Goal: Task Accomplishment & Management: Use online tool/utility

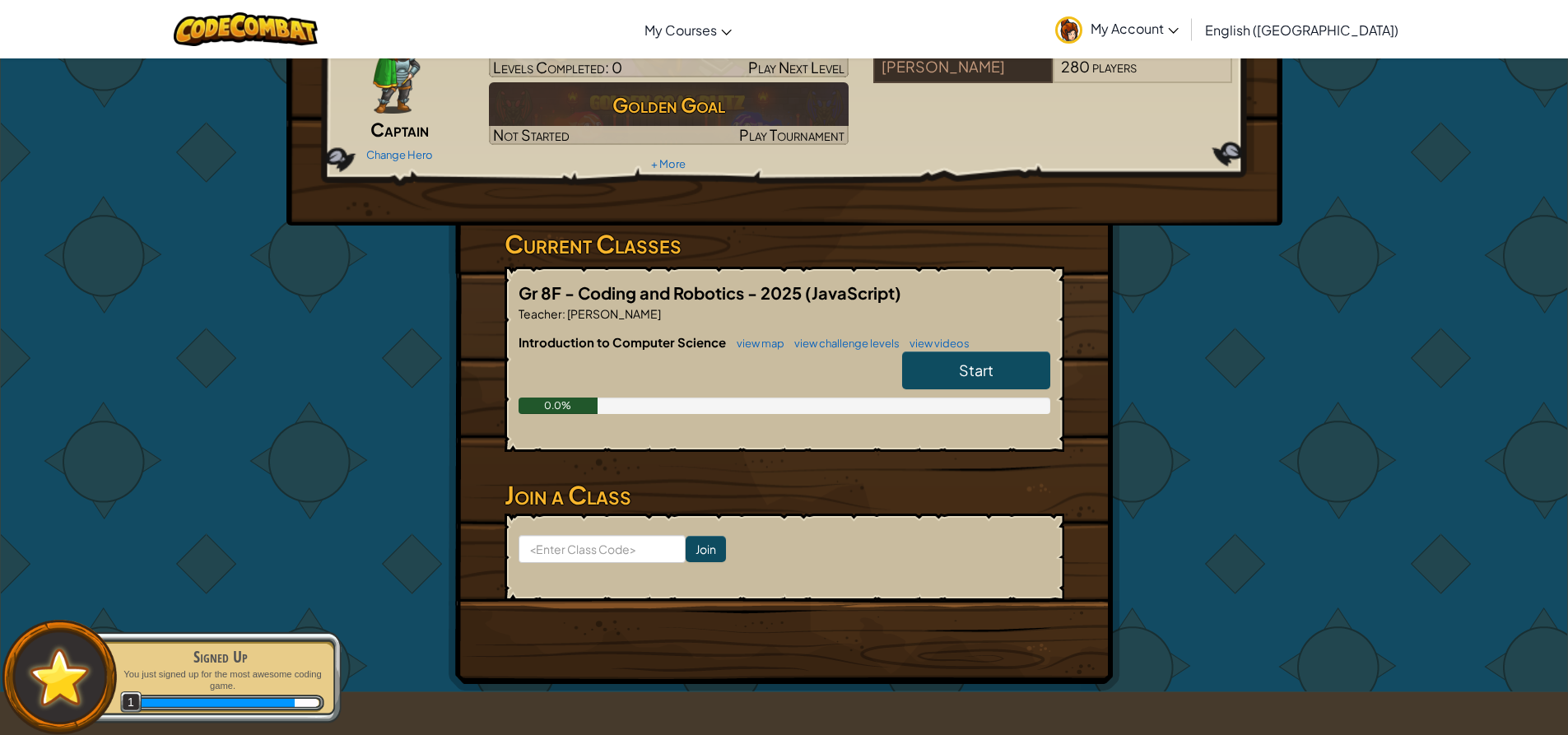
scroll to position [82, 0]
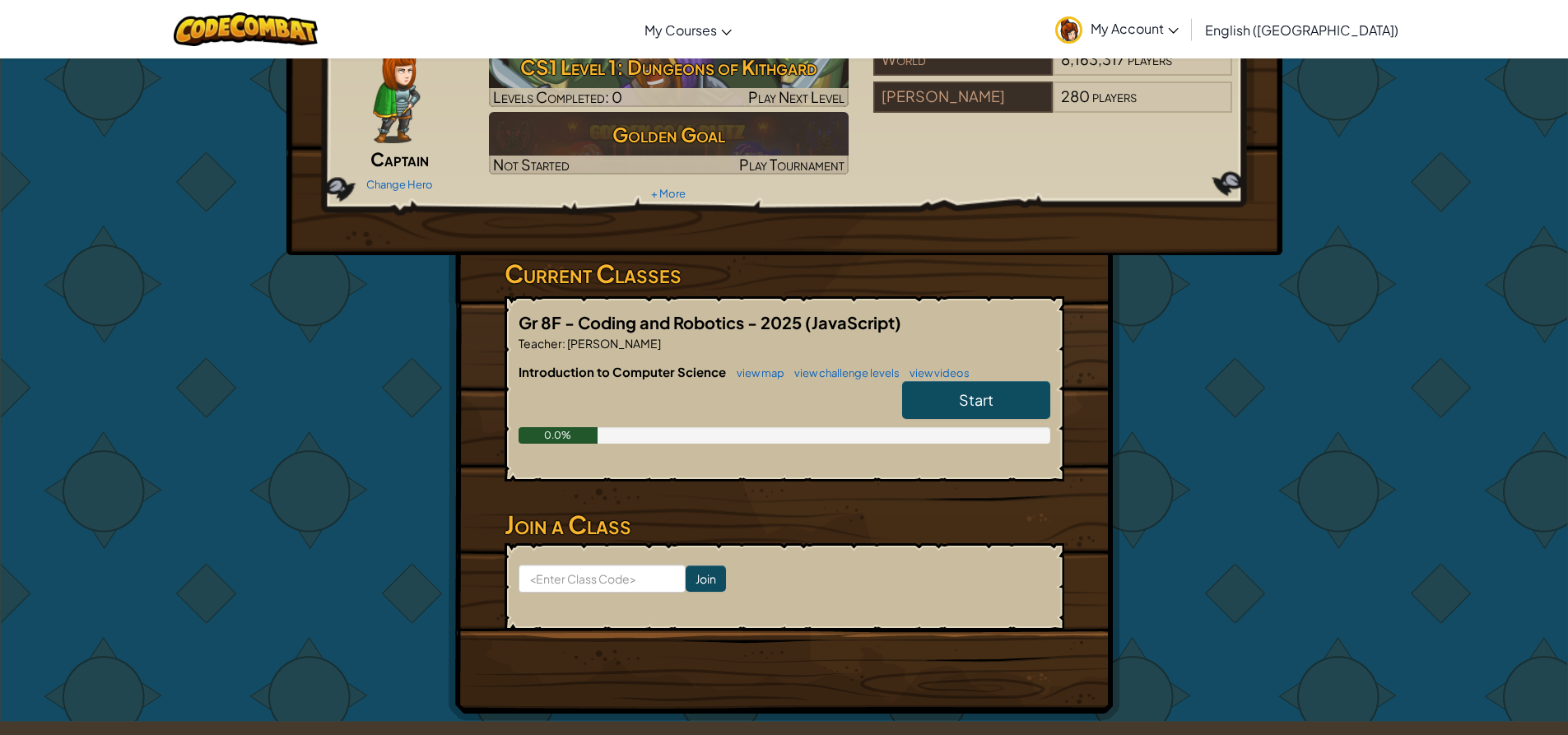
click at [963, 390] on link "Start" at bounding box center [975, 400] width 148 height 38
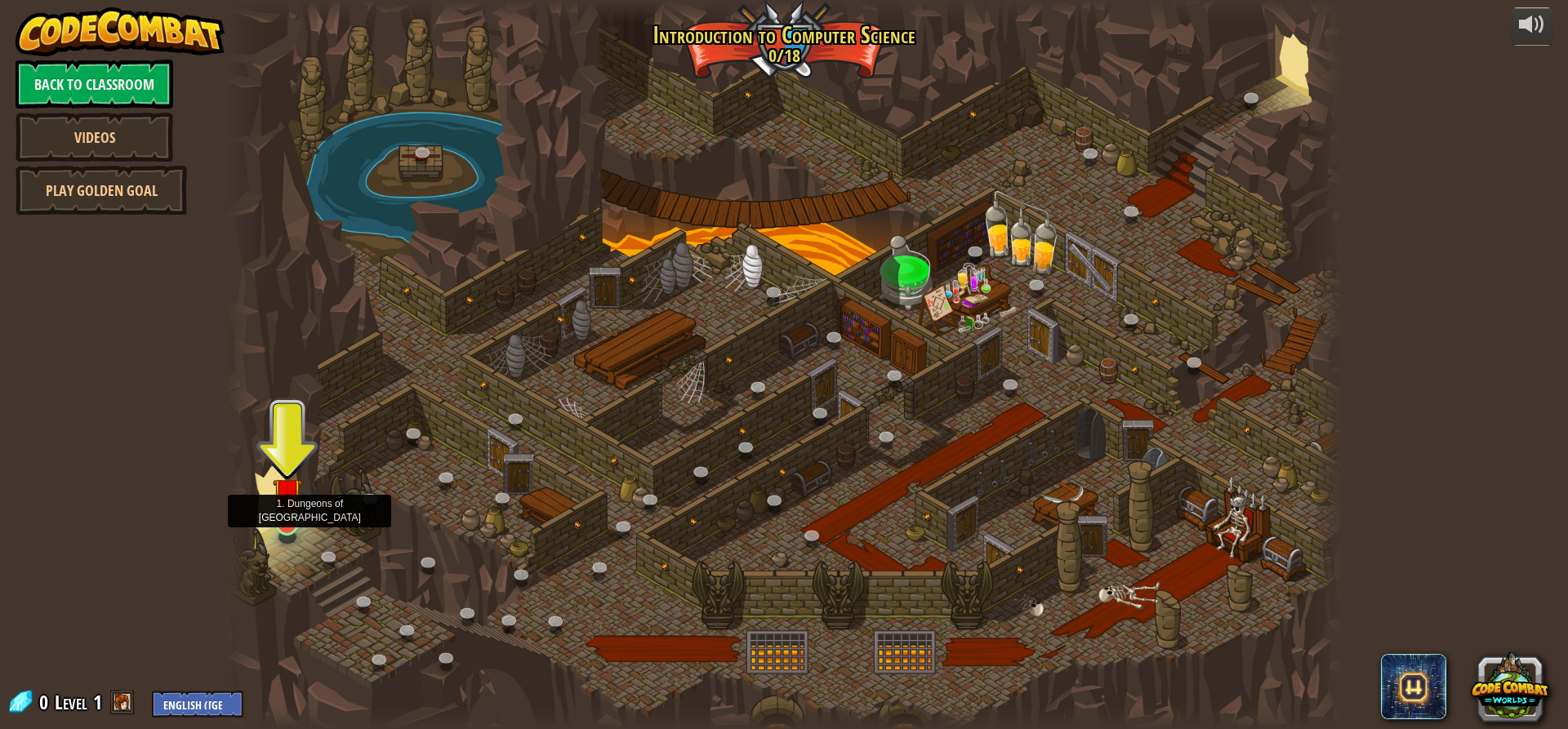
click at [292, 524] on img at bounding box center [288, 492] width 30 height 68
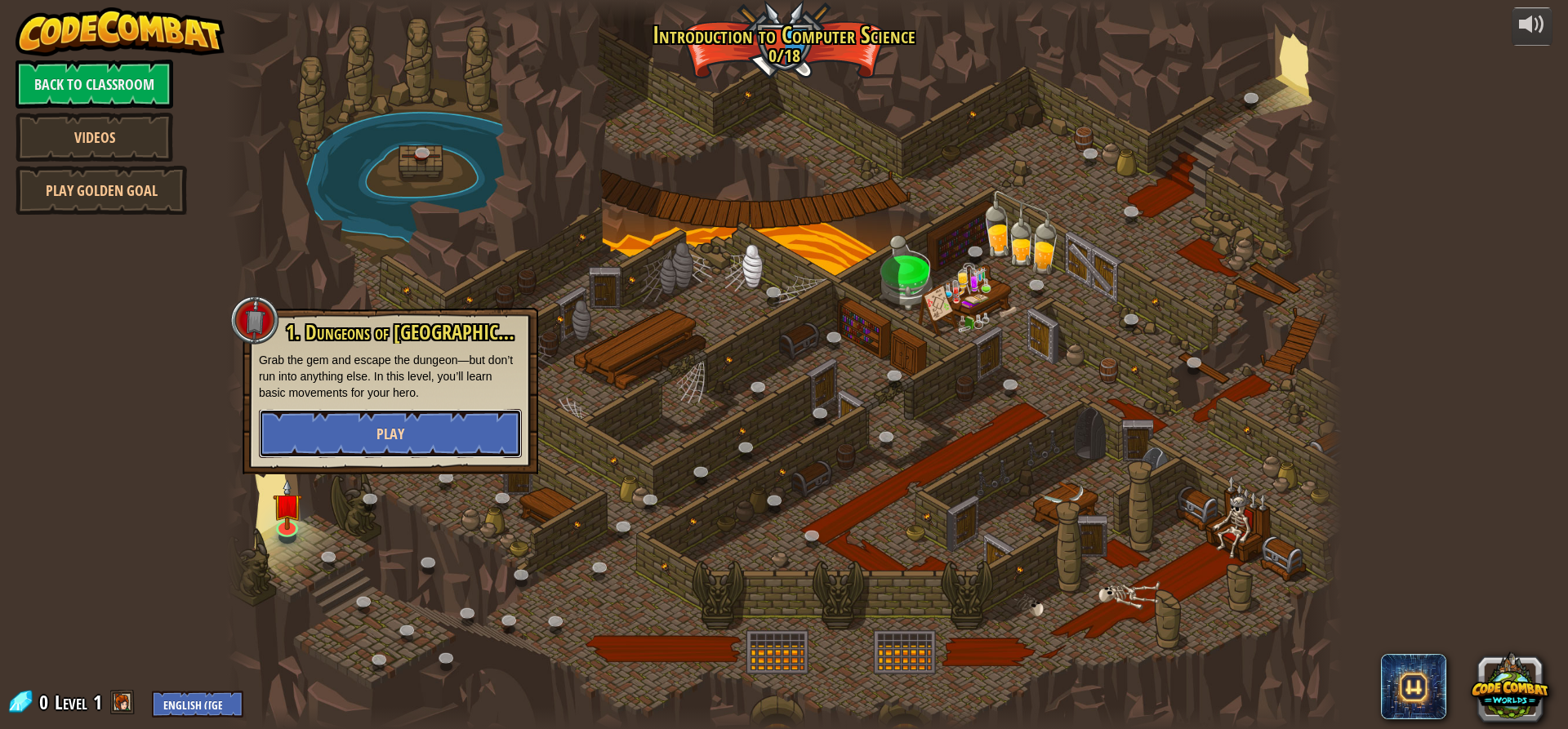
drag, startPoint x: 352, startPoint y: 434, endPoint x: 340, endPoint y: 445, distance: 16.3
click at [340, 445] on button "Play" at bounding box center [390, 433] width 263 height 49
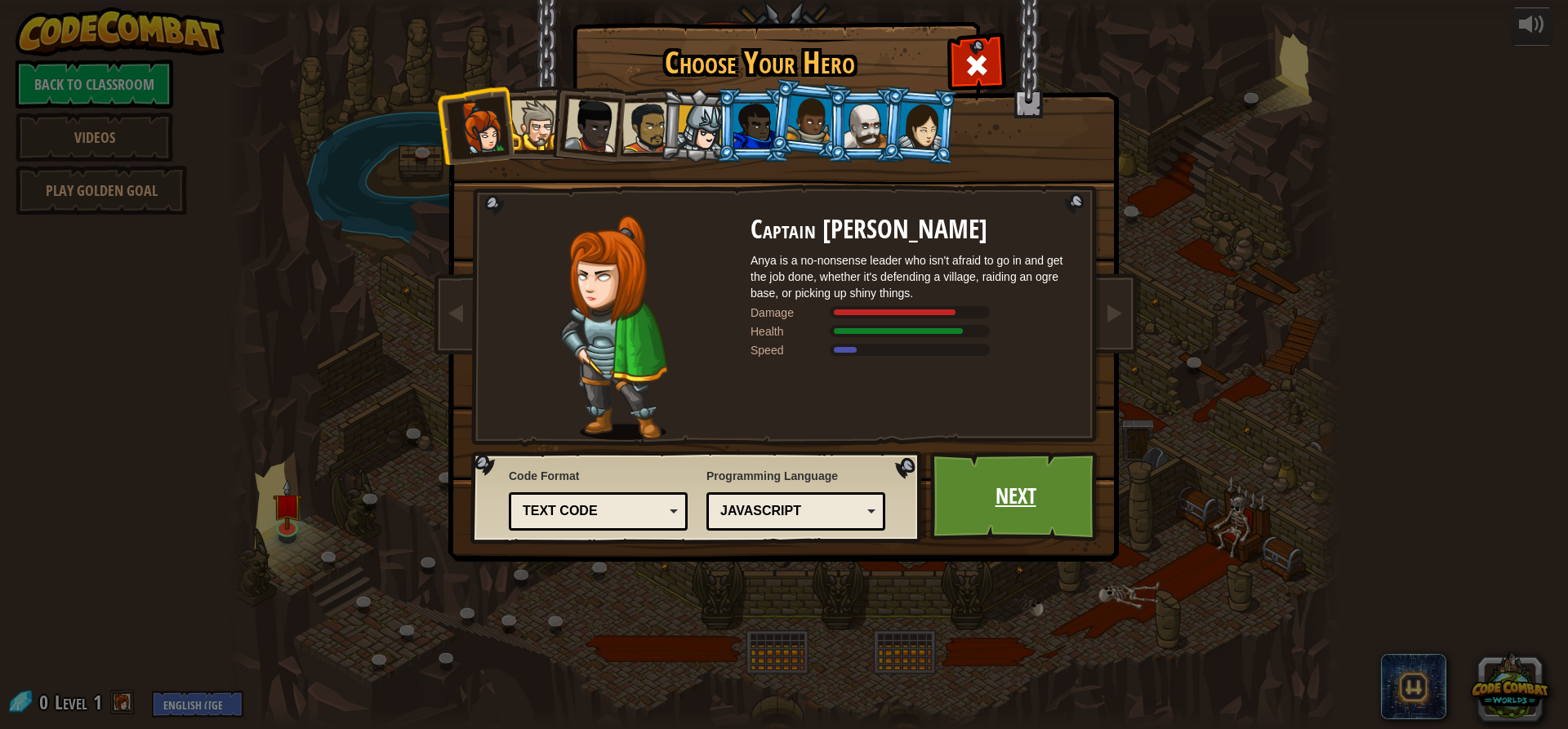
drag, startPoint x: 1056, startPoint y: 504, endPoint x: 1051, endPoint y: 512, distance: 9.4
click at [1051, 512] on link "Next" at bounding box center [1015, 496] width 170 height 90
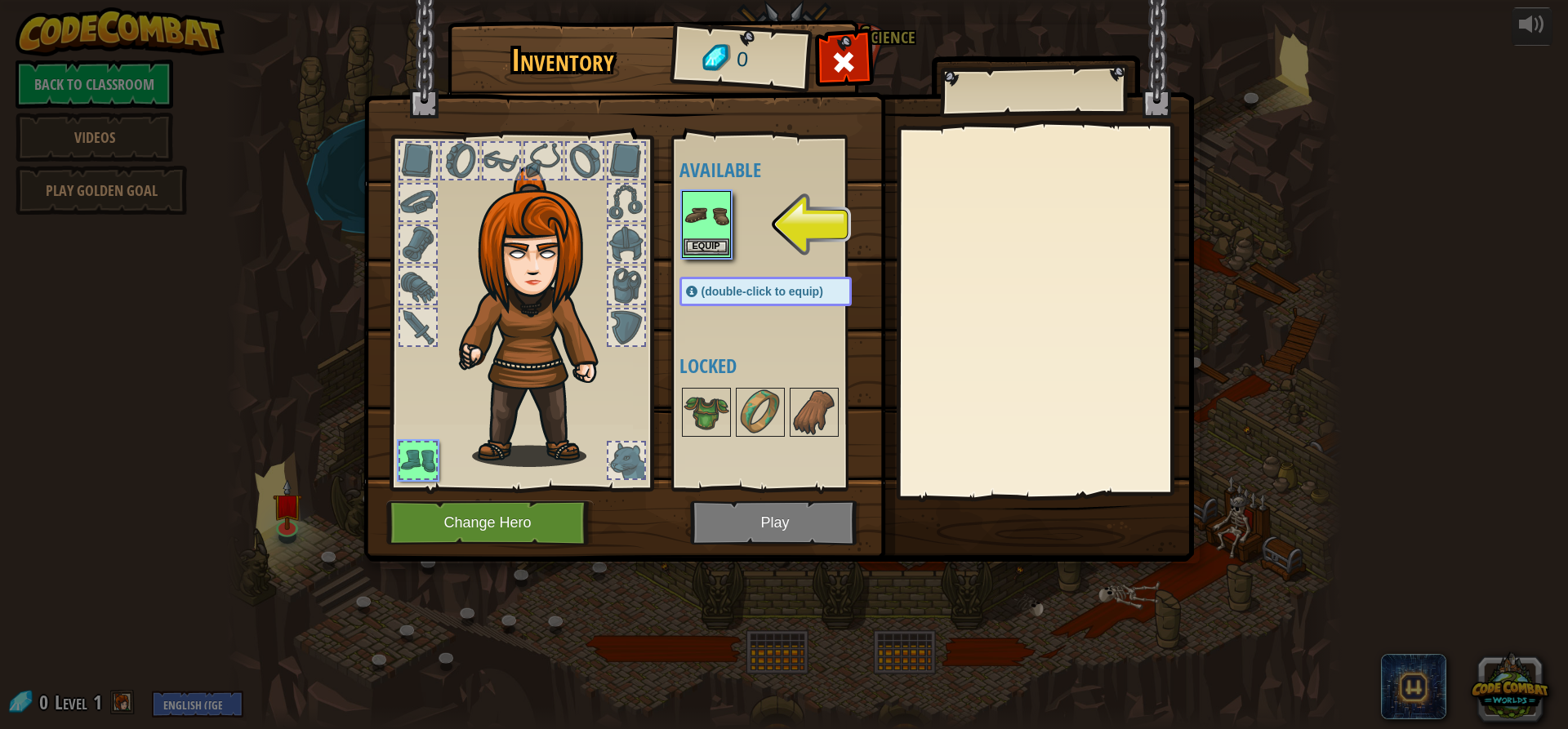
click at [703, 223] on img at bounding box center [706, 215] width 45 height 45
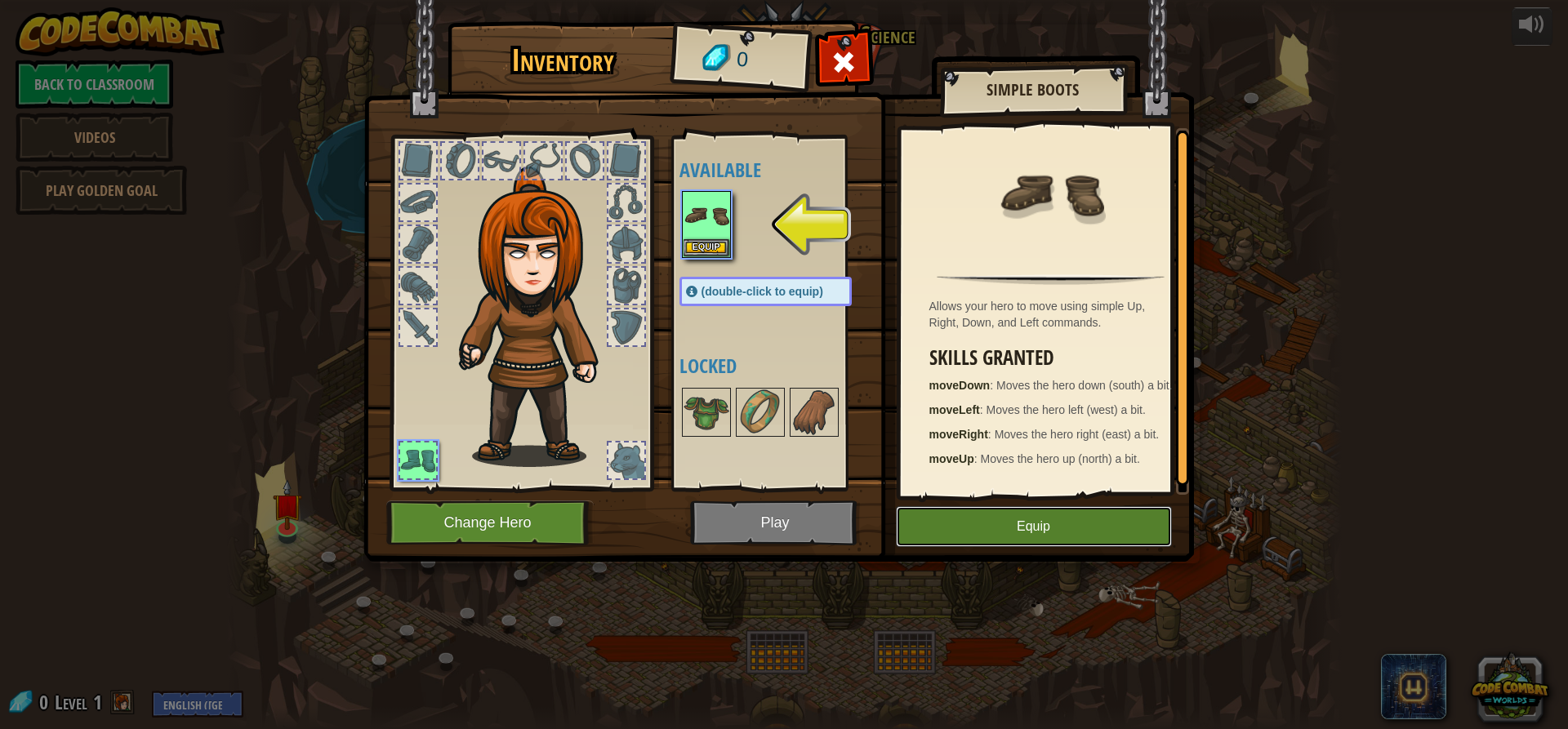
click at [1131, 523] on button "Equip" at bounding box center [1033, 526] width 276 height 41
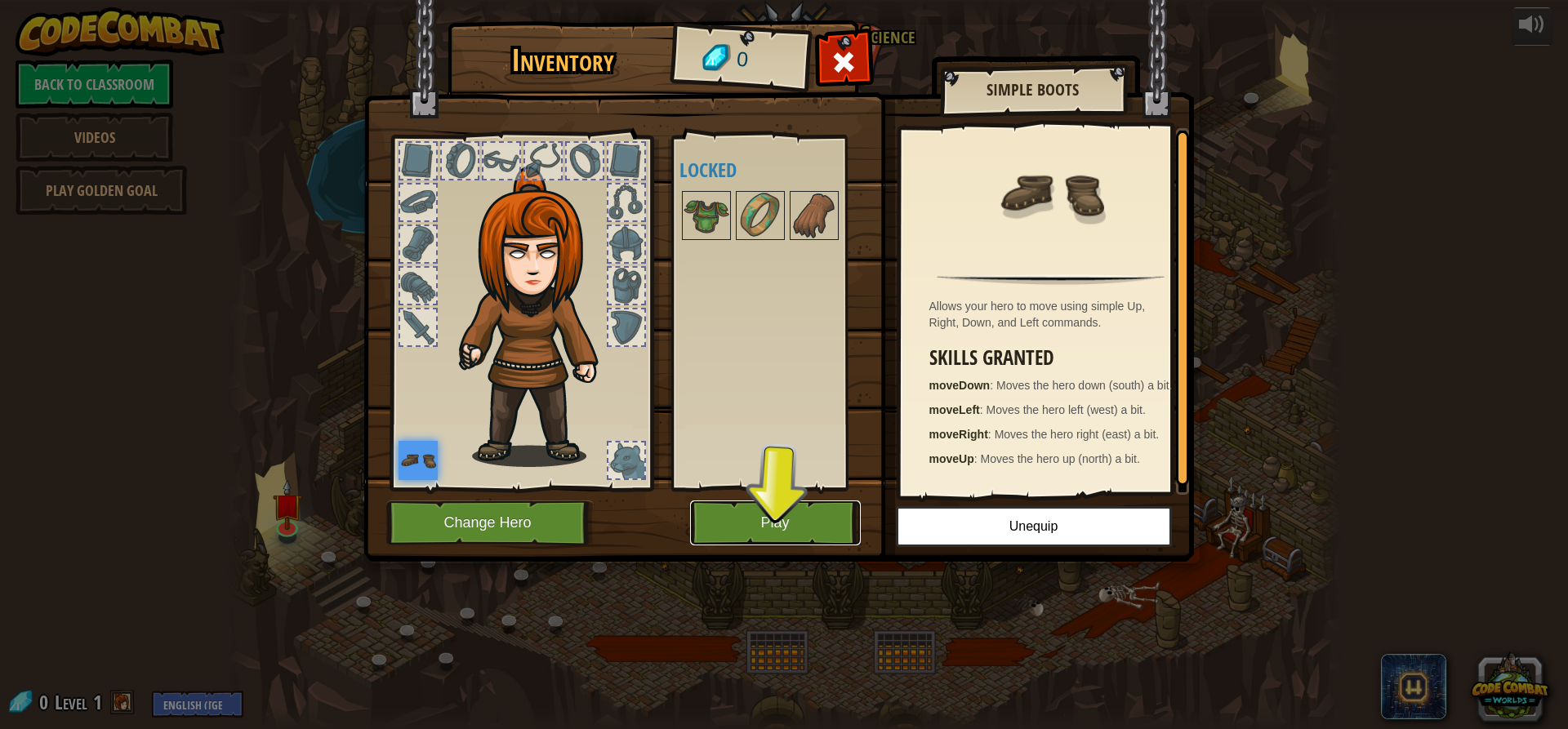
click at [776, 519] on button "Play" at bounding box center [775, 523] width 170 height 45
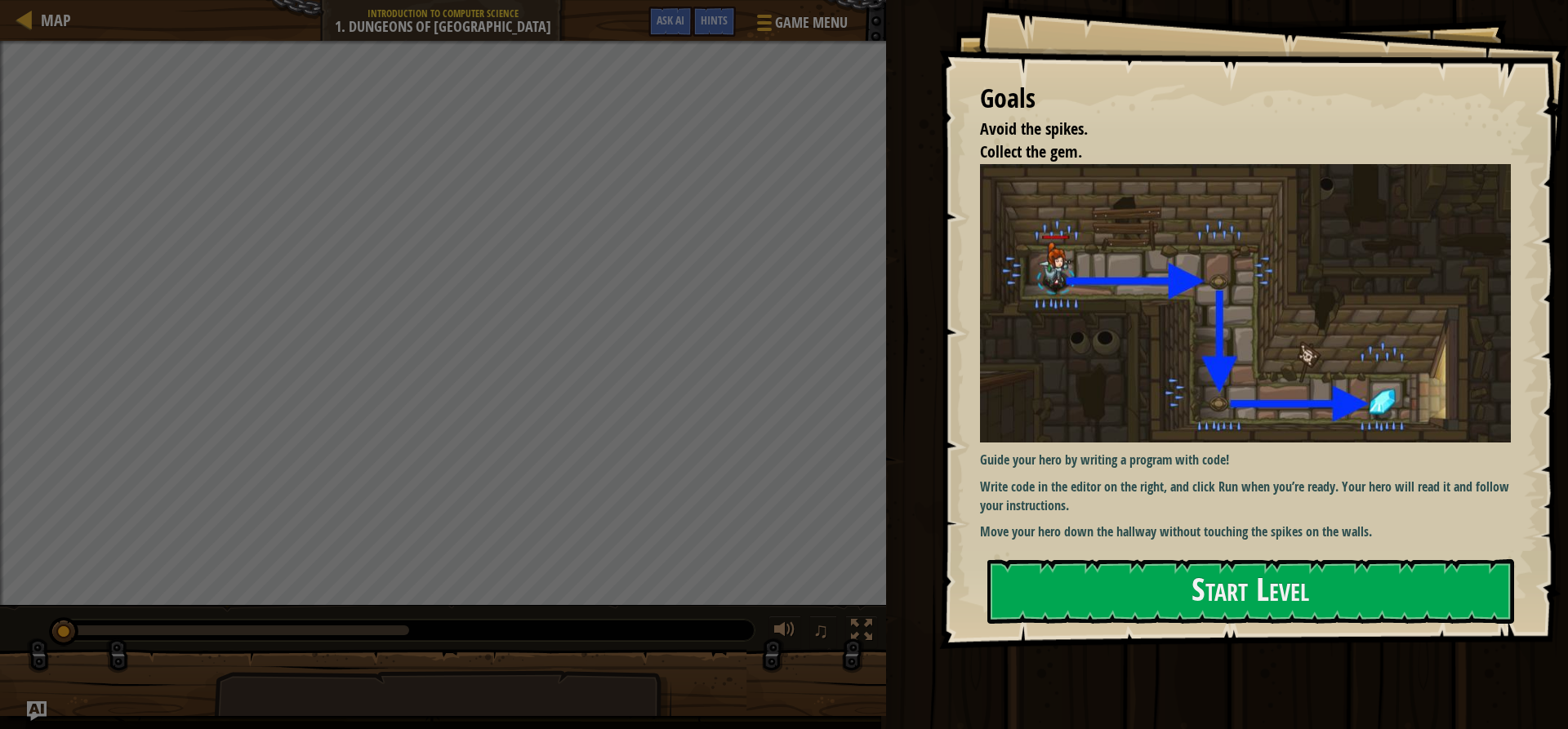
click at [1072, 625] on div "Goals Avoid the spikes. Collect the gem. Guide your hero by writing a program w…" at bounding box center [1253, 325] width 629 height 649
click at [1110, 555] on div "Goals Avoid the spikes. Collect the gem. Guide your hero by writing a program w…" at bounding box center [1253, 325] width 629 height 649
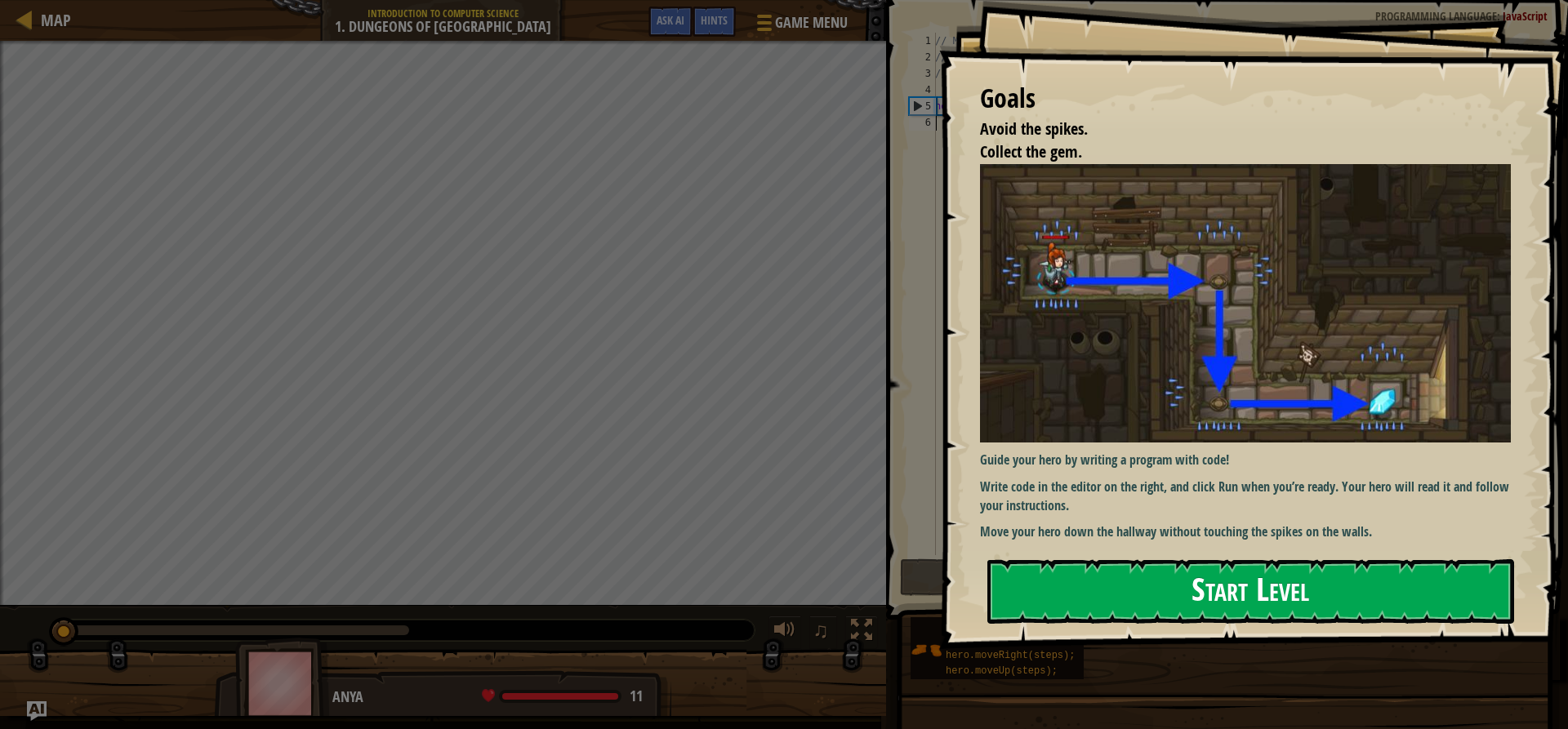
click at [1110, 582] on button "Start Level" at bounding box center [1250, 592] width 526 height 65
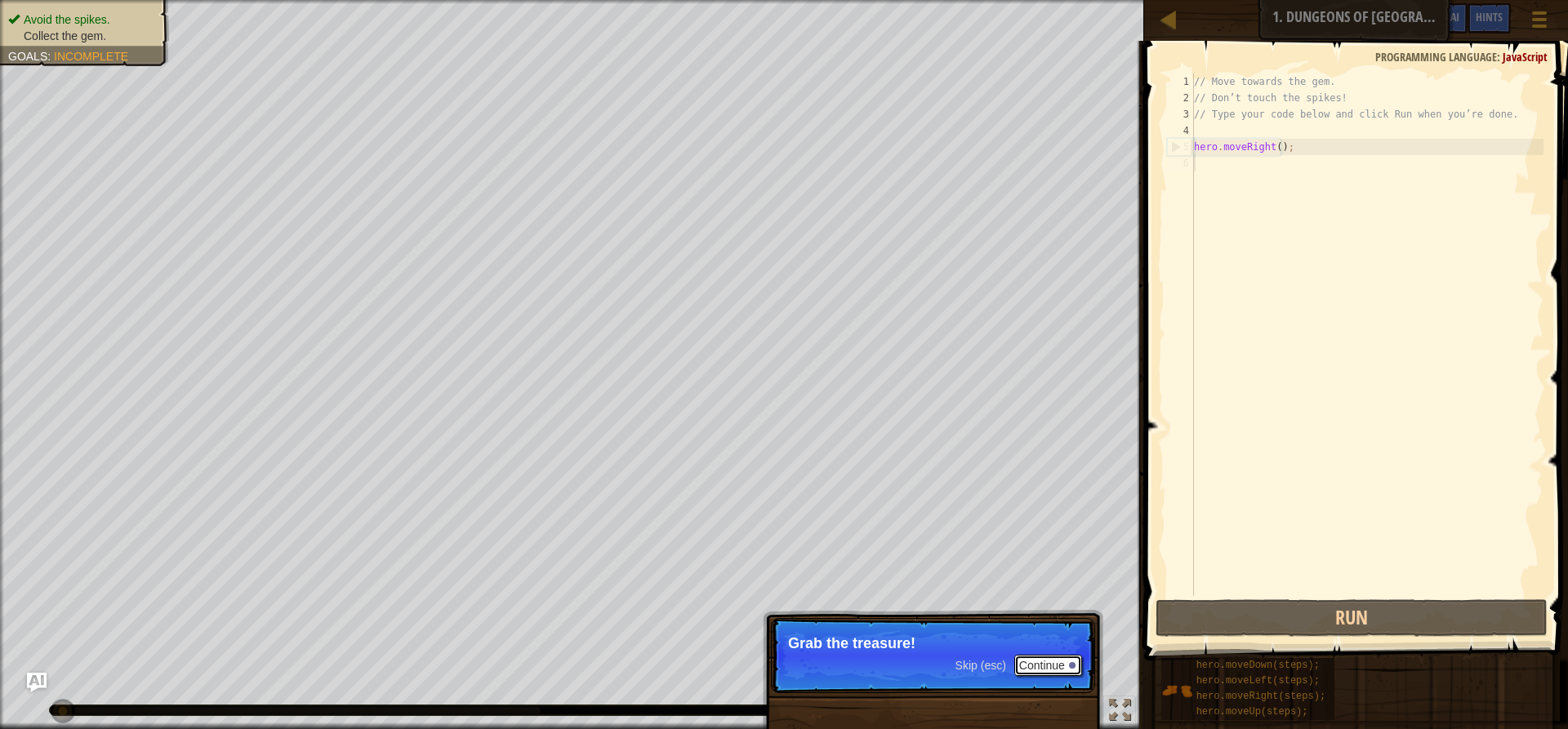
click at [1048, 666] on button "Continue" at bounding box center [1047, 665] width 68 height 21
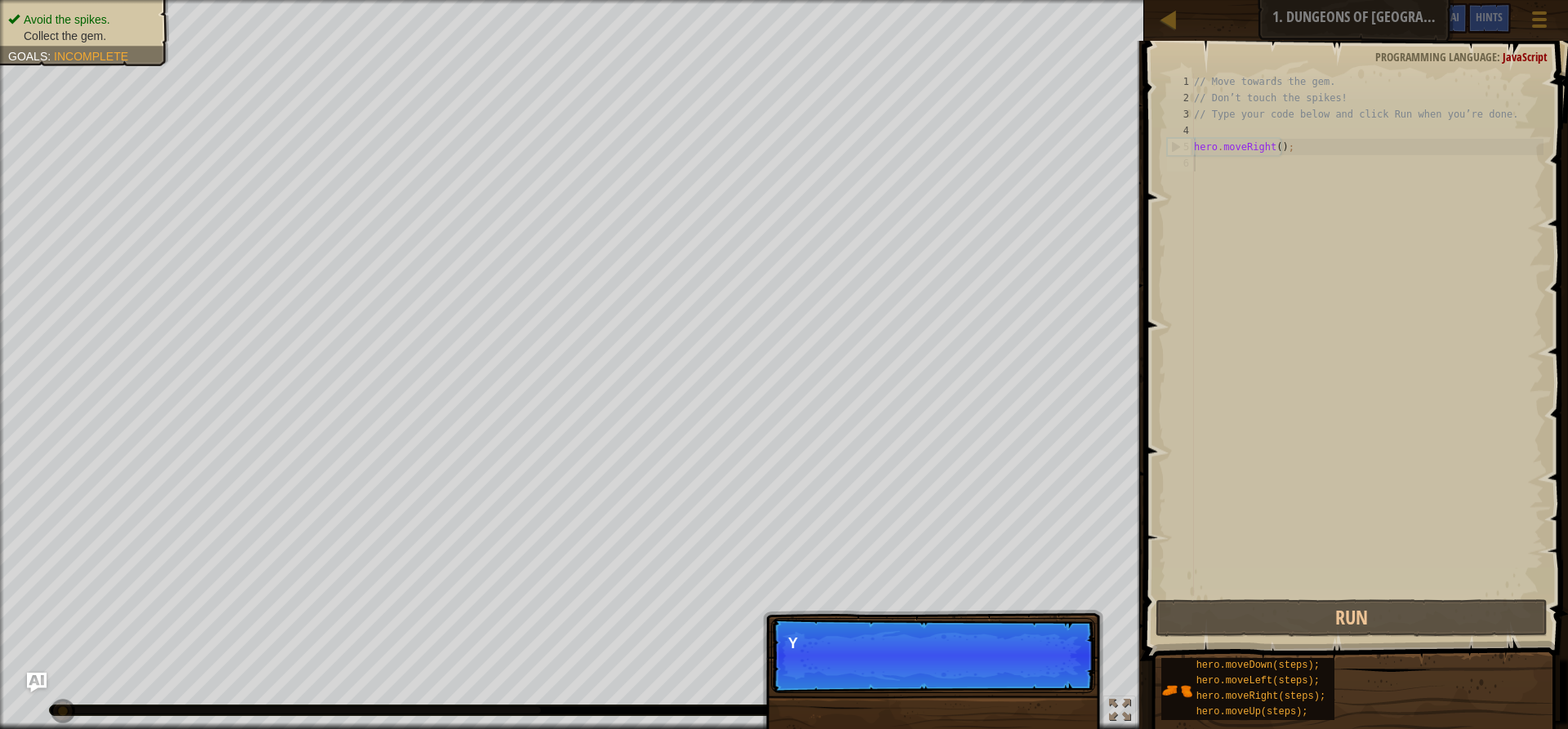
scroll to position [7, 0]
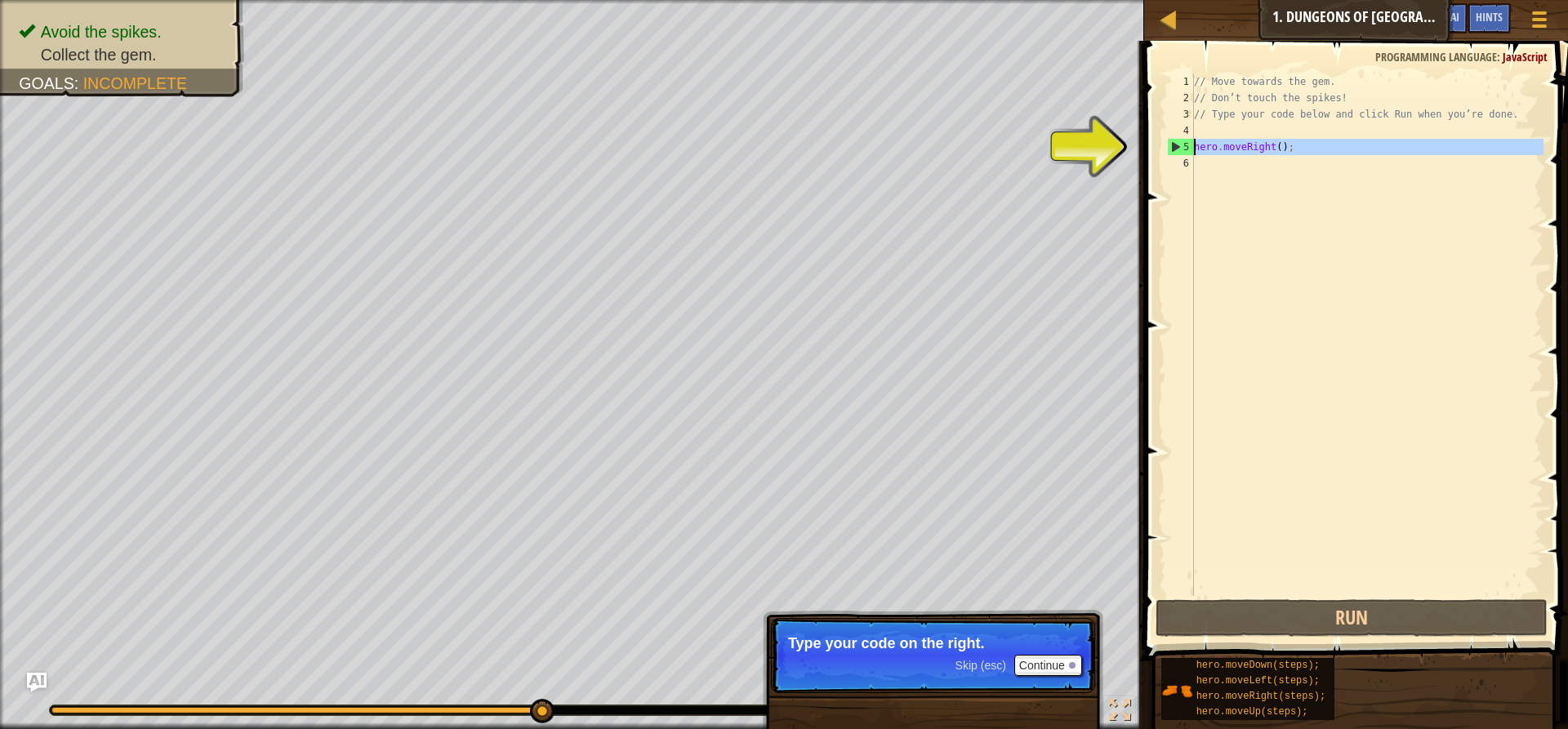
click at [1180, 144] on div "5" at bounding box center [1180, 147] width 26 height 17
type textarea "hero.moveRight();"
click at [1057, 662] on button "Continue" at bounding box center [1047, 665] width 68 height 21
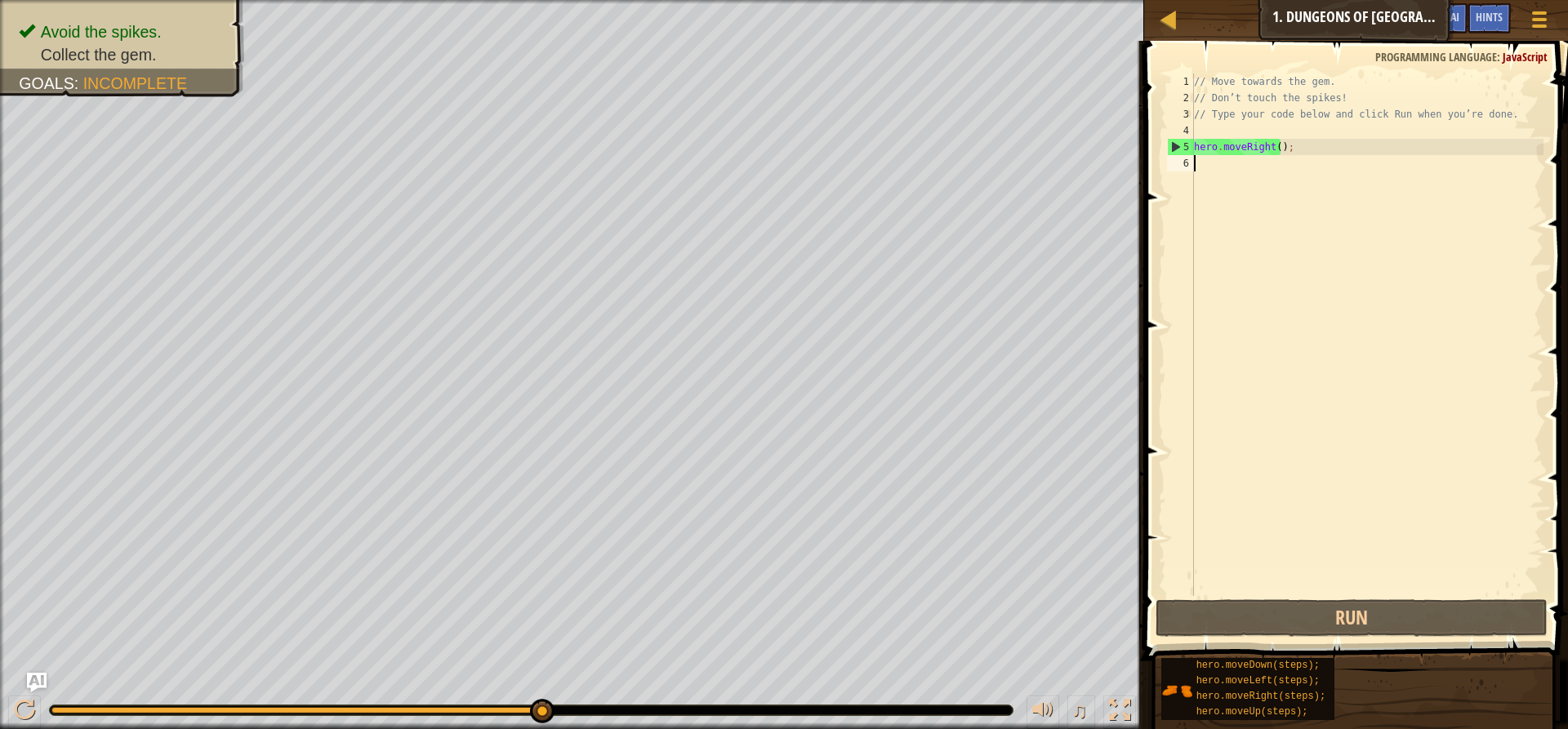
click at [1194, 167] on div "// Move towards the gem. // Don’t touch the spikes! // Type your code below and…" at bounding box center [1366, 351] width 352 height 555
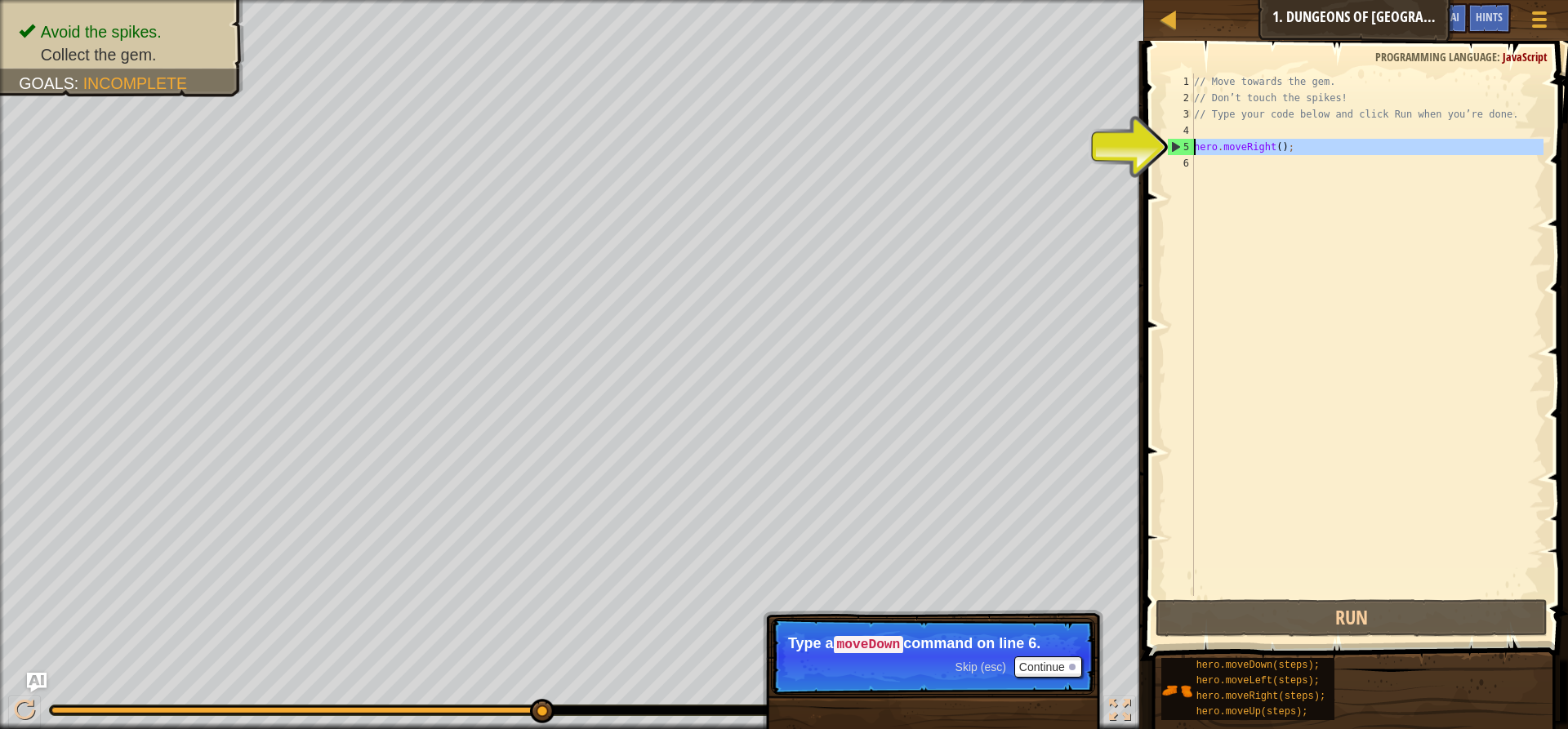
click at [1174, 149] on div "5" at bounding box center [1180, 147] width 26 height 17
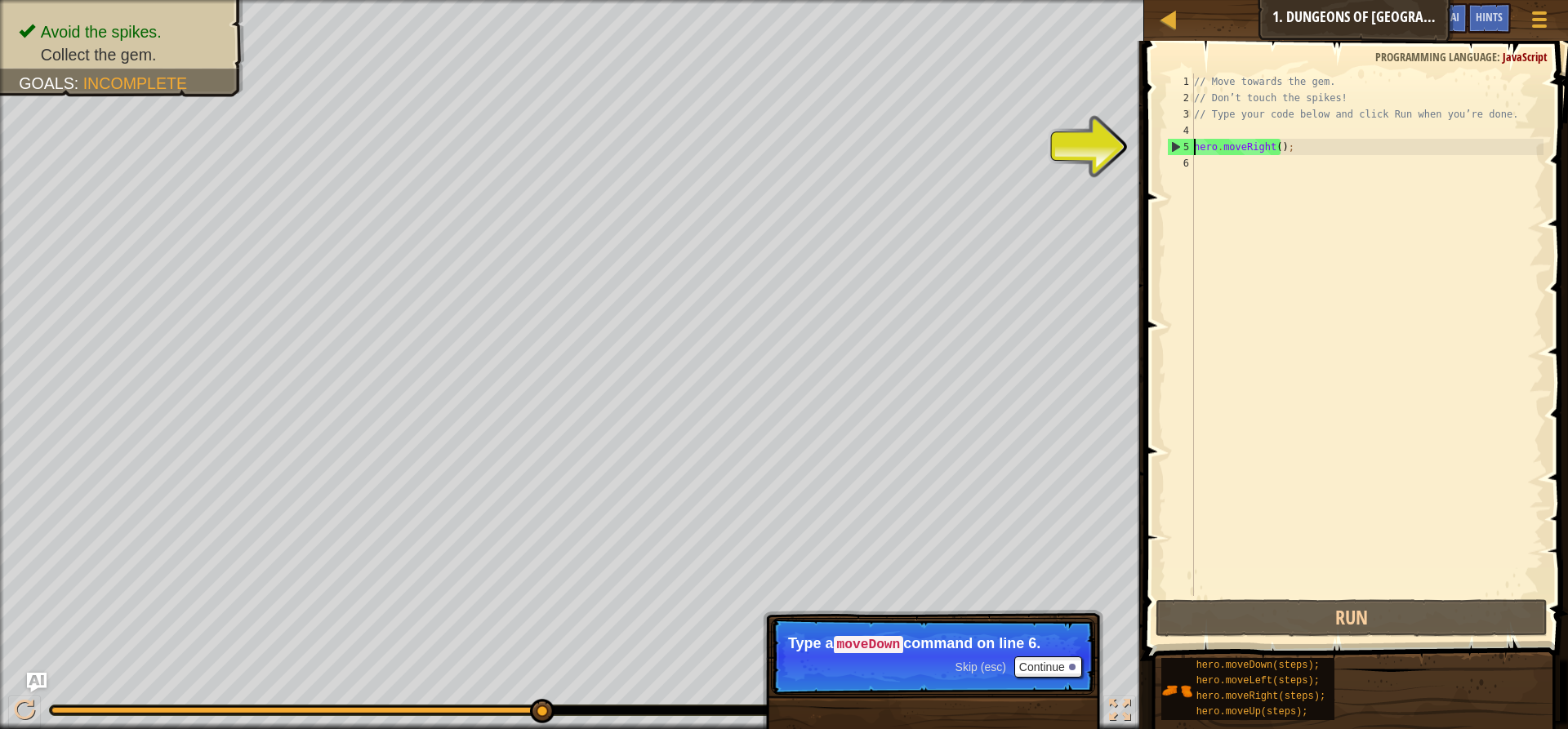
click at [1173, 145] on div "5" at bounding box center [1180, 147] width 26 height 17
type textarea "hero.moveRight();"
click at [1173, 145] on div "5" at bounding box center [1180, 147] width 26 height 17
click at [1293, 148] on div "// Move towards the gem. // Don’t touch the spikes! // Type your code below and…" at bounding box center [1366, 351] width 352 height 555
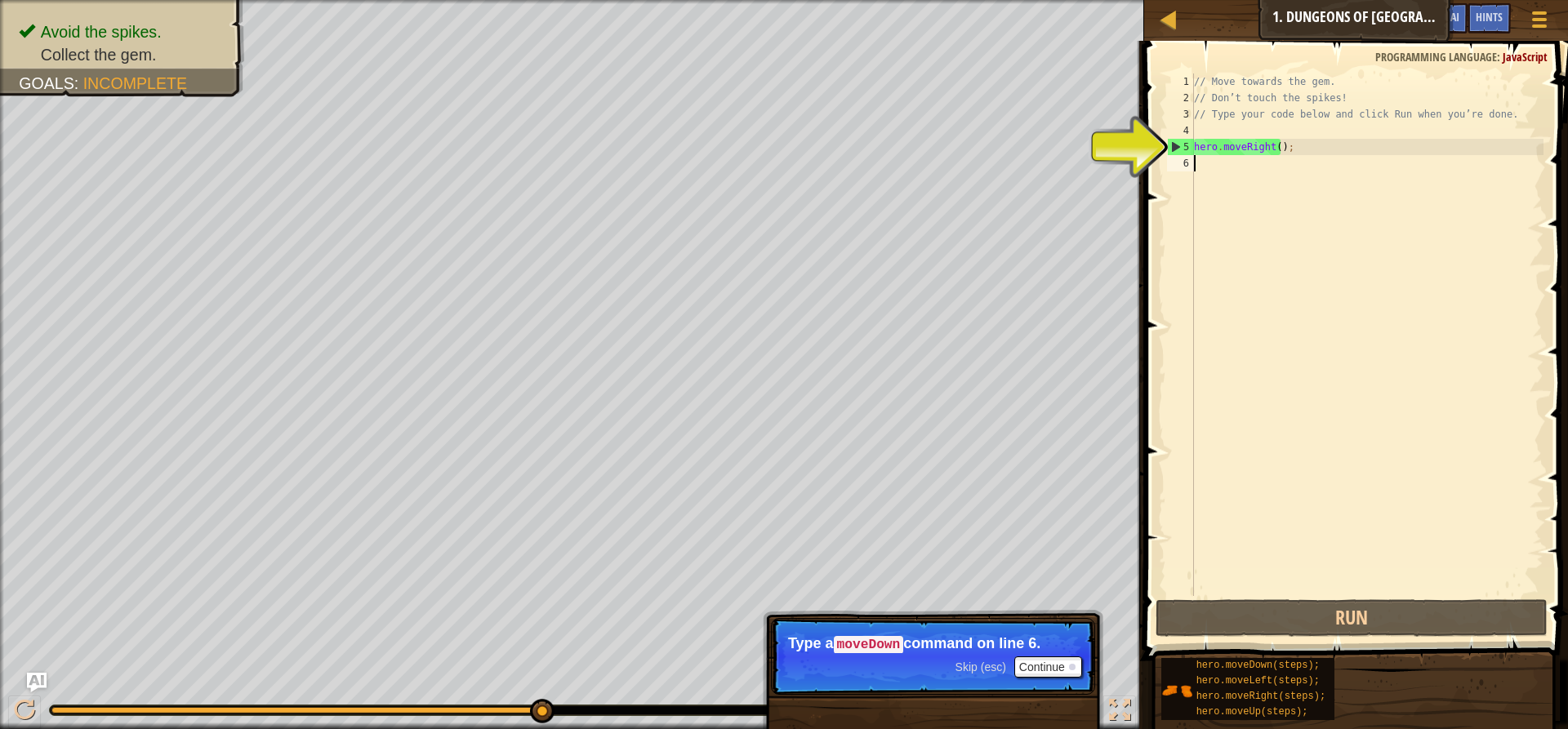
type textarea "hero.moveRight();"
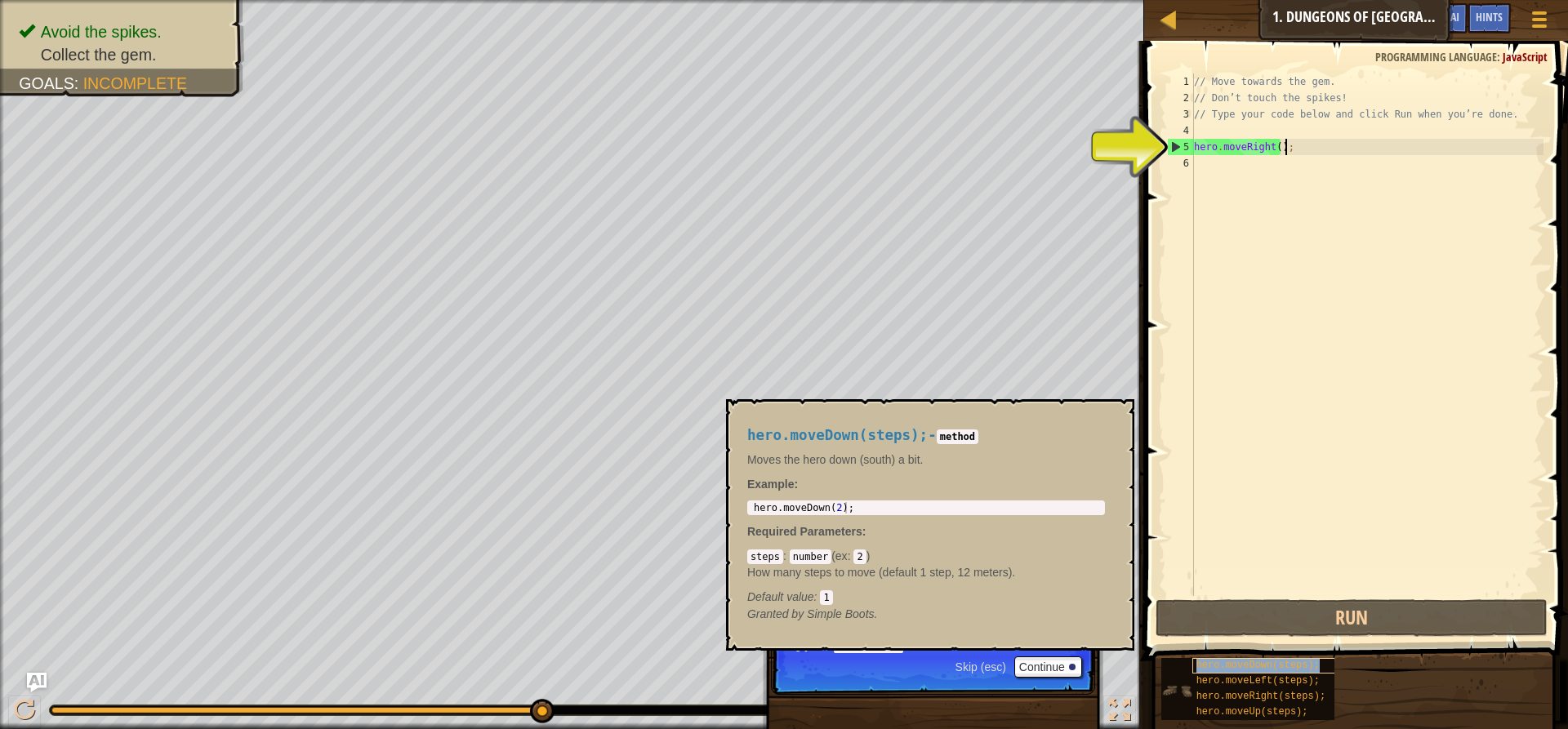
click at [1218, 669] on span "hero.moveDown(steps);" at bounding box center [1257, 665] width 123 height 11
click at [1043, 660] on button "Continue" at bounding box center [1047, 667] width 68 height 21
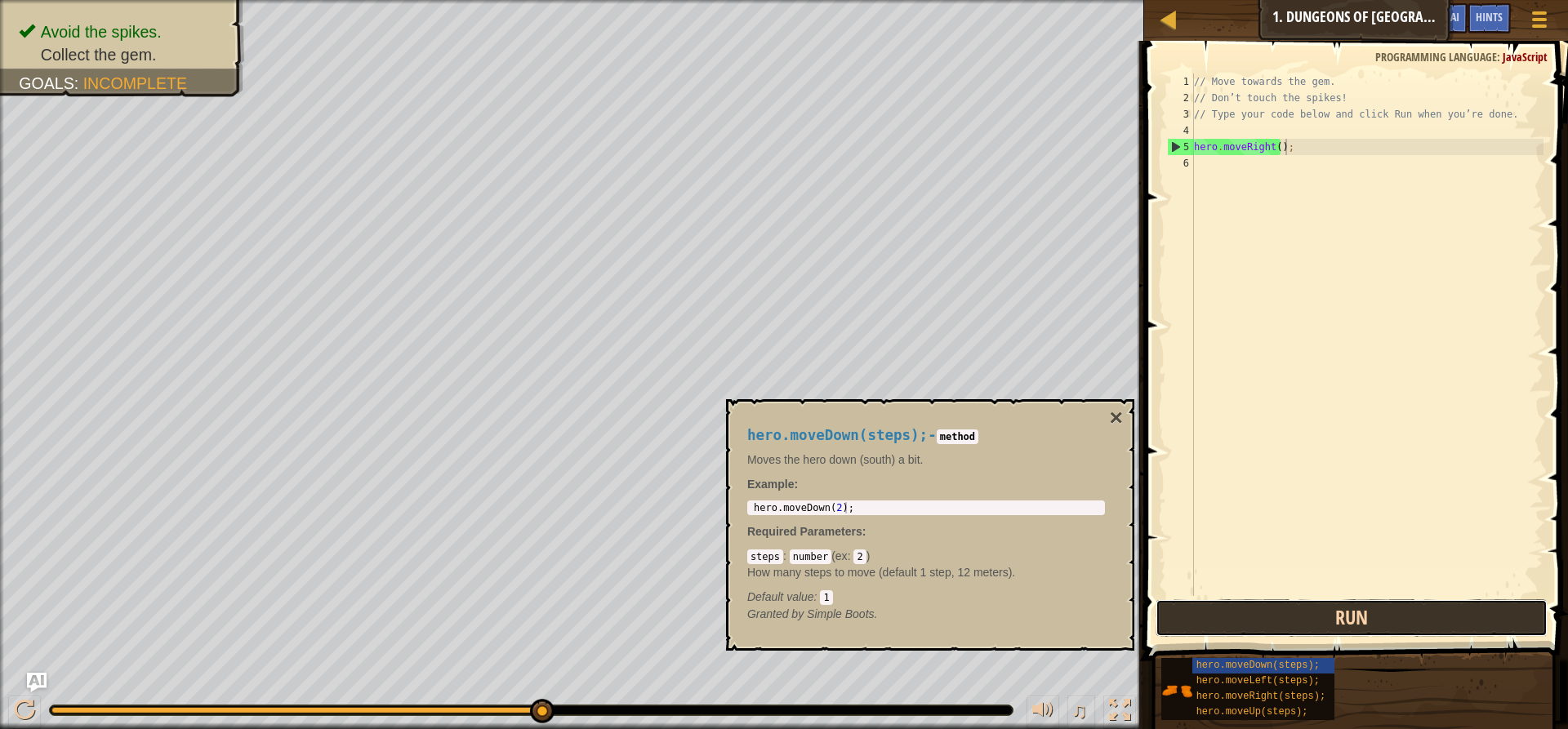
click at [1308, 612] on button "Run" at bounding box center [1352, 618] width 392 height 38
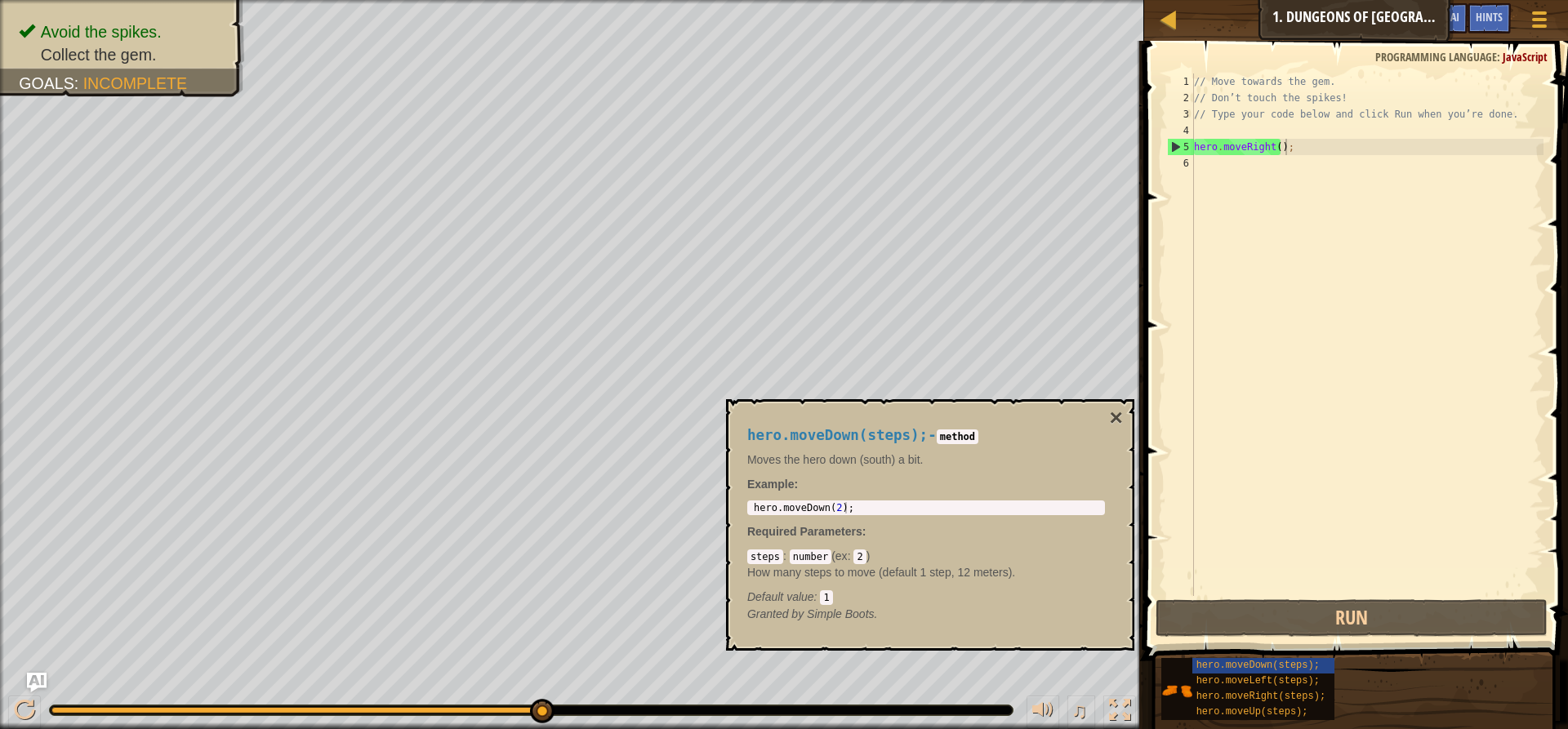
click at [1126, 414] on div "hero.moveDown(steps); - method Moves the hero down (south) a bit. Example : 1 h…" at bounding box center [930, 525] width 408 height 252
click at [1117, 421] on button "×" at bounding box center [1117, 418] width 13 height 23
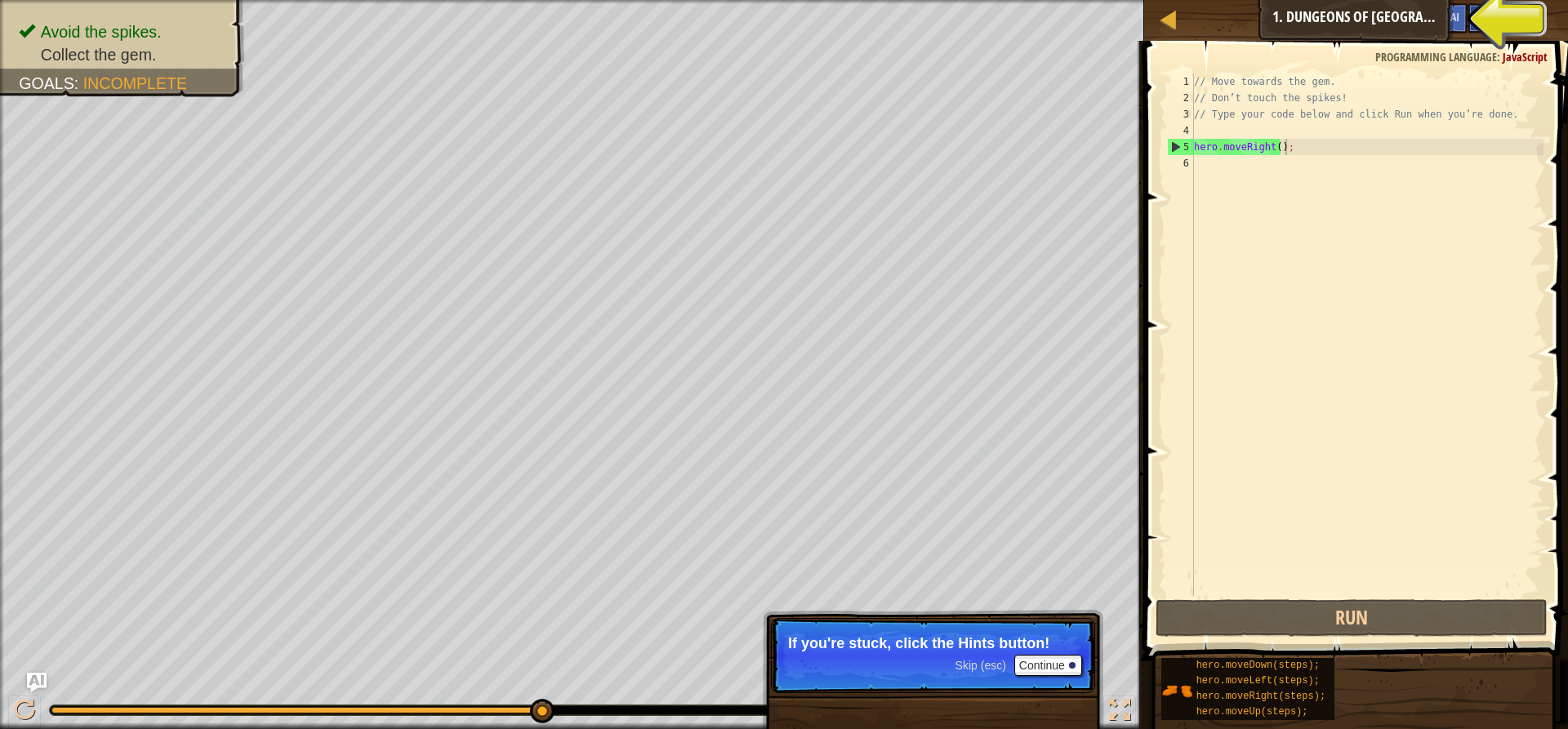
click at [1495, 27] on div "Hints" at bounding box center [1488, 19] width 43 height 31
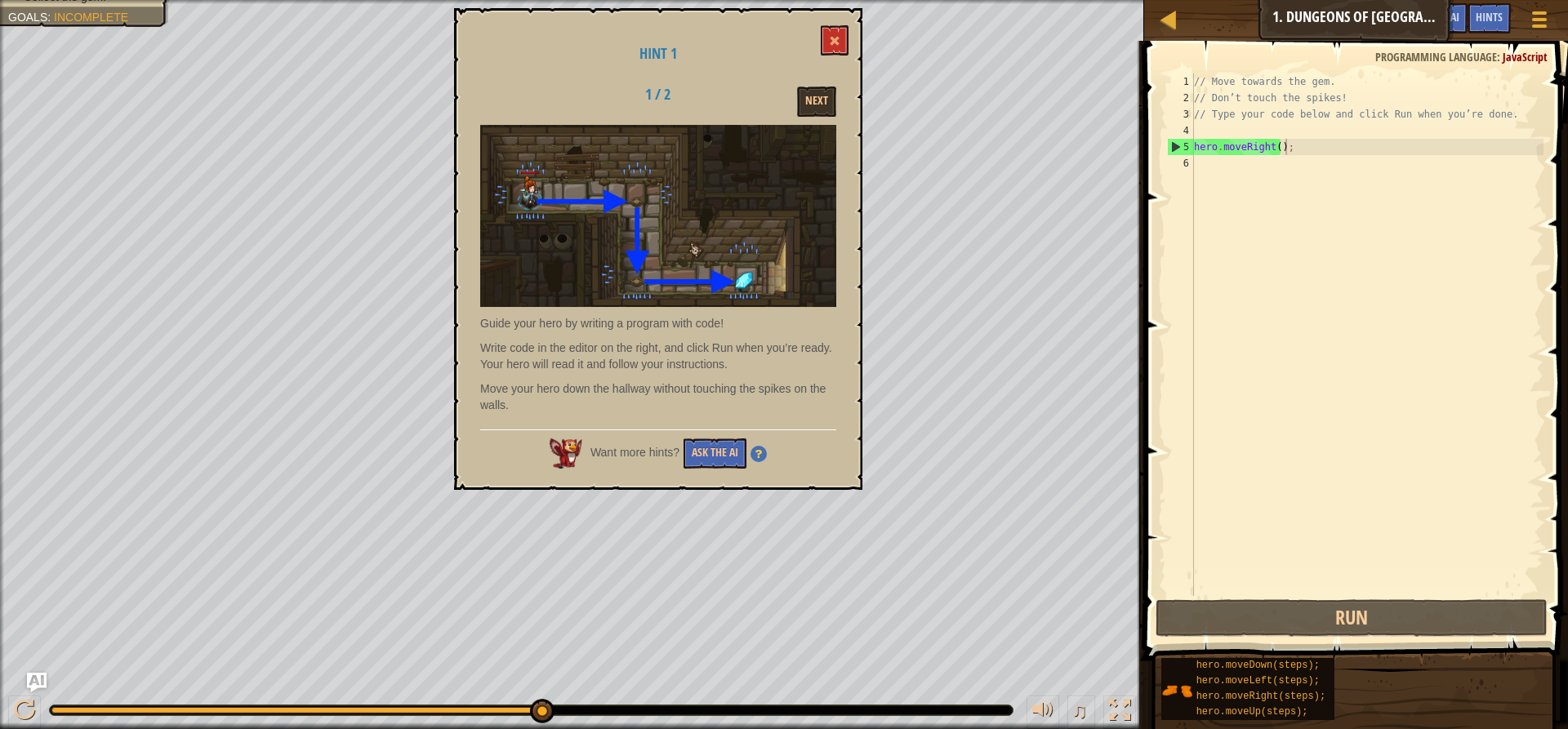
drag, startPoint x: 1344, startPoint y: 74, endPoint x: 1138, endPoint y: 175, distance: 229.4
click at [1147, 169] on span at bounding box center [1357, 327] width 437 height 668
click at [1196, 166] on div "// Move towards the gem. // Don’t touch the spikes! // Type your code below and…" at bounding box center [1366, 351] width 352 height 555
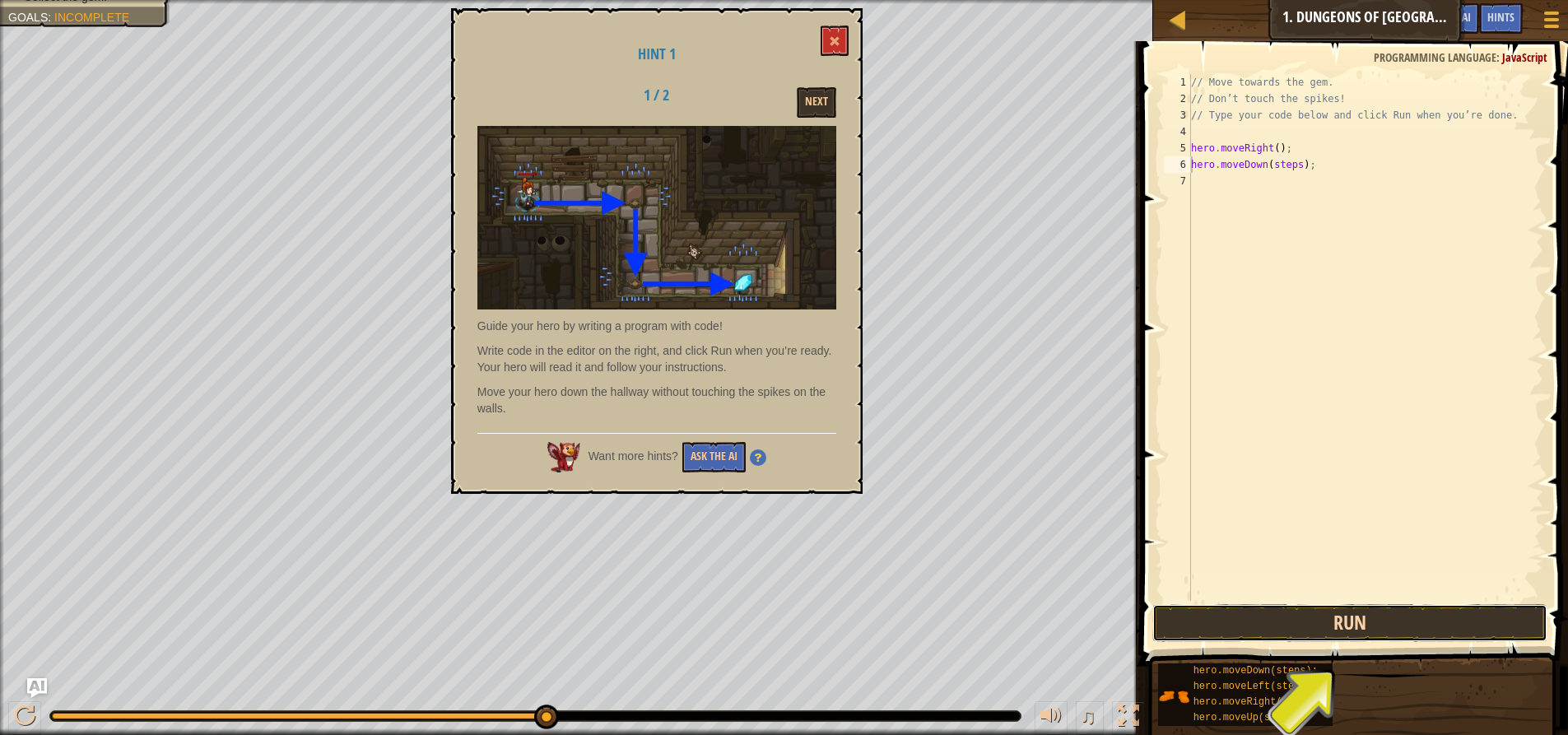
click at [1296, 624] on button "Run" at bounding box center [1350, 623] width 395 height 38
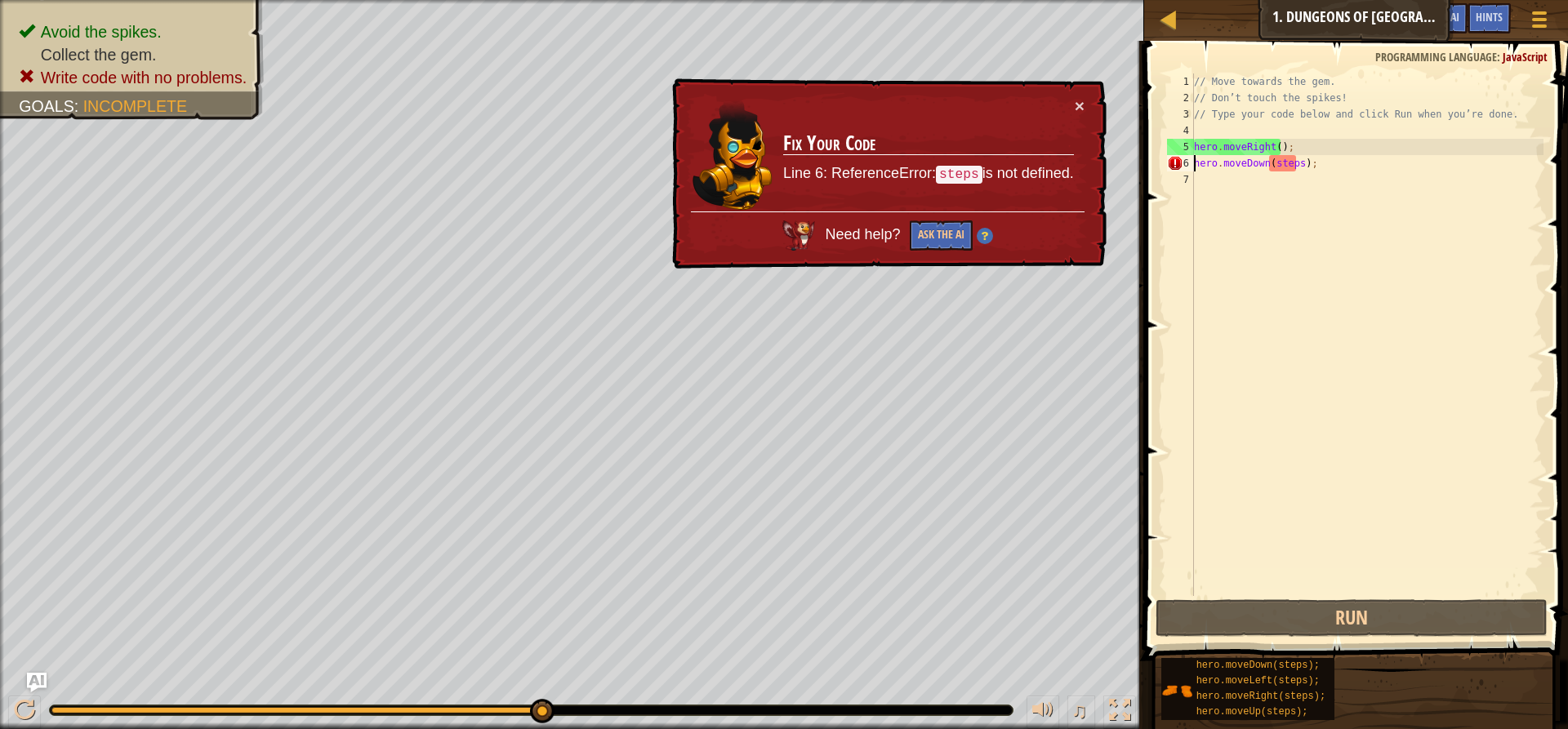
click at [1297, 165] on div "// Move towards the gem. // Don’t touch the spikes! // Type your code below and…" at bounding box center [1366, 351] width 352 height 555
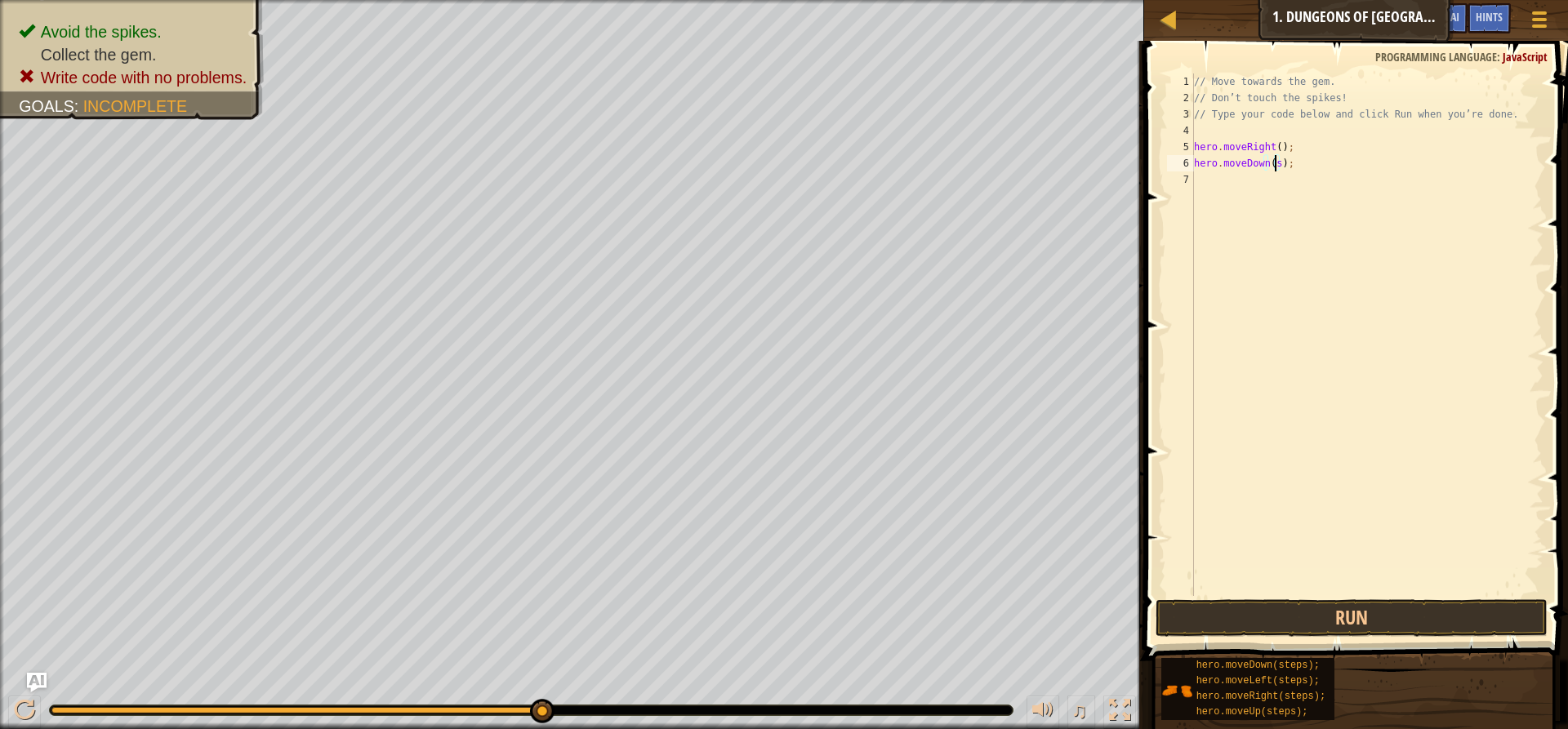
type textarea "hero.moveDown();"
click at [1247, 602] on button "Run" at bounding box center [1352, 618] width 392 height 38
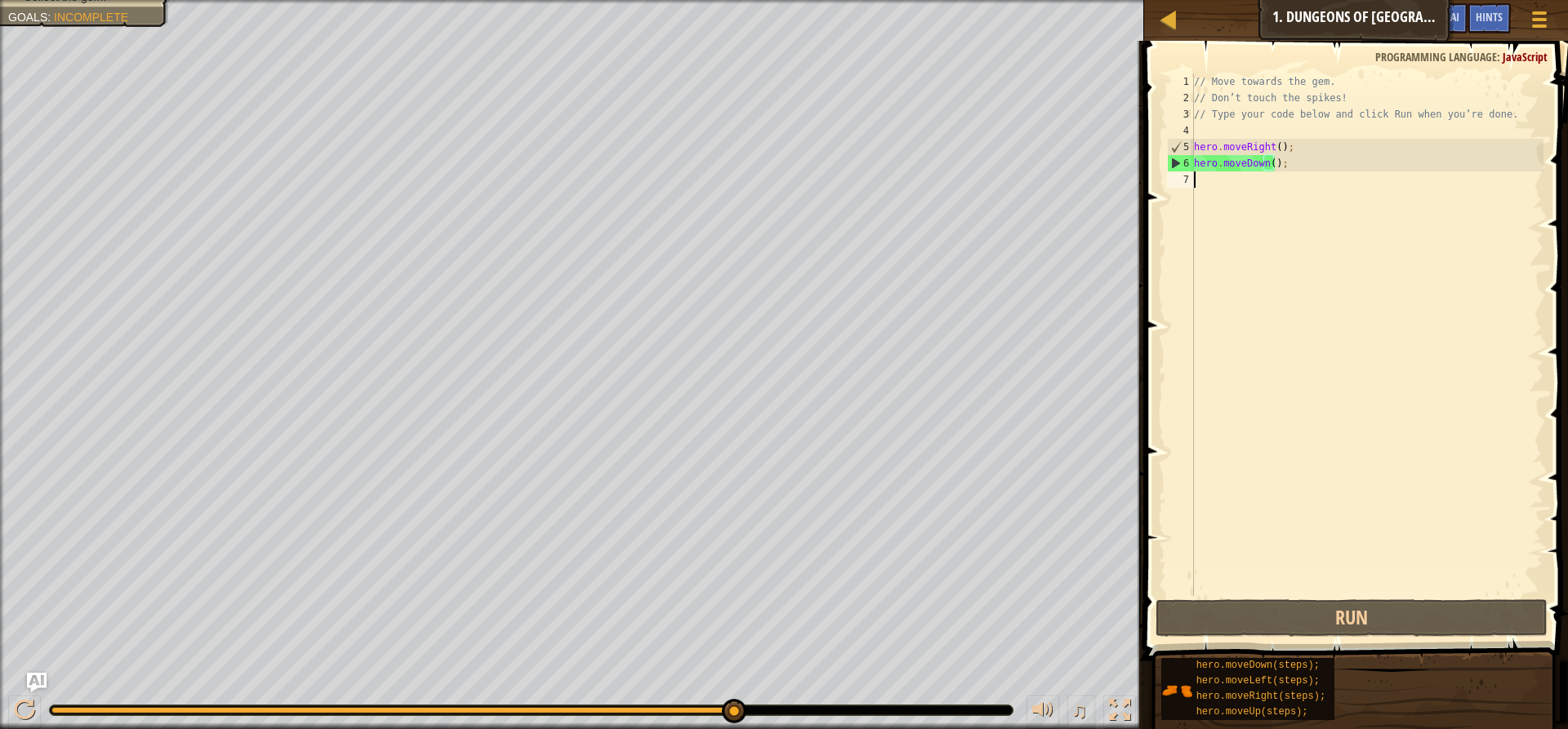
click at [1195, 180] on div "// Move towards the gem. // Don’t touch the spikes! // Type your code below and…" at bounding box center [1366, 351] width 352 height 555
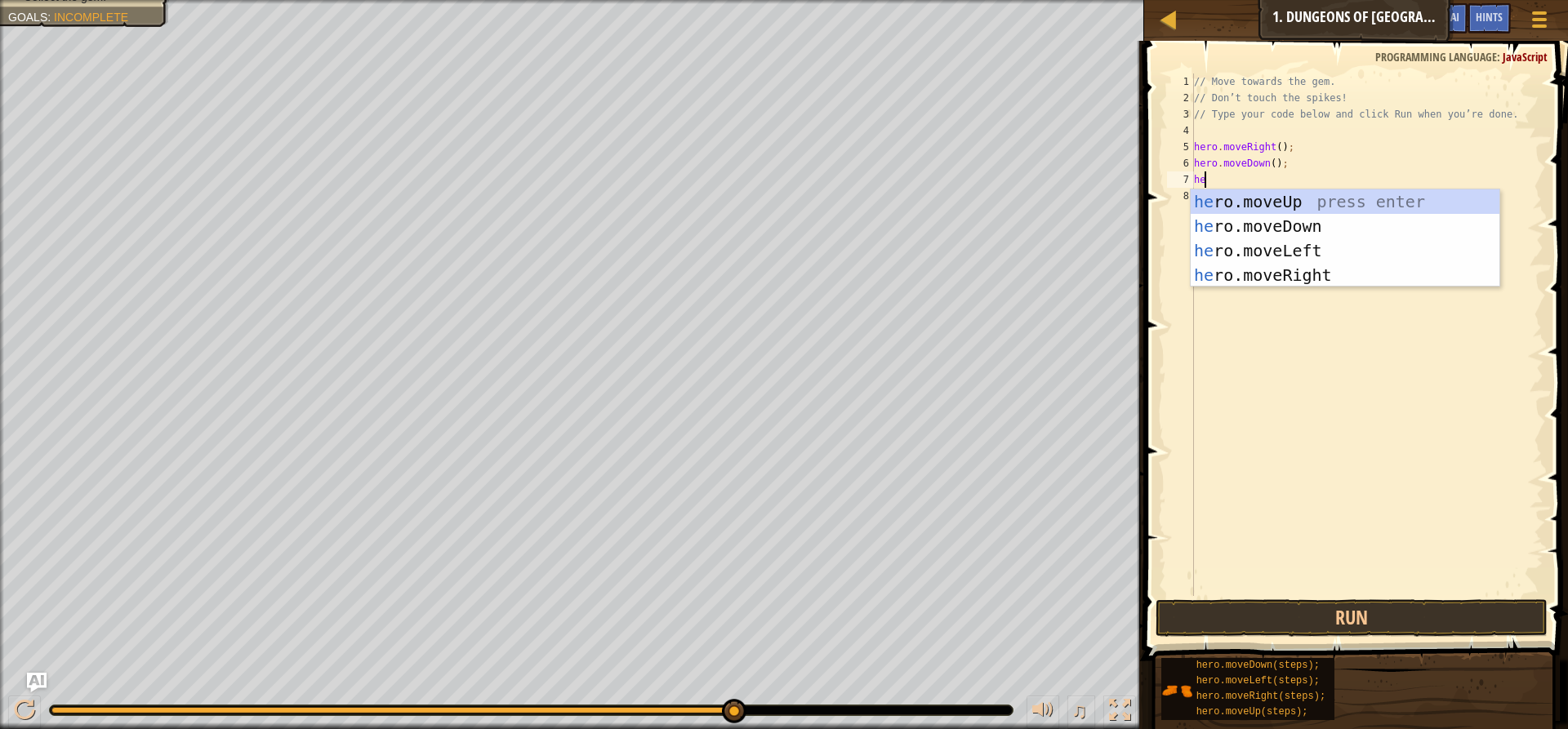
type textarea "her"
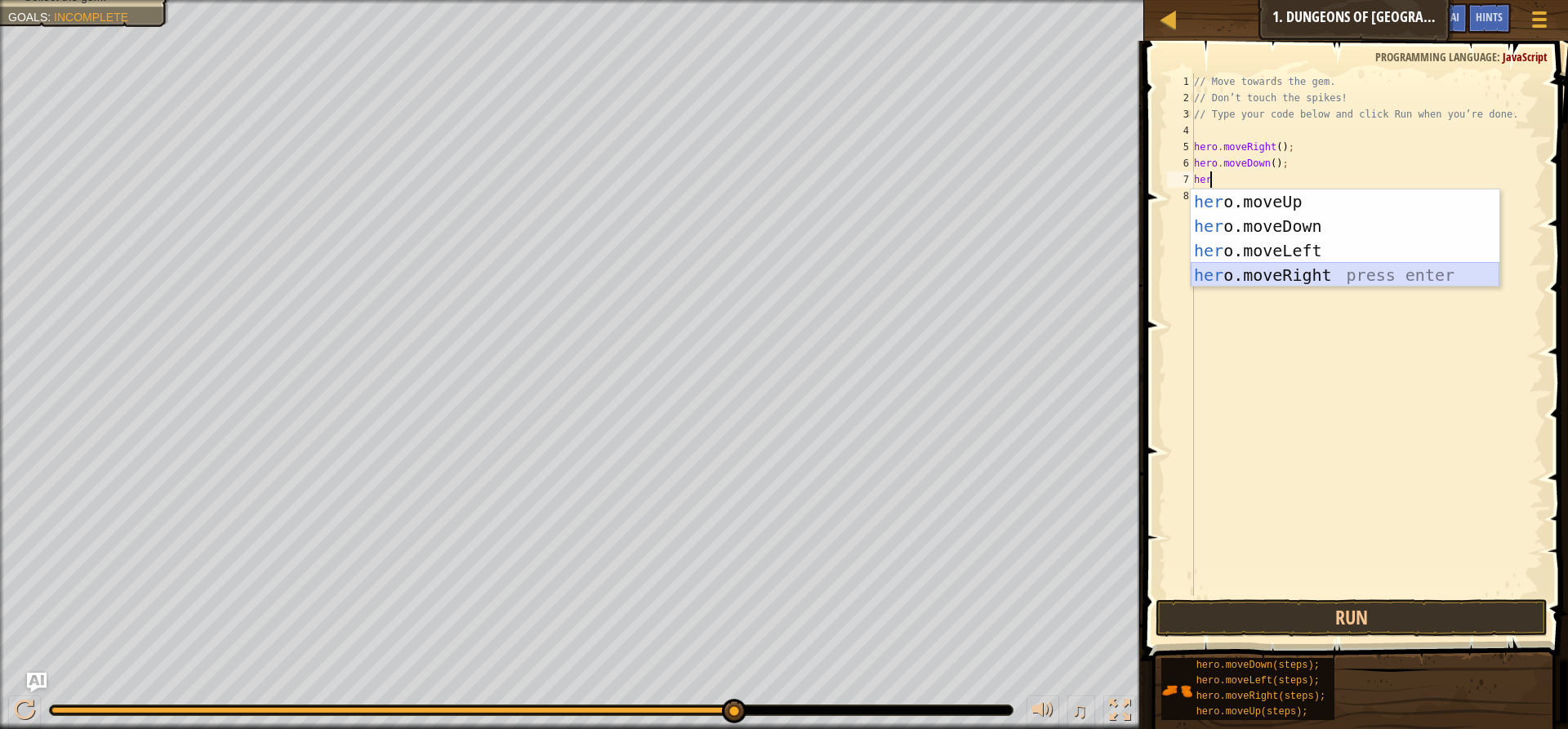
click at [1264, 279] on div "her o.moveUp press enter her o.moveDown press enter her o.moveLeft press enter …" at bounding box center [1345, 263] width 309 height 147
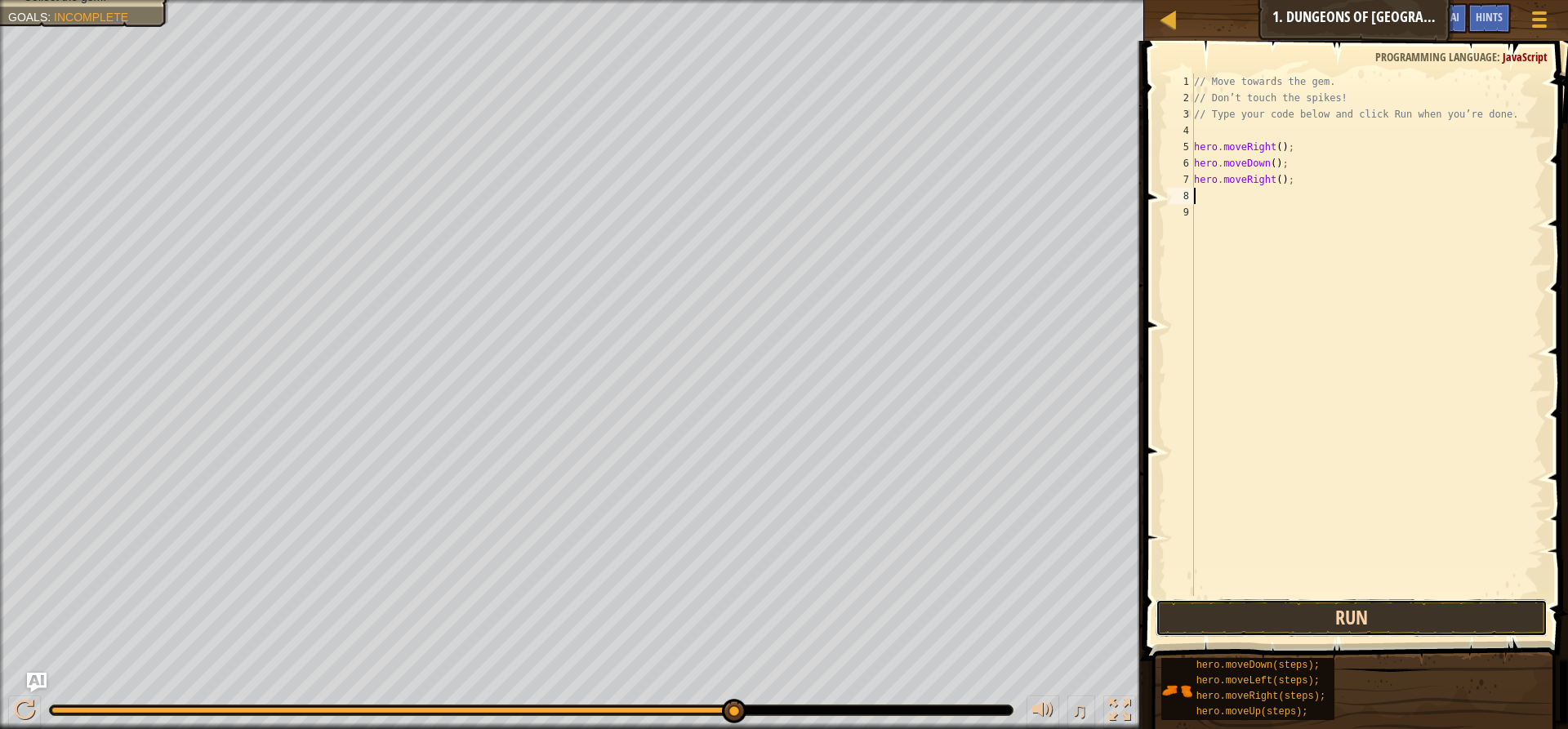
click at [1215, 622] on button "Run" at bounding box center [1352, 618] width 392 height 38
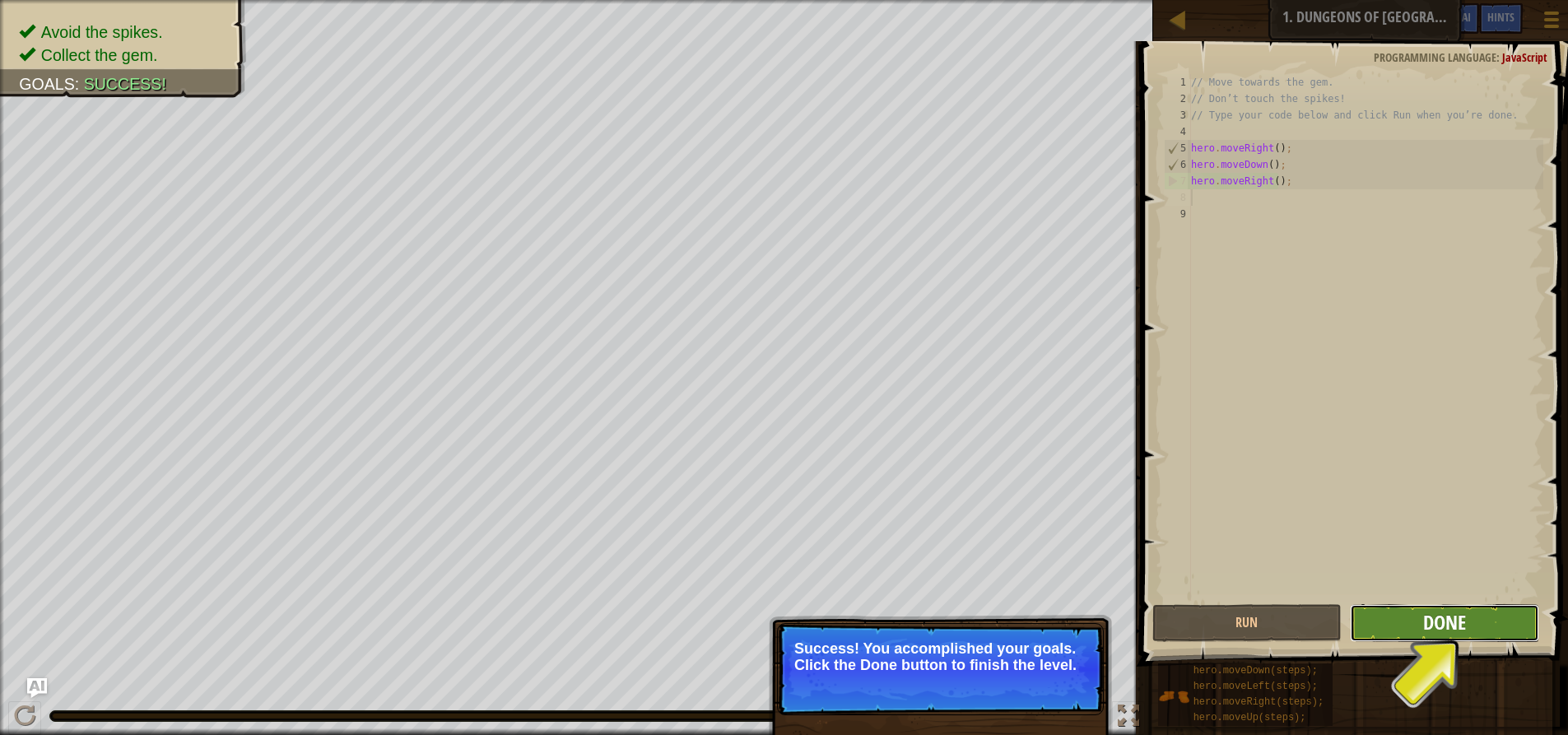
click at [1437, 629] on span "Done" at bounding box center [1444, 622] width 43 height 26
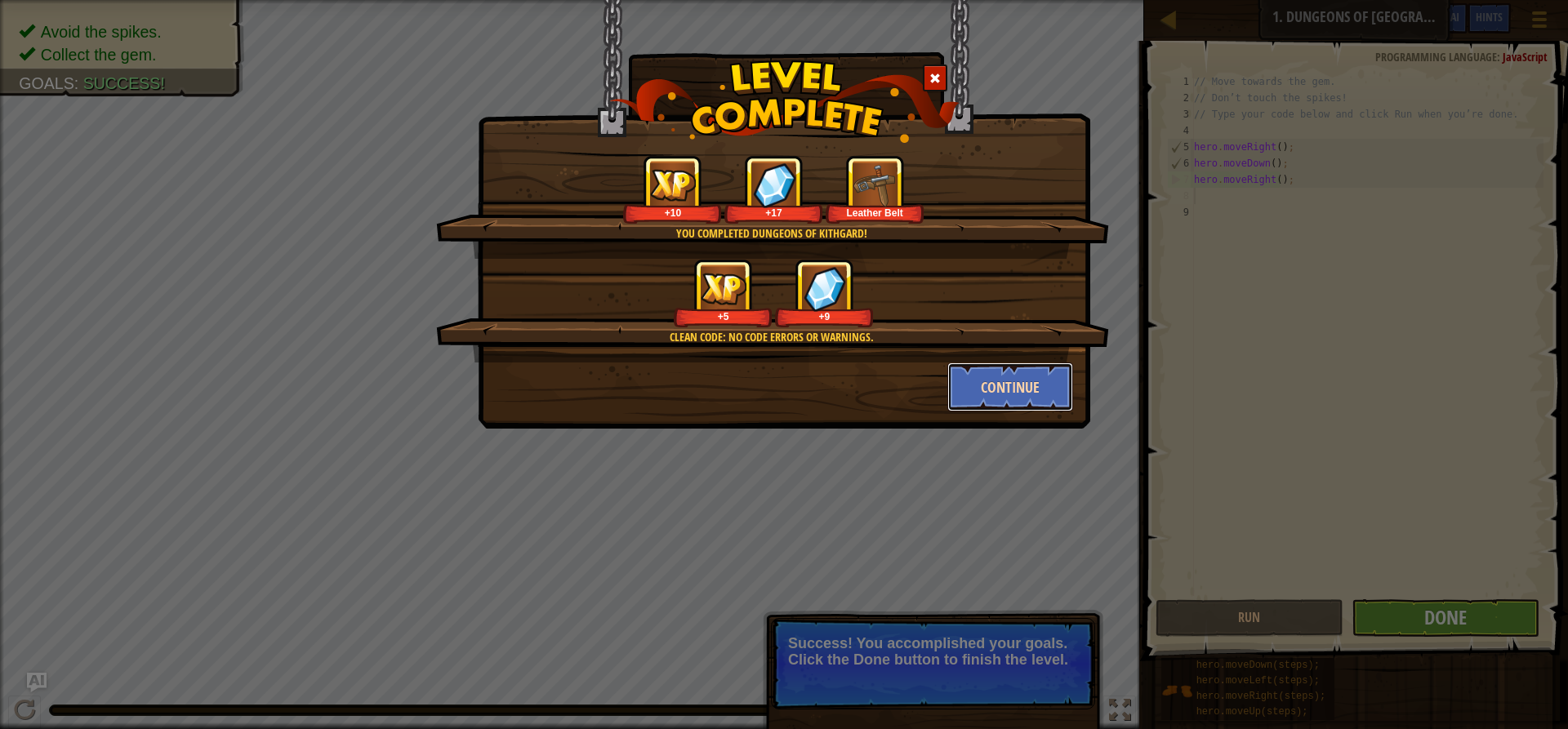
click at [1006, 382] on button "Continue" at bounding box center [1010, 387] width 127 height 49
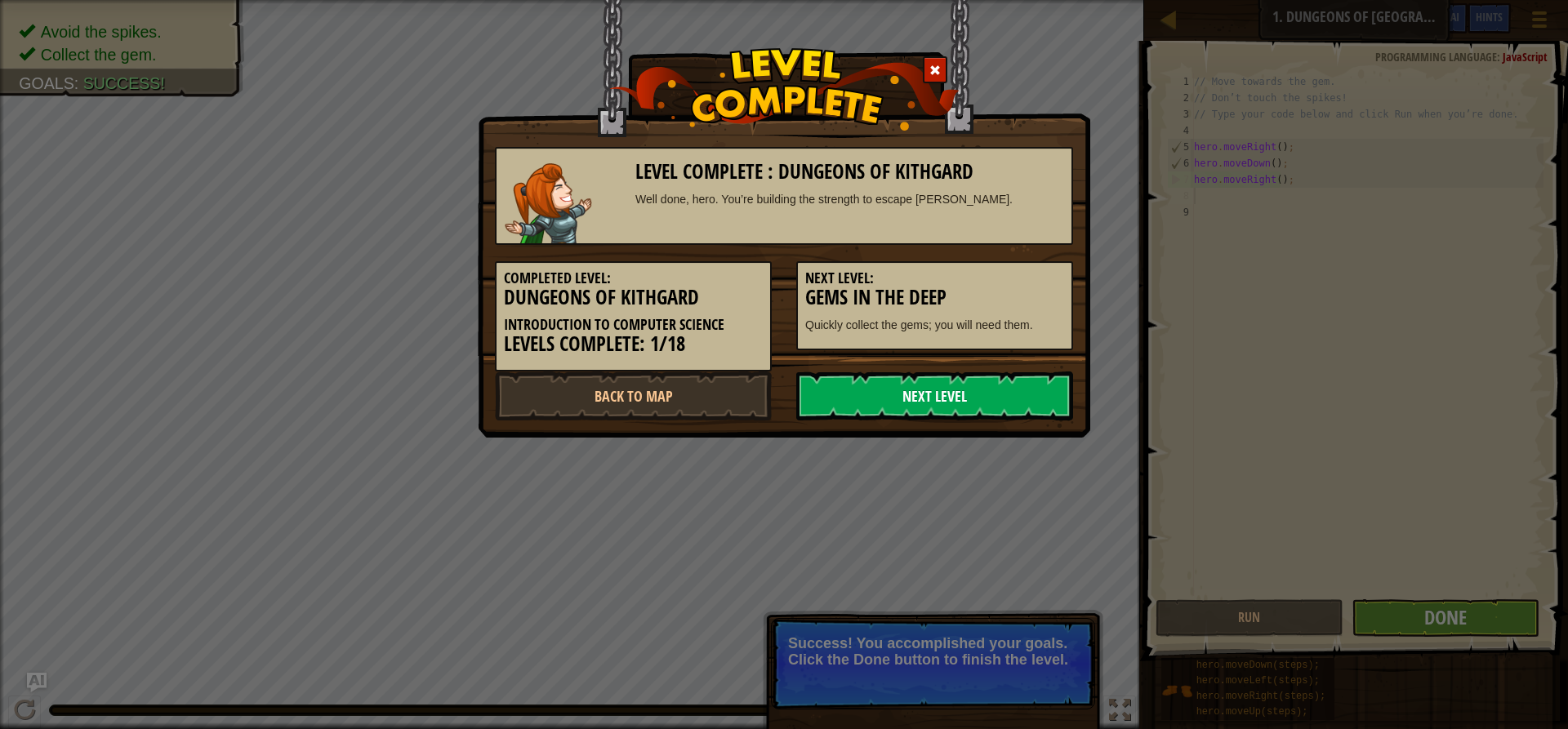
click at [957, 391] on link "Next Level" at bounding box center [934, 396] width 277 height 49
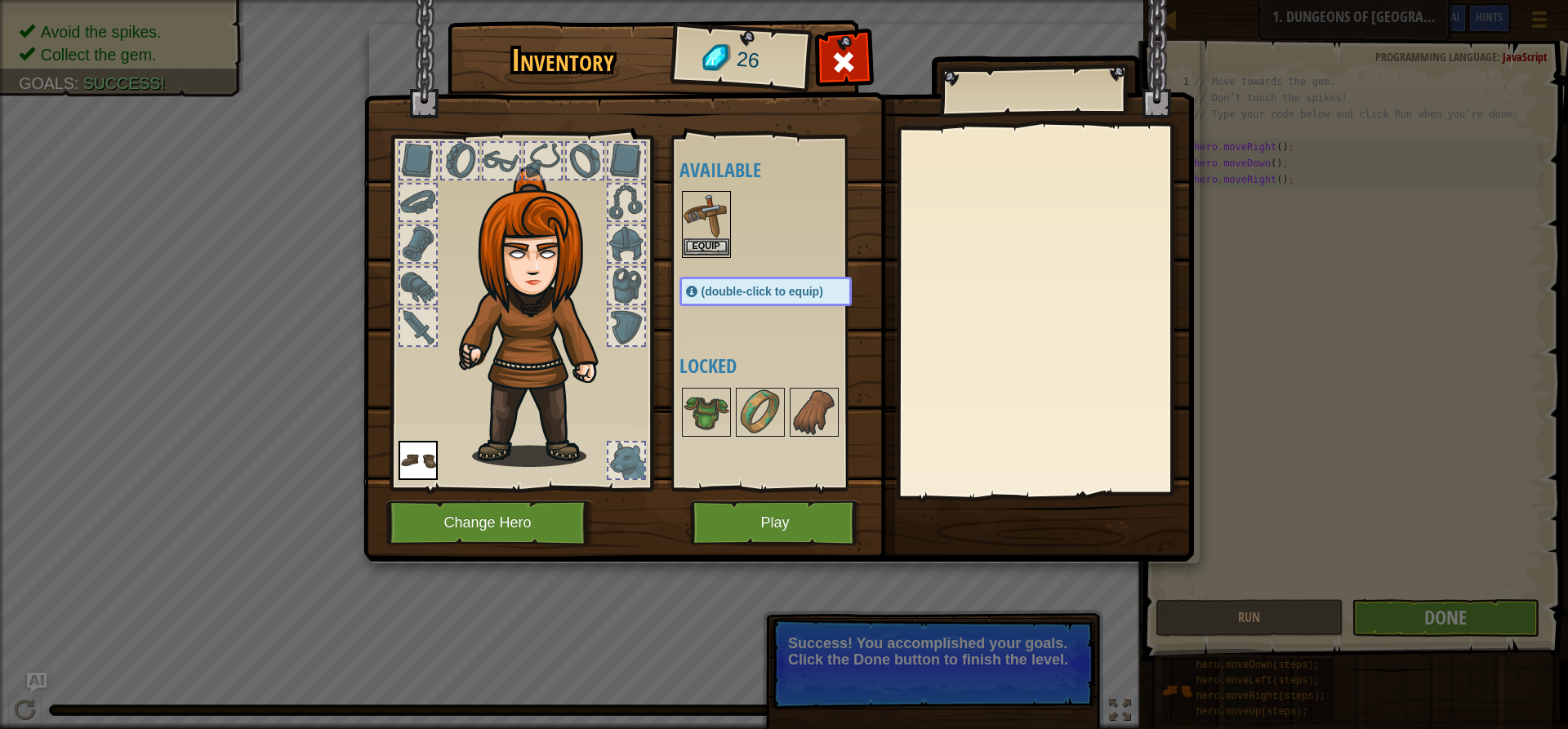
click at [721, 241] on div "Equip" at bounding box center [706, 225] width 49 height 67
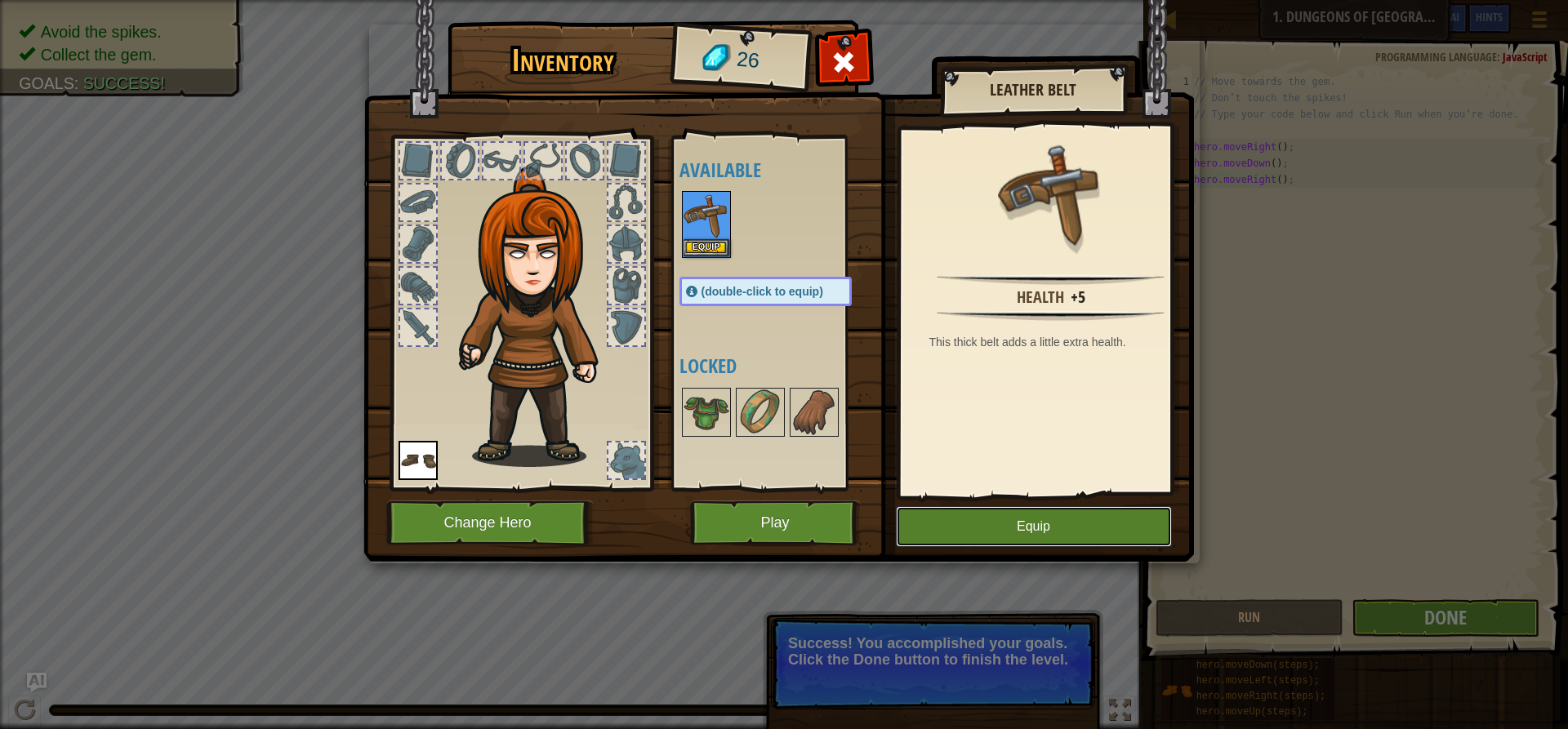
click at [999, 523] on button "Equip" at bounding box center [1033, 526] width 276 height 41
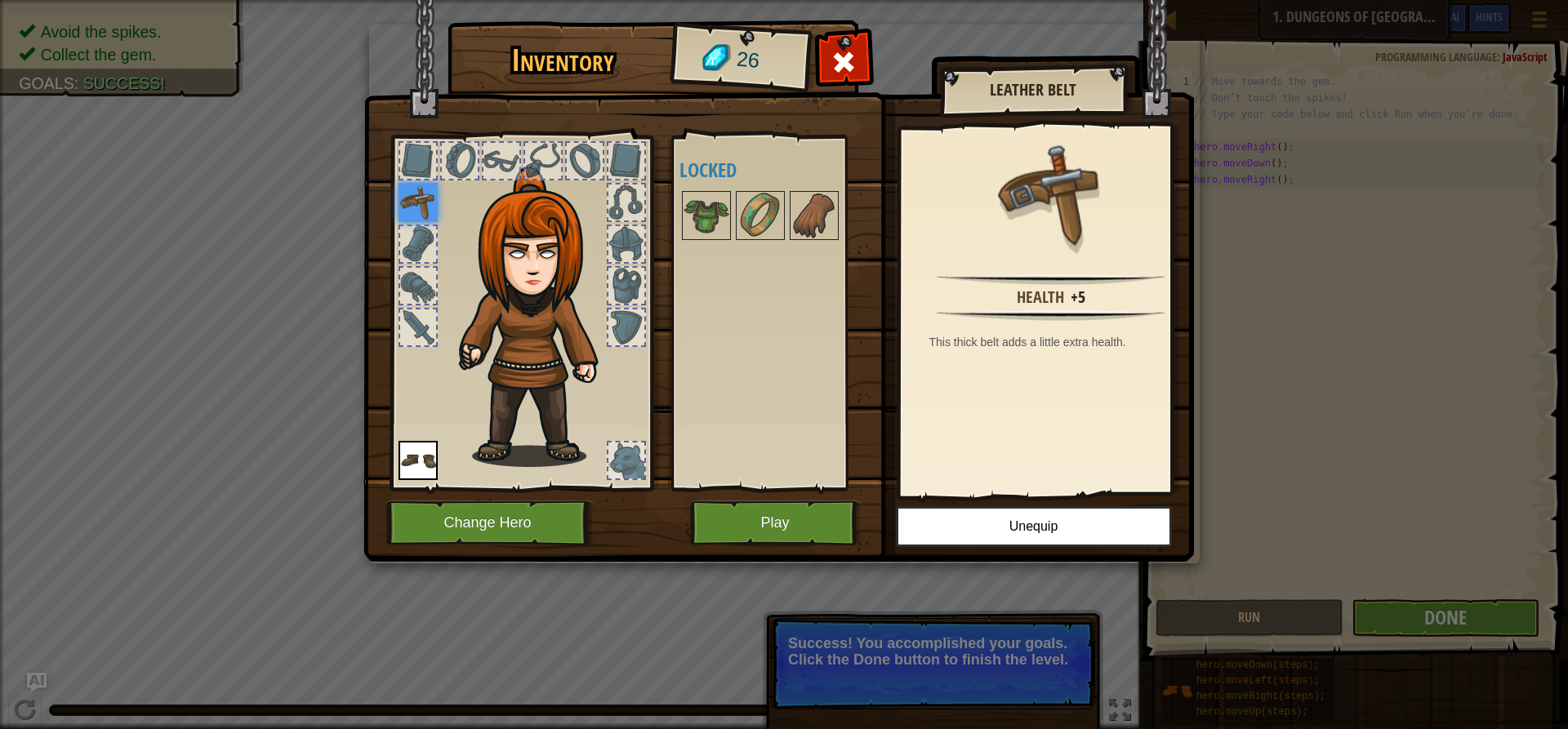
drag, startPoint x: 414, startPoint y: 181, endPoint x: 414, endPoint y: 192, distance: 11.0
click at [425, 205] on div at bounding box center [521, 308] width 269 height 367
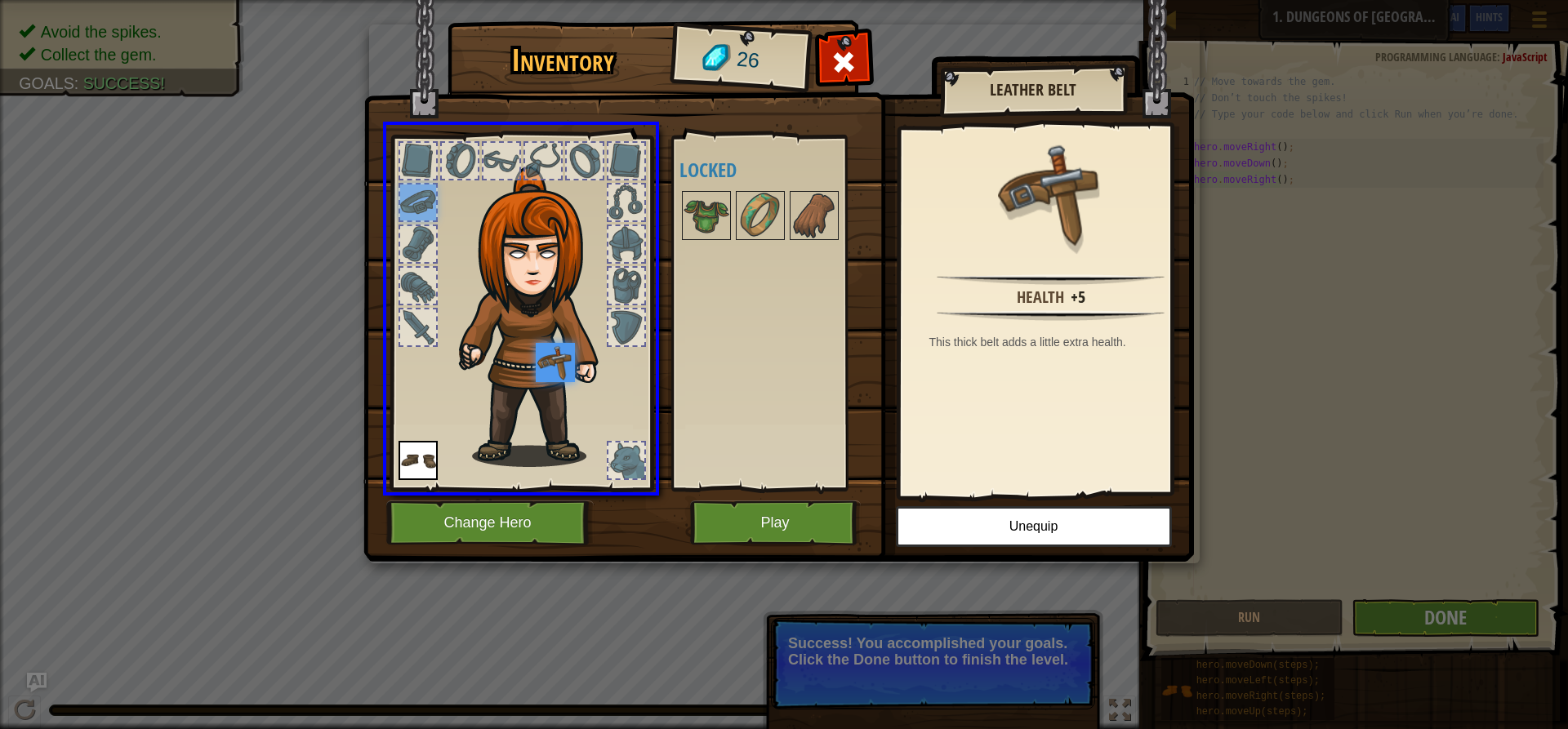
drag, startPoint x: 414, startPoint y: 192, endPoint x: 552, endPoint y: 359, distance: 216.6
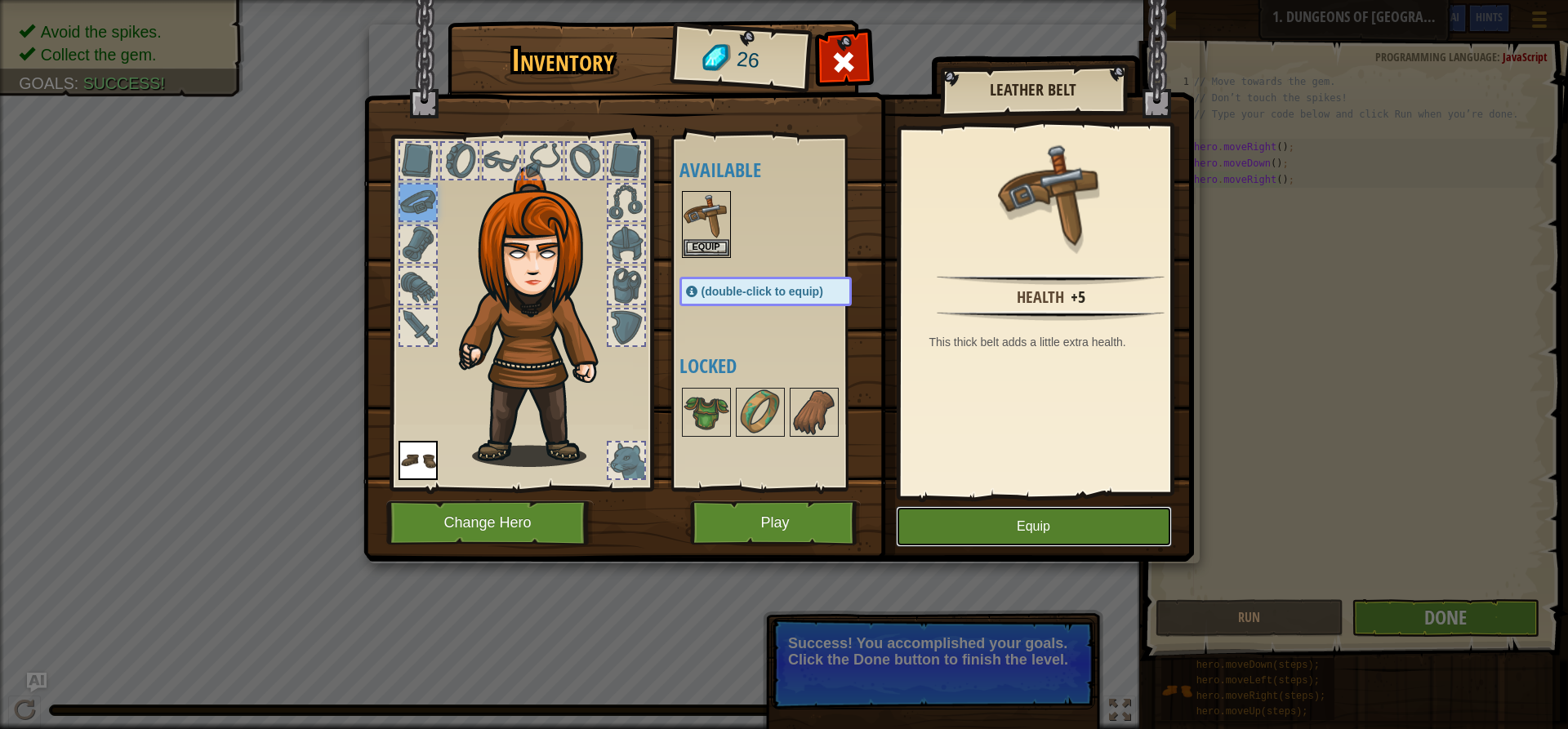
click at [954, 535] on button "Equip" at bounding box center [1033, 526] width 276 height 41
click at [957, 526] on button "Equip" at bounding box center [1033, 526] width 276 height 41
click at [957, 531] on button "Equip" at bounding box center [1033, 526] width 276 height 41
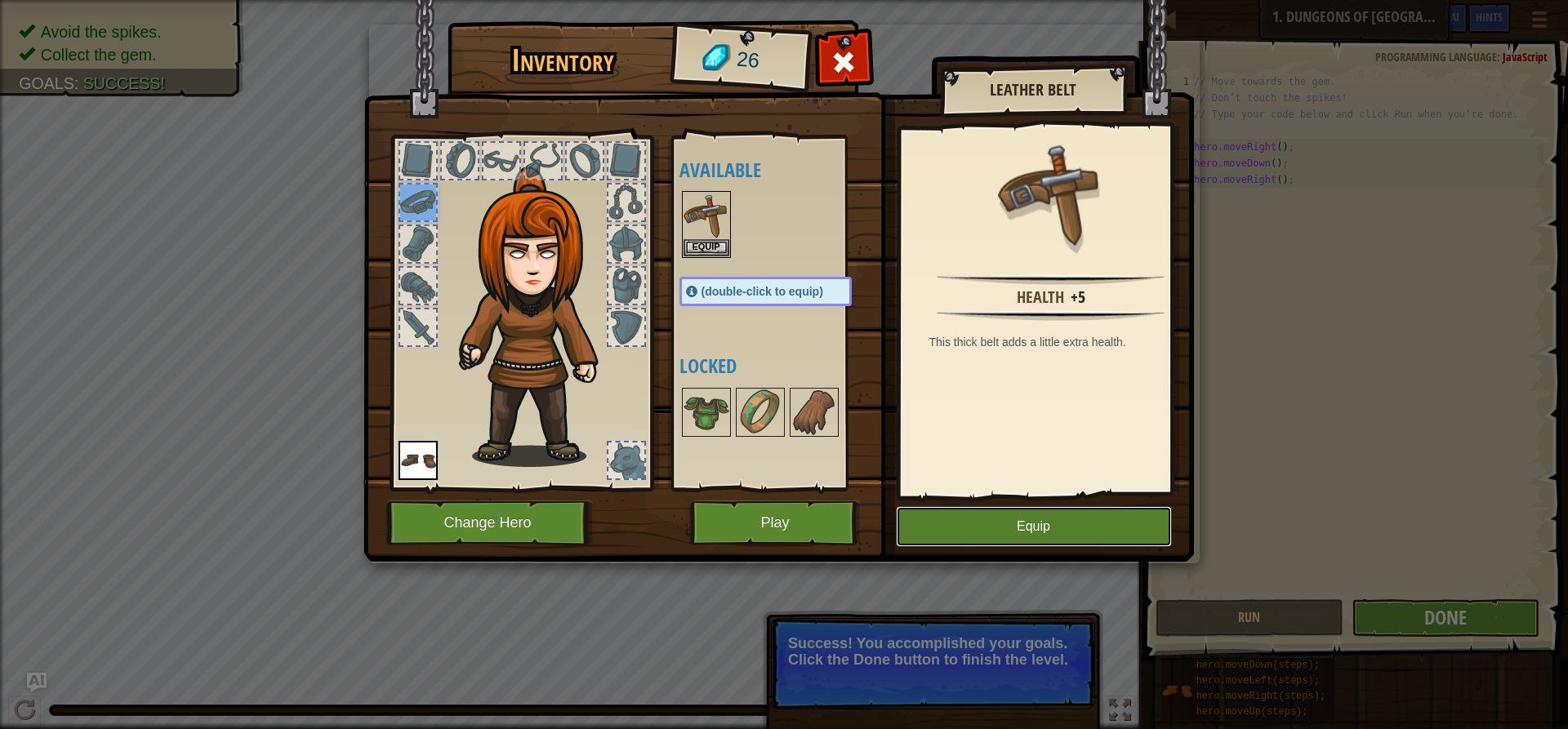
click at [957, 531] on button "Equip" at bounding box center [1033, 526] width 276 height 41
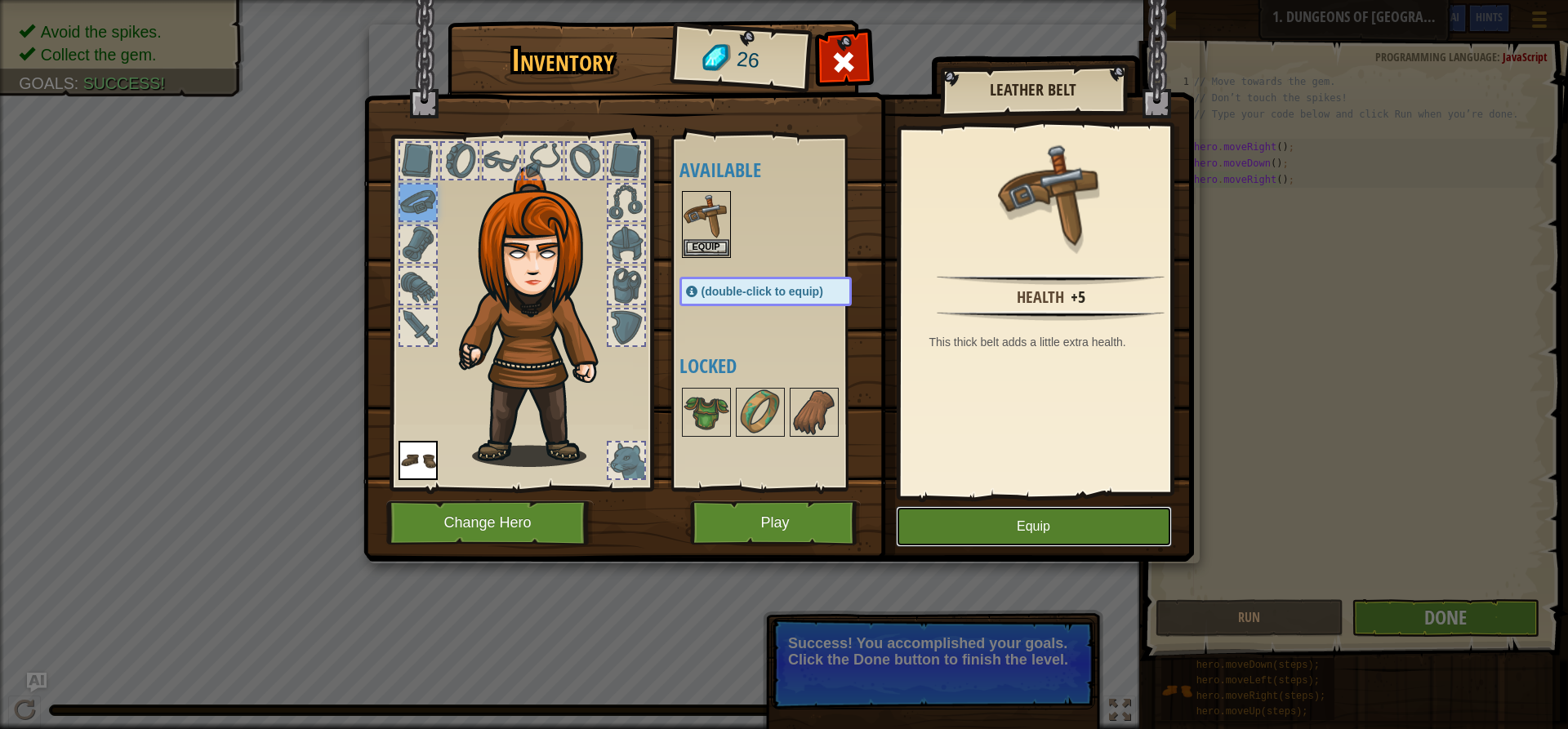
click at [957, 531] on button "Equip" at bounding box center [1033, 526] width 276 height 41
click at [958, 533] on button "Equip" at bounding box center [1033, 526] width 276 height 41
drag, startPoint x: 958, startPoint y: 533, endPoint x: 975, endPoint y: 533, distance: 17.0
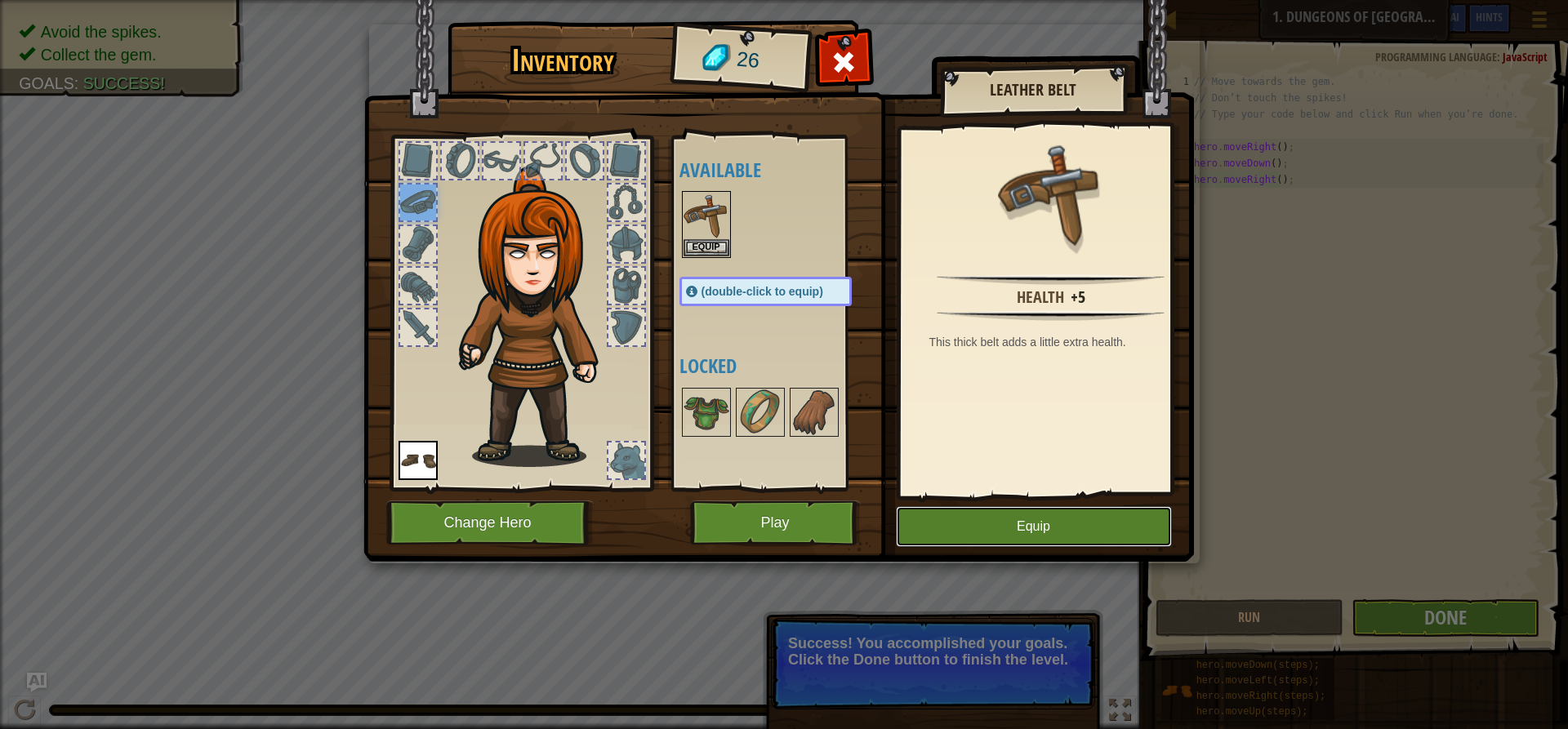
click at [972, 533] on button "Equip" at bounding box center [1033, 526] width 276 height 41
click at [975, 533] on button "Equip" at bounding box center [1033, 526] width 276 height 41
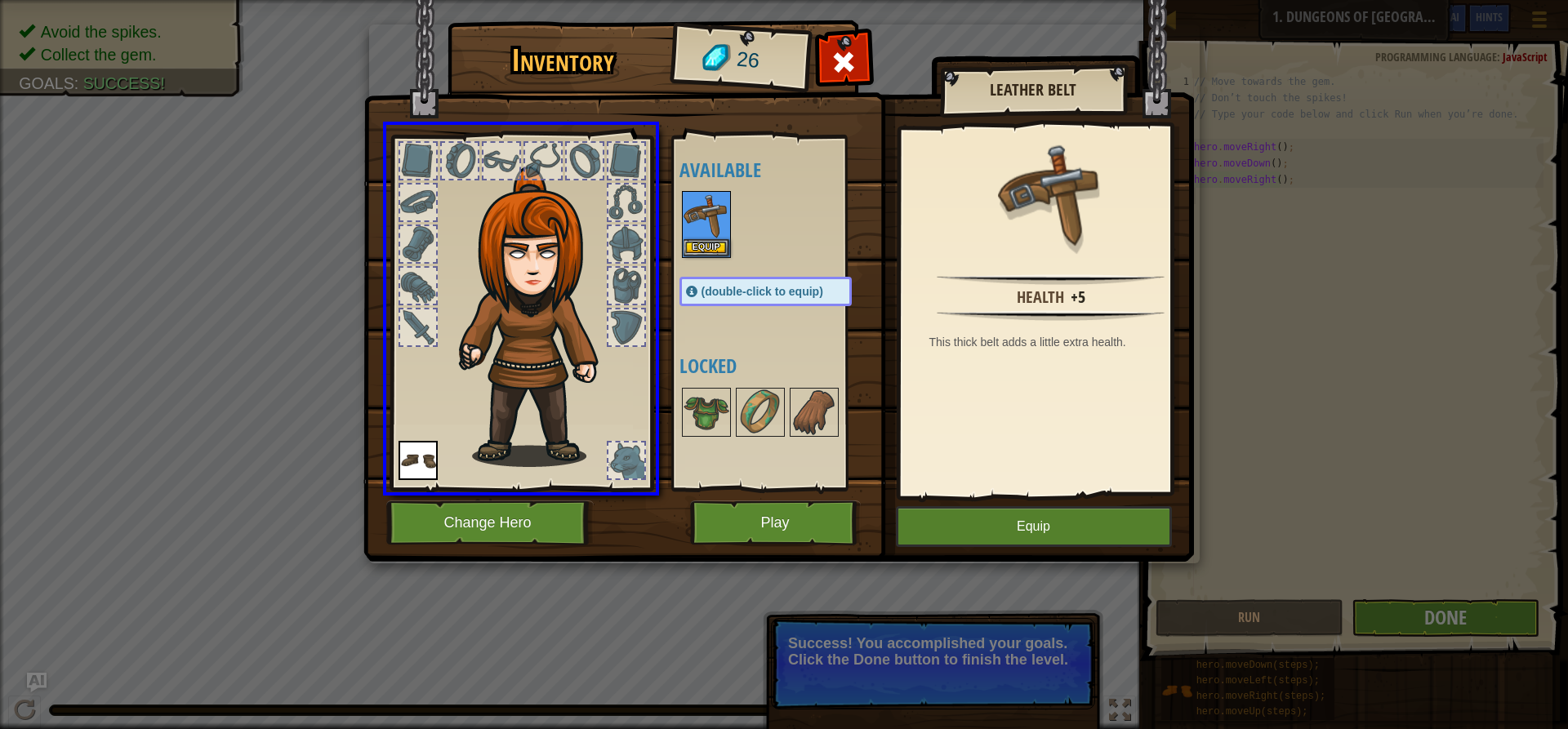
drag, startPoint x: 715, startPoint y: 213, endPoint x: 410, endPoint y: 205, distance: 305.1
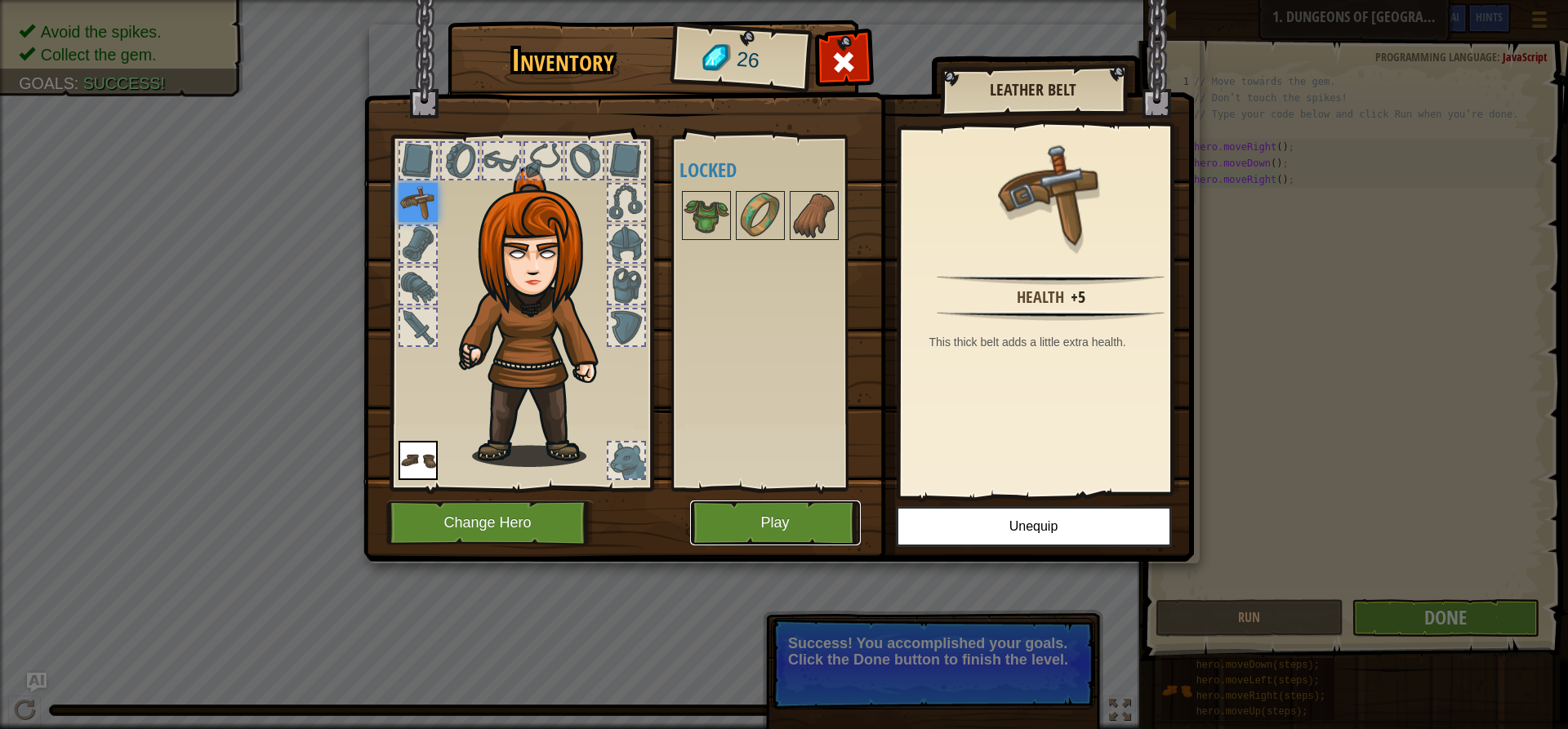
click at [757, 519] on button "Play" at bounding box center [775, 523] width 170 height 45
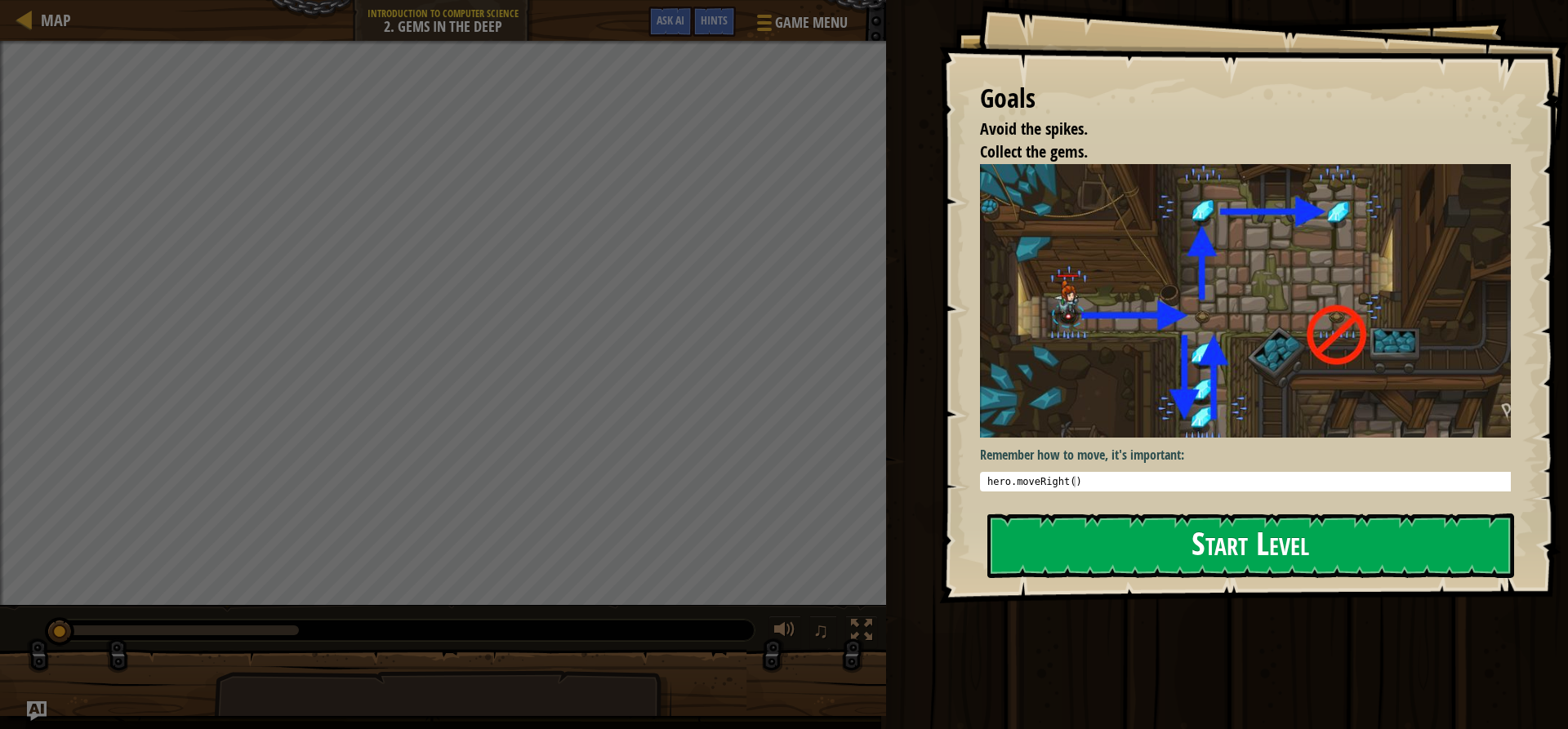
click at [1039, 552] on button "Start Level" at bounding box center [1250, 546] width 526 height 65
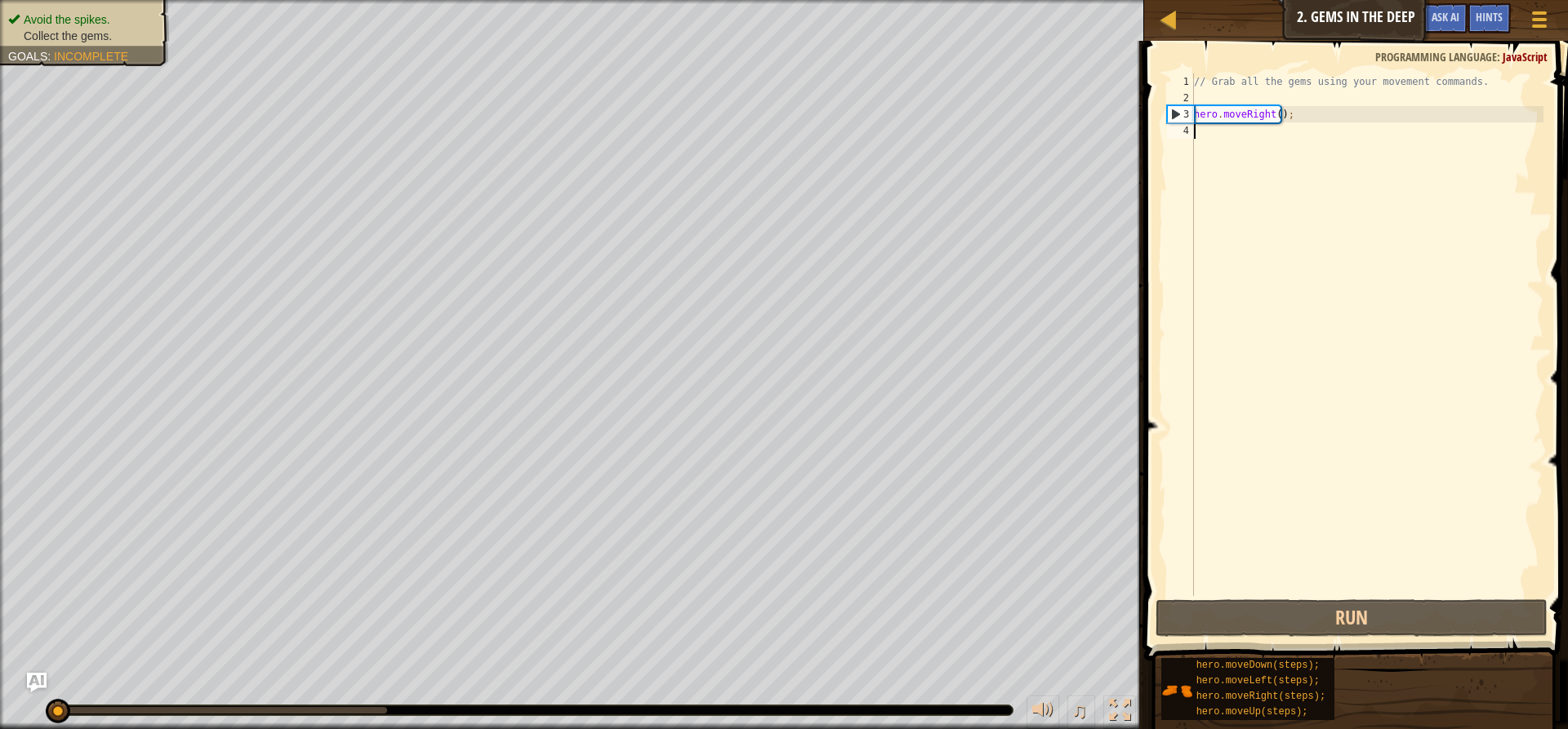
click at [1194, 129] on div "// Grab all the gems using your movement commands. hero . moveRight ( ) ;" at bounding box center [1366, 351] width 352 height 555
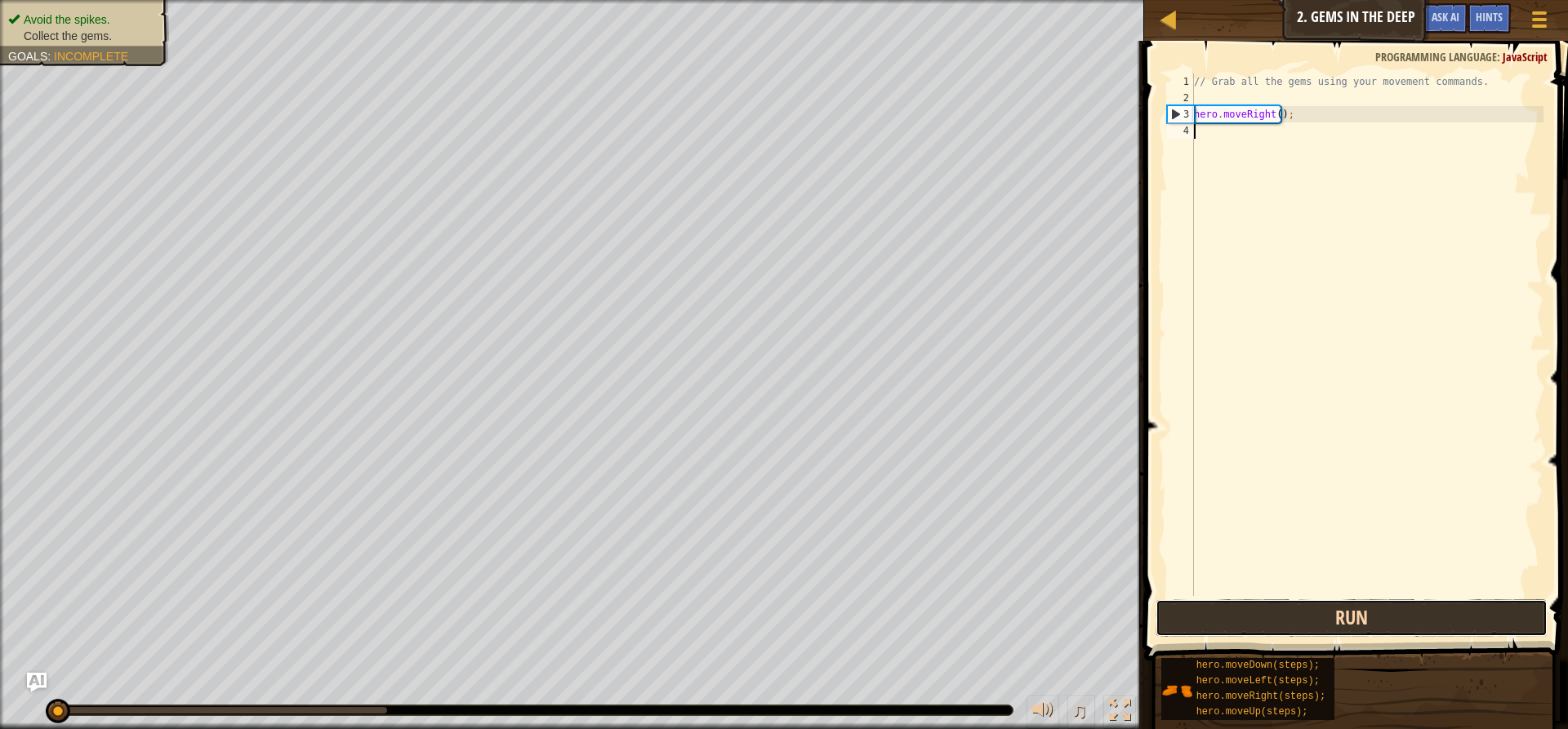
click at [1212, 630] on button "Run" at bounding box center [1352, 618] width 392 height 38
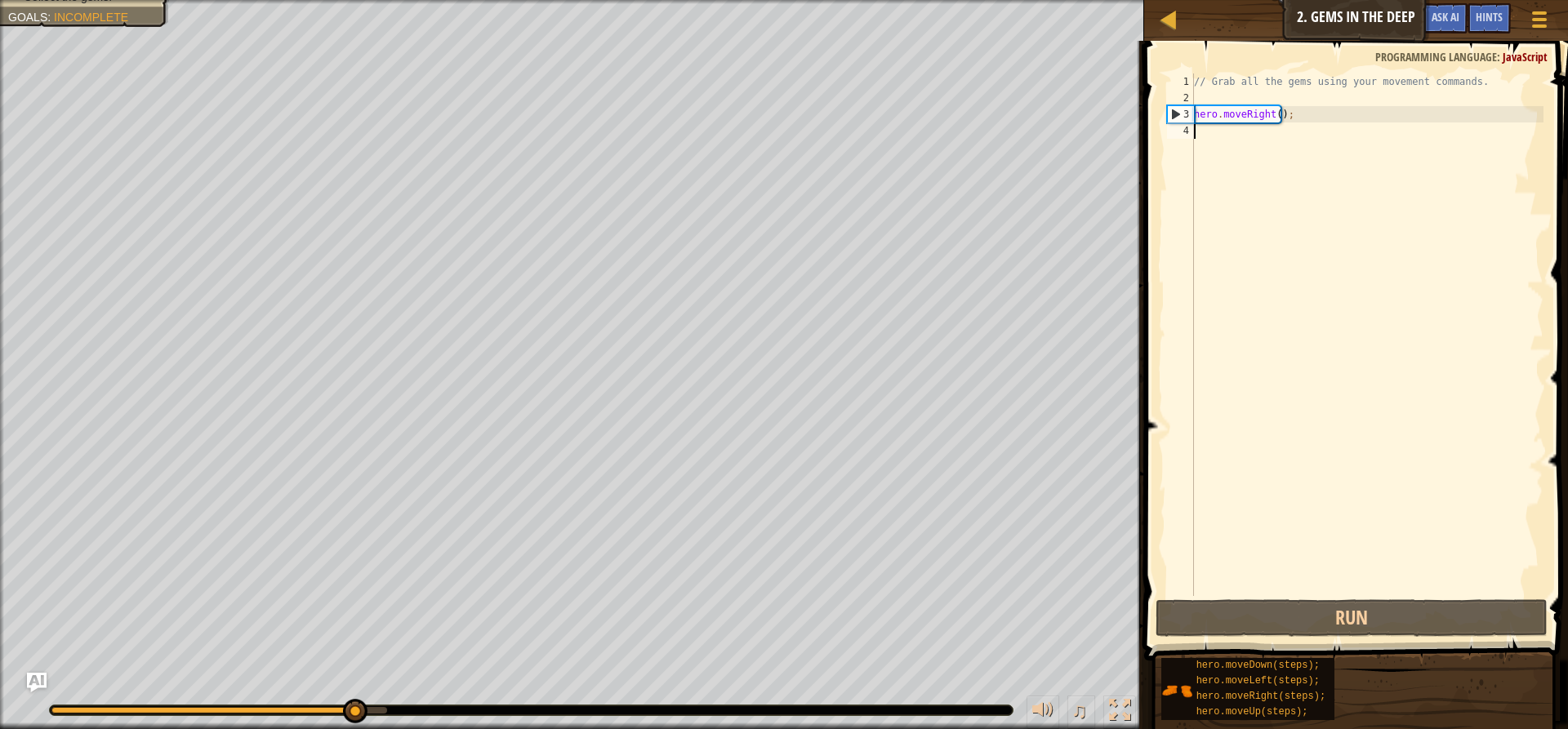
drag, startPoint x: 1198, startPoint y: 129, endPoint x: 1208, endPoint y: 135, distance: 11.7
click at [1202, 132] on div "// Grab all the gems using your movement commands. hero . moveRight ( ) ;" at bounding box center [1366, 351] width 352 height 555
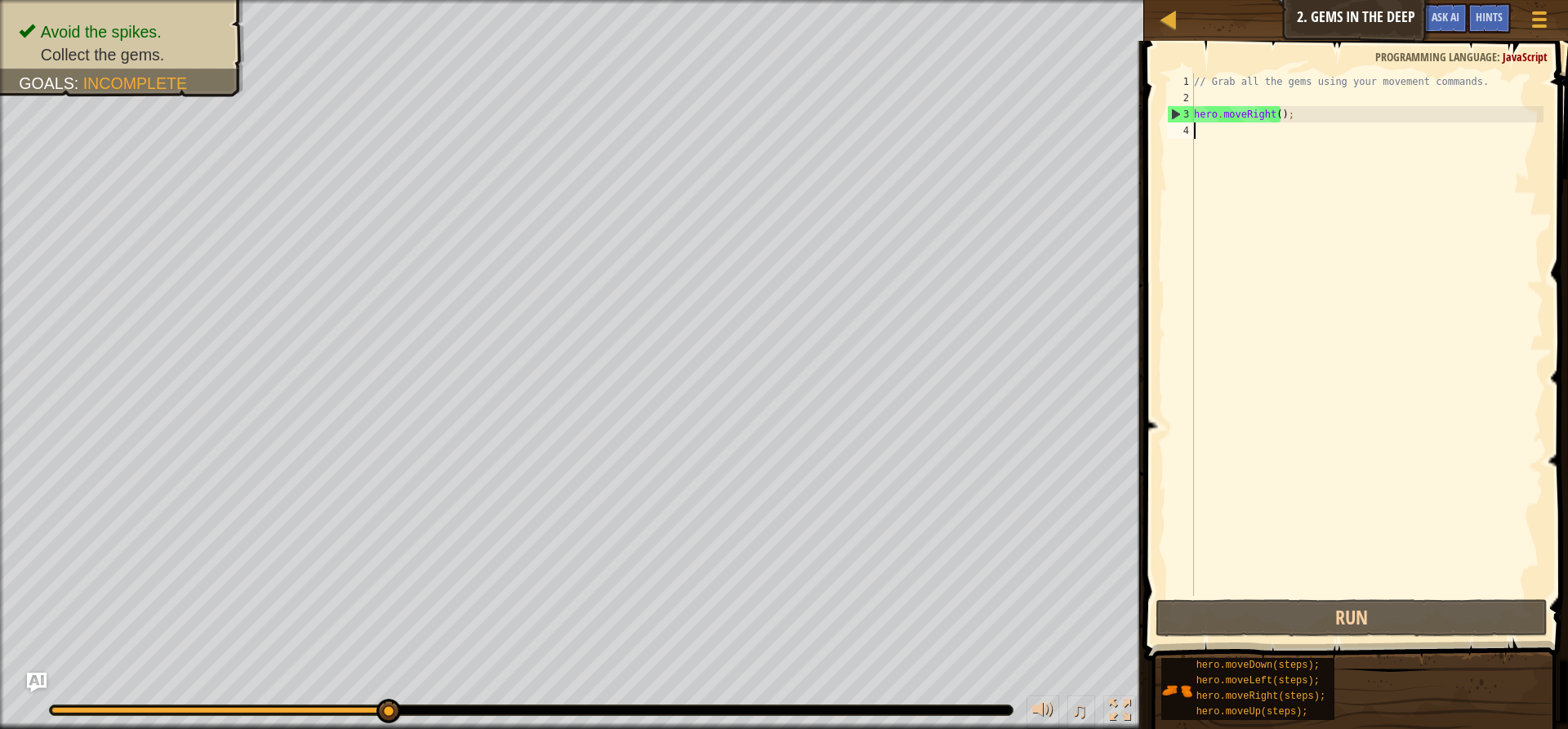
scroll to position [7, 0]
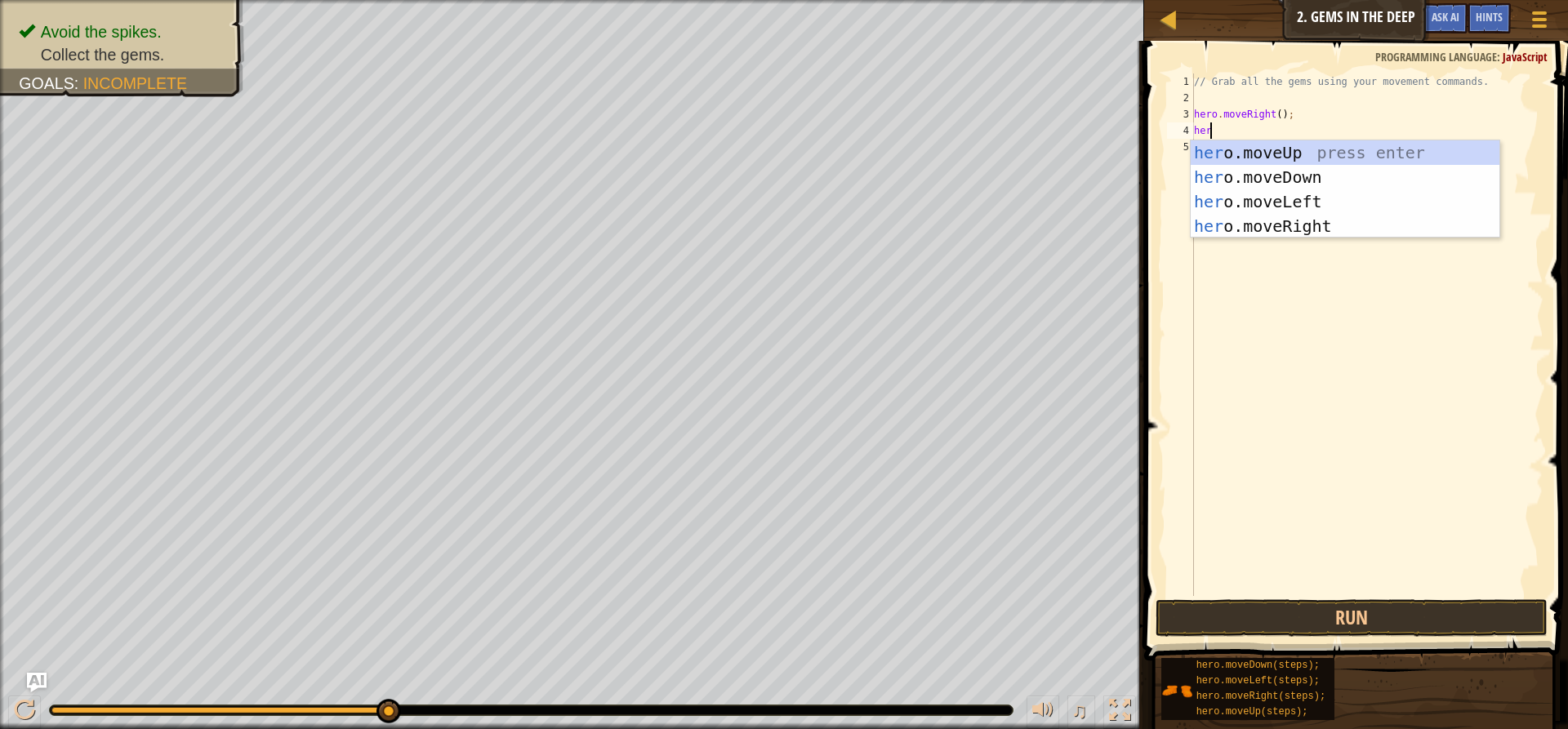
type textarea "hero"
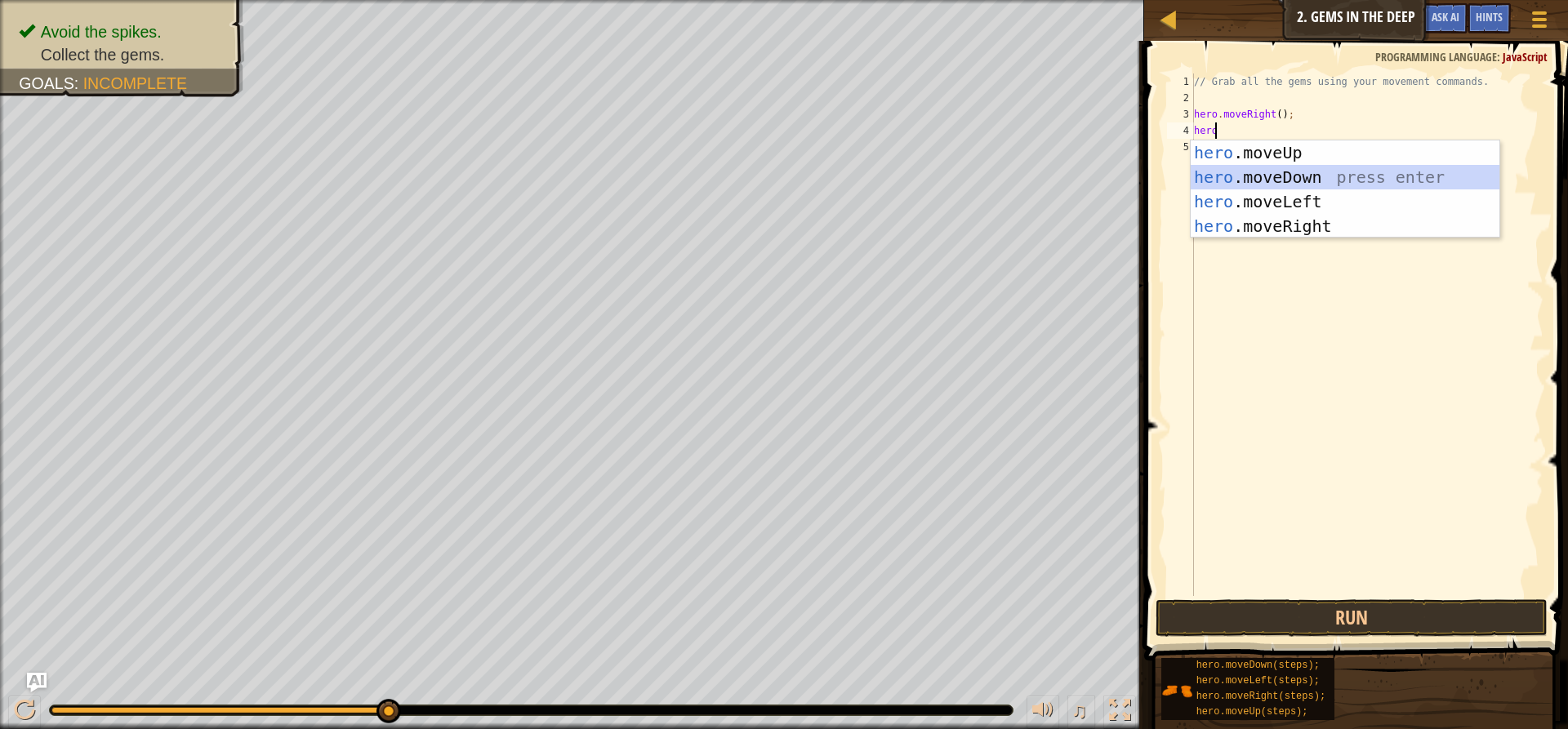
click at [1251, 179] on div "hero .moveUp press enter hero .moveDown press enter hero .moveLeft press enter …" at bounding box center [1345, 214] width 309 height 147
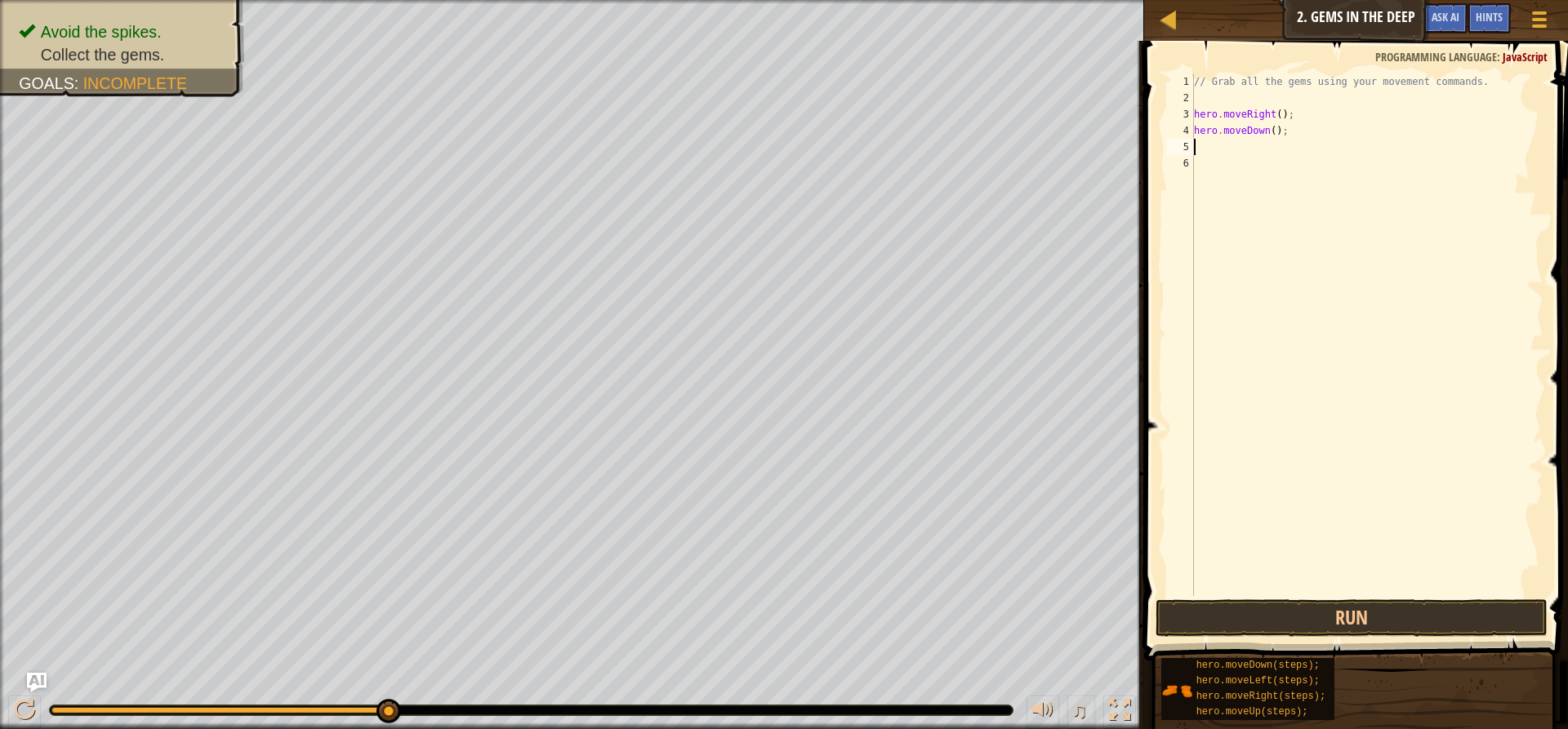
scroll to position [7, 0]
click at [1161, 624] on button "Run" at bounding box center [1352, 618] width 392 height 38
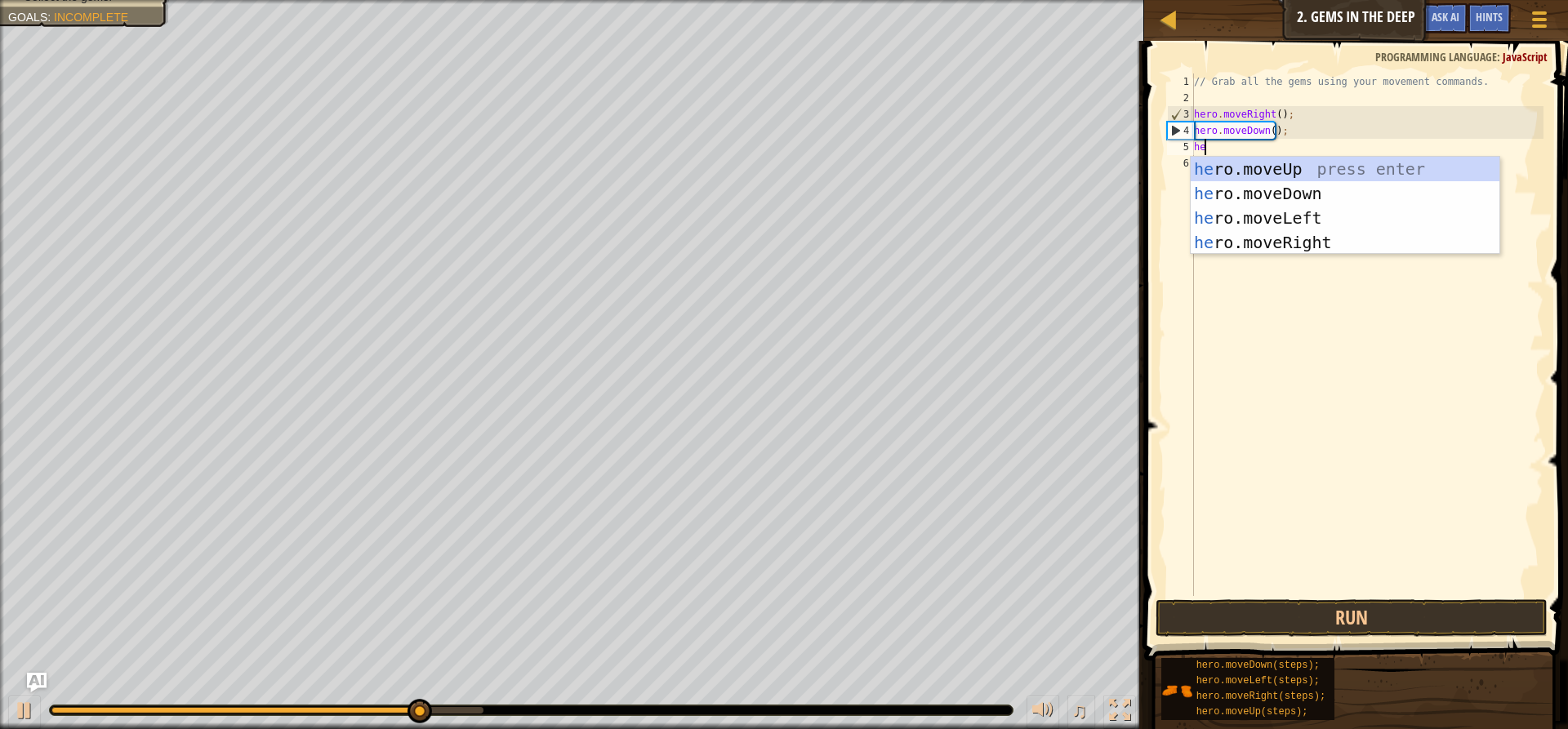
type textarea "her"
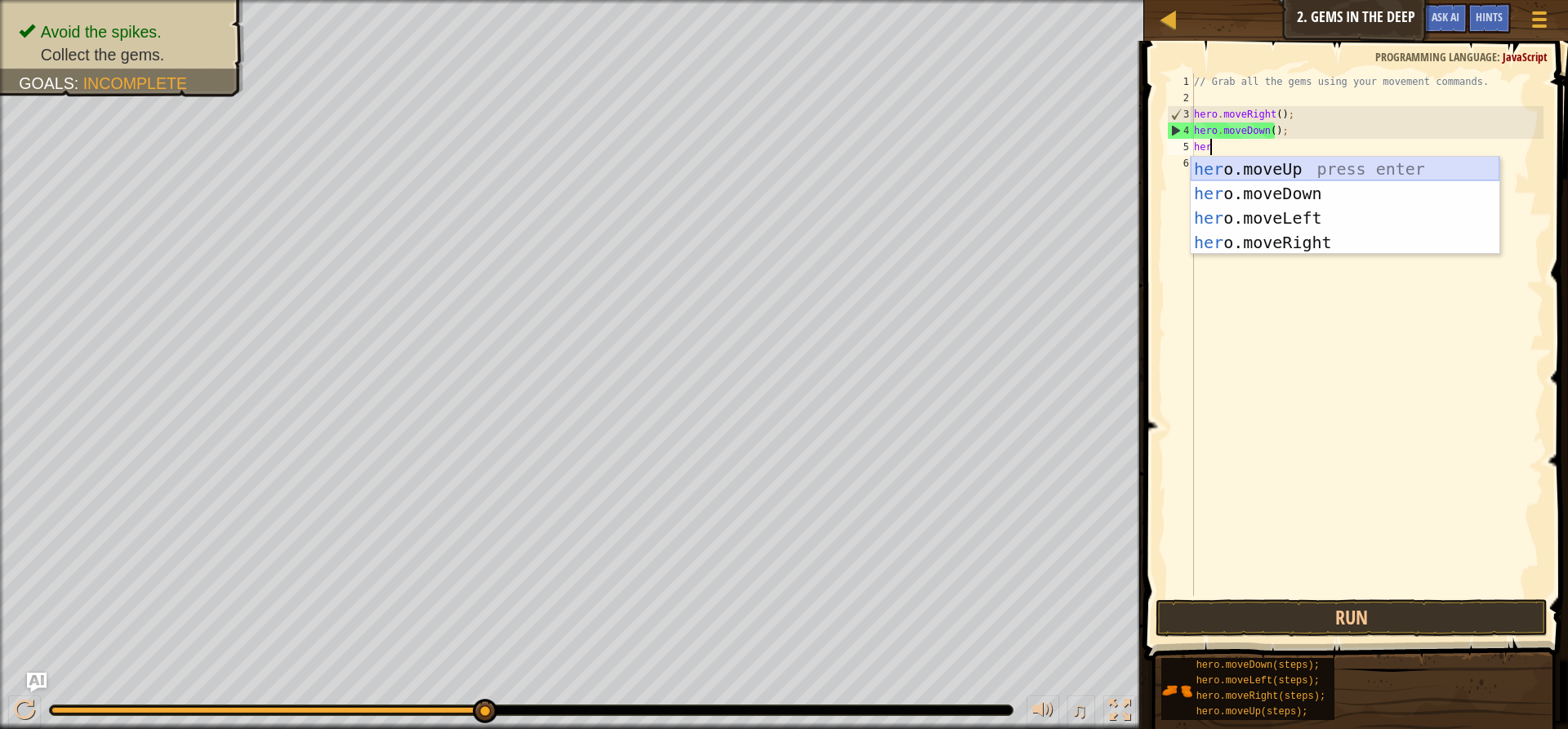
click at [1327, 166] on div "her o.moveUp press enter her o.moveDown press enter her o.moveLeft press enter …" at bounding box center [1345, 229] width 309 height 147
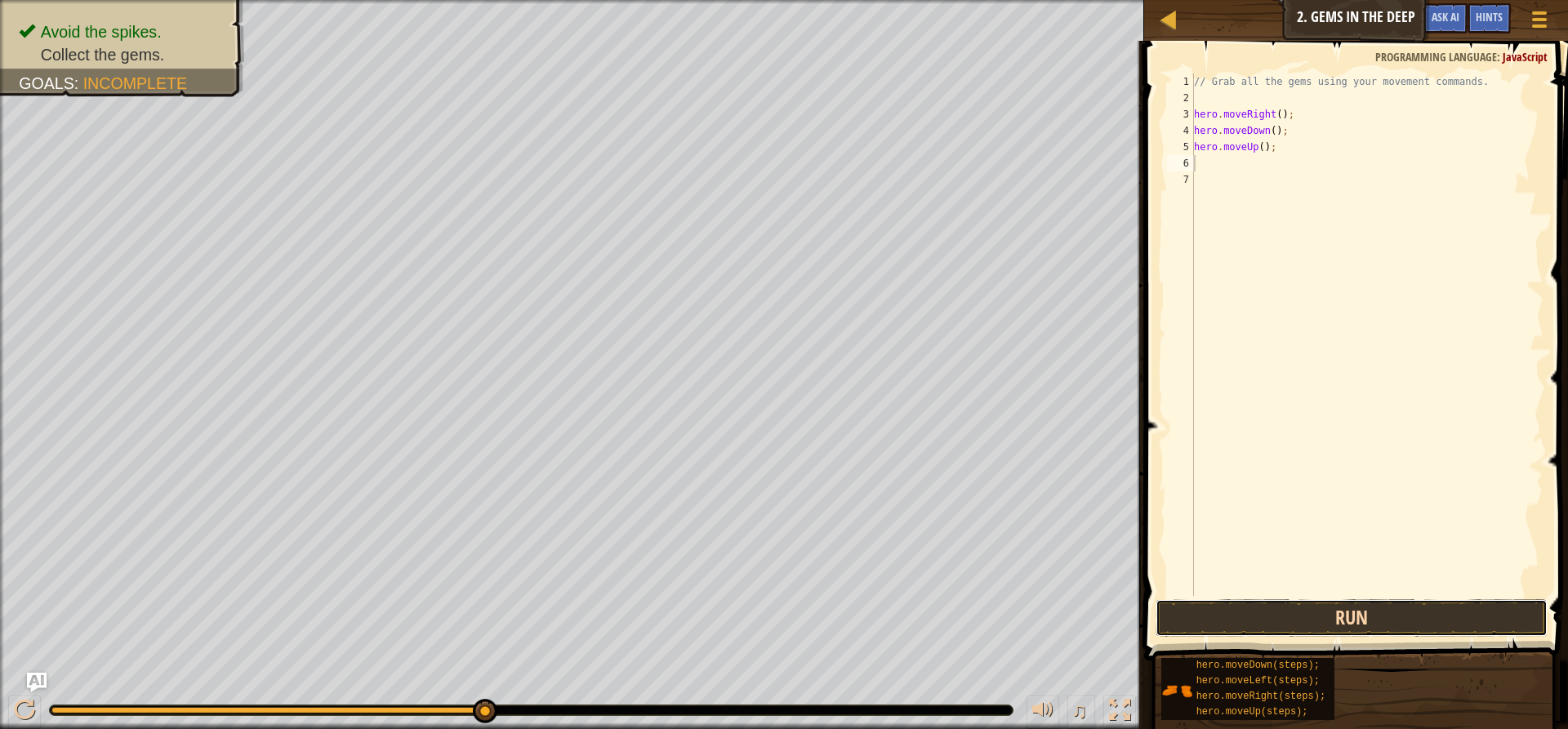
click at [1340, 614] on button "Run" at bounding box center [1352, 618] width 392 height 38
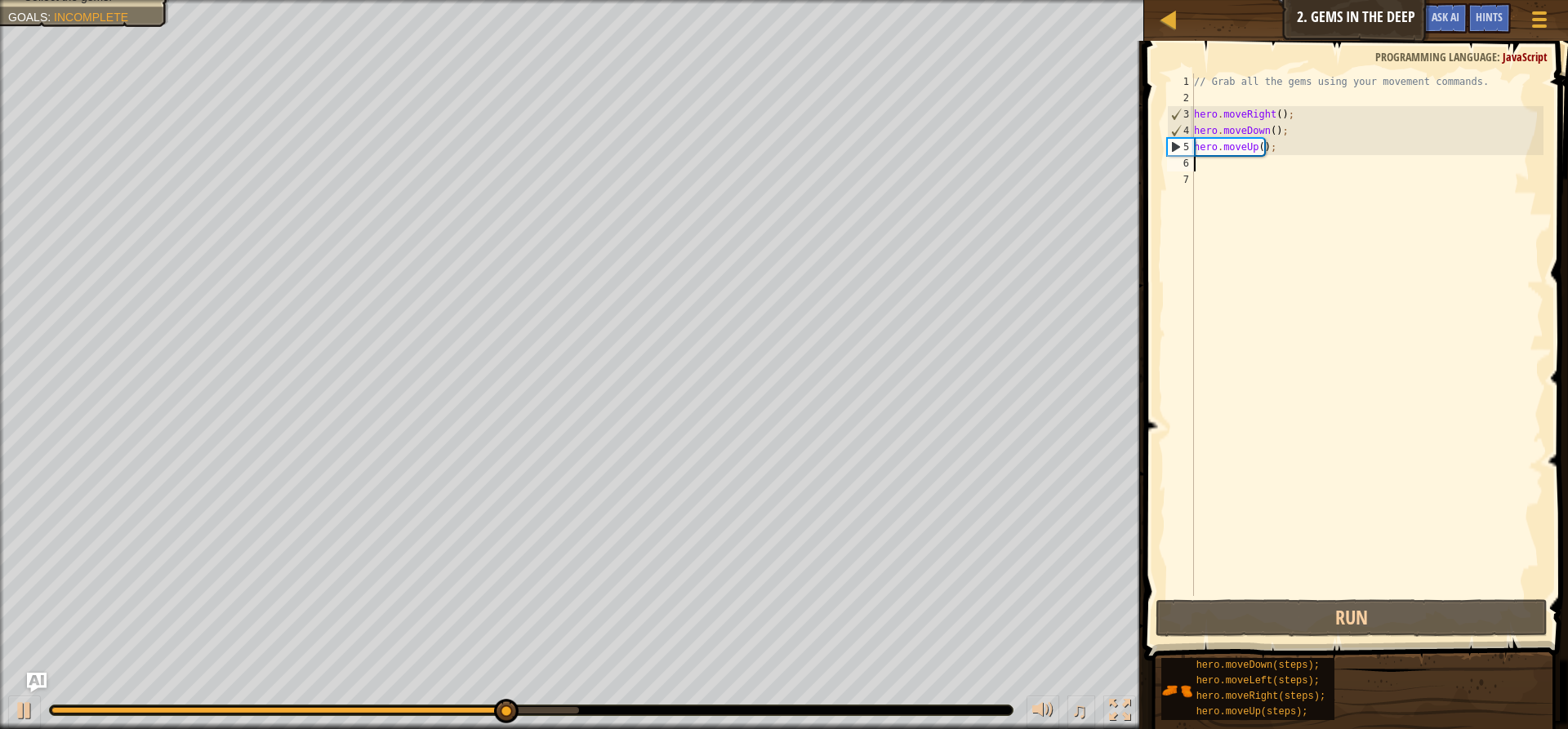
click at [1196, 161] on div "// Grab all the gems using your movement commands. hero . moveRight ( ) ; hero …" at bounding box center [1366, 351] width 352 height 555
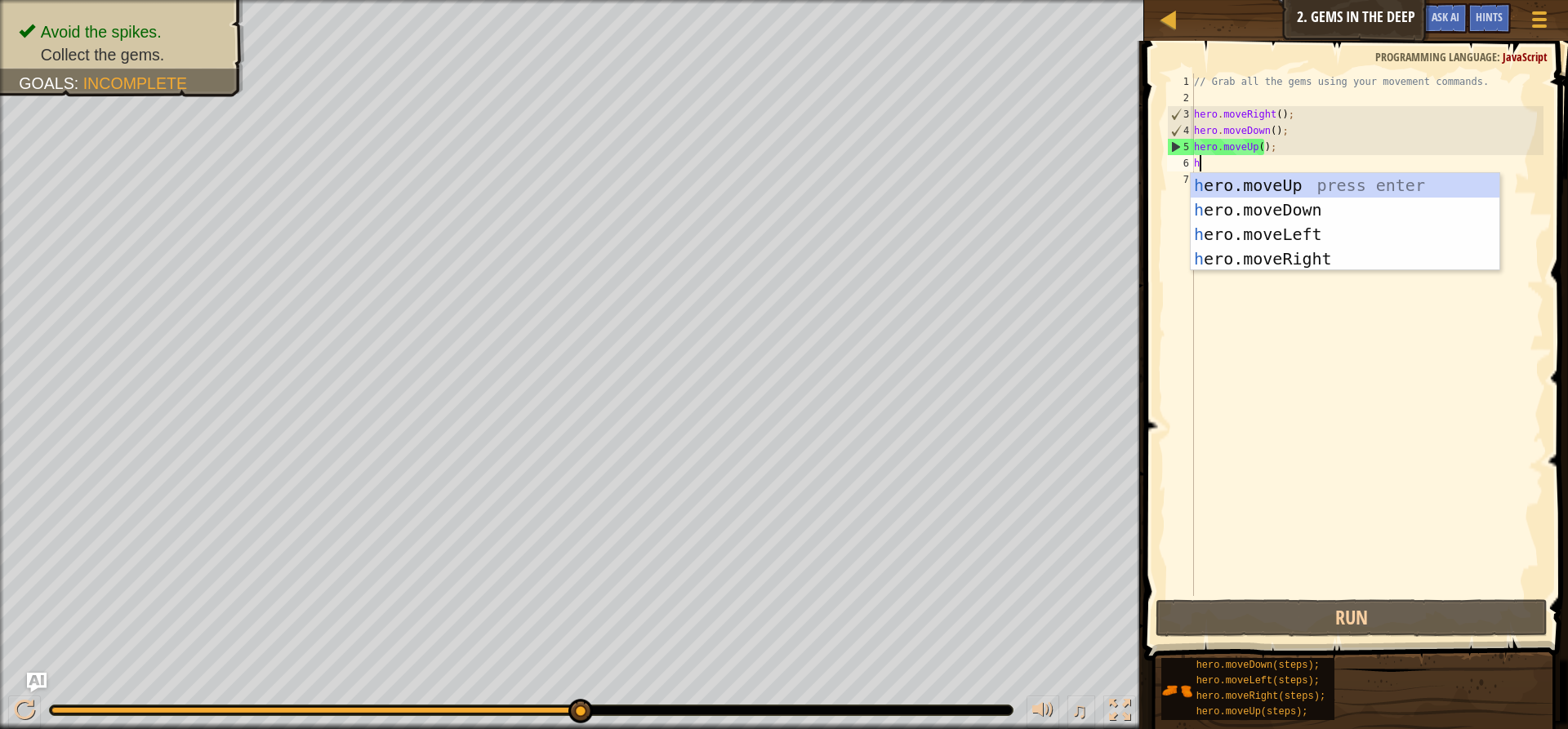
type textarea "h"
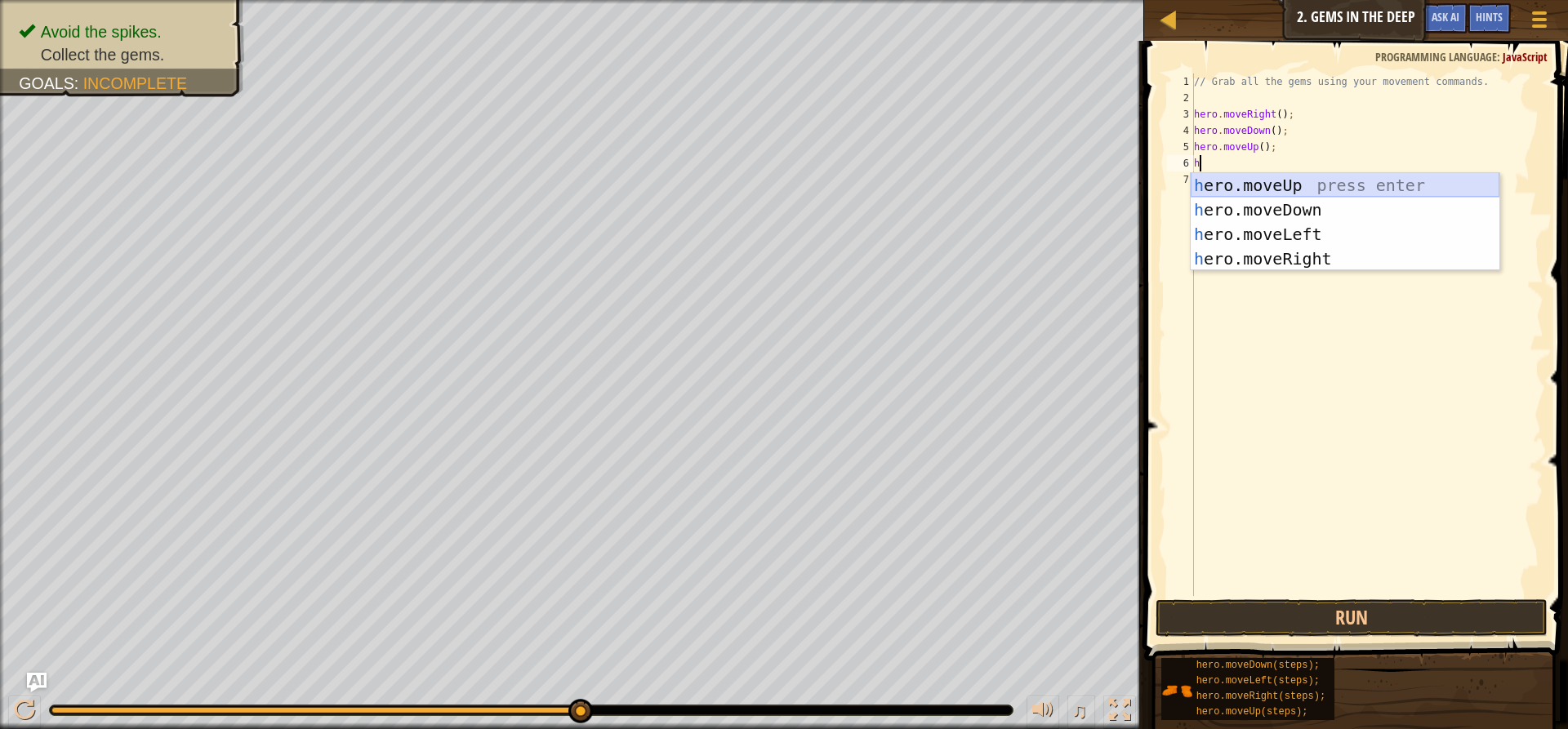
click at [1315, 189] on div "h ero.moveUp press enter h ero.moveDown press enter h ero.moveLeft press enter …" at bounding box center [1345, 246] width 309 height 147
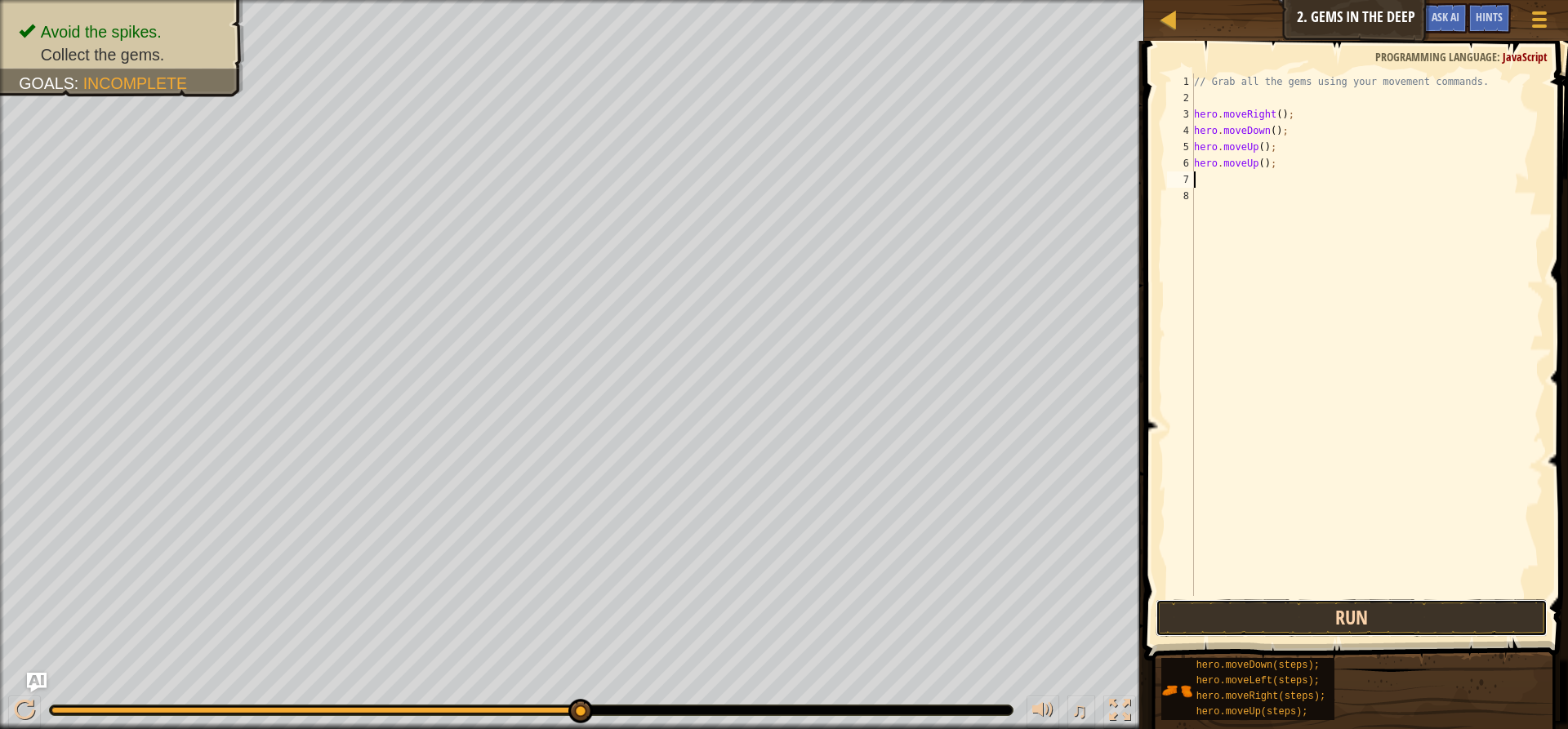
click at [1274, 622] on button "Run" at bounding box center [1352, 618] width 392 height 38
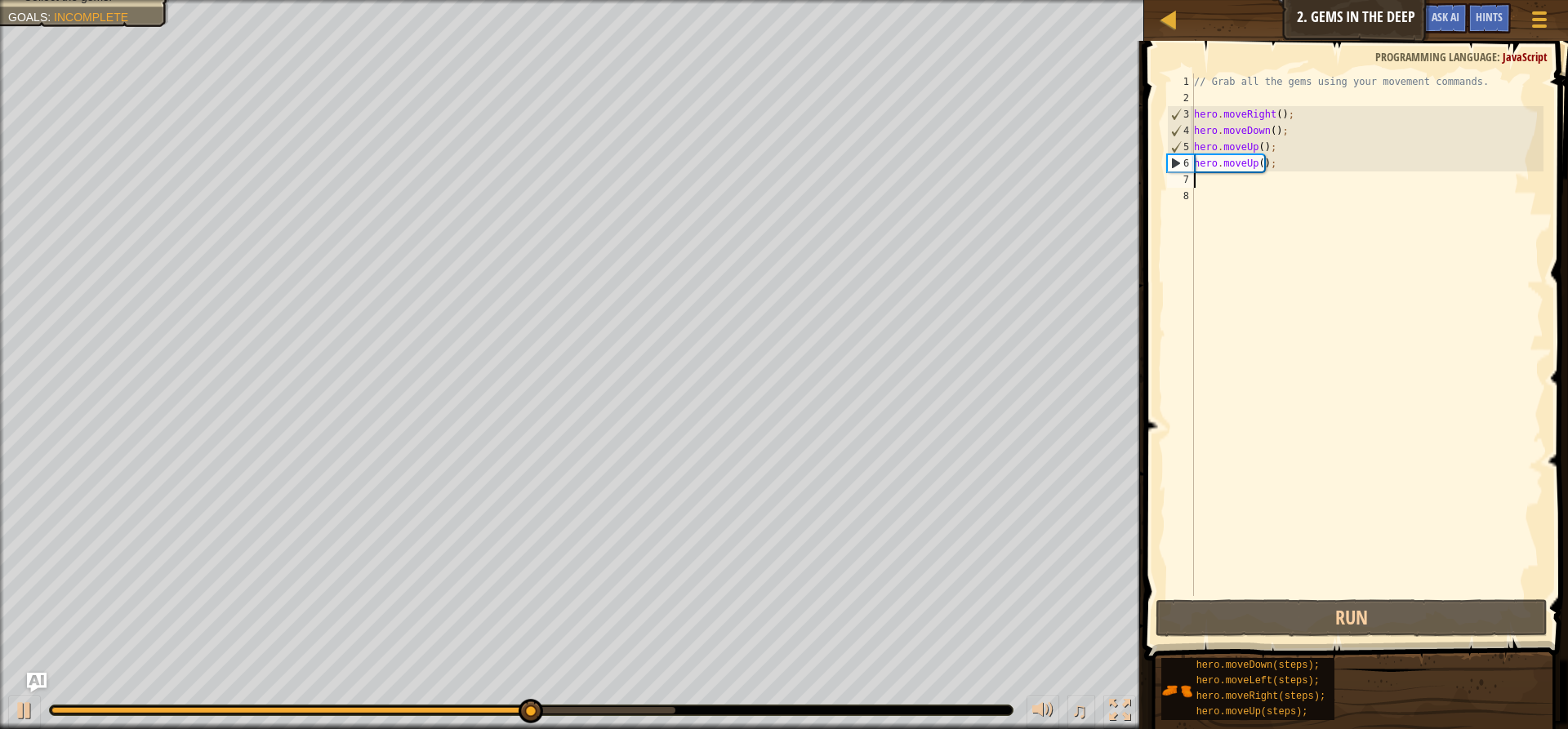
click at [1194, 180] on div "// Grab all the gems using your movement commands. hero . moveRight ( ) ; hero …" at bounding box center [1366, 351] width 352 height 555
type textarea "h"
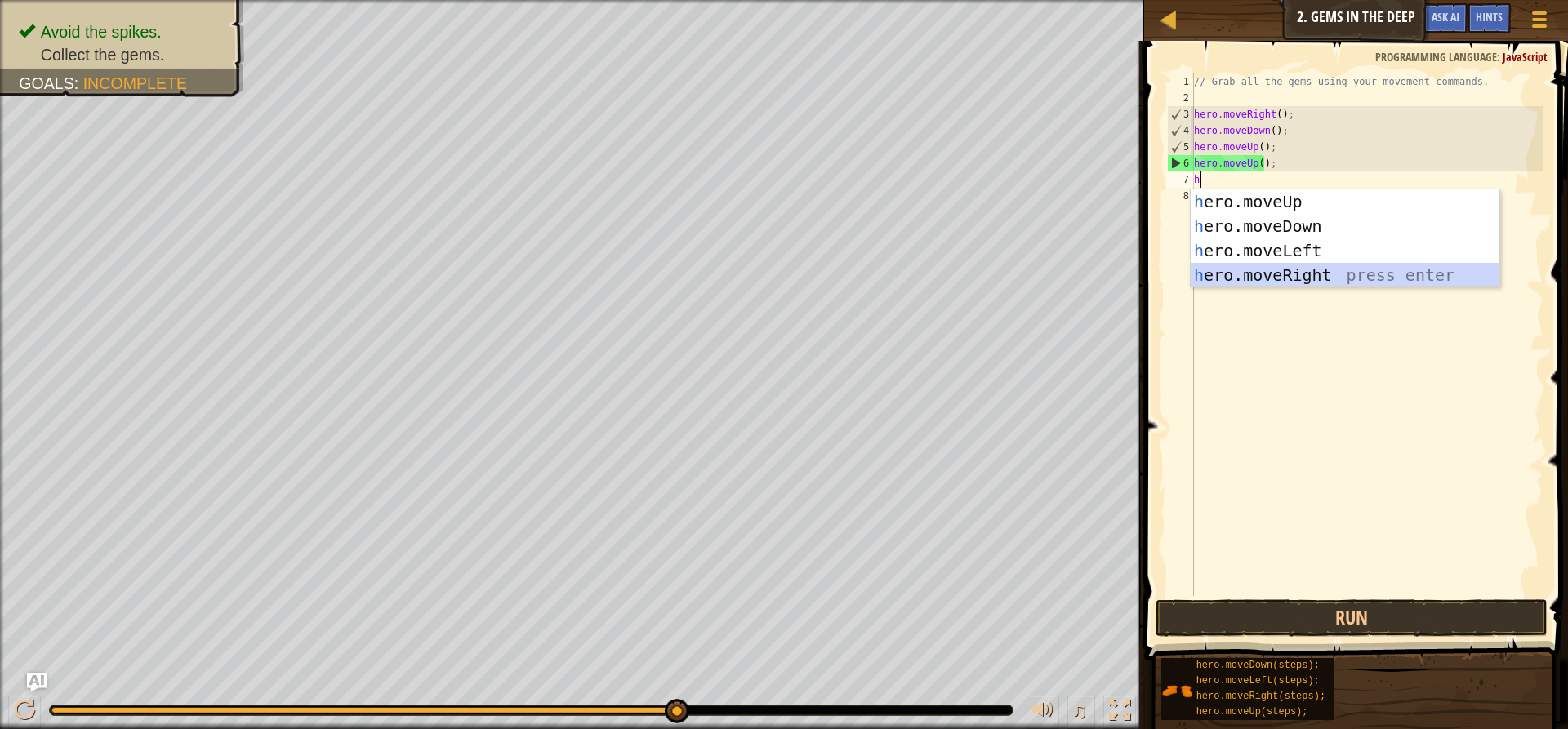
click at [1264, 272] on div "h ero.moveUp press enter h ero.moveDown press enter h ero.moveLeft press enter …" at bounding box center [1345, 263] width 309 height 147
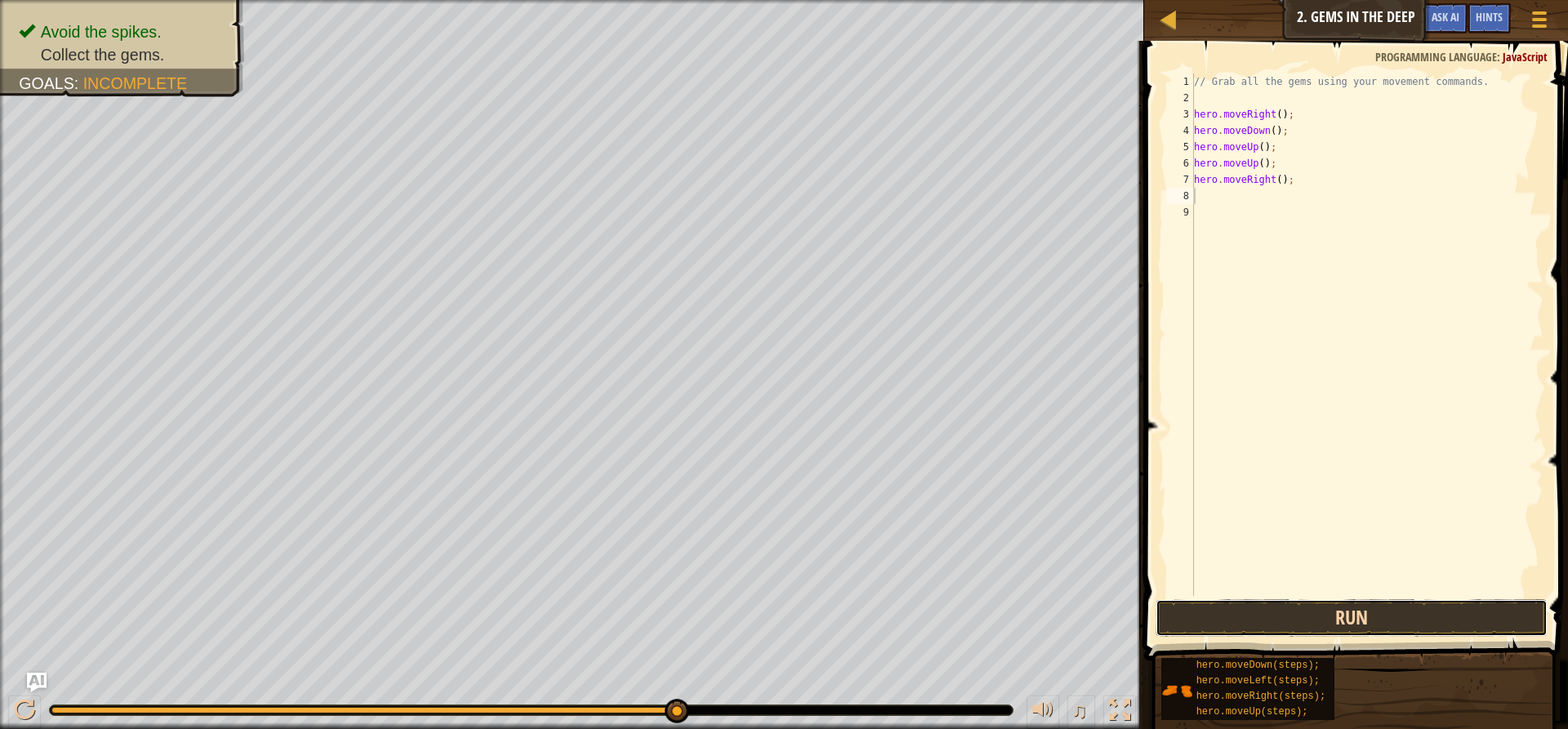
click at [1236, 616] on button "Run" at bounding box center [1352, 618] width 392 height 38
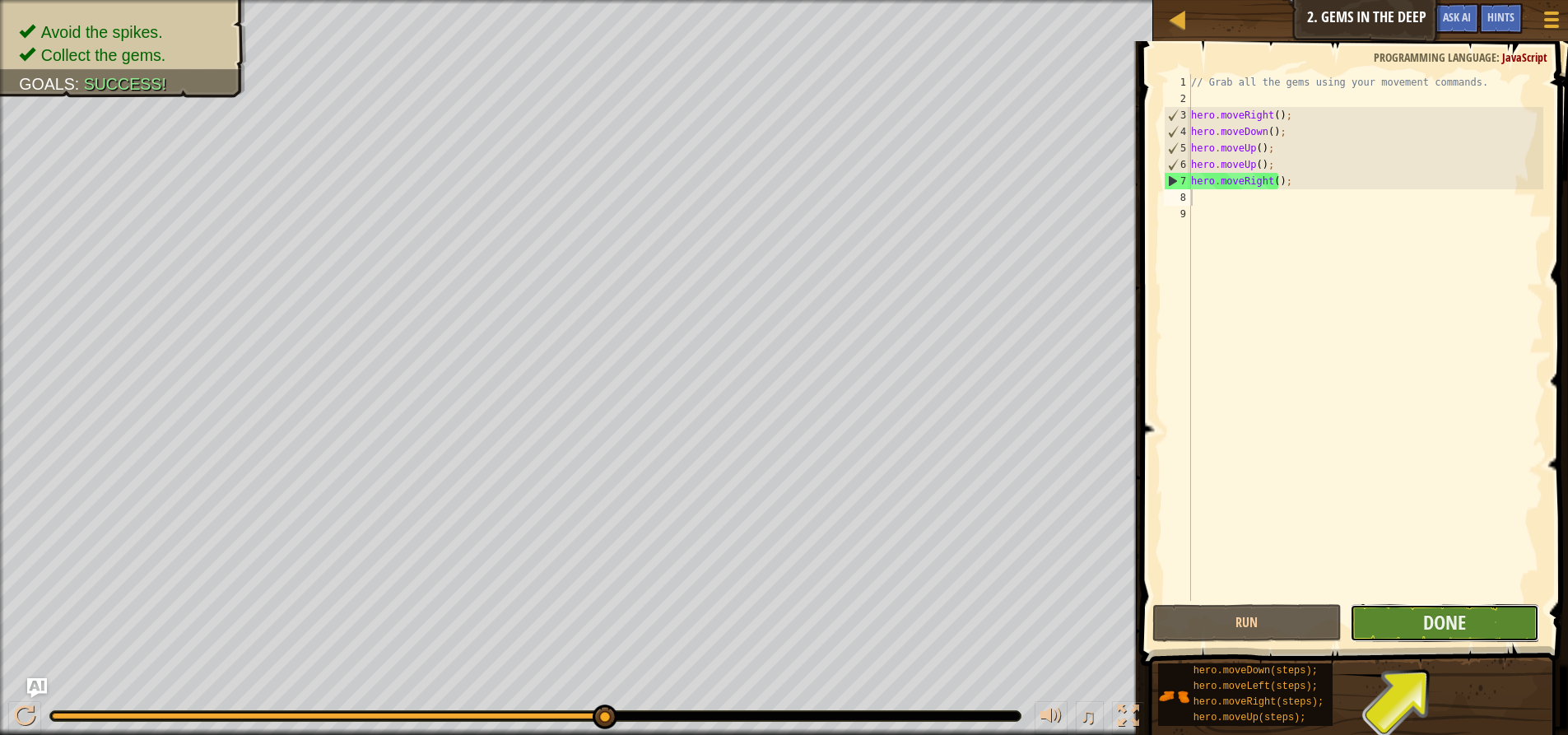
click at [1376, 628] on button "Done" at bounding box center [1444, 623] width 189 height 38
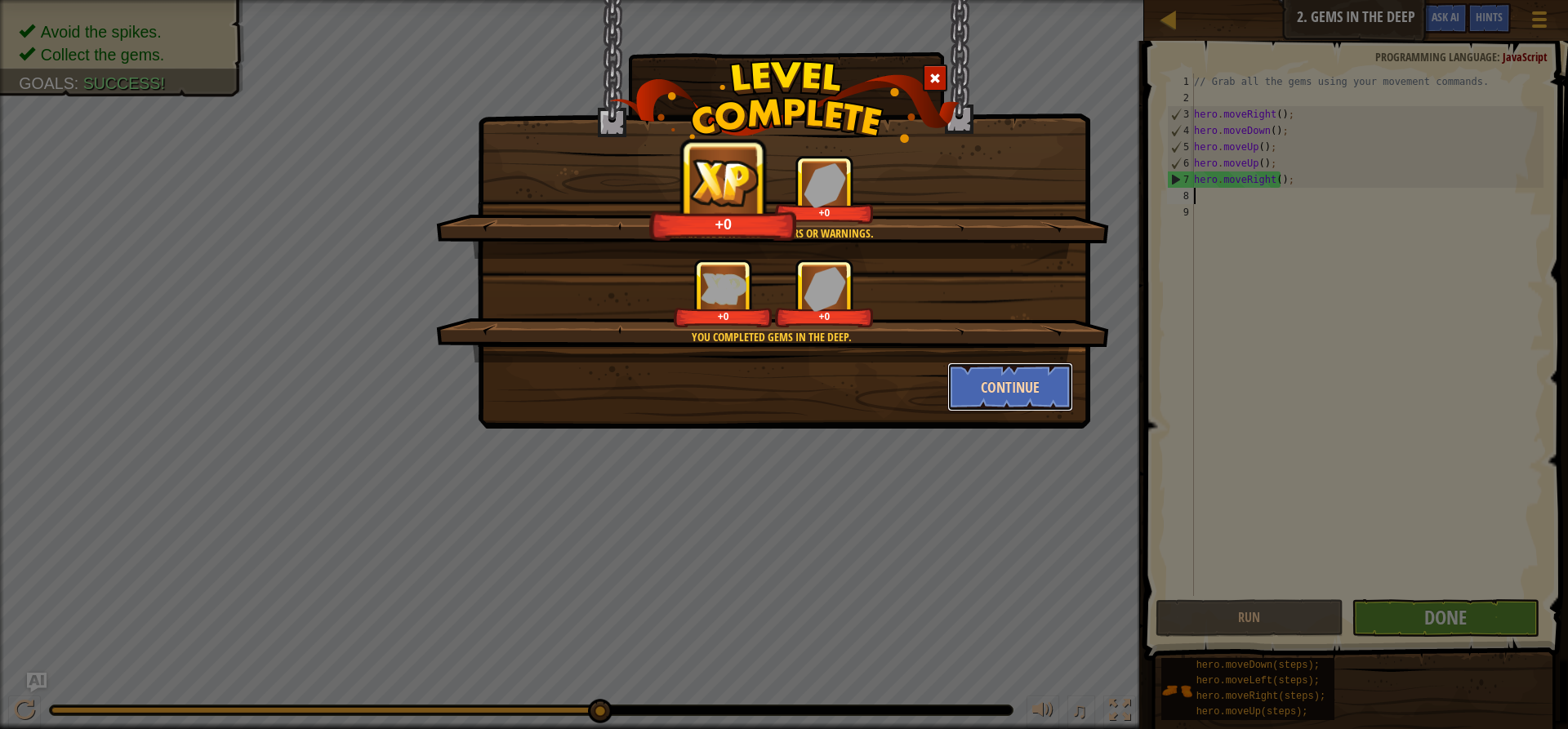
click at [1020, 381] on button "Continue" at bounding box center [1010, 387] width 127 height 49
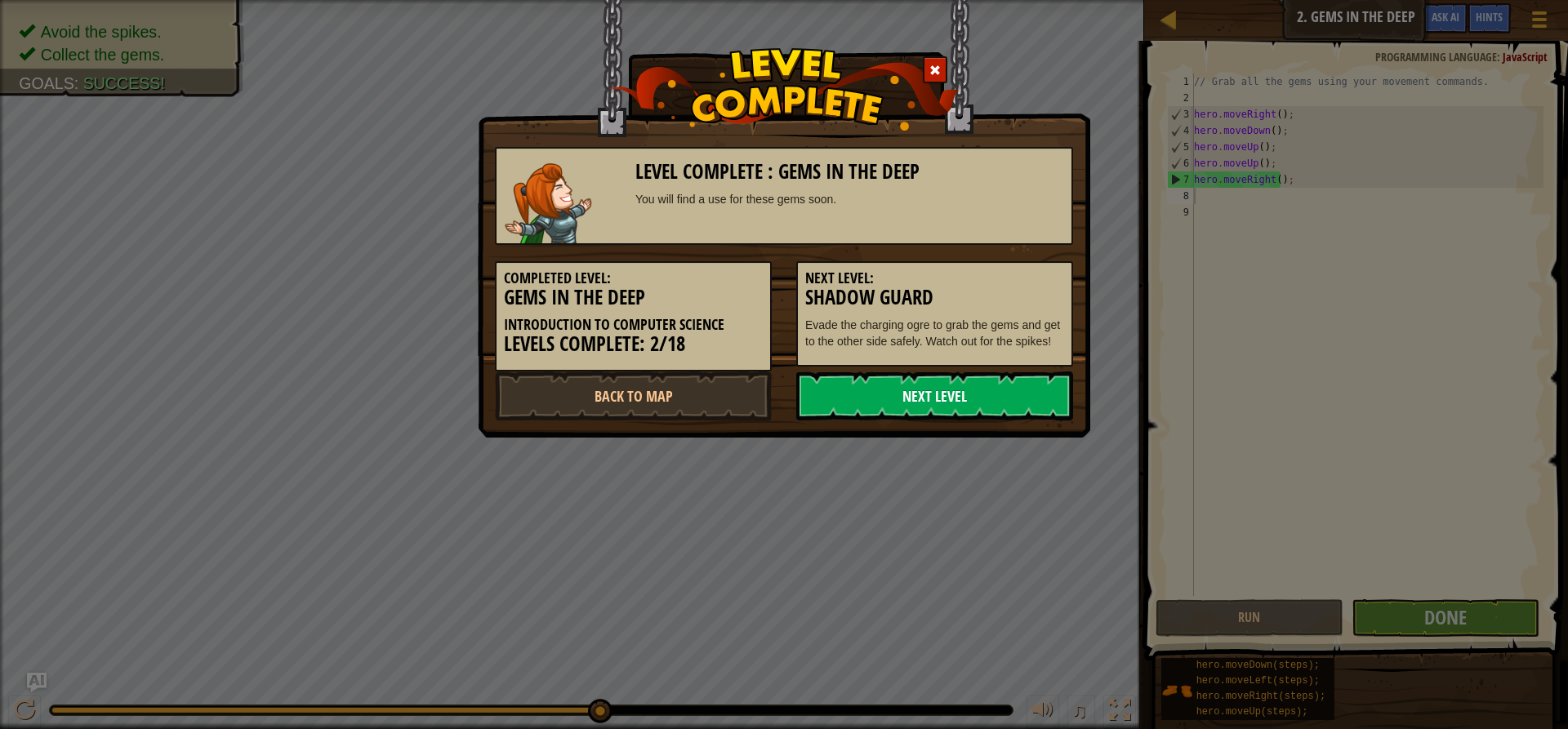
click at [1041, 389] on link "Next Level" at bounding box center [934, 396] width 277 height 49
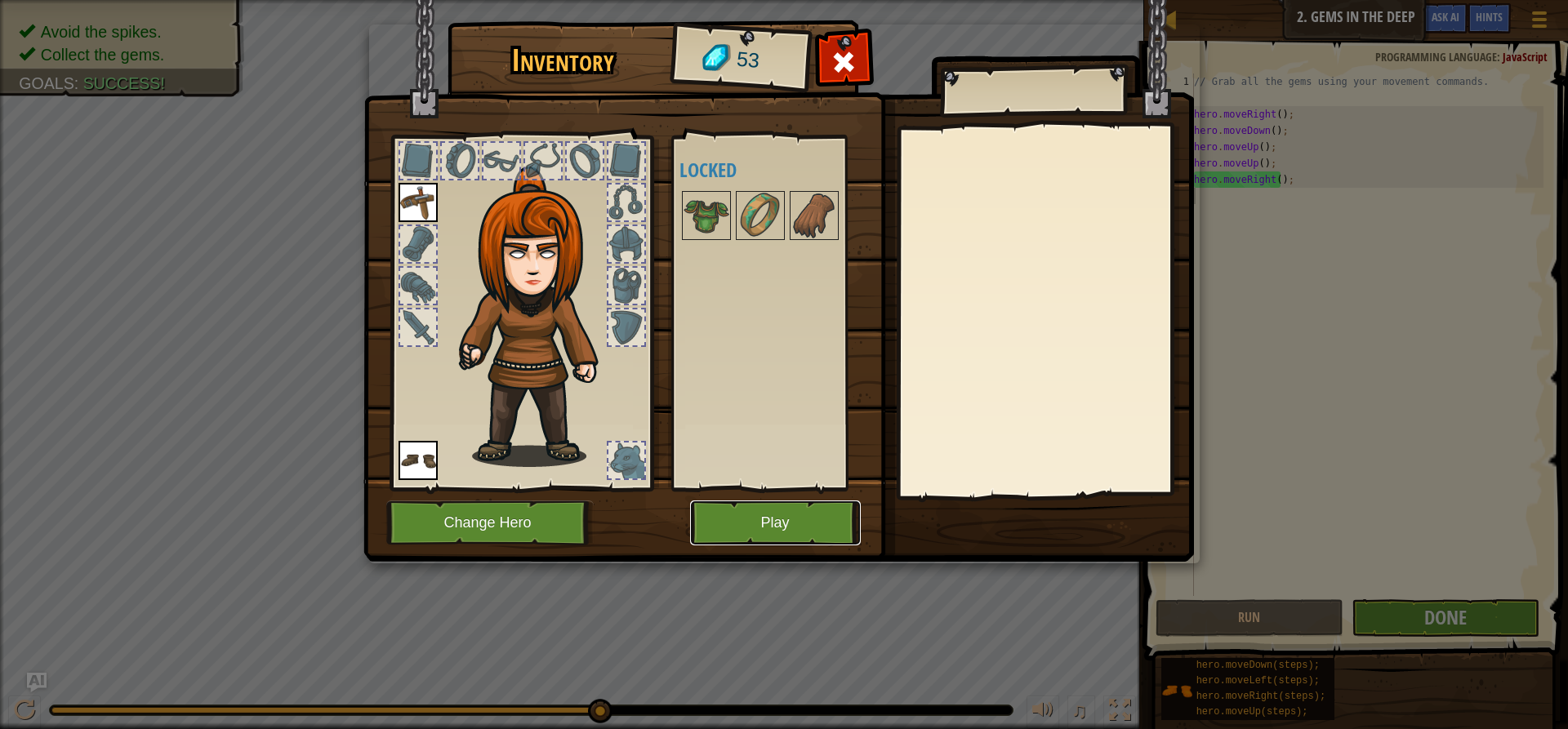
click at [789, 522] on button "Play" at bounding box center [775, 523] width 170 height 45
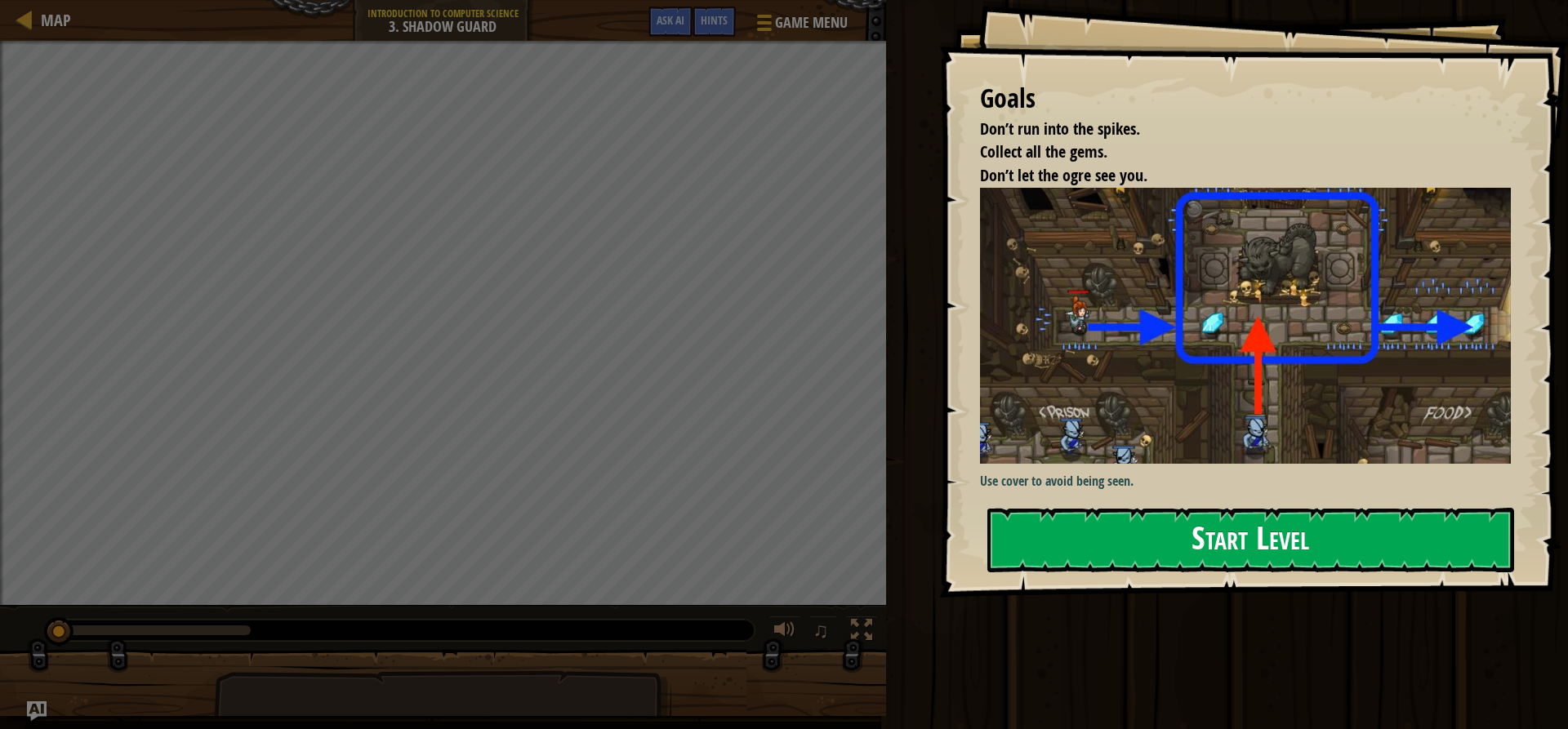
drag, startPoint x: 1204, startPoint y: 530, endPoint x: 1197, endPoint y: 550, distance: 21.2
click at [1198, 550] on button "Start Level" at bounding box center [1250, 540] width 526 height 65
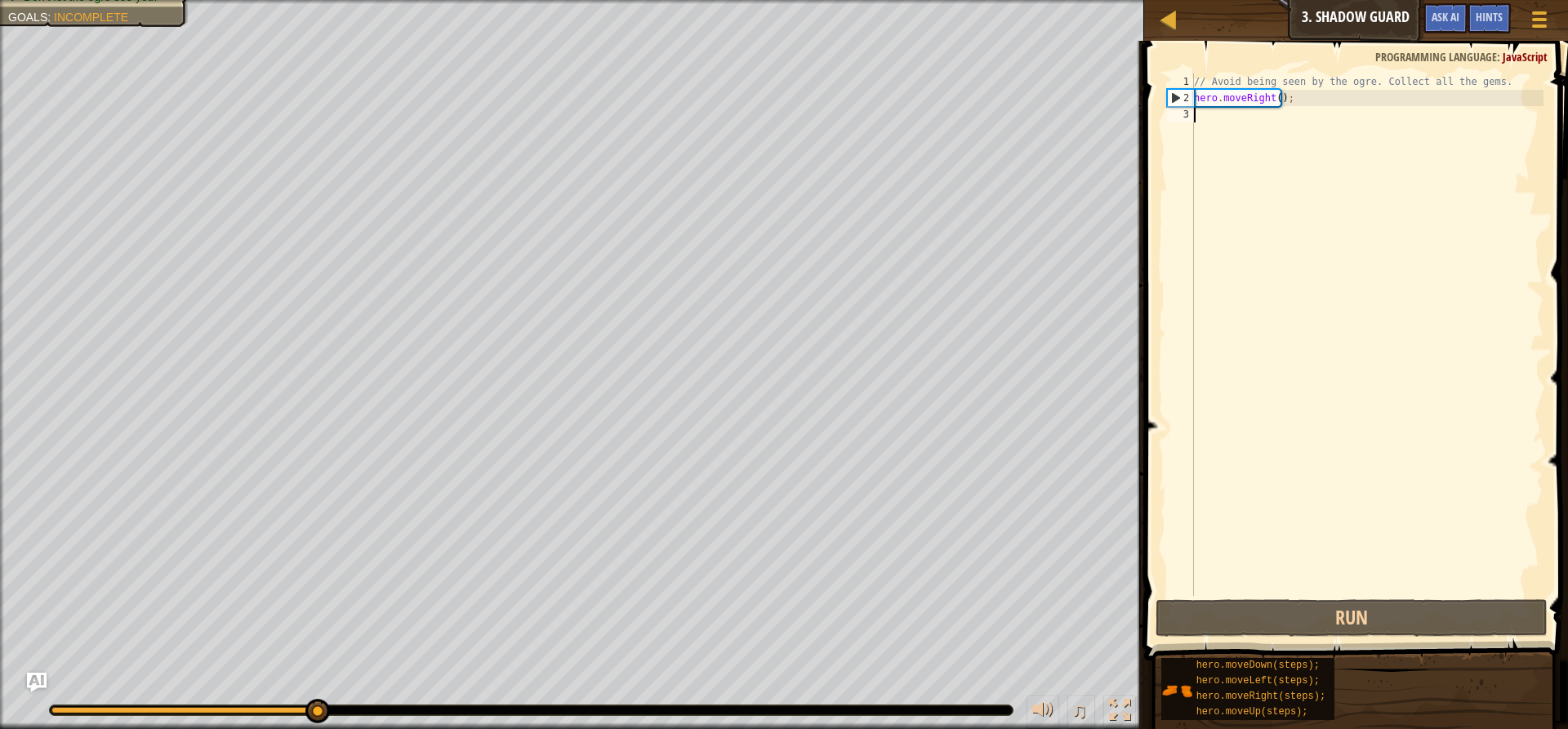
click at [1196, 114] on div "// Avoid being seen by the ogre. Collect all the gems. hero . moveRight ( ) ;" at bounding box center [1366, 351] width 352 height 555
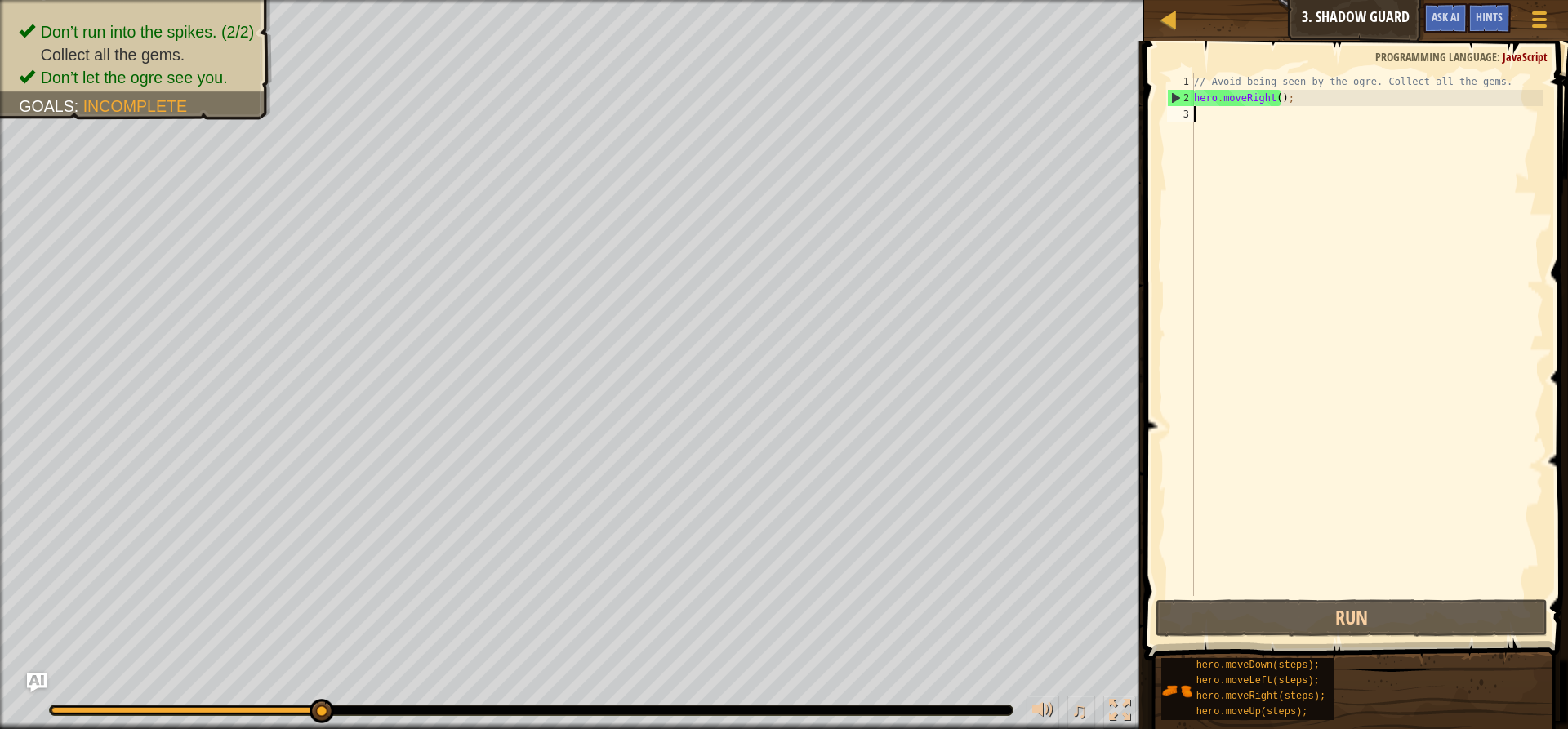
type textarea "h"
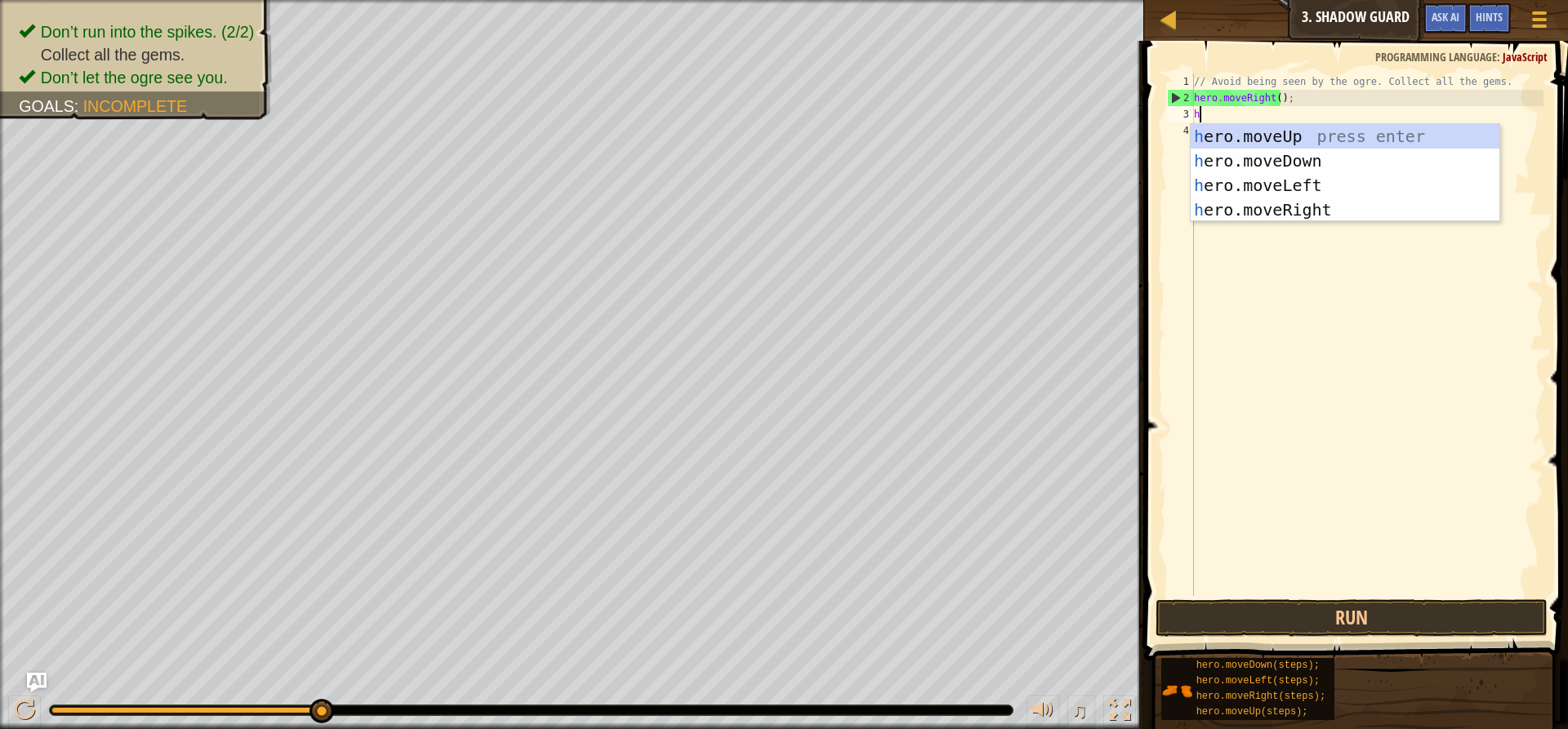
scroll to position [7, 0]
click at [1269, 163] on div "h ero.moveUp press enter h ero.moveDown press enter h ero.moveLeft press enter …" at bounding box center [1345, 197] width 309 height 147
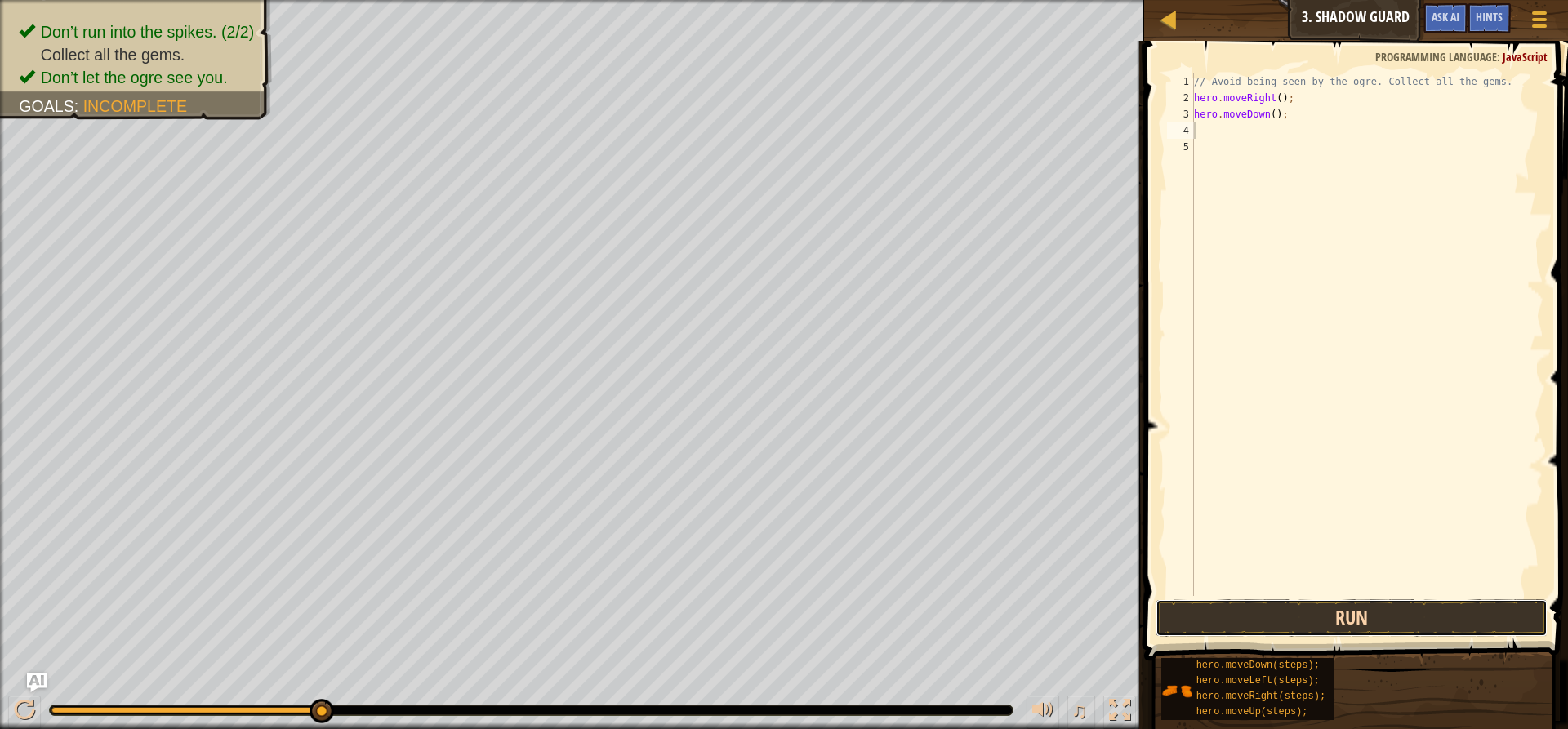
click at [1354, 616] on button "Run" at bounding box center [1352, 618] width 392 height 38
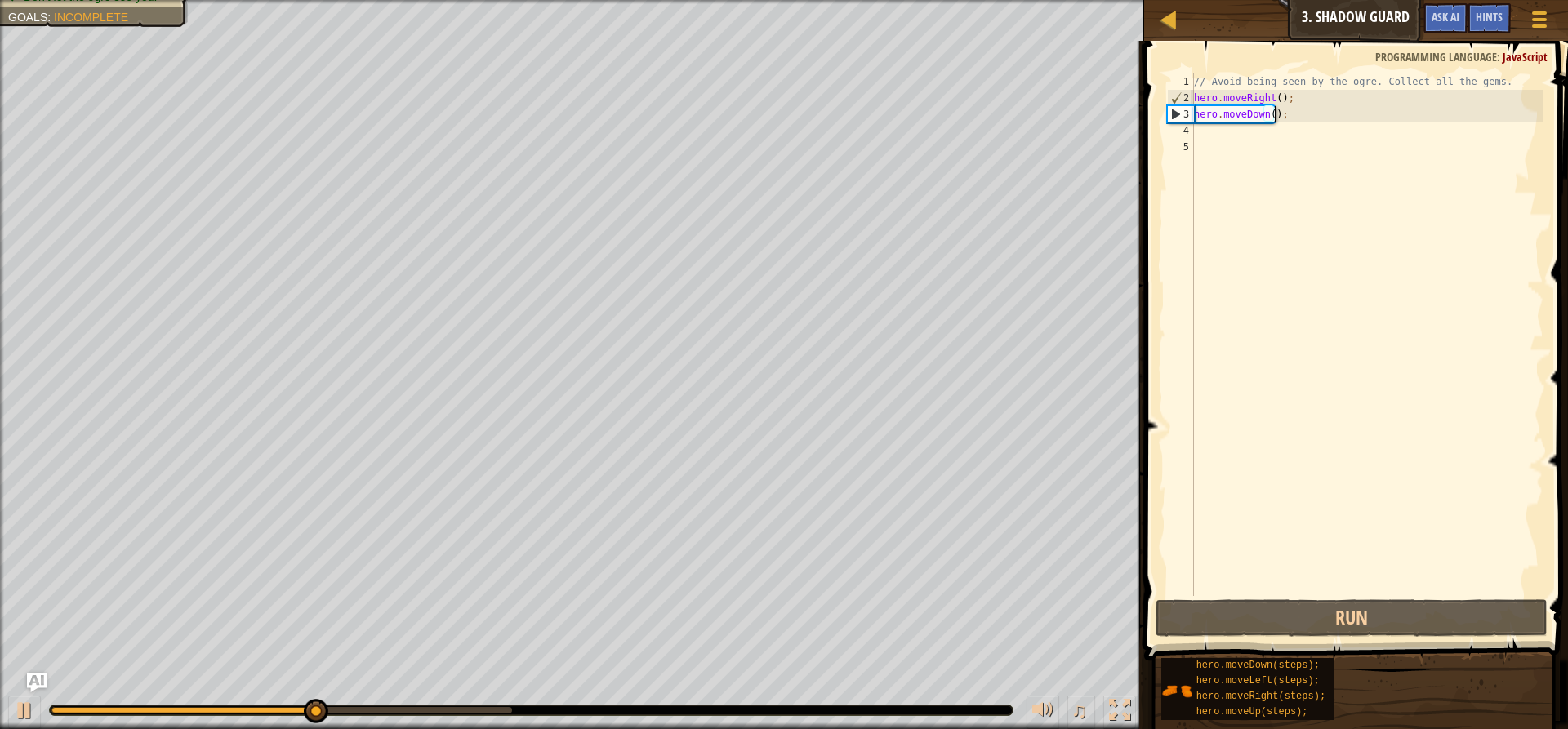
click at [1276, 111] on div "// Avoid being seen by the ogre. Collect all the gems. hero . moveRight ( ) ; h…" at bounding box center [1366, 351] width 352 height 555
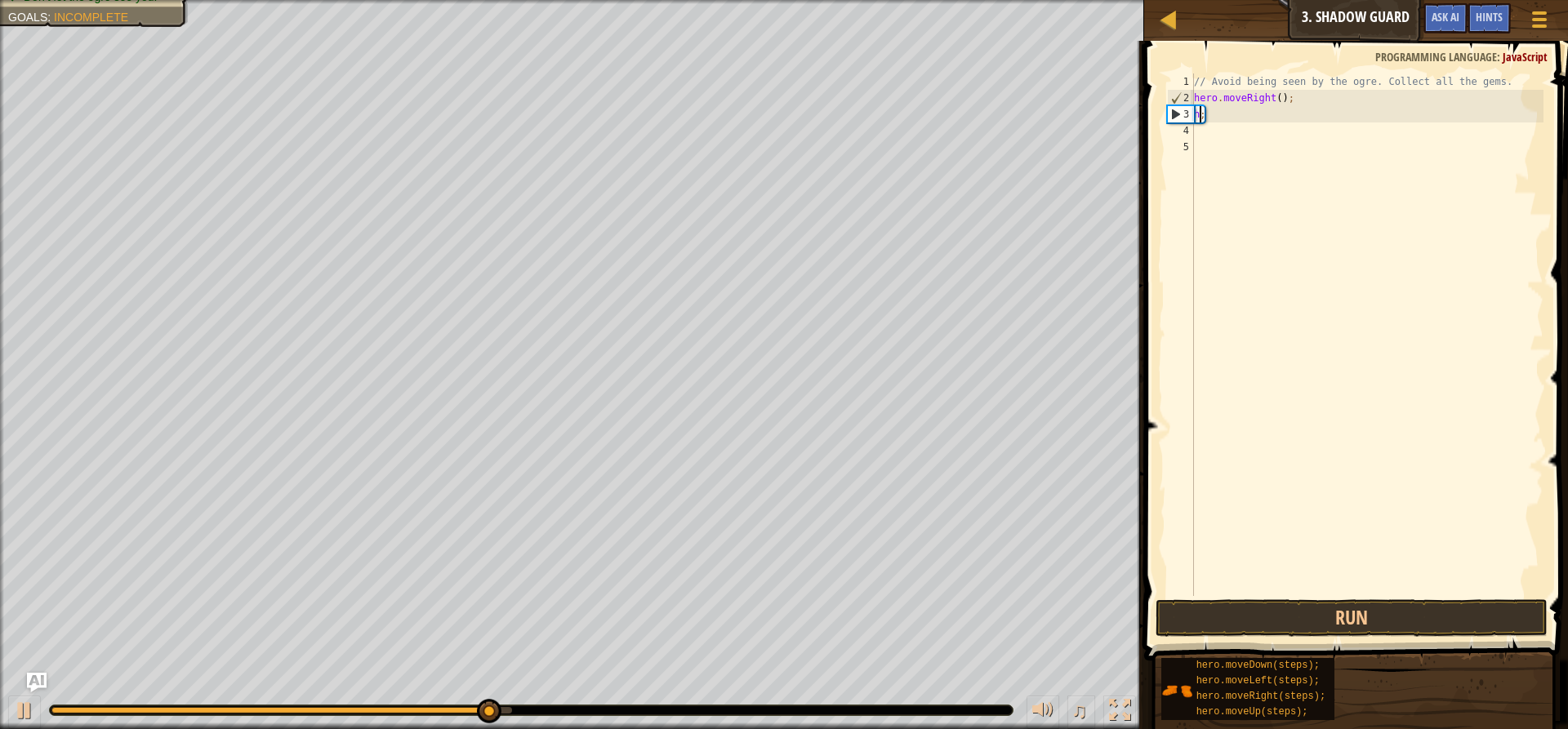
type textarea ";"
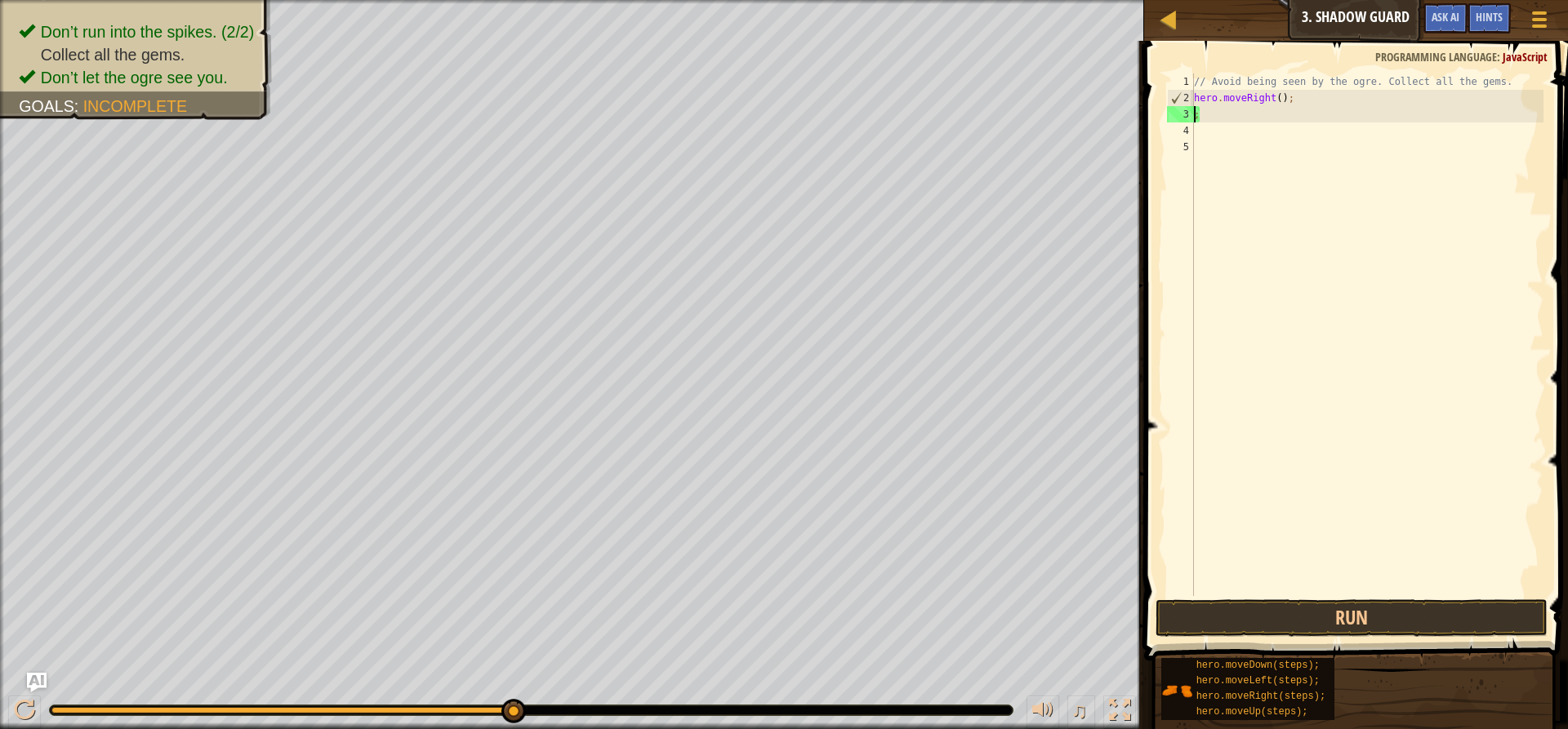
click at [1202, 116] on div "// Avoid being seen by the ogre. Collect all the gems. hero . moveRight ( ) ; ;" at bounding box center [1366, 351] width 352 height 555
type textarea "h"
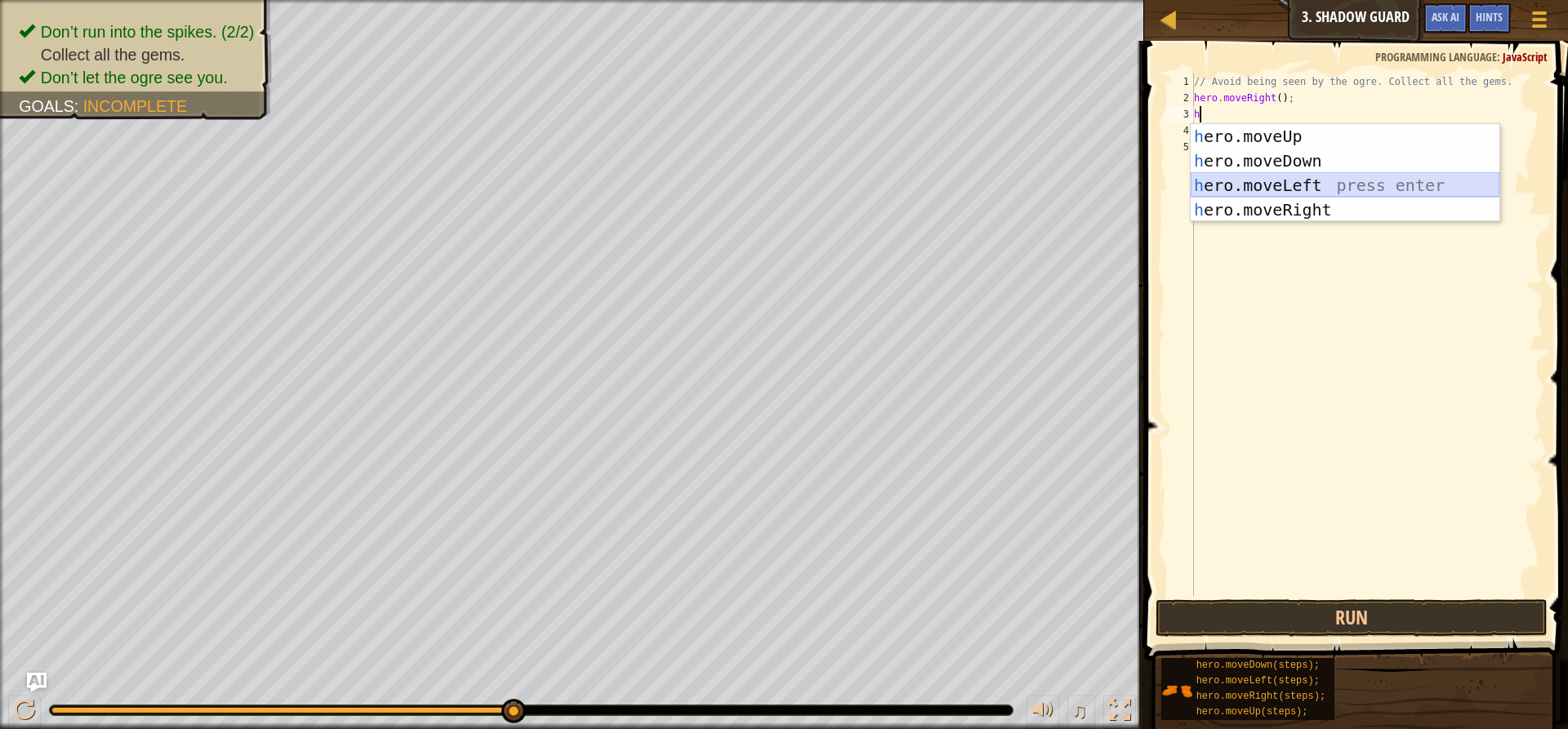
click at [1250, 182] on div "h ero.moveUp press enter h ero.moveDown press enter h ero.moveLeft press enter …" at bounding box center [1345, 197] width 309 height 147
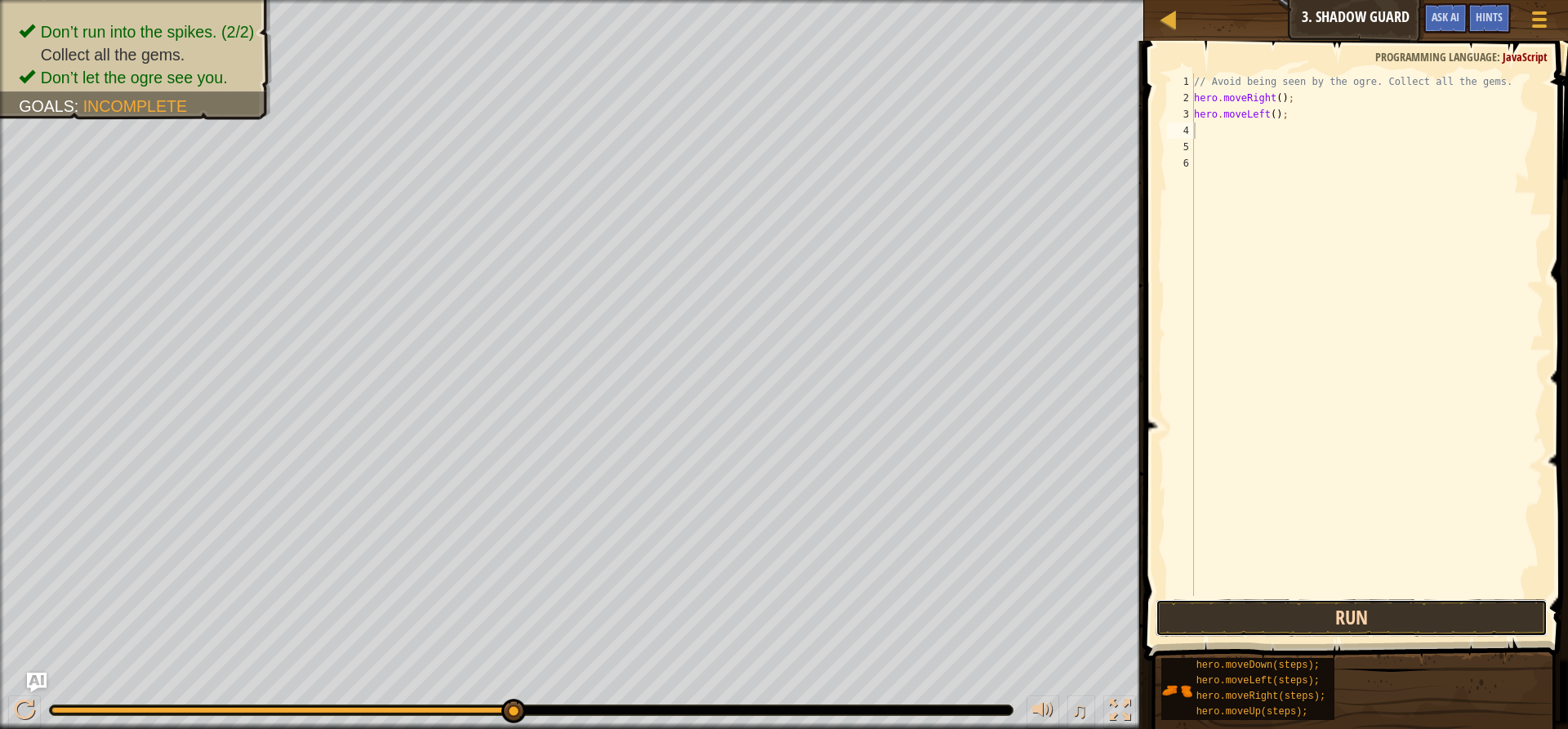
click at [1236, 621] on button "Run" at bounding box center [1352, 618] width 392 height 38
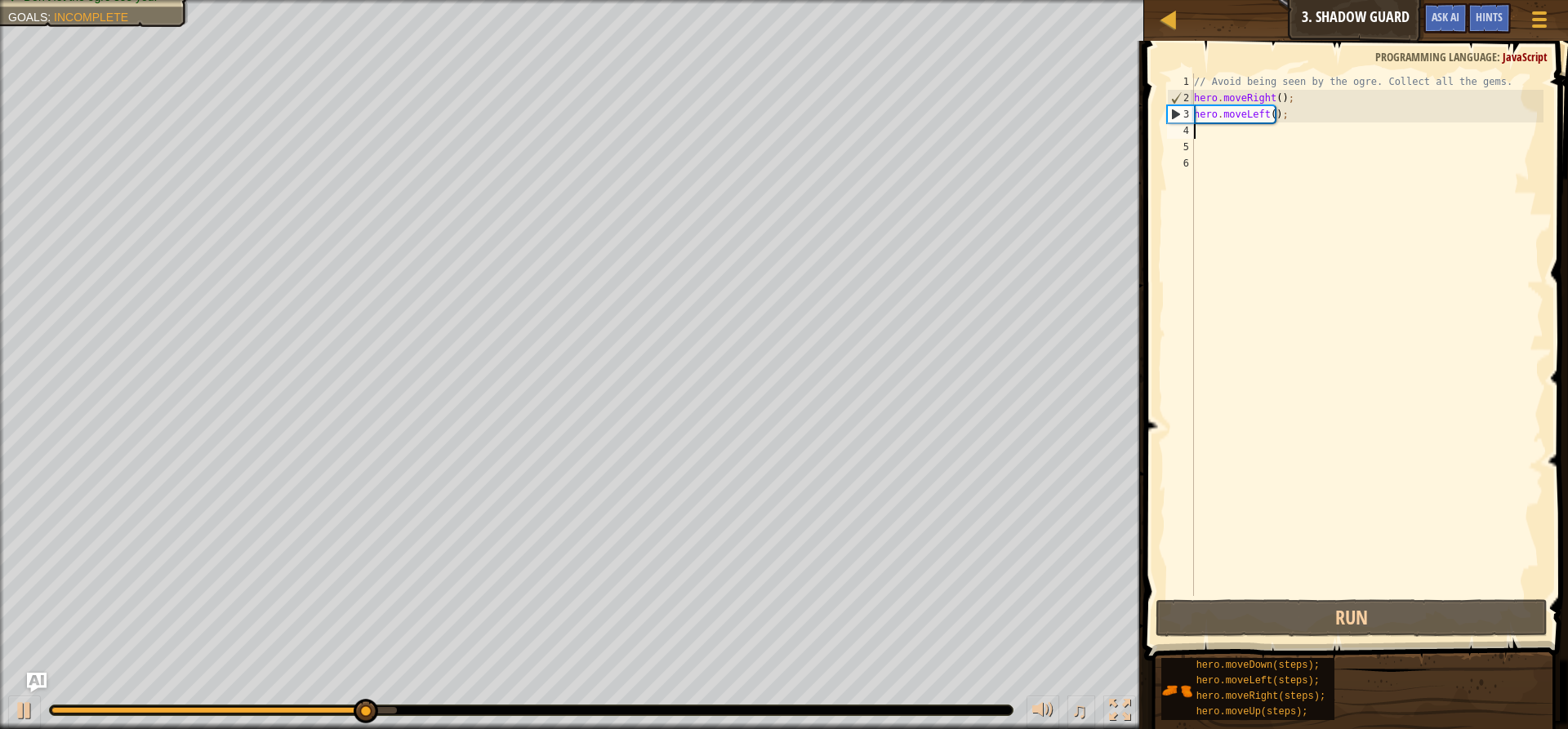
click at [1275, 115] on div "// Avoid being seen by the ogre. Collect all the gems. hero . moveRight ( ) ; h…" at bounding box center [1366, 351] width 352 height 555
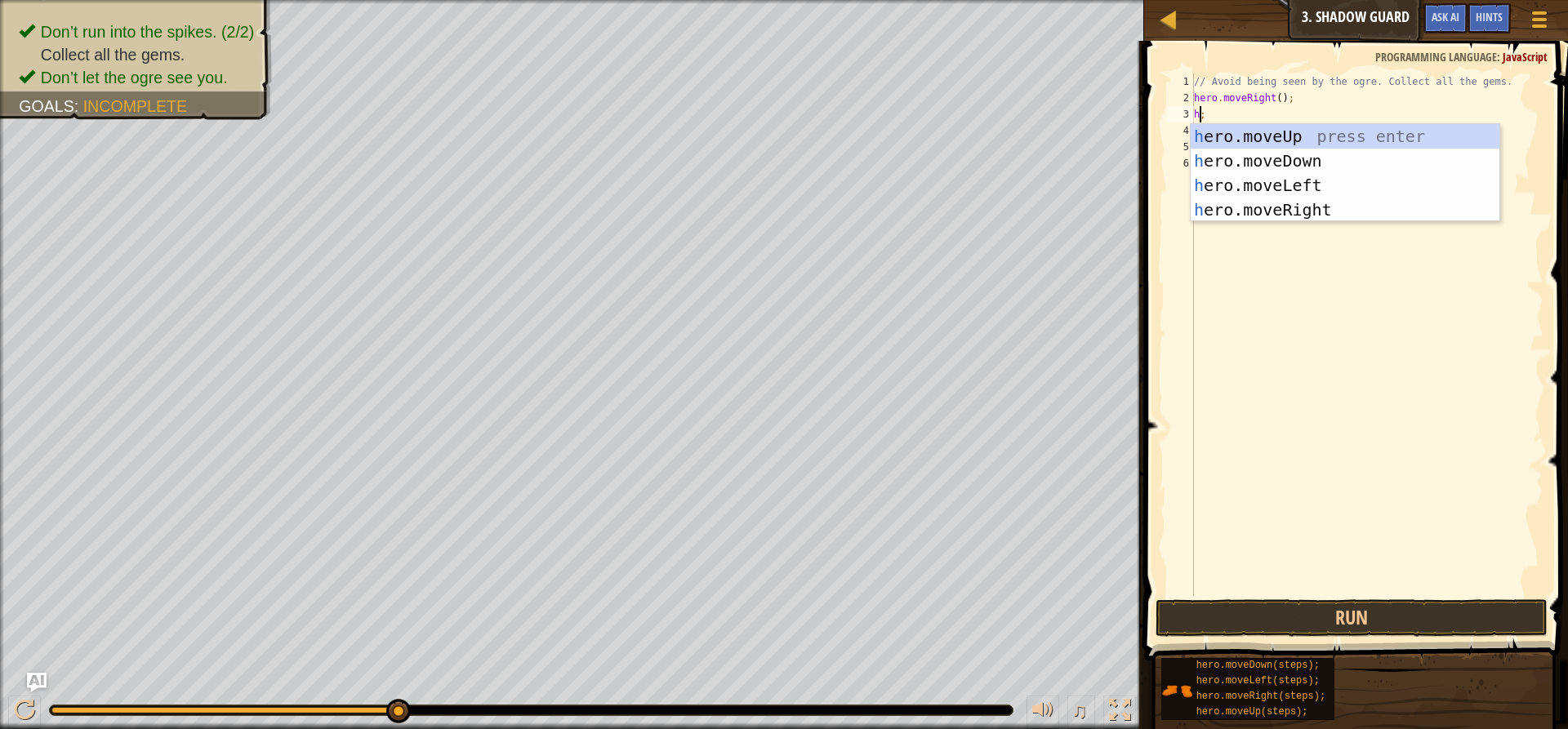
type textarea ";"
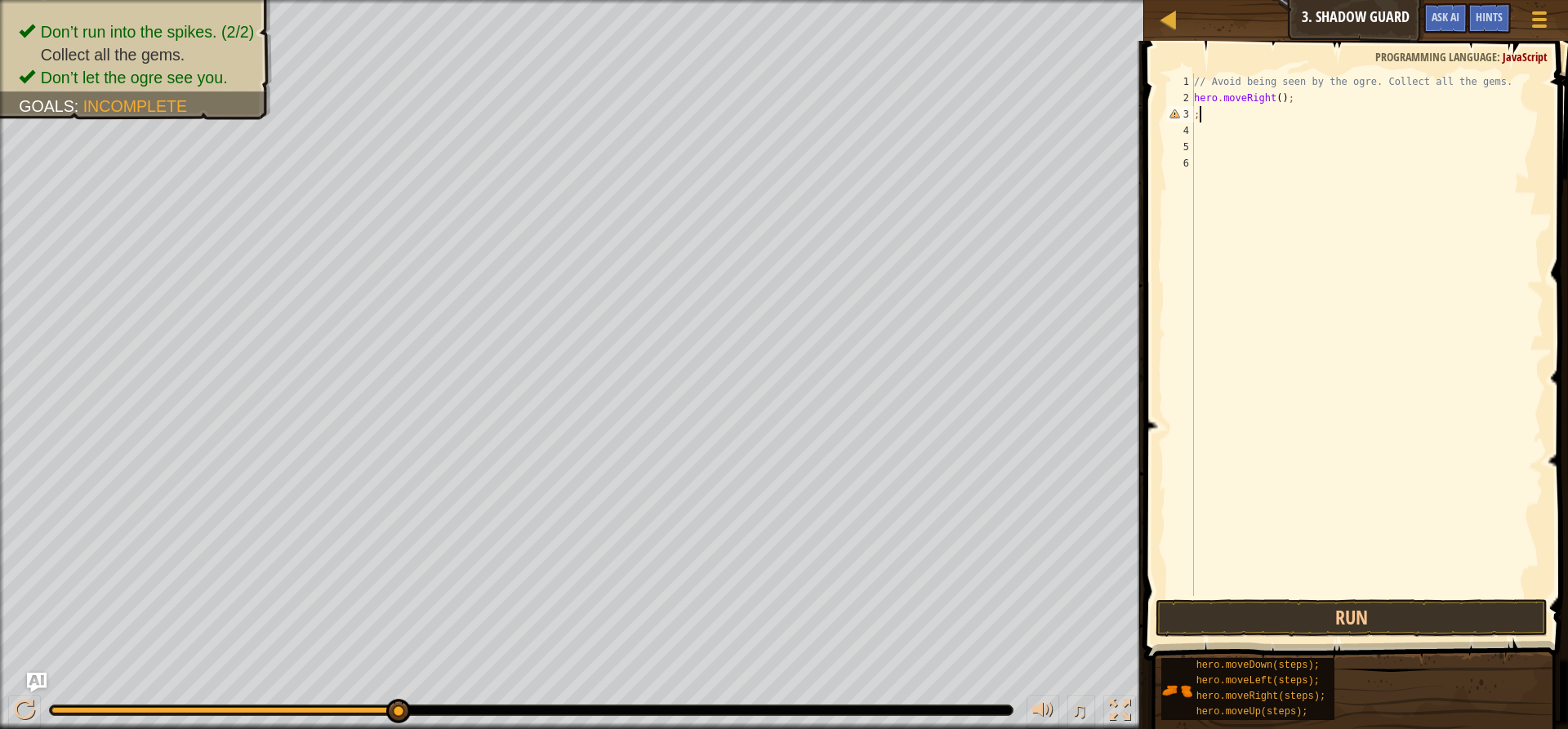
click at [1199, 116] on div "// Avoid being seen by the ogre. Collect all the gems. hero . moveRight ( ) ; ;" at bounding box center [1366, 351] width 352 height 555
type textarea "h"
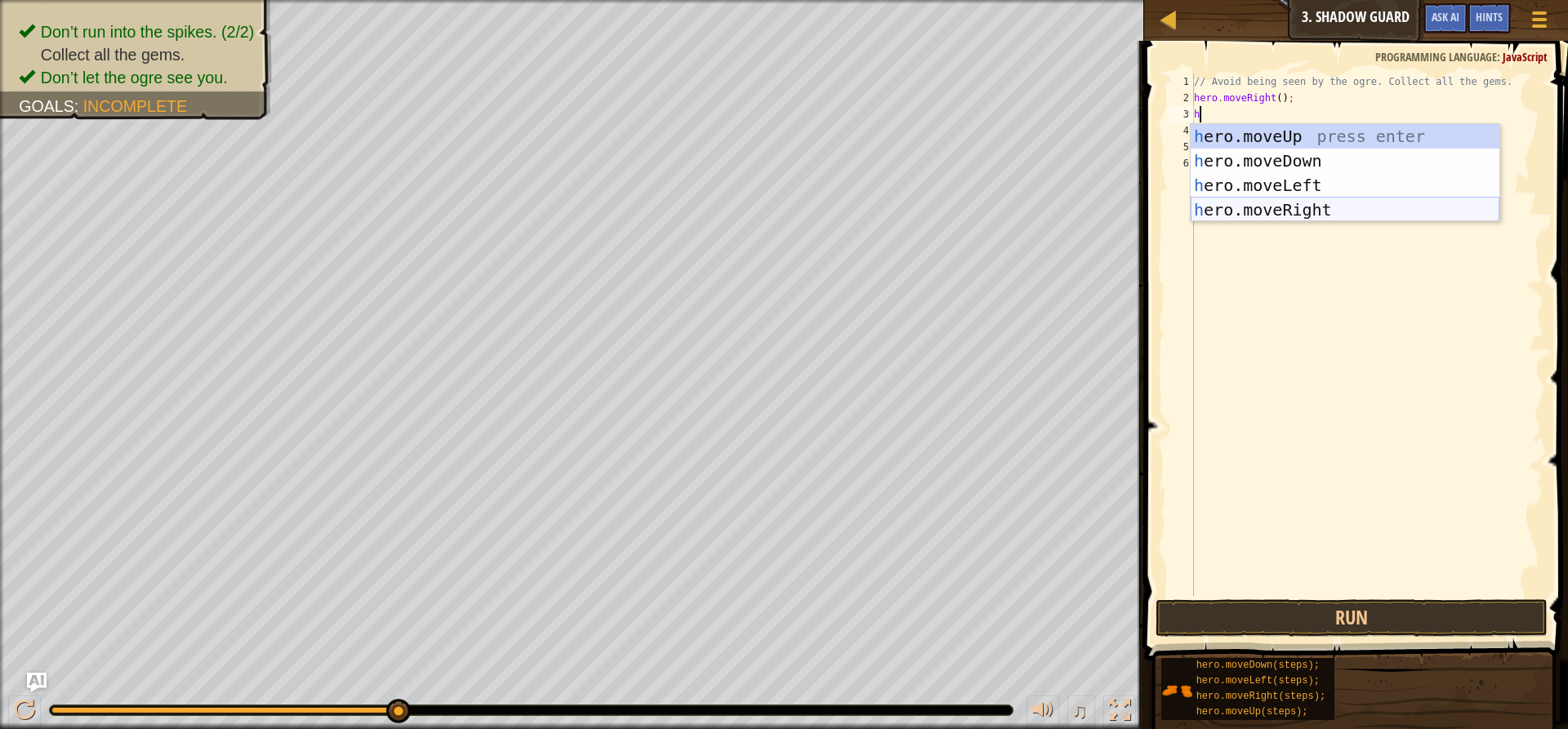
click at [1298, 216] on div "h ero.moveUp press enter h ero.moveDown press enter h ero.moveLeft press enter …" at bounding box center [1345, 197] width 309 height 147
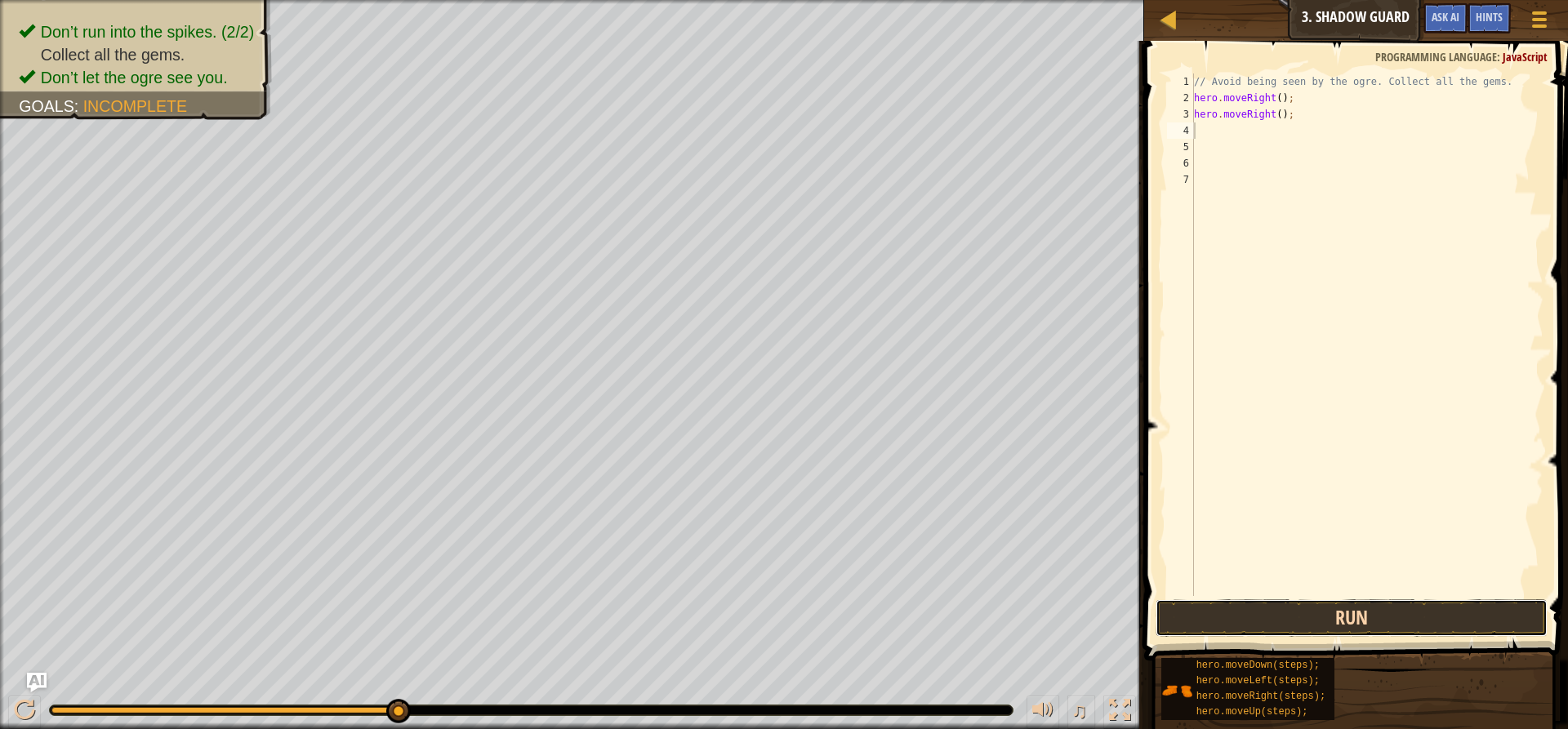
drag, startPoint x: 1273, startPoint y: 623, endPoint x: 1282, endPoint y: 598, distance: 26.6
click at [1275, 623] on button "Run" at bounding box center [1352, 618] width 392 height 38
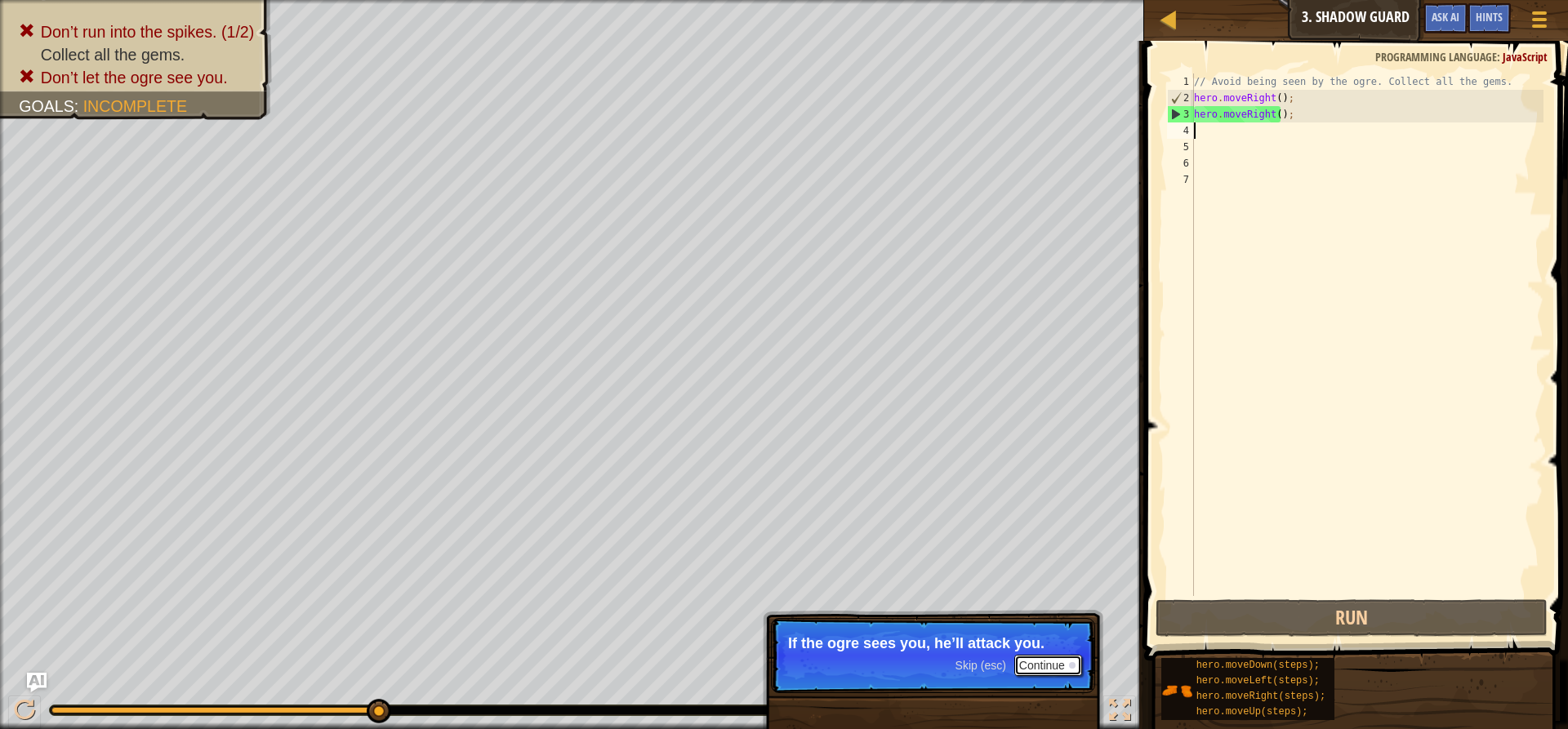
click at [1040, 670] on button "Continue" at bounding box center [1047, 665] width 68 height 21
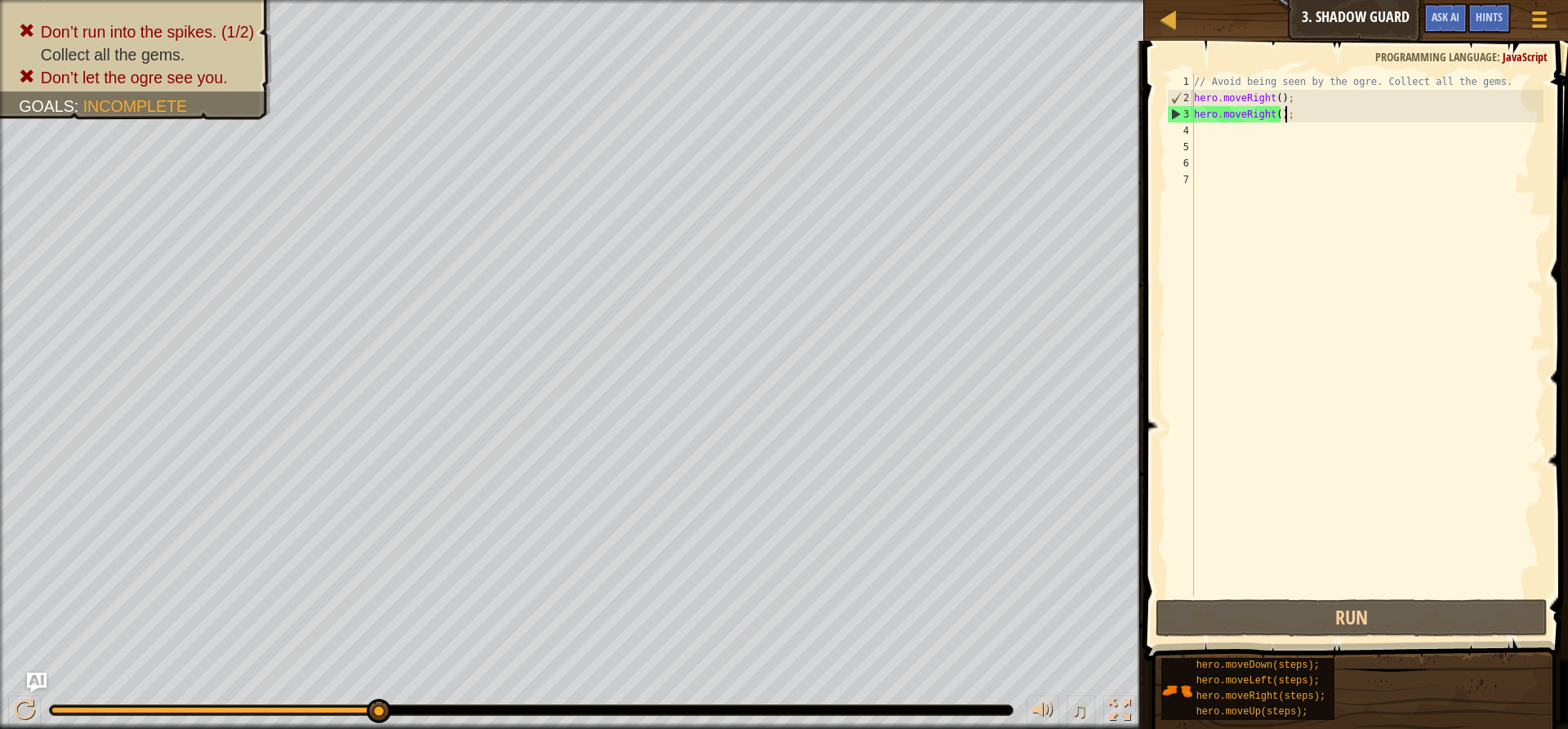
click at [1286, 113] on div "// Avoid being seen by the ogre. Collect all the gems. hero . moveRight ( ) ; h…" at bounding box center [1366, 351] width 352 height 555
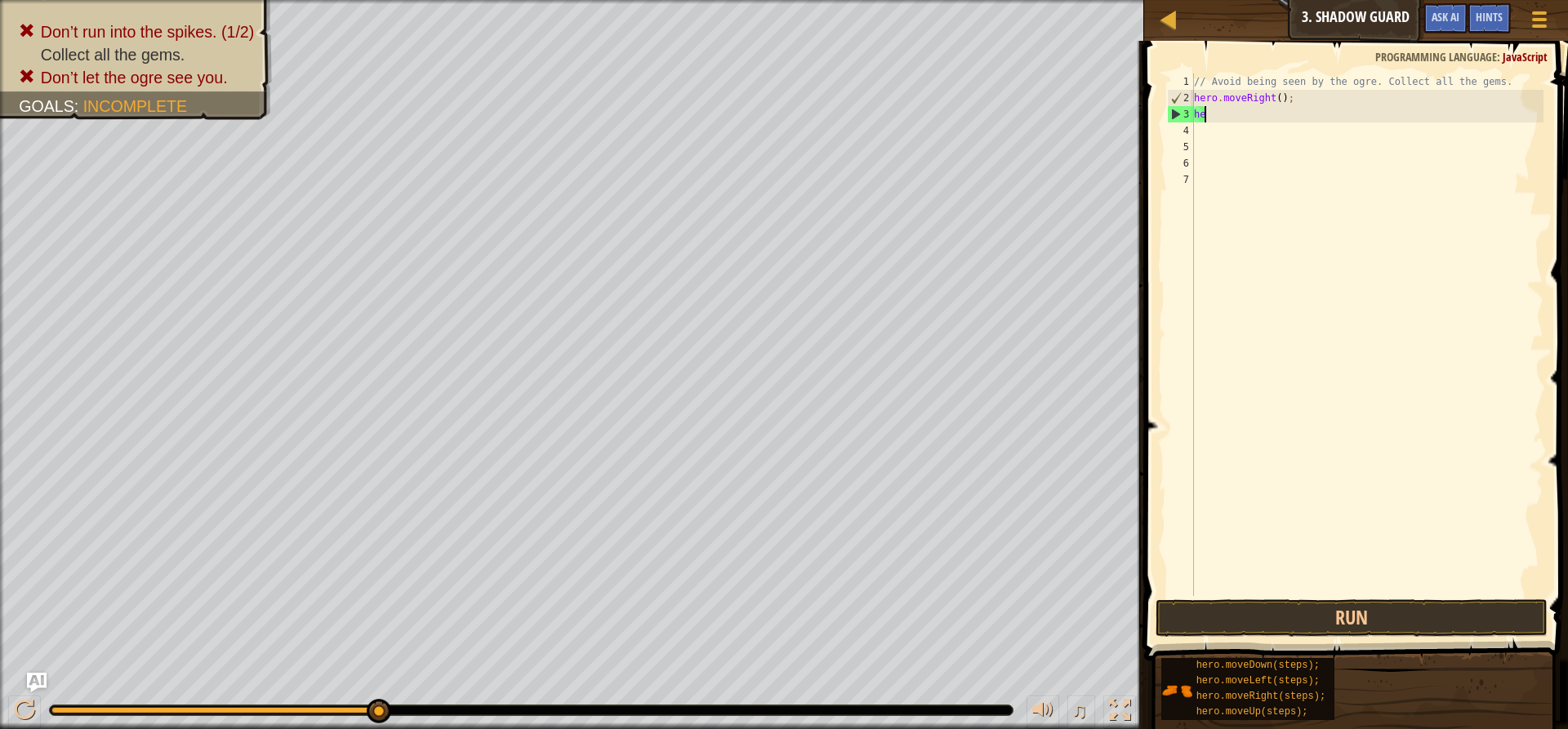
type textarea "h"
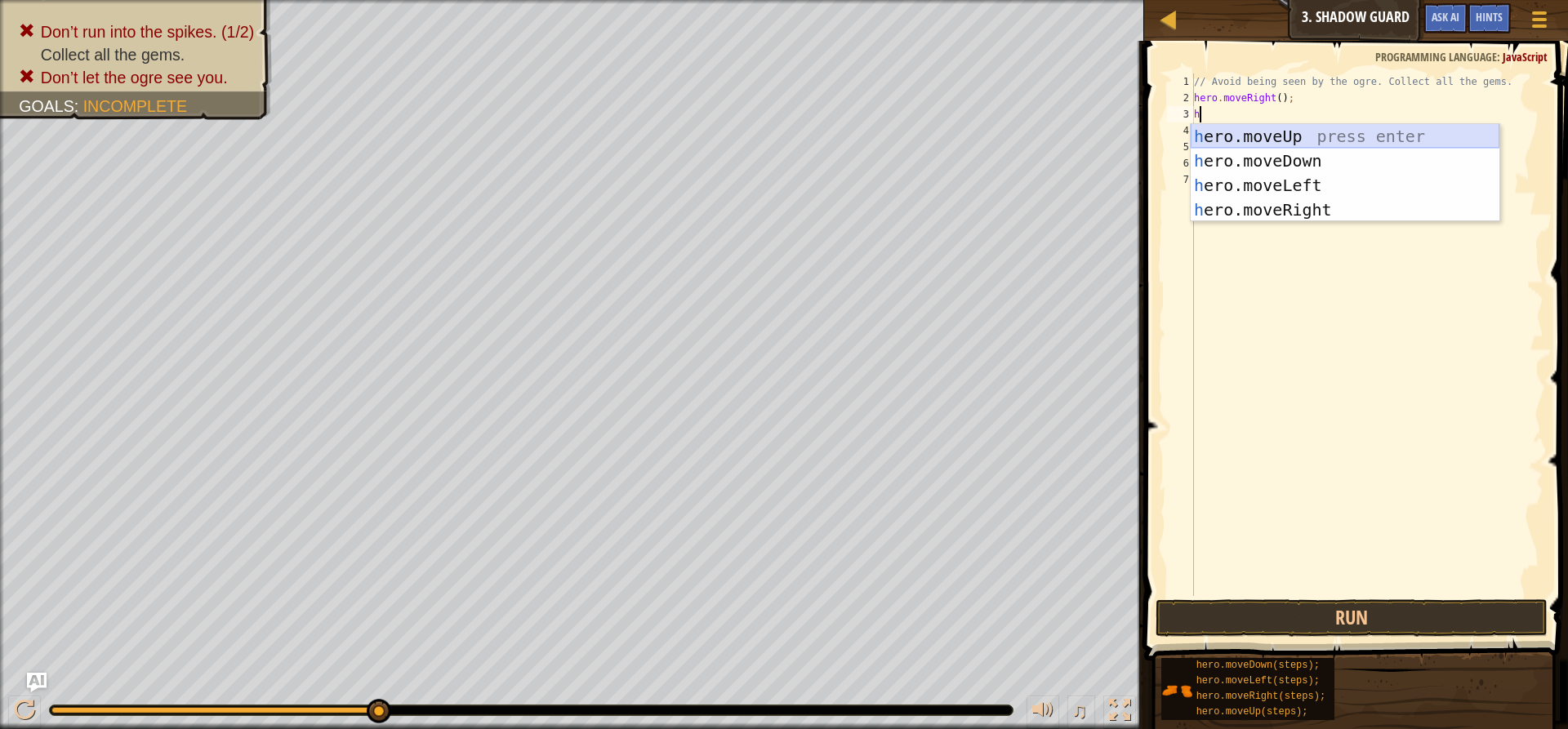
click at [1309, 126] on div "h ero.moveUp press enter h ero.moveDown press enter h ero.moveLeft press enter …" at bounding box center [1345, 197] width 309 height 147
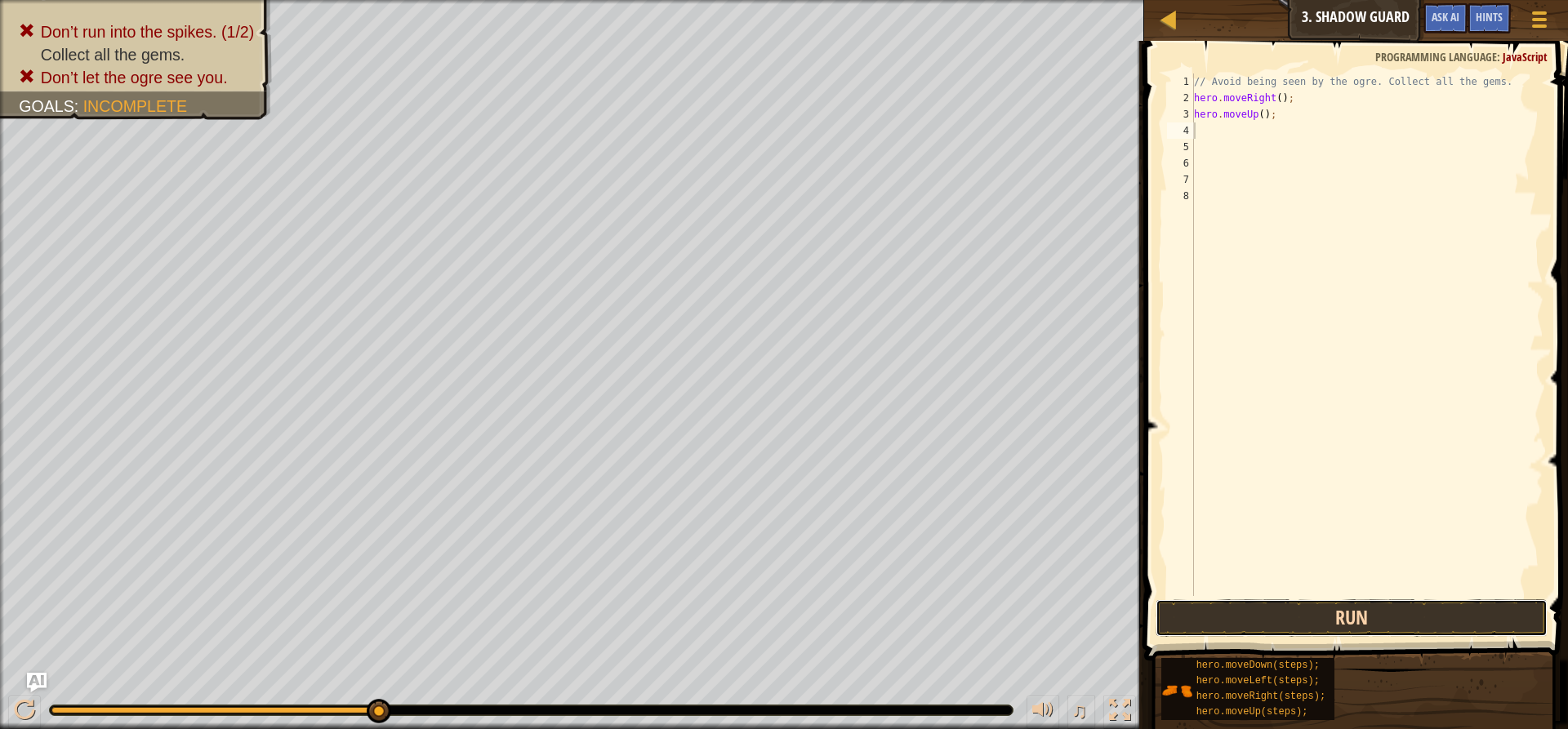
click at [1285, 616] on button "Run" at bounding box center [1352, 618] width 392 height 38
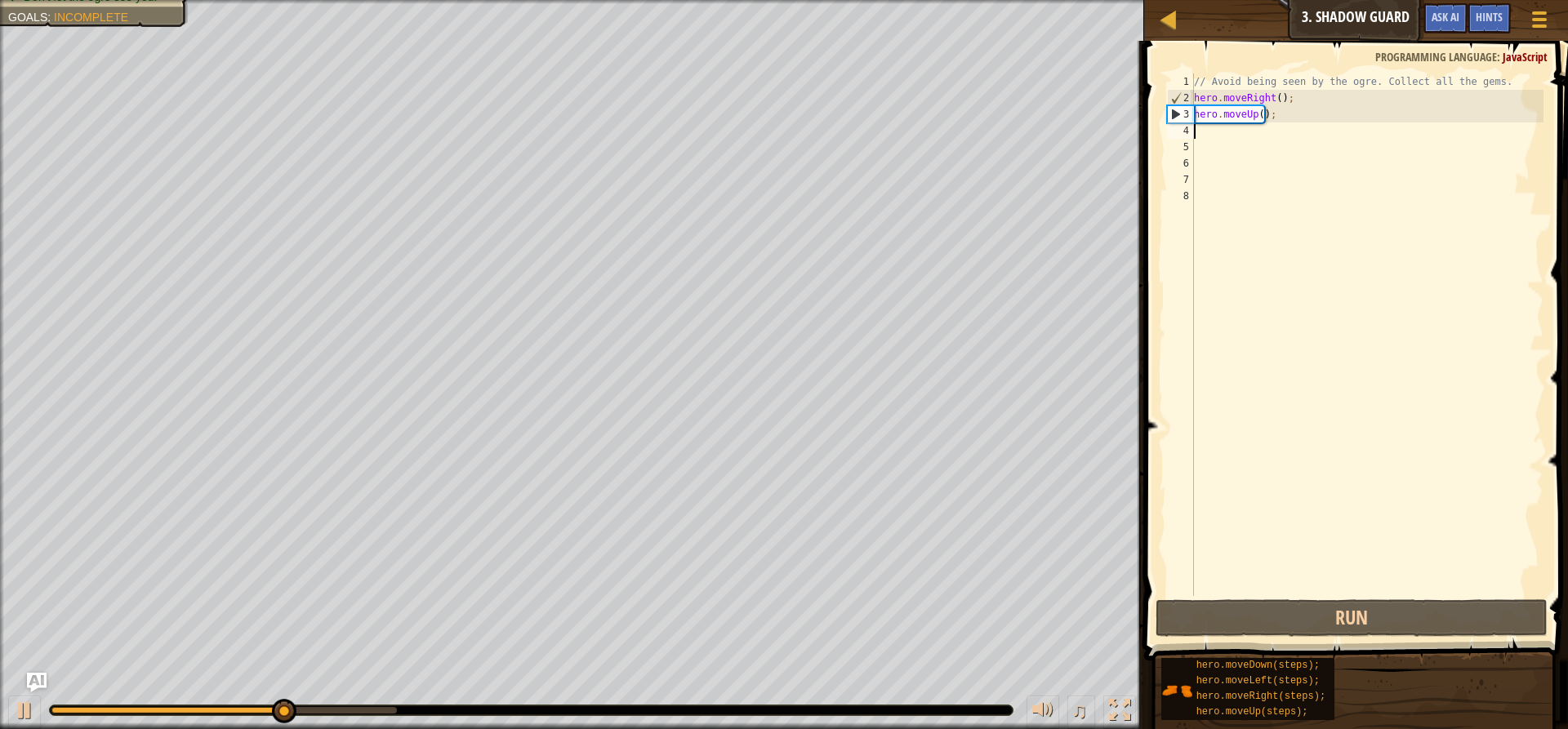
type textarea "h"
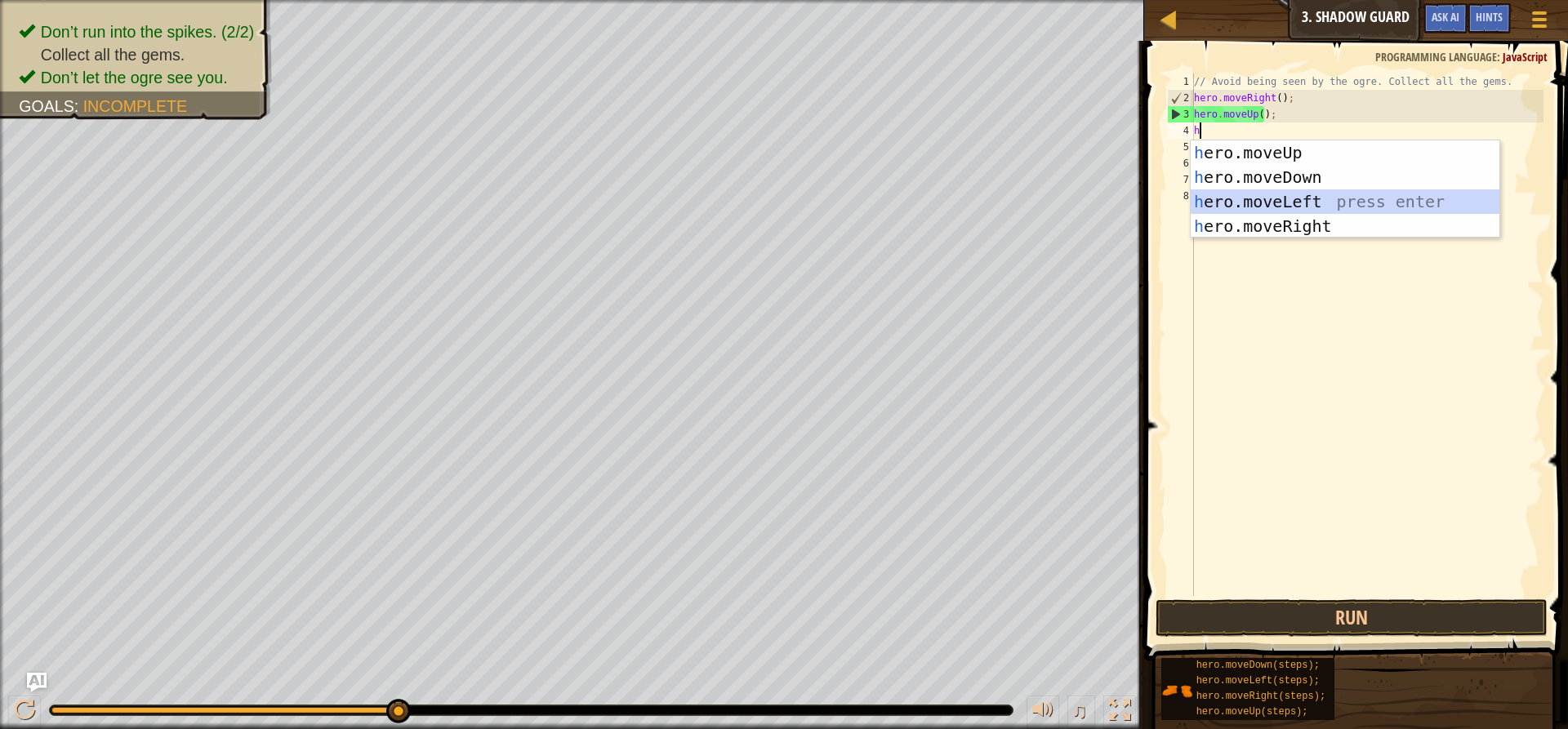
click at [1317, 197] on div "h ero.moveUp press enter h ero.moveDown press enter h ero.moveLeft press enter …" at bounding box center [1345, 214] width 309 height 147
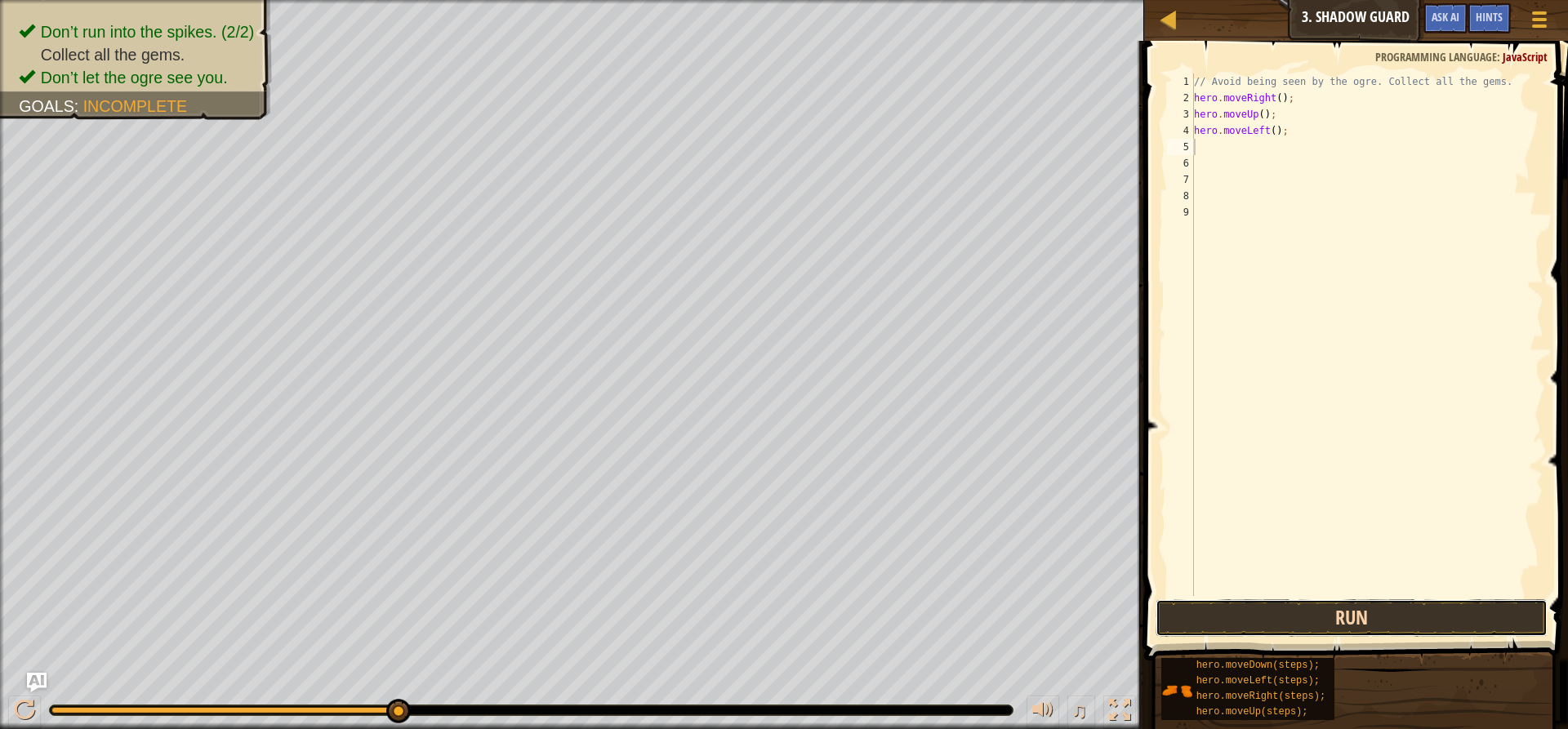
click at [1198, 617] on button "Run" at bounding box center [1352, 618] width 392 height 38
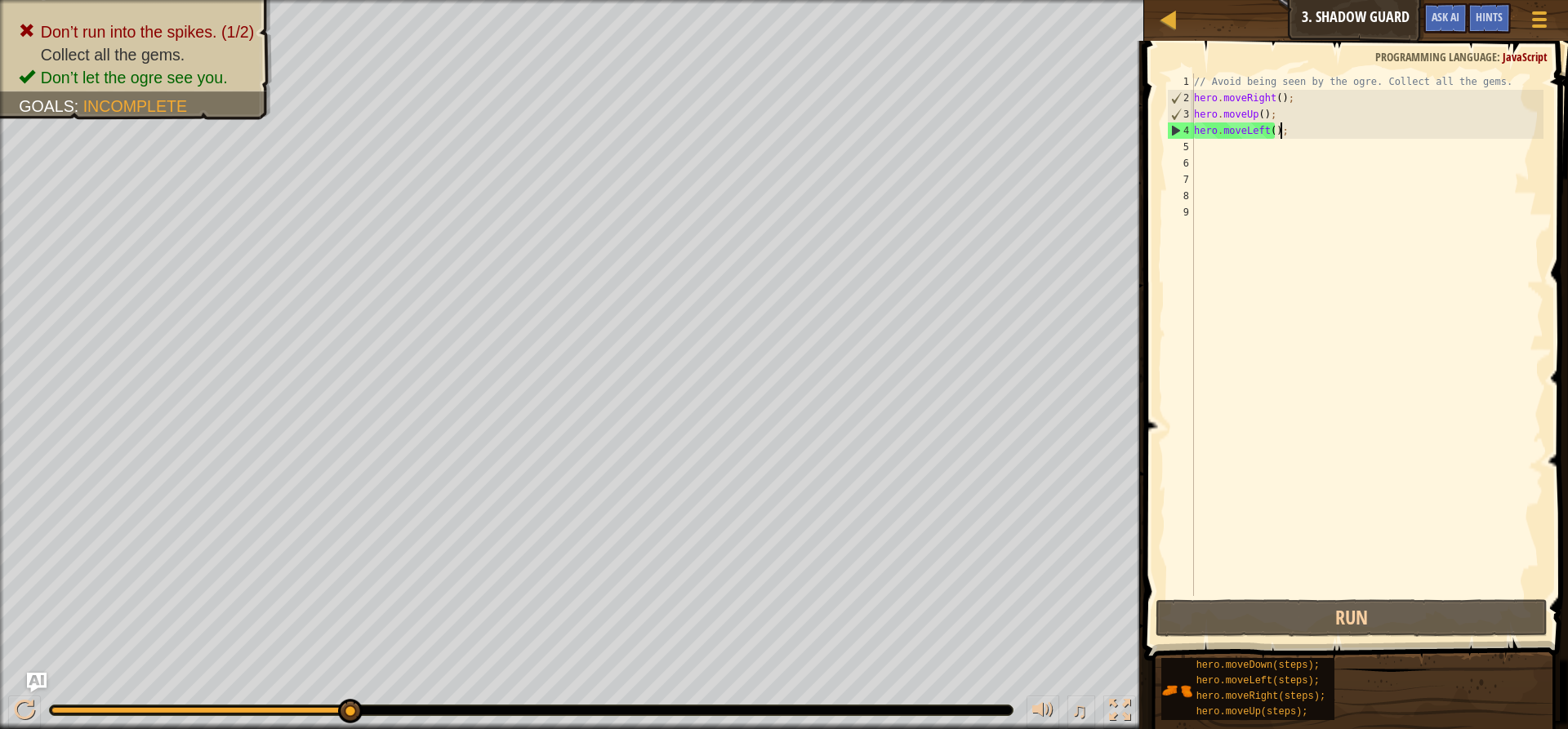
click at [1285, 133] on div "// Avoid being seen by the ogre. Collect all the gems. hero . moveRight ( ) ; h…" at bounding box center [1366, 351] width 352 height 555
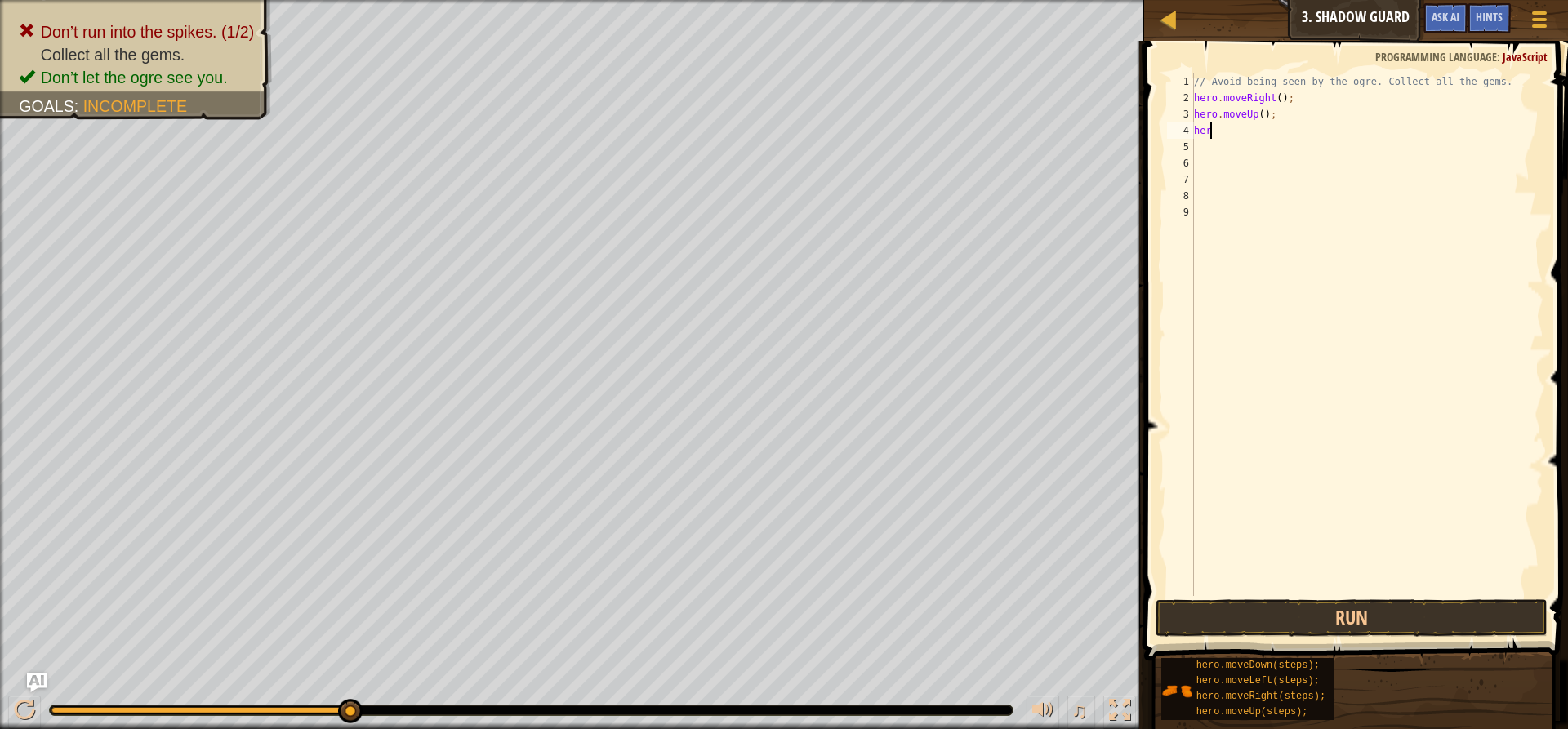
type textarea "h"
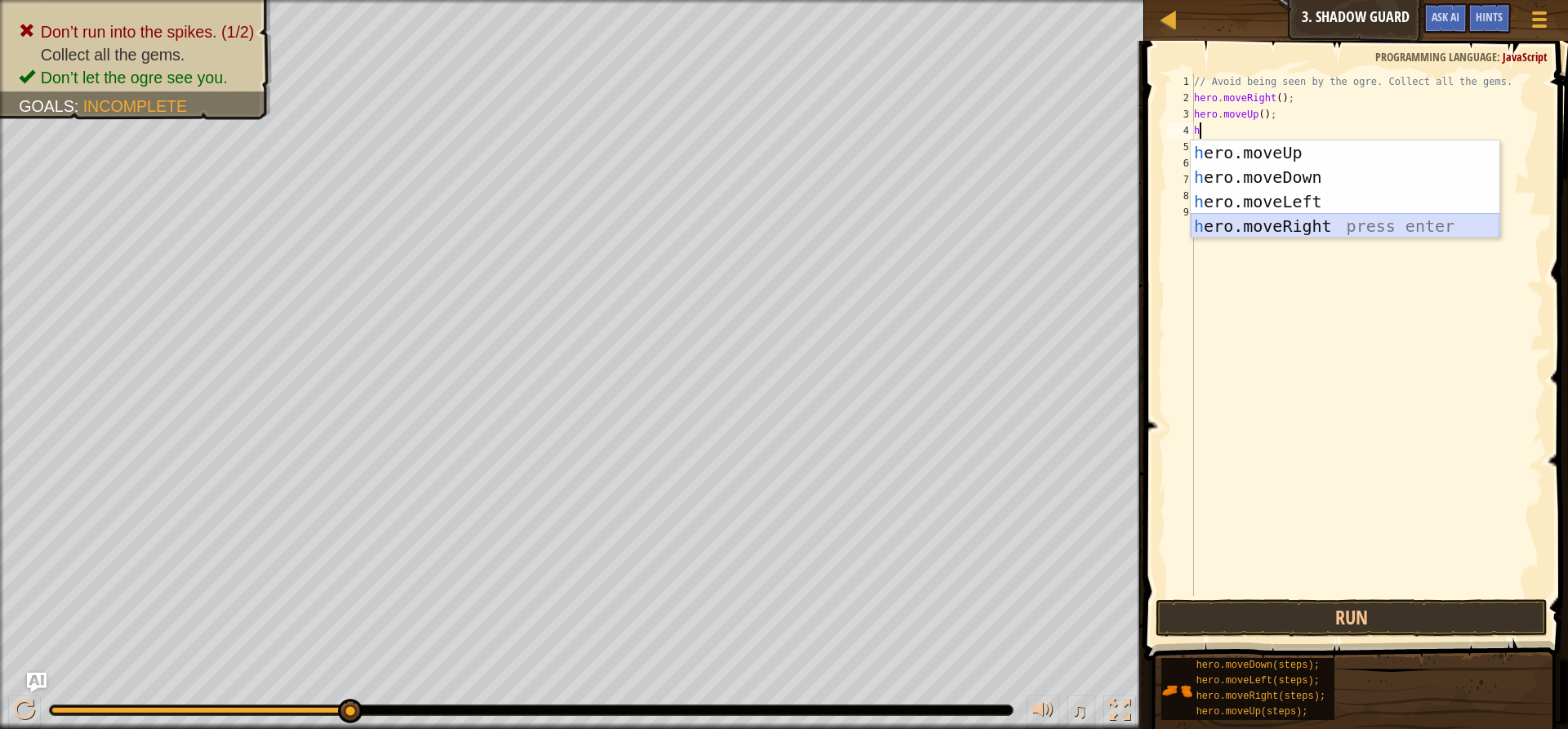
click at [1287, 229] on div "h ero.moveUp press enter h ero.moveDown press enter h ero.moveLeft press enter …" at bounding box center [1345, 214] width 309 height 147
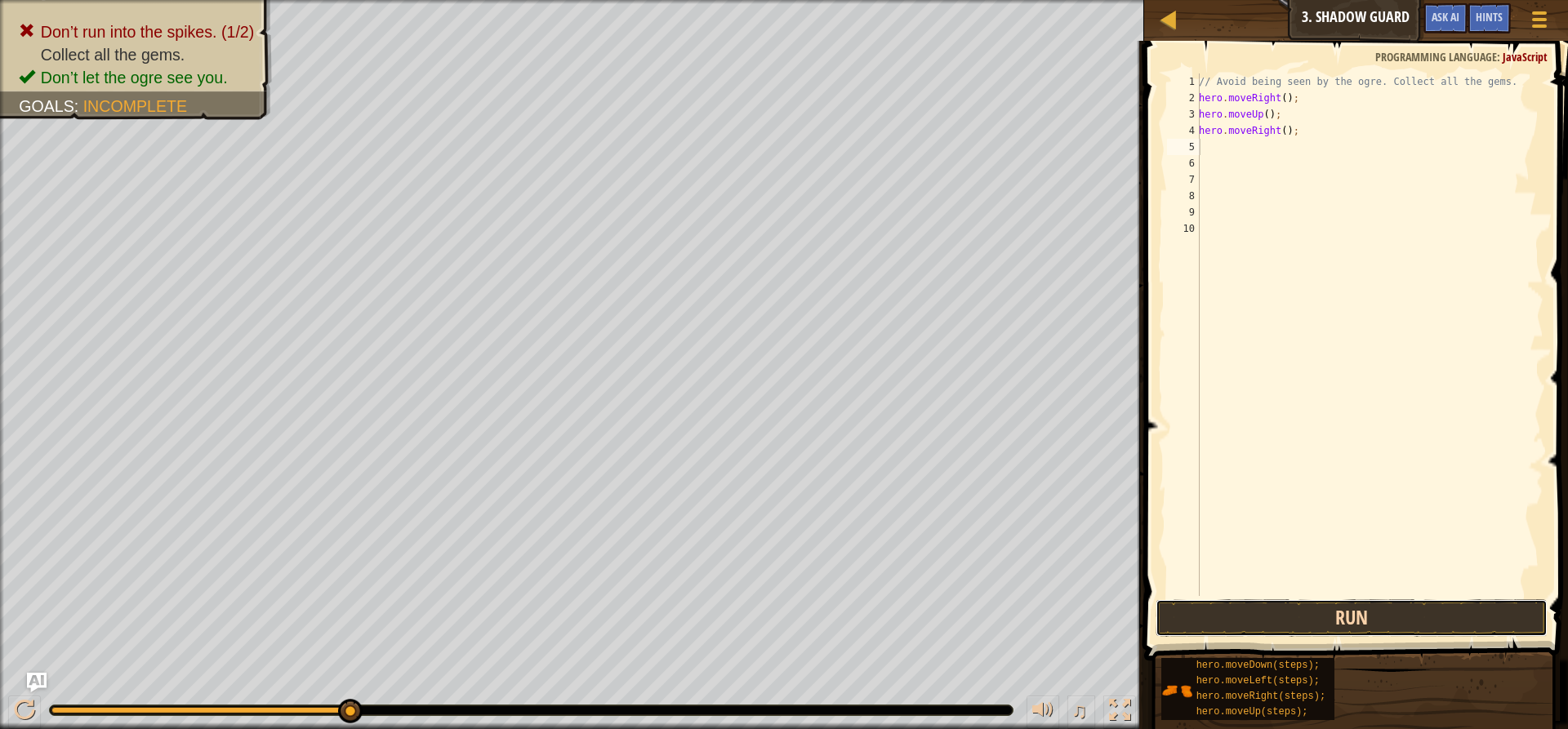
click at [1342, 616] on button "Run" at bounding box center [1352, 618] width 392 height 38
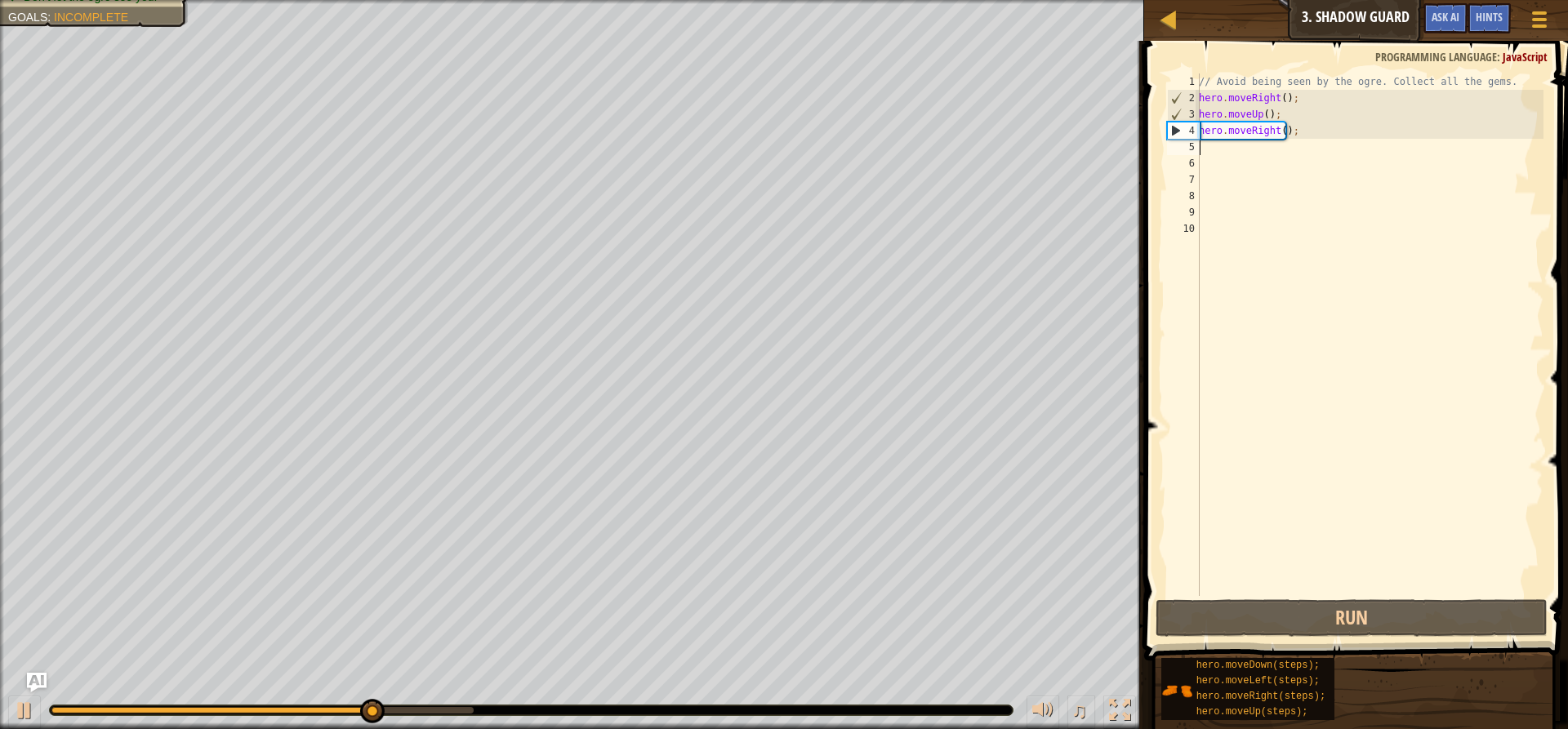
click at [1201, 146] on div "// Avoid being seen by the ogre. Collect all the gems. hero . moveRight ( ) ; h…" at bounding box center [1369, 351] width 348 height 555
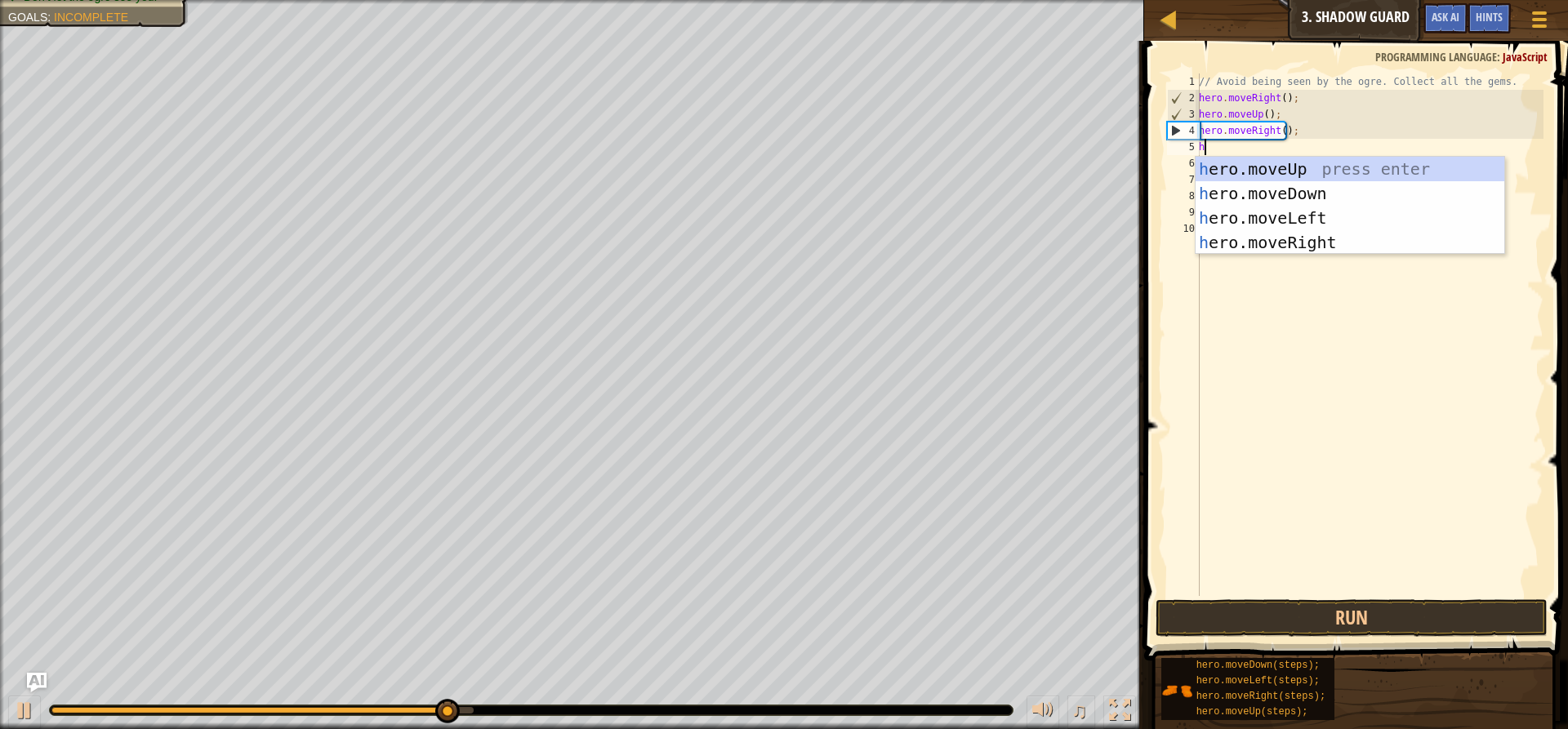
type textarea "he"
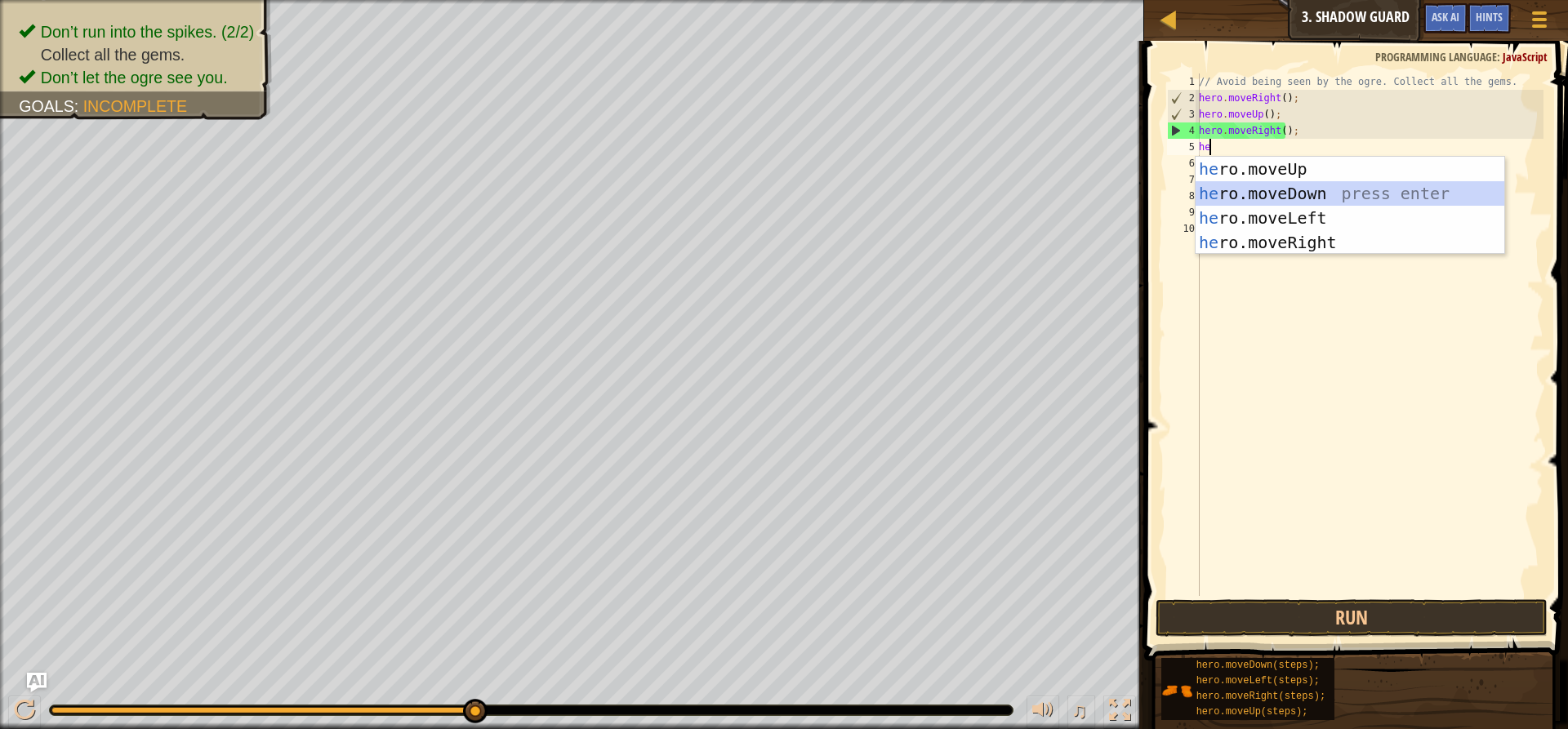
click at [1378, 190] on div "he ro.moveUp press enter he ro.moveDown press enter he ro.moveLeft press enter …" at bounding box center [1350, 229] width 309 height 147
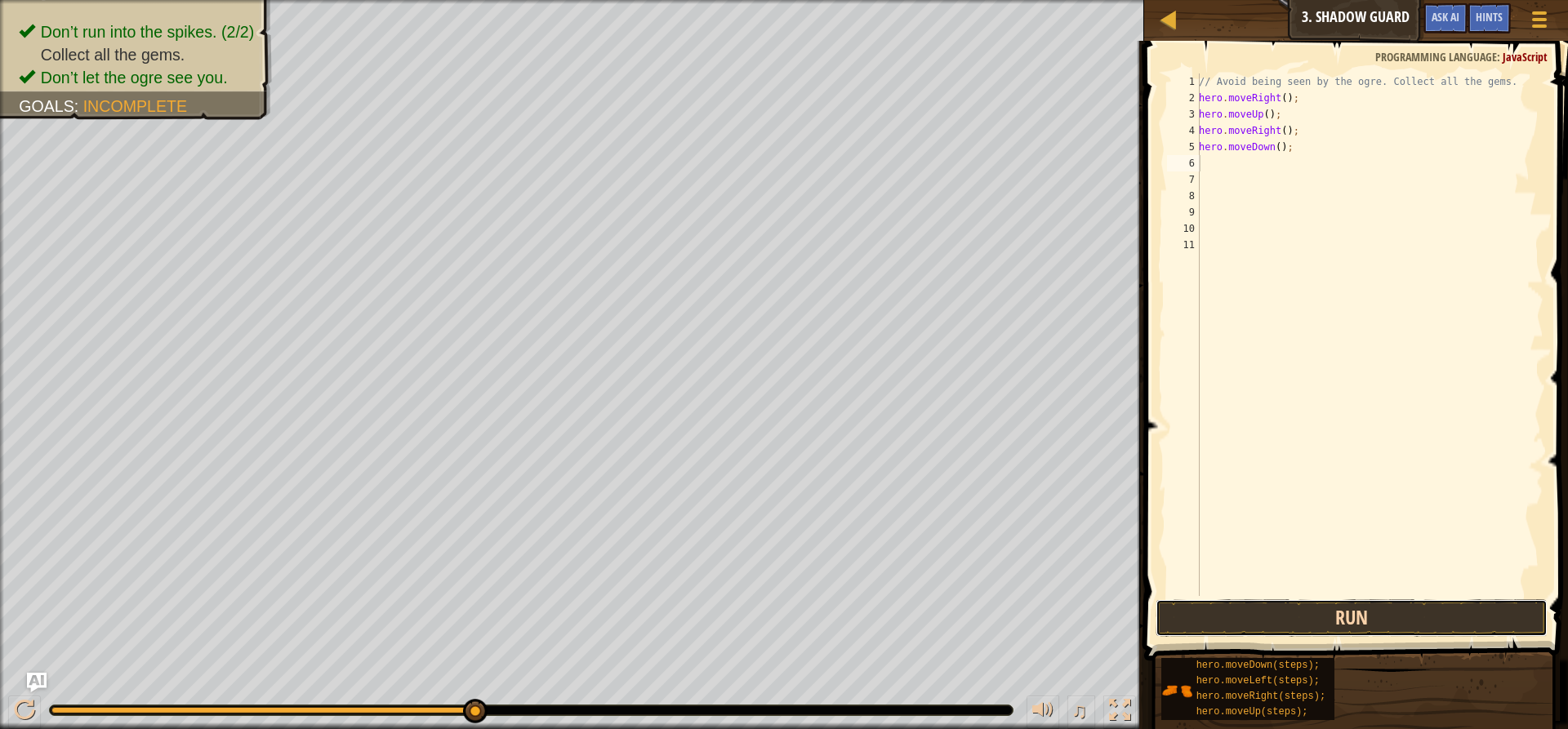
click at [1218, 612] on button "Run" at bounding box center [1352, 618] width 392 height 38
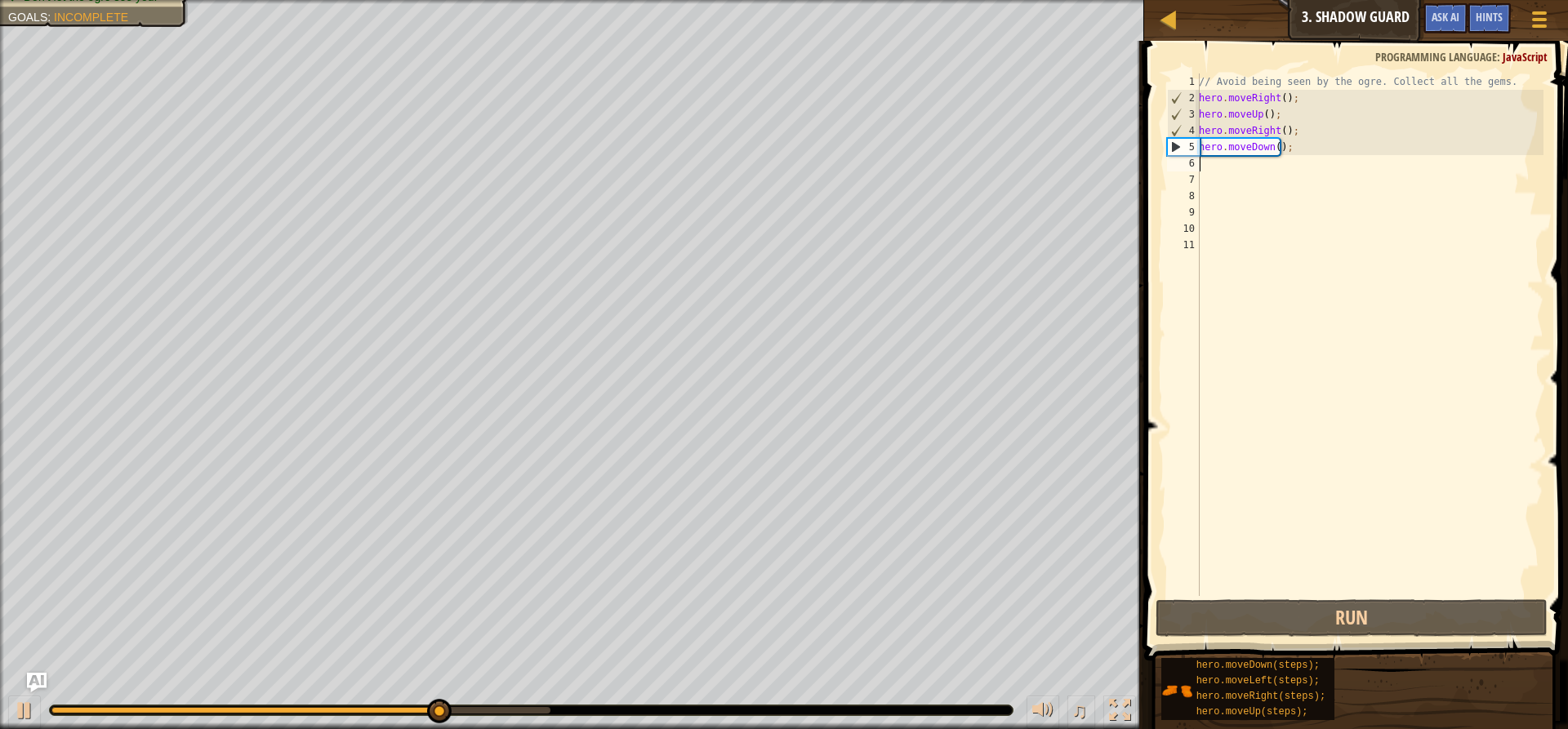
click at [1205, 164] on div "// Avoid being seen by the ogre. Collect all the gems. hero . moveRight ( ) ; h…" at bounding box center [1369, 351] width 348 height 555
type textarea "h"
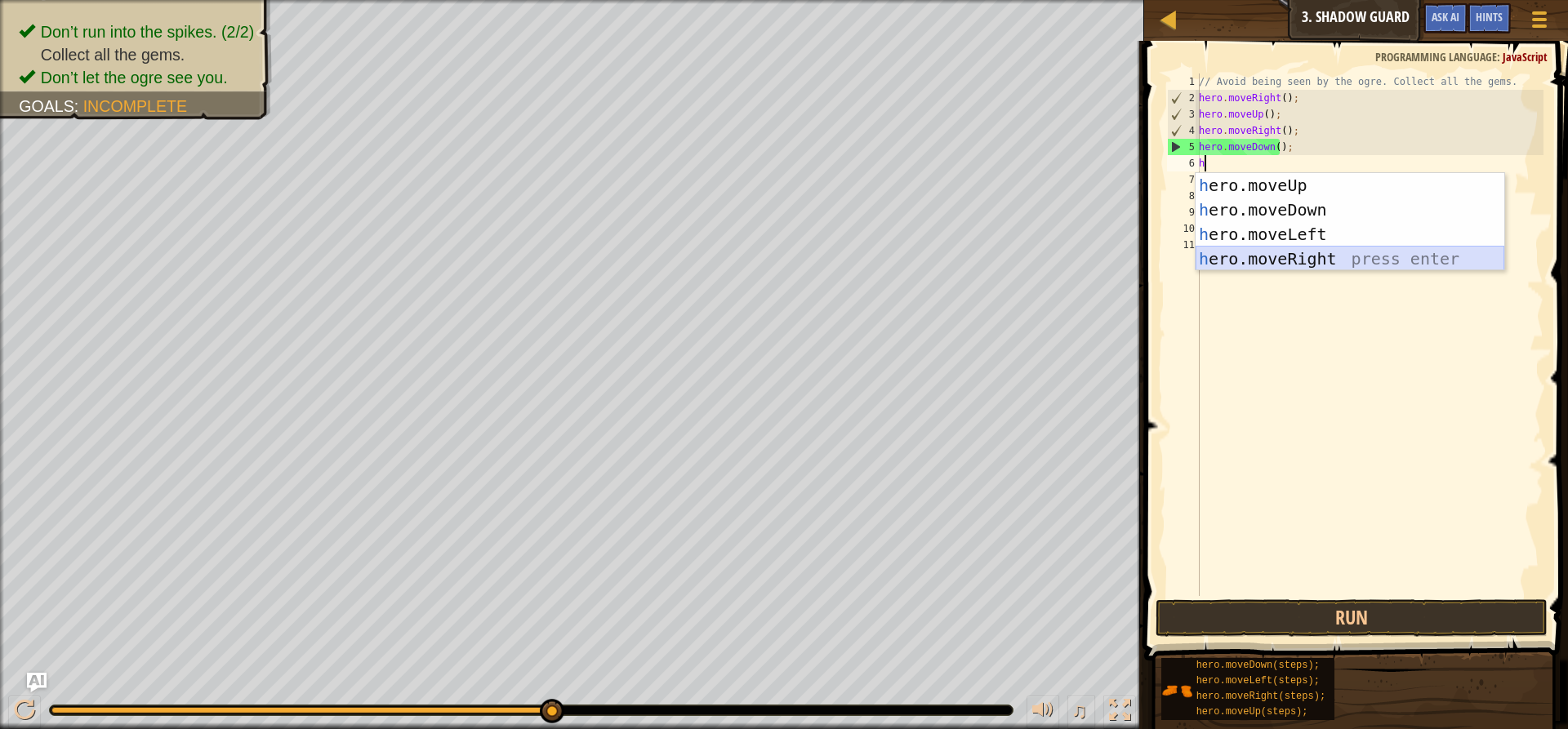
drag, startPoint x: 1281, startPoint y: 254, endPoint x: 1279, endPoint y: 263, distance: 9.2
click at [1279, 263] on div "h ero.moveUp press enter h ero.moveDown press enter h ero.moveLeft press enter …" at bounding box center [1350, 246] width 309 height 147
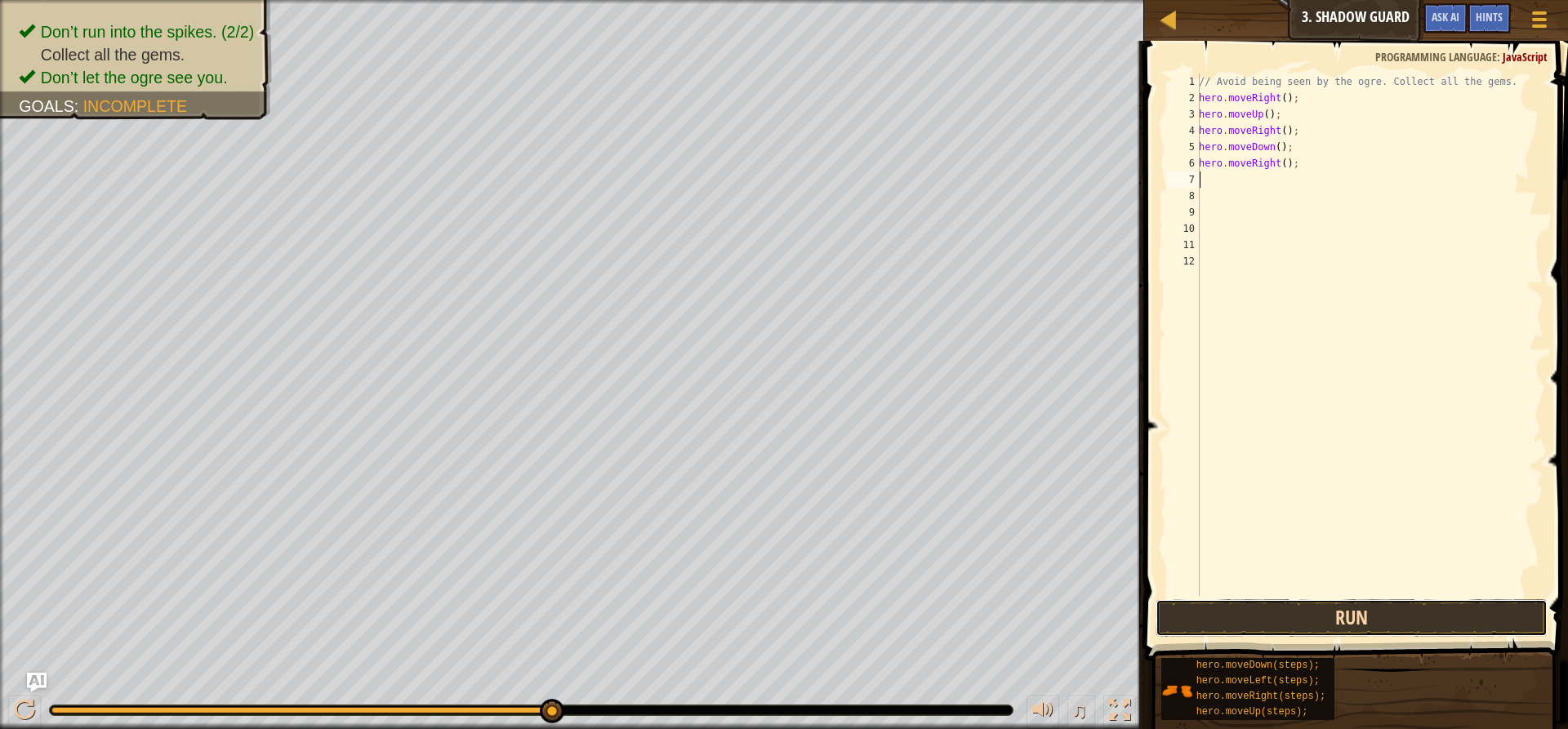
click at [1285, 602] on button "Run" at bounding box center [1352, 618] width 392 height 38
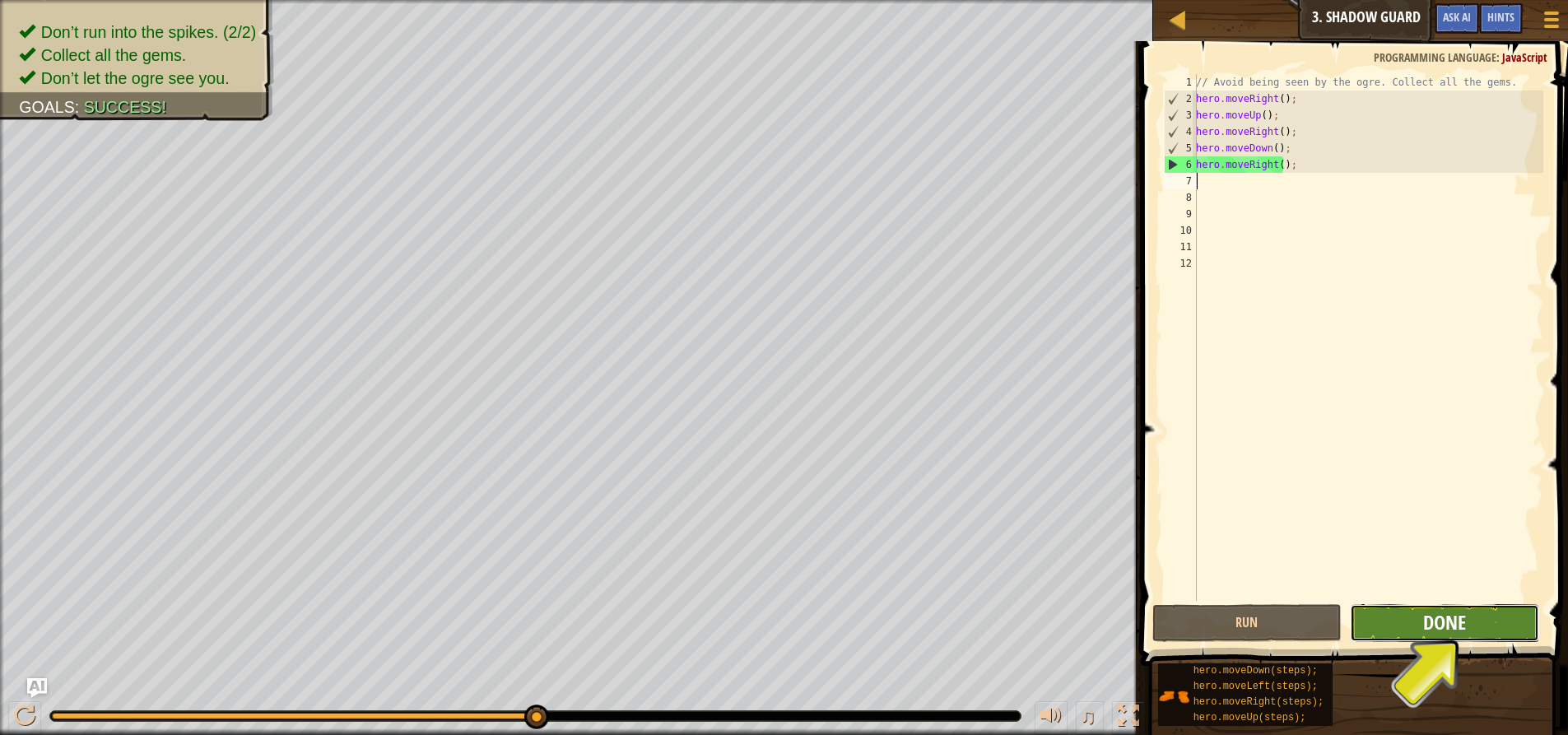
click at [1450, 621] on span "Done" at bounding box center [1444, 622] width 43 height 26
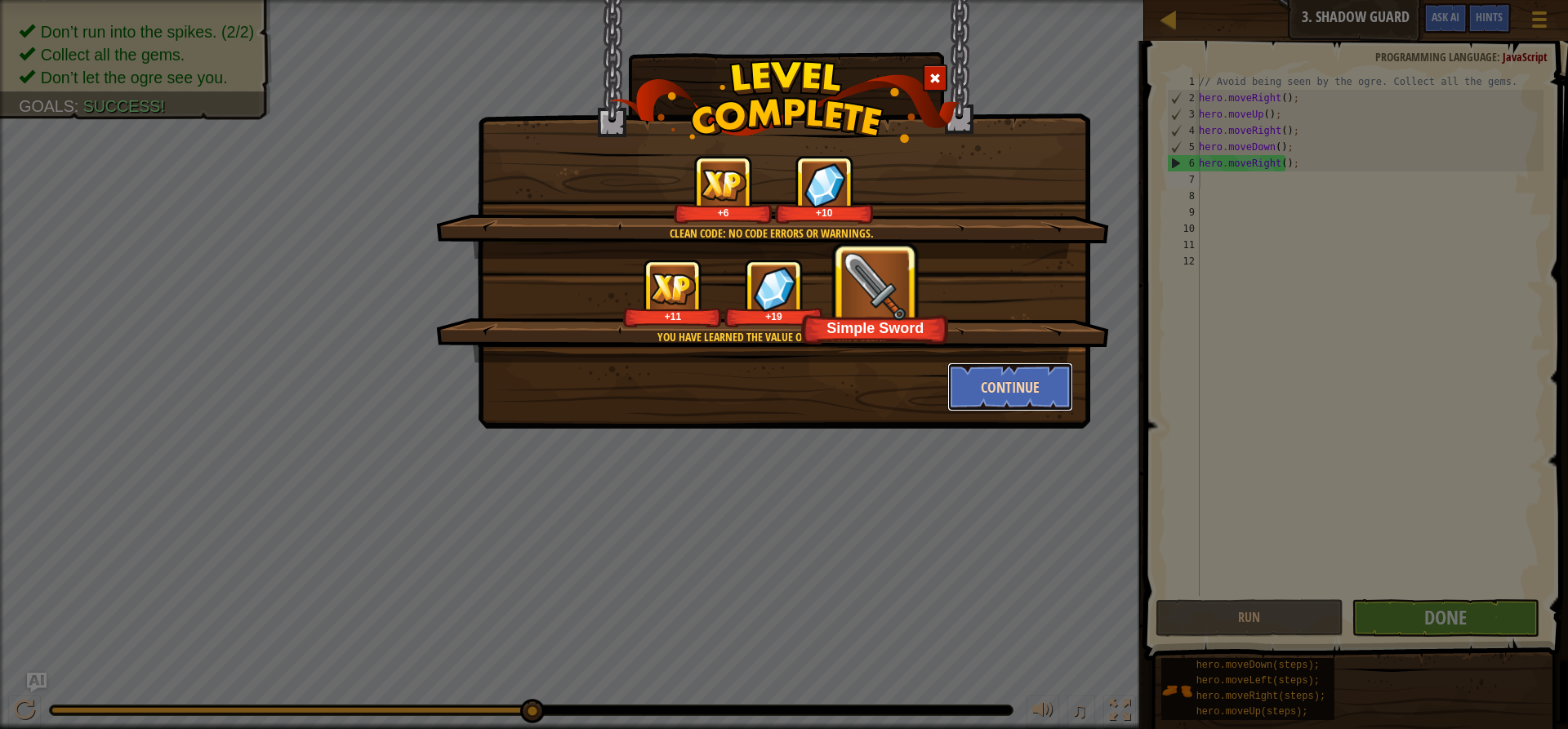
click at [1031, 368] on button "Continue" at bounding box center [1010, 387] width 127 height 49
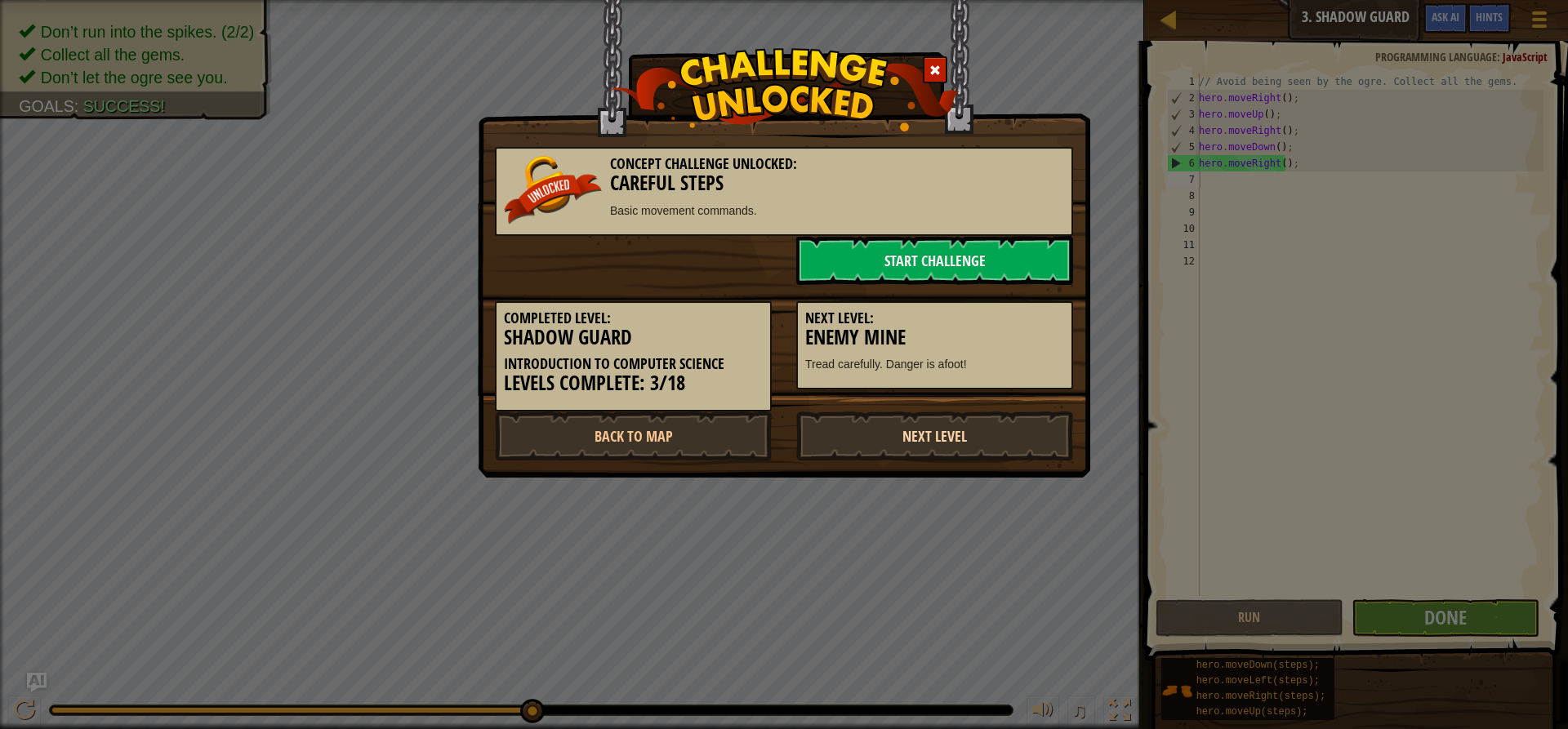
click at [1021, 412] on link "Next Level" at bounding box center [934, 436] width 277 height 49
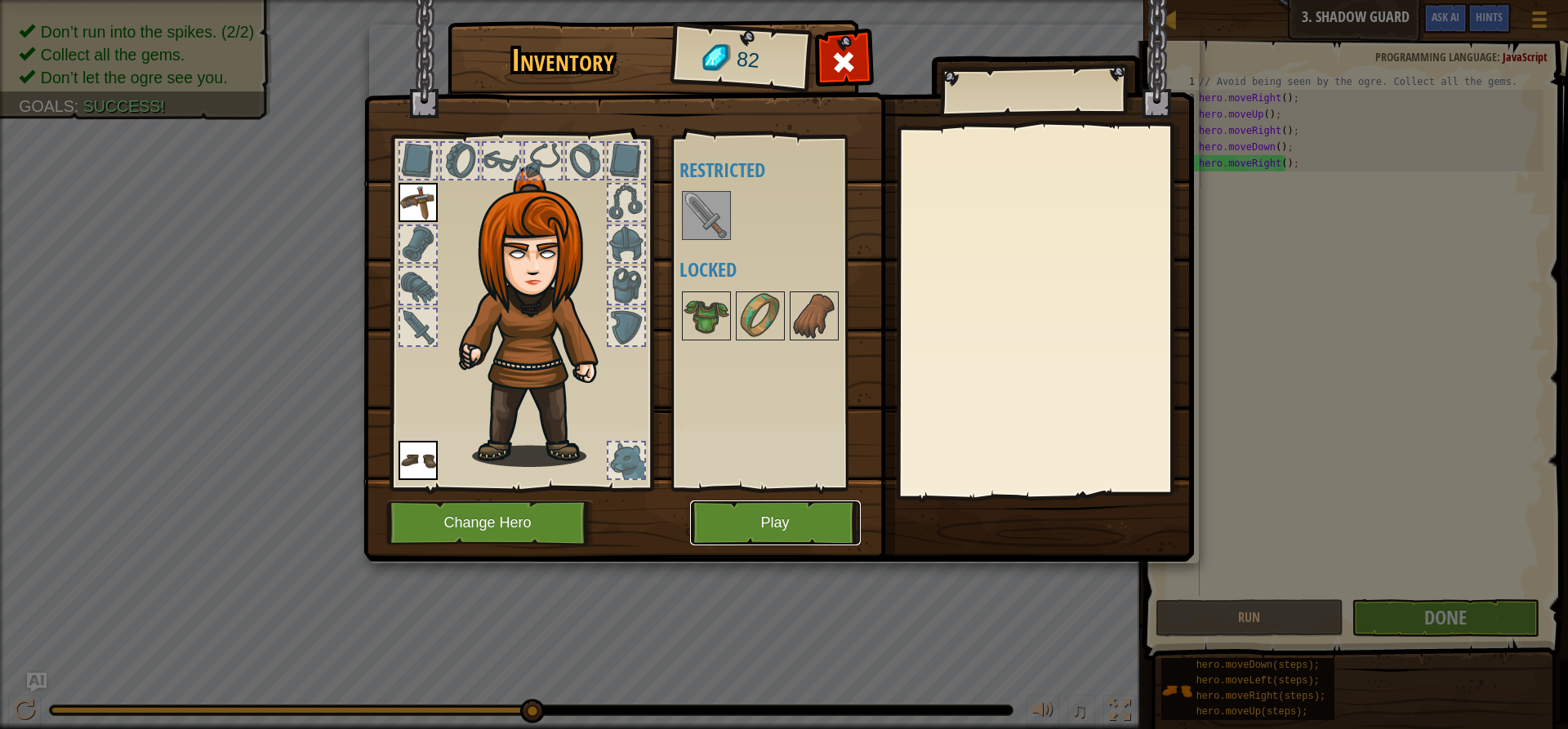
click at [784, 510] on button "Play" at bounding box center [775, 523] width 170 height 45
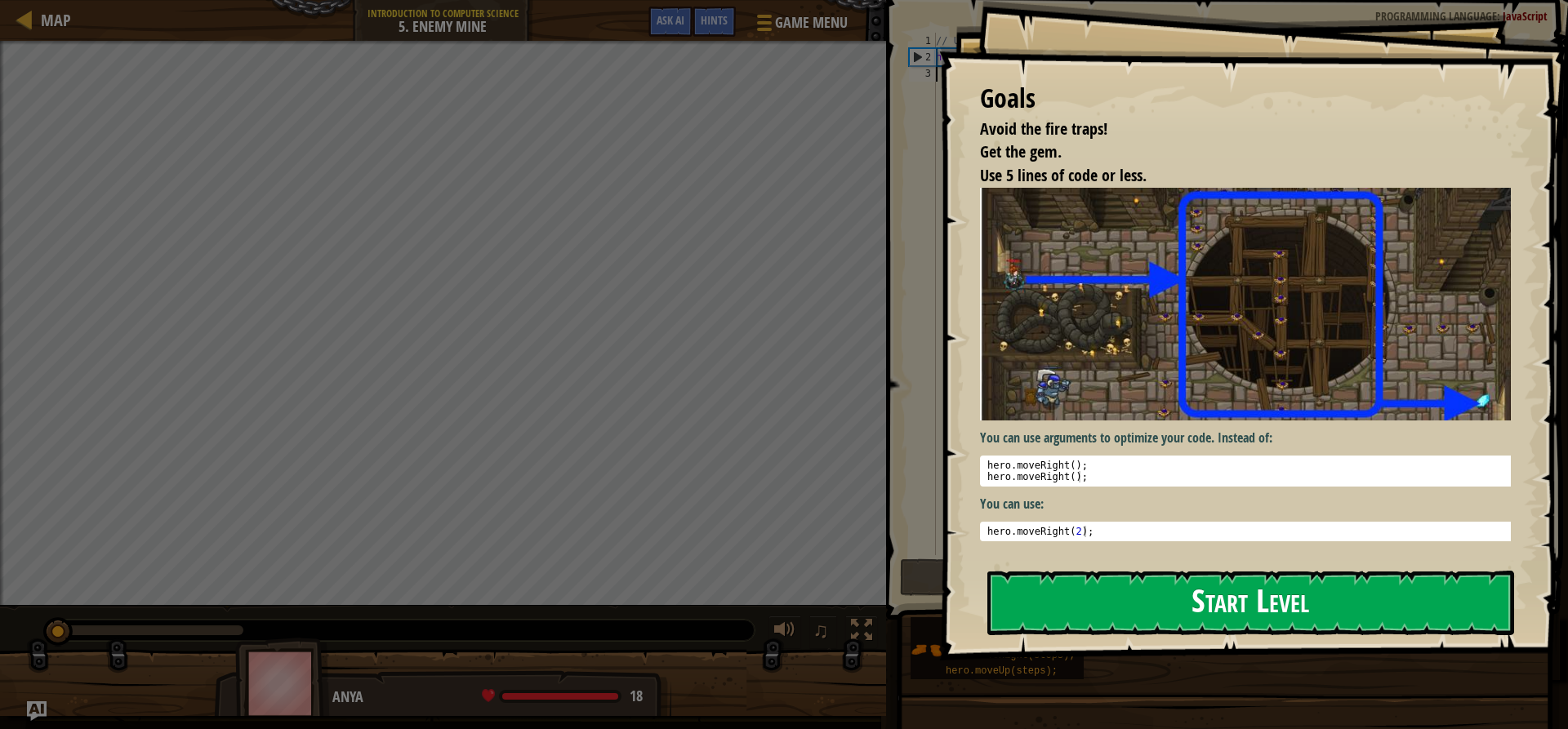
click at [1331, 625] on button "Start Level" at bounding box center [1250, 603] width 526 height 65
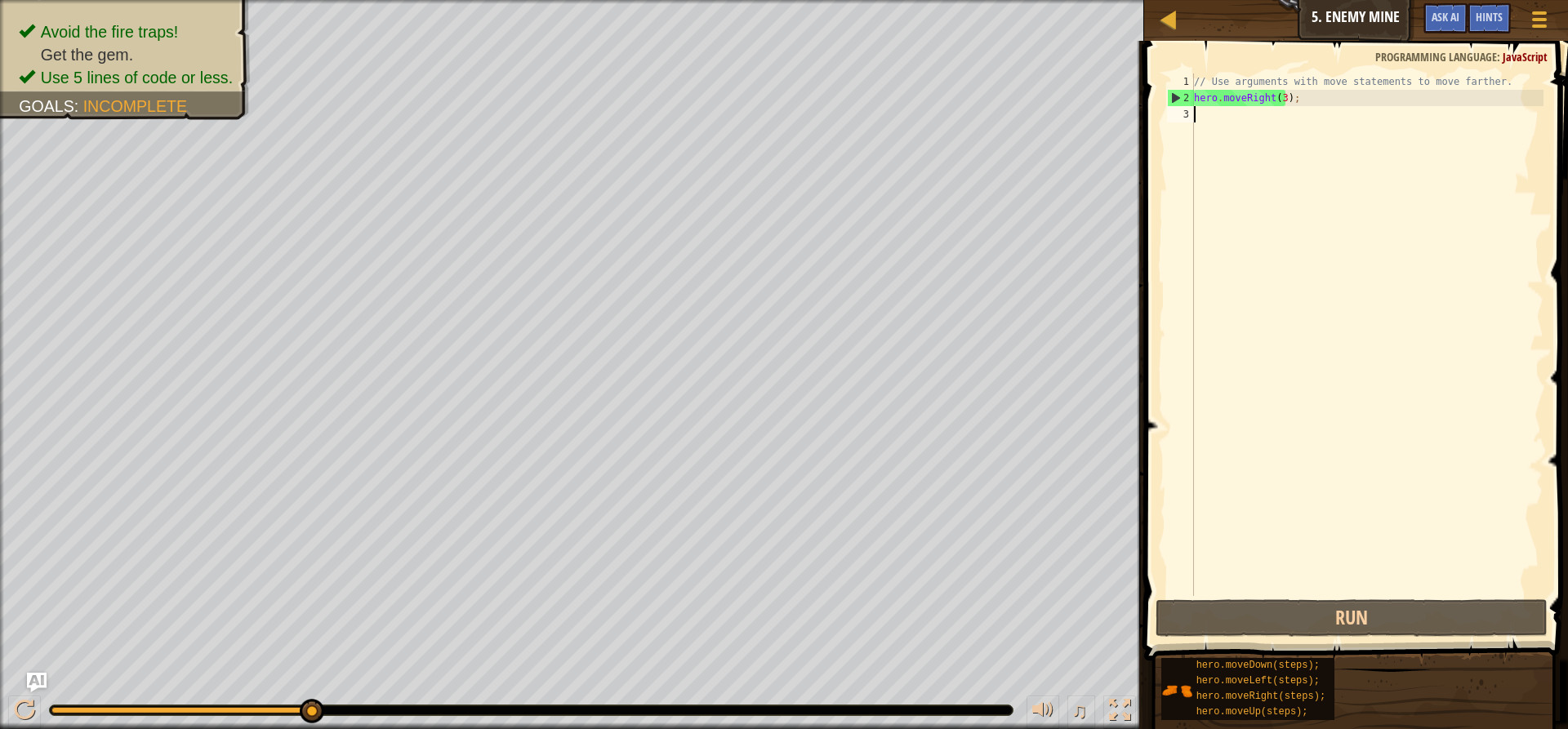
click at [1196, 107] on div "// Use arguments with move statements to move farther. hero . moveRight ( 3 ) ;" at bounding box center [1366, 351] width 352 height 555
type textarea "h"
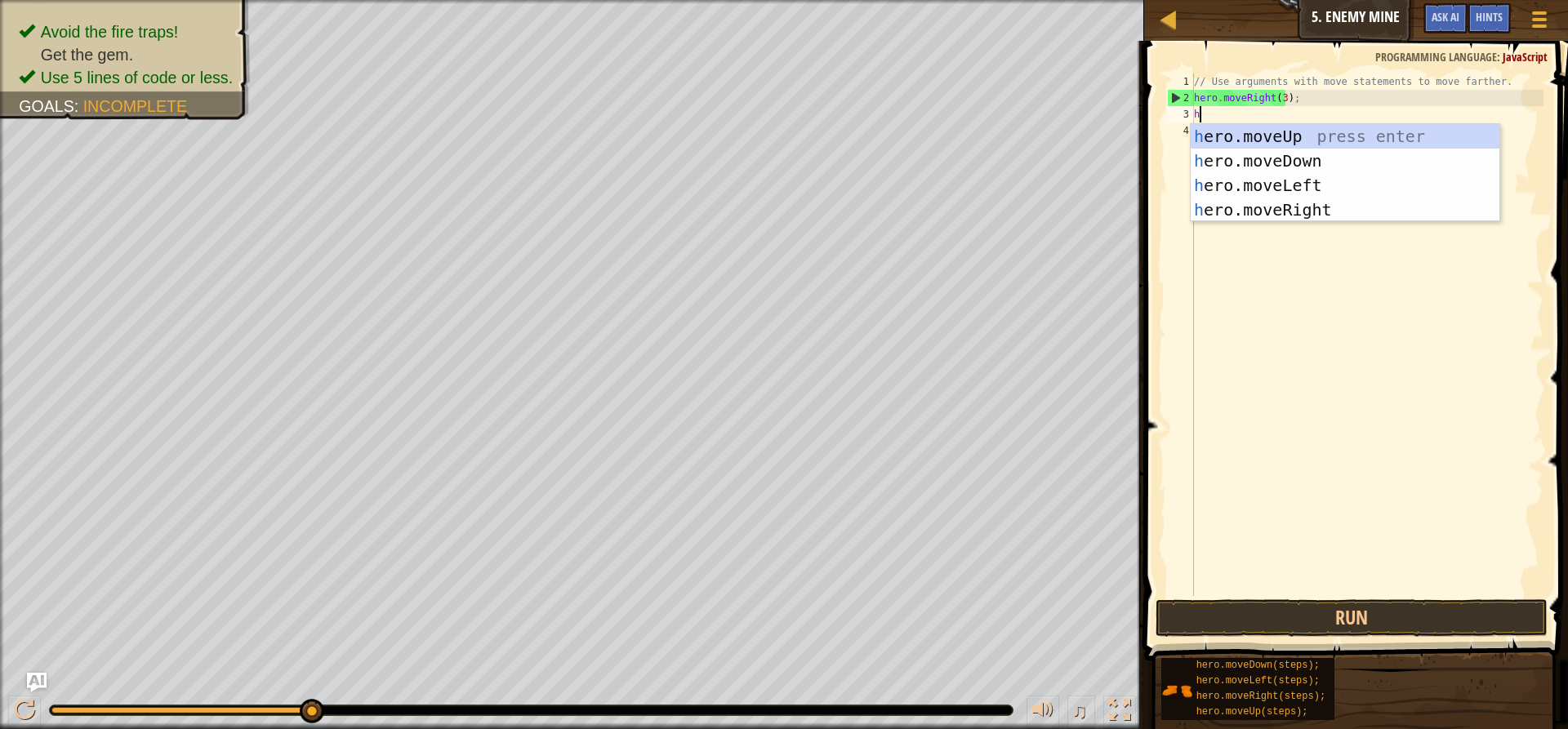
scroll to position [7, 0]
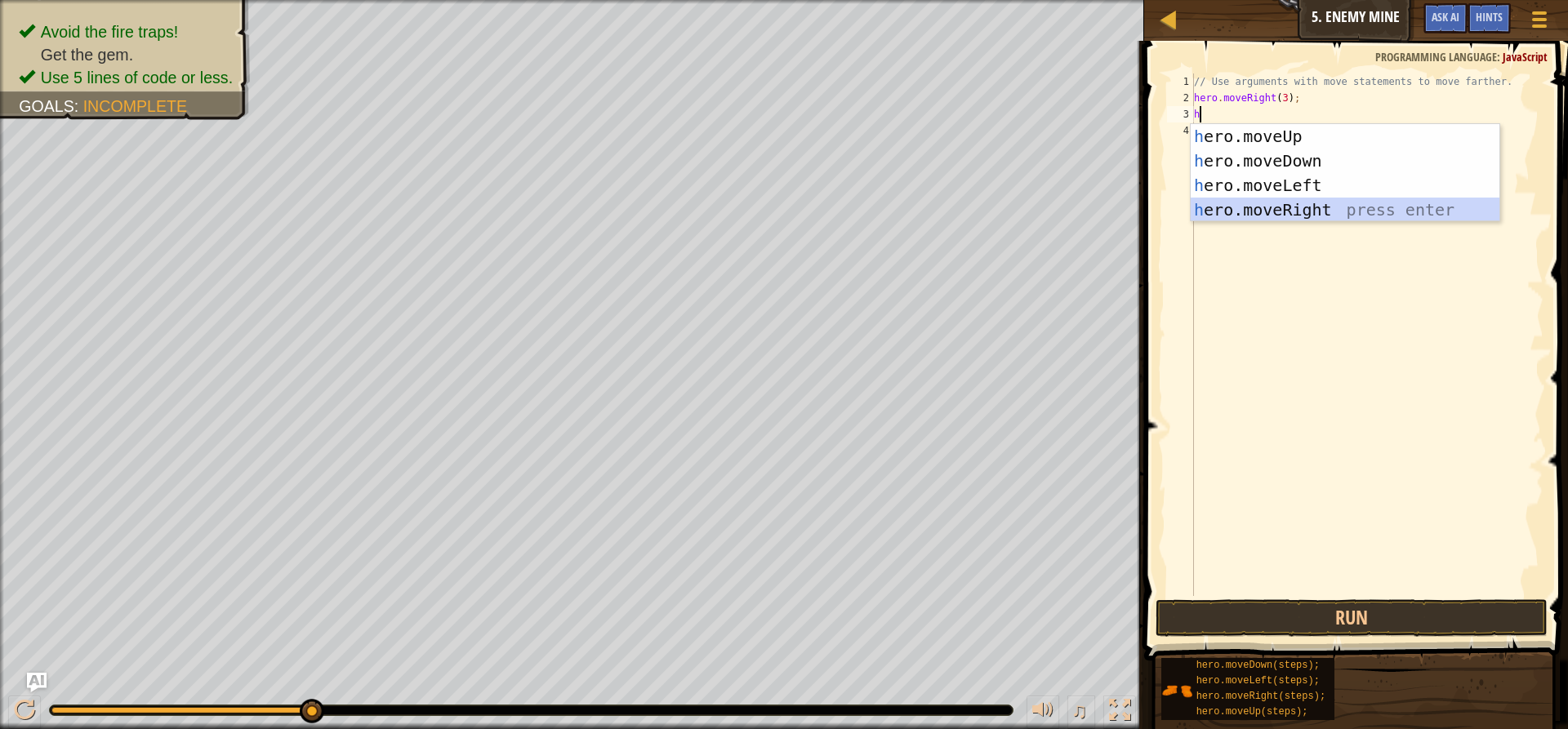
drag, startPoint x: 1281, startPoint y: 205, endPoint x: 1250, endPoint y: 150, distance: 63.1
click at [1281, 201] on div "h ero.moveUp press enter h ero.moveDown press enter h ero.moveLeft press enter …" at bounding box center [1345, 197] width 309 height 147
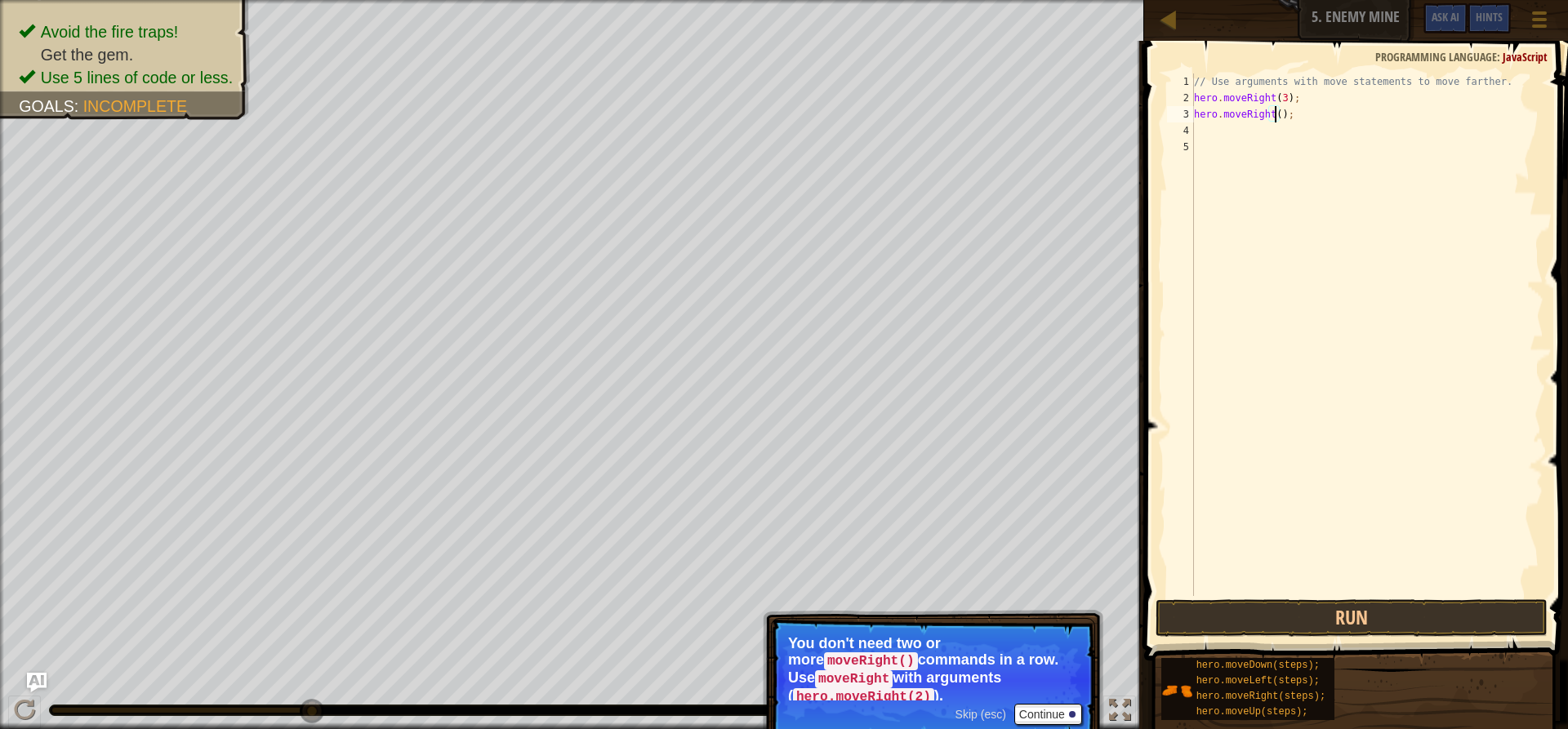
click at [1273, 113] on div "// Use arguments with move statements to move farther. hero . moveRight ( 3 ) ;…" at bounding box center [1366, 351] width 352 height 555
click at [1205, 619] on button "Run" at bounding box center [1352, 618] width 392 height 38
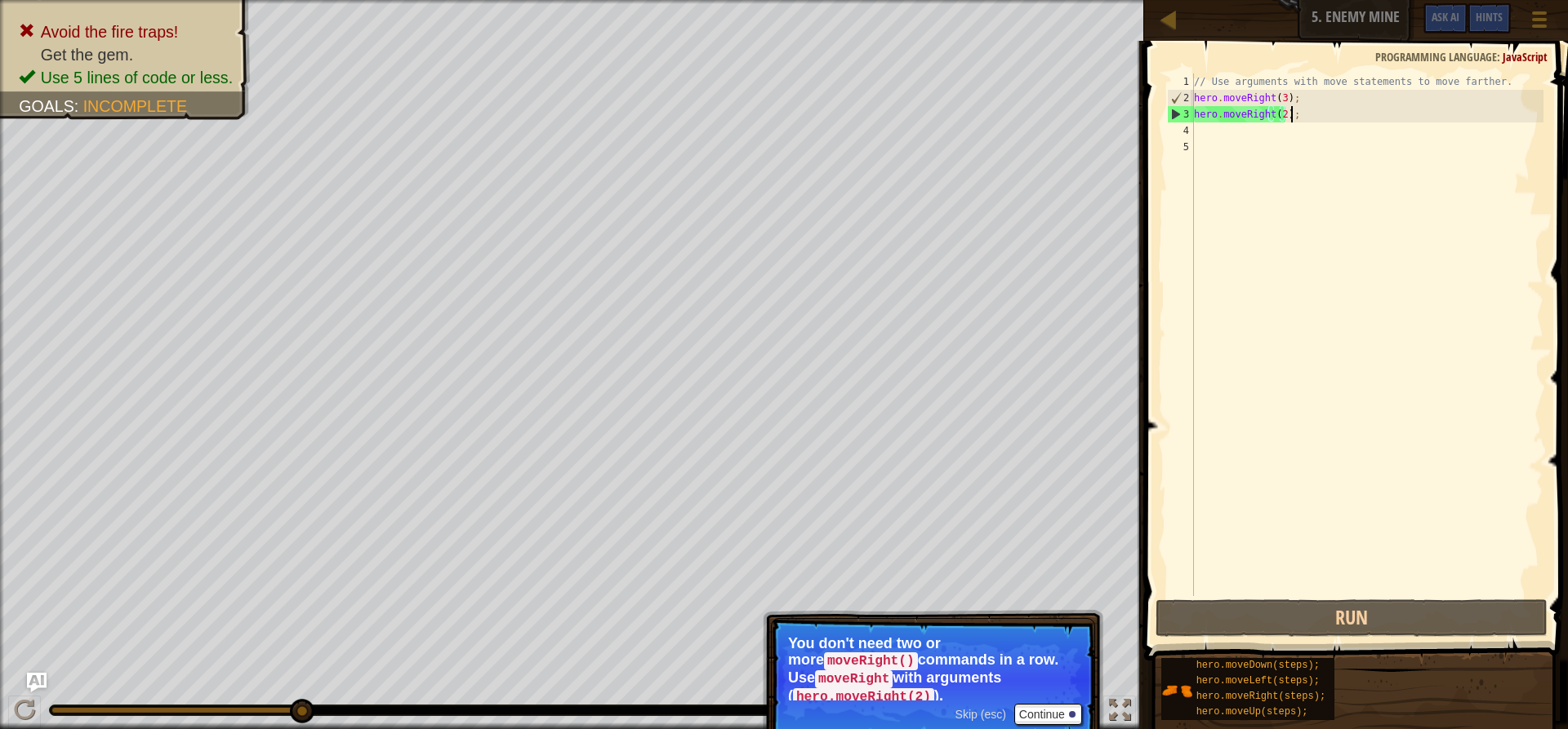
click at [1291, 114] on div "// Use arguments with move statements to move farther. hero . moveRight ( 3 ) ;…" at bounding box center [1366, 351] width 352 height 555
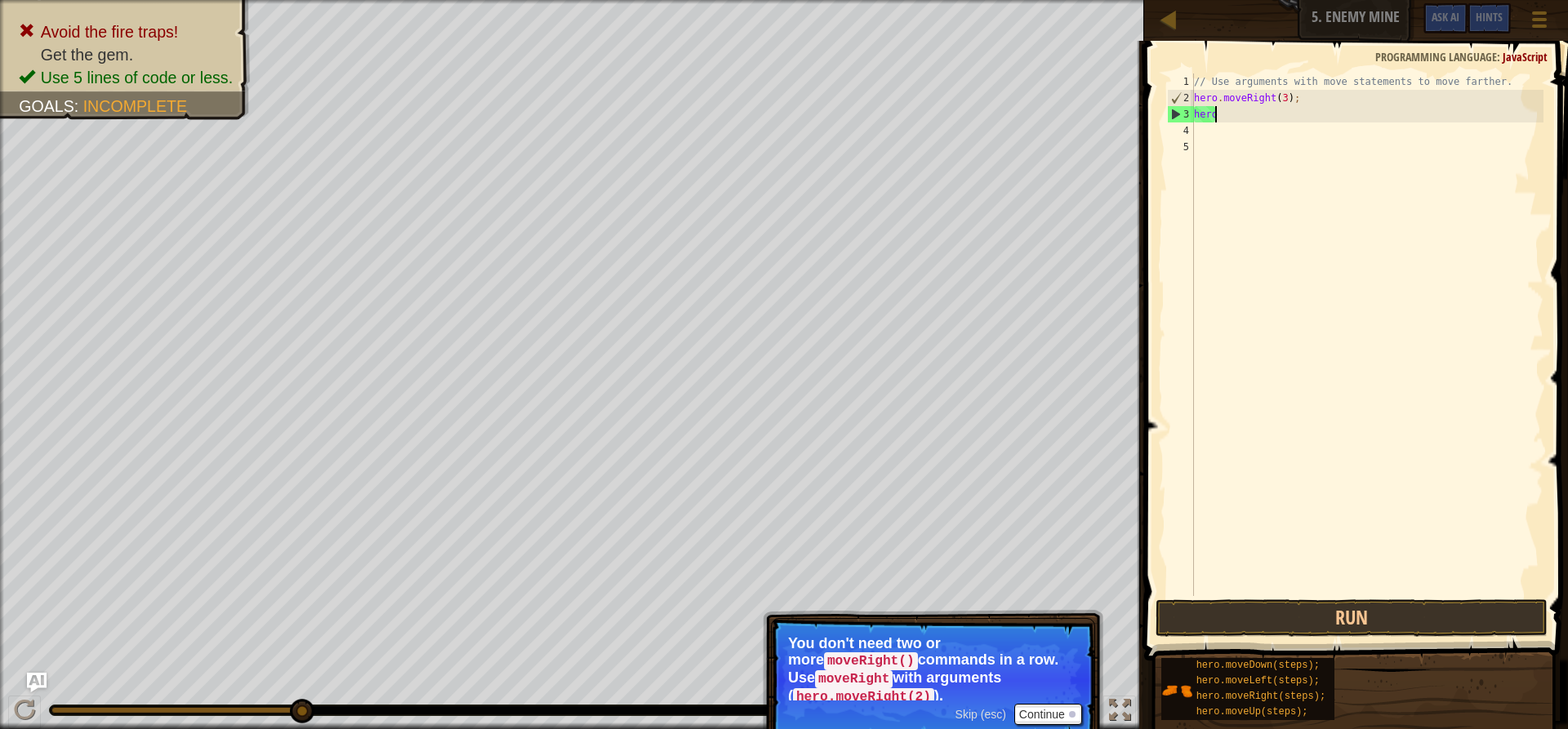
scroll to position [7, 0]
type textarea "h"
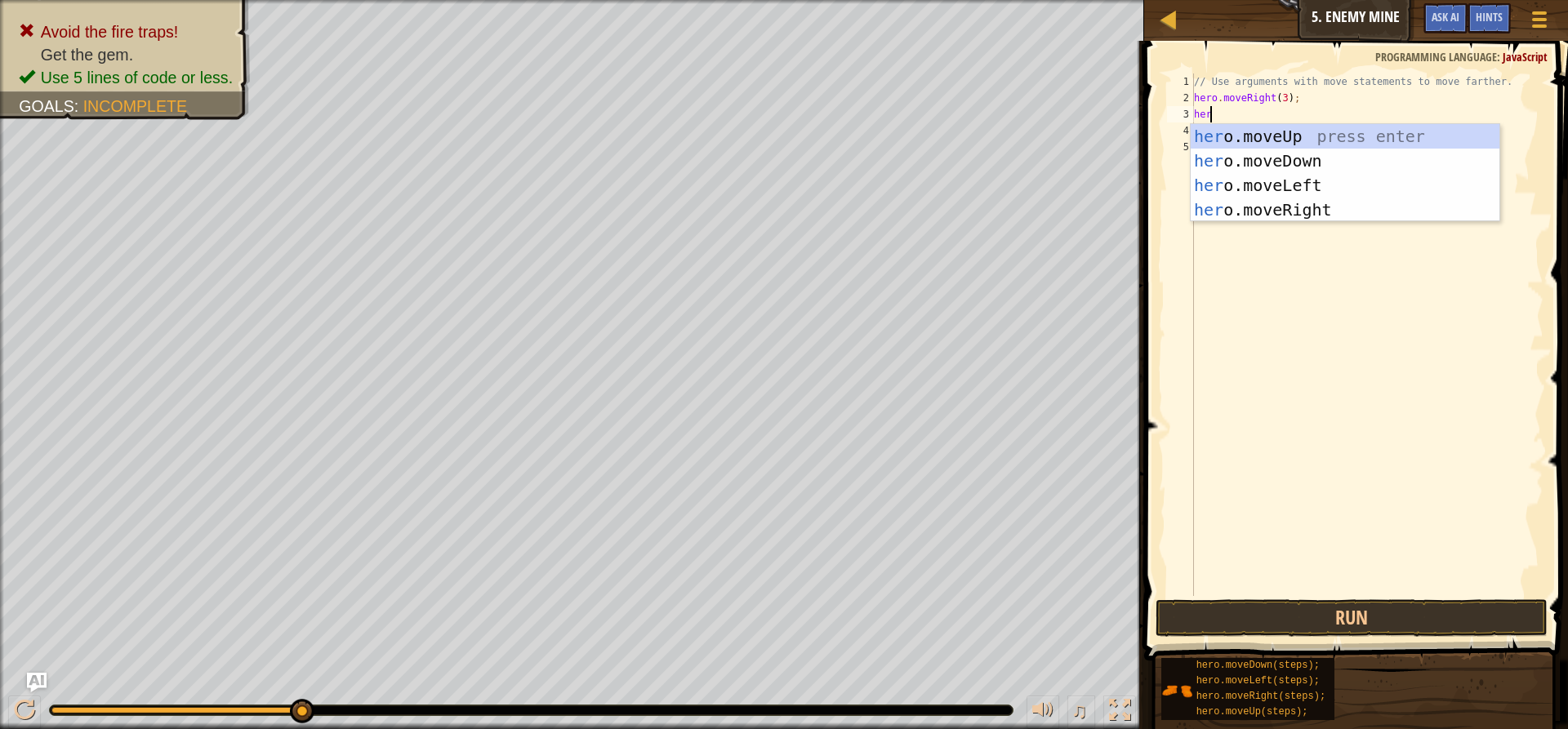
type textarea "hero"
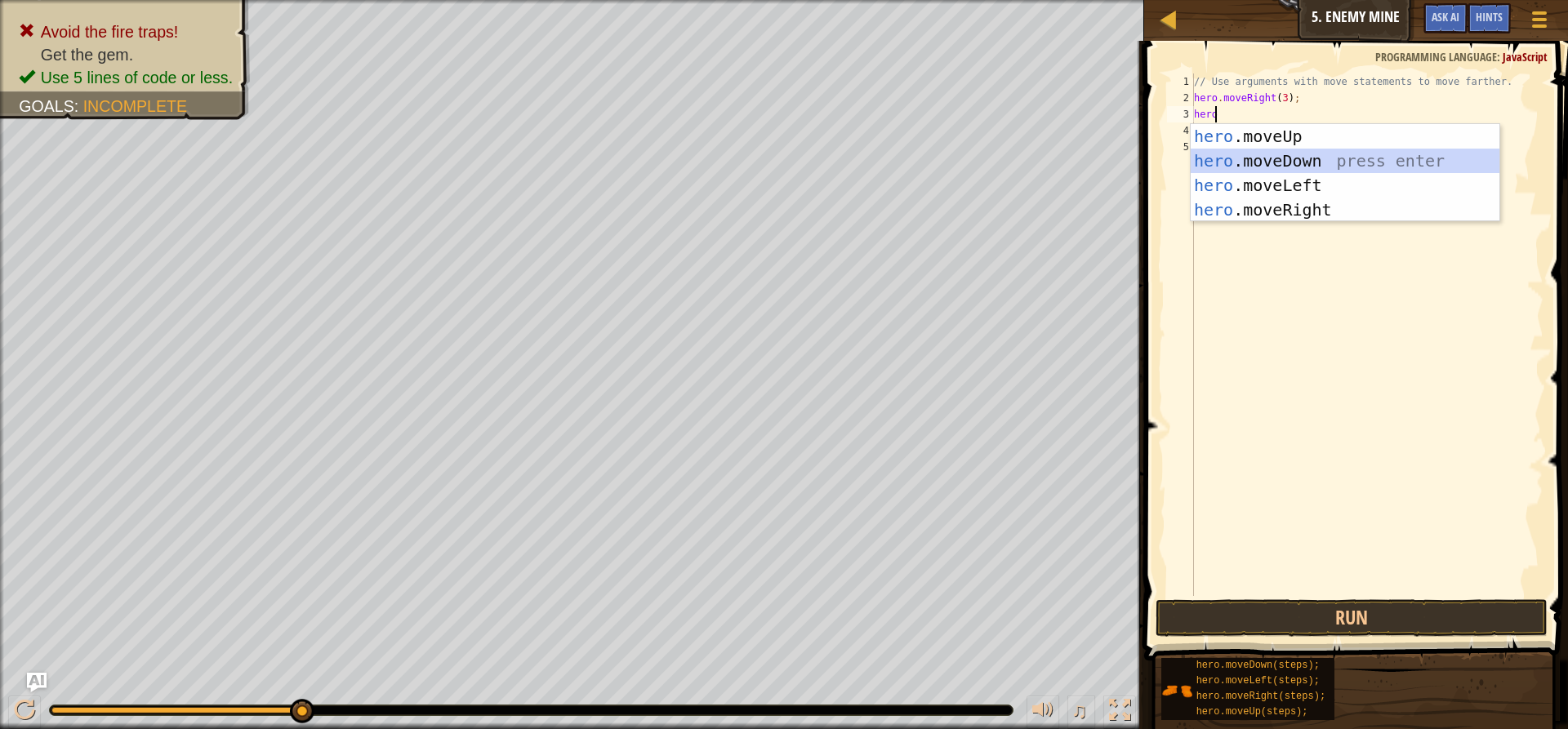
click at [1256, 154] on div "hero .moveUp press enter hero .moveDown press enter hero .moveLeft press enter …" at bounding box center [1345, 197] width 309 height 147
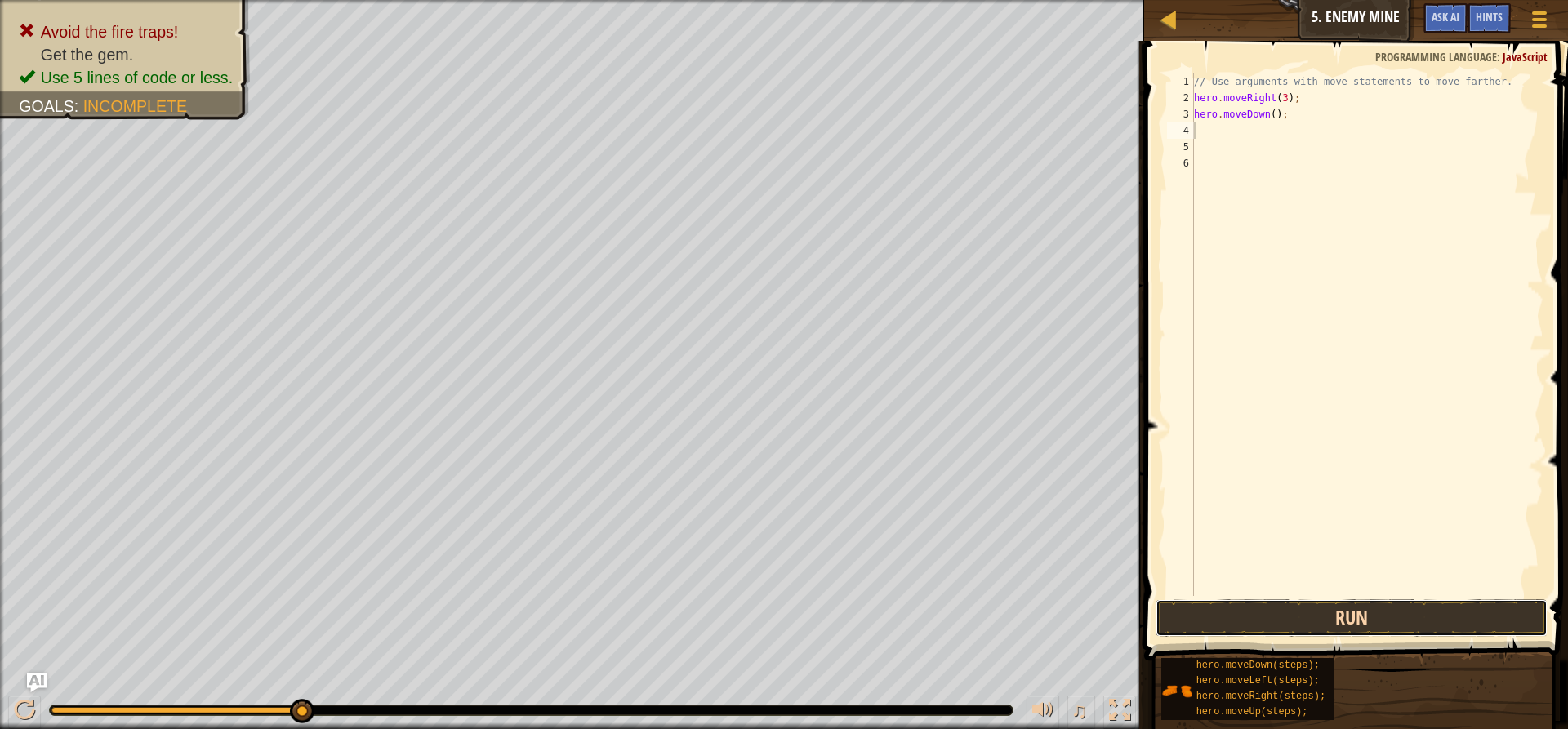
click at [1259, 629] on button "Run" at bounding box center [1352, 618] width 392 height 38
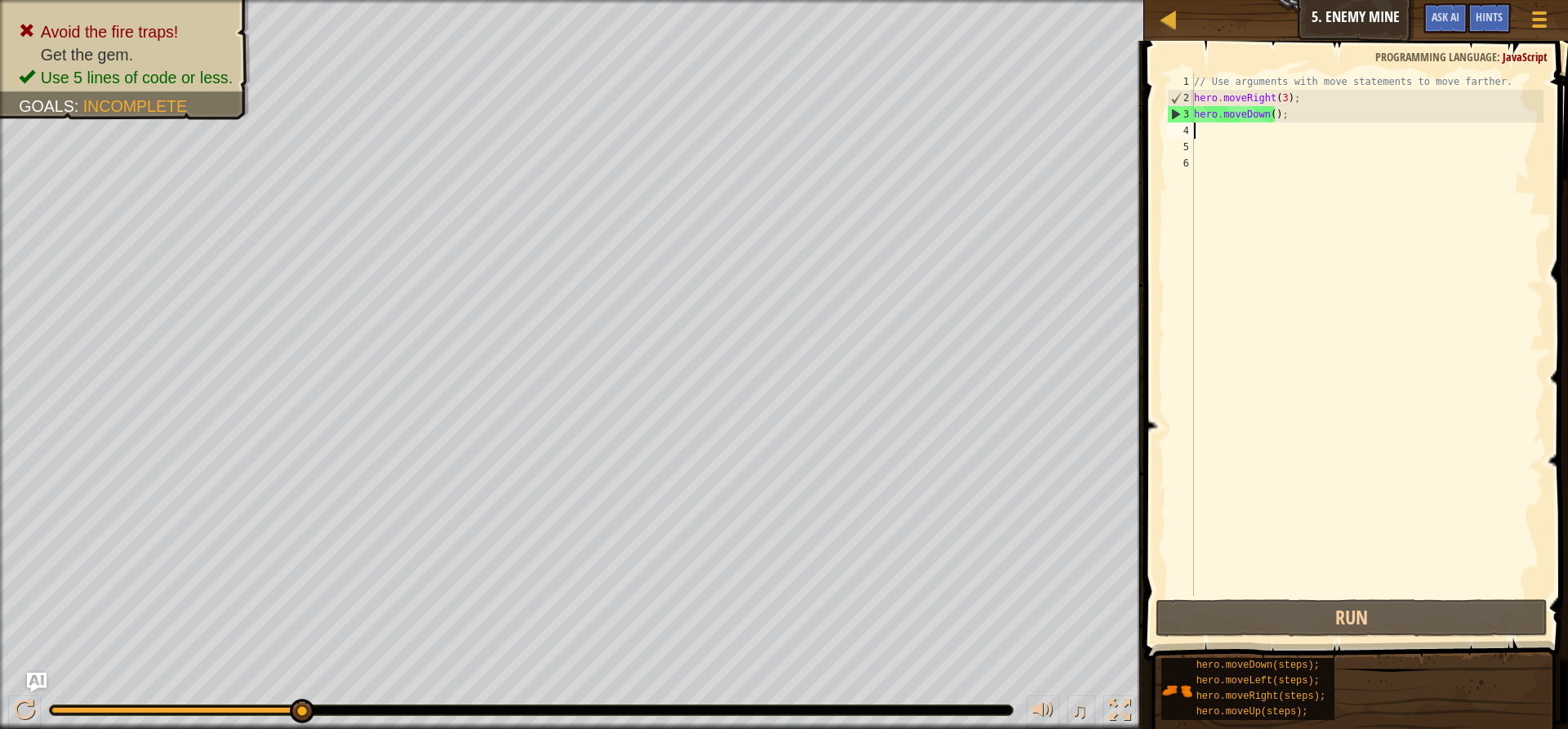
click at [1282, 112] on div "// Use arguments with move statements to move farther. hero . moveRight ( 3 ) ;…" at bounding box center [1366, 351] width 352 height 555
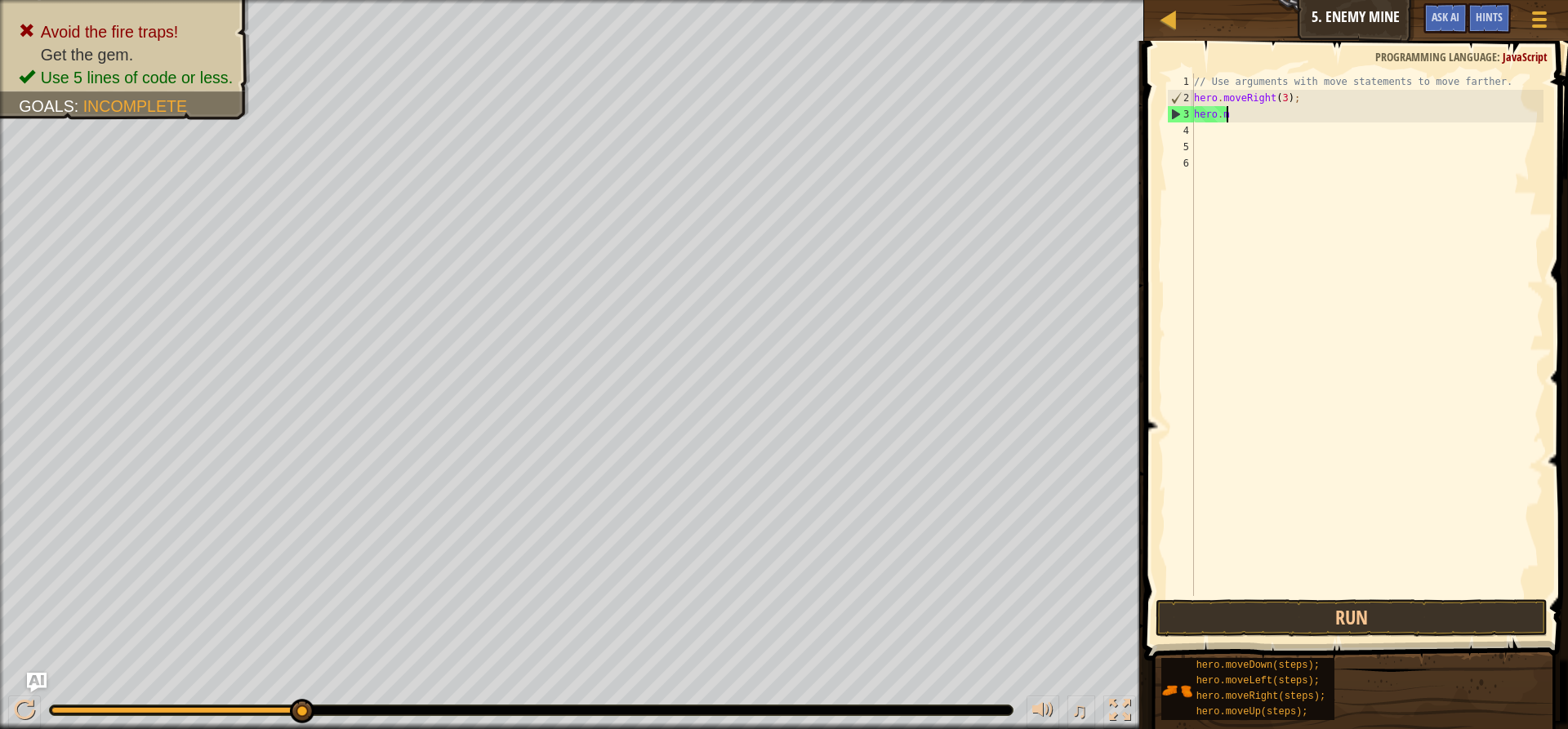
type textarea "h"
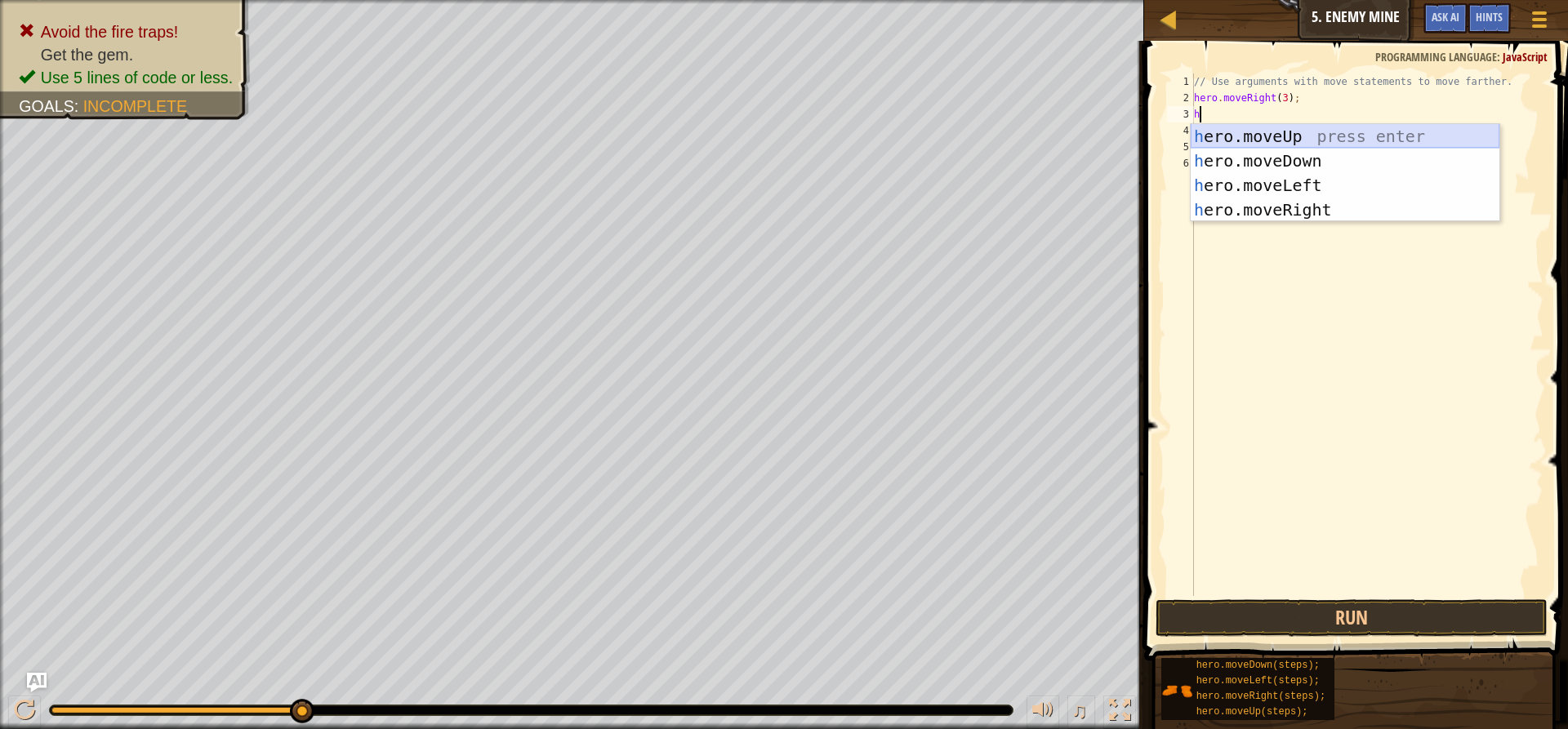
click at [1255, 129] on div "h ero.moveUp press enter h ero.moveDown press enter h ero.moveLeft press enter …" at bounding box center [1345, 197] width 309 height 147
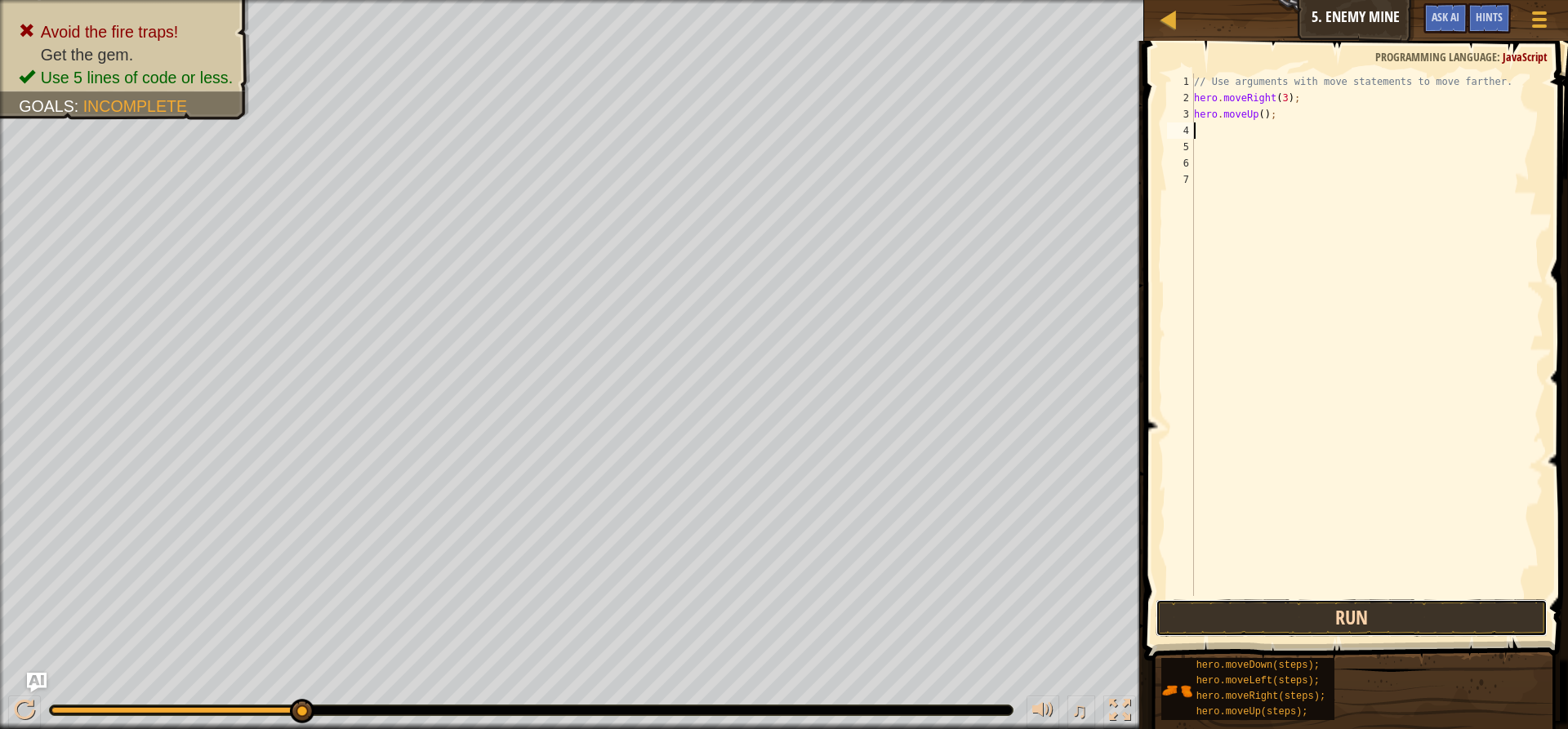
click at [1172, 630] on button "Run" at bounding box center [1352, 618] width 392 height 38
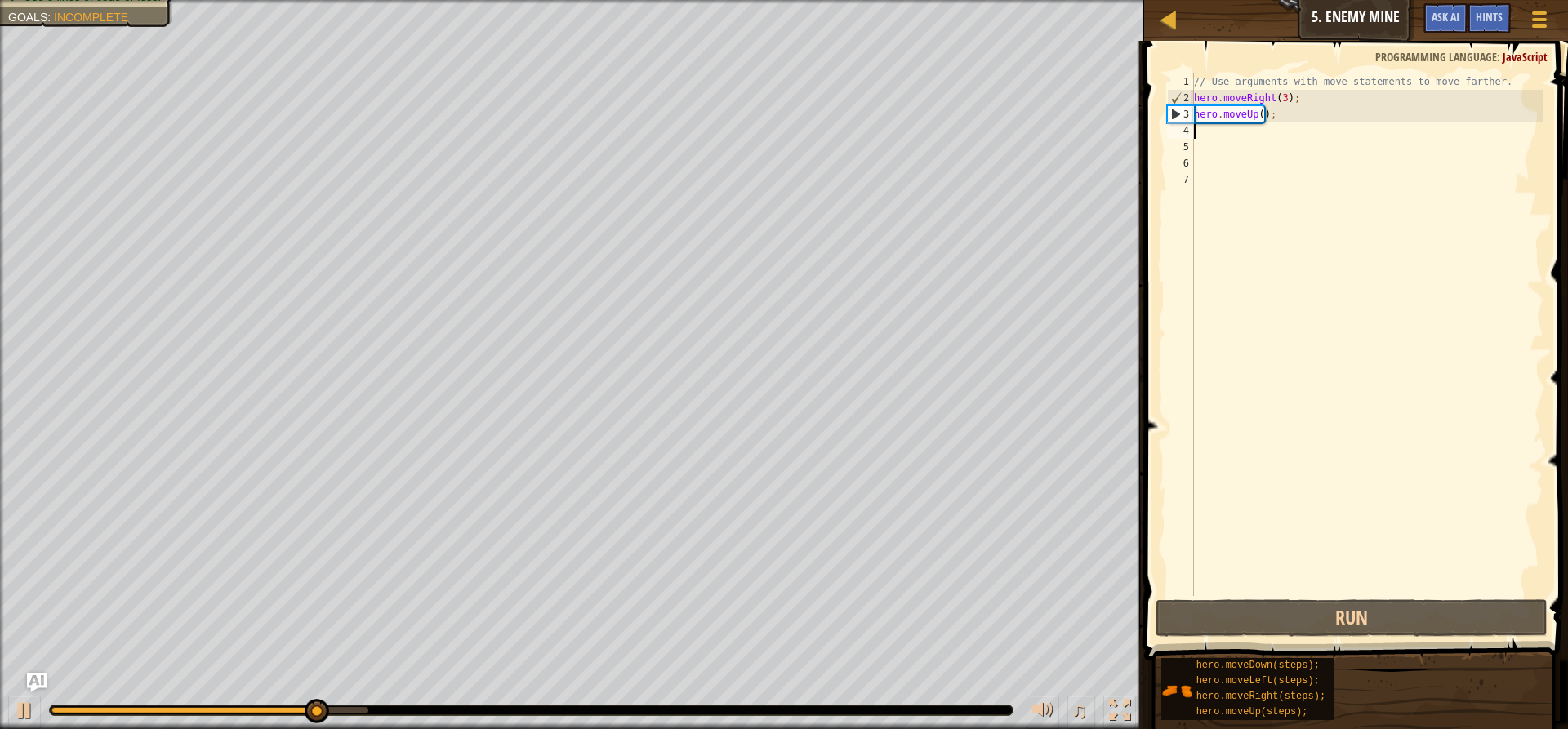
click at [1205, 135] on div "// Use arguments with move statements to move farther. hero . moveRight ( 3 ) ;…" at bounding box center [1366, 351] width 352 height 555
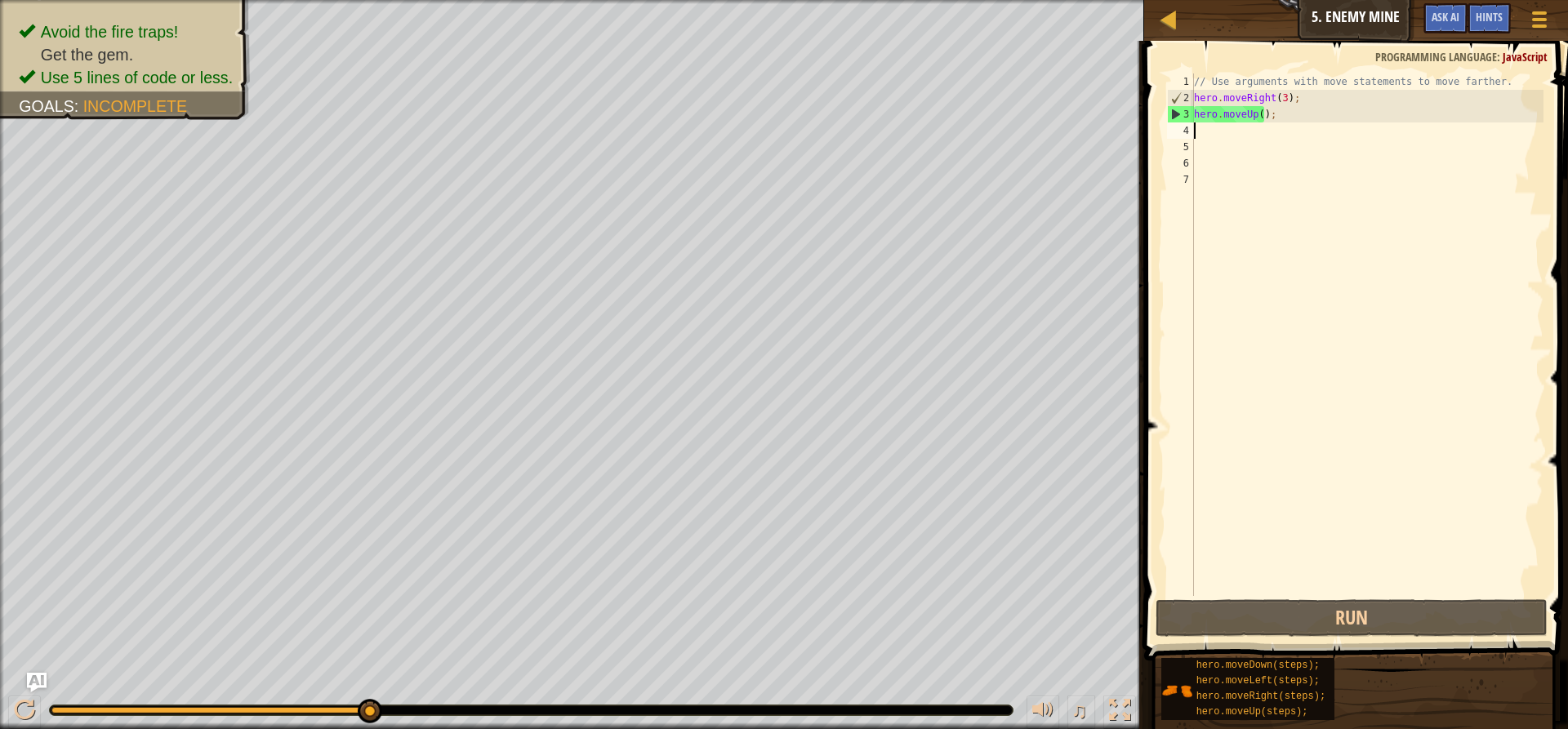
click at [1194, 130] on div "// Use arguments with move statements to move farther. hero . moveRight ( 3 ) ;…" at bounding box center [1366, 351] width 352 height 555
type textarea "h"
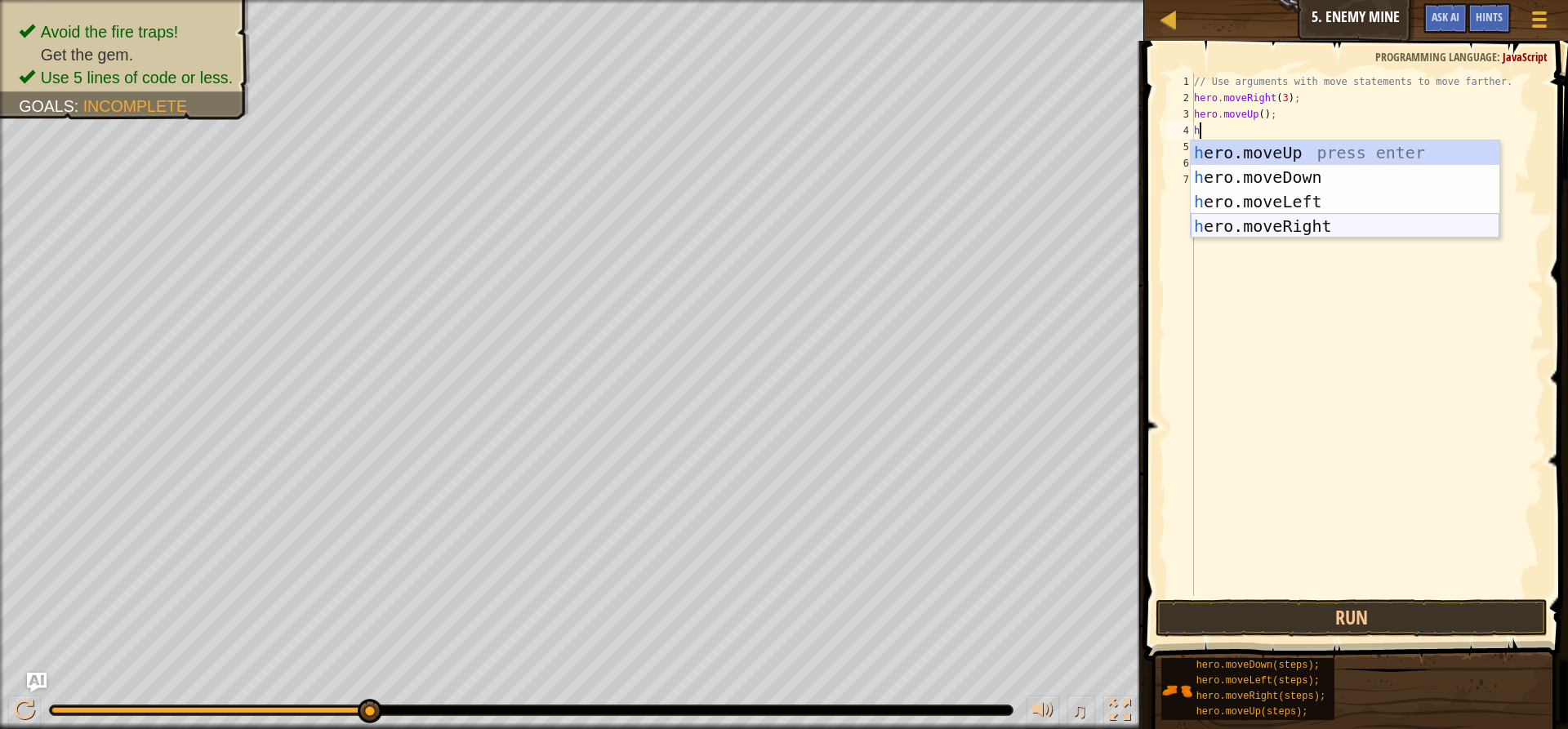
click at [1290, 233] on div "h ero.moveUp press enter h ero.moveDown press enter h ero.moveLeft press enter …" at bounding box center [1345, 214] width 309 height 147
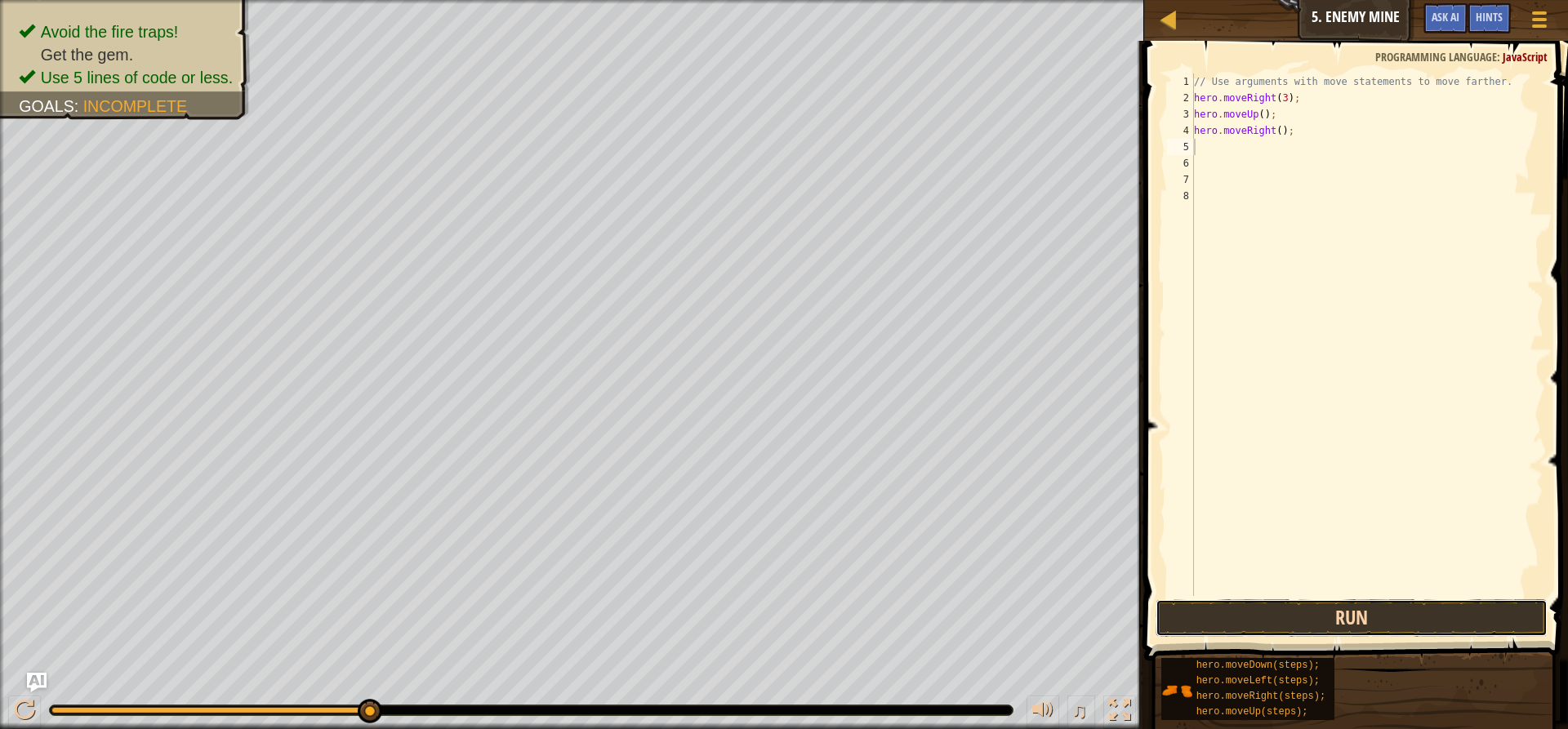
click at [1297, 624] on button "Run" at bounding box center [1352, 618] width 392 height 38
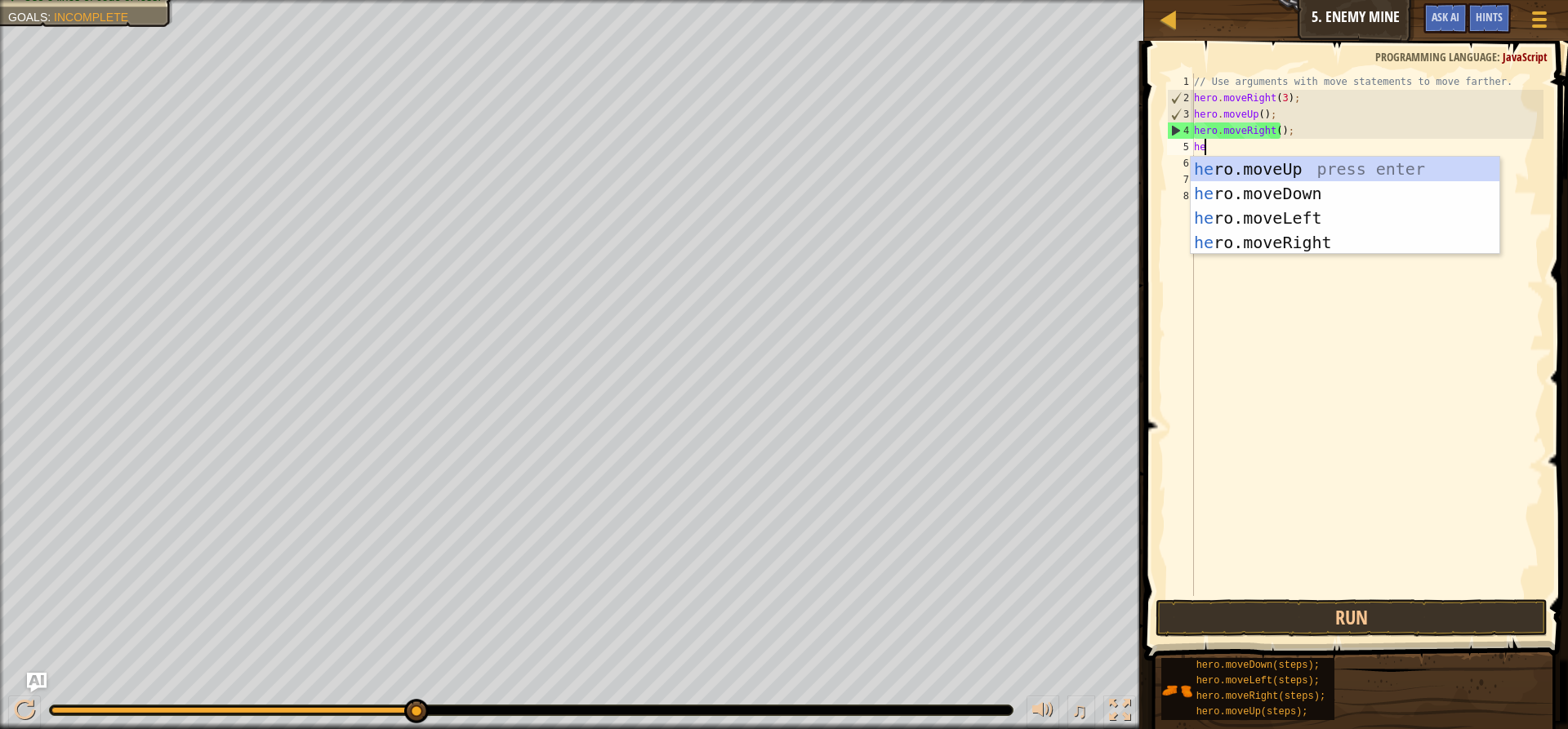
type textarea "her"
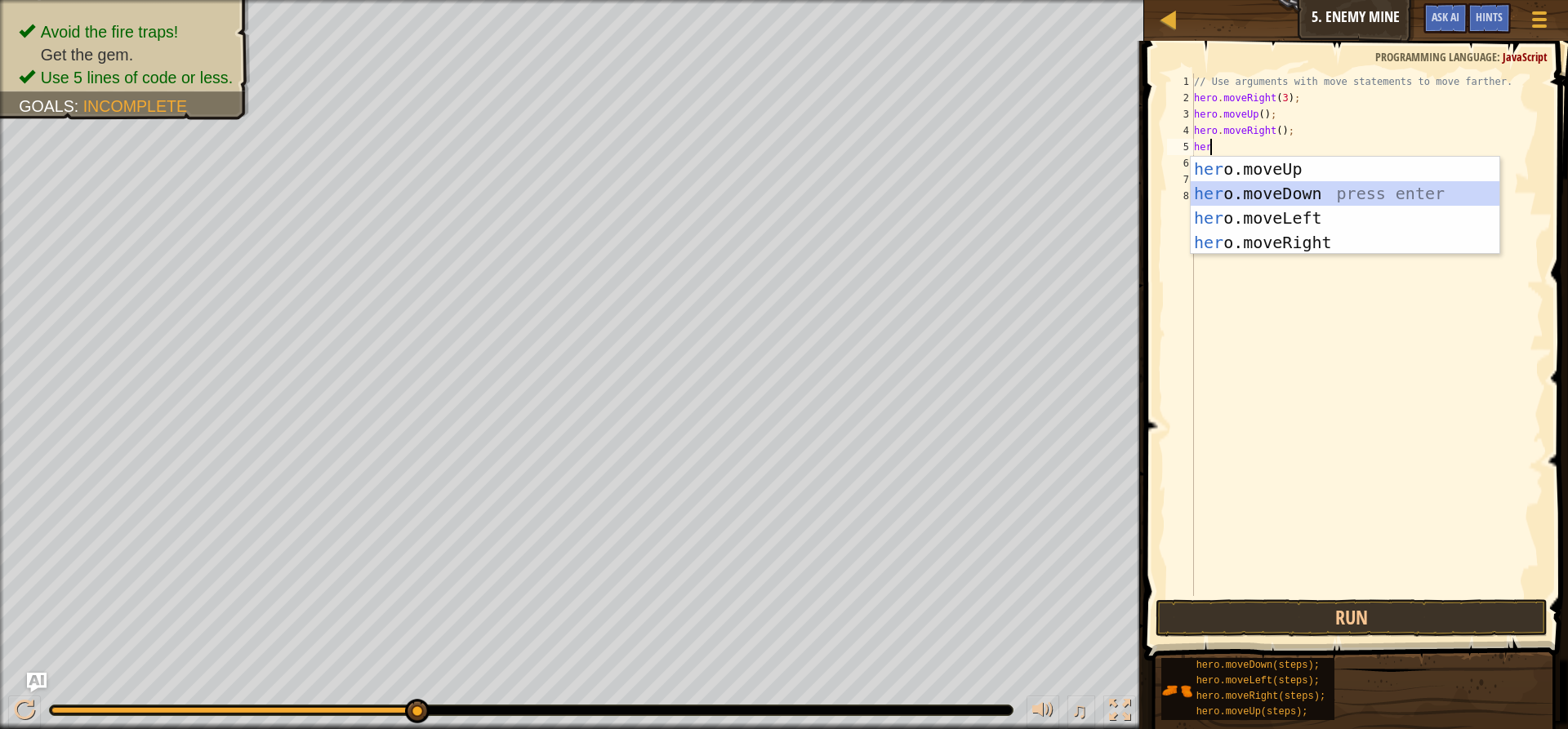
click at [1218, 183] on div "her o.moveUp press enter her o.moveDown press enter her o.moveLeft press enter …" at bounding box center [1345, 229] width 309 height 147
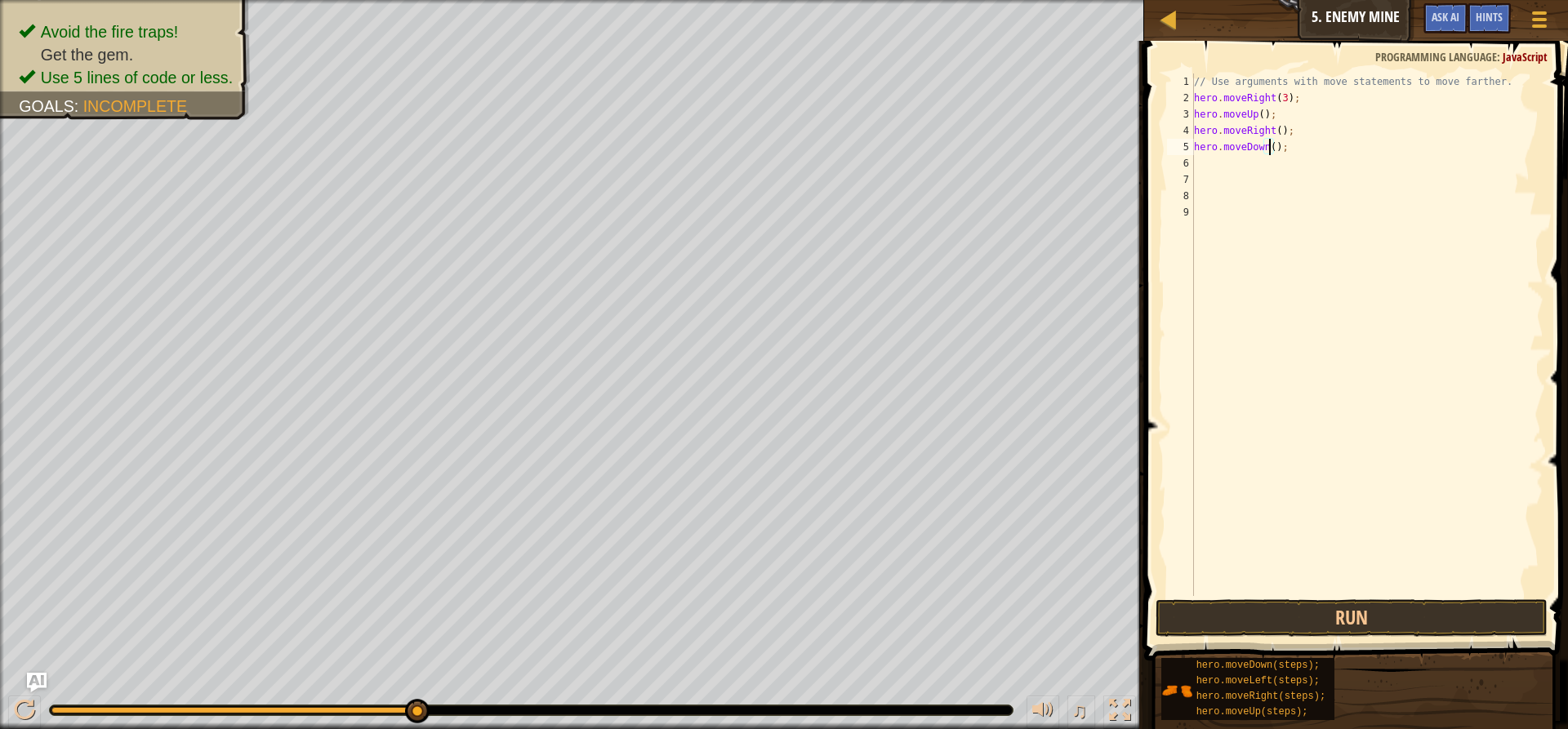
click at [1268, 145] on div "// Use arguments with move statements to move farther. hero . moveRight ( 3 ) ;…" at bounding box center [1366, 351] width 352 height 555
type textarea "hero.moveDown(3);"
click at [1344, 610] on button "Run" at bounding box center [1352, 618] width 392 height 38
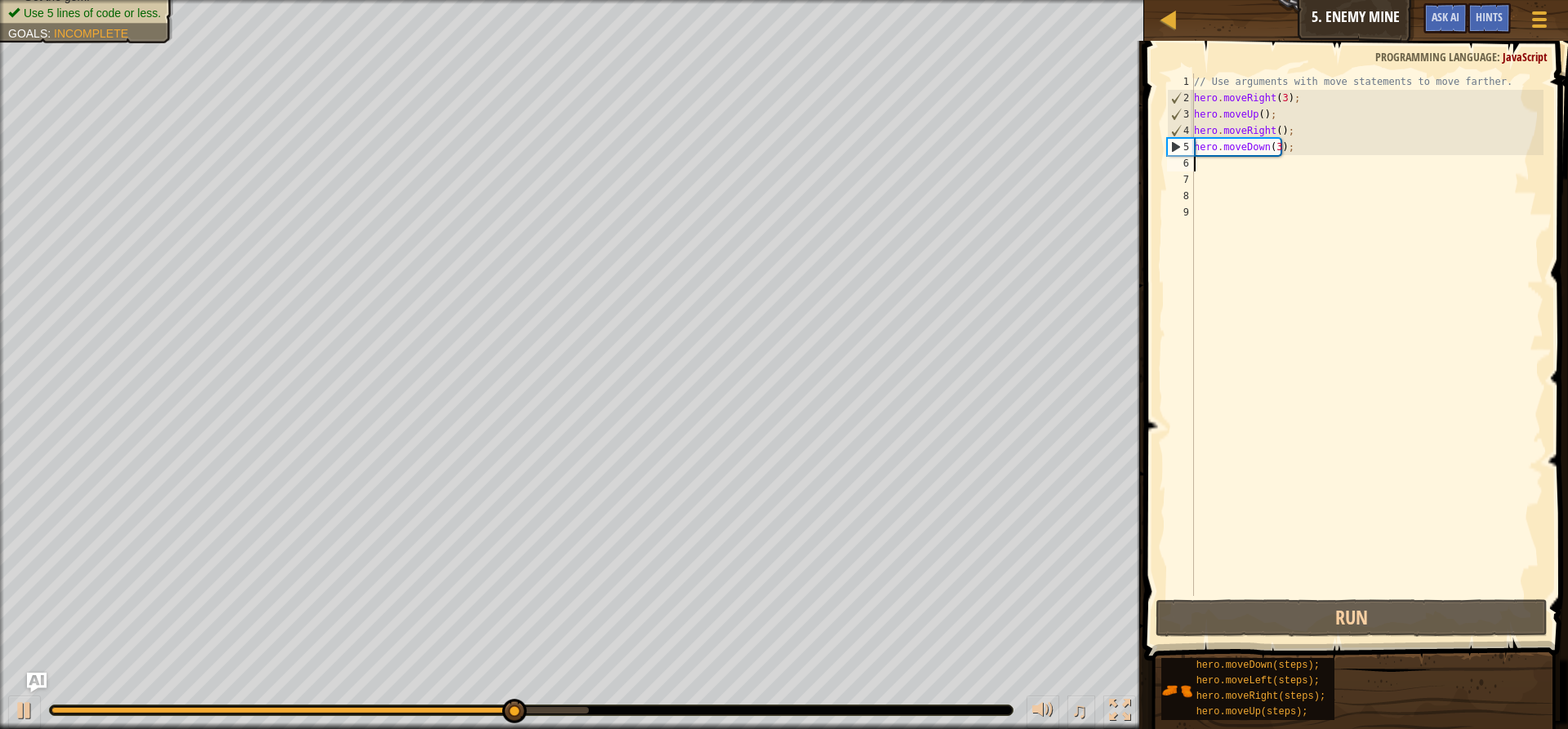
click at [1198, 161] on div "// Use arguments with move statements to move farther. hero . moveRight ( 3 ) ;…" at bounding box center [1366, 351] width 352 height 555
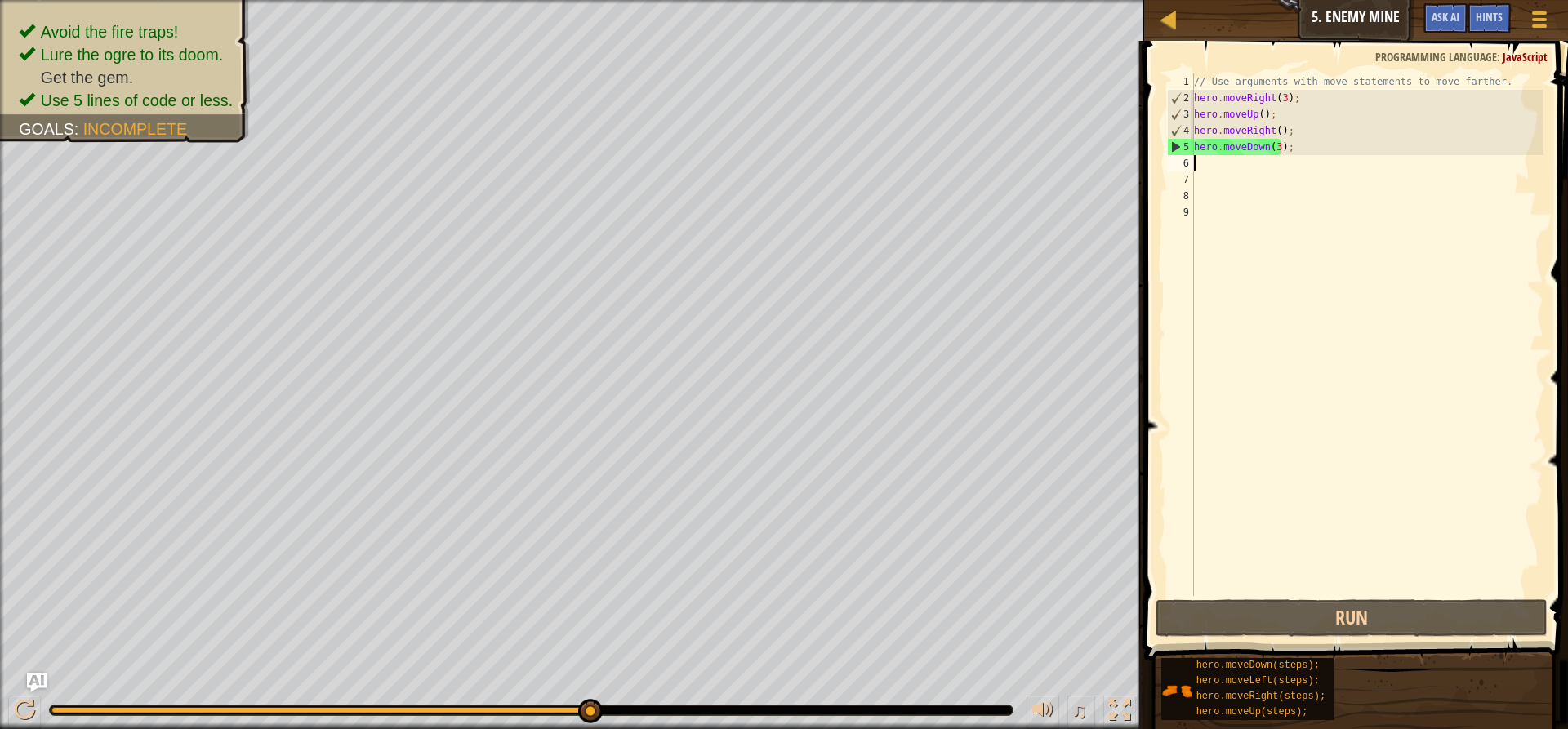
type textarea "h"
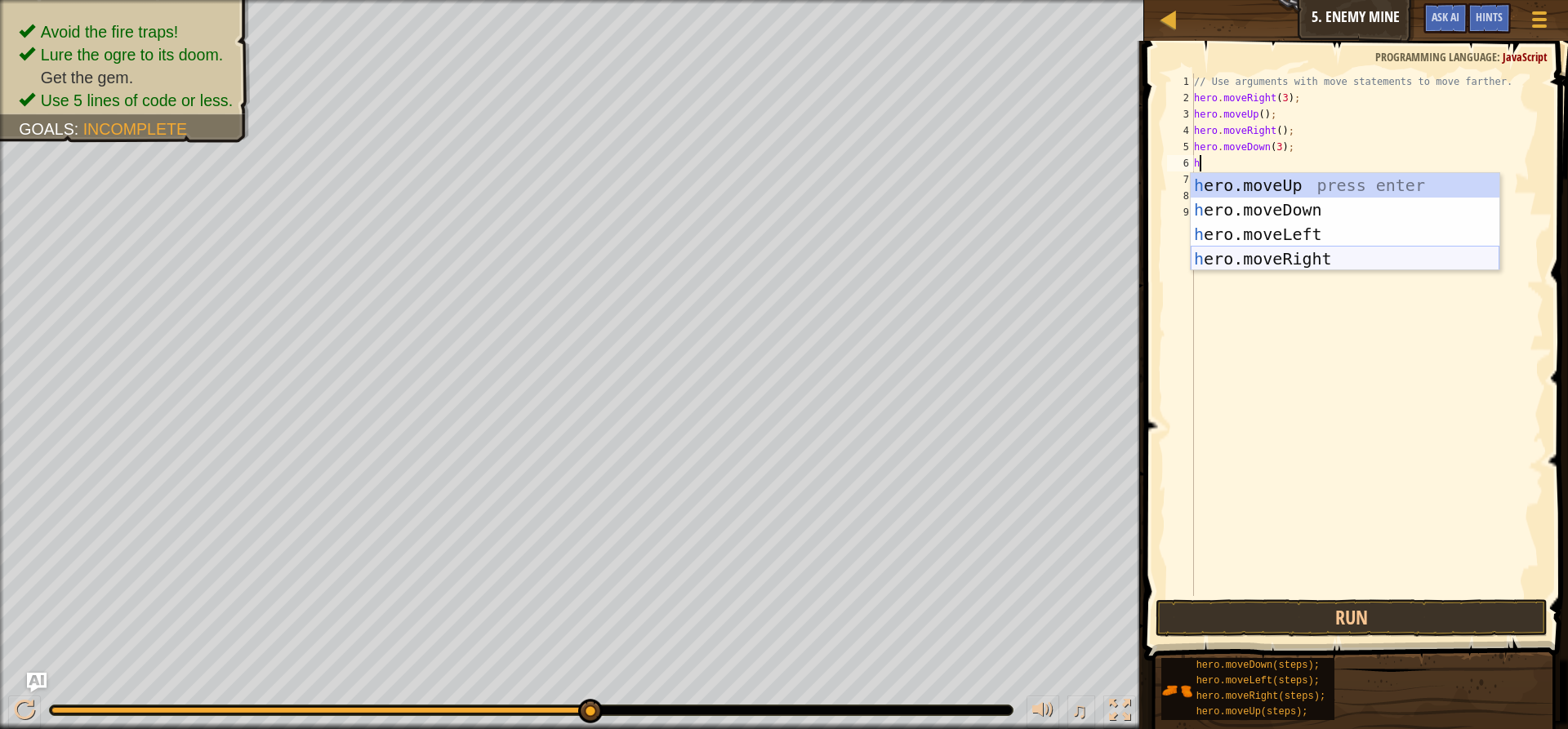
click at [1287, 266] on div "h ero.moveUp press enter h ero.moveDown press enter h ero.moveLeft press enter …" at bounding box center [1345, 246] width 309 height 147
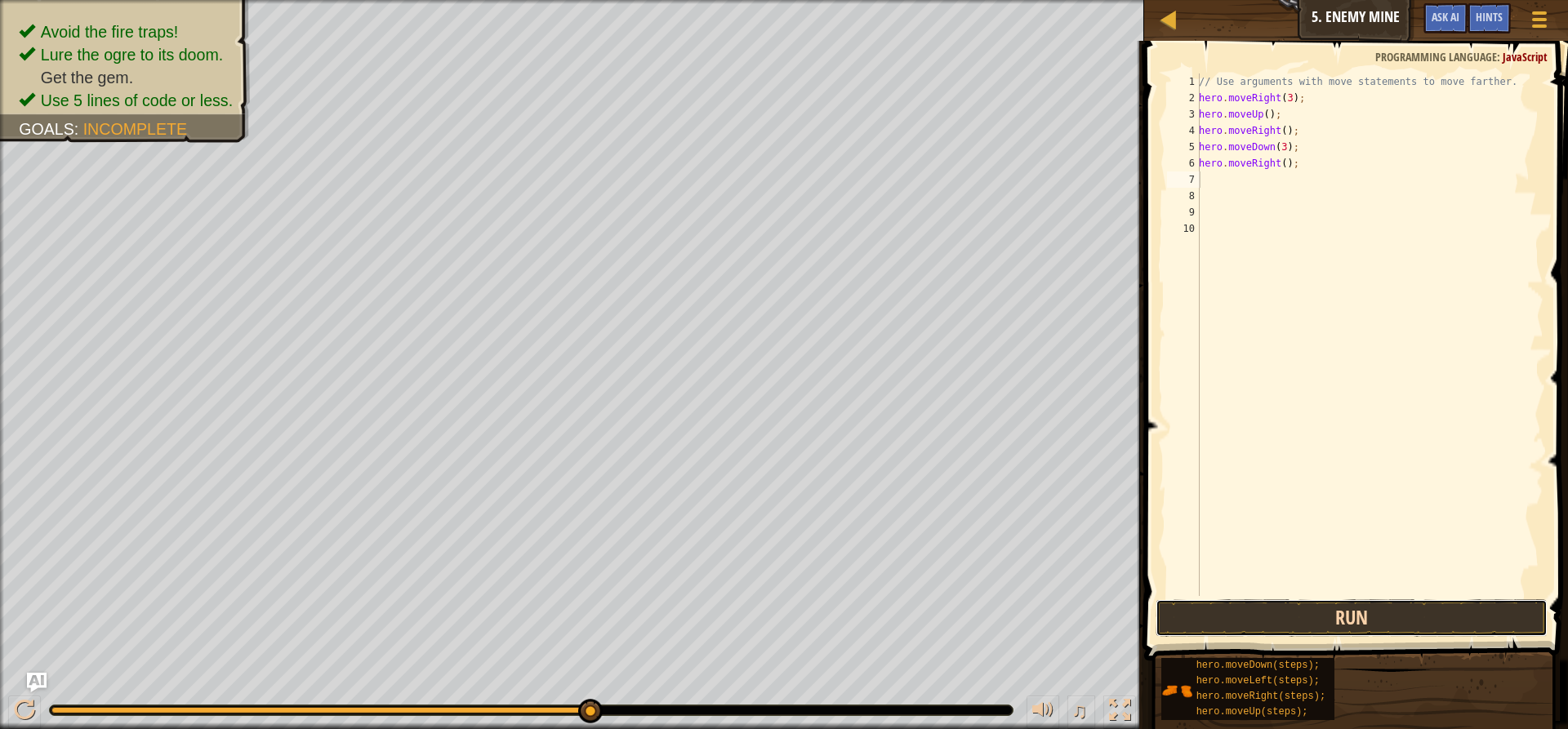
click at [1297, 624] on button "Run" at bounding box center [1352, 618] width 392 height 38
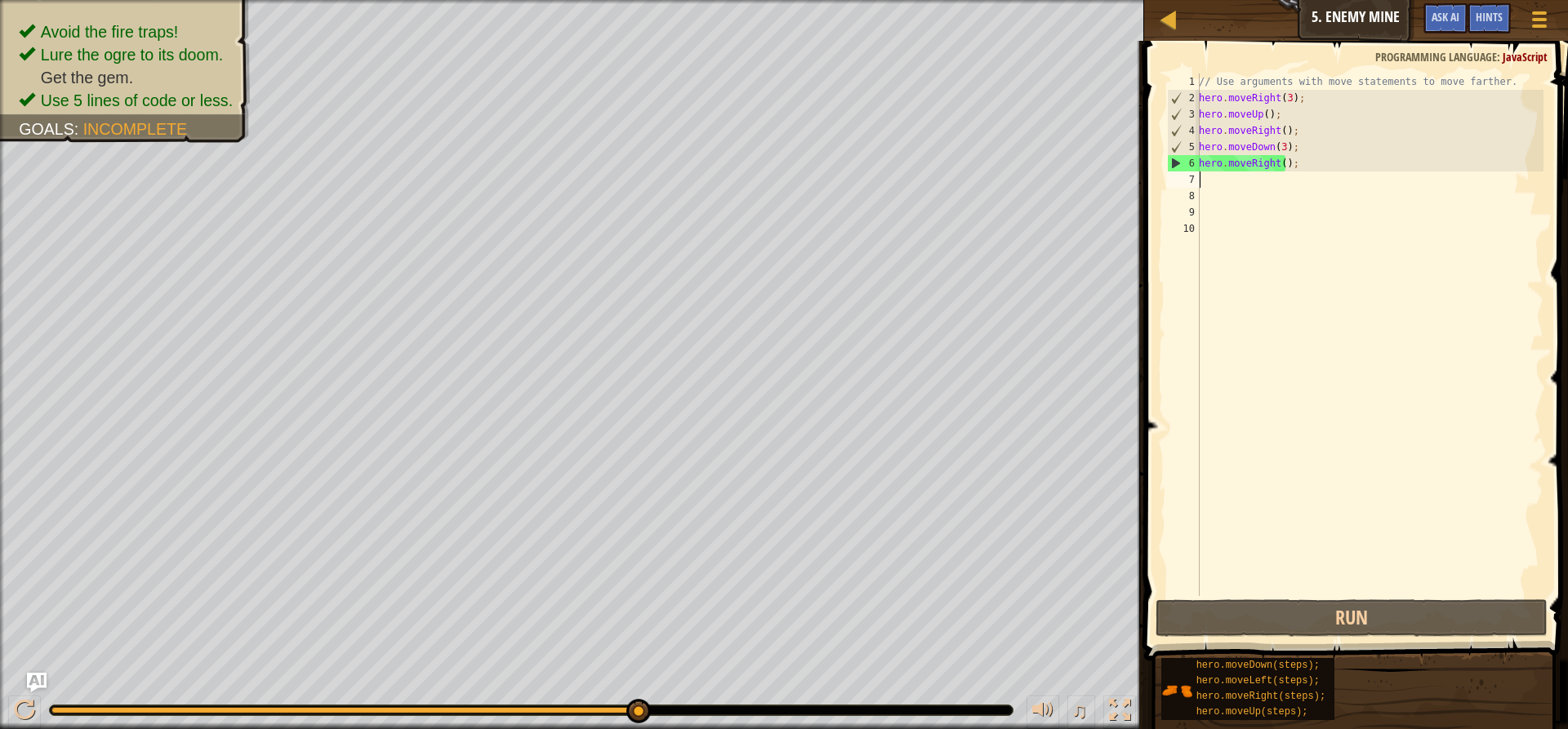
click at [1276, 160] on div "// Use arguments with move statements to move farther. hero . moveRight ( 3 ) ;…" at bounding box center [1369, 351] width 348 height 555
click at [1278, 163] on div "// Use arguments with move statements to move farther. hero . moveRight ( 3 ) ;…" at bounding box center [1369, 351] width 348 height 555
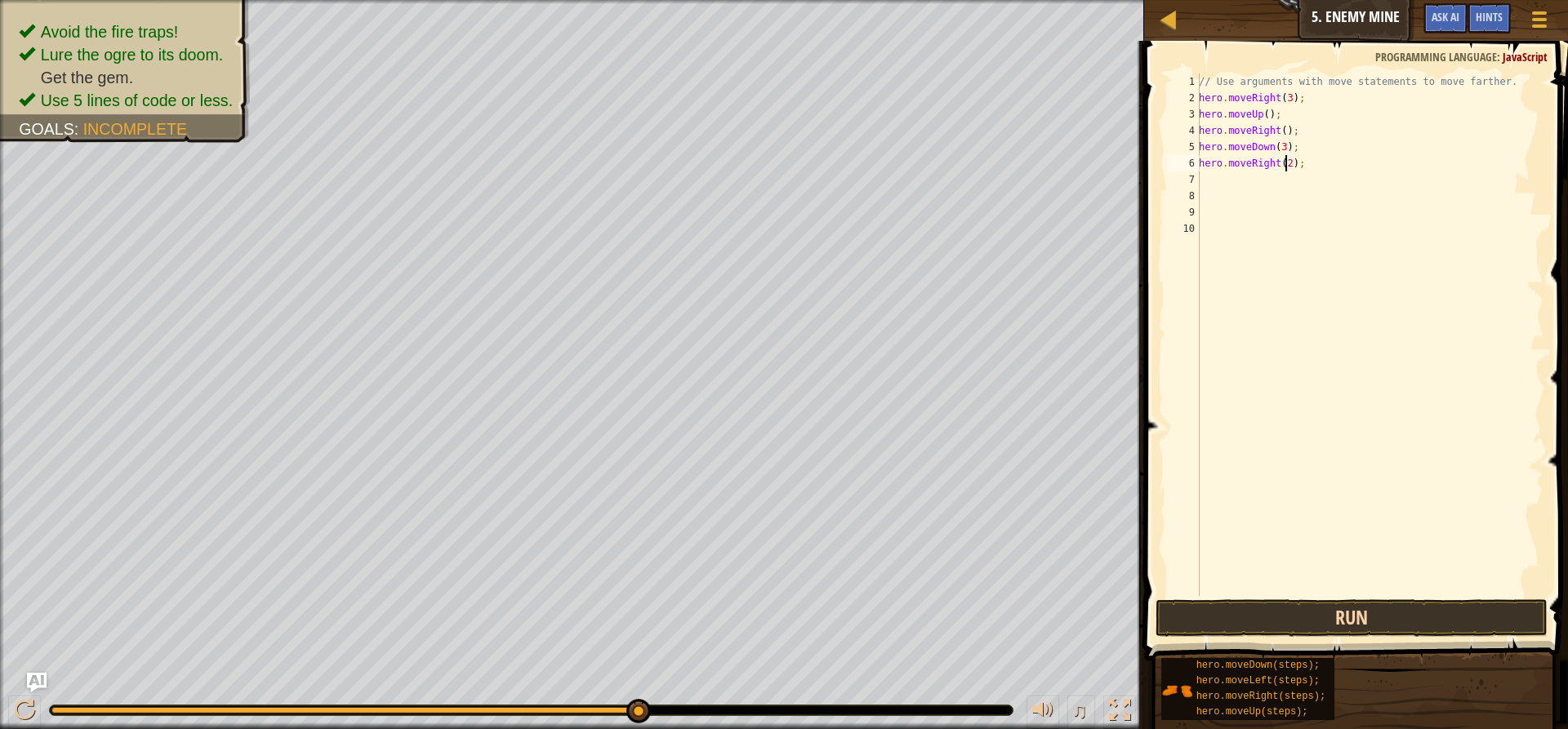
type textarea "hero.moveRight(2);"
click at [1217, 625] on button "Run" at bounding box center [1352, 618] width 392 height 38
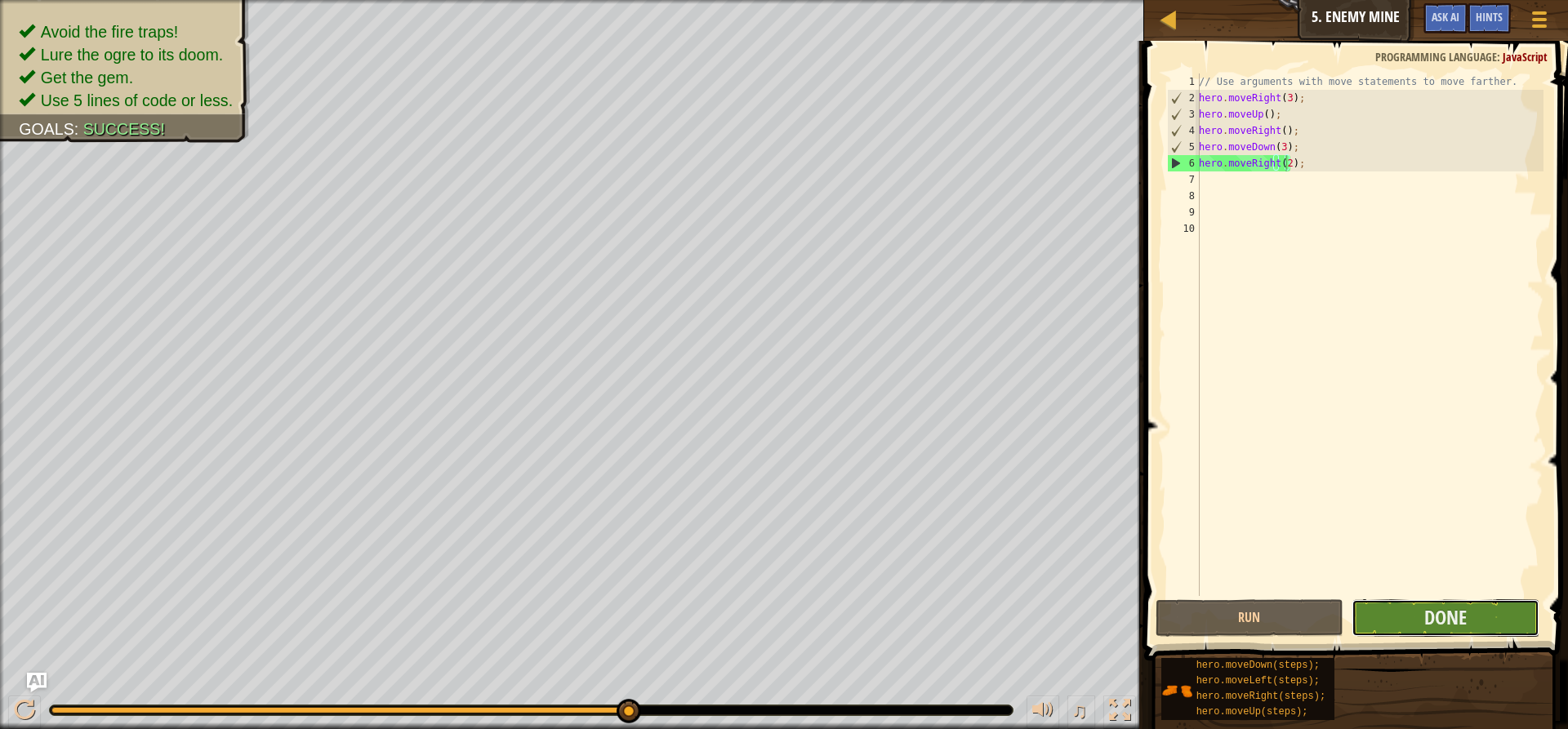
click at [1414, 623] on button "Done" at bounding box center [1445, 618] width 188 height 38
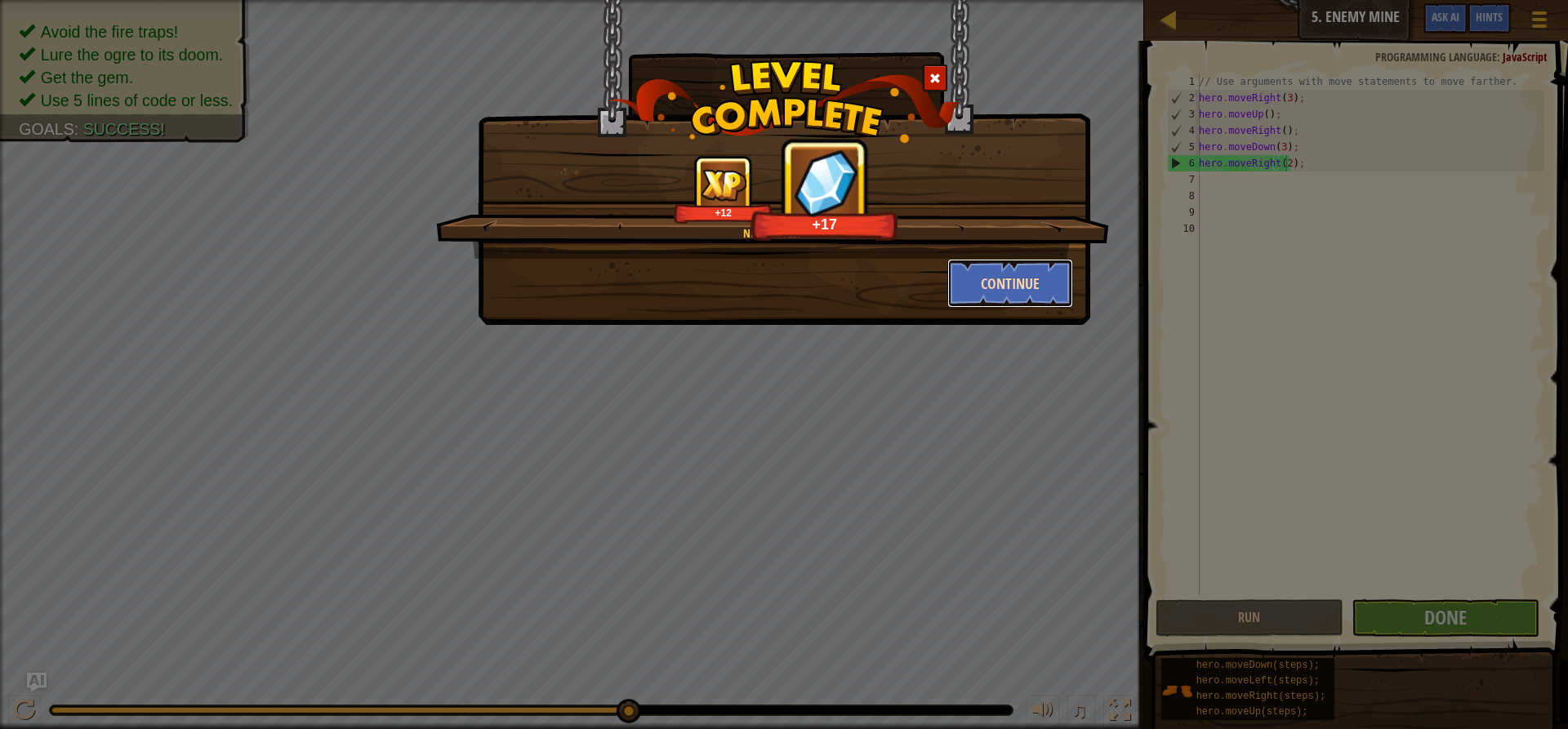
click at [1041, 295] on button "Continue" at bounding box center [1010, 283] width 127 height 49
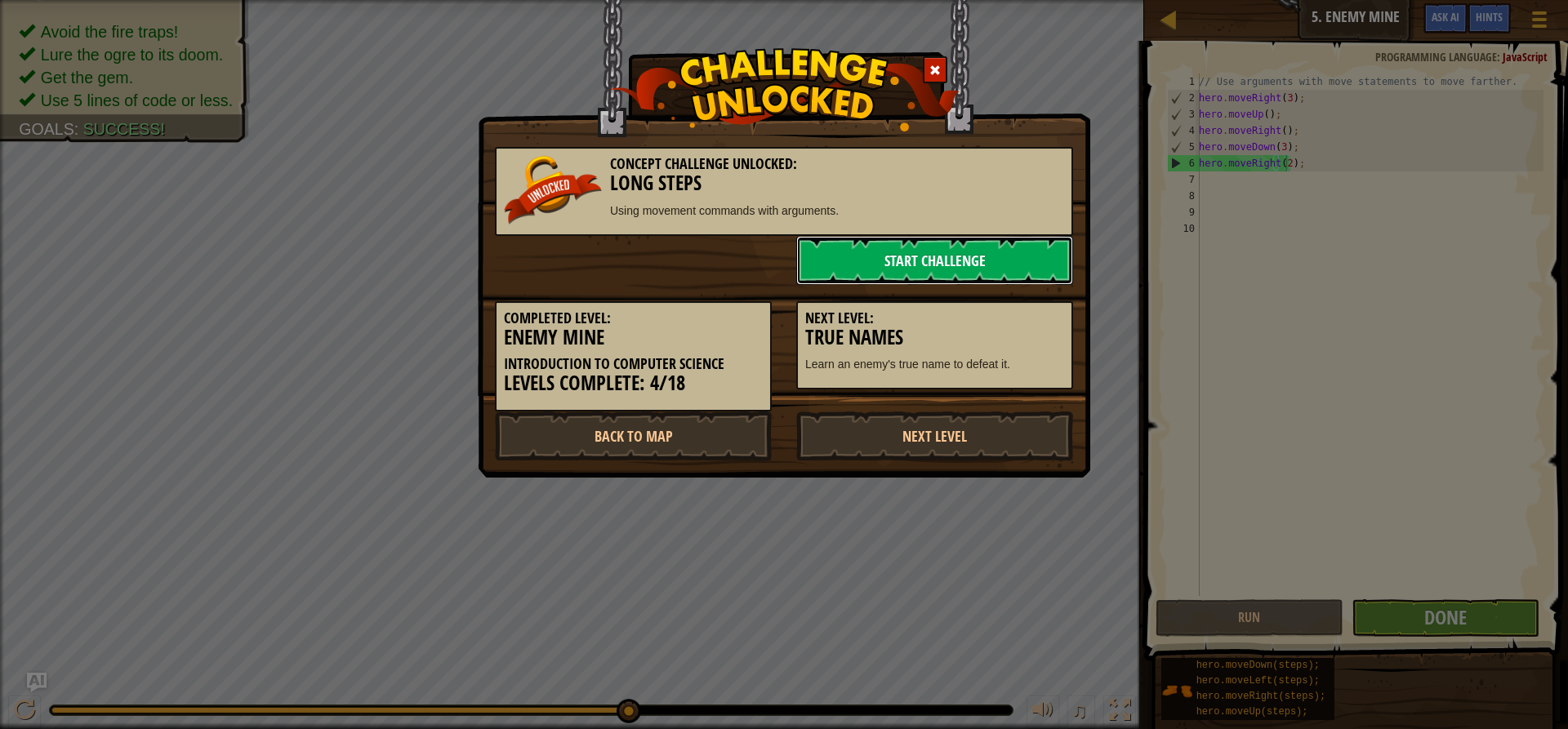
click at [982, 257] on link "Start Challenge" at bounding box center [934, 260] width 277 height 49
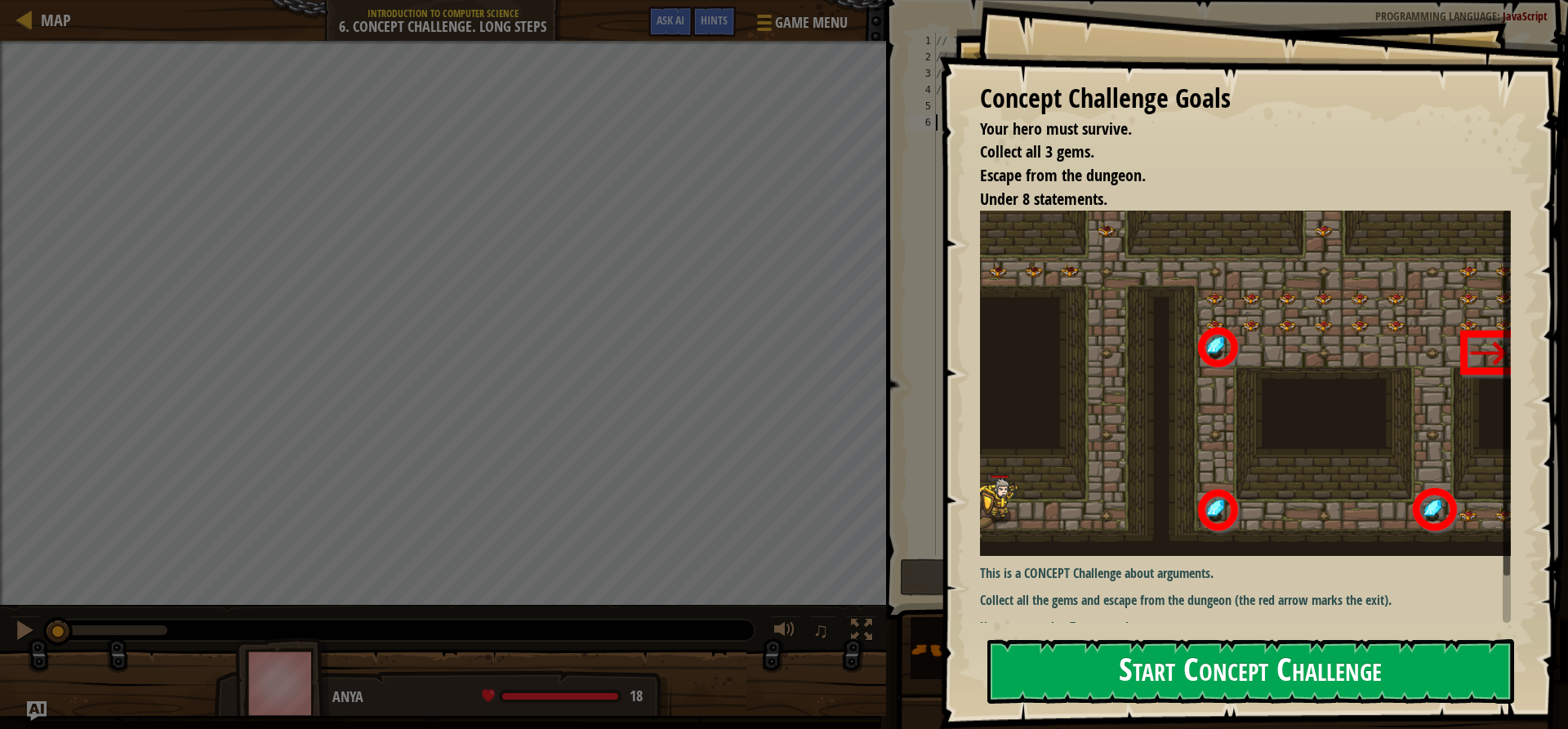
click at [1122, 699] on button "Start Concept Challenge" at bounding box center [1250, 672] width 526 height 65
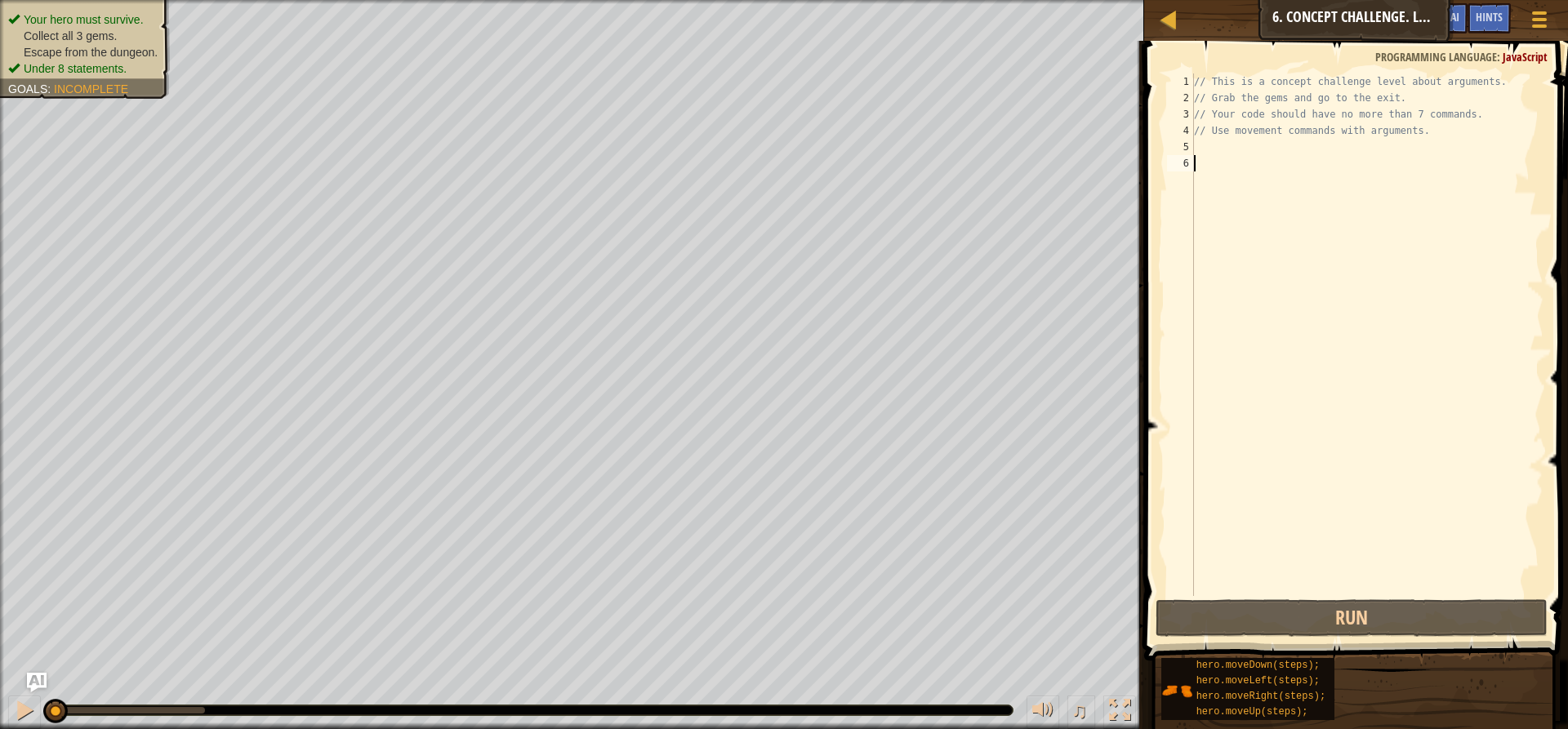
click at [1194, 168] on div "// This is a concept challenge level about arguments. // Grab the gems and go t…" at bounding box center [1366, 351] width 352 height 555
type textarea "h"
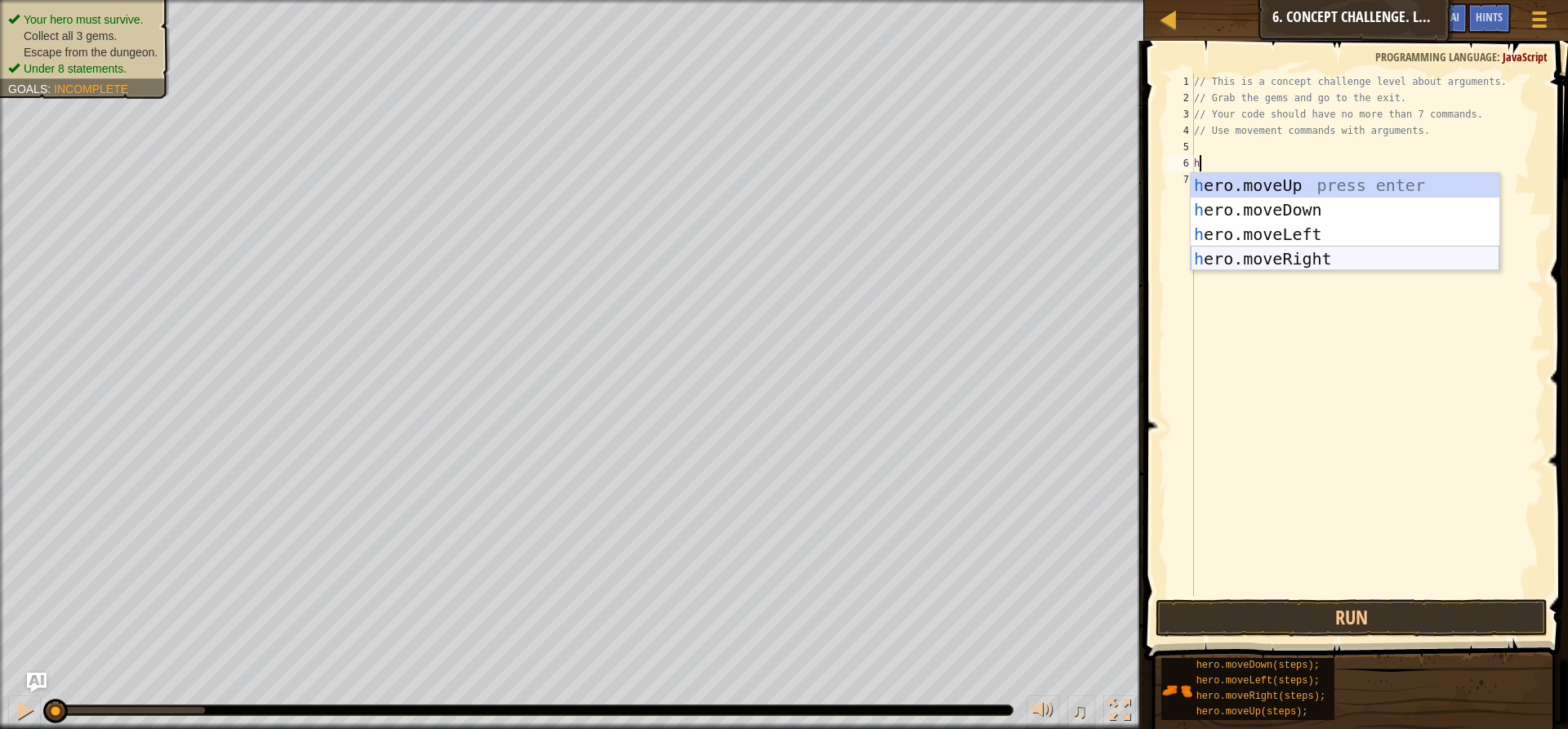
click at [1311, 254] on div "h ero.moveUp press enter h ero.moveDown press enter h ero.moveLeft press enter …" at bounding box center [1345, 246] width 309 height 147
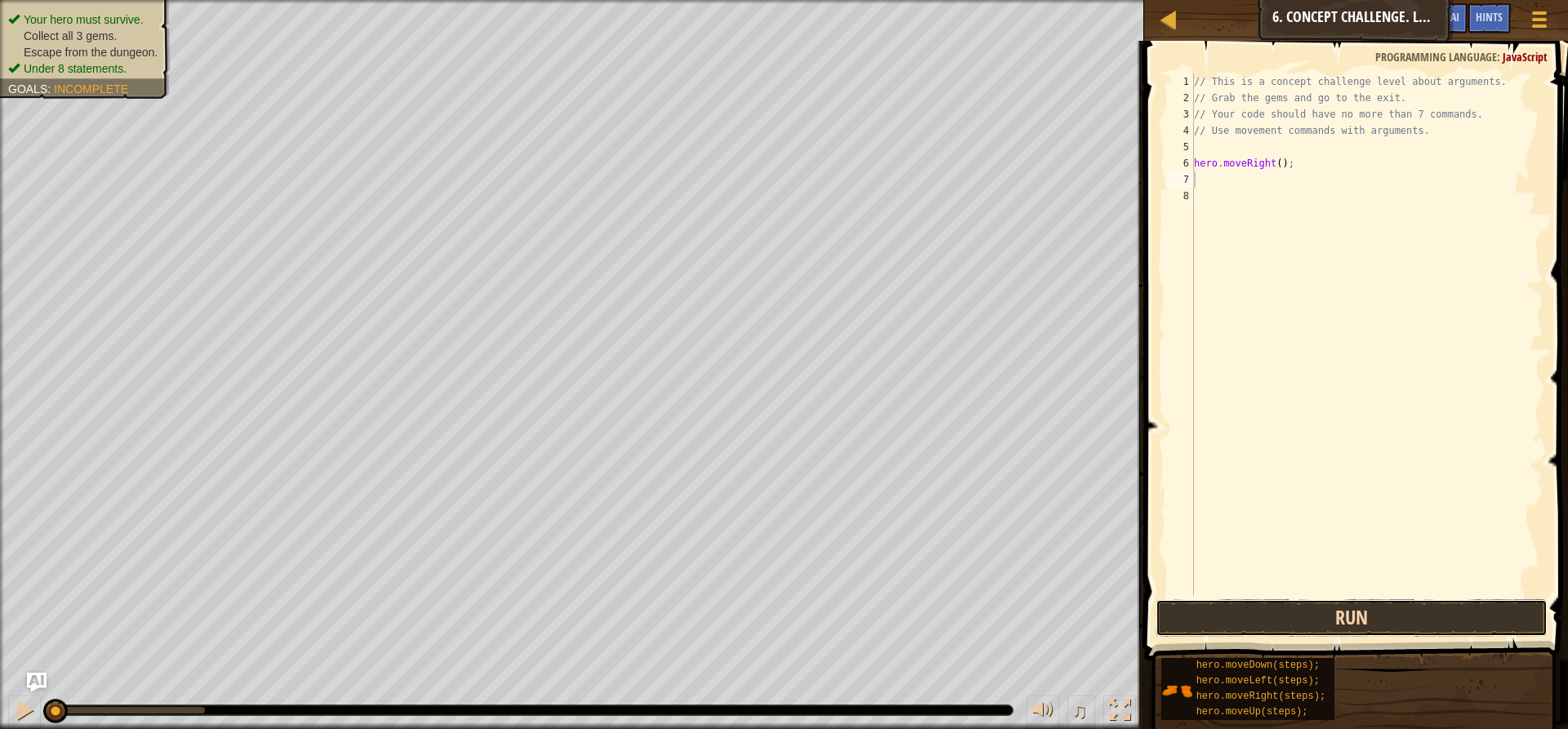
click at [1208, 613] on button "Run" at bounding box center [1352, 618] width 392 height 38
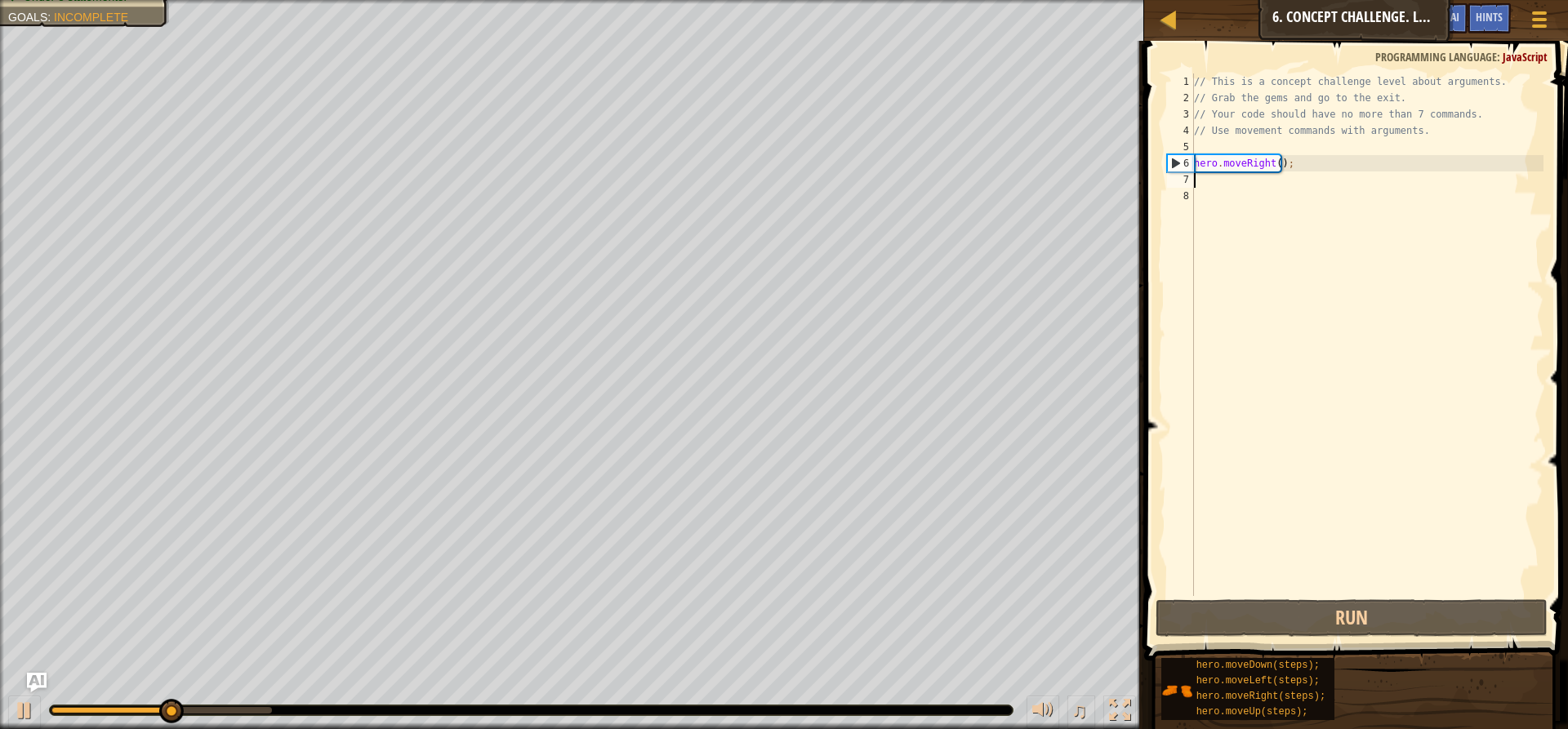
type textarea "h"
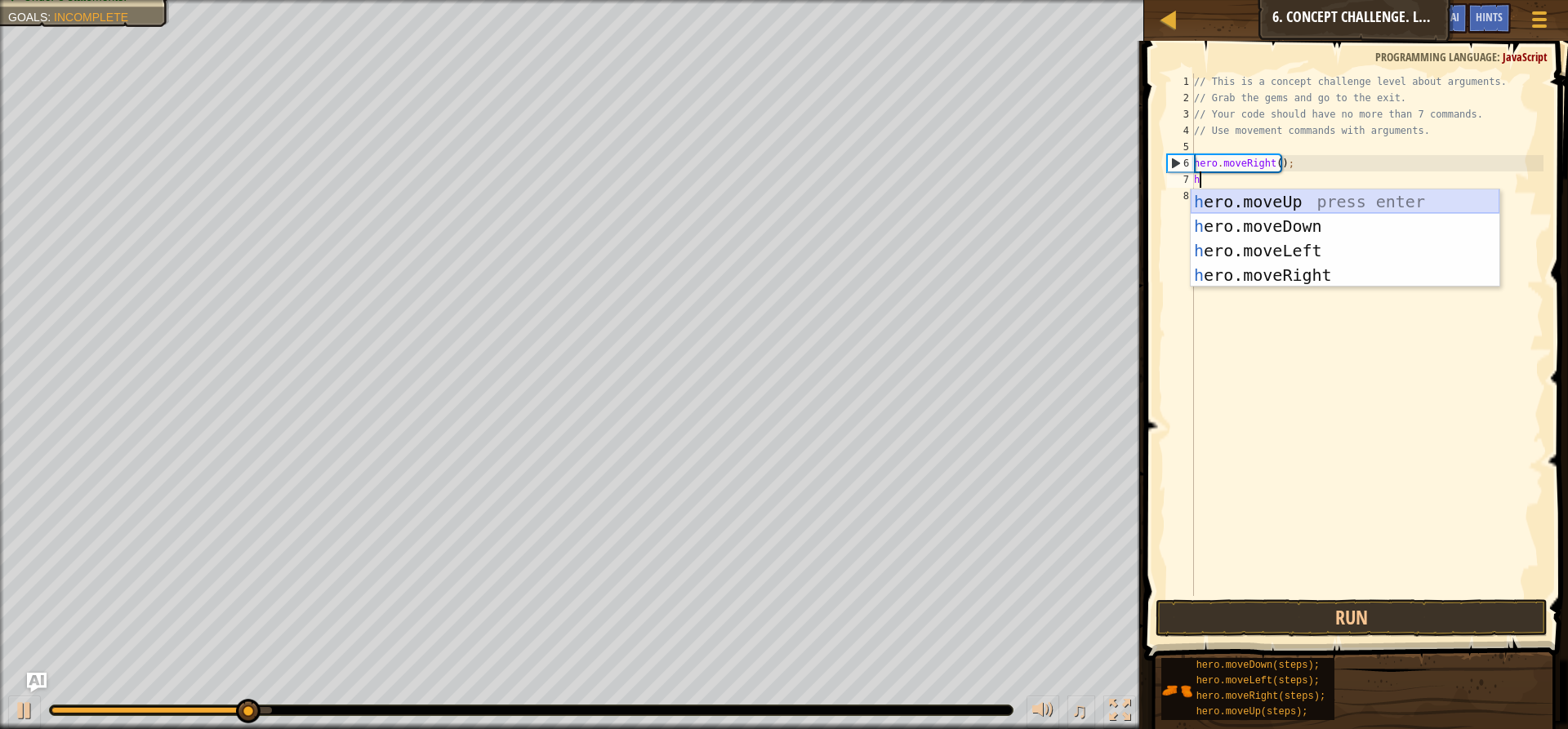
click at [1293, 204] on div "h ero.moveUp press enter h ero.moveDown press enter h ero.moveLeft press enter …" at bounding box center [1345, 263] width 309 height 147
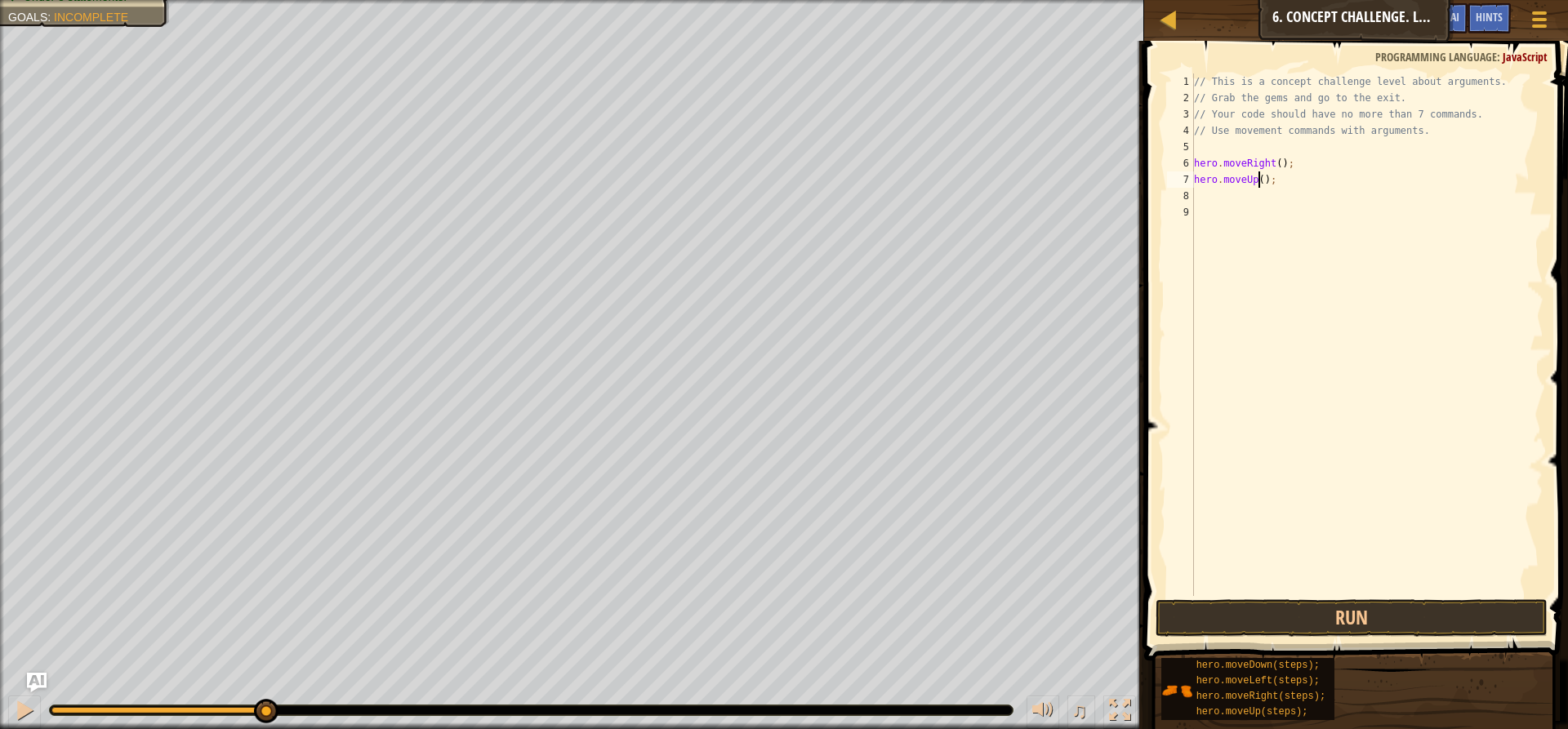
click at [1257, 178] on div "// This is a concept challenge level about arguments. // Grab the gems and go t…" at bounding box center [1366, 351] width 352 height 555
type textarea "hero.moveUp(3);"
click at [1290, 620] on button "Run" at bounding box center [1352, 618] width 392 height 38
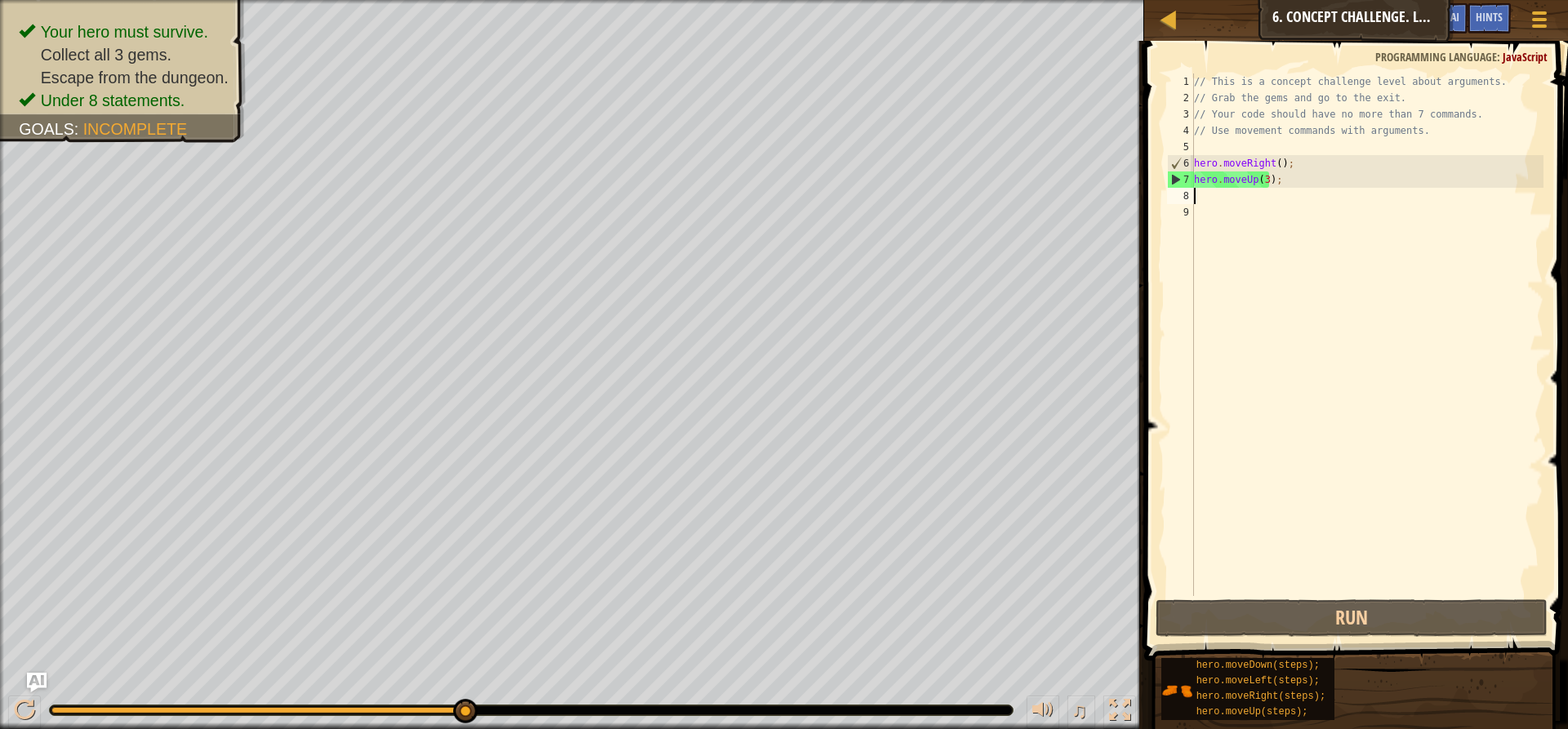
click at [1194, 192] on div "// This is a concept challenge level about arguments. // Grab the gems and go t…" at bounding box center [1366, 351] width 352 height 555
type textarea "h"
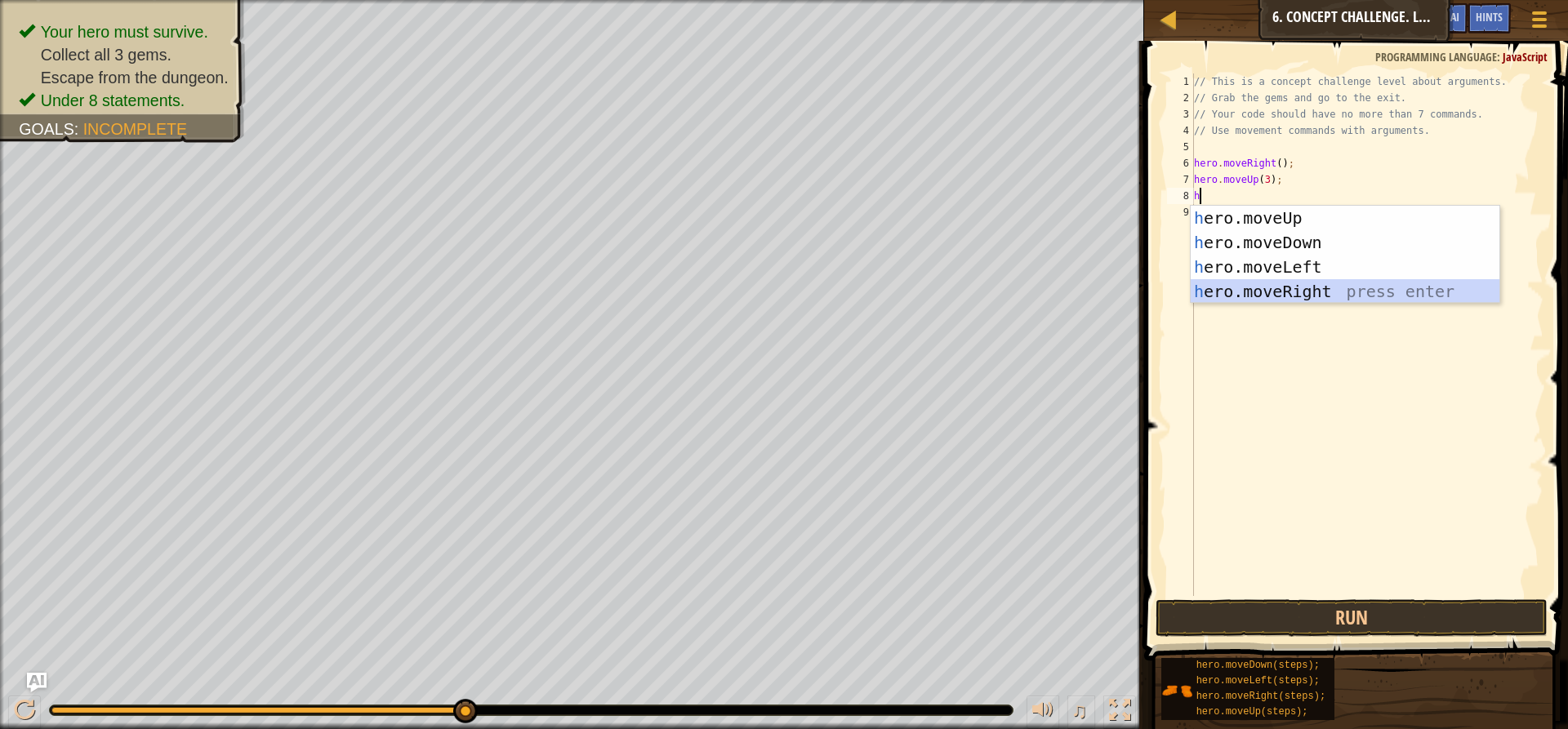
drag, startPoint x: 1250, startPoint y: 294, endPoint x: 1278, endPoint y: 233, distance: 67.1
click at [1277, 238] on div "h ero.moveUp press enter h ero.moveDown press enter h ero.moveLeft press enter …" at bounding box center [1345, 278] width 309 height 147
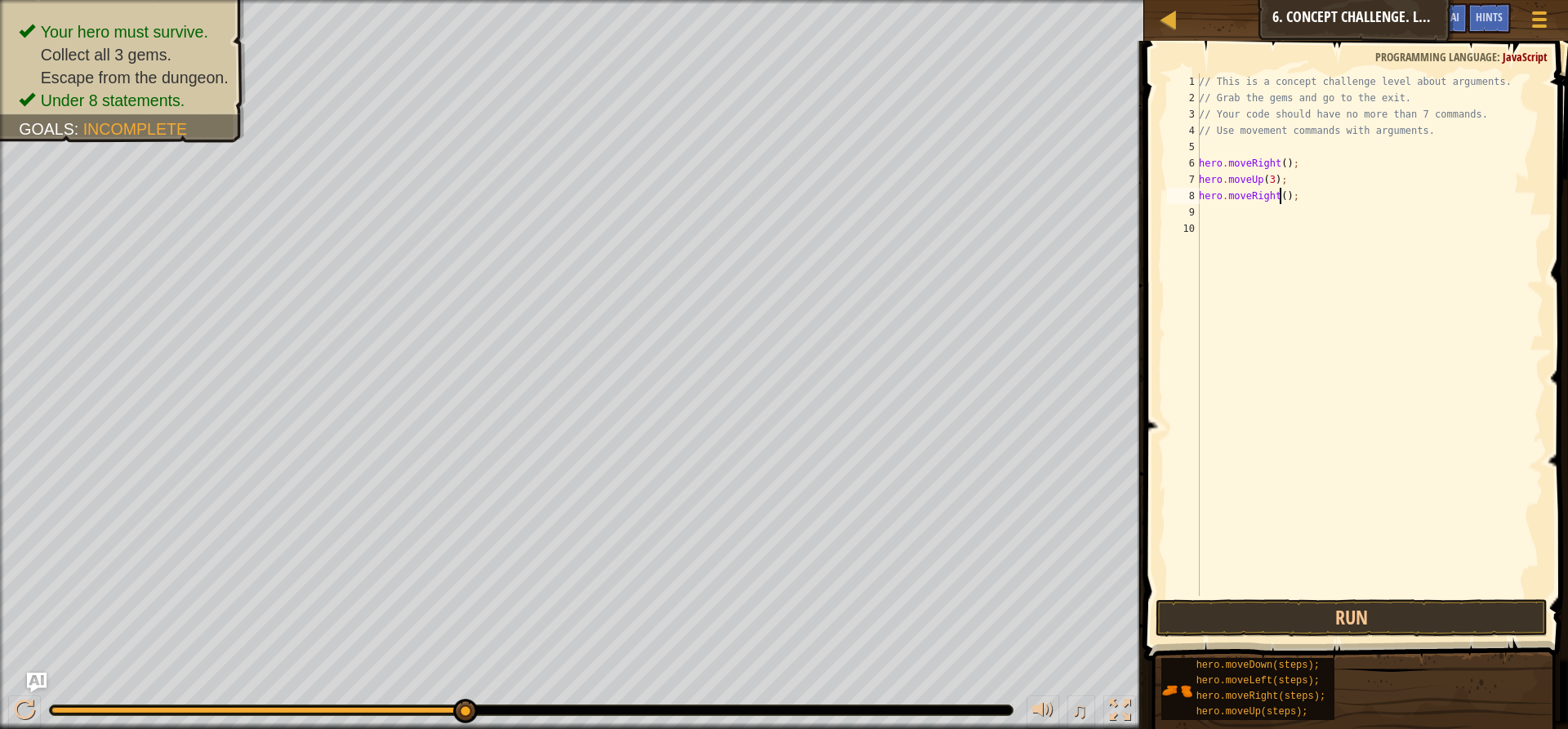
click at [1278, 198] on div "// This is a concept challenge level about arguments. // Grab the gems and go t…" at bounding box center [1369, 351] width 348 height 555
type textarea "hero.moveRight(2);"
click at [1250, 617] on button "Run" at bounding box center [1352, 618] width 392 height 38
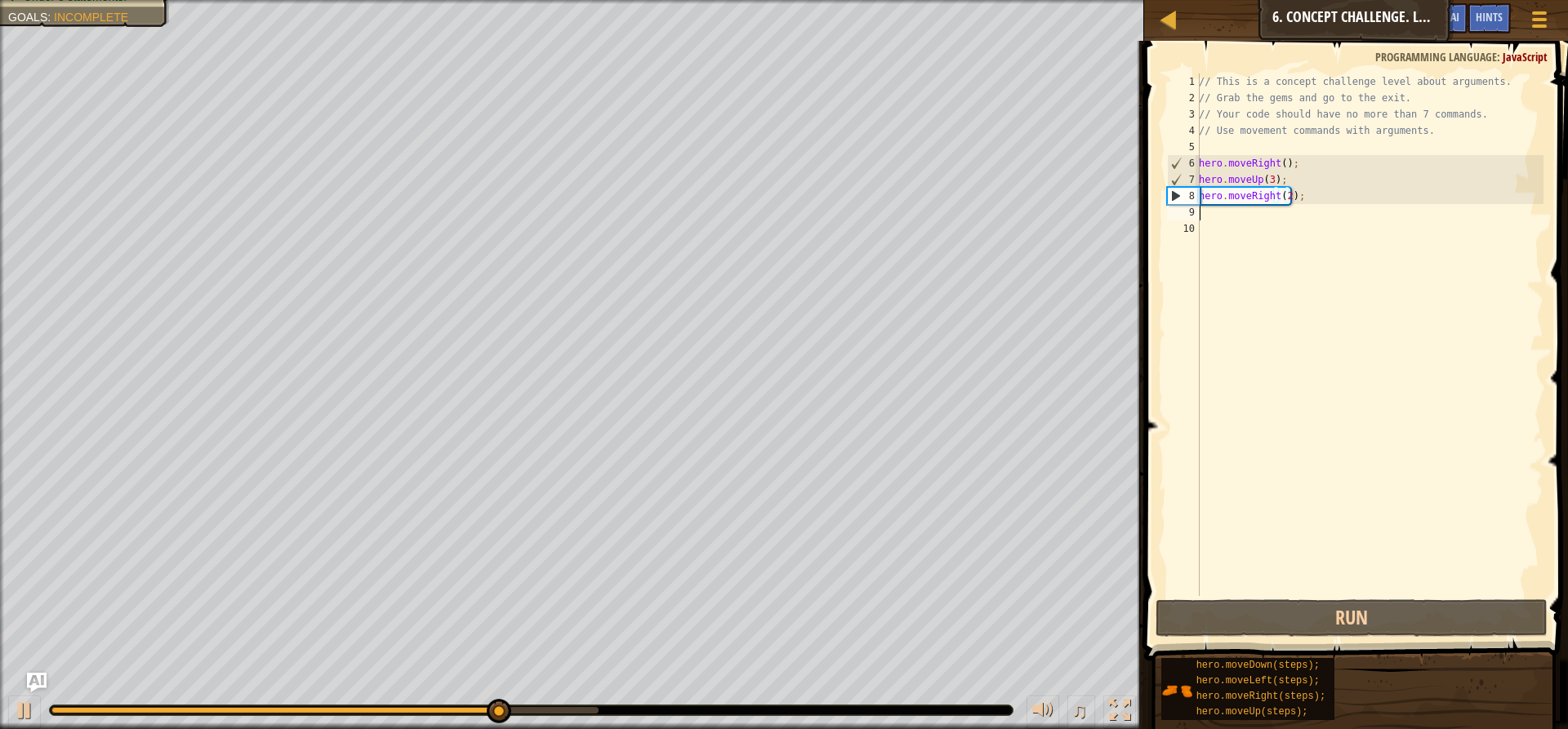
click at [1207, 213] on div "// This is a concept challenge level about arguments. // Grab the gems and go t…" at bounding box center [1369, 351] width 348 height 555
type textarea "h"
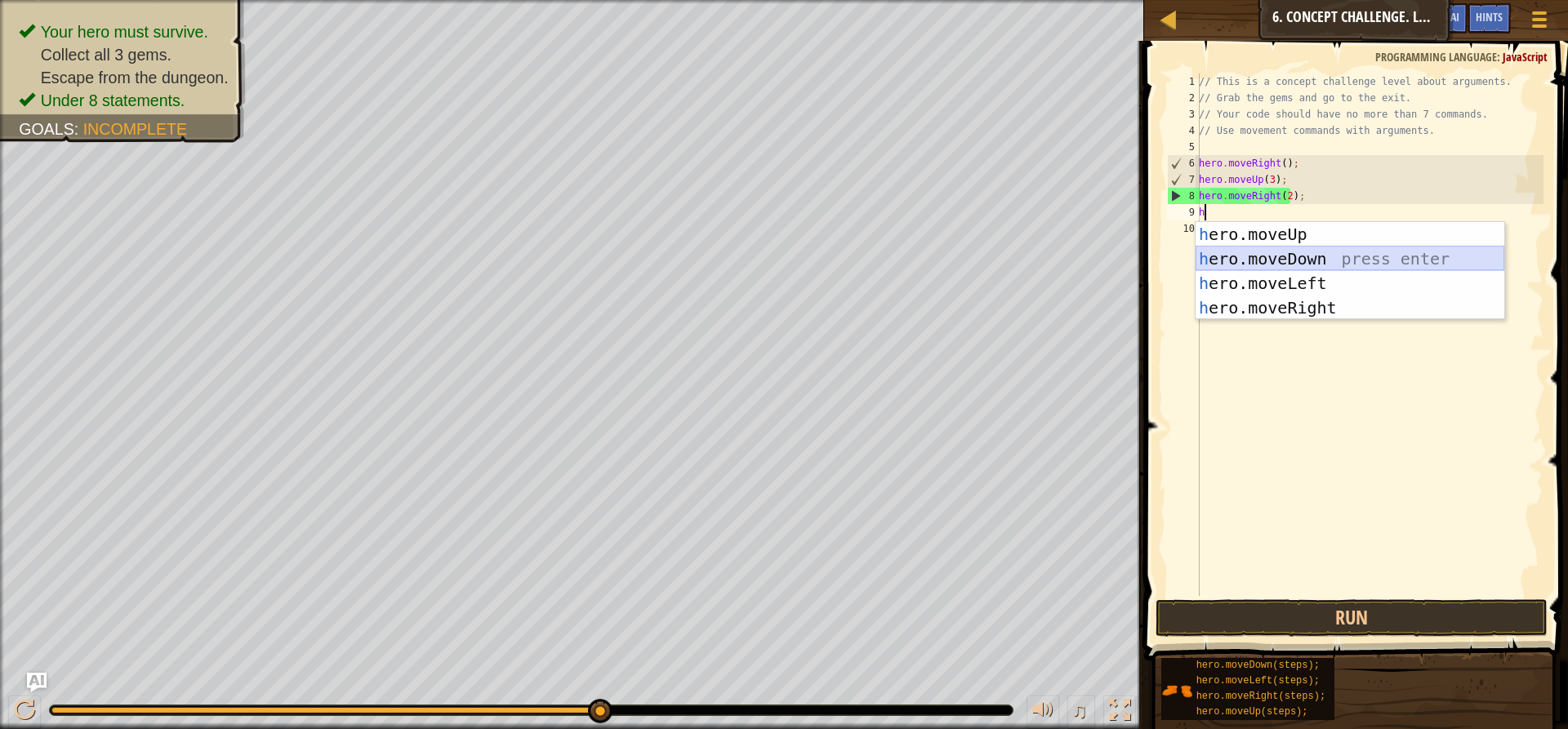
drag, startPoint x: 1292, startPoint y: 253, endPoint x: 1296, endPoint y: 227, distance: 26.3
click at [1295, 242] on div "h ero.moveUp press enter h ero.moveDown press enter h ero.moveLeft press enter …" at bounding box center [1350, 295] width 309 height 147
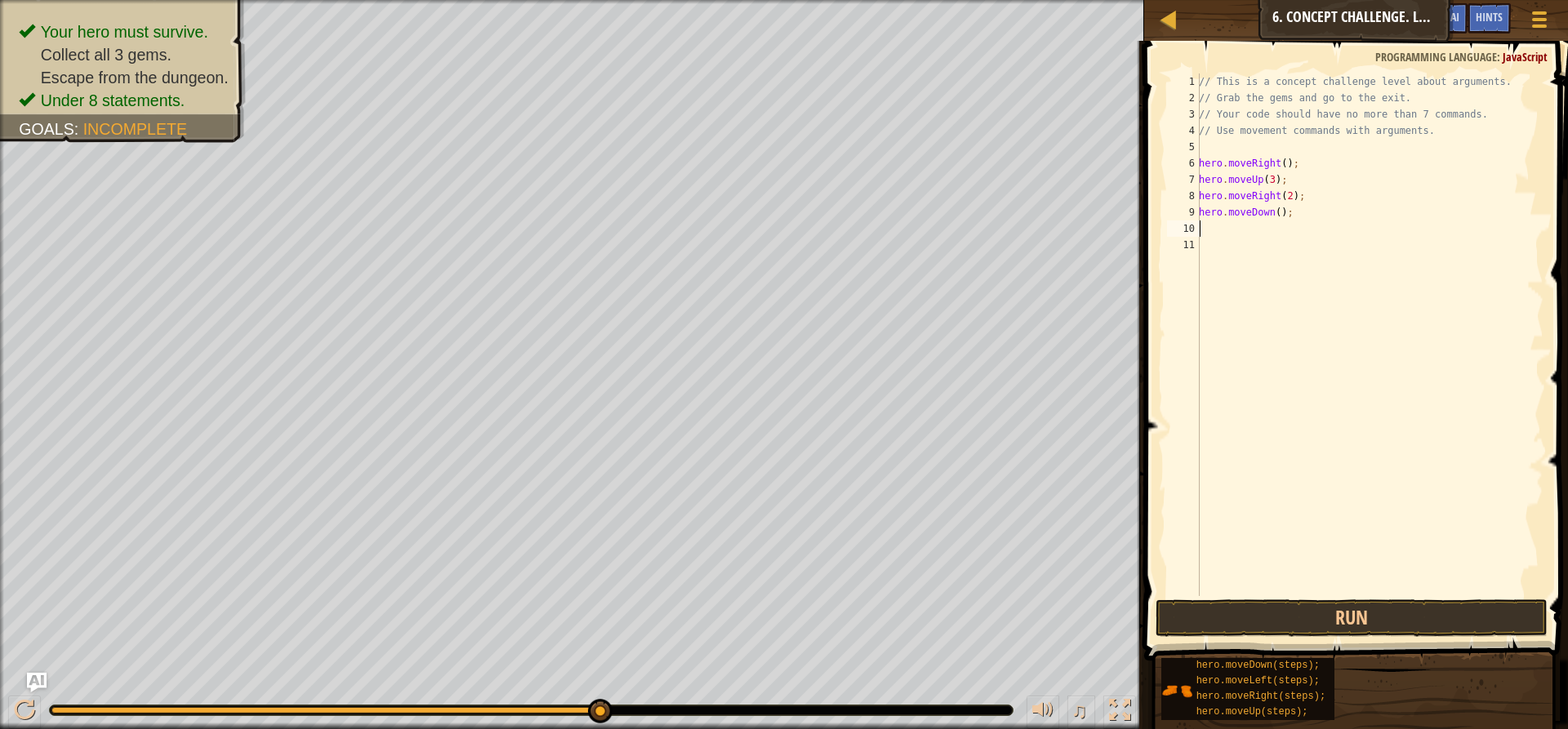
click at [1271, 213] on div "// This is a concept challenge level about arguments. // Grab the gems and go t…" at bounding box center [1369, 351] width 348 height 555
click at [1274, 214] on div "// This is a concept challenge level about arguments. // Grab the gems and go t…" at bounding box center [1369, 351] width 348 height 555
click at [1375, 611] on button "Run" at bounding box center [1352, 618] width 392 height 38
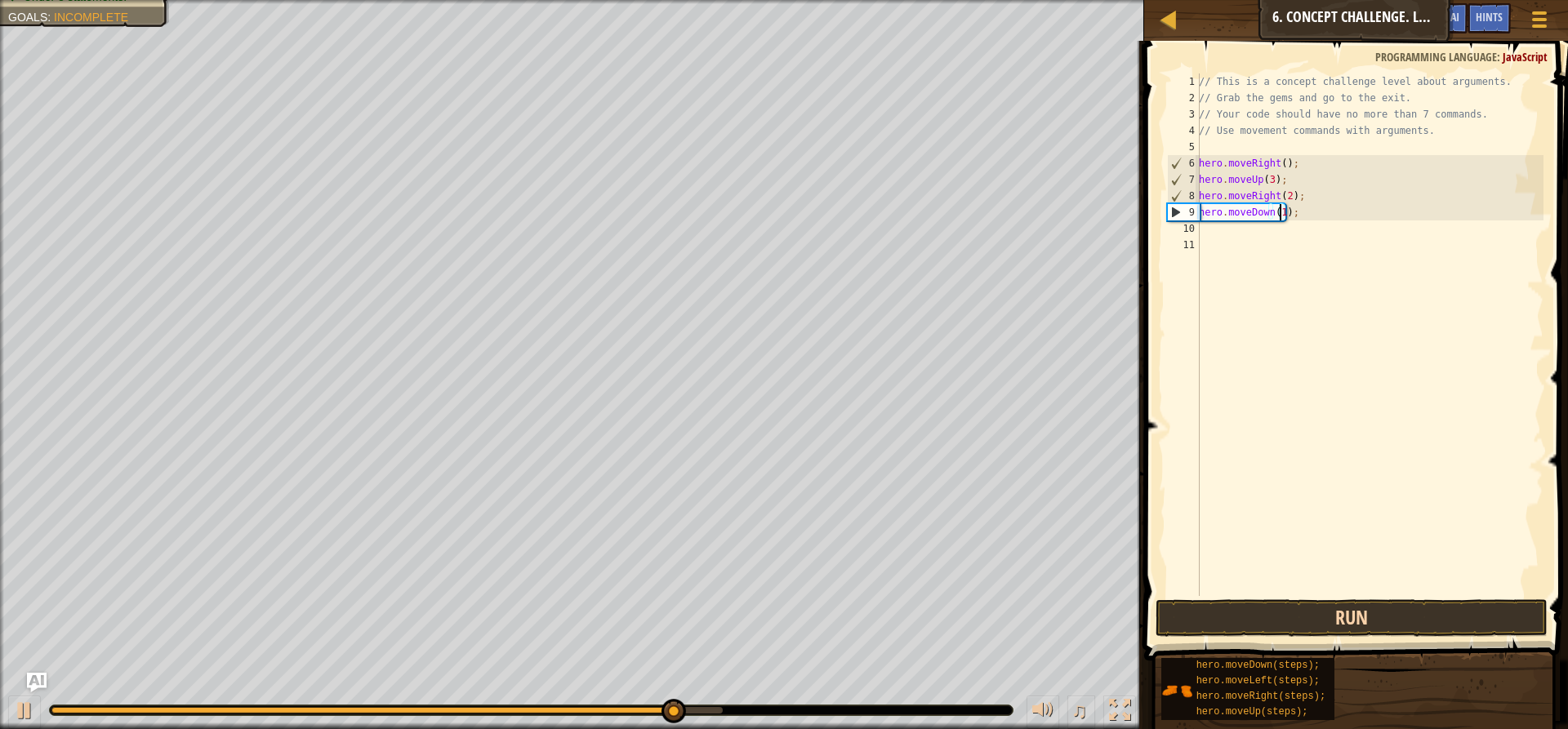
type textarea "hero.moveDown();"
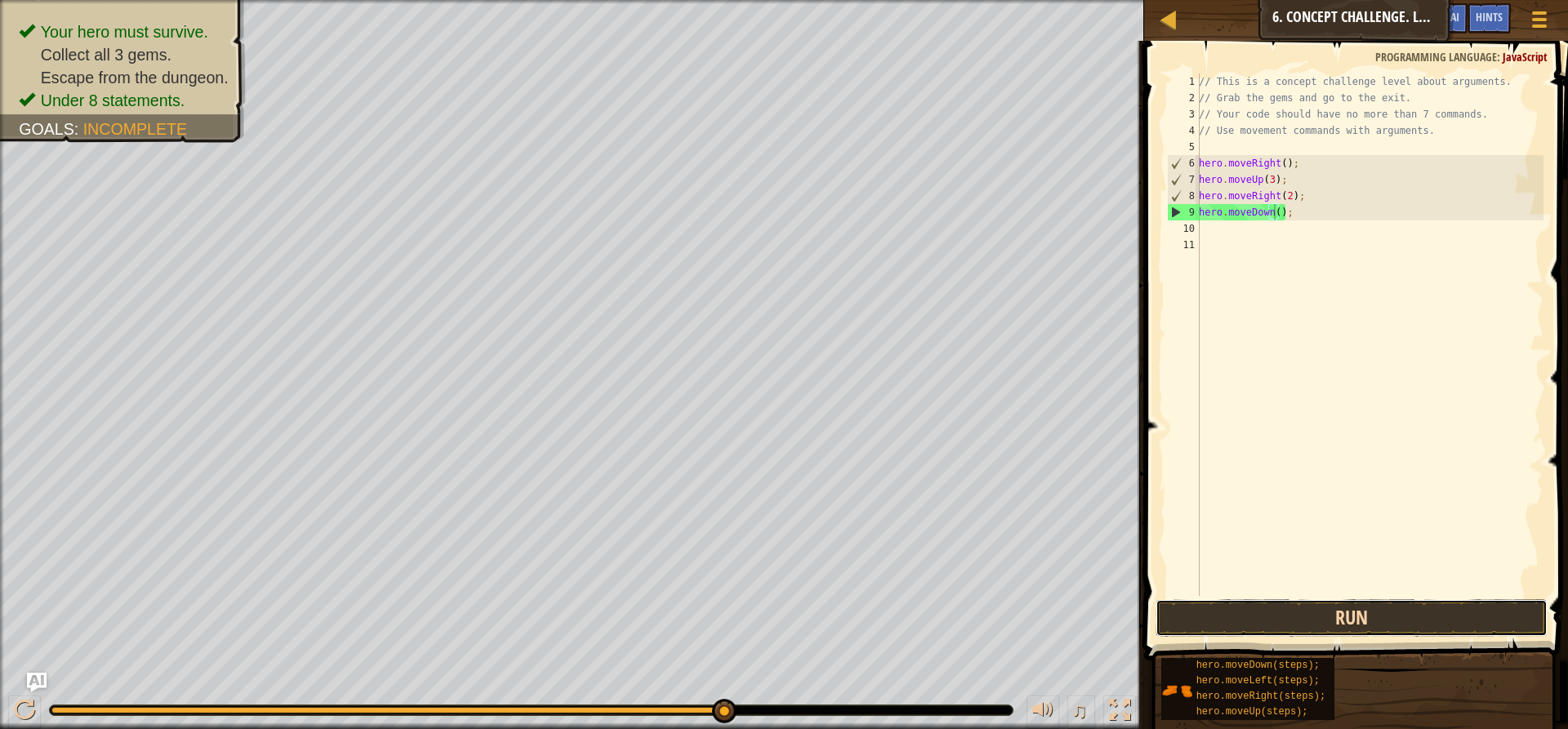
click at [1389, 602] on button "Run" at bounding box center [1352, 618] width 392 height 38
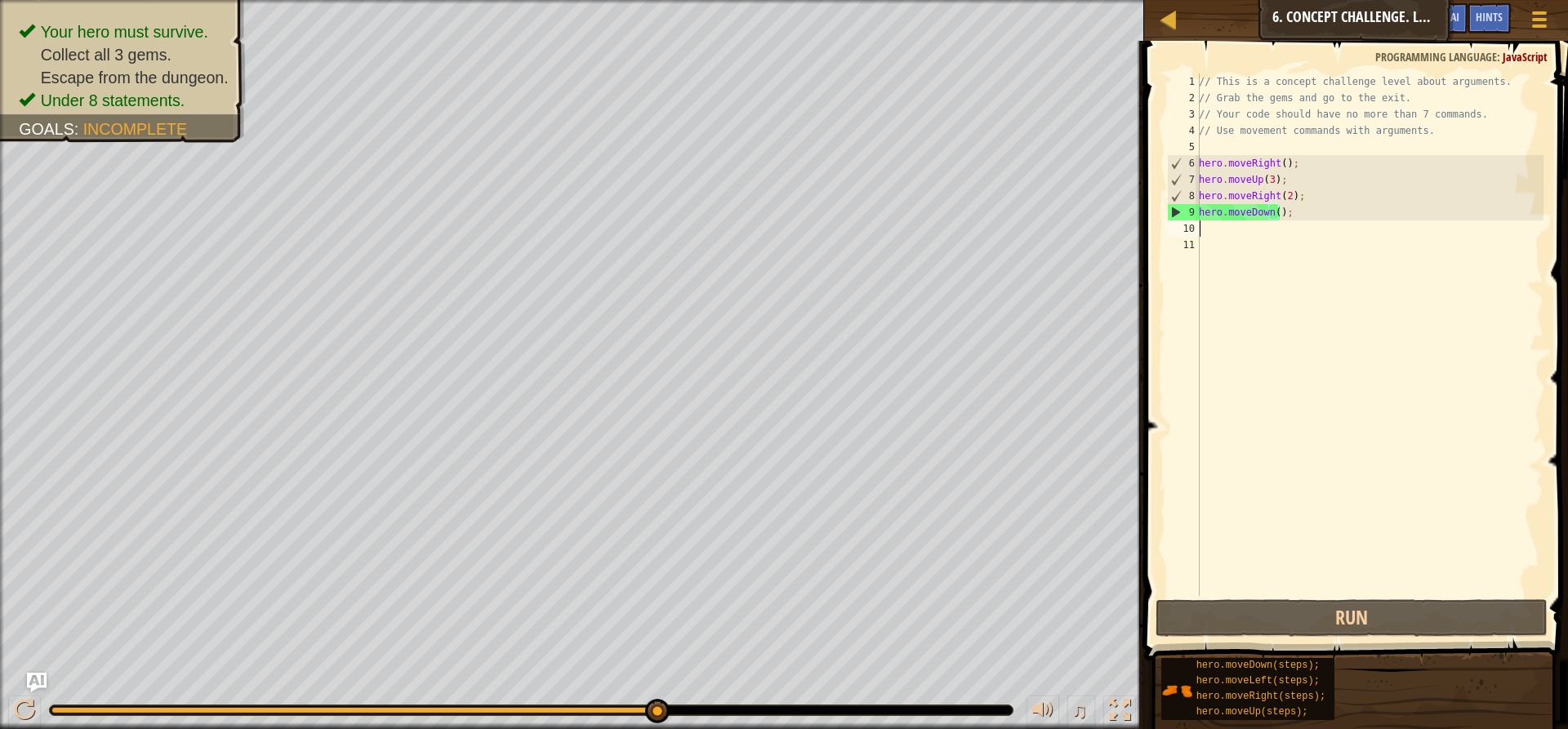
click at [1204, 230] on div "// This is a concept challenge level about arguments. // Grab the gems and go t…" at bounding box center [1369, 351] width 348 height 555
type textarea "h"
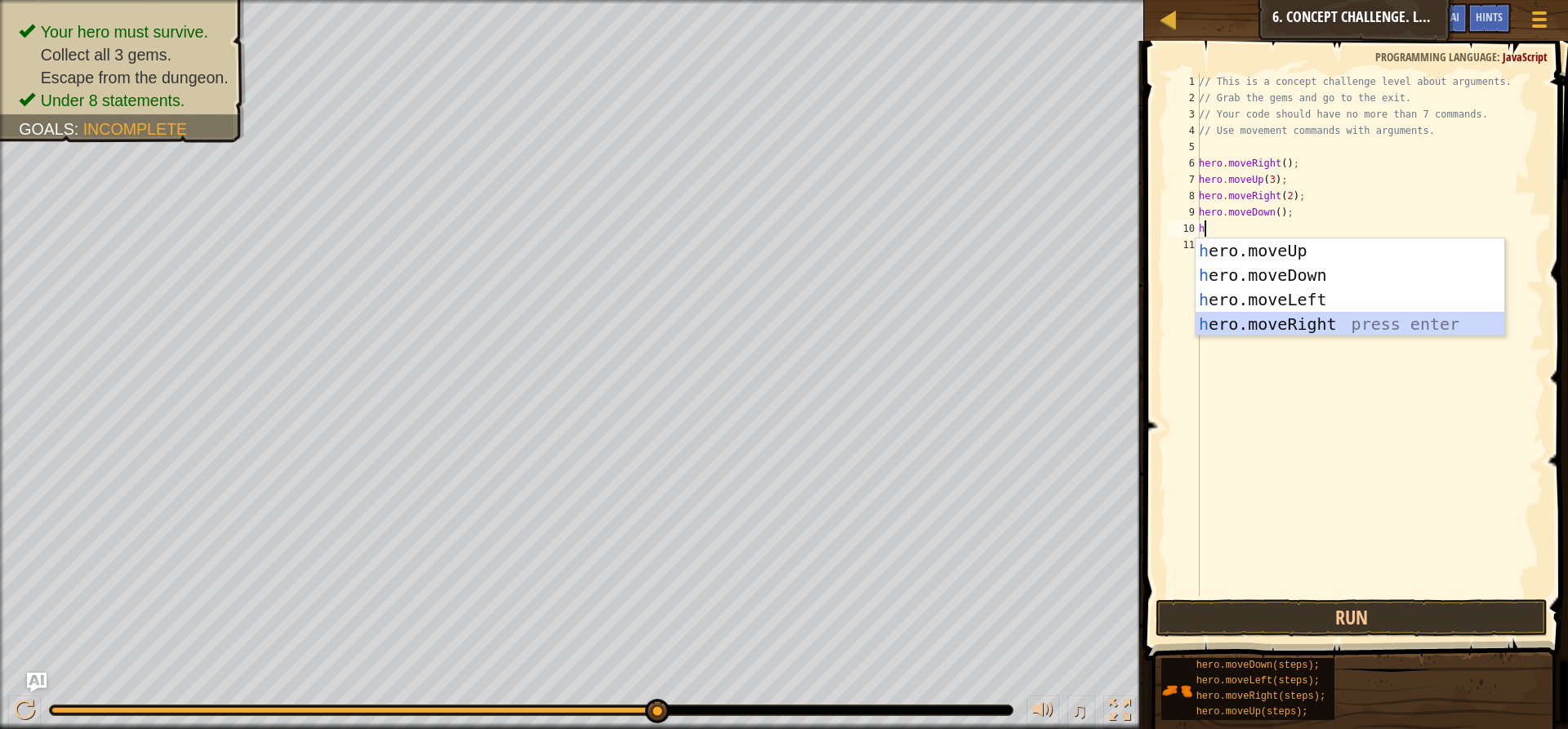
drag, startPoint x: 1258, startPoint y: 316, endPoint x: 1210, endPoint y: 536, distance: 225.2
click at [1255, 319] on div "h ero.moveUp press enter h ero.moveDown press enter h ero.moveLeft press enter …" at bounding box center [1350, 312] width 309 height 147
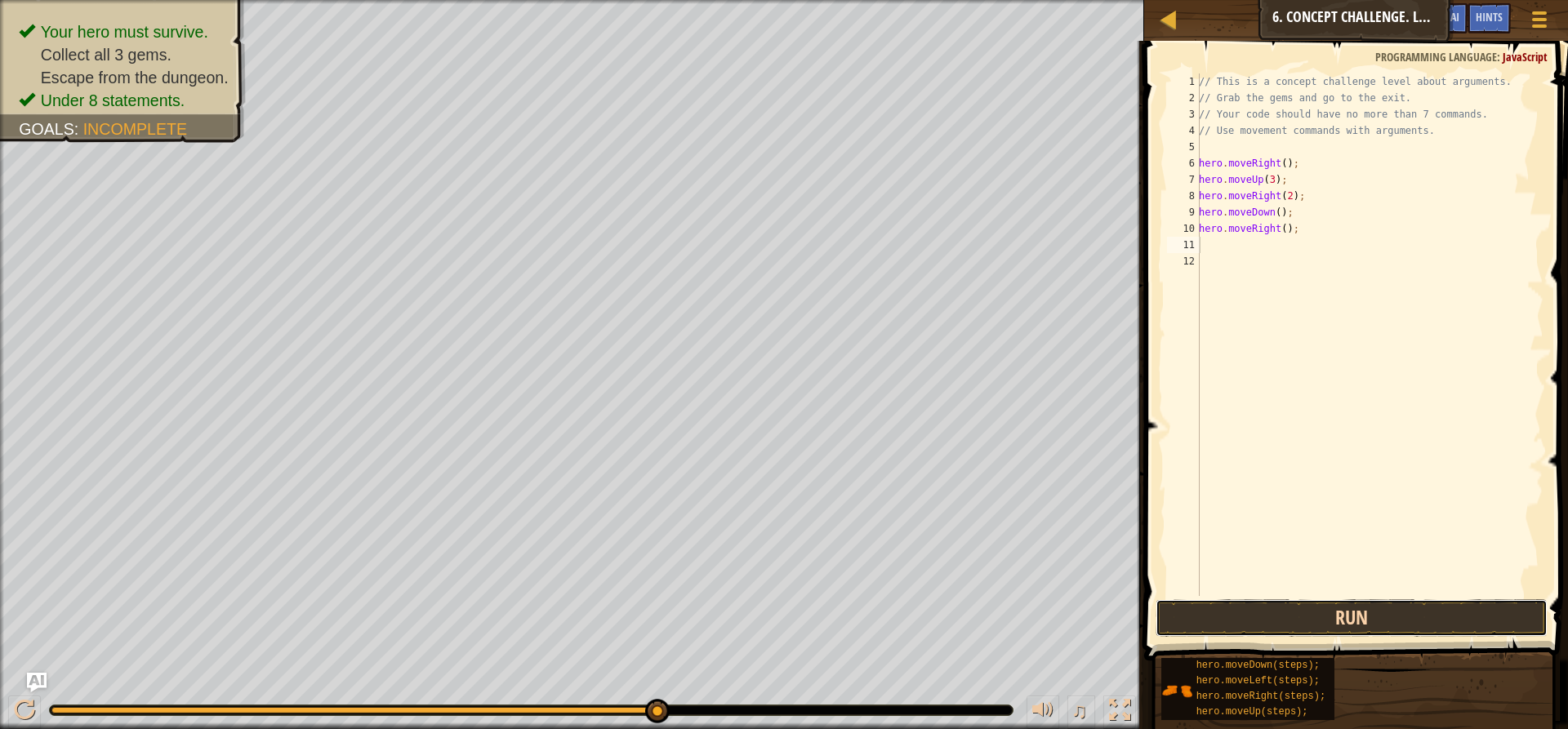
click at [1224, 631] on button "Run" at bounding box center [1352, 618] width 392 height 38
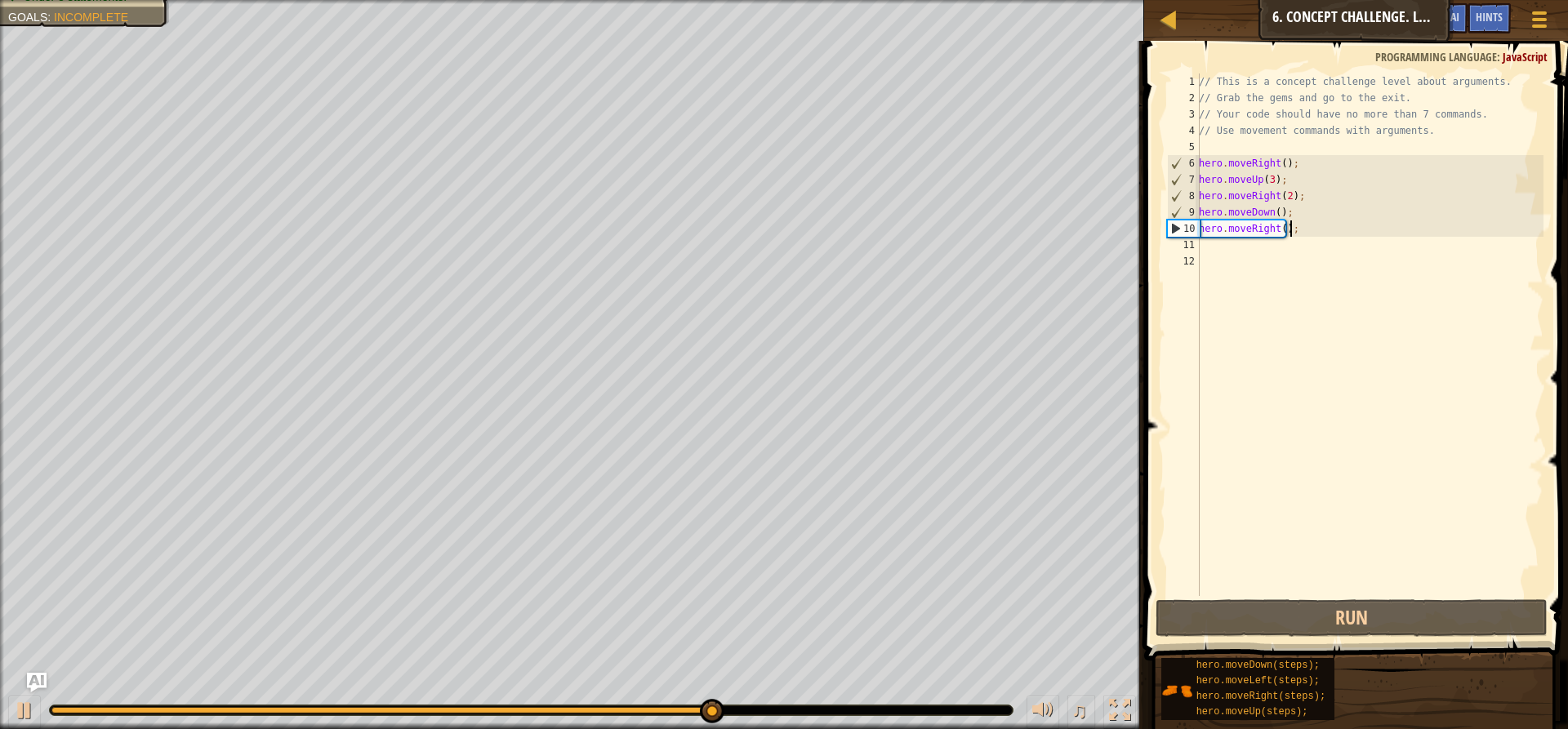
click at [1291, 229] on div "// This is a concept challenge level about arguments. // Grab the gems and go t…" at bounding box center [1369, 351] width 348 height 555
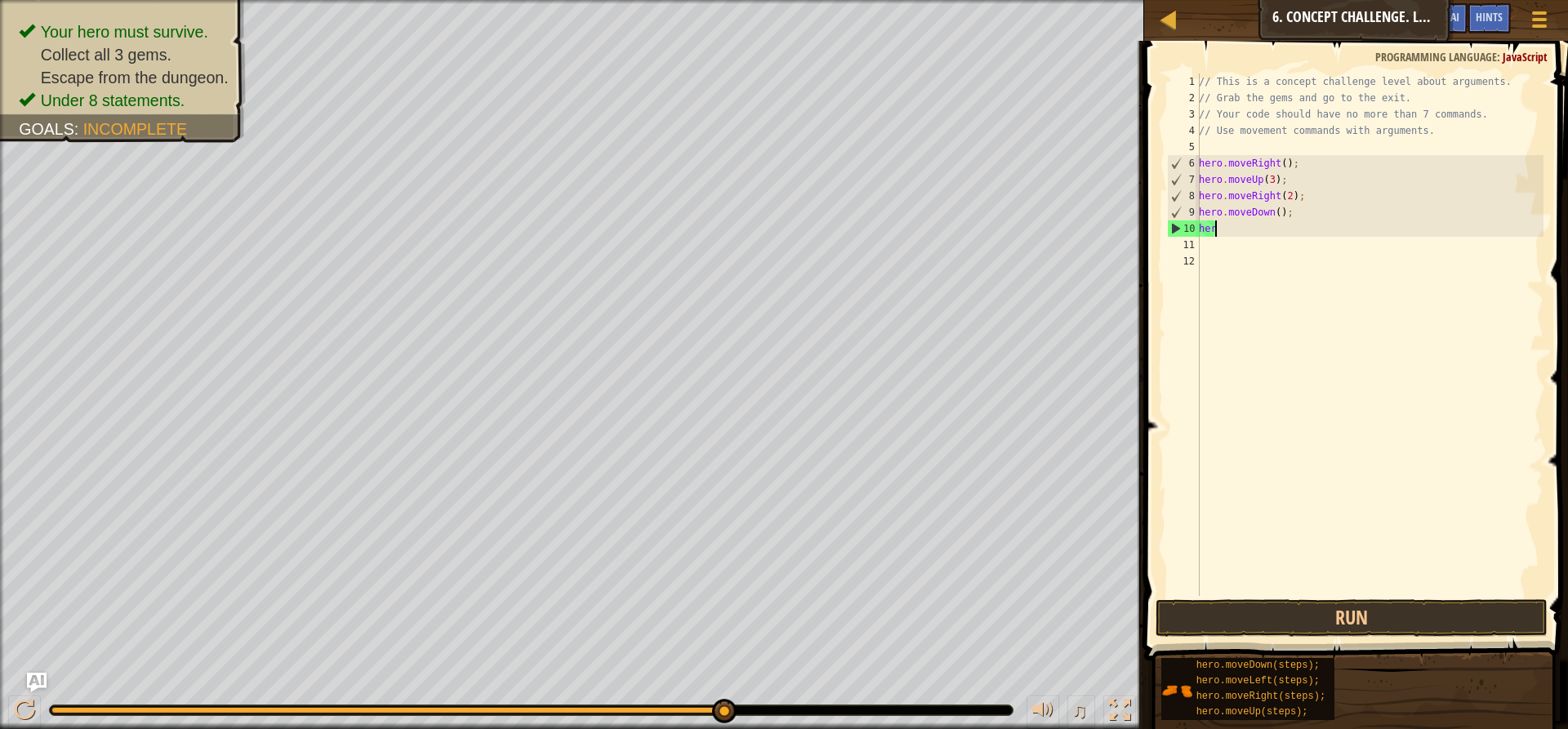
type textarea "h"
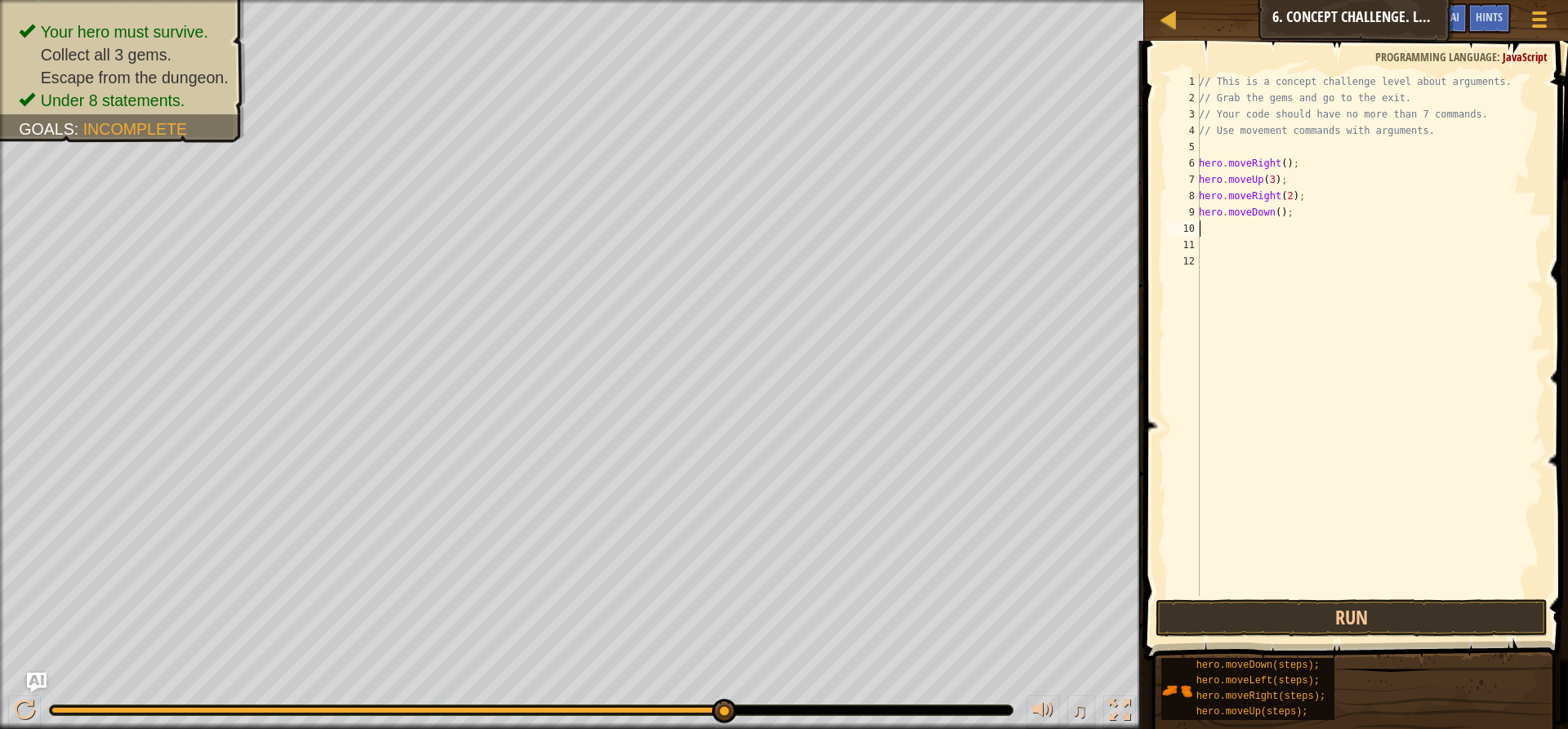
type textarea "h"
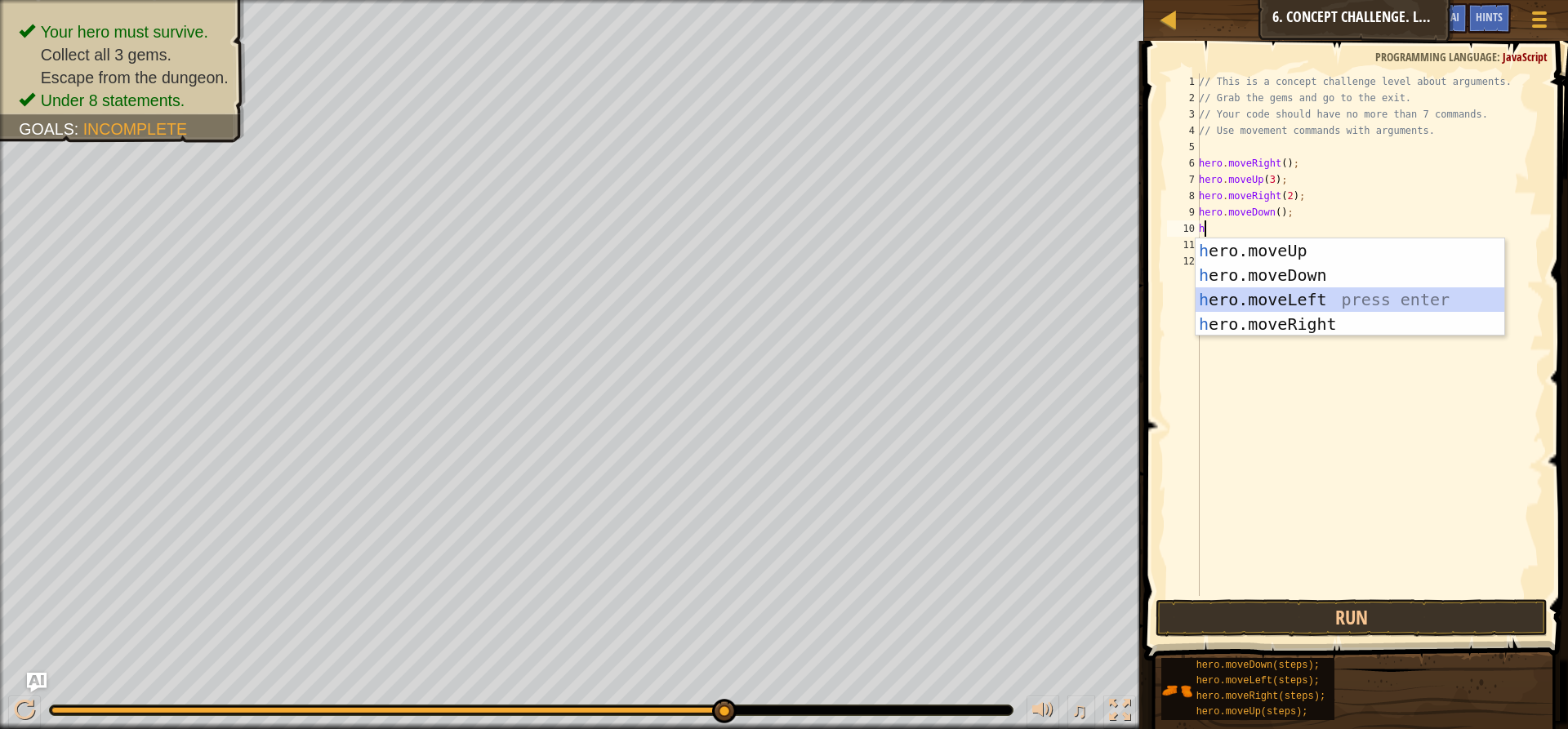
click at [1313, 305] on div "h ero.moveUp press enter h ero.moveDown press enter h ero.moveLeft press enter …" at bounding box center [1350, 312] width 309 height 147
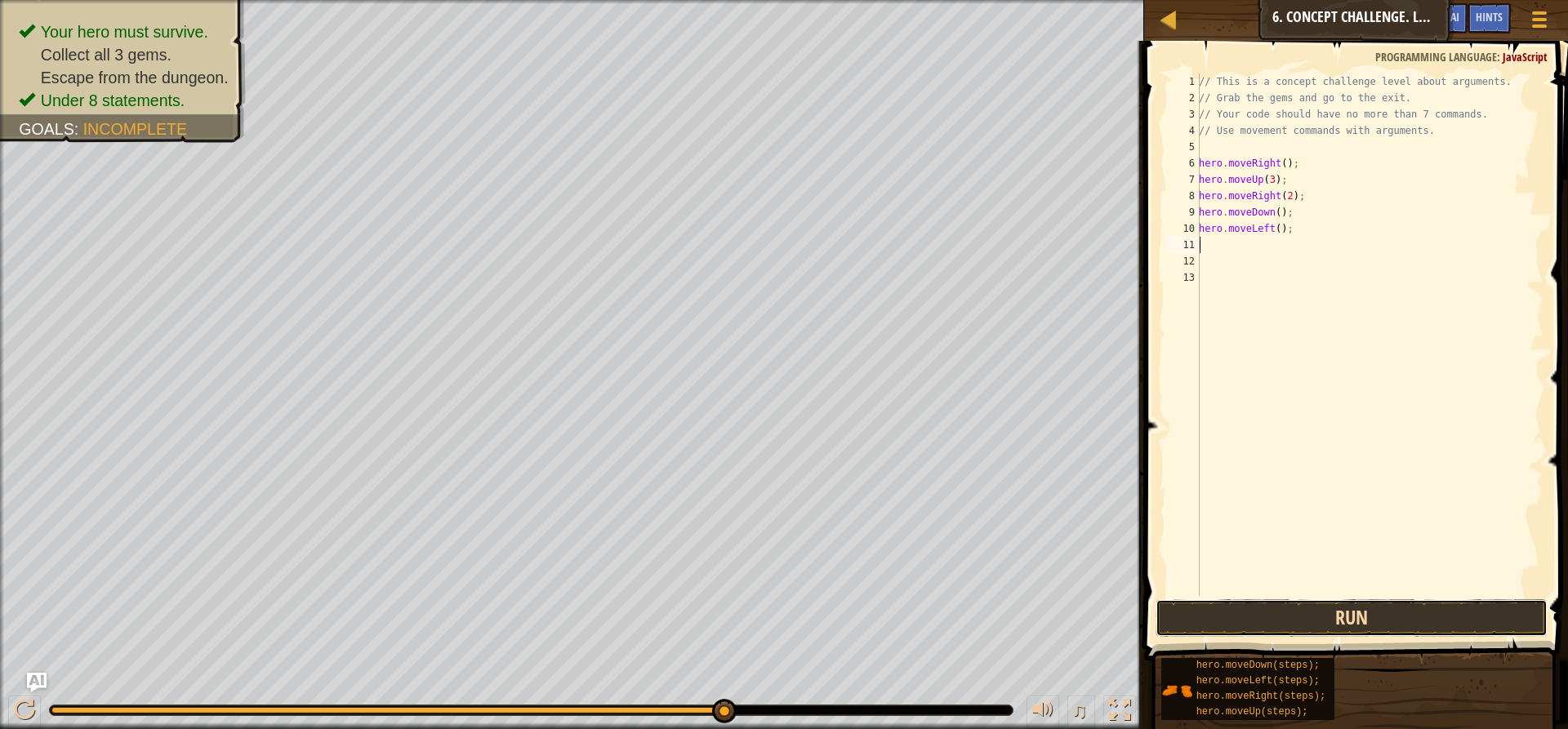
click at [1263, 627] on button "Run" at bounding box center [1352, 618] width 392 height 38
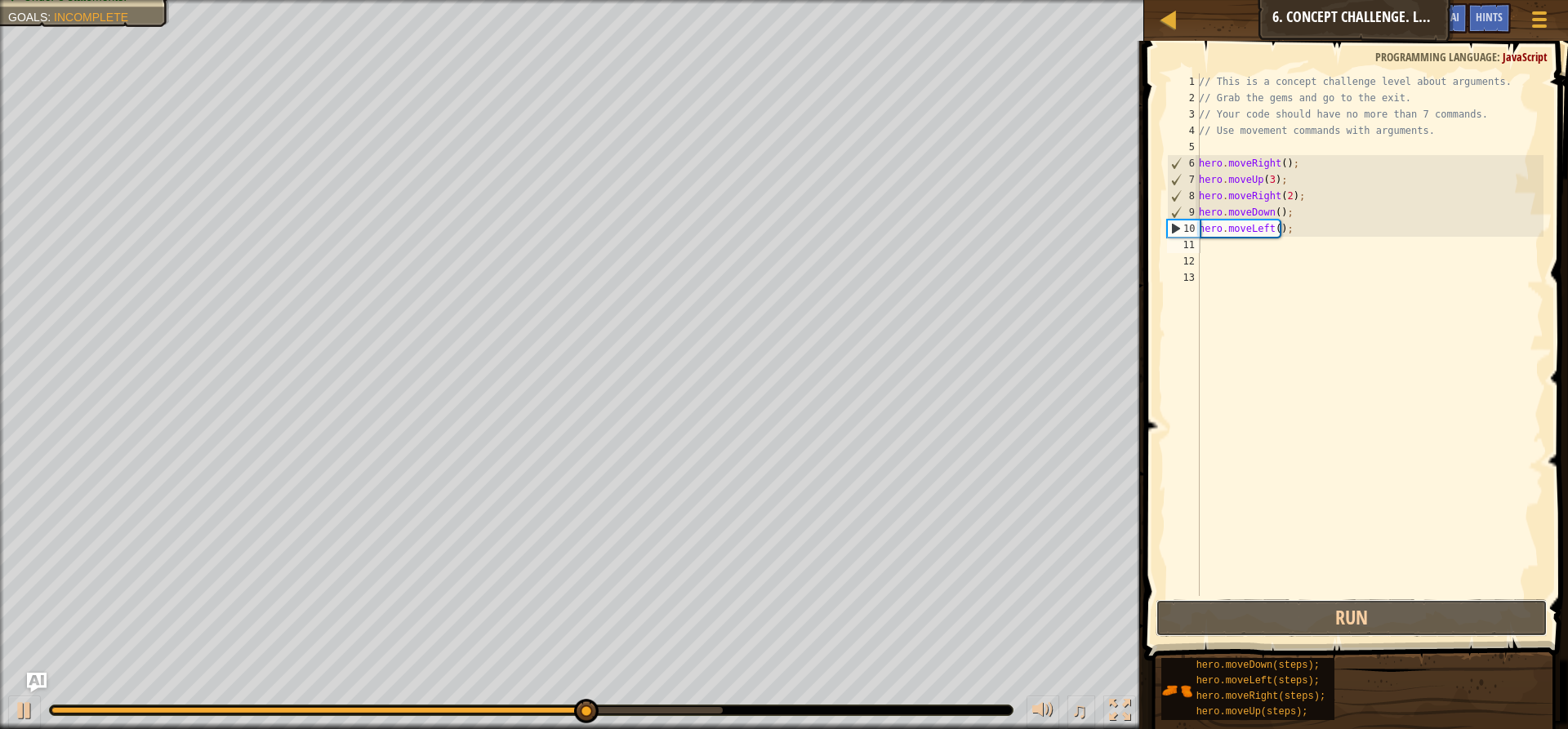
drag, startPoint x: 1263, startPoint y: 627, endPoint x: 1347, endPoint y: 584, distance: 94.4
click at [1294, 607] on button "Run" at bounding box center [1352, 618] width 392 height 38
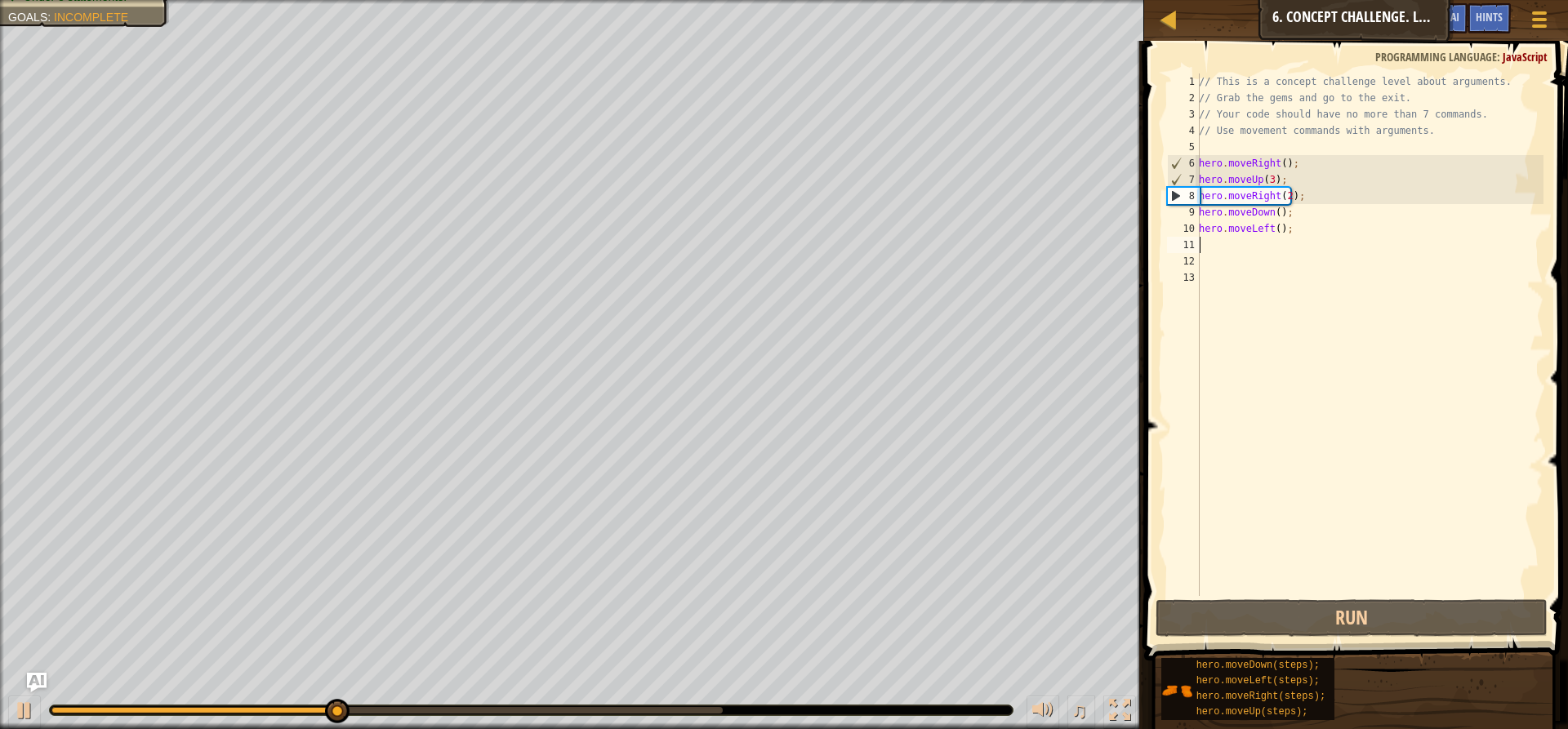
click at [1203, 244] on div "// This is a concept challenge level about arguments. // Grab the gems and go t…" at bounding box center [1369, 351] width 348 height 555
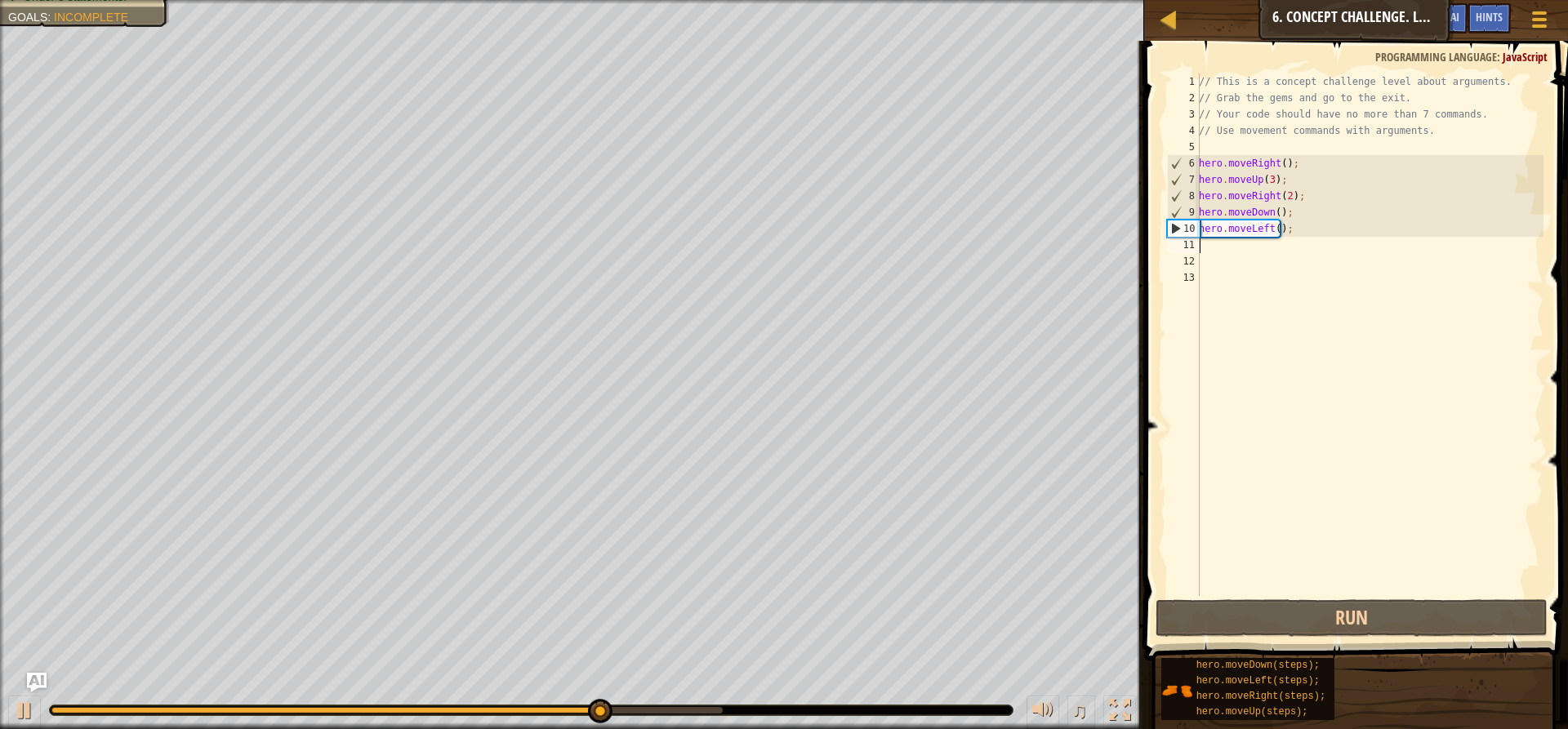
type textarea "h"
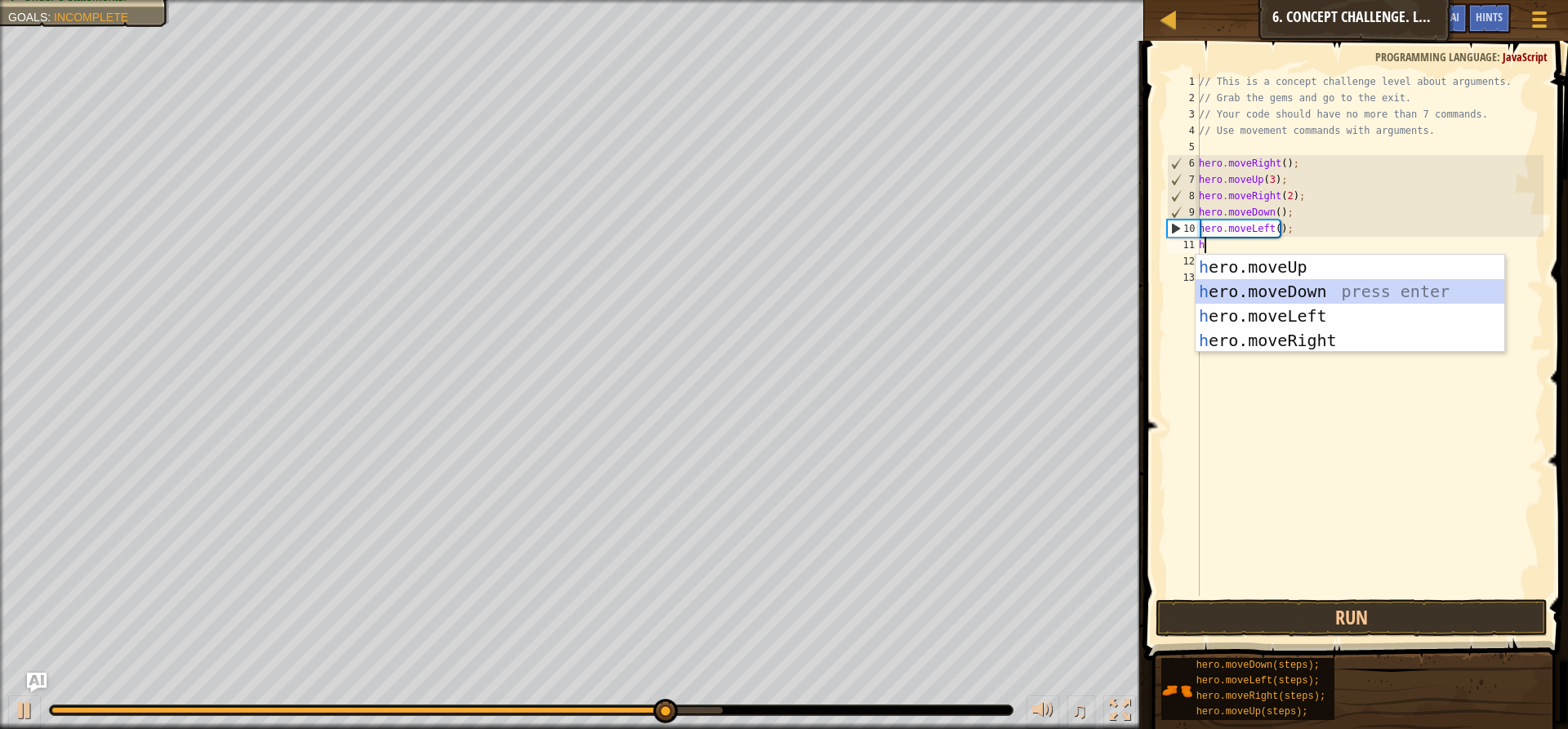
click at [1300, 290] on div "h ero.moveUp press enter h ero.moveDown press enter h ero.moveLeft press enter …" at bounding box center [1350, 327] width 309 height 147
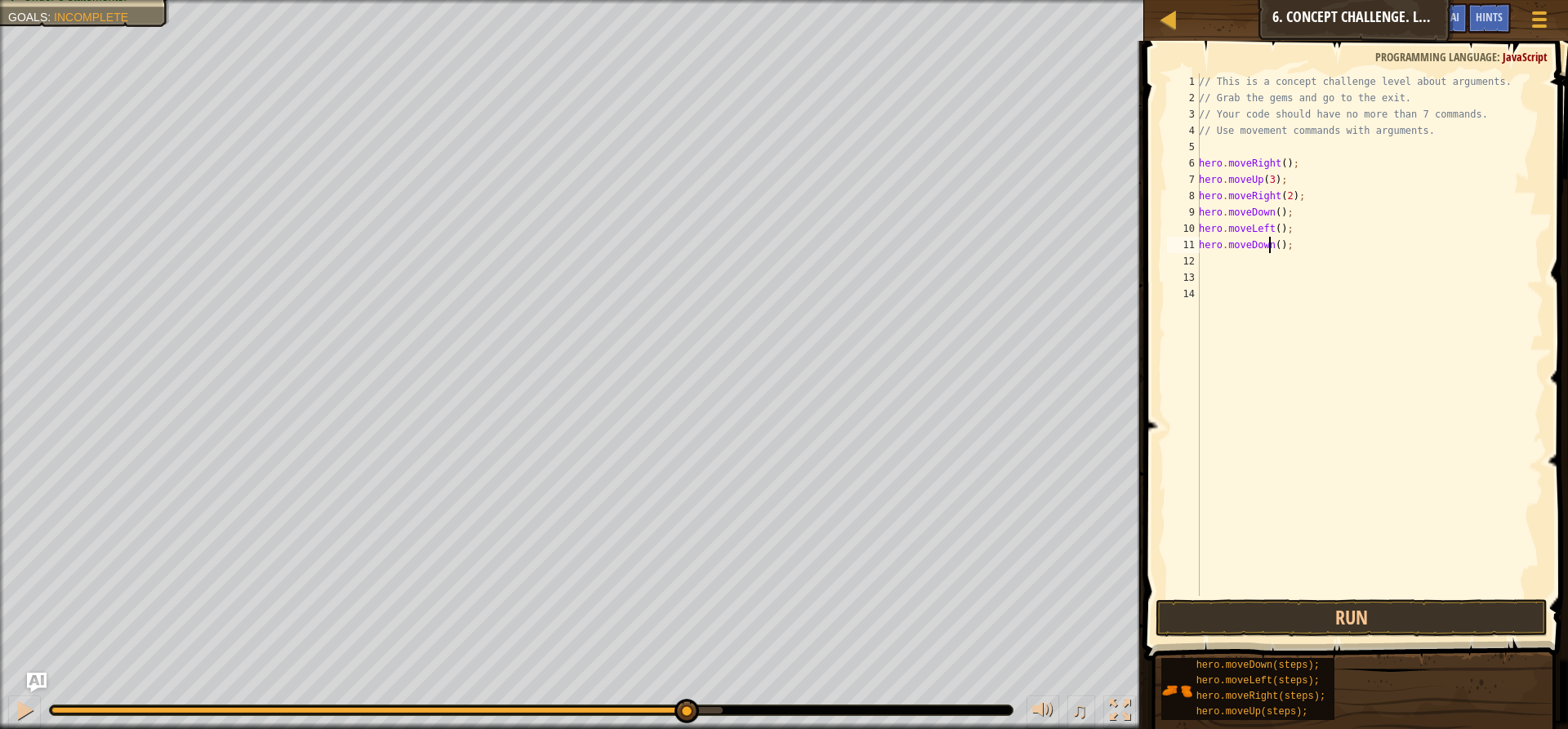
click at [1271, 243] on div "// This is a concept challenge level about arguments. // Grab the gems and go t…" at bounding box center [1369, 351] width 348 height 555
click at [1273, 244] on div "// This is a concept challenge level about arguments. // Grab the gems and go t…" at bounding box center [1369, 351] width 348 height 555
type textarea "hero.moveDown(2);"
drag, startPoint x: 1194, startPoint y: 626, endPoint x: 1198, endPoint y: 616, distance: 10.8
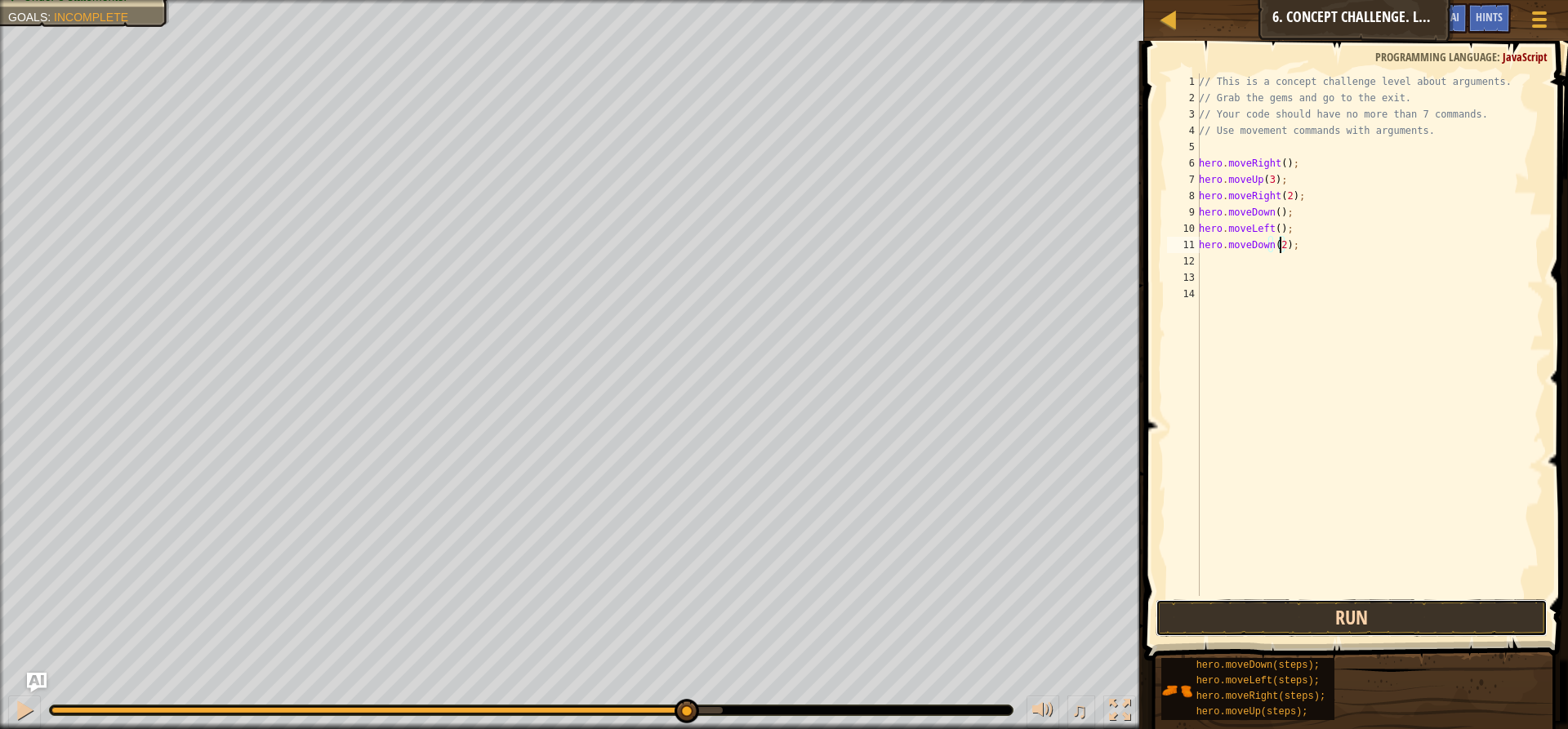
click at [1195, 622] on button "Run" at bounding box center [1352, 618] width 392 height 38
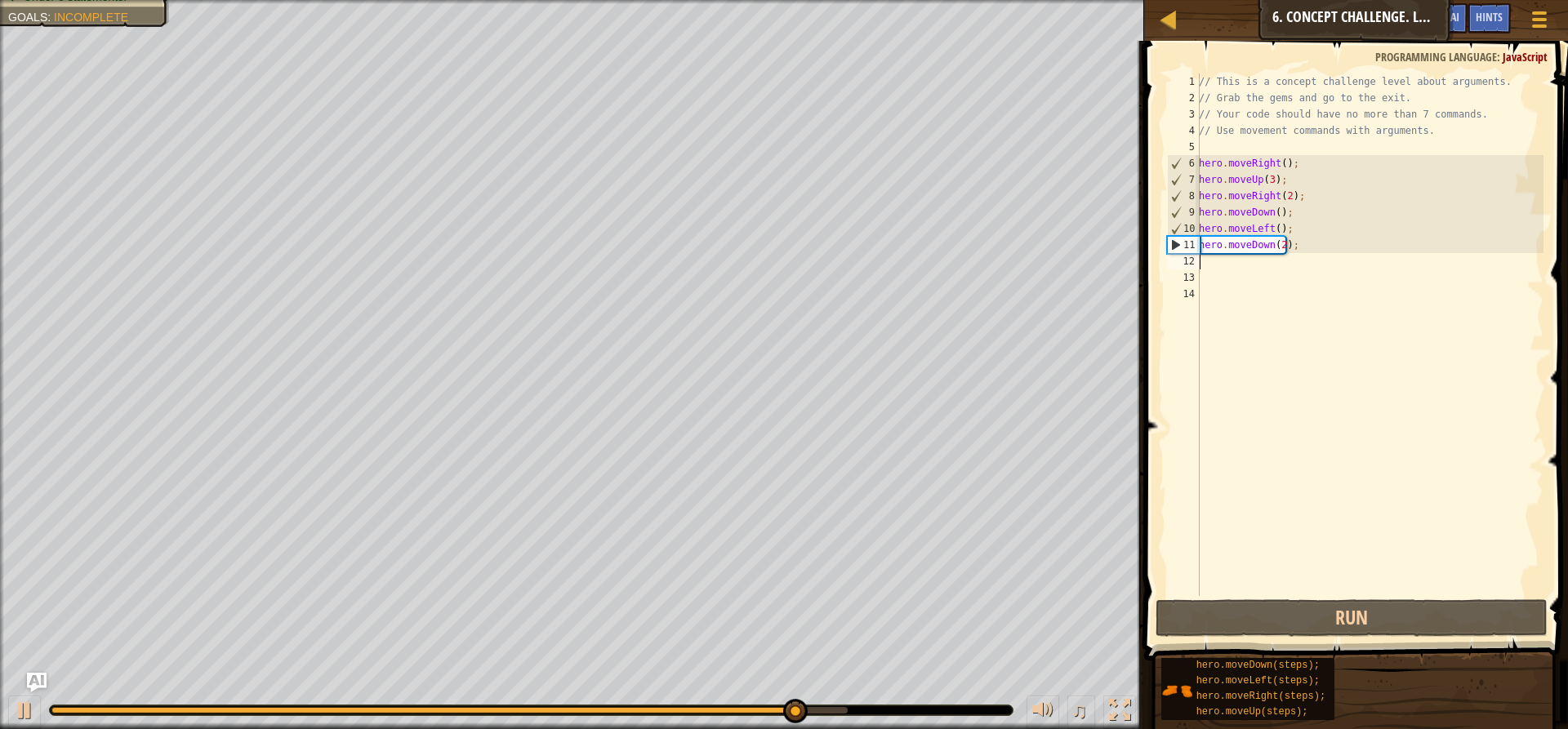
click at [1201, 261] on div "// This is a concept challenge level about arguments. // Grab the gems and go t…" at bounding box center [1369, 351] width 348 height 555
type textarea "h"
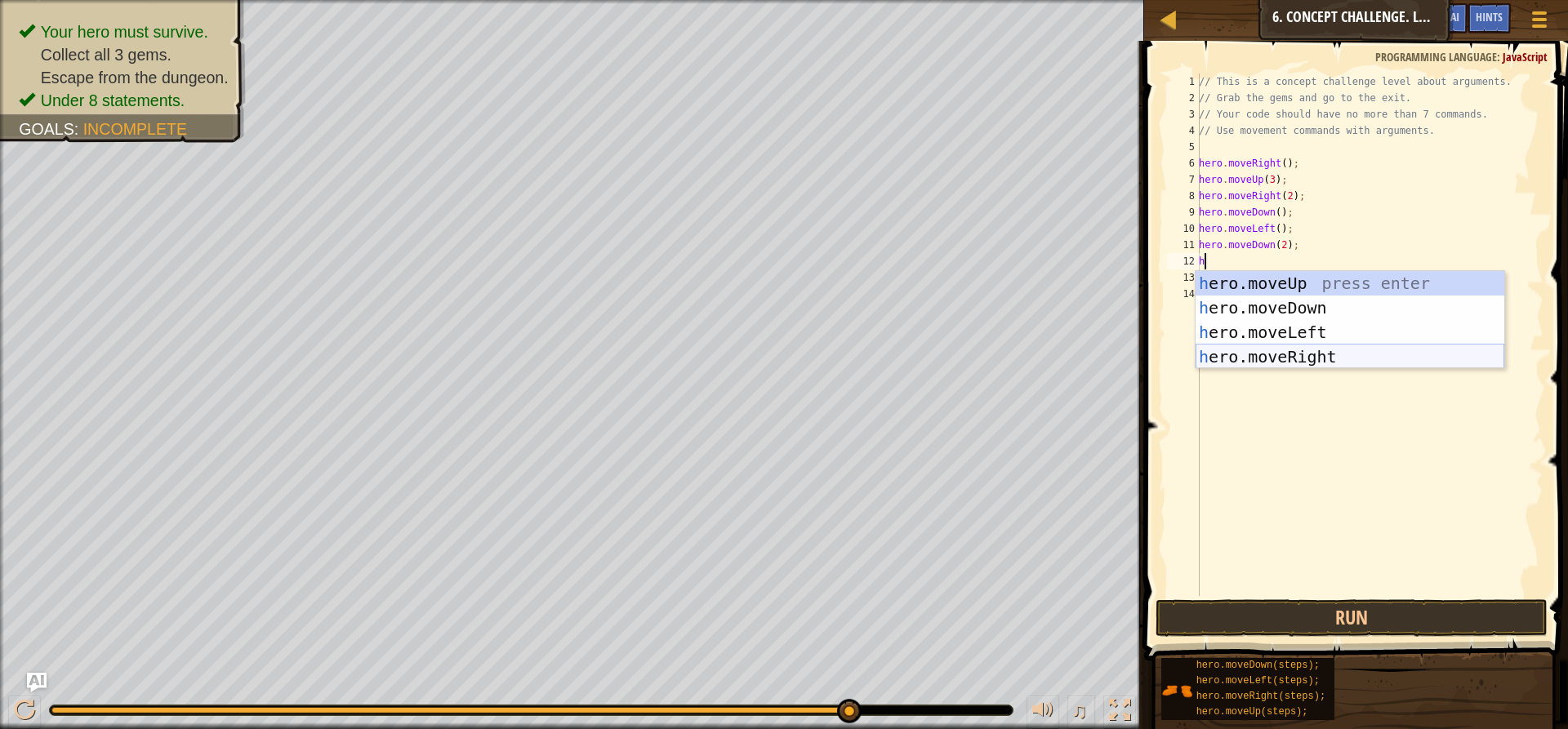
click at [1287, 351] on div "h ero.moveUp press enter h ero.moveDown press enter h ero.moveLeft press enter …" at bounding box center [1350, 344] width 309 height 147
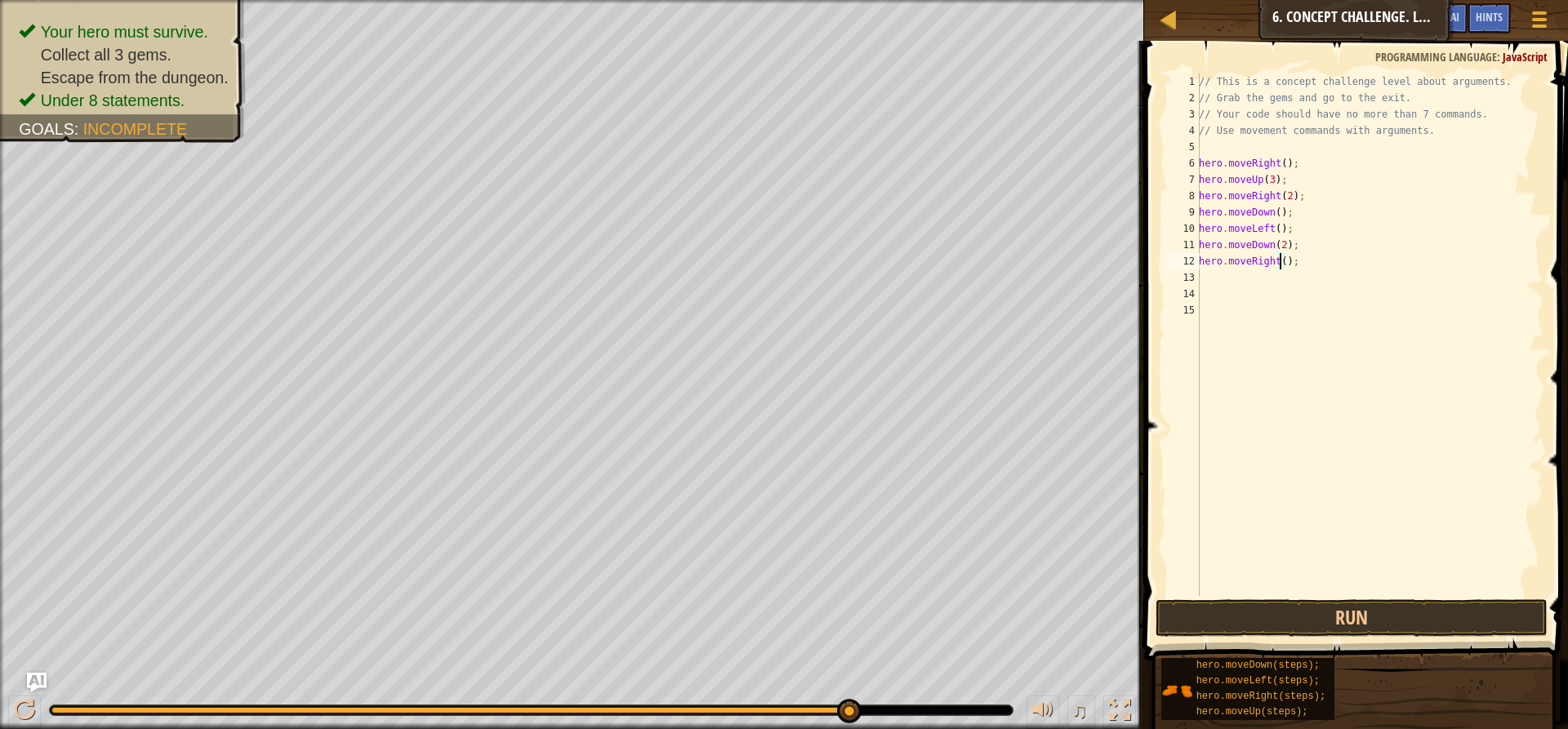
click at [1278, 265] on div "// This is a concept challenge level about arguments. // Grab the gems and go t…" at bounding box center [1369, 351] width 348 height 555
type textarea "hero.moveRight(2);"
click at [1315, 607] on button "Run" at bounding box center [1352, 618] width 392 height 38
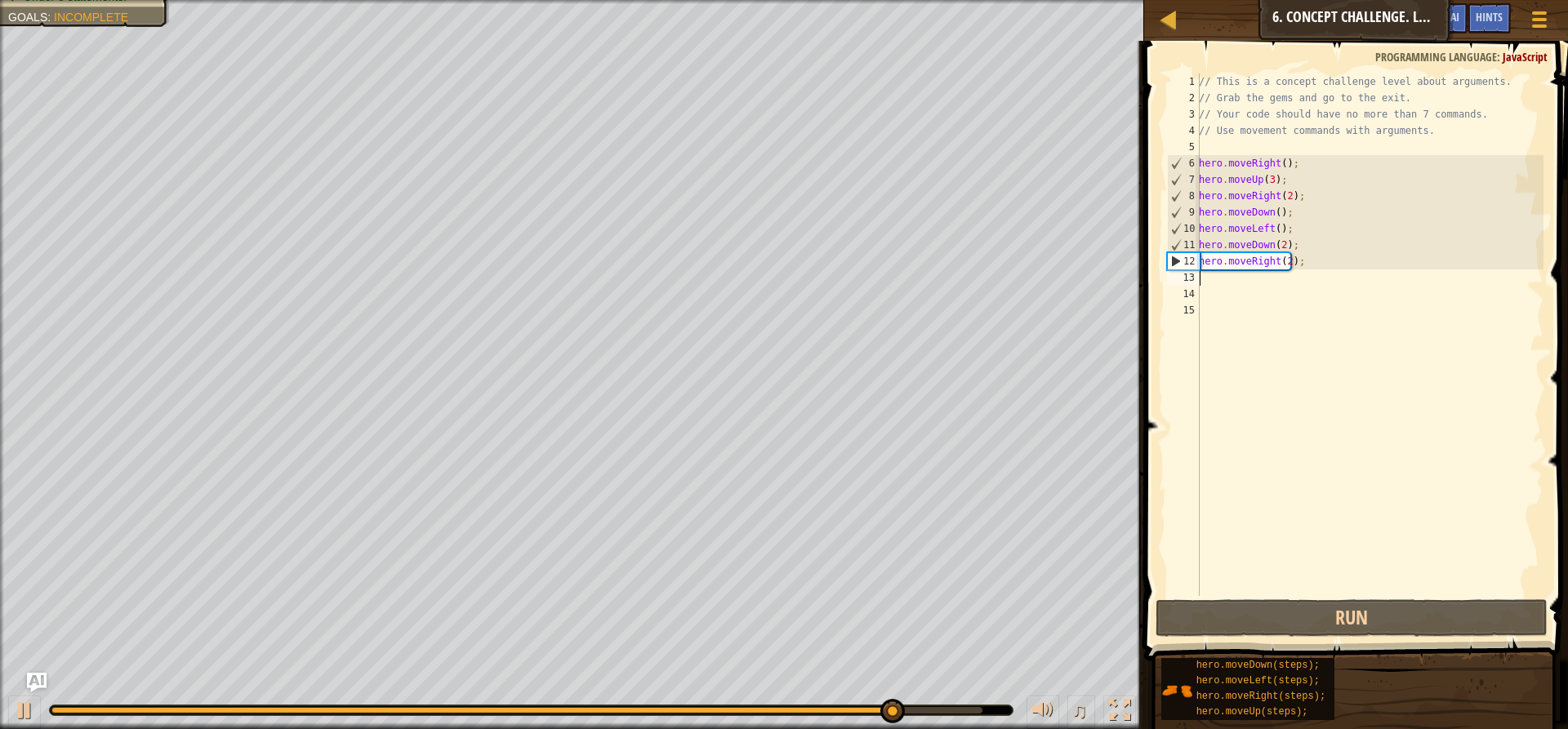
click at [1208, 278] on div "// This is a concept challenge level about arguments. // Grab the gems and go t…" at bounding box center [1369, 351] width 348 height 555
type textarea "h"
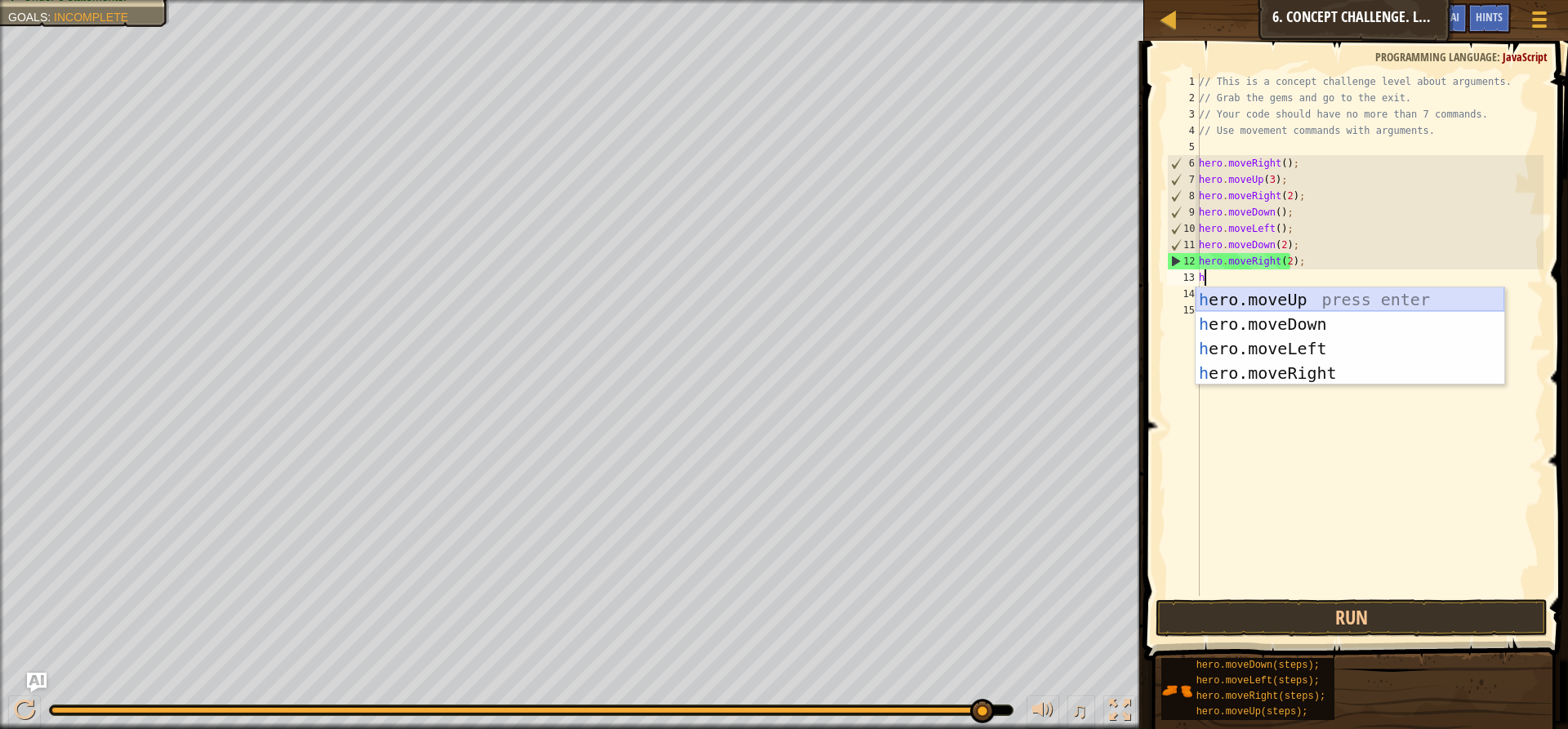
click at [1246, 289] on div "h ero.moveUp press enter h ero.moveDown press enter h ero.moveLeft press enter …" at bounding box center [1350, 361] width 309 height 147
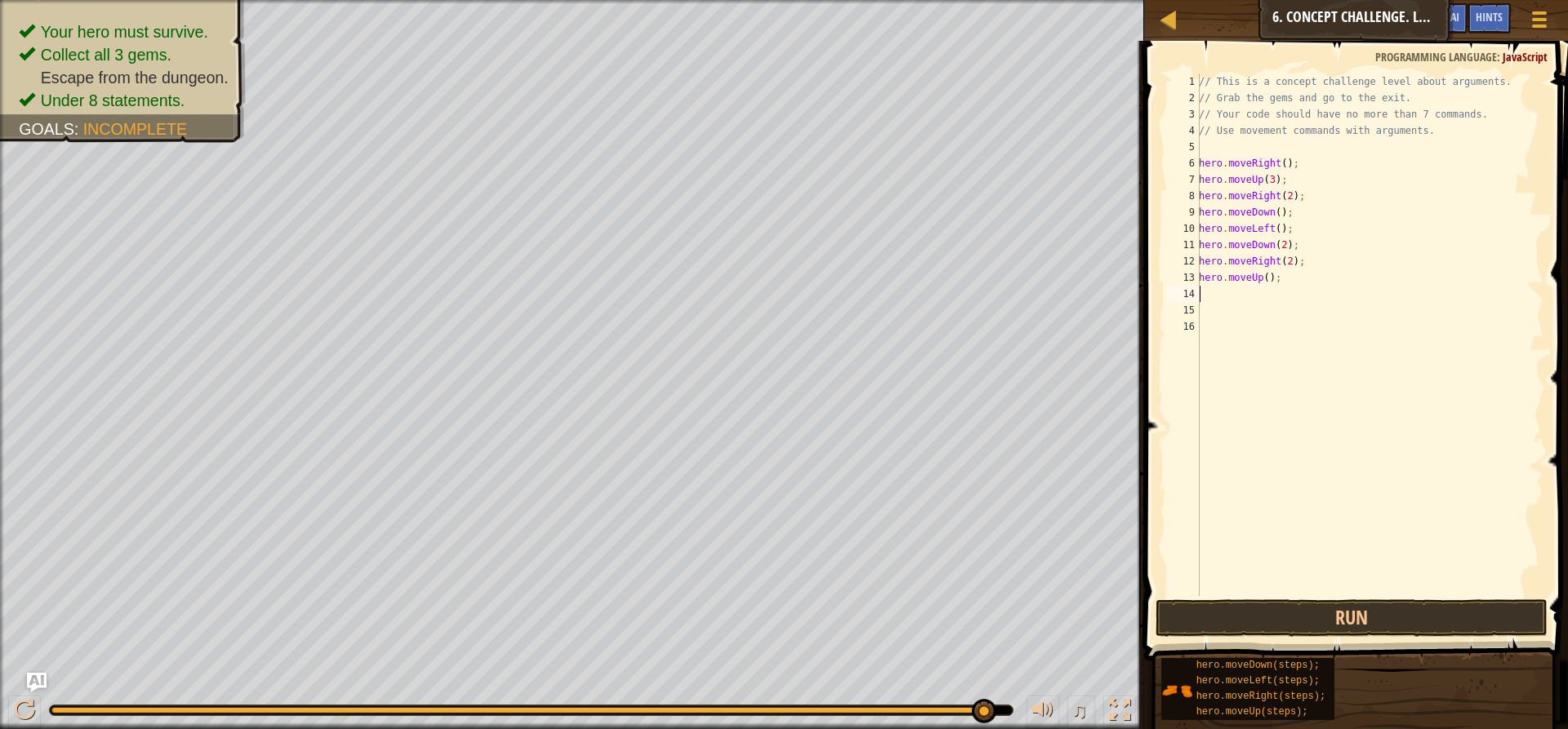
click at [1264, 276] on div "// This is a concept challenge level about arguments. // Grab the gems and go t…" at bounding box center [1369, 351] width 348 height 555
type textarea "hero.moveUp(2);"
click at [1313, 606] on button "Run" at bounding box center [1352, 618] width 392 height 38
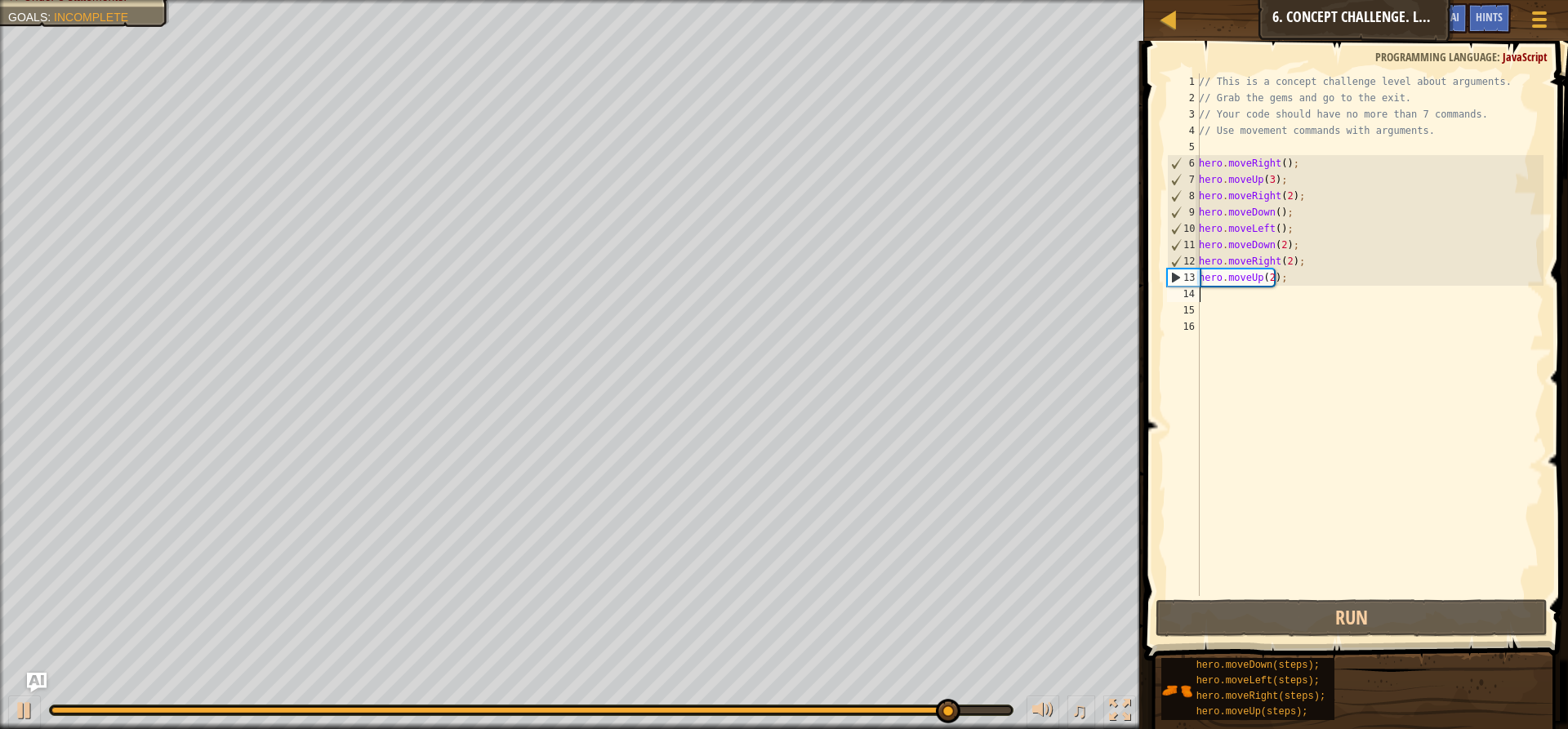
click at [1204, 291] on div "// This is a concept challenge level about arguments. // Grab the gems and go t…" at bounding box center [1369, 351] width 348 height 555
type textarea "h"
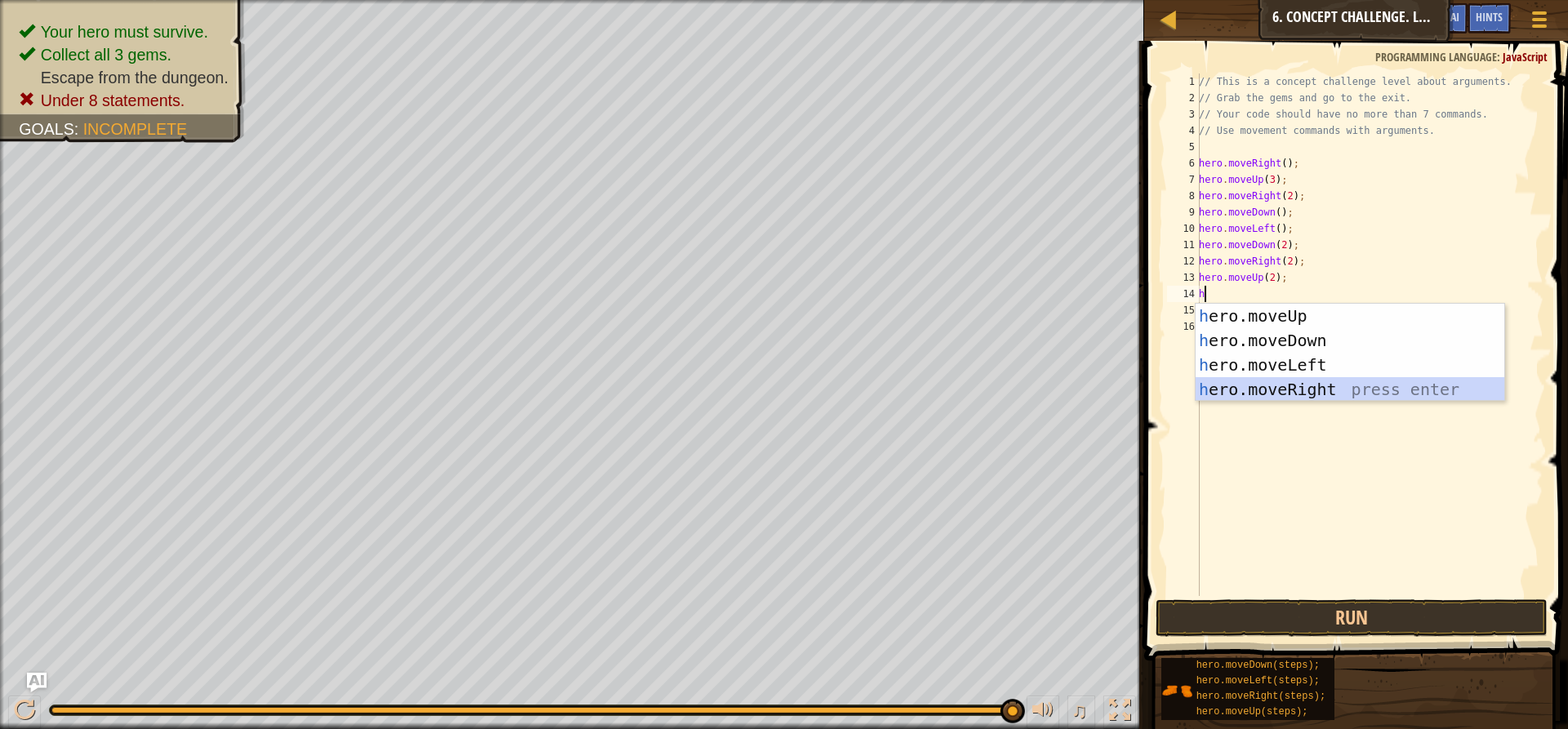
drag, startPoint x: 1291, startPoint y: 383, endPoint x: 1304, endPoint y: 525, distance: 142.6
click at [1291, 395] on div "h ero.moveUp press enter h ero.moveDown press enter h ero.moveLeft press enter …" at bounding box center [1350, 377] width 309 height 147
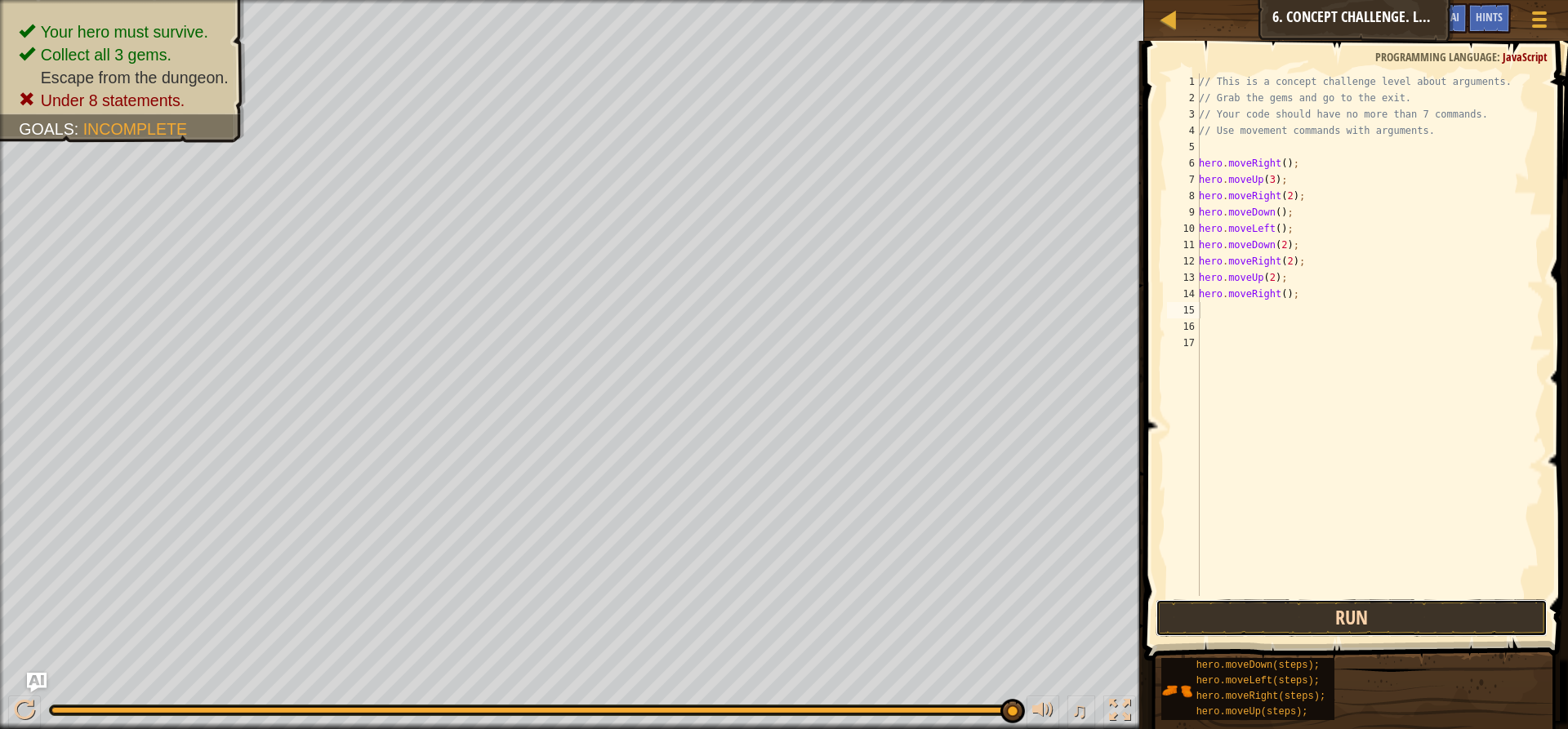
click at [1296, 621] on button "Run" at bounding box center [1352, 618] width 392 height 38
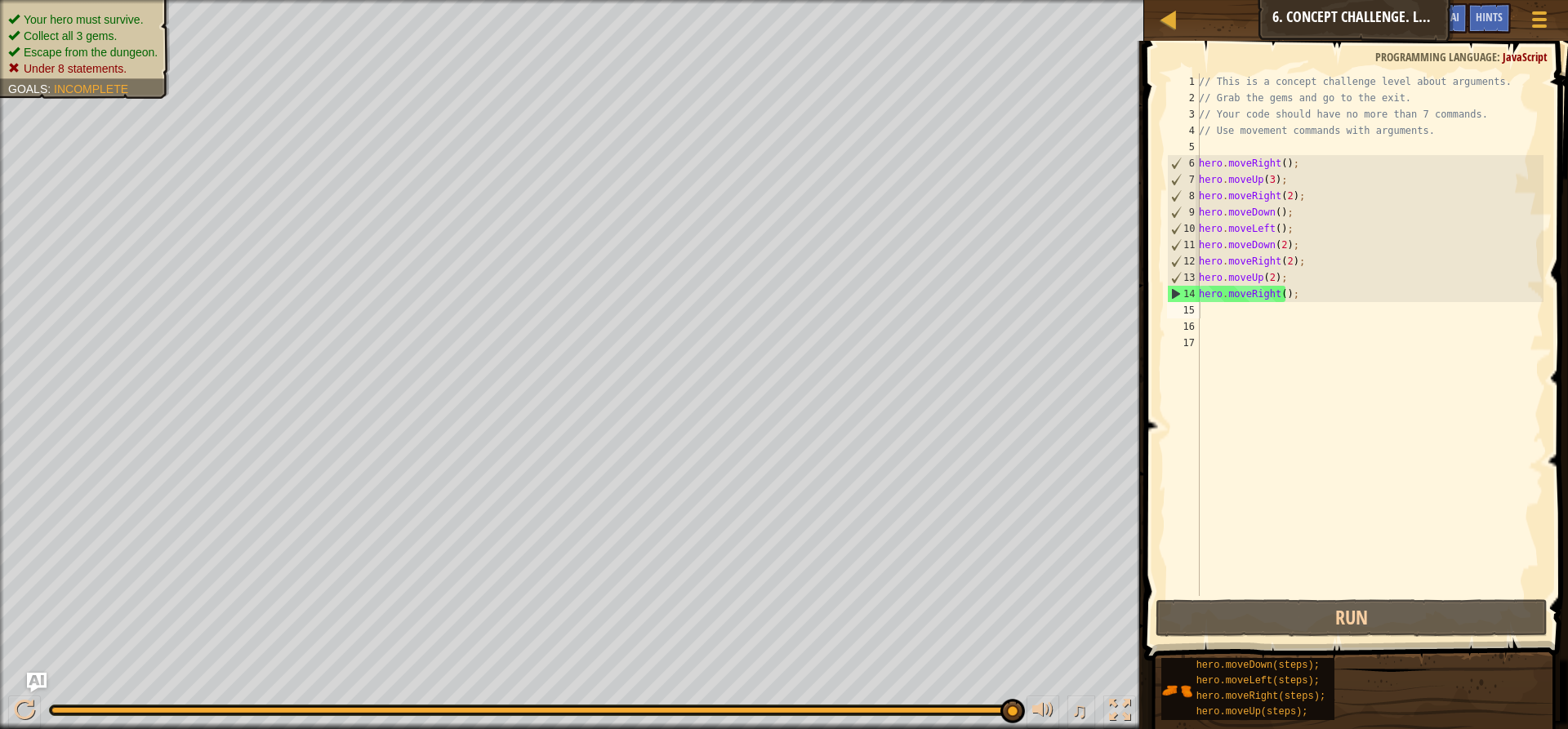
click at [103, 95] on div "Goals : Incomplete" at bounding box center [68, 89] width 120 height 17
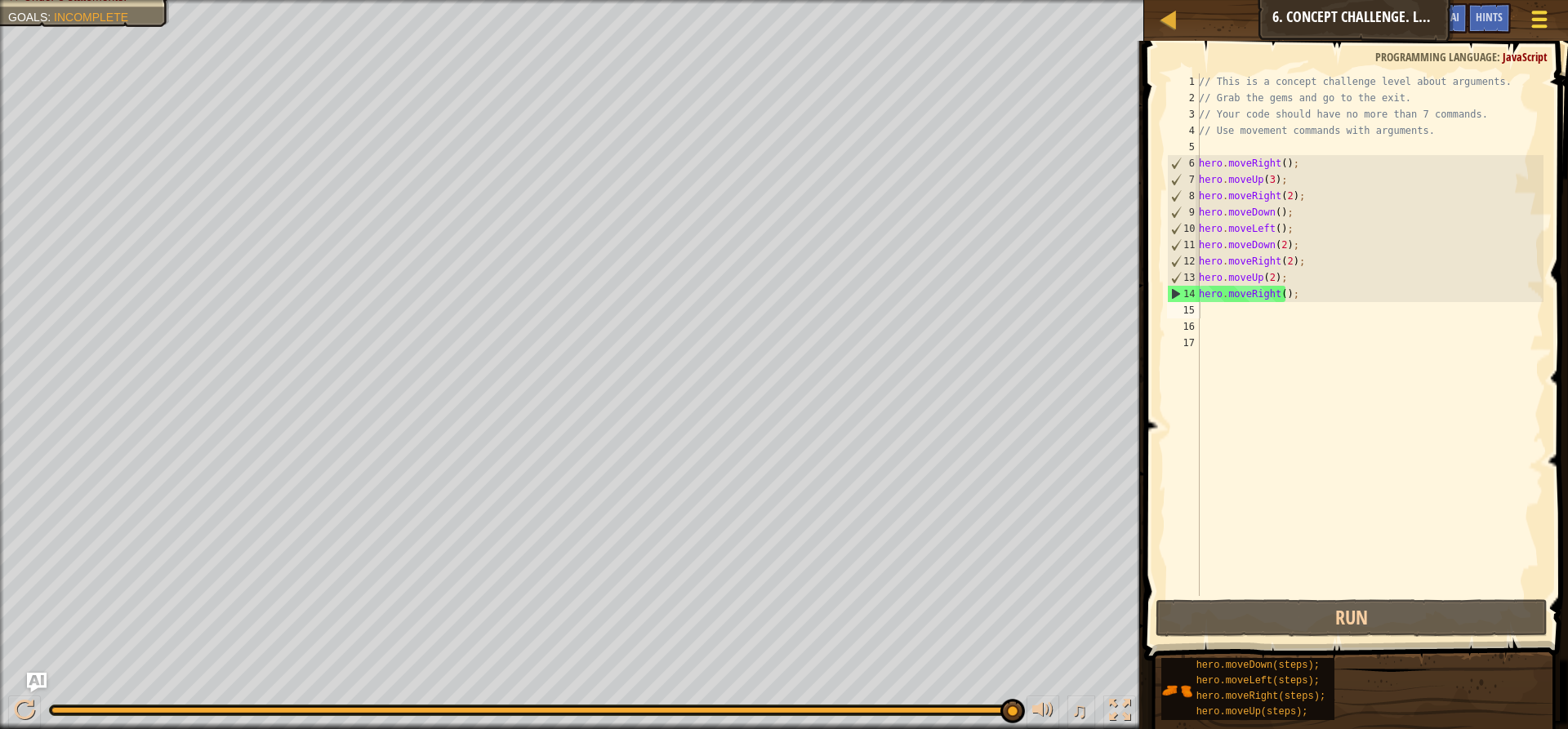
click at [1537, 6] on button "Game Menu" at bounding box center [1539, 22] width 43 height 40
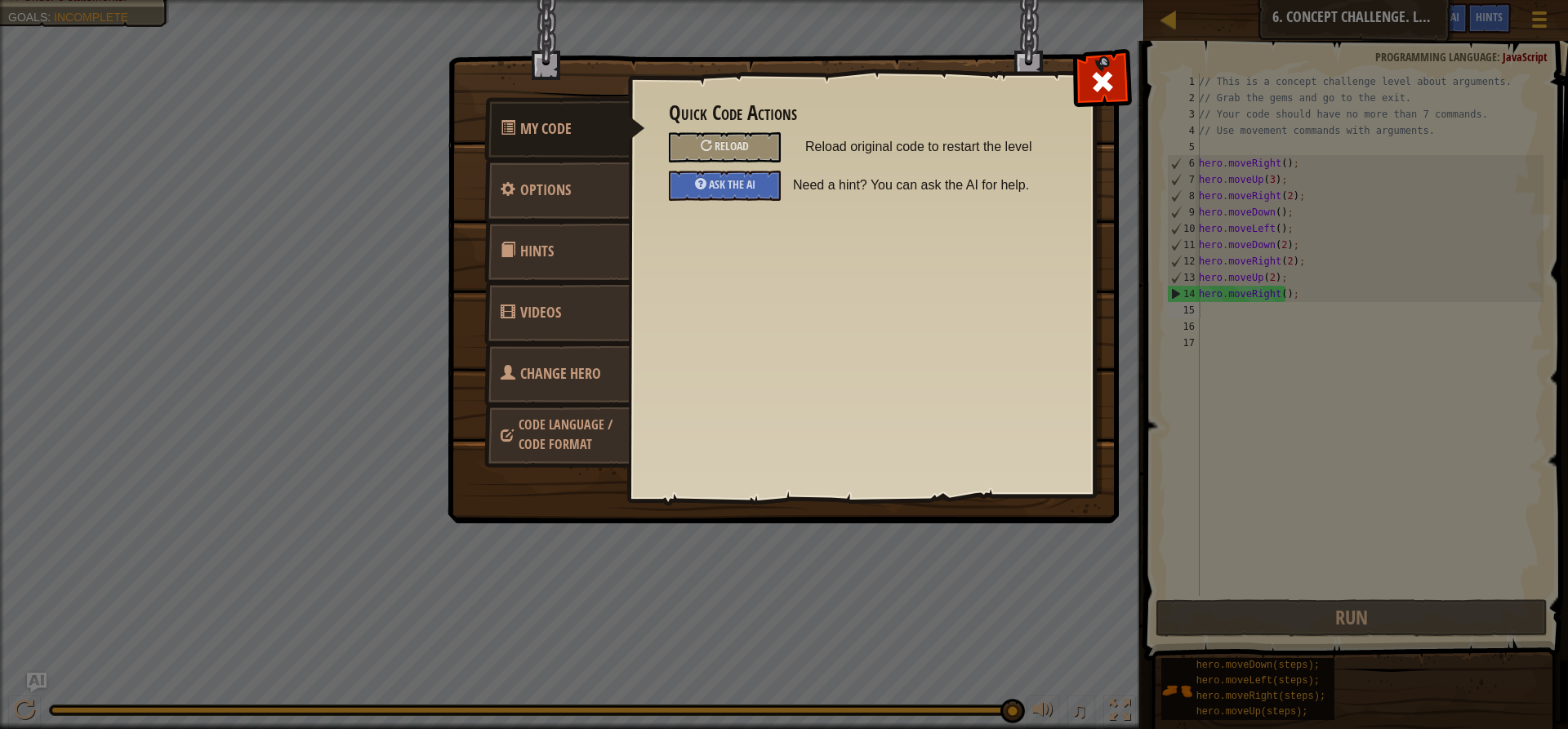
drag, startPoint x: 179, startPoint y: 179, endPoint x: 653, endPoint y: 119, distance: 477.8
click at [268, 179] on div "My Code Options Hints Videos Change Hero Code Language / Code Format Quick Code…" at bounding box center [784, 364] width 1568 height 729
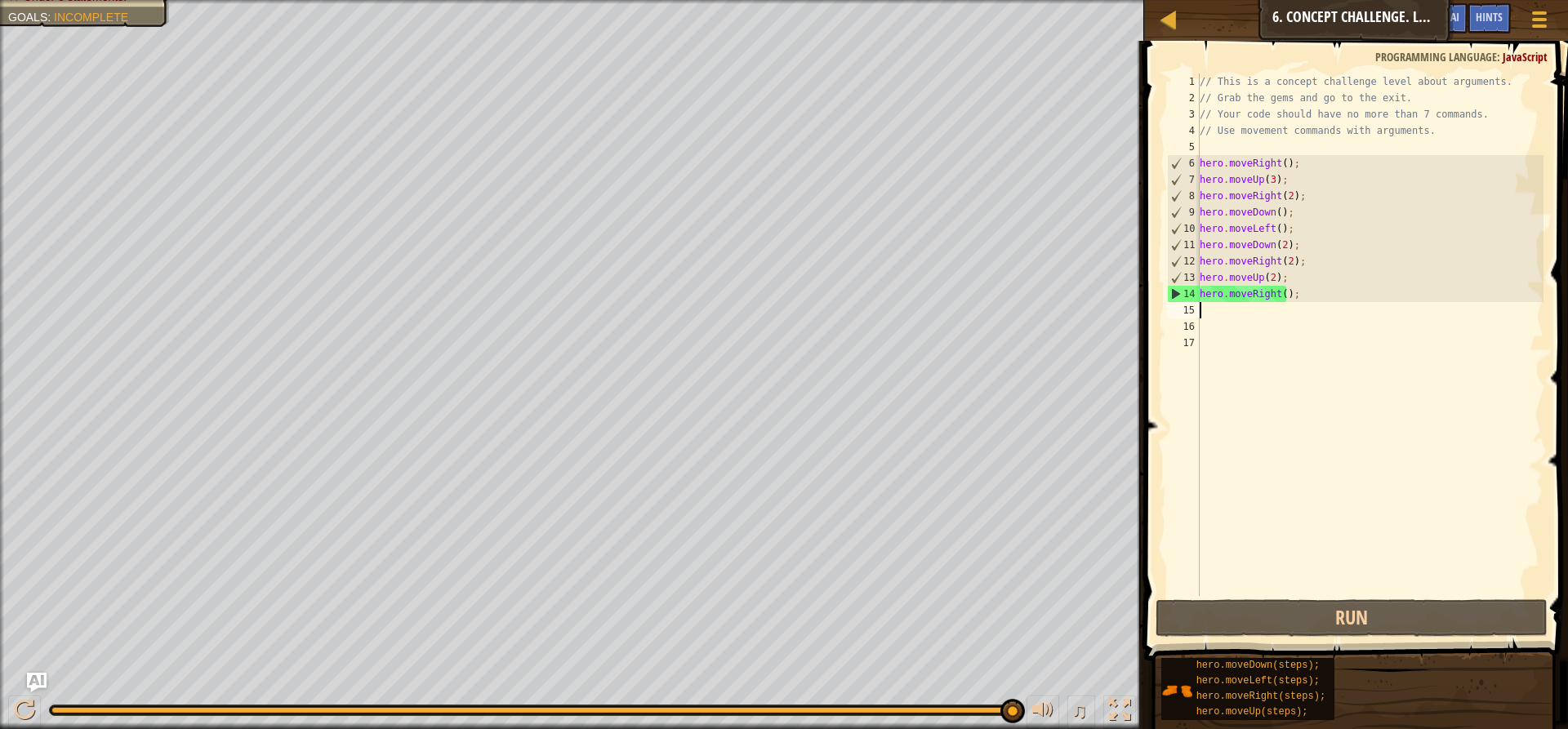
click at [1299, 299] on div "// This is a concept challenge level about arguments. // Grab the gems and go t…" at bounding box center [1369, 351] width 347 height 555
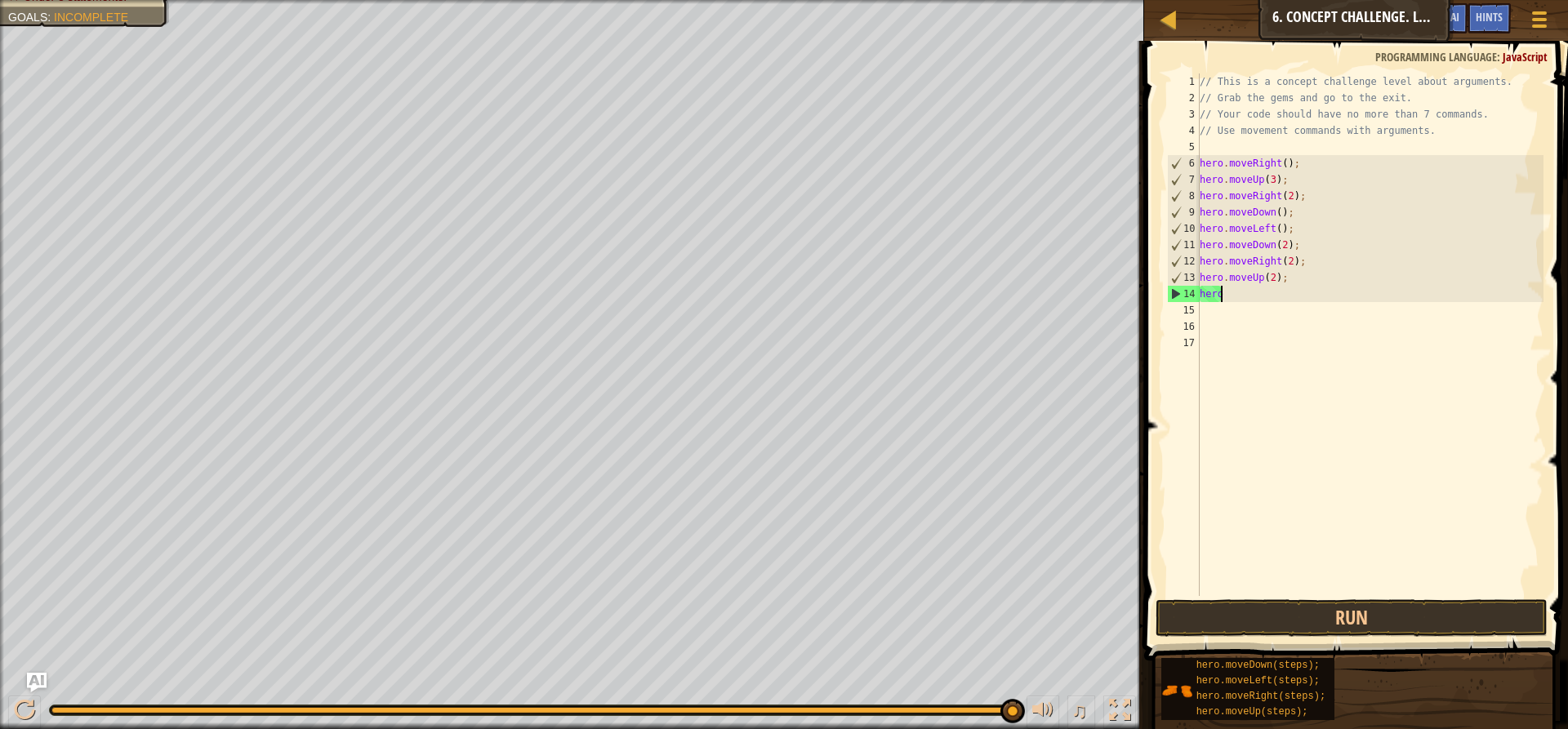
type textarea "h"
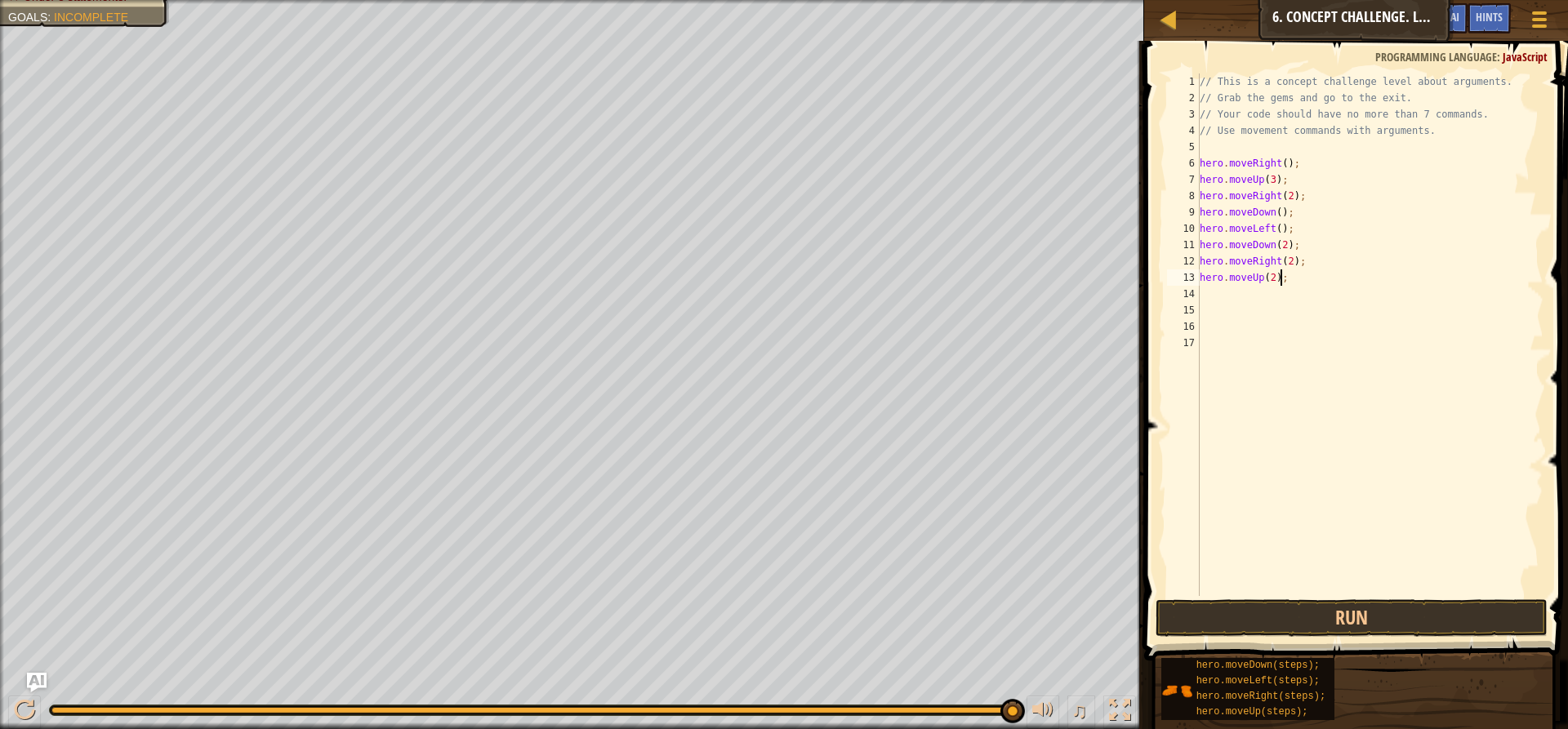
click at [1278, 277] on div "// This is a concept challenge level about arguments. // Grab the gems and go t…" at bounding box center [1369, 351] width 347 height 555
type textarea "h"
click at [1296, 260] on div "// This is a concept challenge level about arguments. // Grab the gems and go t…" at bounding box center [1369, 351] width 347 height 555
type textarea "h"
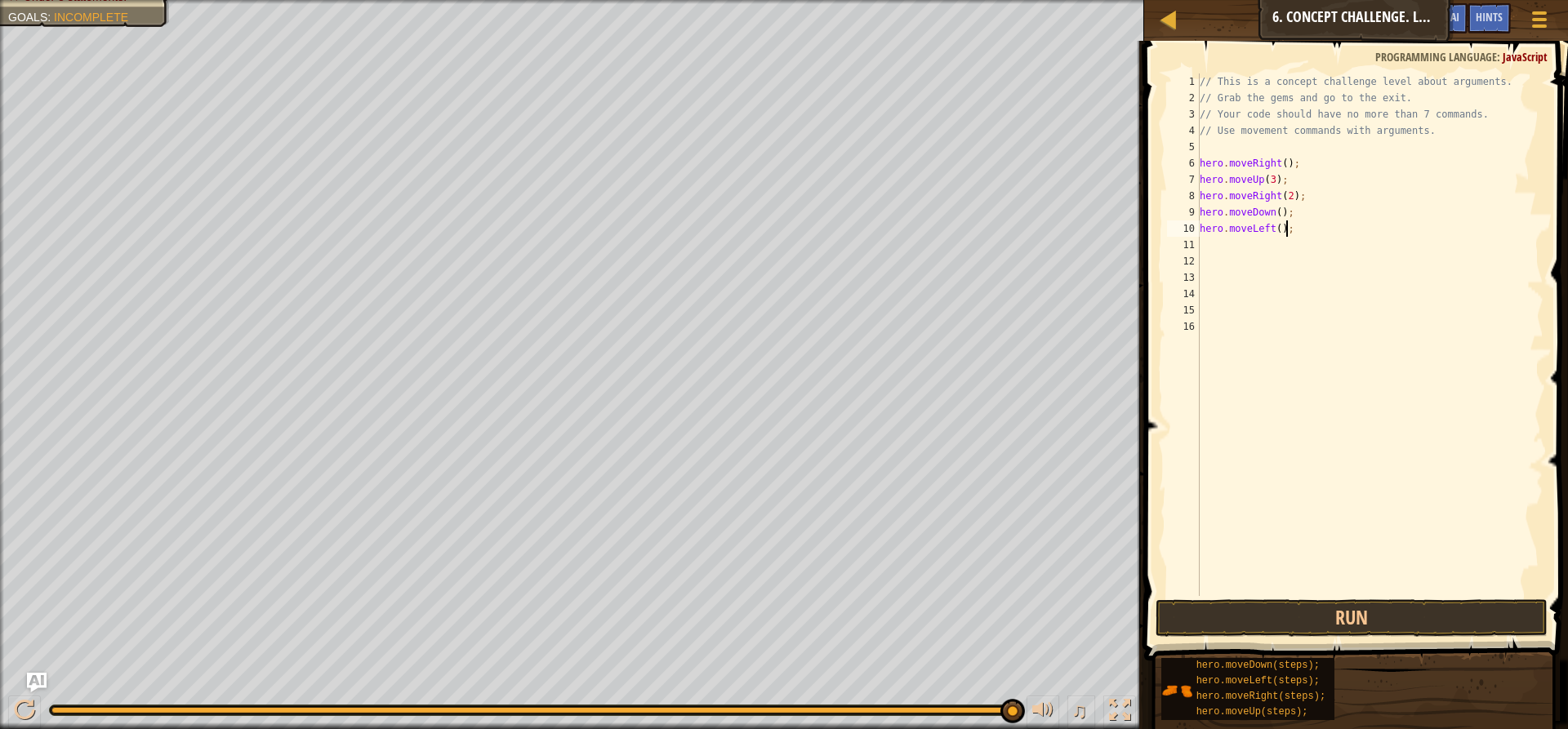
click at [1289, 229] on div "// This is a concept challenge level about arguments. // Grab the gems and go t…" at bounding box center [1369, 351] width 347 height 555
type textarea "h"
click at [1430, 625] on button "Run" at bounding box center [1352, 618] width 392 height 38
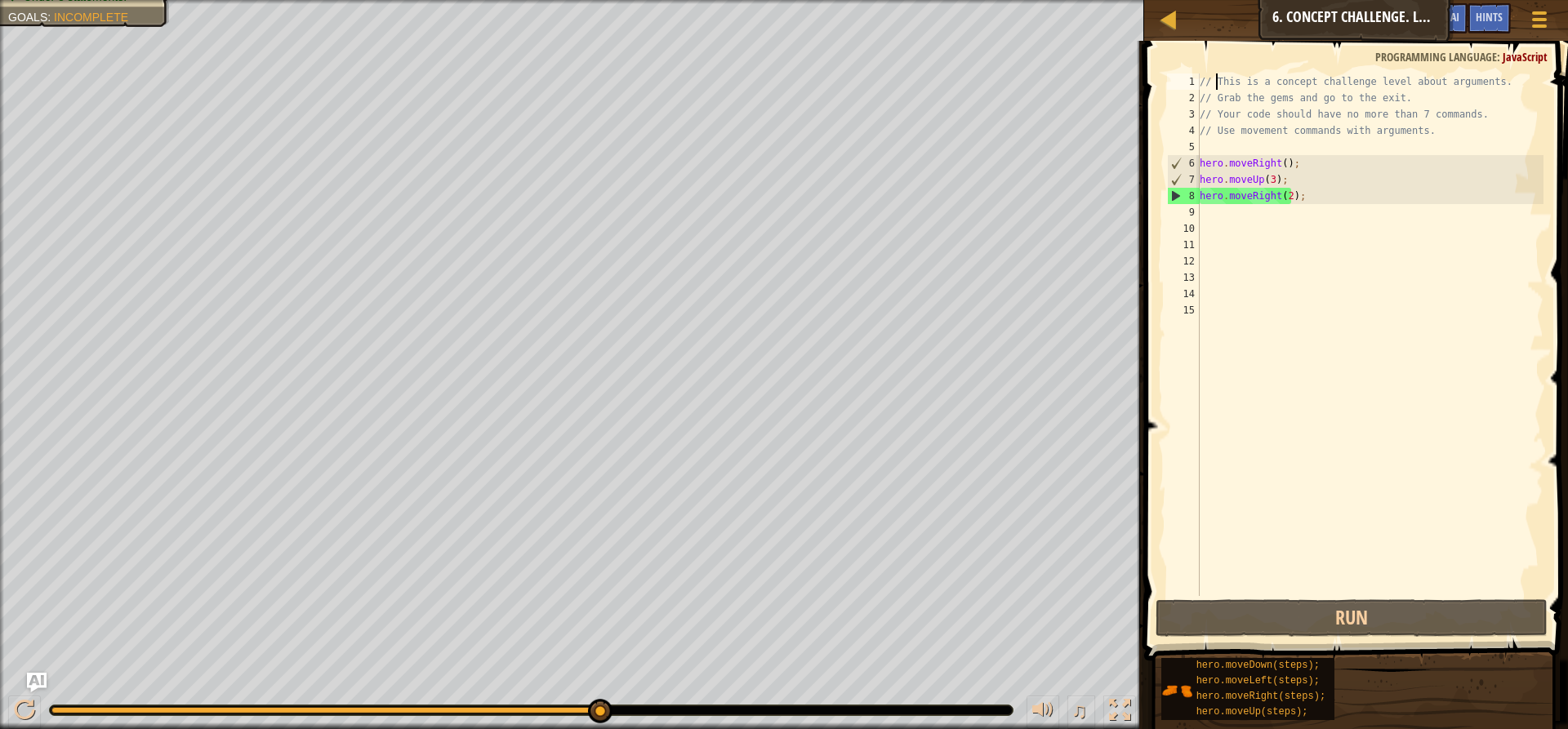
click at [1217, 80] on div "// This is a concept challenge level about arguments. // Grab the gems and go t…" at bounding box center [1369, 351] width 347 height 555
type textarea "// This is a concept challenge level about arguments."
click at [1291, 240] on div "// This is a concept challenge level about arguments. // Grab the gems and go t…" at bounding box center [1369, 351] width 347 height 555
drag, startPoint x: 1256, startPoint y: 301, endPoint x: 1247, endPoint y: 303, distance: 9.2
click at [1247, 303] on div "// This is a concept challenge level about arguments. // Grab the gems and go t…" at bounding box center [1369, 351] width 347 height 555
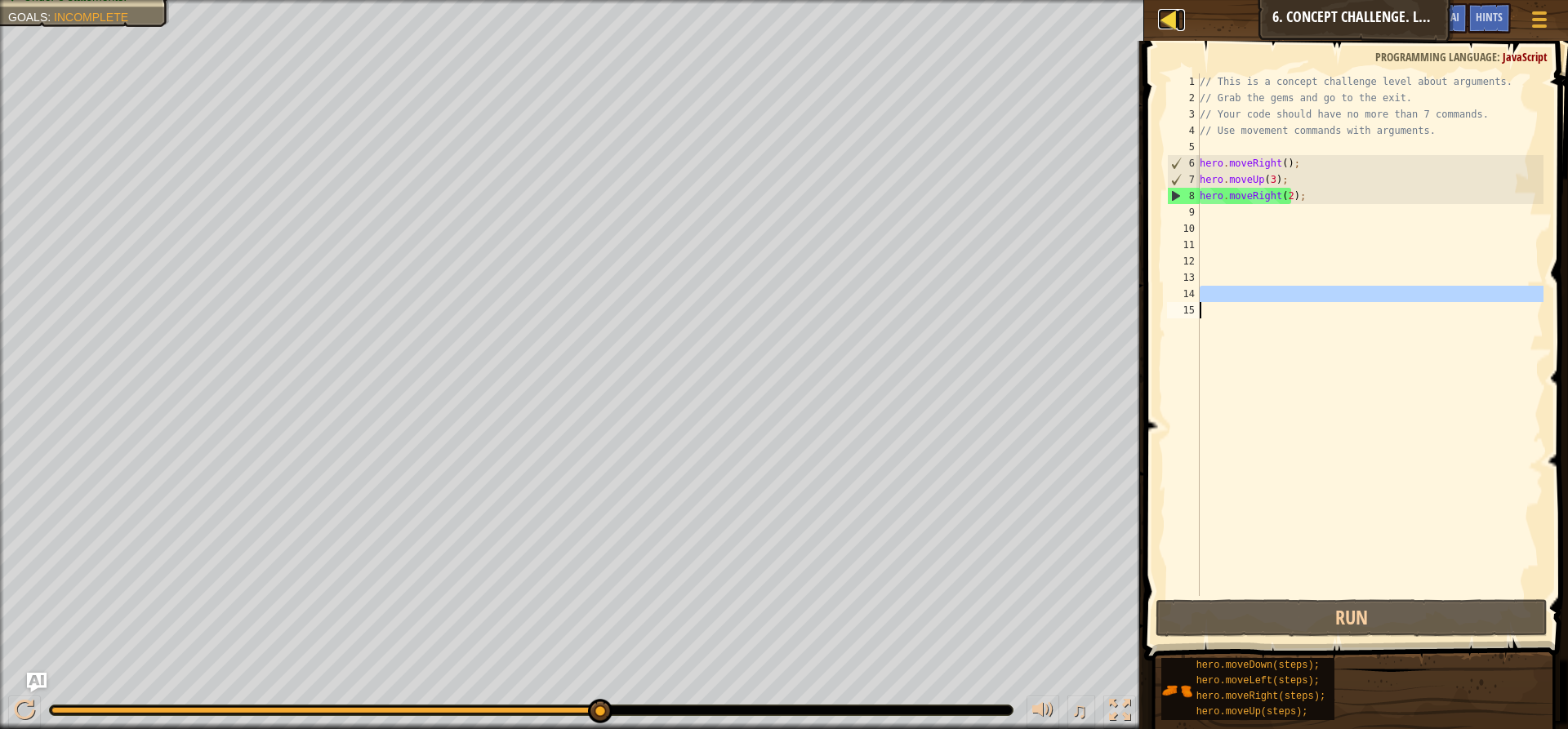
click at [1167, 19] on div at bounding box center [1168, 19] width 20 height 20
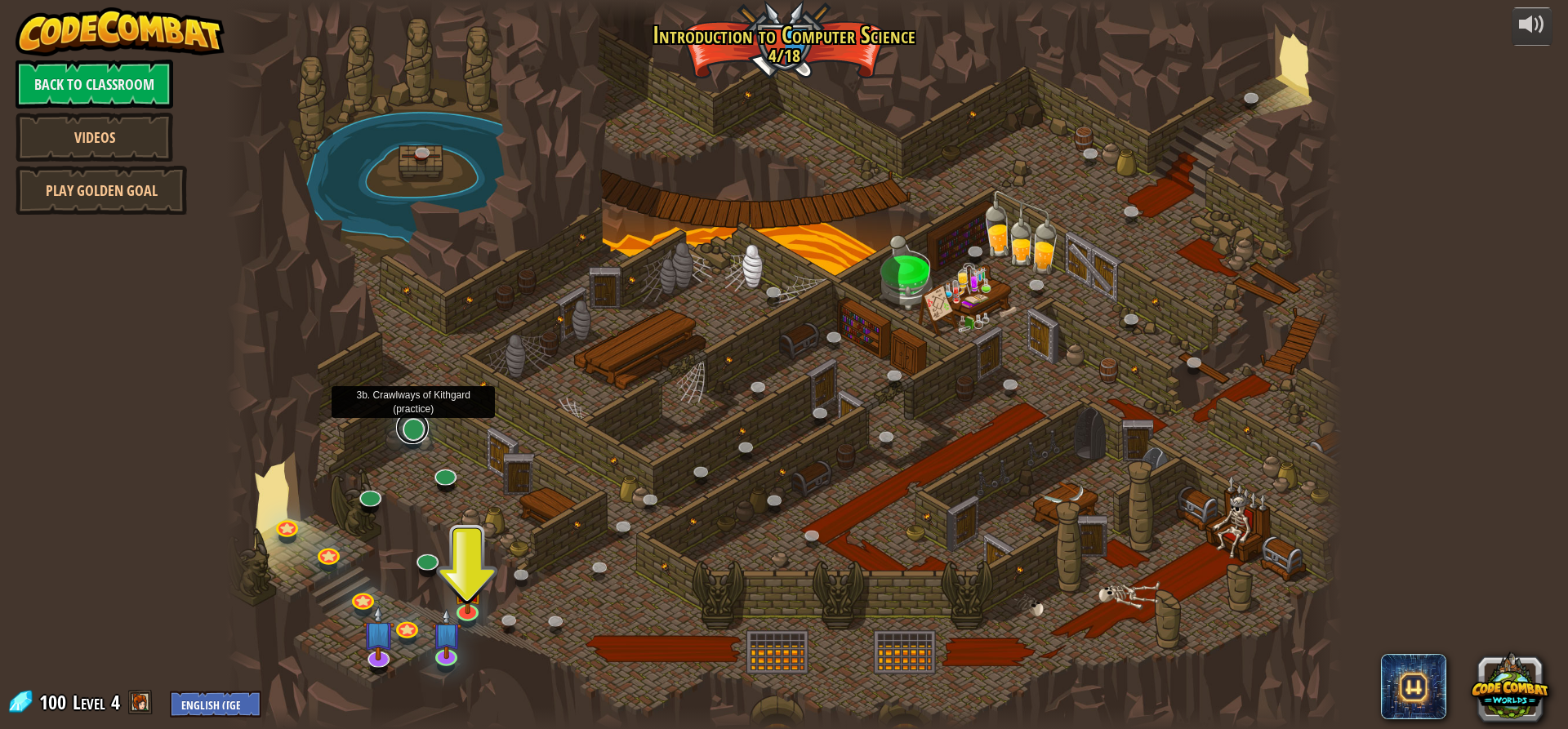
click at [421, 432] on link at bounding box center [412, 427] width 32 height 32
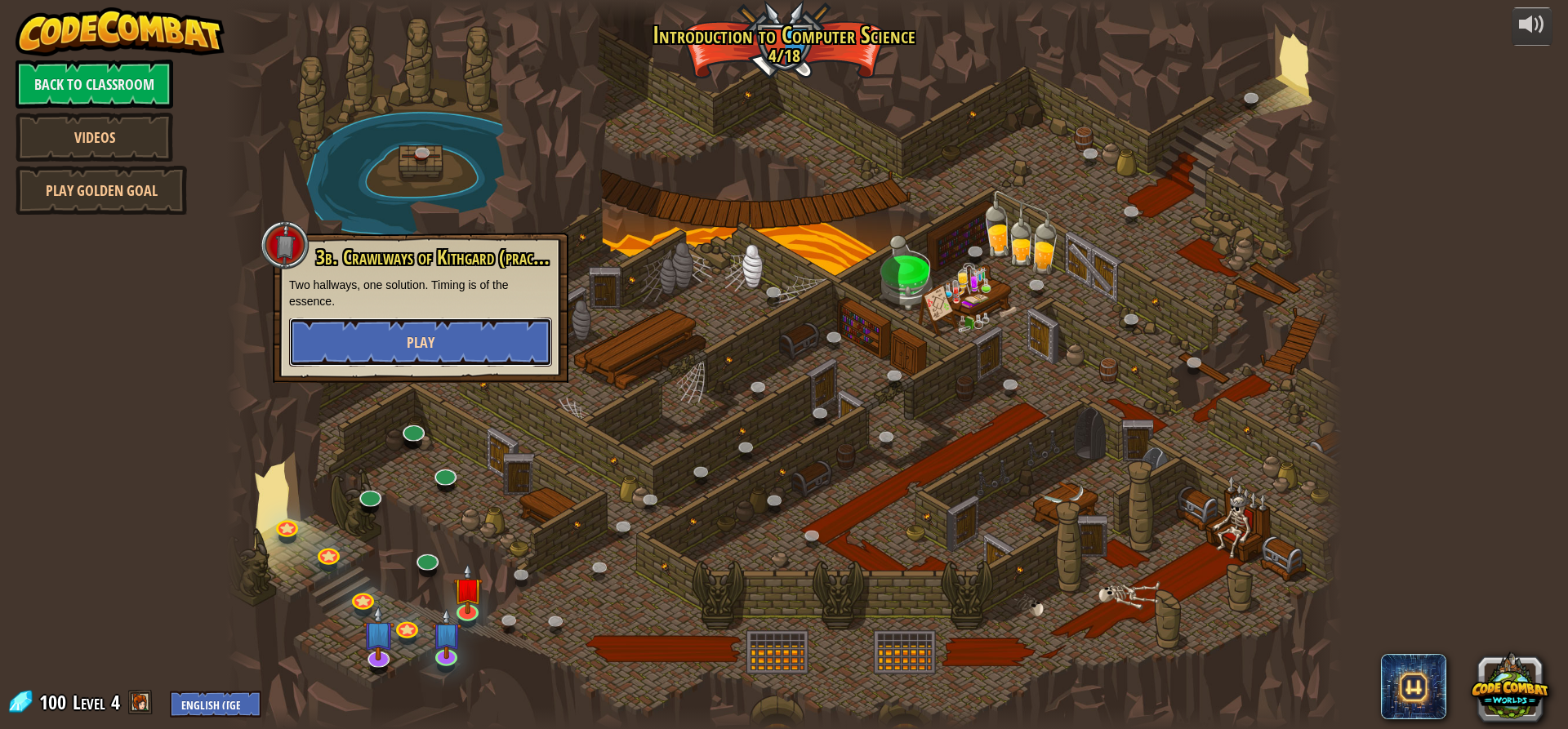
click at [485, 338] on button "Play" at bounding box center [420, 341] width 263 height 49
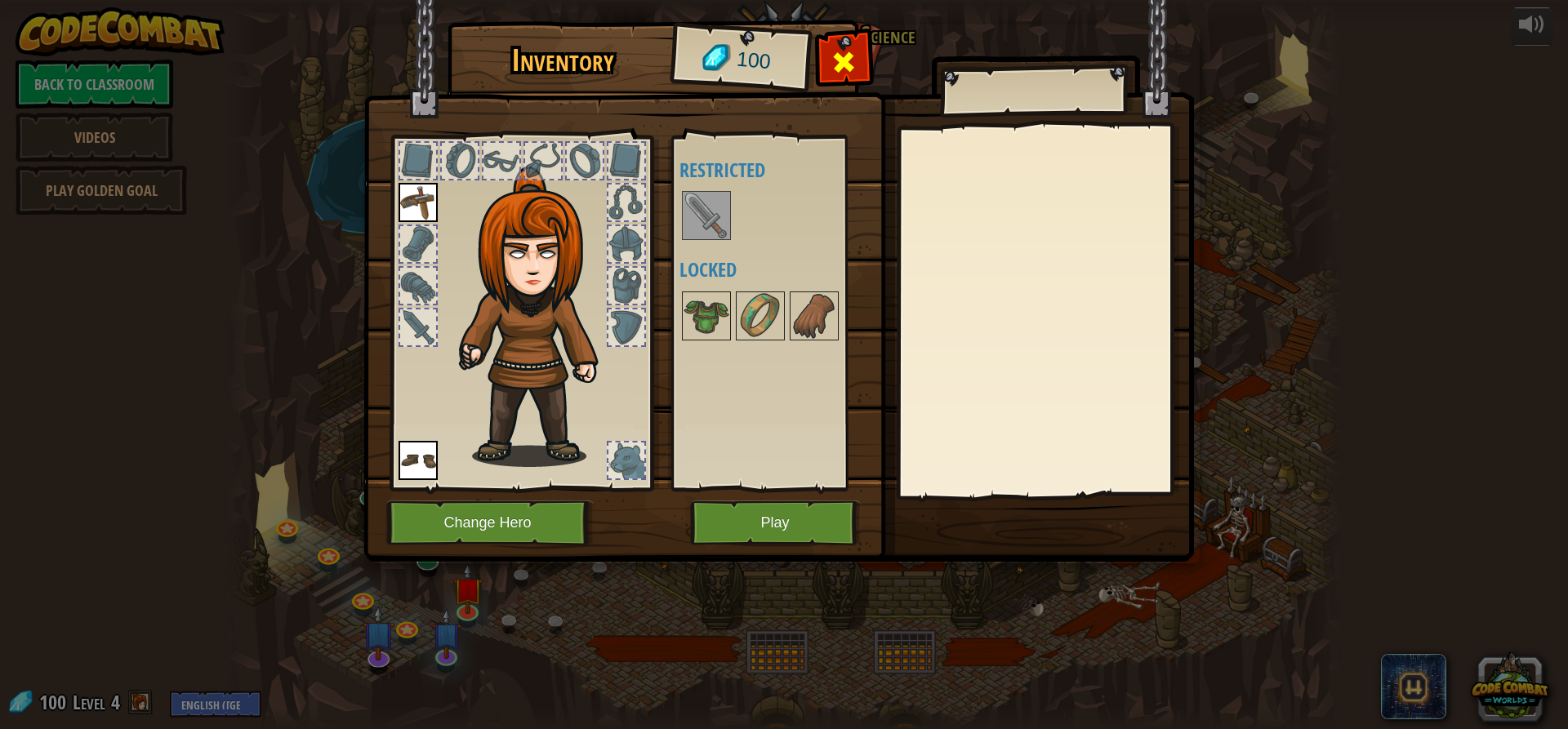
click at [843, 58] on span at bounding box center [844, 62] width 26 height 26
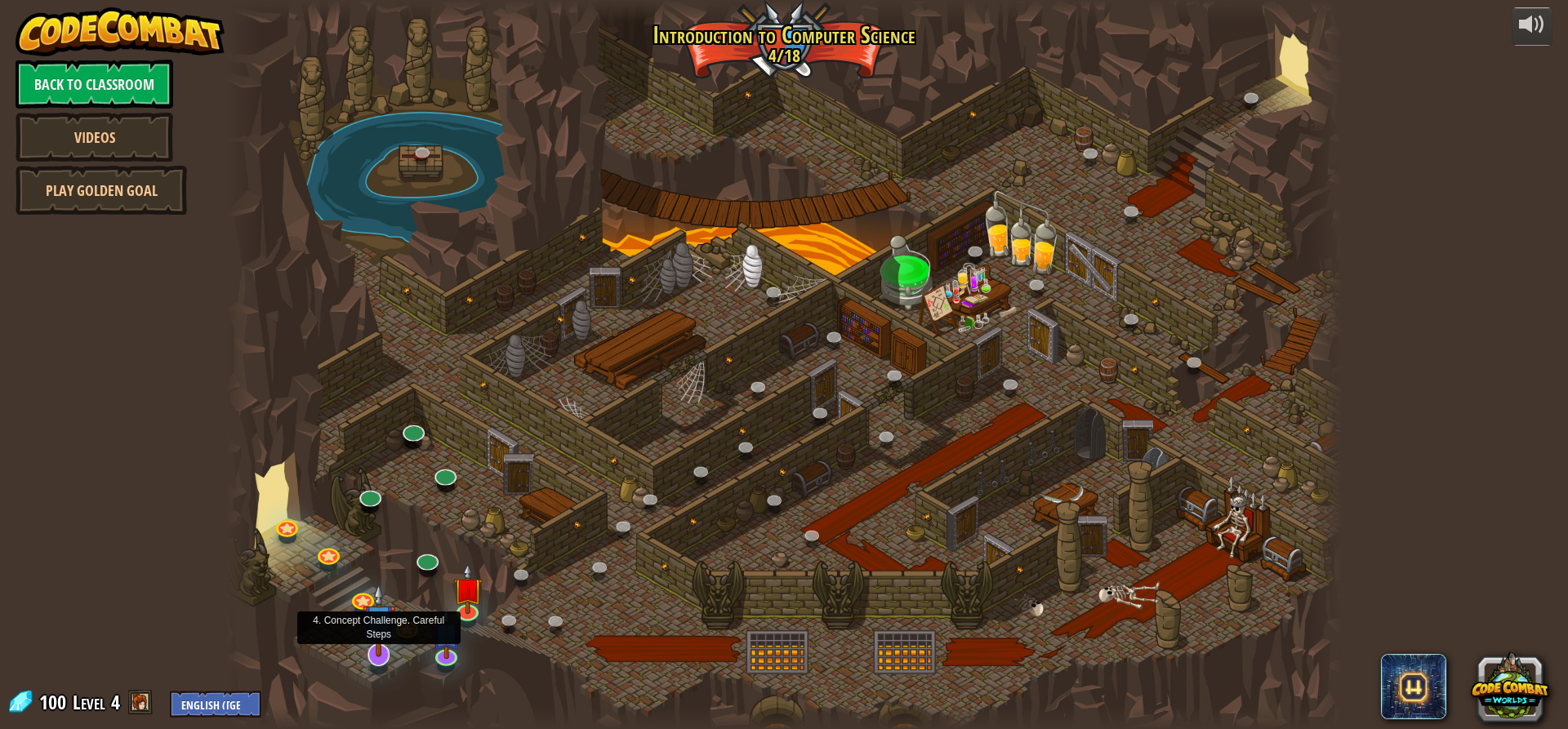
click at [372, 656] on img at bounding box center [378, 620] width 32 height 74
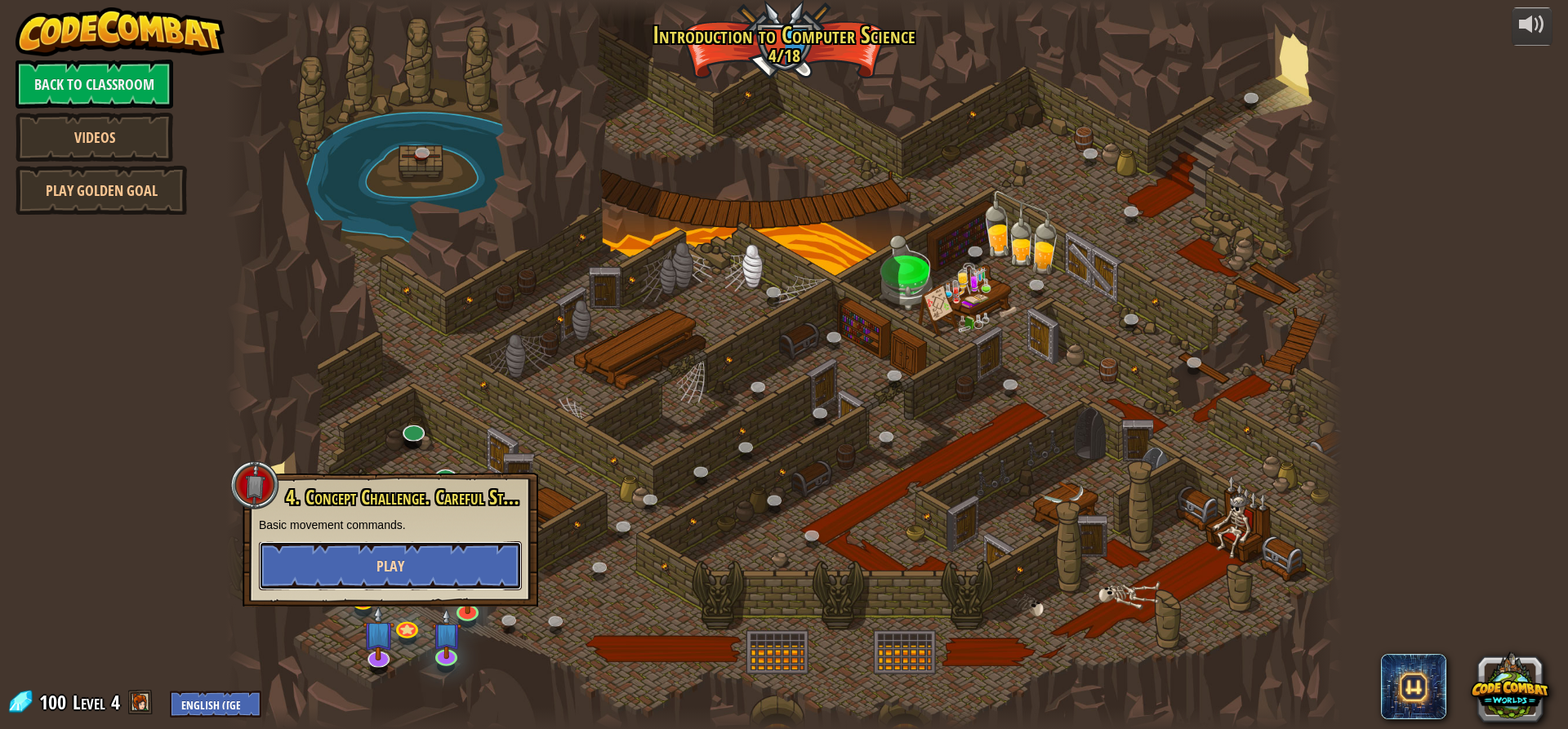
click at [456, 562] on button "Play" at bounding box center [390, 565] width 263 height 49
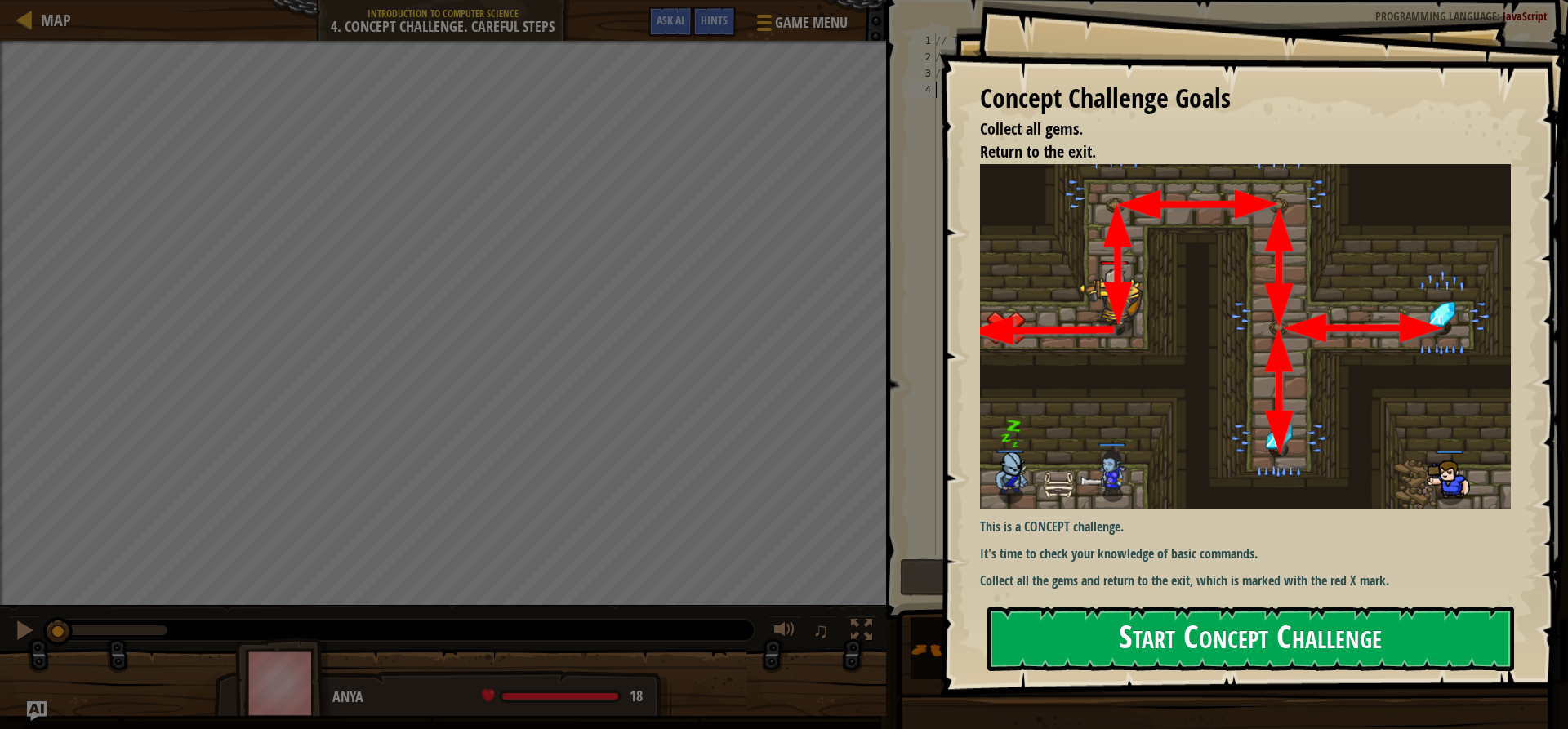
click at [1290, 652] on button "Start Concept Challenge" at bounding box center [1250, 639] width 526 height 65
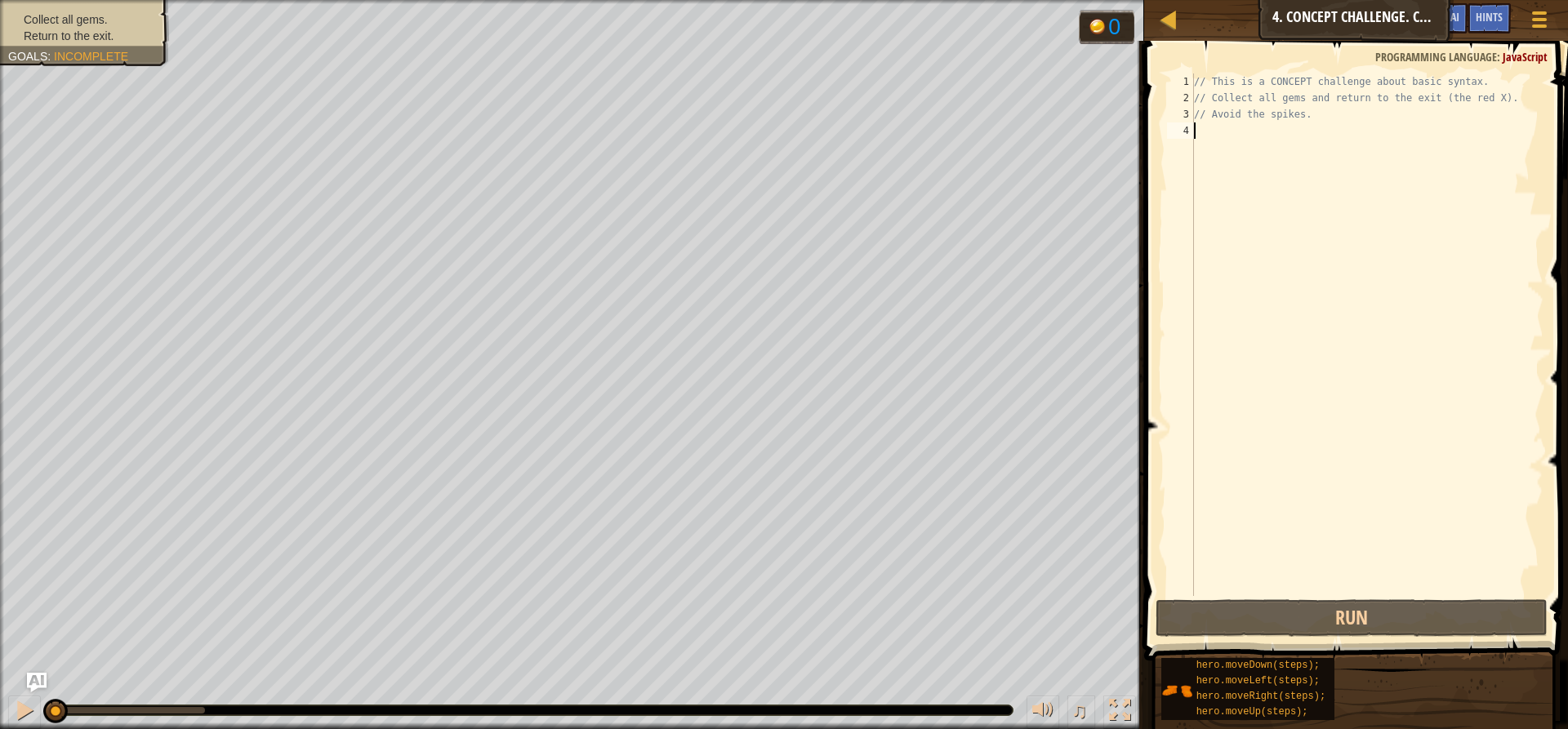
type textarea "h"
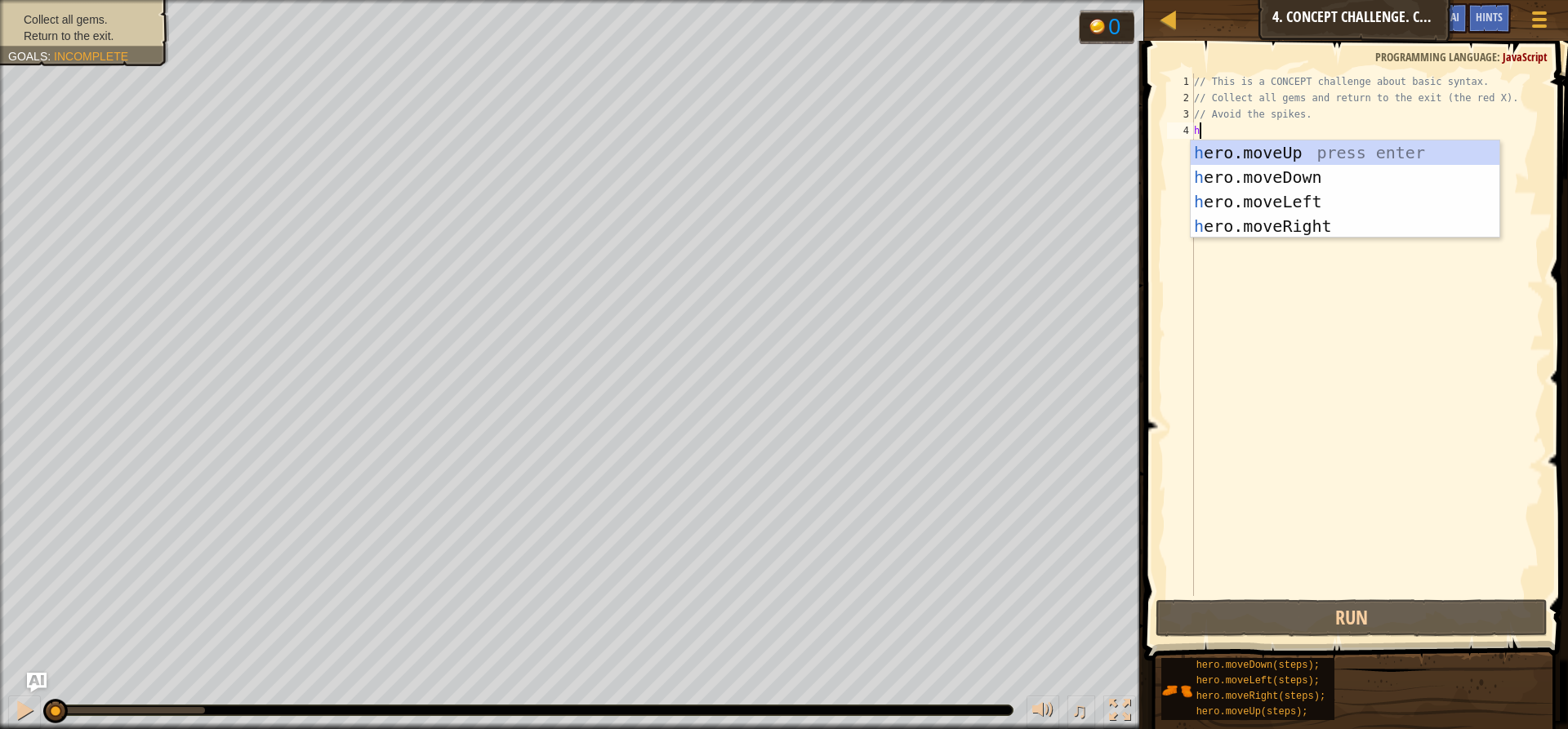
scroll to position [7, 0]
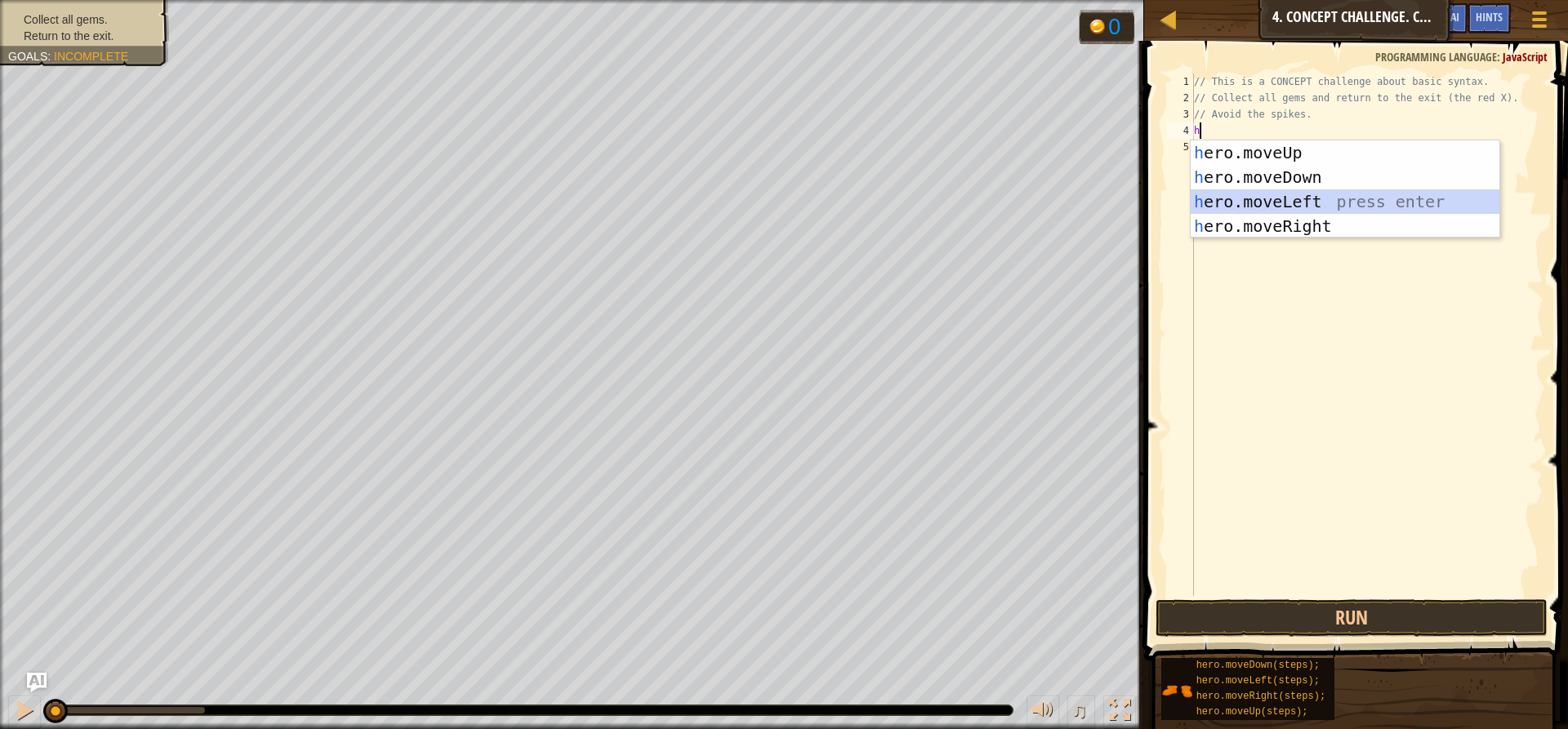
click at [1297, 213] on div "h ero.moveUp press enter h ero.moveDown press enter h ero.moveLeft press enter …" at bounding box center [1345, 214] width 309 height 147
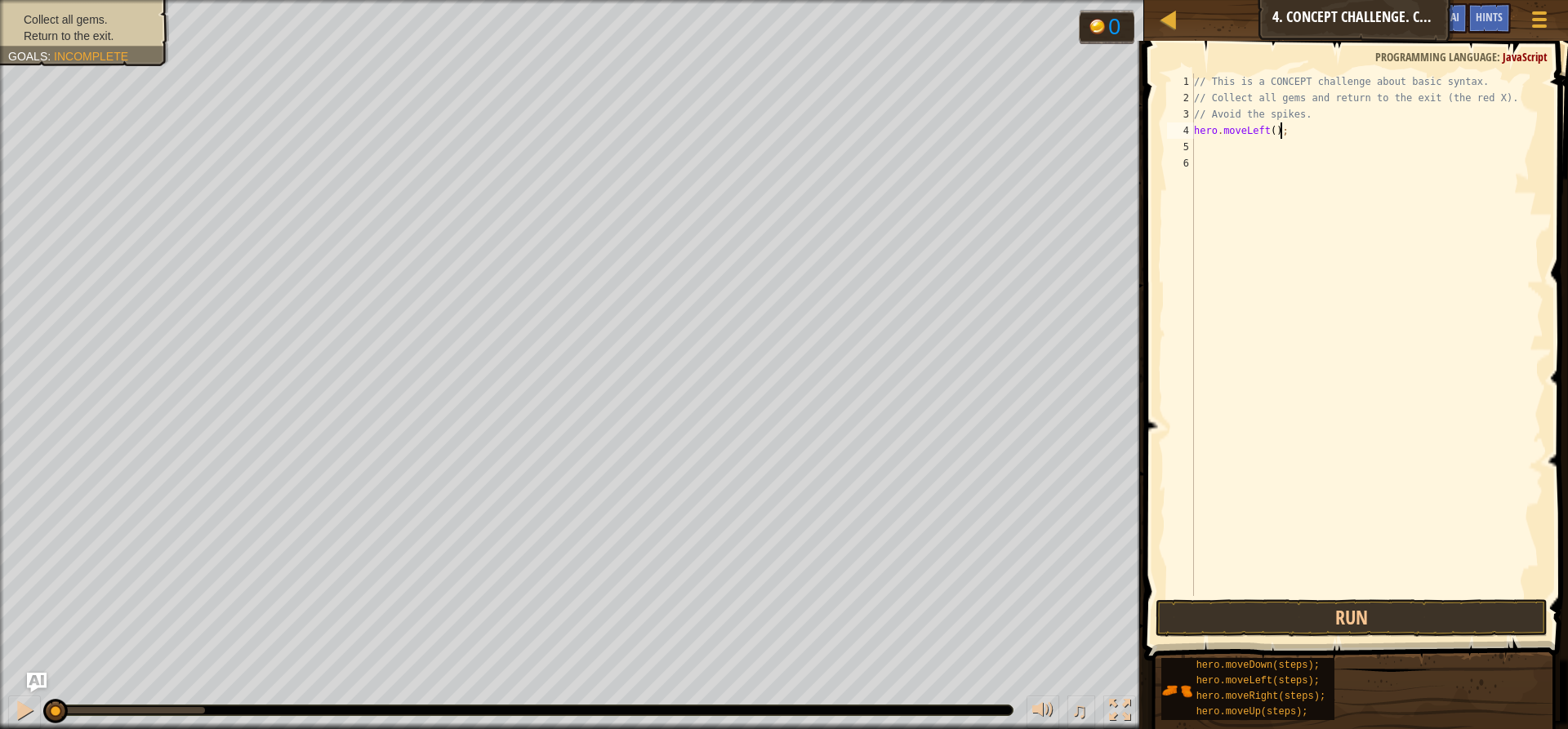
click at [1278, 134] on div "// This is a CONCEPT challenge about basic syntax. // Collect all gems and retu…" at bounding box center [1366, 351] width 352 height 555
click at [1354, 620] on button "Run" at bounding box center [1352, 618] width 392 height 38
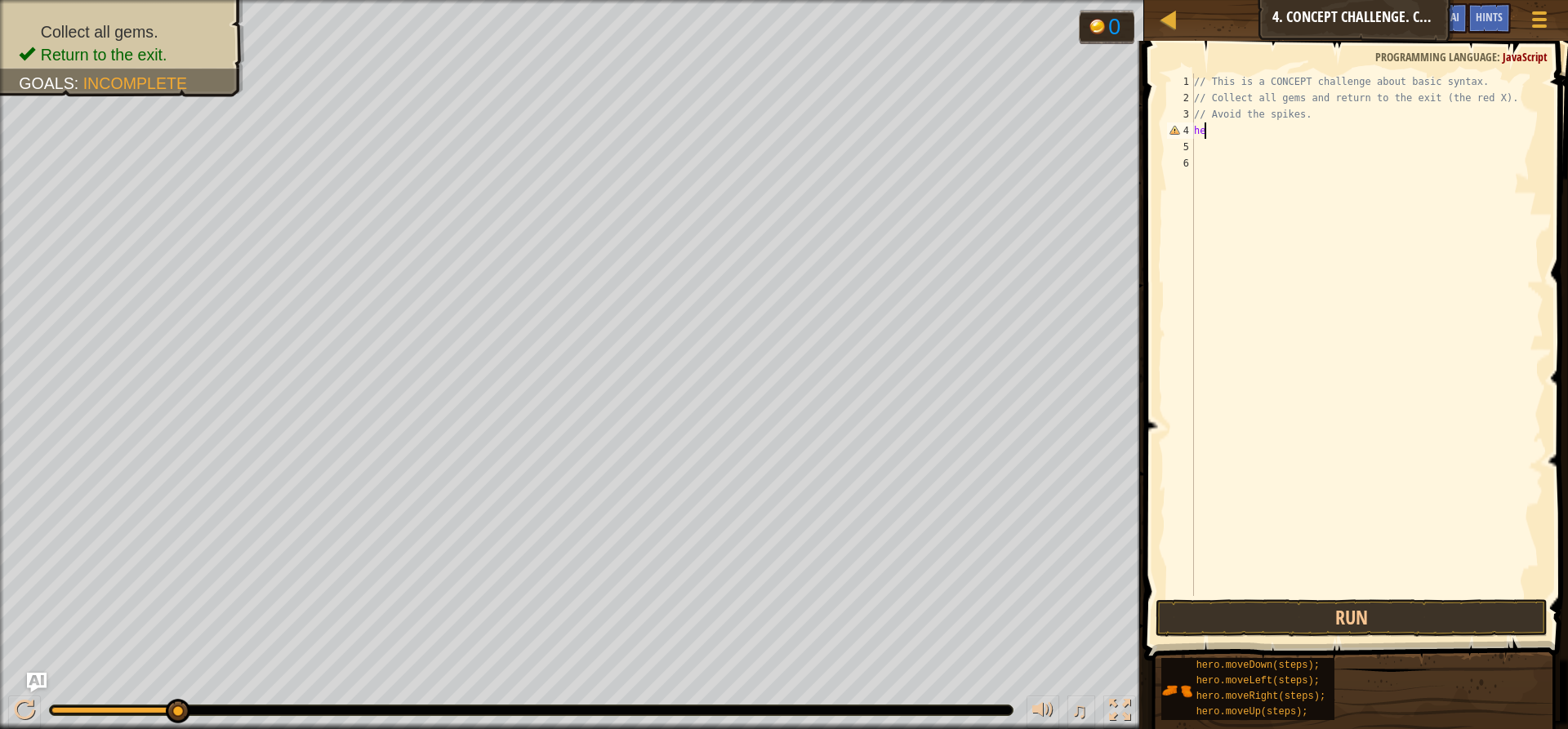
type textarea "h"
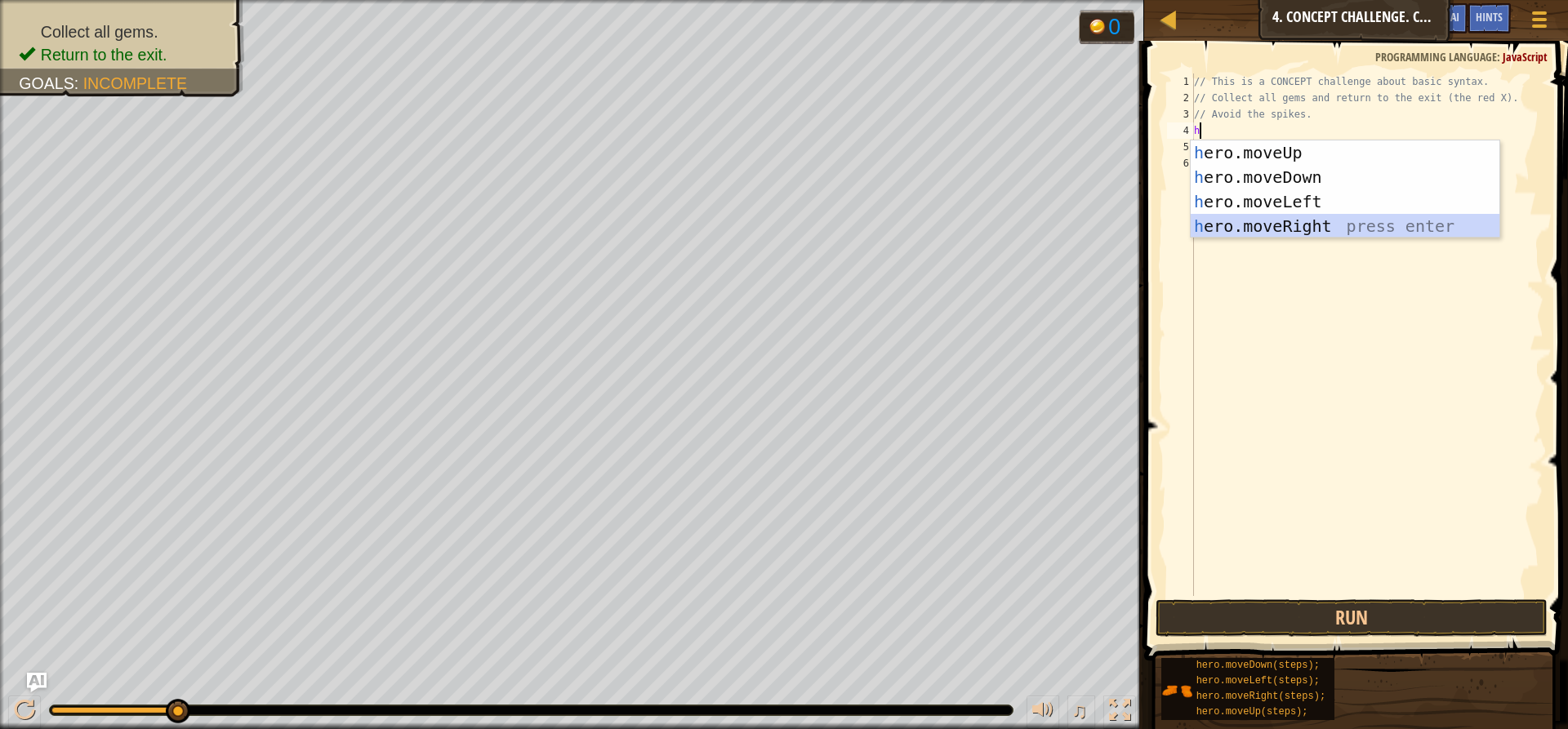
click at [1420, 231] on div "h ero.moveUp press enter h ero.moveDown press enter h ero.moveLeft press enter …" at bounding box center [1345, 214] width 309 height 147
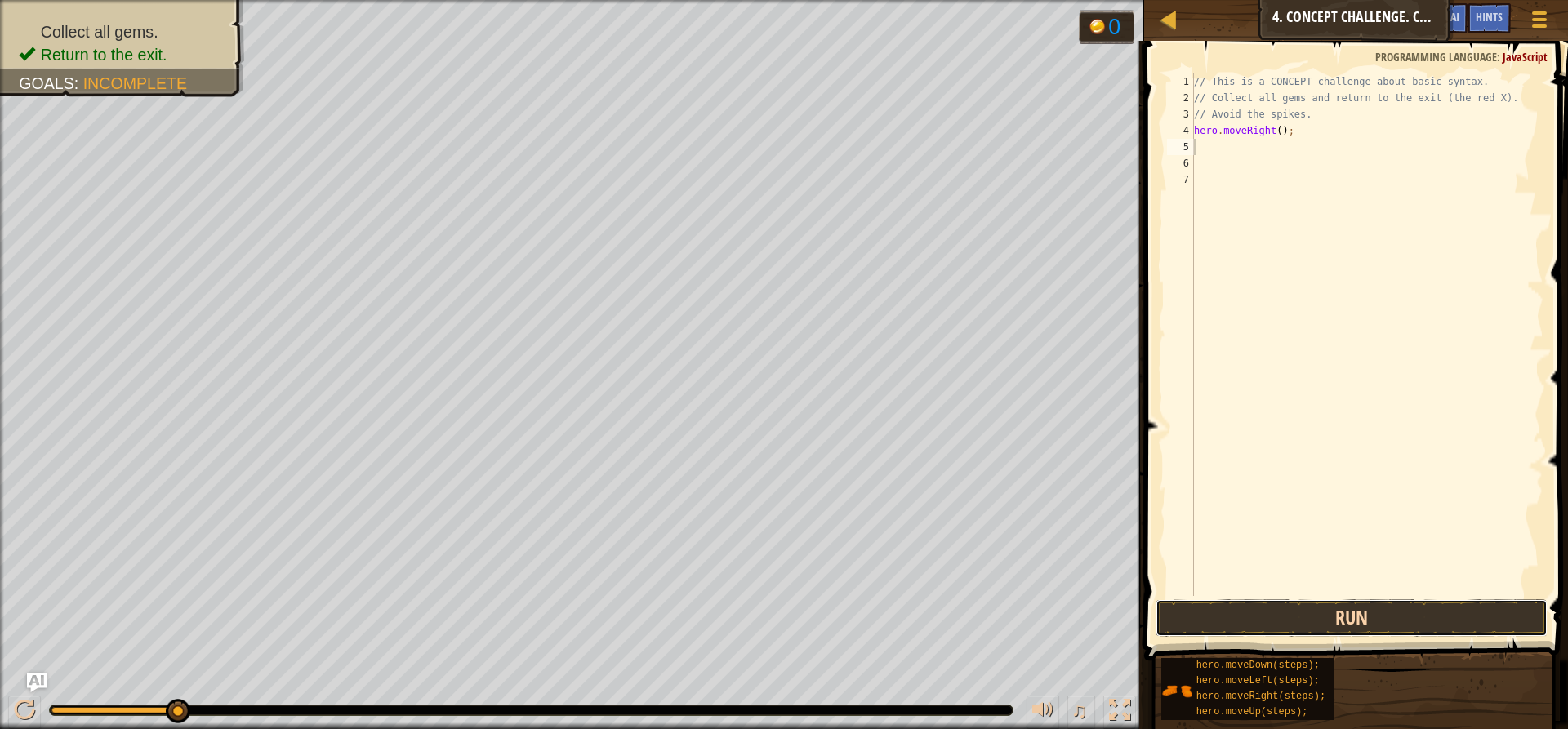
click at [1230, 612] on button "Run" at bounding box center [1352, 618] width 392 height 38
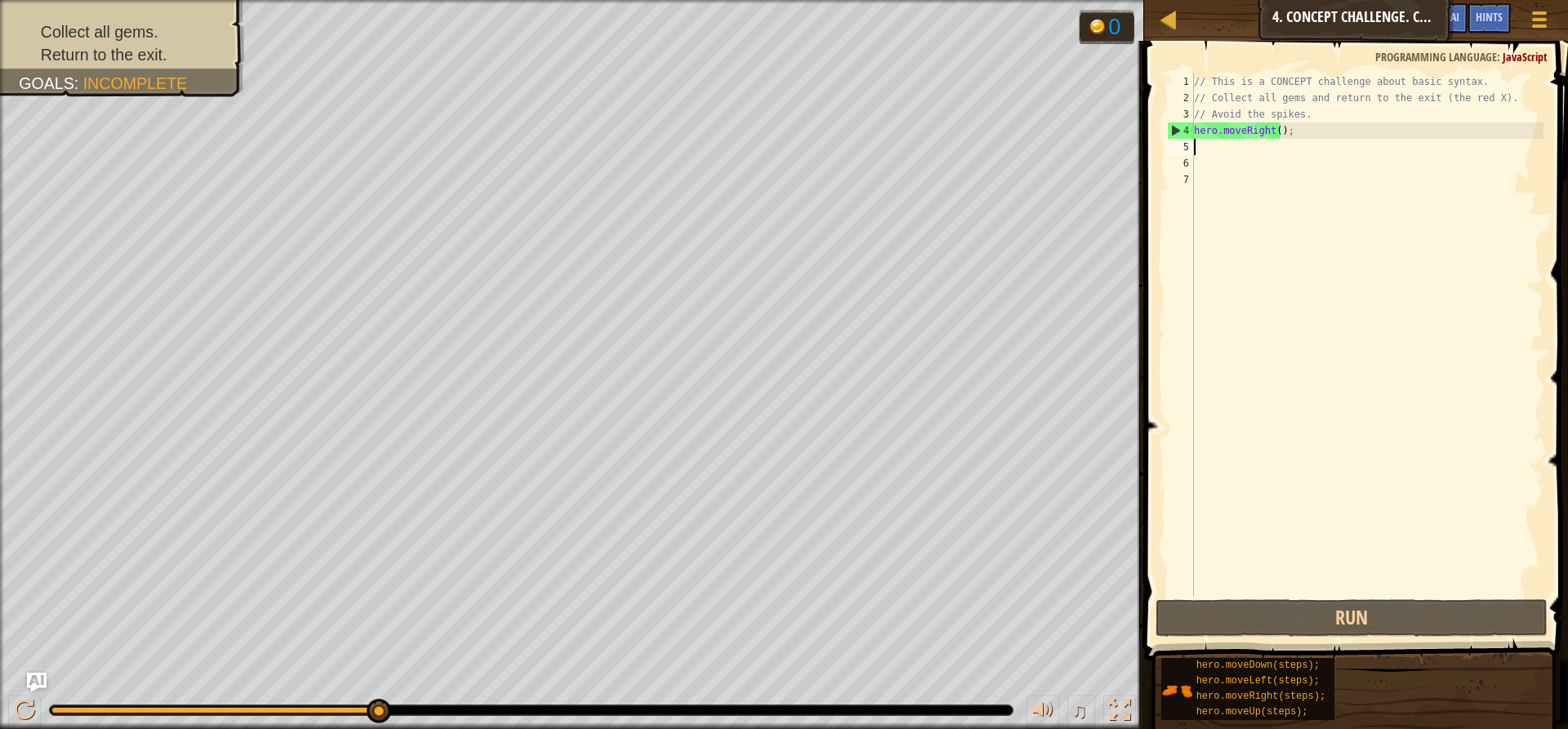
click at [1191, 152] on div "1 2 3 4 5 6 7 // This is a CONCEPT challenge about basic syntax. // Collect all…" at bounding box center [1353, 334] width 379 height 523
type textarea "h"
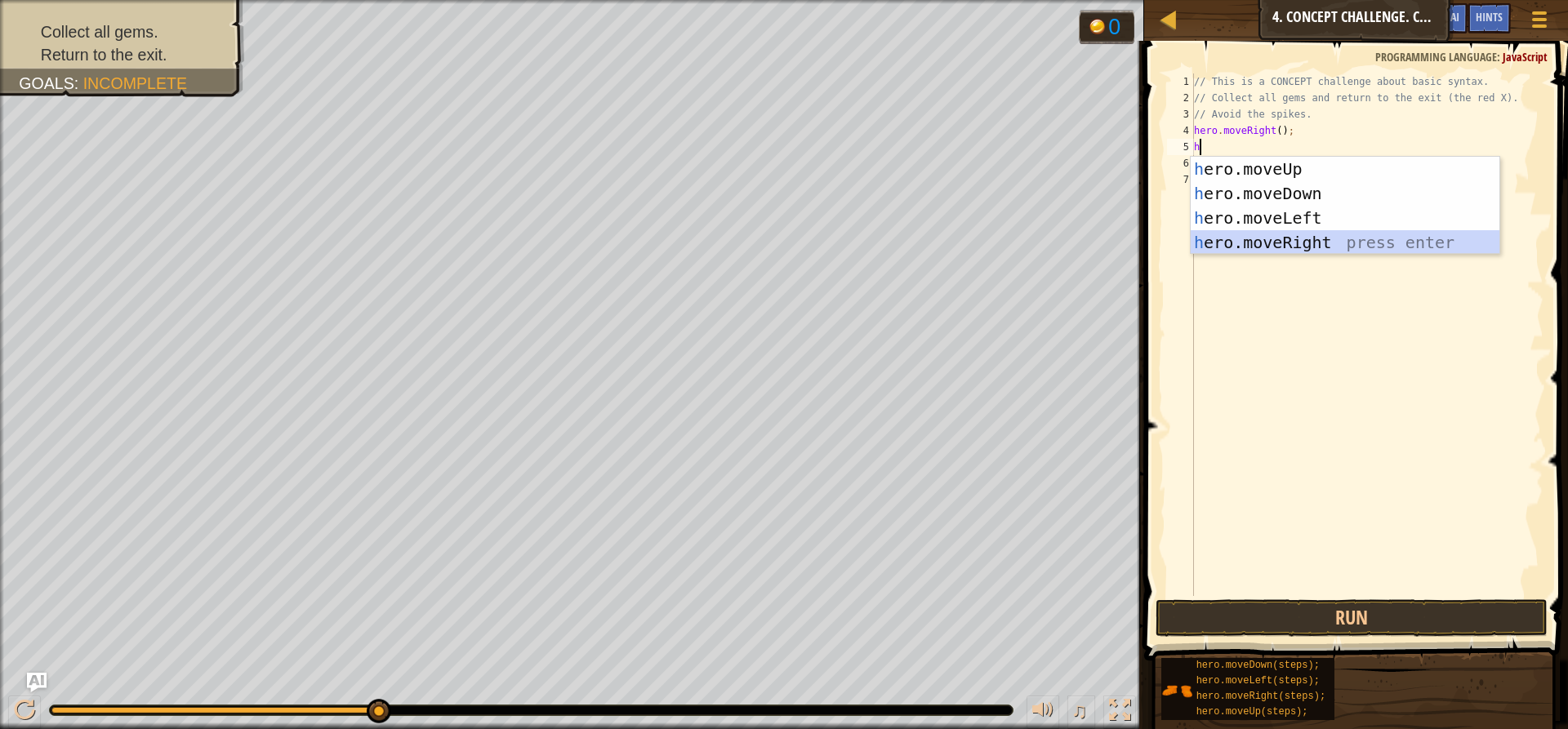
click at [1283, 233] on div "h ero.moveUp press enter h ero.moveDown press enter h ero.moveLeft press enter …" at bounding box center [1345, 229] width 309 height 147
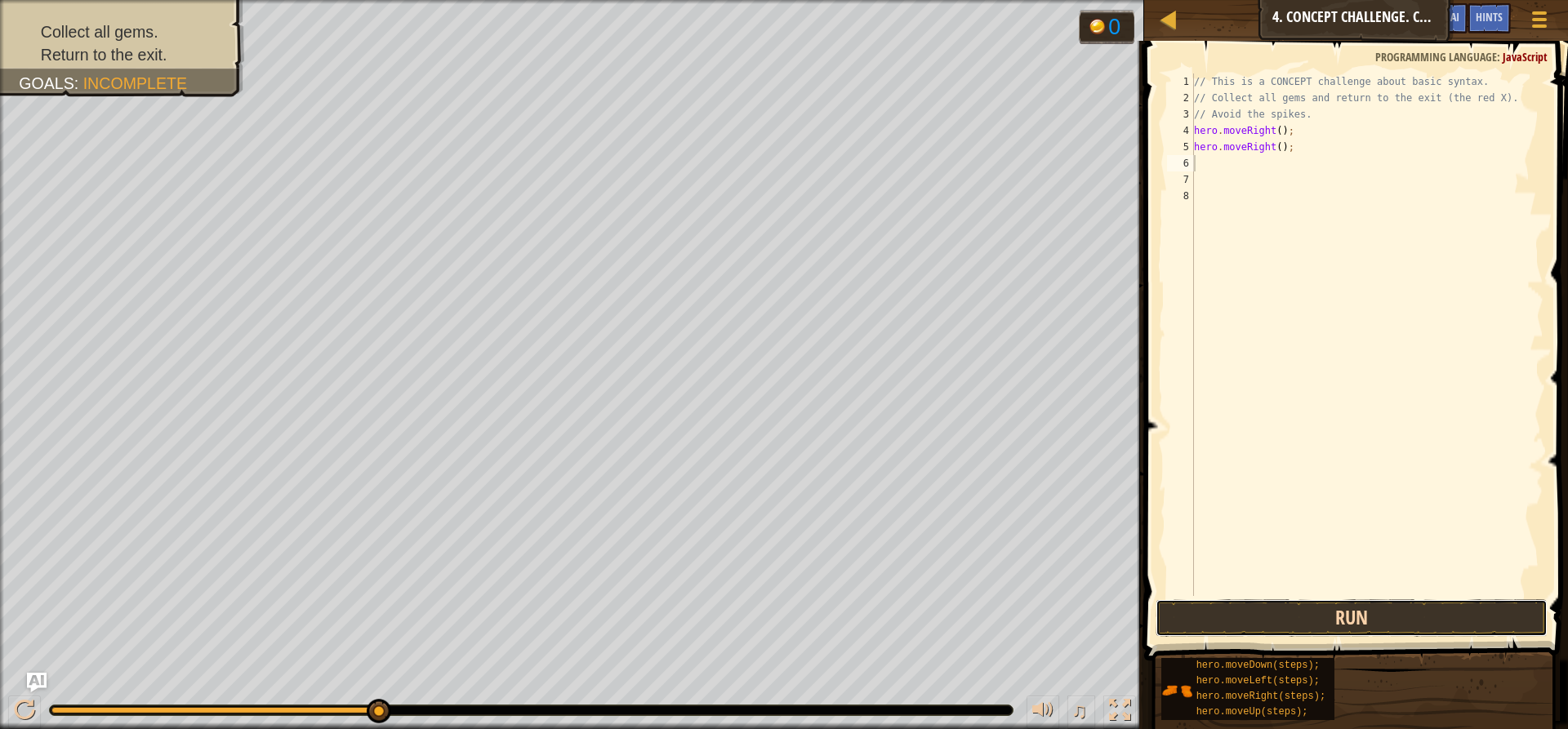
click at [1345, 614] on button "Run" at bounding box center [1352, 618] width 392 height 38
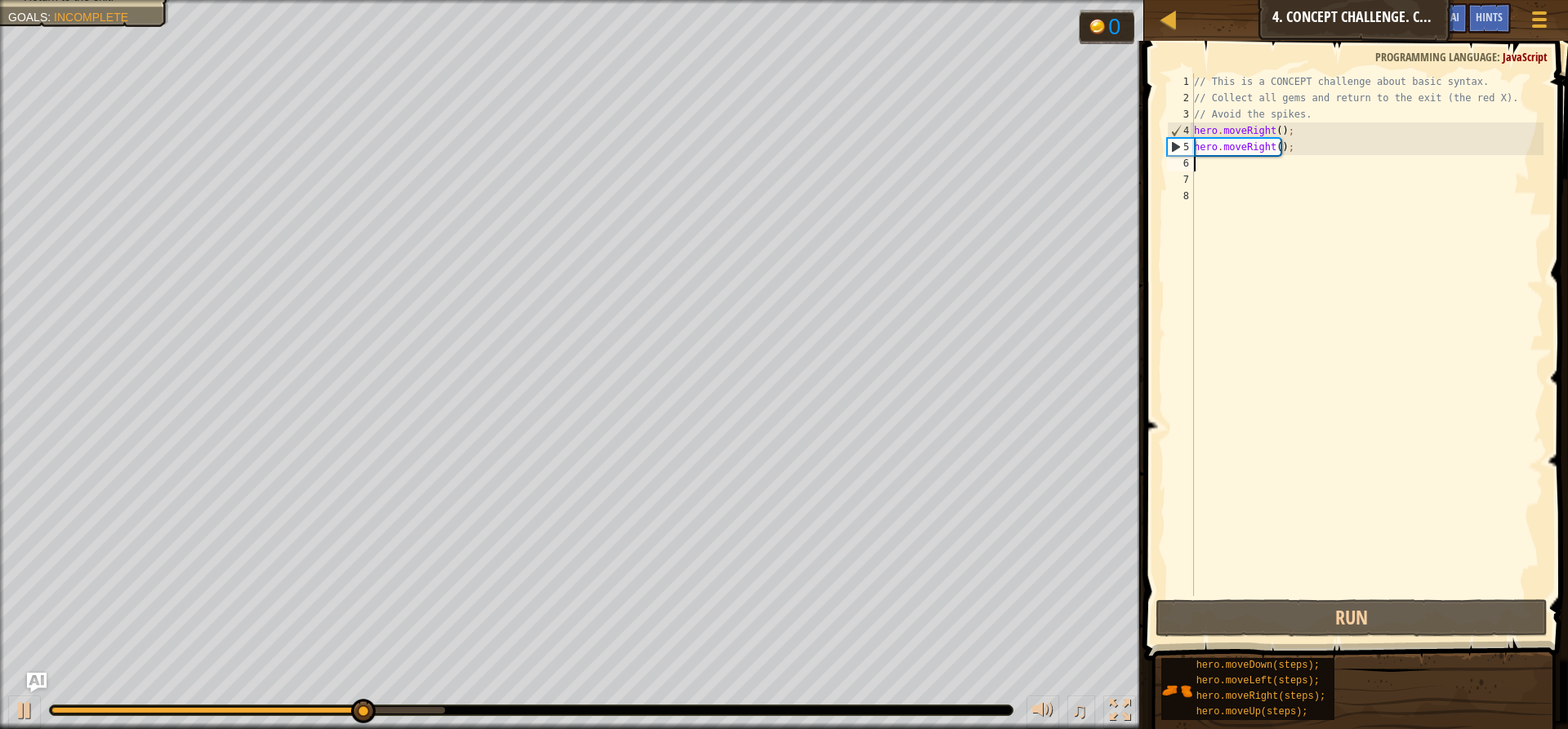
type textarea "h"
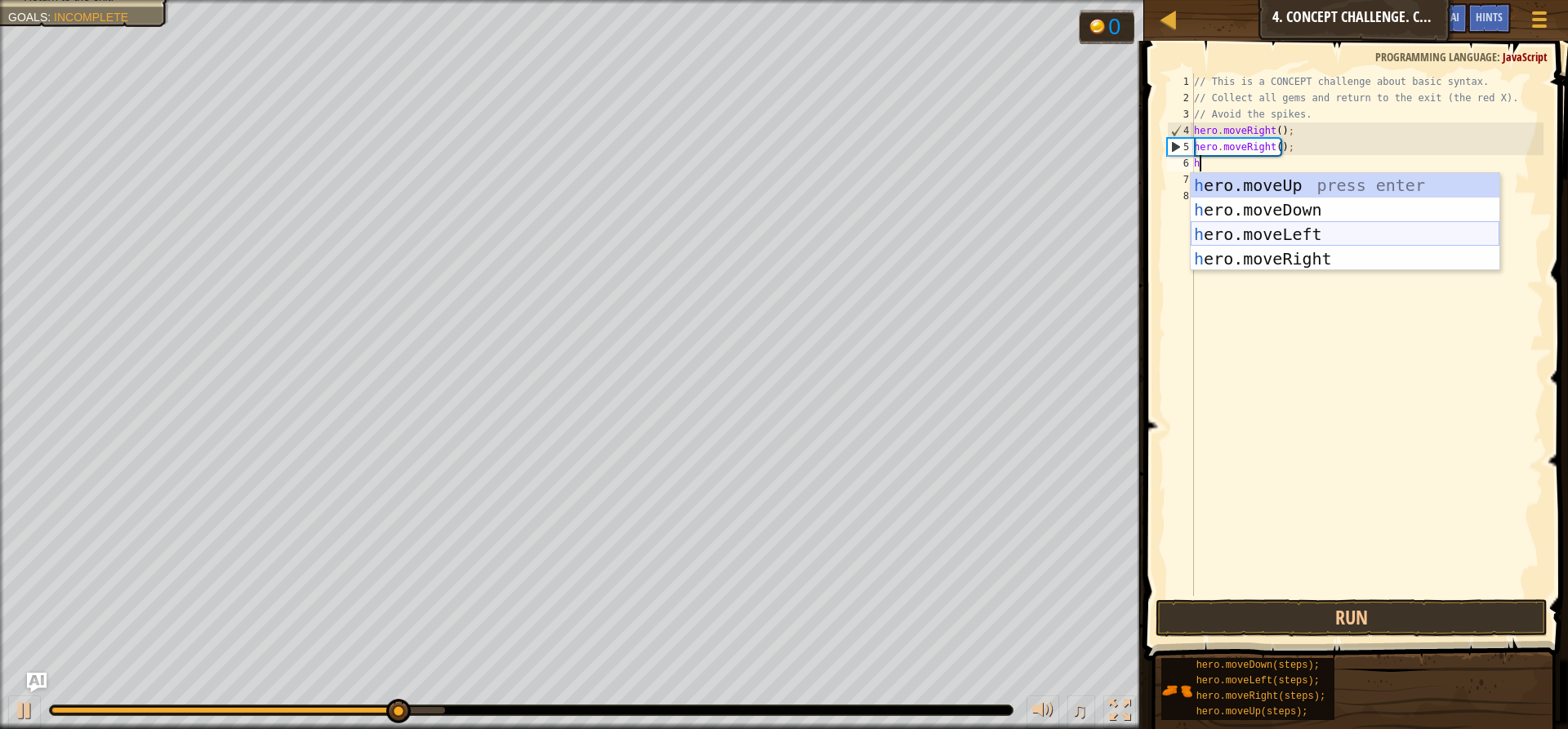
drag, startPoint x: 1270, startPoint y: 228, endPoint x: 1280, endPoint y: 246, distance: 20.6
click at [1274, 227] on div "h ero.moveUp press enter h ero.moveDown press enter h ero.moveLeft press enter …" at bounding box center [1345, 246] width 309 height 147
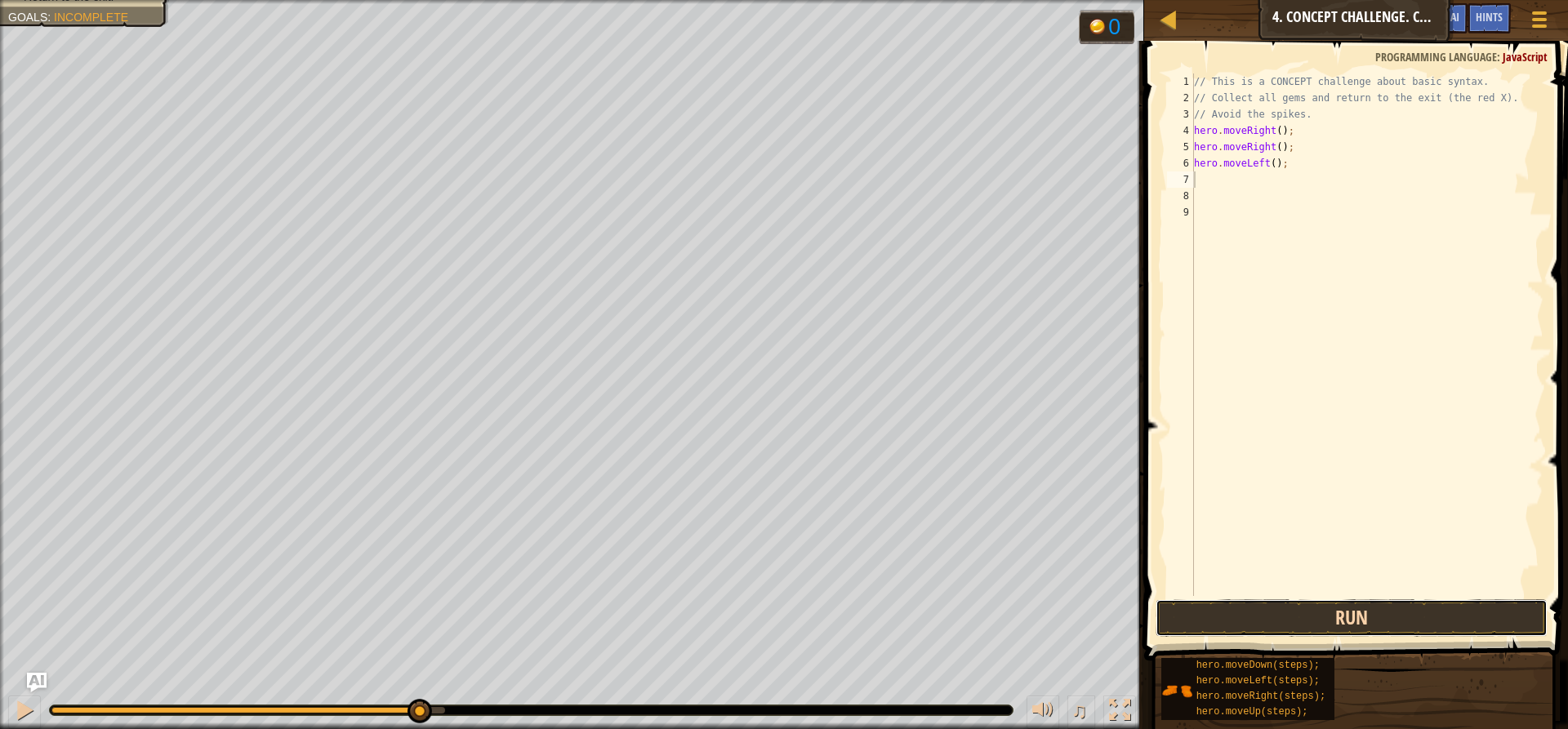
click at [1301, 617] on button "Run" at bounding box center [1352, 618] width 392 height 38
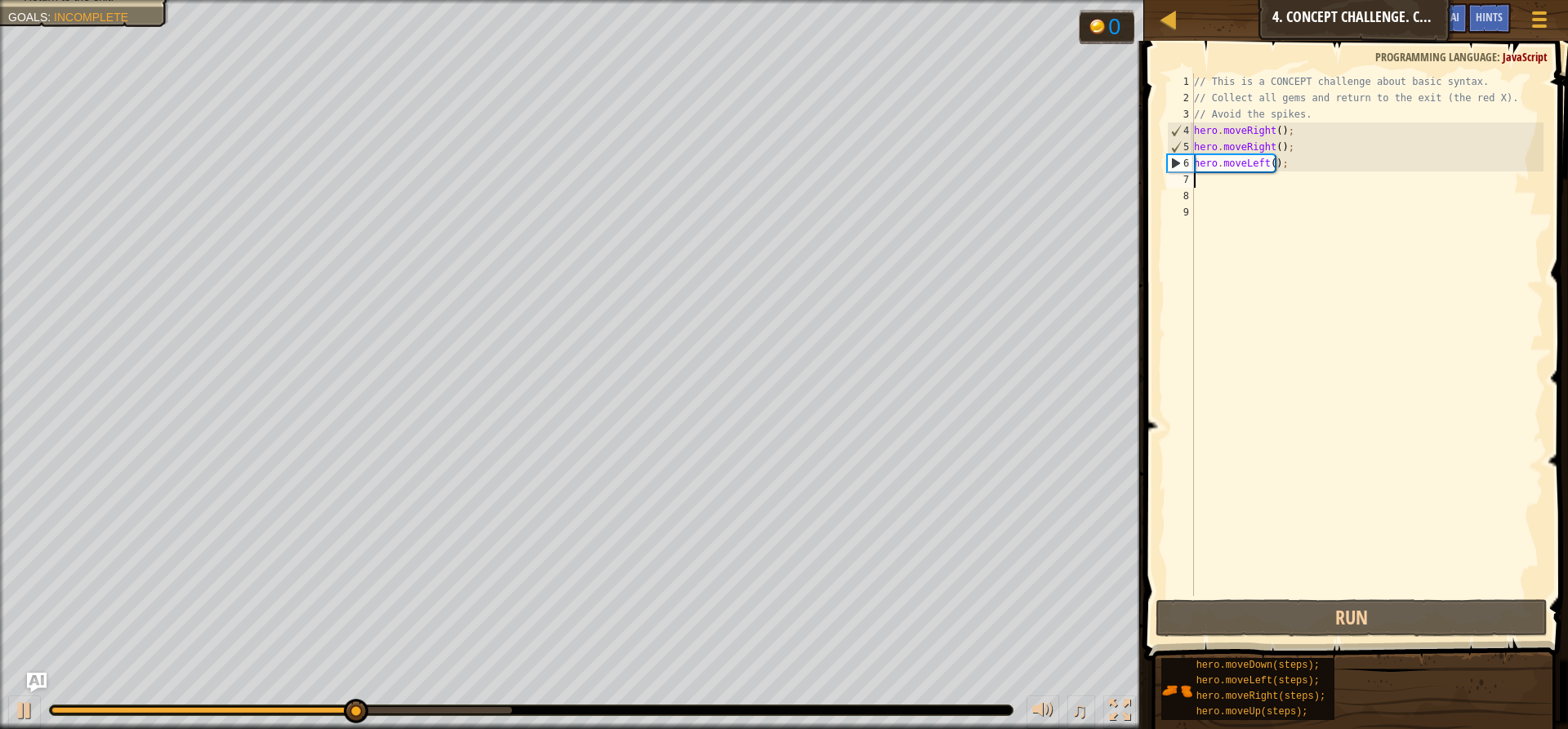
type textarea "h"
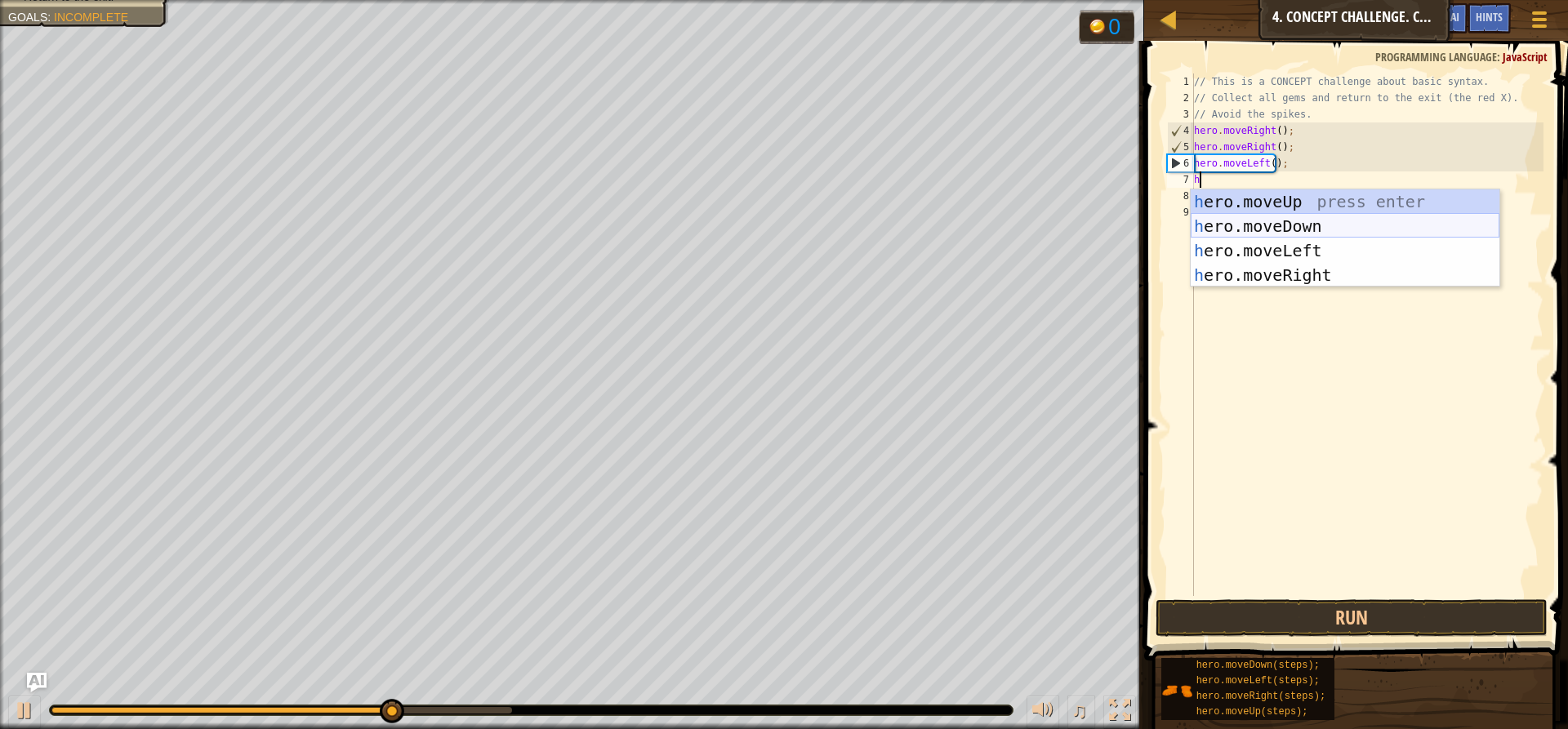
click at [1300, 220] on div "h ero.moveUp press enter h ero.moveDown press enter h ero.moveLeft press enter …" at bounding box center [1345, 263] width 309 height 147
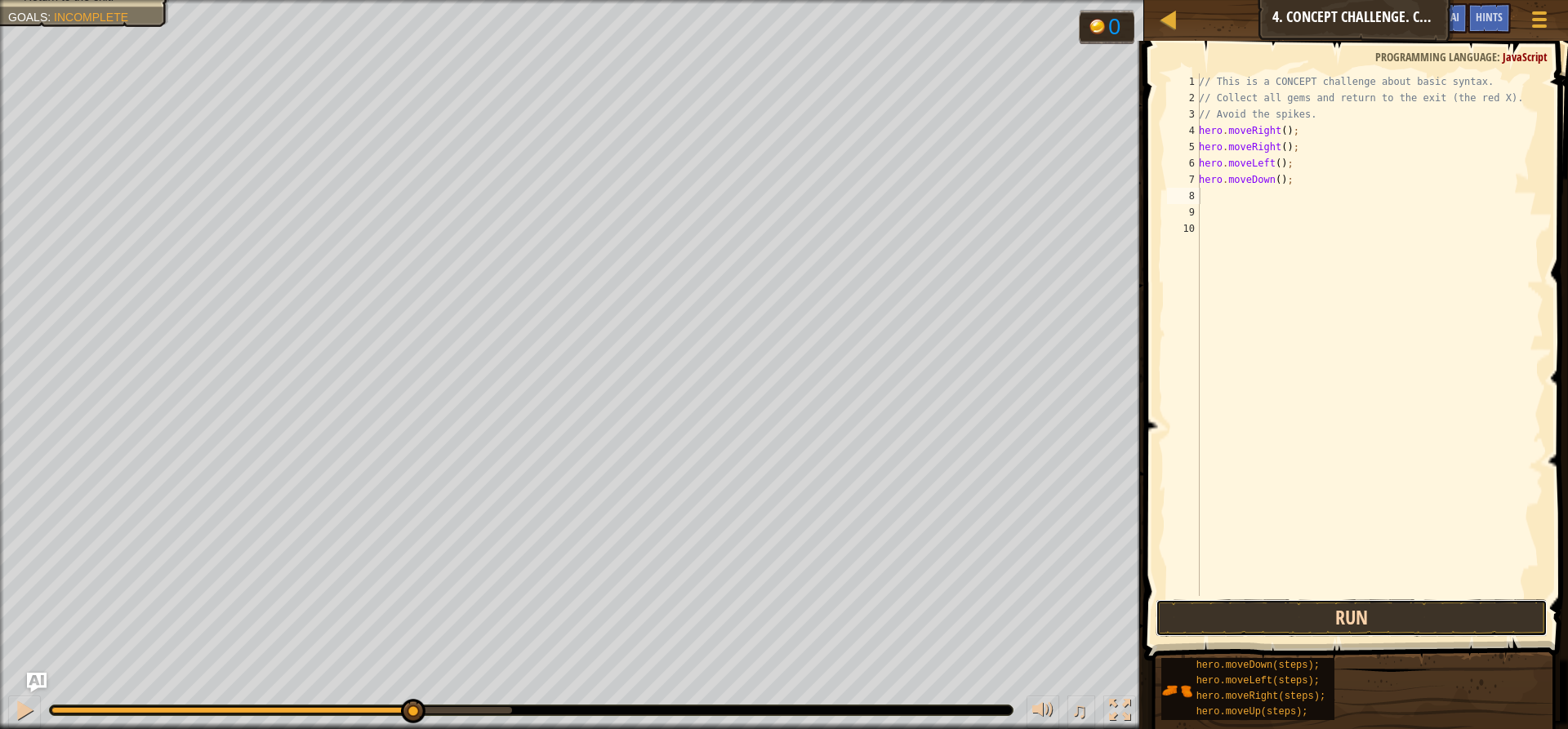
click at [1371, 616] on button "Run" at bounding box center [1352, 618] width 392 height 38
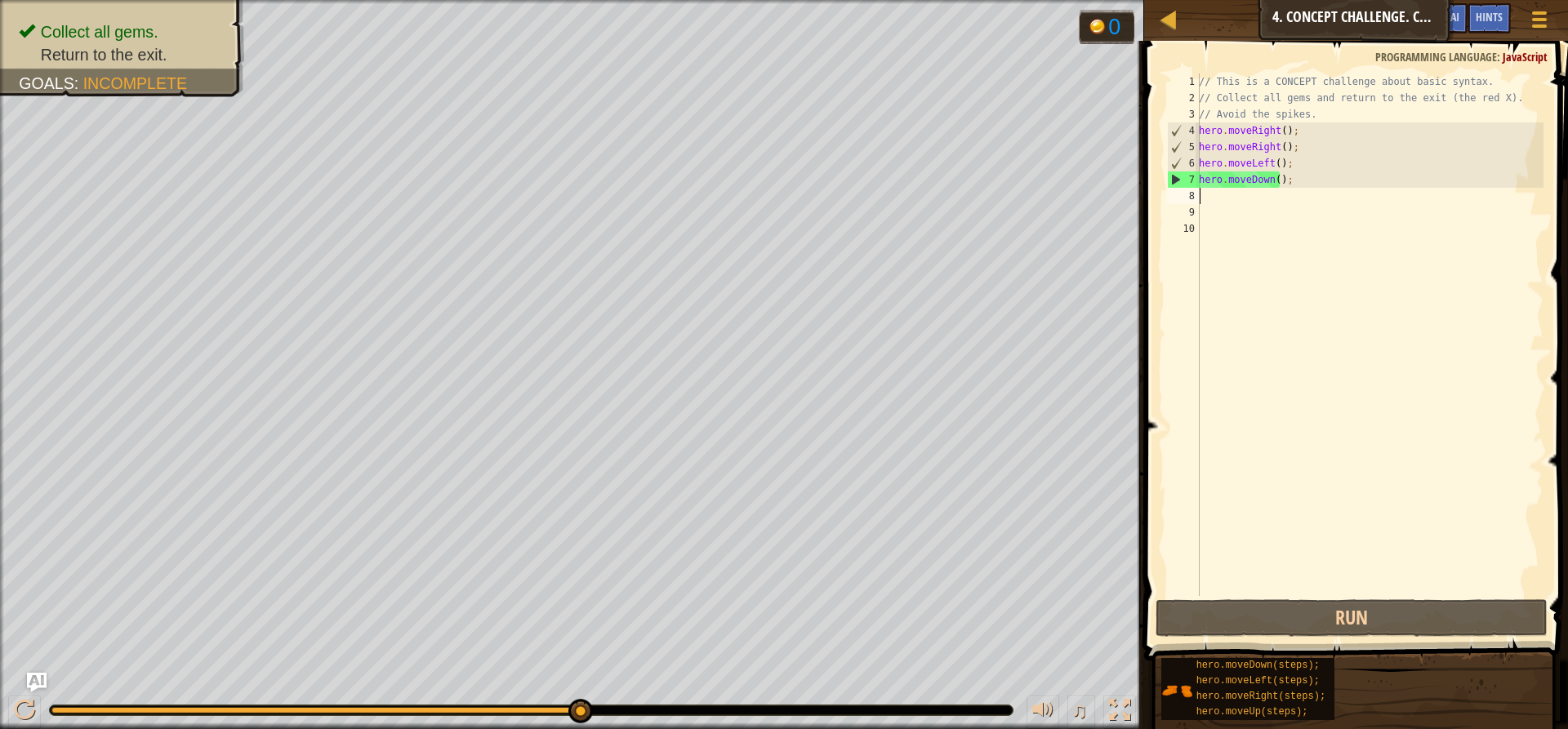
click at [1205, 198] on div "// This is a CONCEPT challenge about basic syntax. // Collect all gems and retu…" at bounding box center [1369, 351] width 348 height 555
type textarea "h"
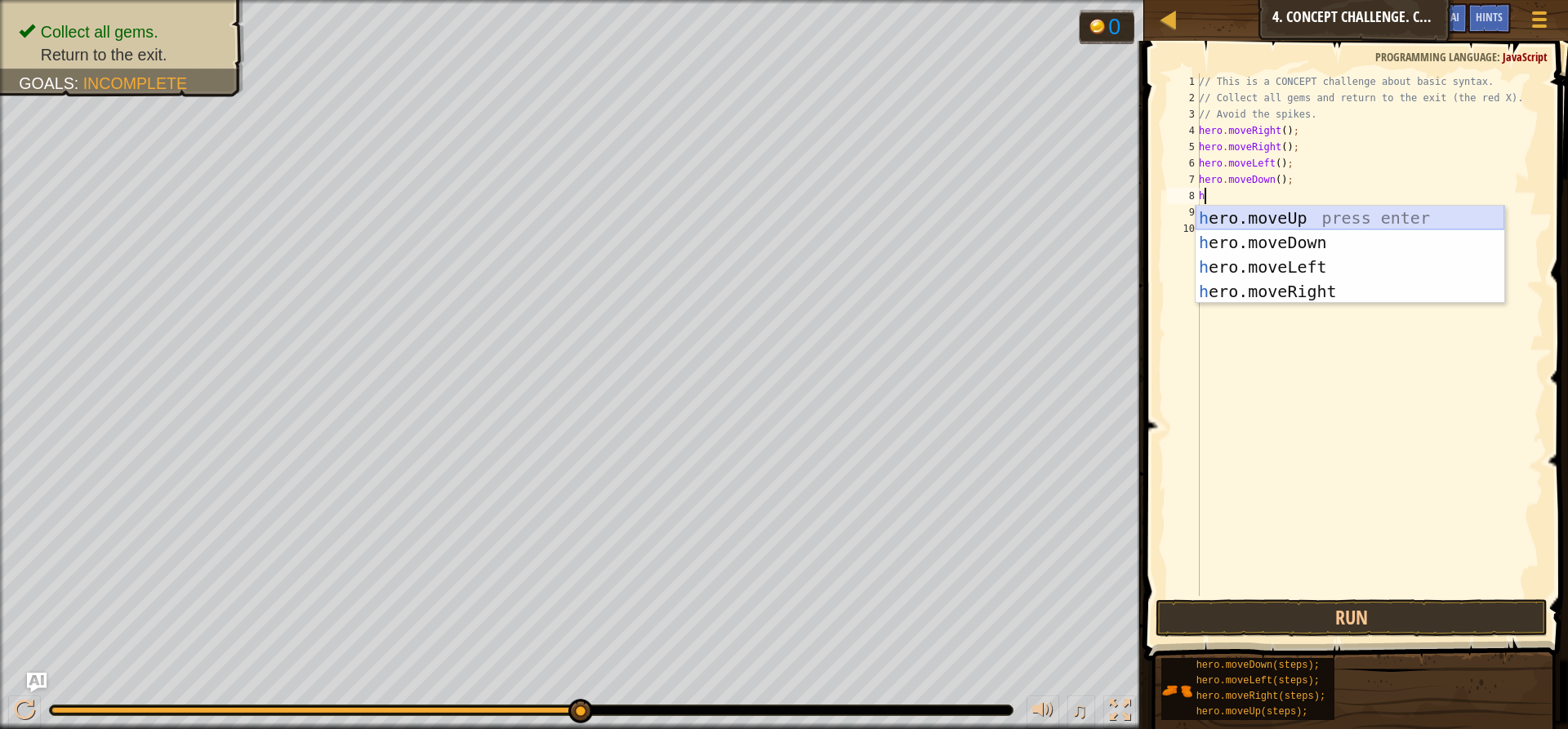
click at [1308, 213] on div "h ero.moveUp press enter h ero.moveDown press enter h ero.moveLeft press enter …" at bounding box center [1350, 278] width 309 height 147
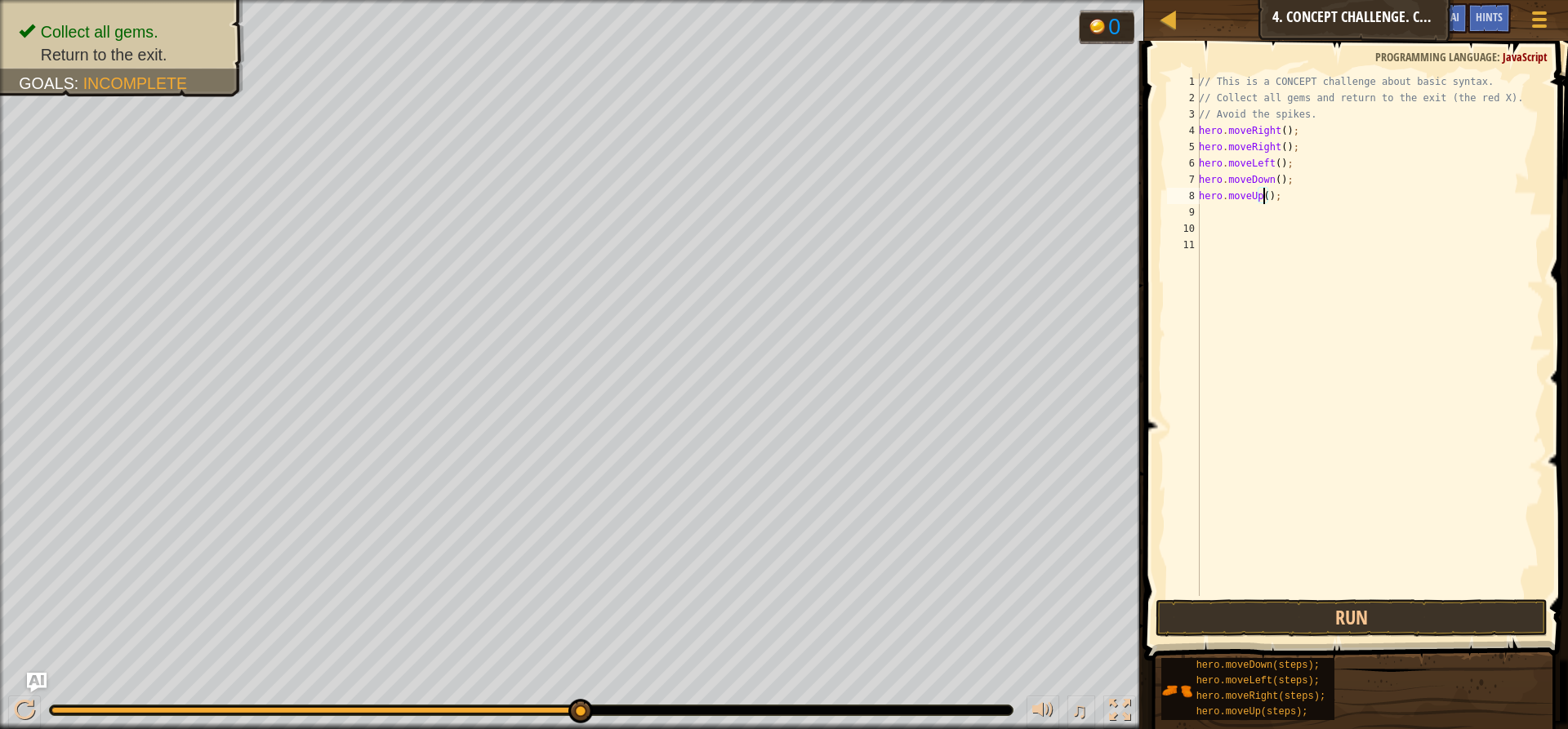
click at [1262, 196] on div "// This is a CONCEPT challenge about basic syntax. // Collect all gems and retu…" at bounding box center [1369, 351] width 348 height 555
click at [1270, 613] on button "Run" at bounding box center [1352, 618] width 392 height 38
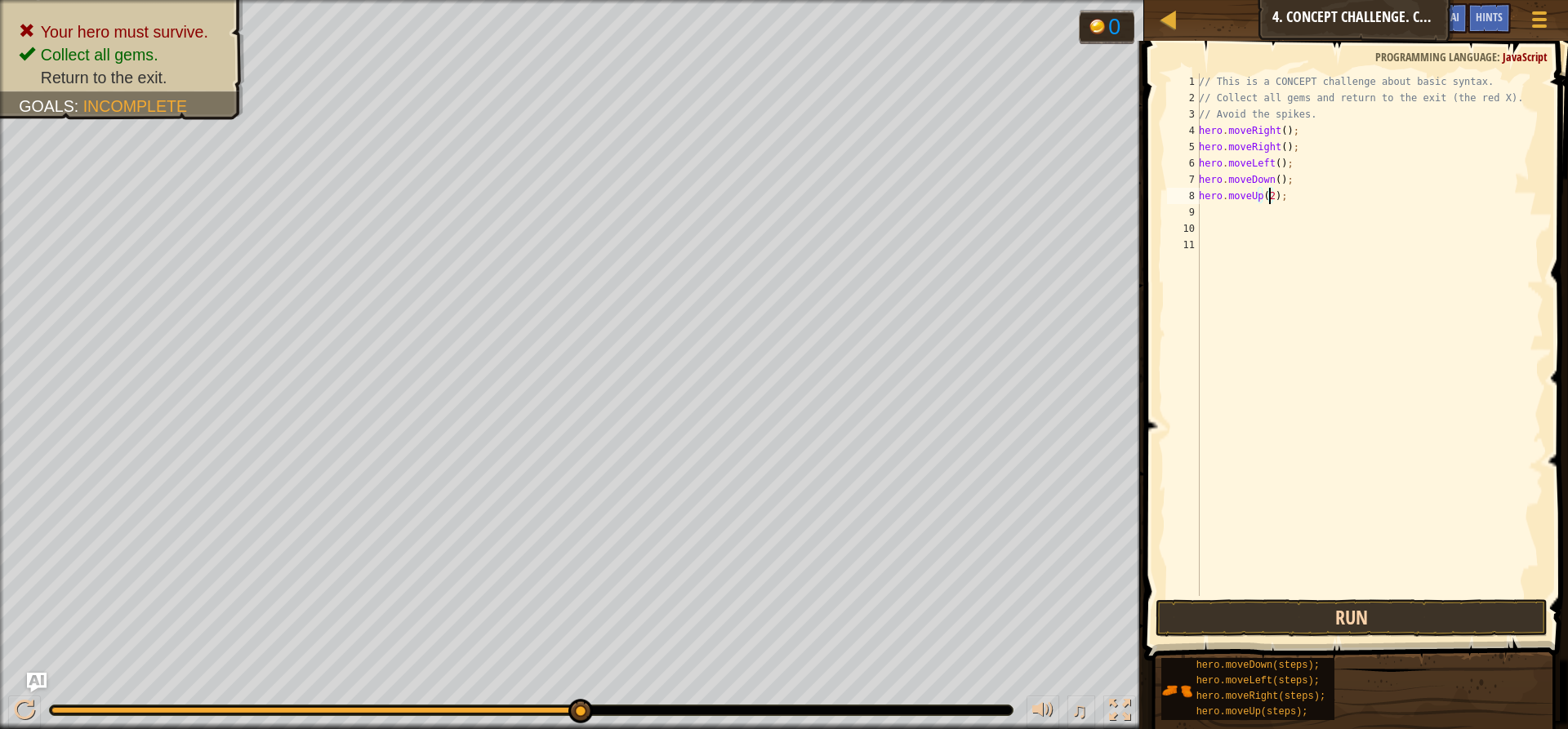
type textarea "hero.moveUp(2);"
click at [1315, 629] on button "Run" at bounding box center [1352, 618] width 392 height 38
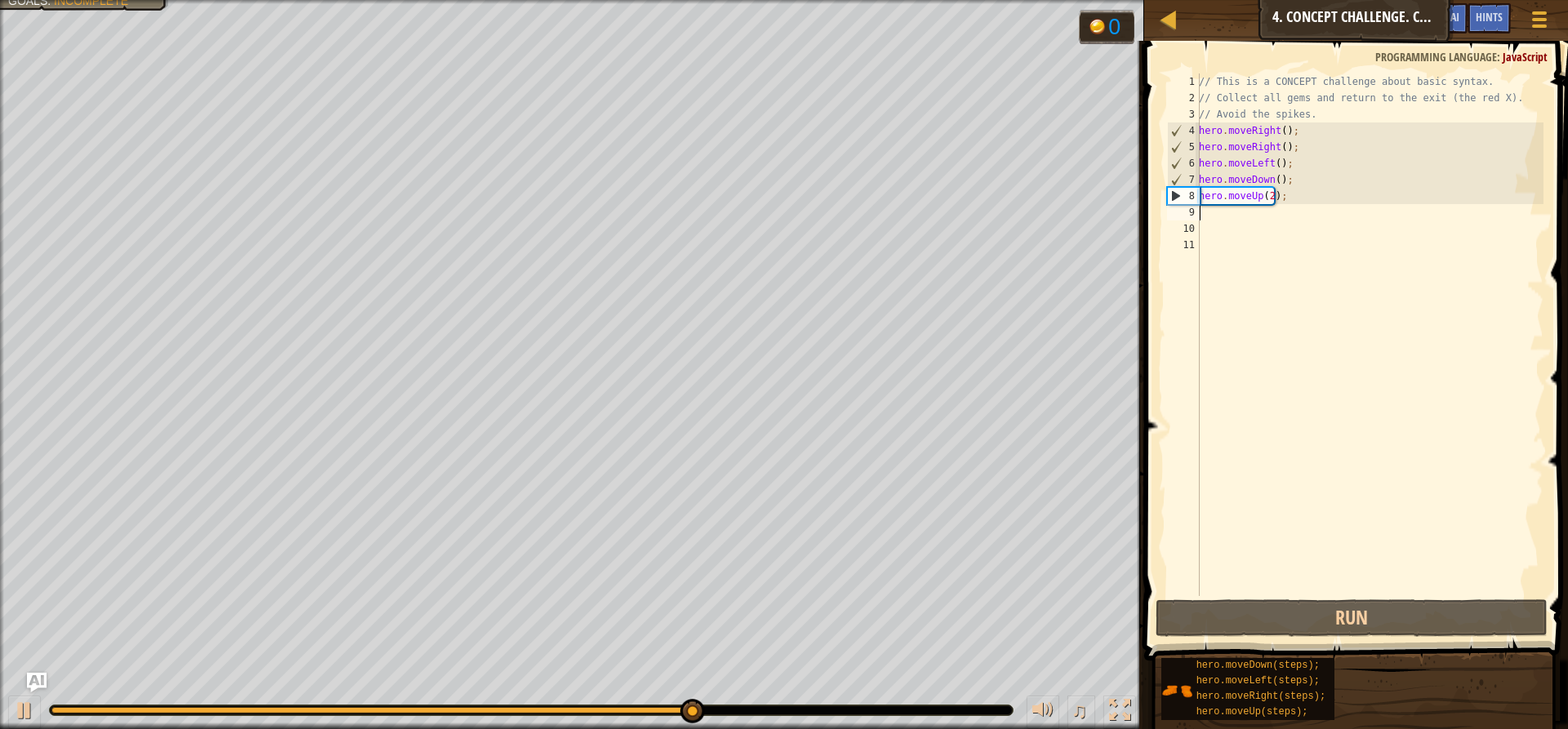
click at [1204, 211] on div "// This is a CONCEPT challenge about basic syntax. // Collect all gems and retu…" at bounding box center [1369, 351] width 348 height 555
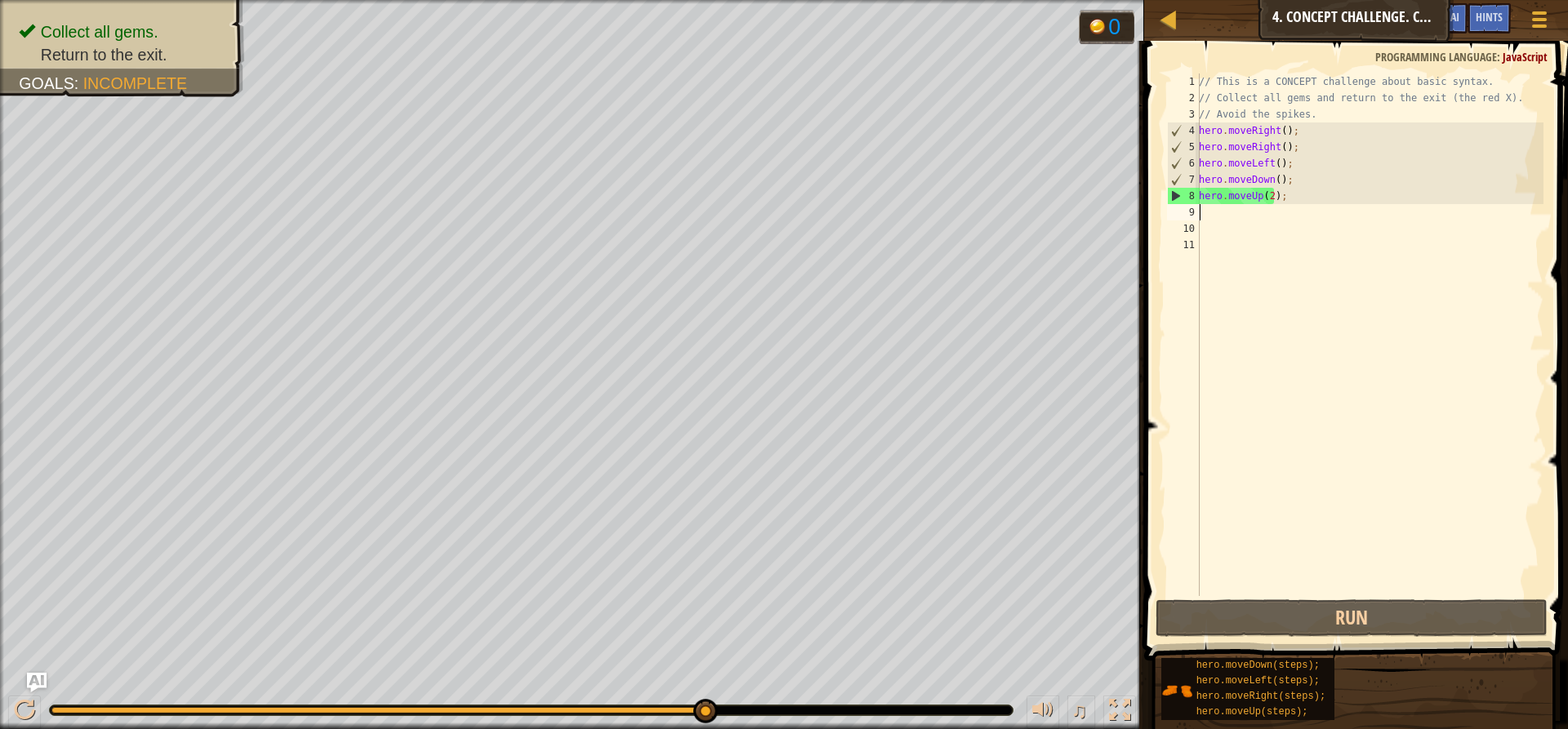
type textarea "h"
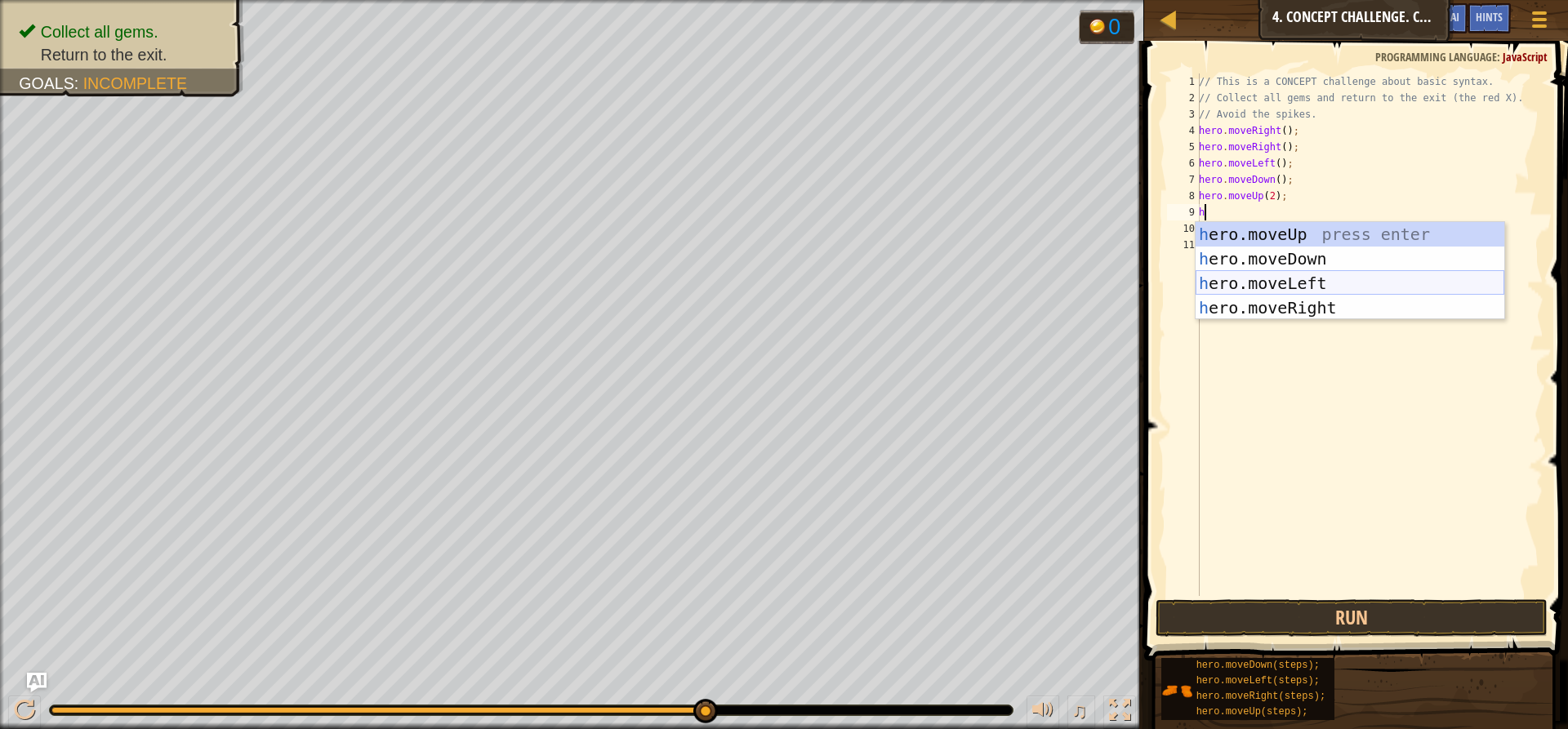
click at [1284, 283] on div "h ero.moveUp press enter h ero.moveDown press enter h ero.moveLeft press enter …" at bounding box center [1350, 295] width 309 height 147
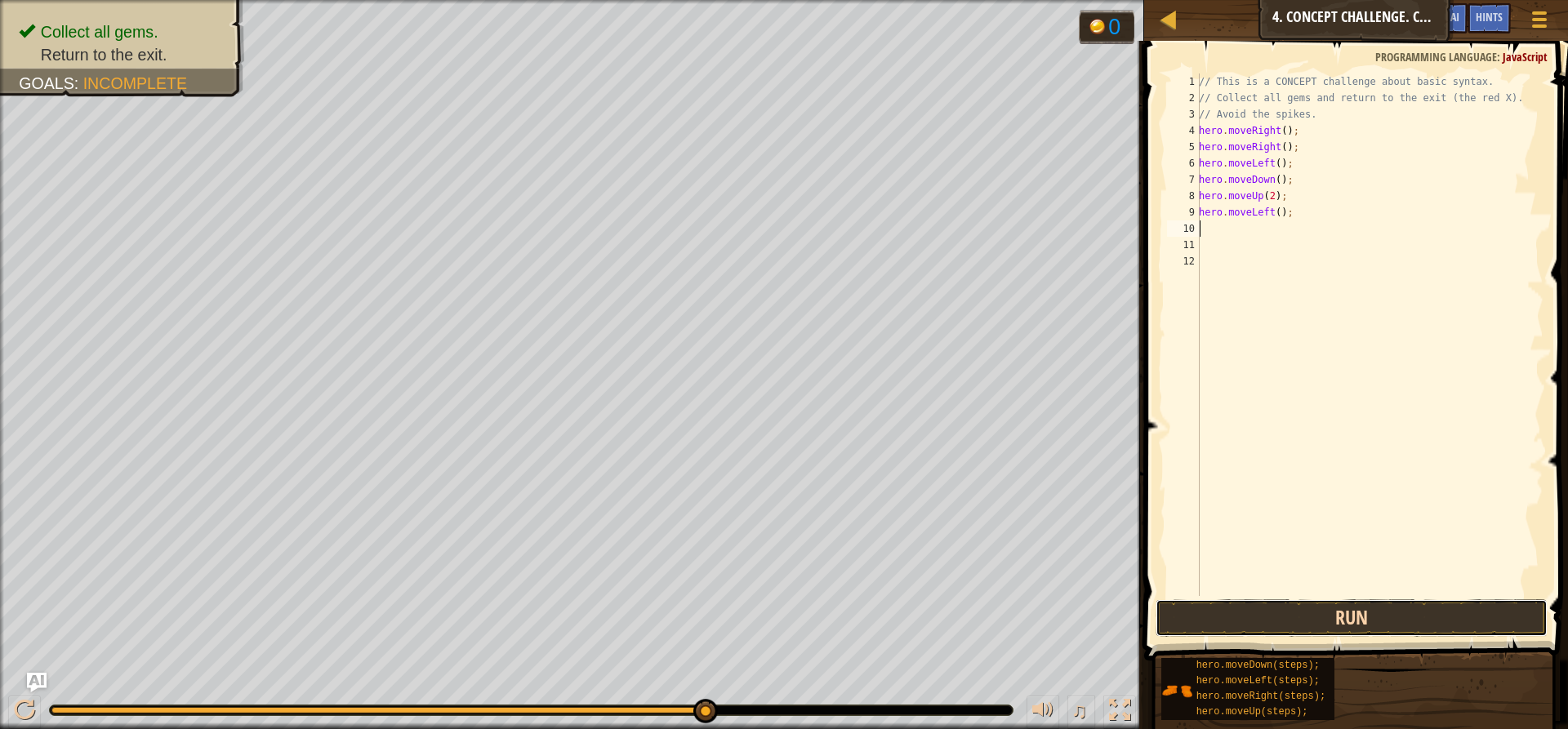
click at [1311, 614] on button "Run" at bounding box center [1352, 618] width 392 height 38
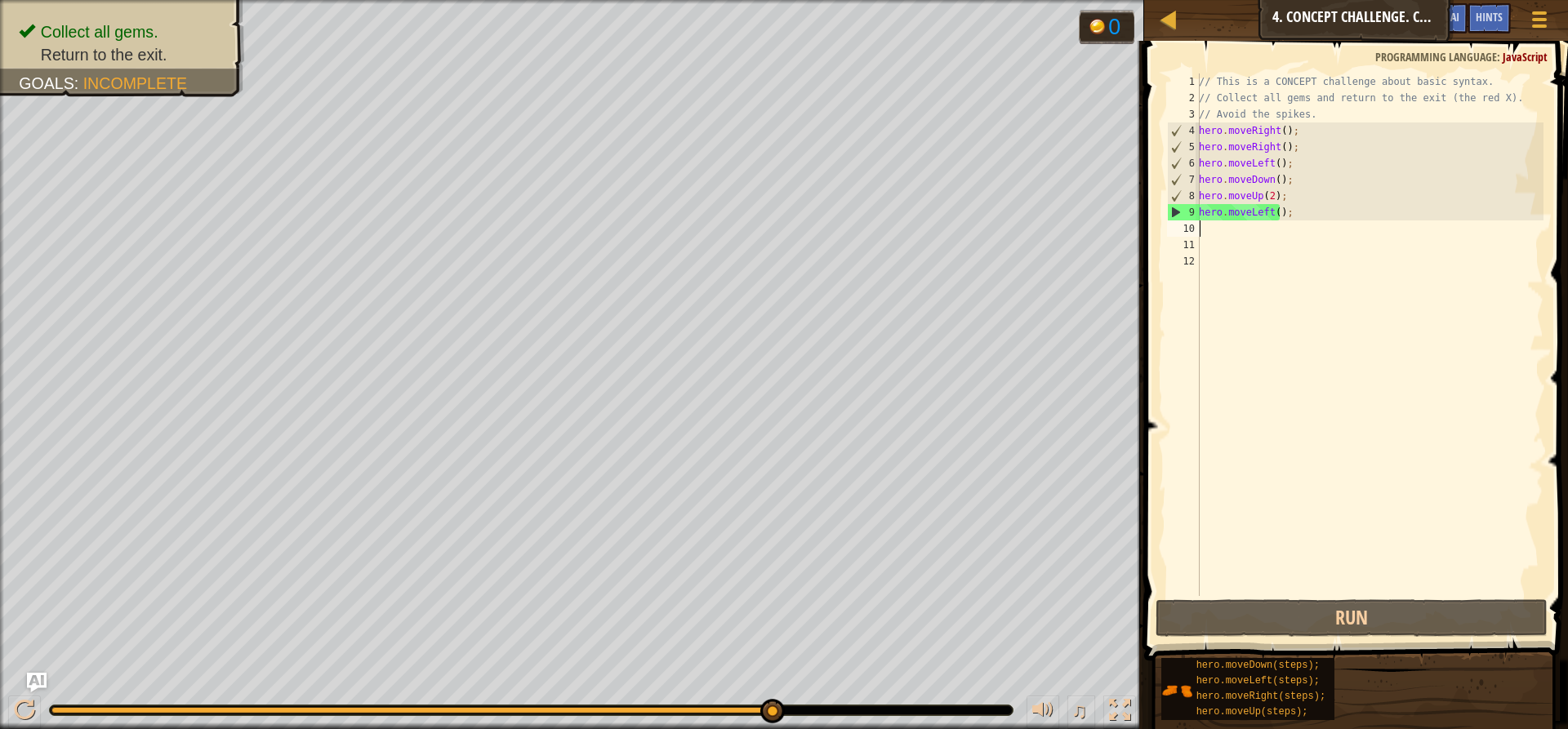
type textarea "h"
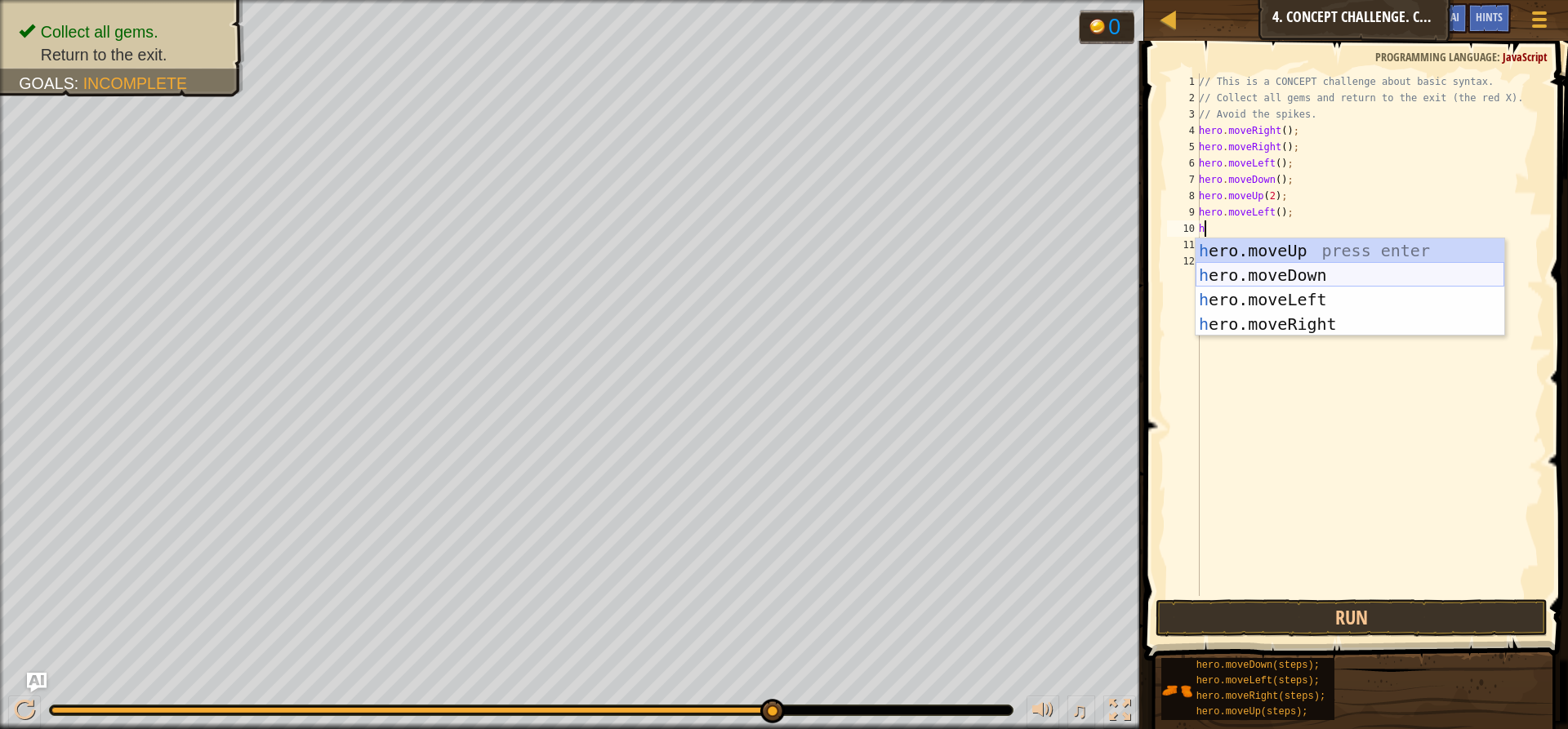
click at [1252, 279] on div "h ero.moveUp press enter h ero.moveDown press enter h ero.moveLeft press enter …" at bounding box center [1350, 312] width 309 height 147
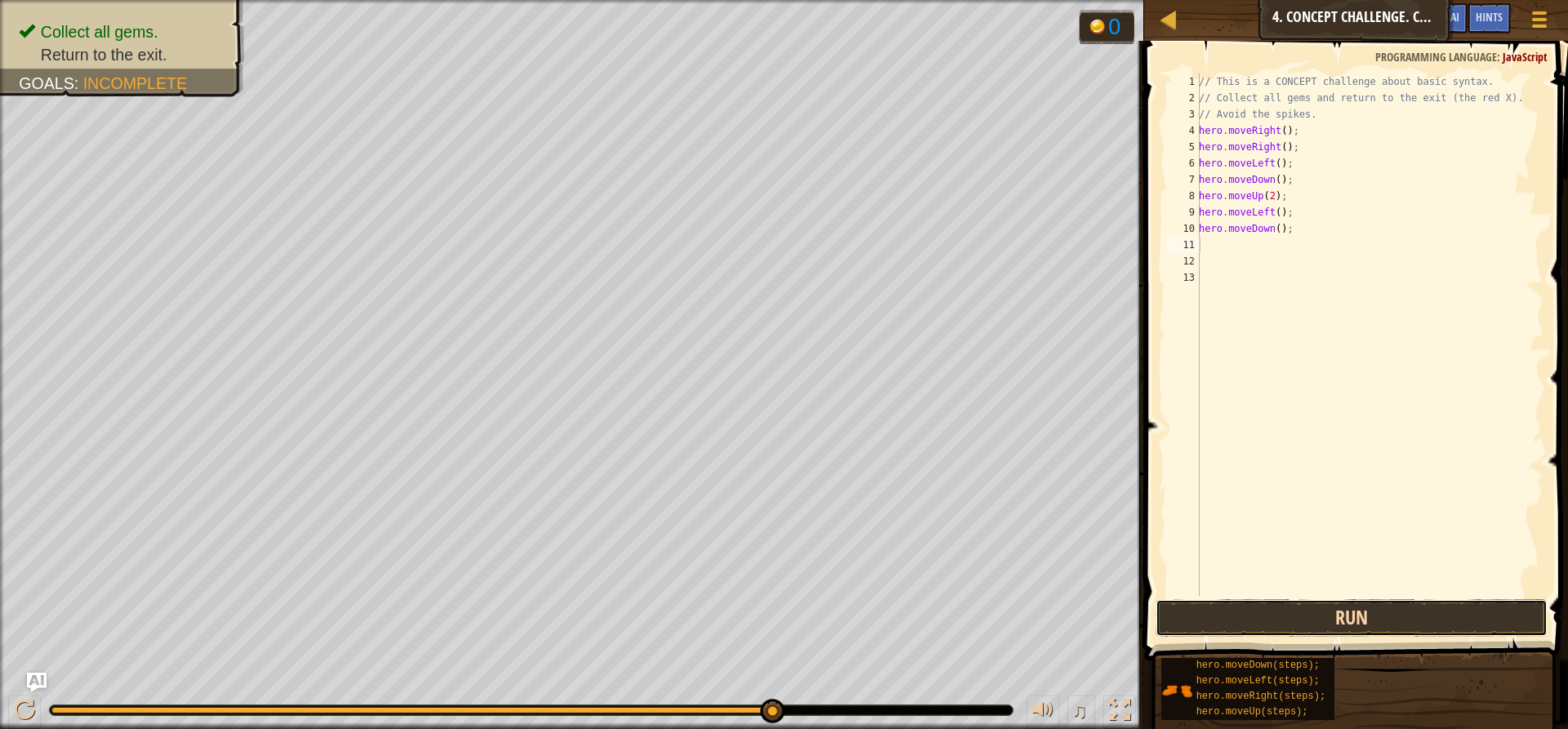
click at [1224, 624] on button "Run" at bounding box center [1352, 618] width 392 height 38
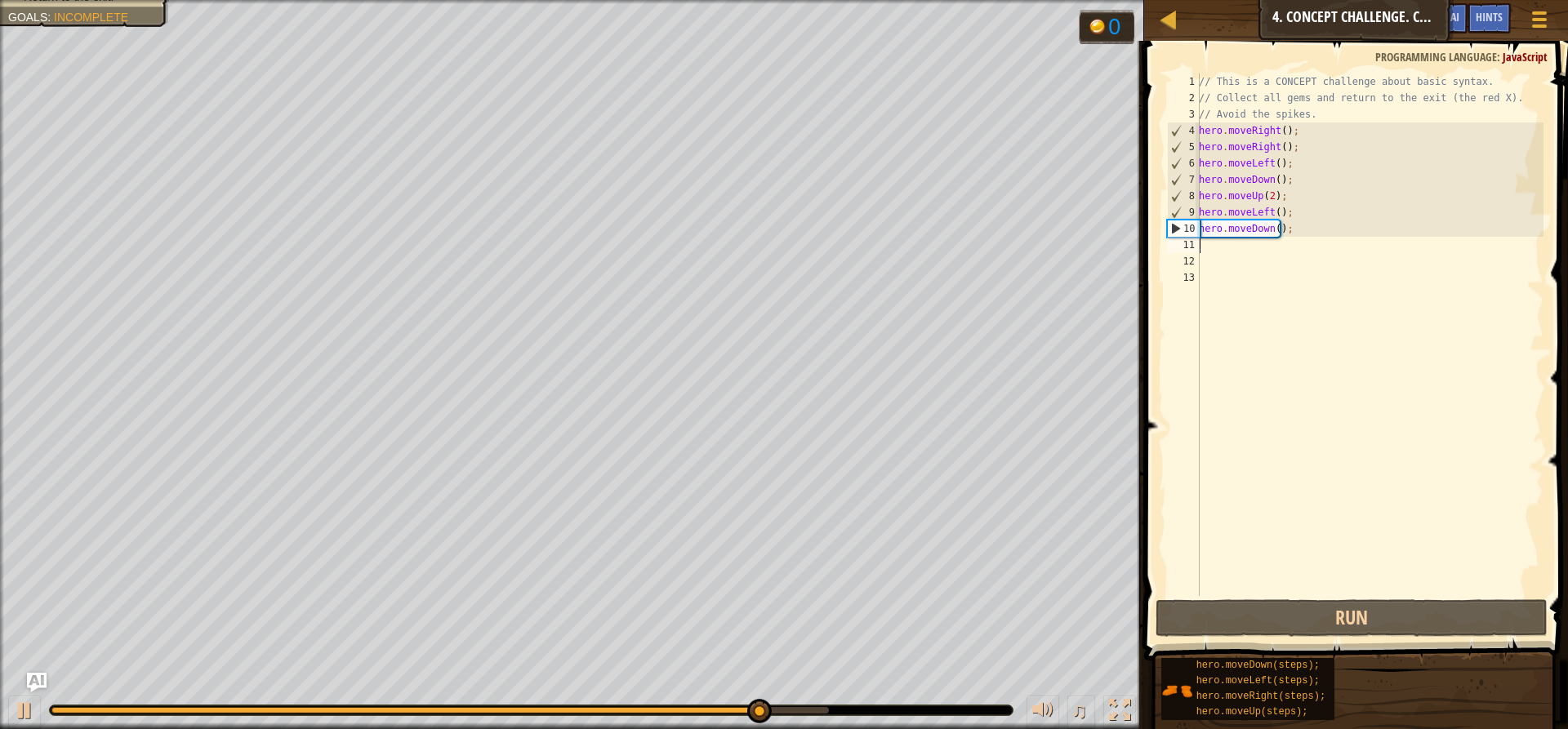
type textarea "h"
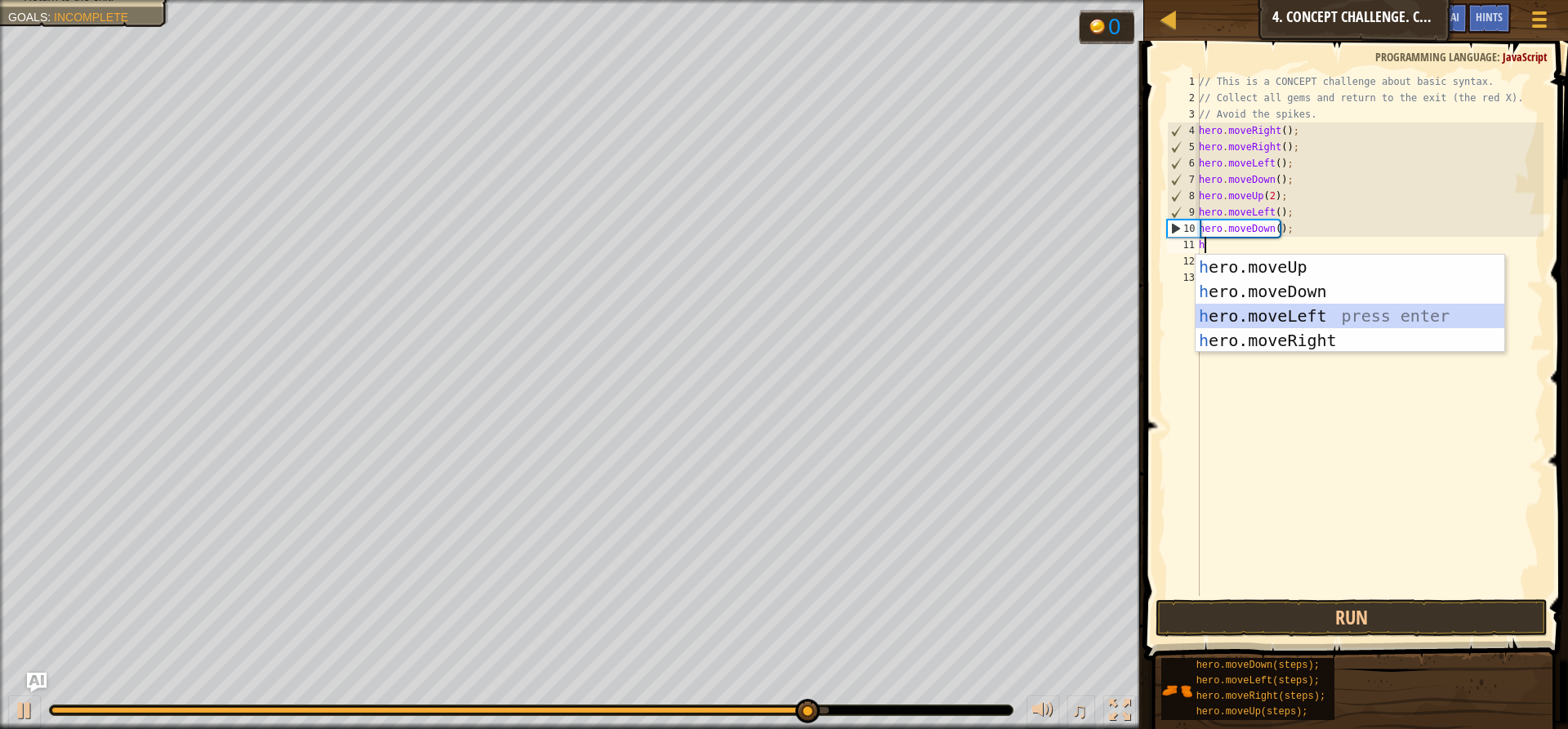
click at [1278, 311] on div "h ero.moveUp press enter h ero.moveDown press enter h ero.moveLeft press enter …" at bounding box center [1350, 327] width 309 height 147
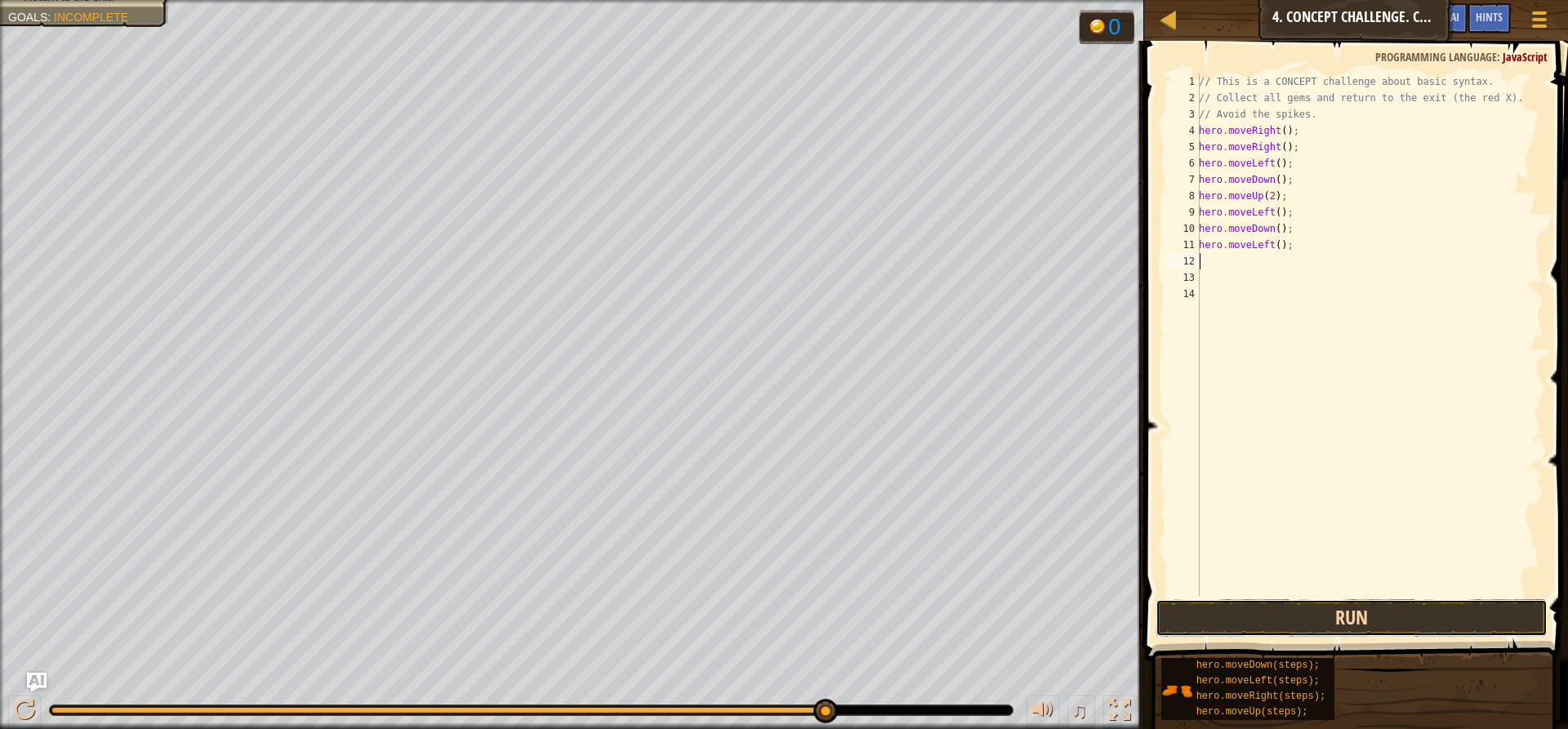
click at [1262, 616] on button "Run" at bounding box center [1352, 618] width 392 height 38
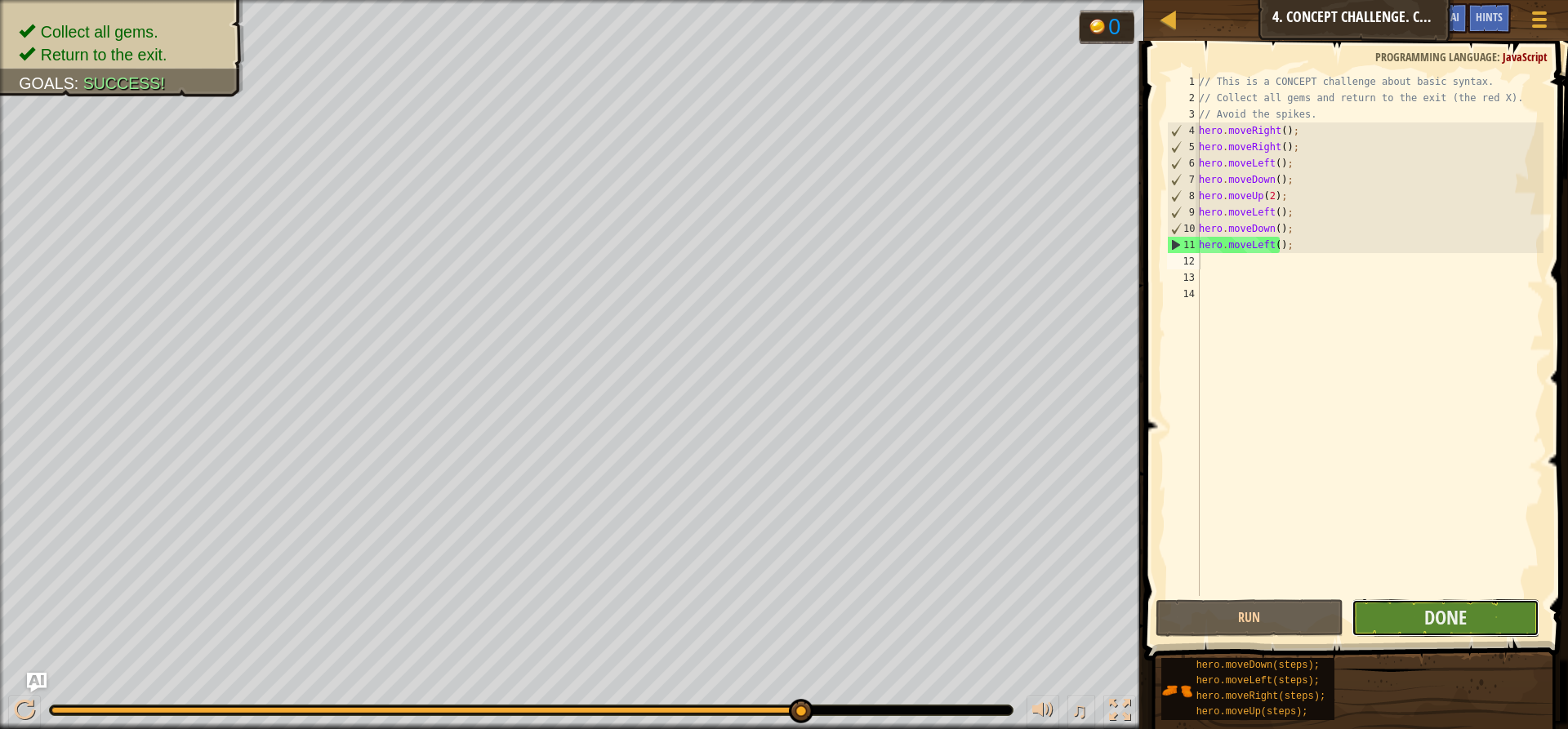
click at [1476, 619] on button "Done" at bounding box center [1445, 618] width 188 height 38
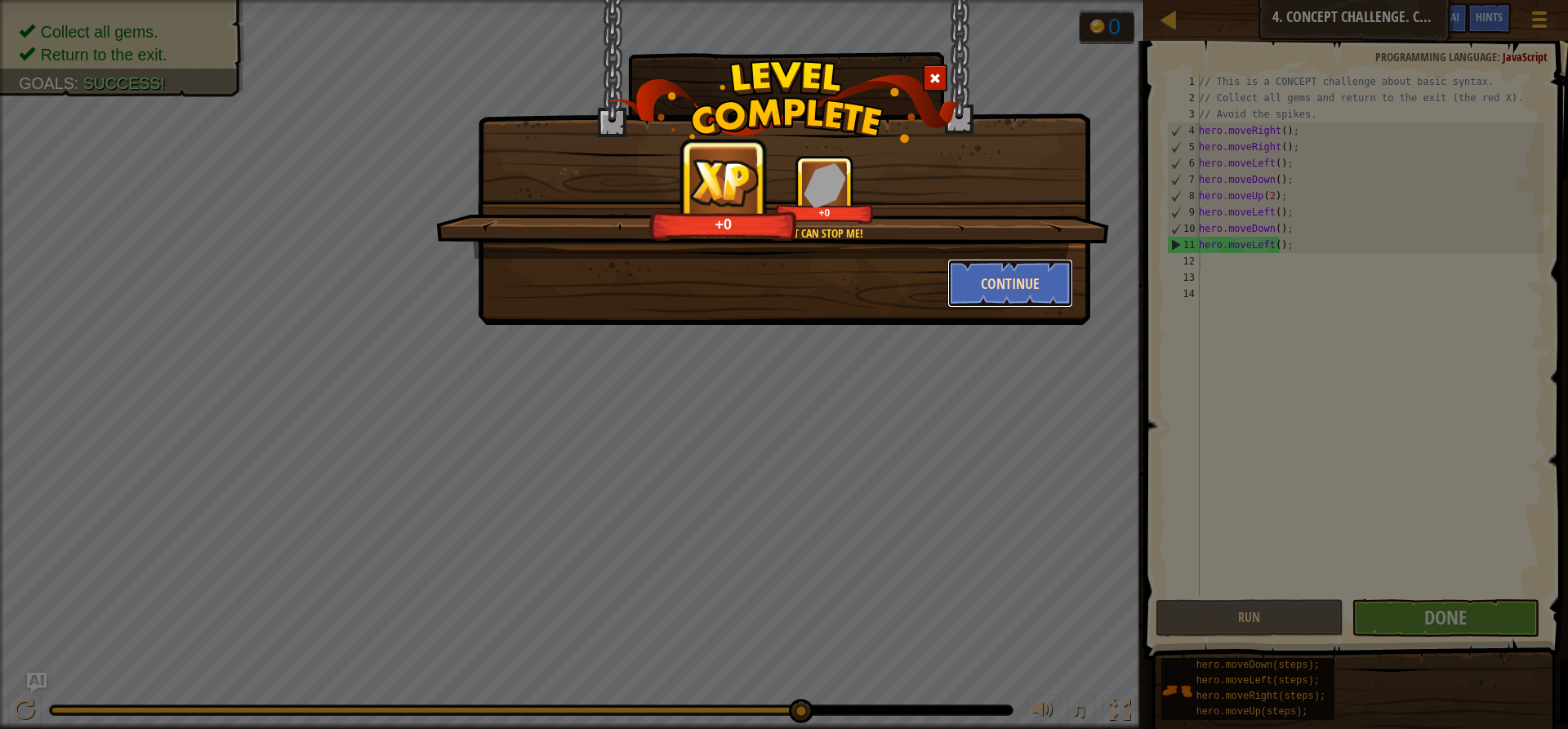
click at [1017, 296] on button "Continue" at bounding box center [1010, 283] width 127 height 49
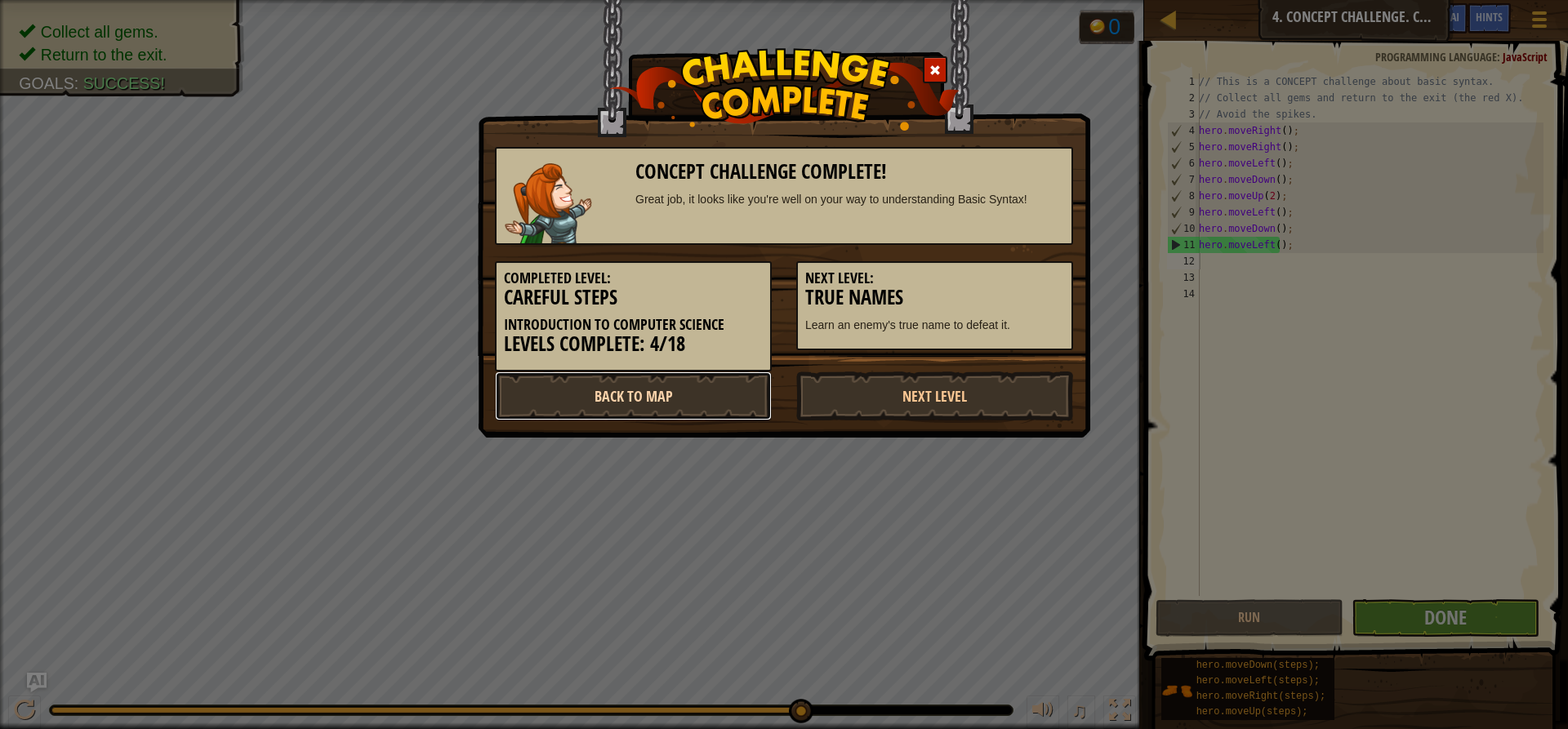
click at [623, 405] on link "Back to Map" at bounding box center [633, 396] width 277 height 49
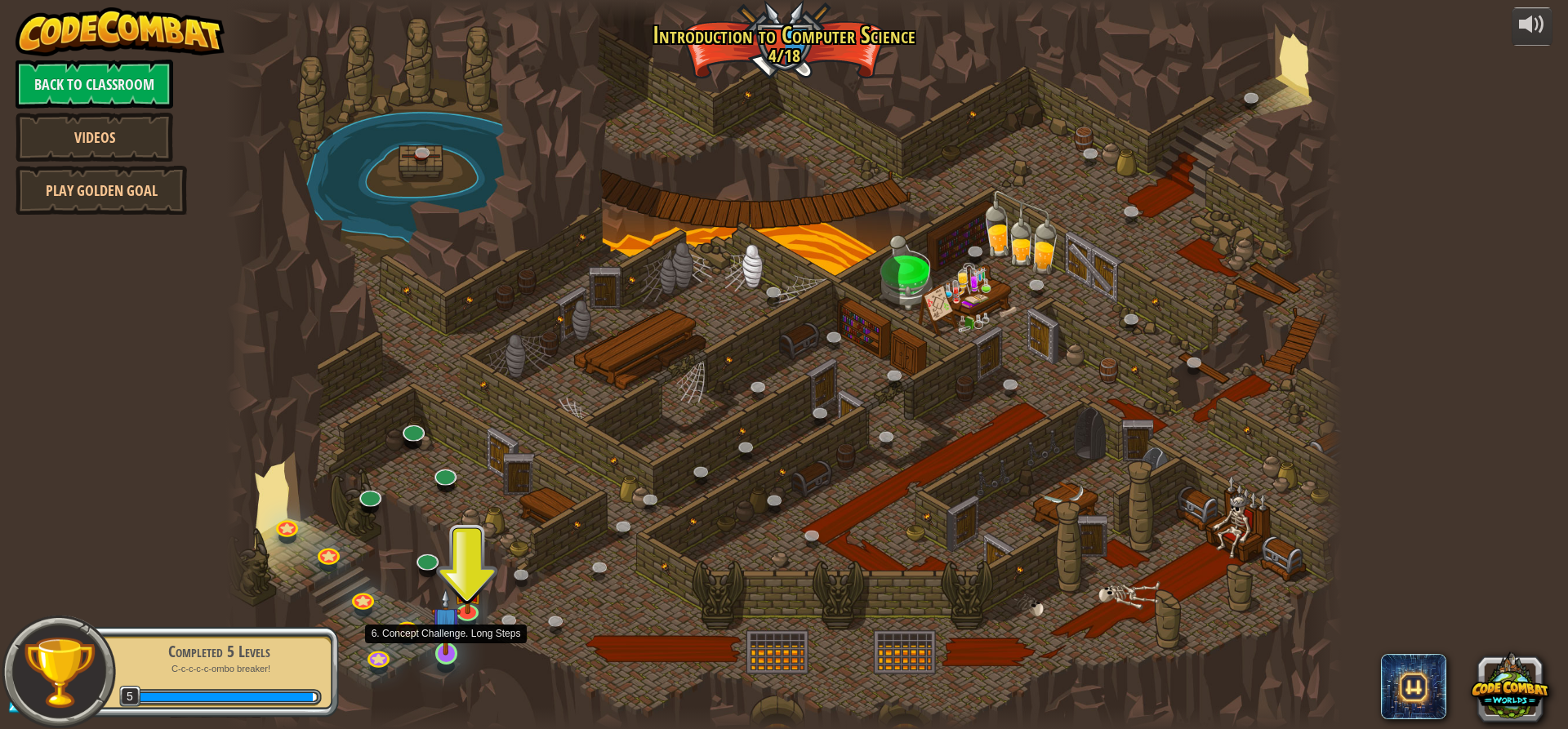
click at [447, 630] on img at bounding box center [446, 622] width 30 height 68
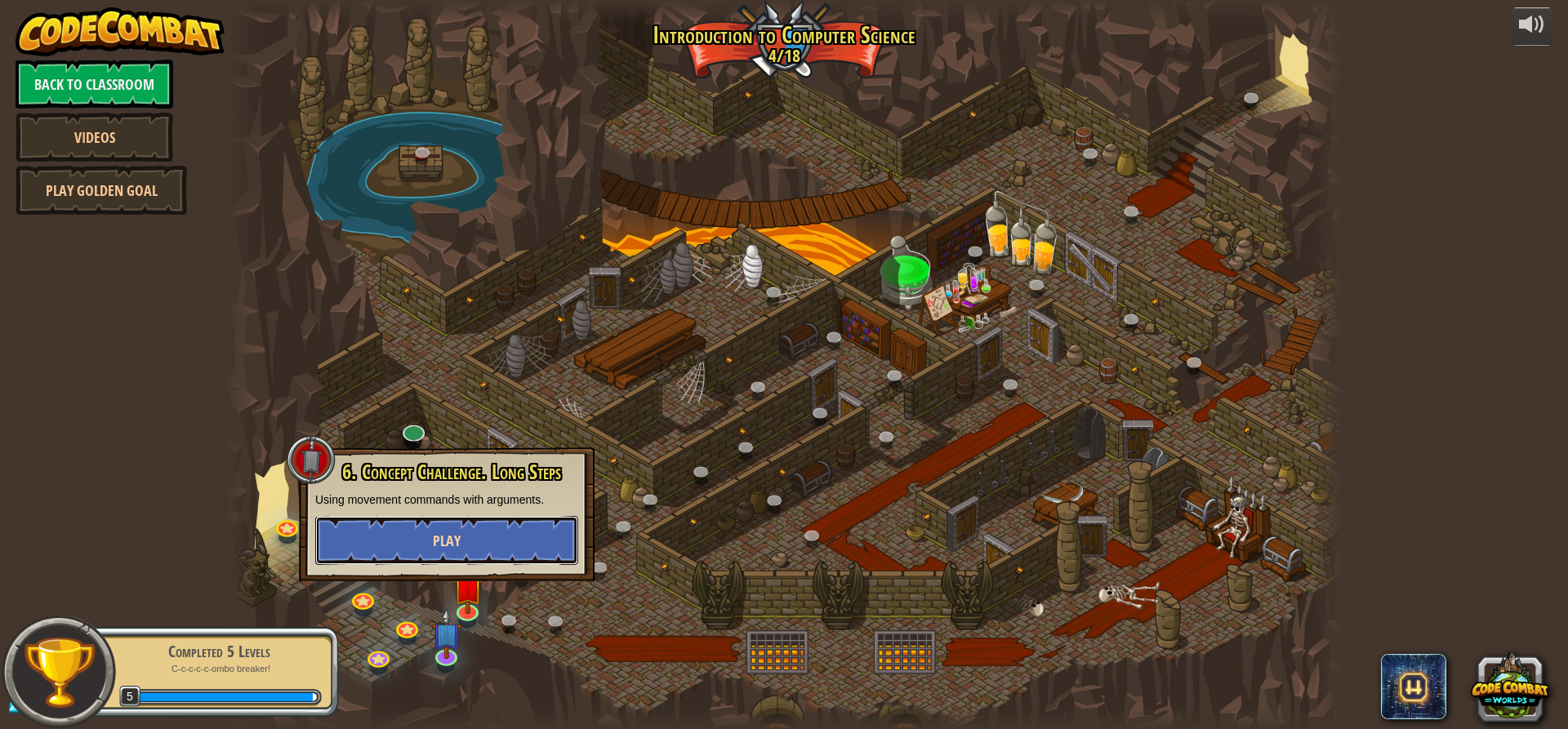
click at [531, 548] on button "Play" at bounding box center [447, 540] width 263 height 49
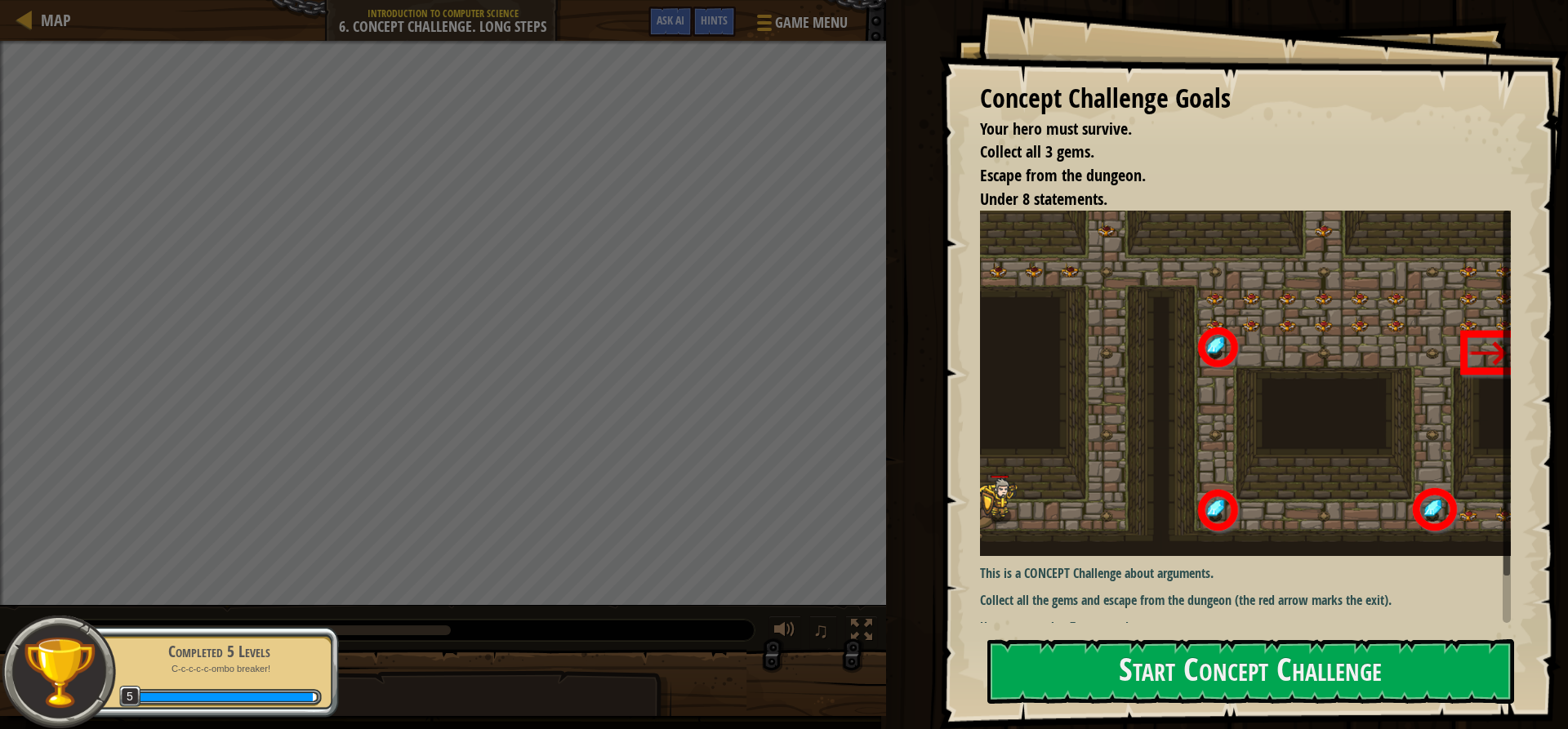
drag, startPoint x: 1567, startPoint y: 721, endPoint x: 1401, endPoint y: 726, distance: 166.1
click at [1398, 0] on html "Concept Challenge Goals Your hero must survive. Collect all 3 gems. Escape from…" at bounding box center [784, 0] width 1568 height 0
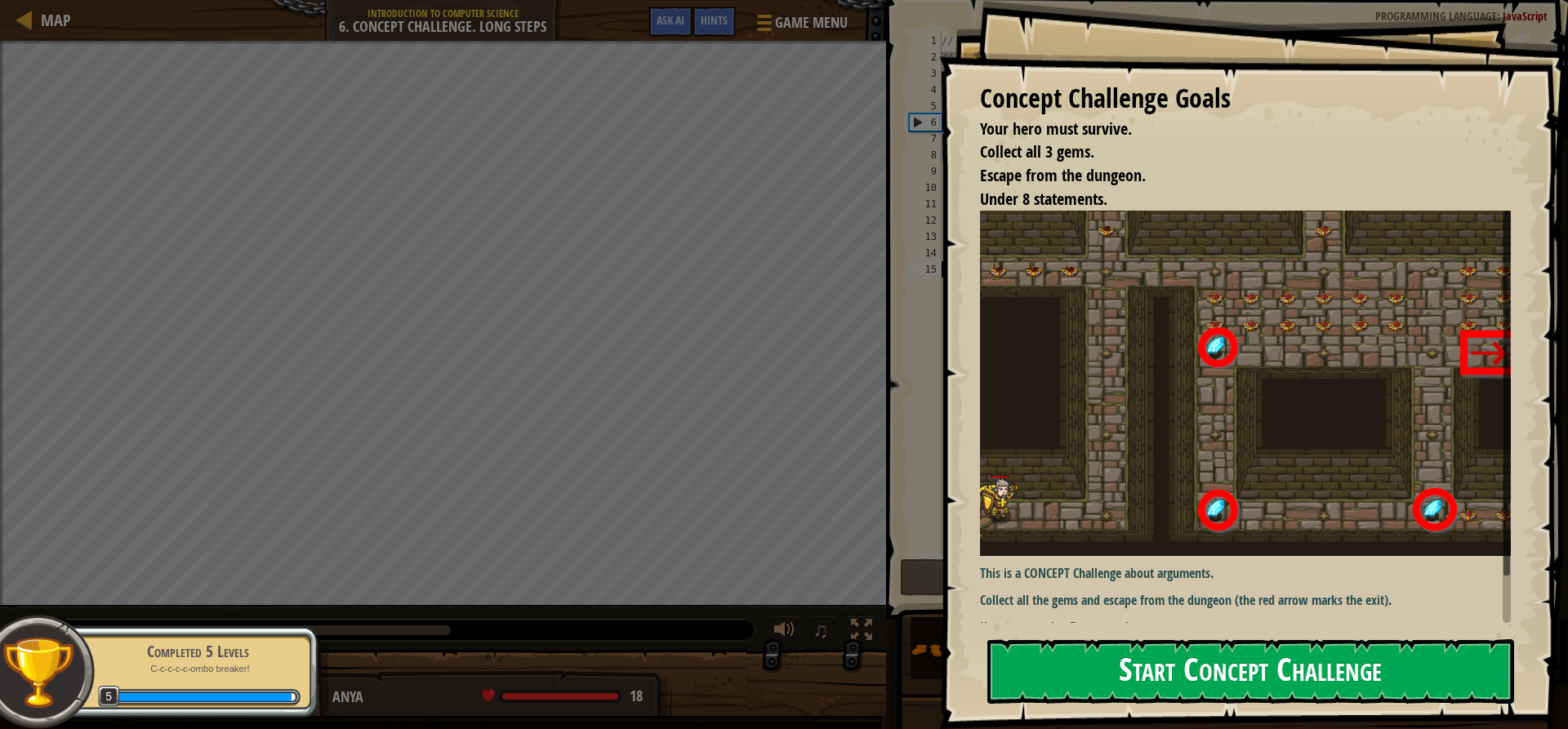
click at [1080, 671] on button "Start Concept Challenge" at bounding box center [1250, 672] width 526 height 65
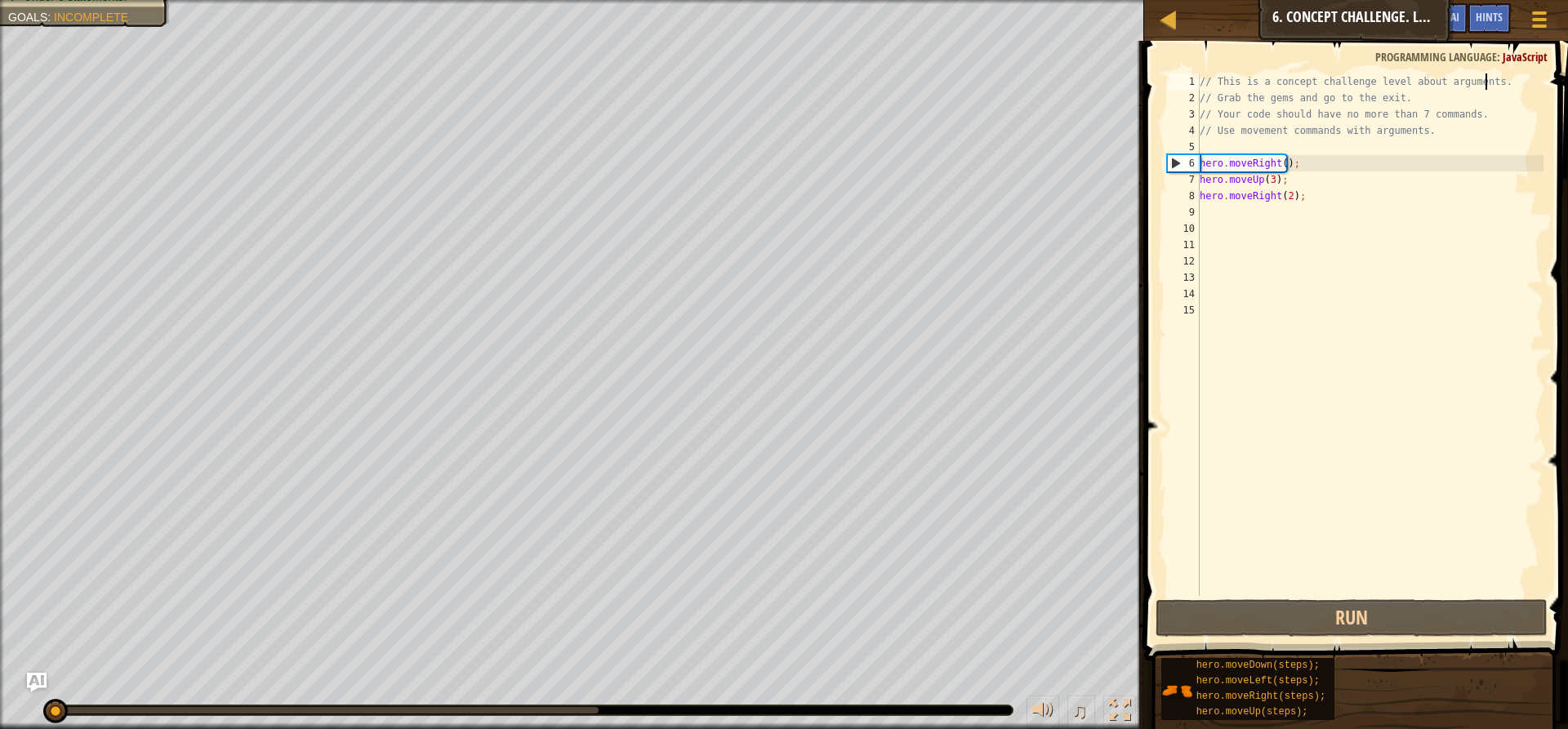
click at [1484, 80] on div "// This is a concept challenge level about arguments. // Grab the gems and go t…" at bounding box center [1369, 351] width 347 height 555
type textarea "/"
click at [1303, 164] on div "// Grab the gems and go to the exit. // Your code should have no more than 7 co…" at bounding box center [1369, 351] width 347 height 555
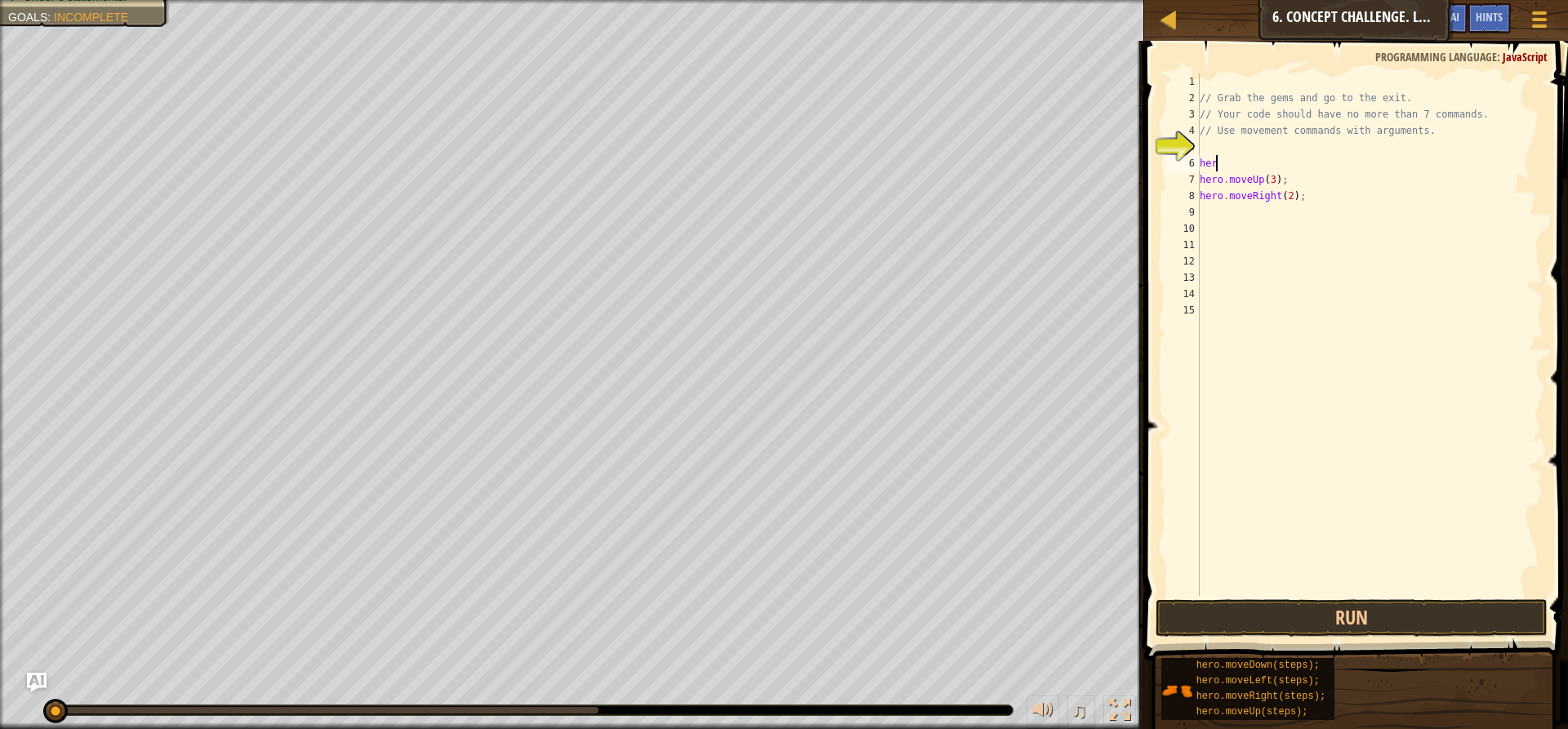
type textarea "h"
click at [1280, 175] on div "// Grab the gems and go to the exit. // Your code should have no more than 7 co…" at bounding box center [1369, 351] width 347 height 555
type textarea "h"
click at [1303, 194] on div "// Grab the gems and go to the exit. // Your code should have no more than 7 co…" at bounding box center [1369, 351] width 347 height 555
type textarea "h"
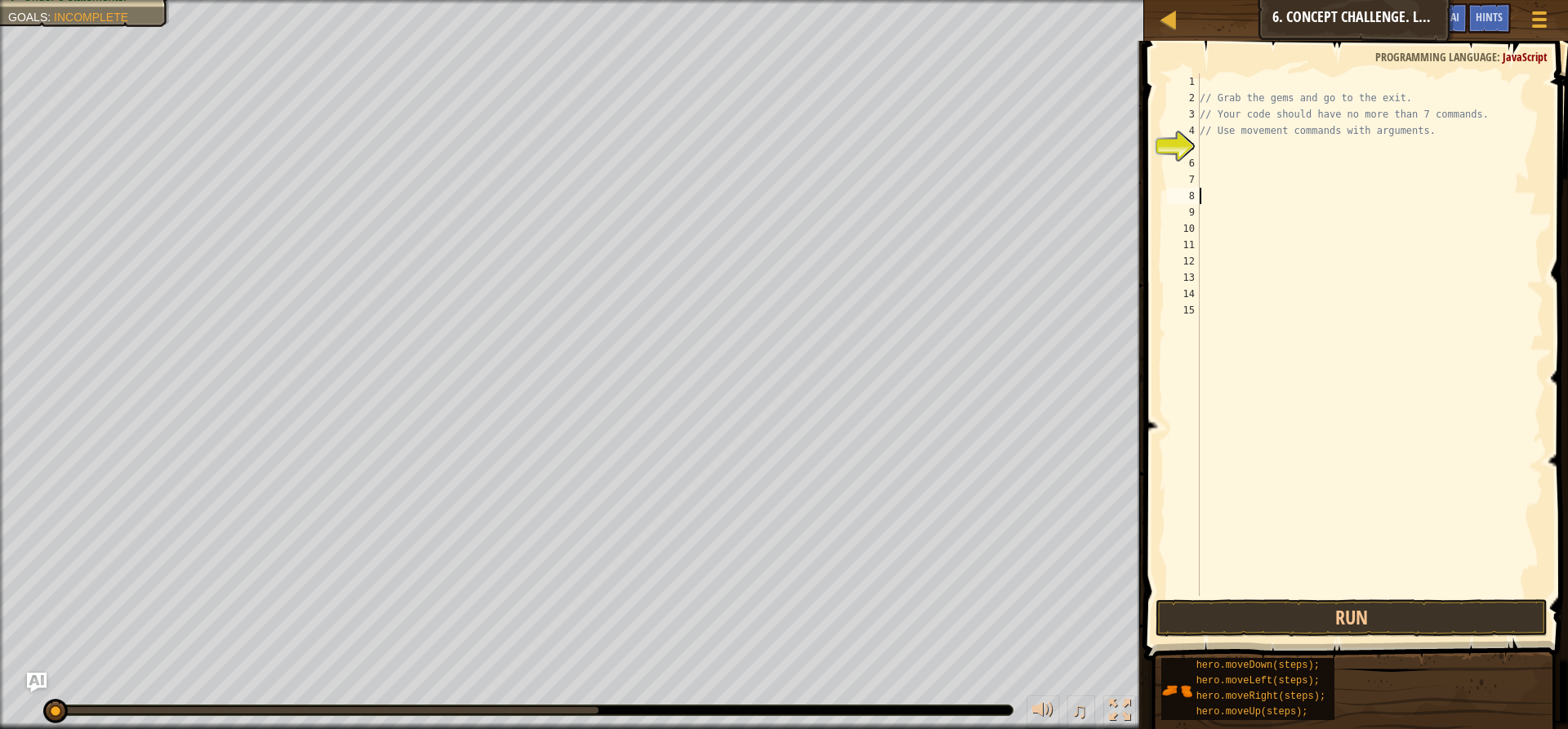
drag, startPoint x: 1165, startPoint y: 141, endPoint x: 1208, endPoint y: 142, distance: 43.0
click at [1167, 141] on div "5" at bounding box center [1182, 147] width 32 height 17
click at [1469, 117] on div "// Grab the gems and go to the exit. // Your code should have no more than 7 co…" at bounding box center [1369, 351] width 347 height 555
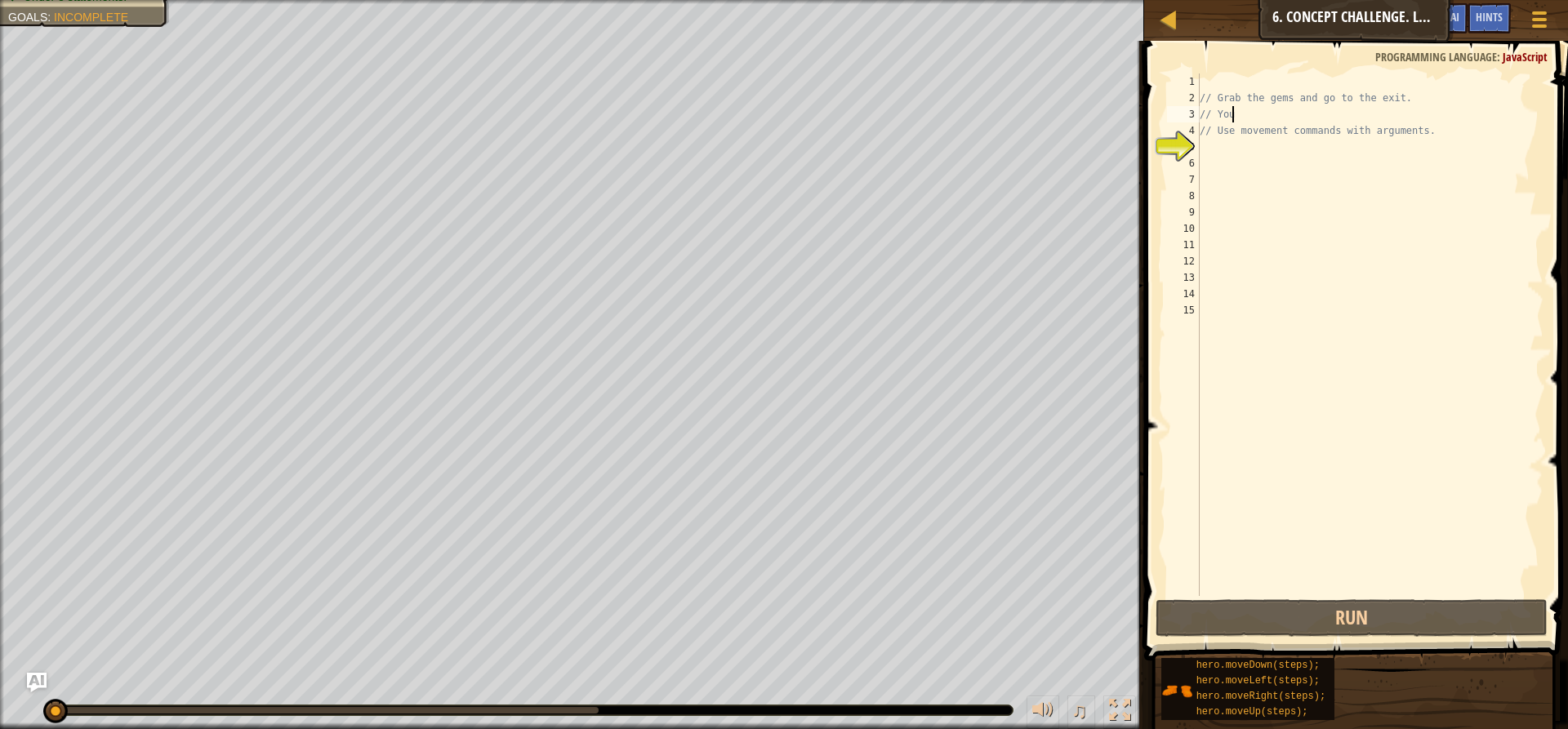
type textarea "/"
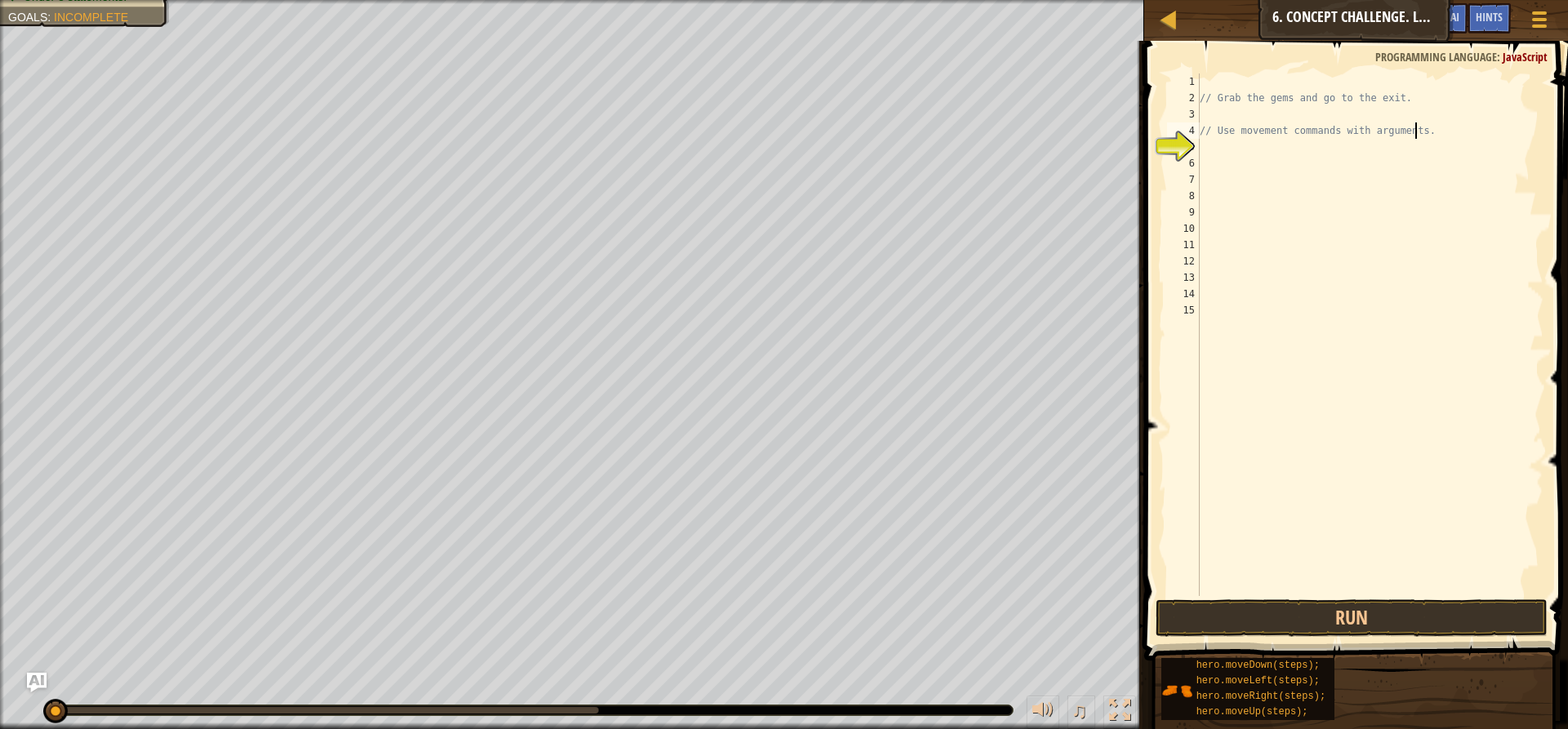
click at [1417, 129] on div "// Grab the gems and go to the exit. // Use movement commands with arguments." at bounding box center [1369, 351] width 347 height 555
type textarea "/"
click at [1385, 98] on div "// Grab the gems and go to the exit." at bounding box center [1369, 351] width 347 height 555
click at [1206, 94] on div "t ." at bounding box center [1369, 351] width 347 height 555
type textarea "."
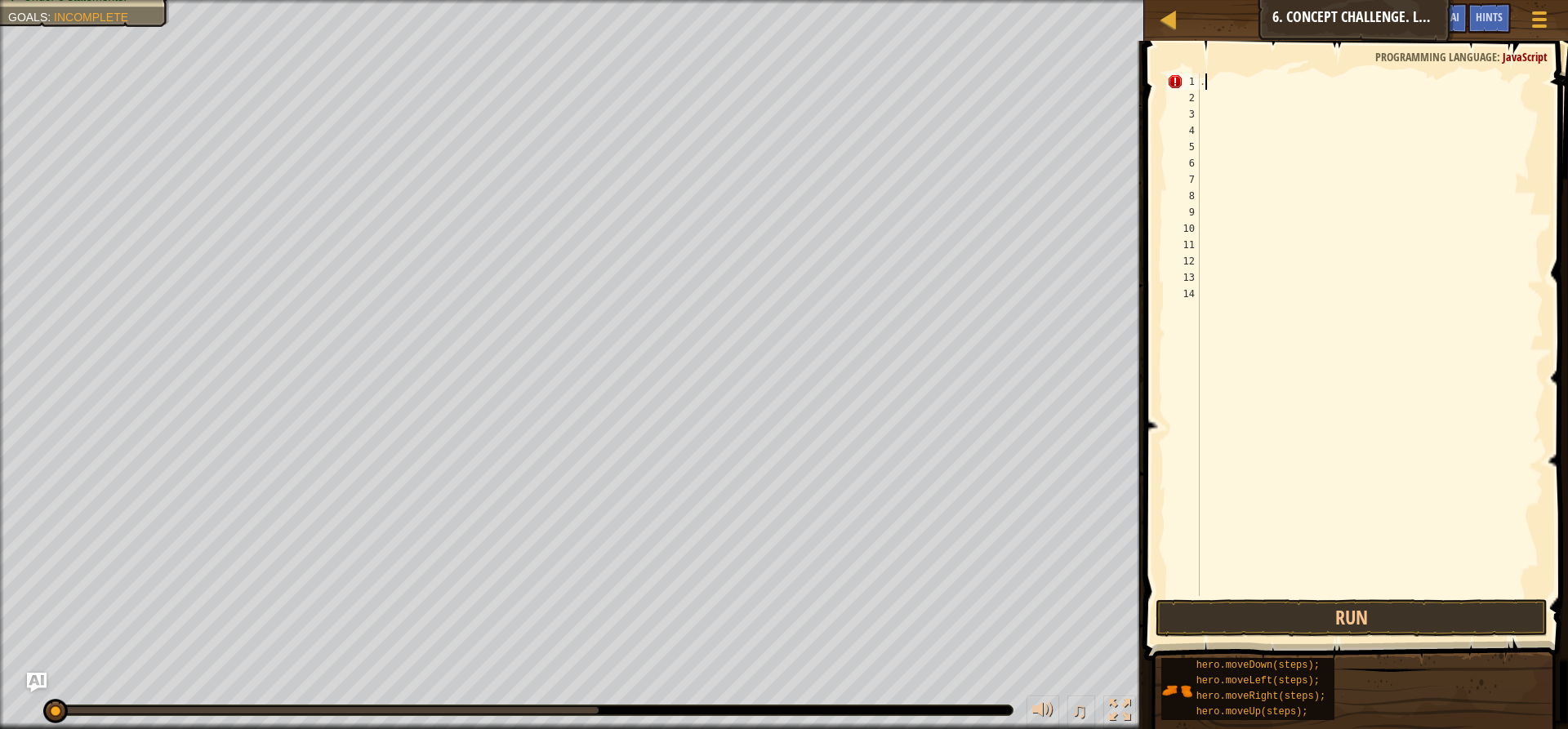
click at [1208, 84] on div "." at bounding box center [1369, 351] width 347 height 555
click at [1200, 80] on div at bounding box center [1369, 351] width 347 height 555
type textarea "h"
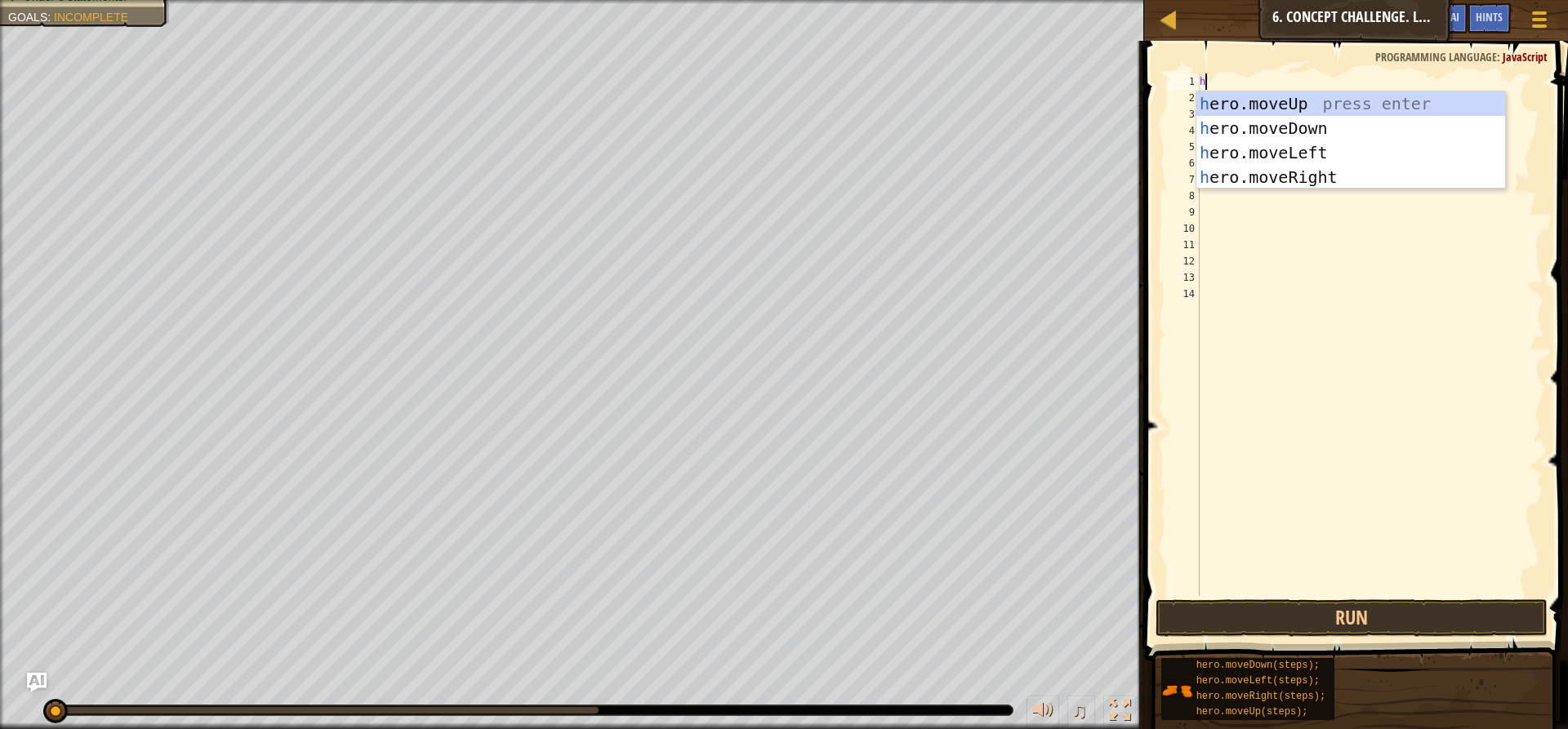
scroll to position [7, 0]
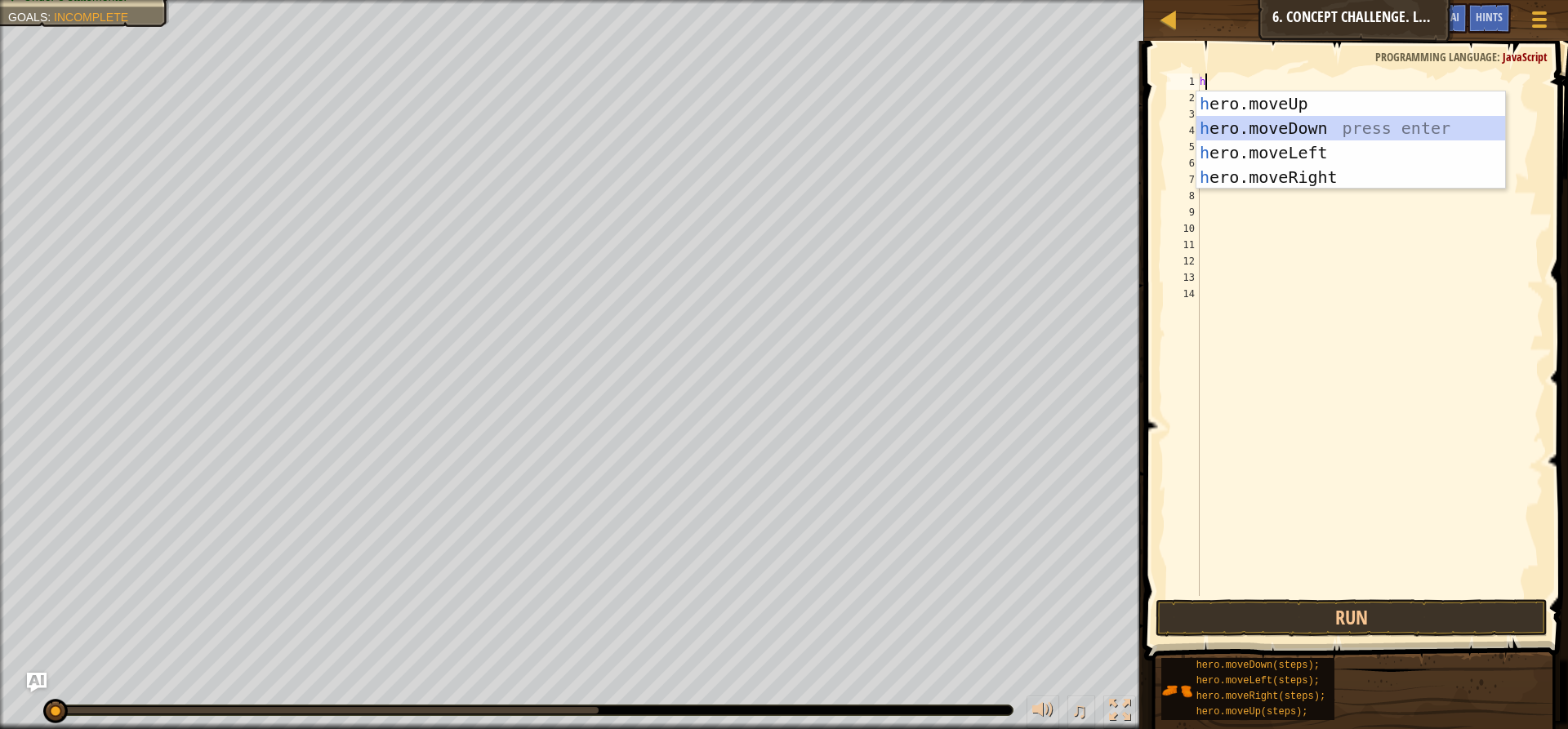
click at [1264, 127] on div "h ero.moveUp press enter h ero.moveDown press enter h ero.moveLeft press enter …" at bounding box center [1351, 165] width 309 height 147
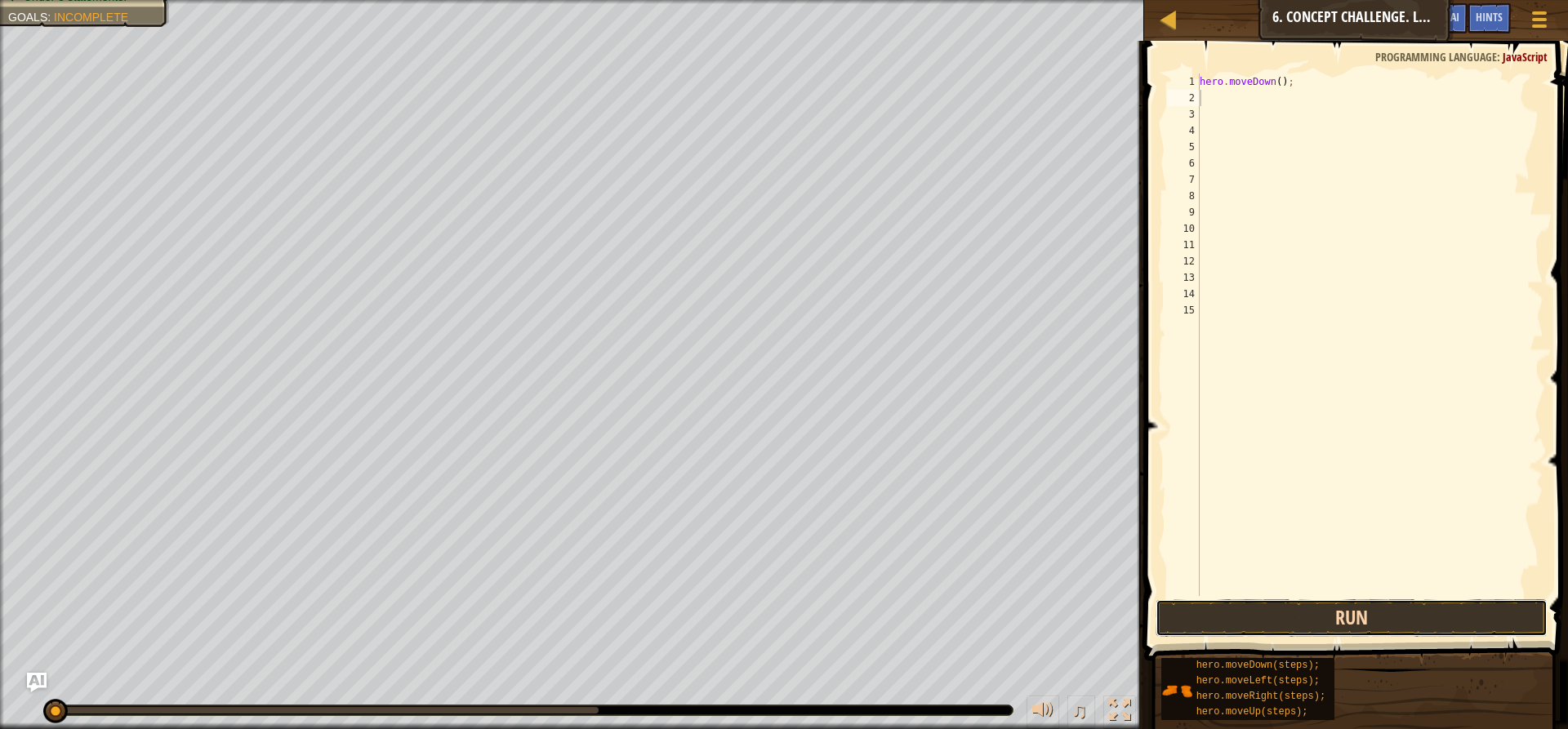
click at [1407, 615] on button "Run" at bounding box center [1352, 618] width 392 height 38
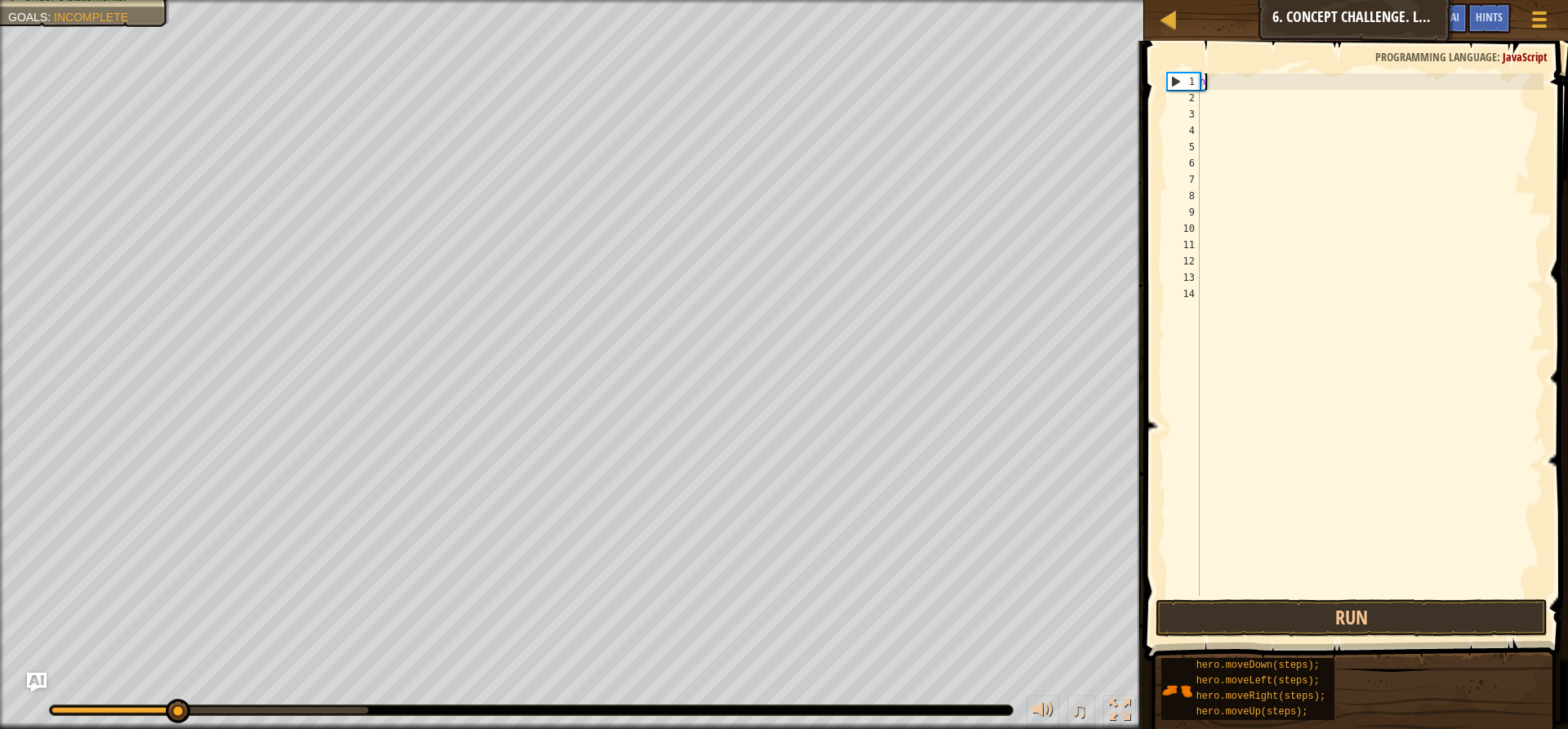
type textarea "h"
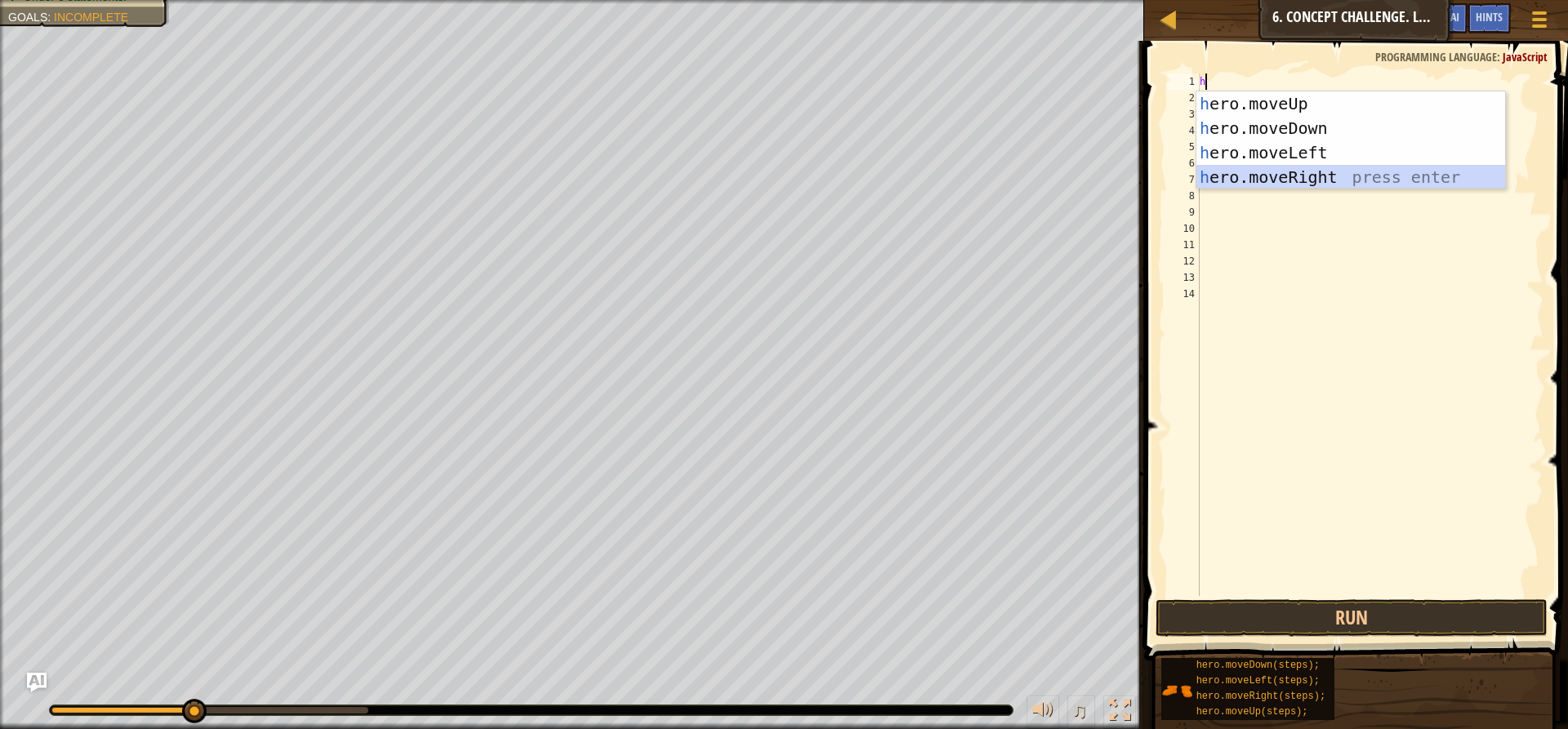
click at [1294, 180] on div "h ero.moveUp press enter h ero.moveDown press enter h ero.moveLeft press enter …" at bounding box center [1351, 165] width 309 height 147
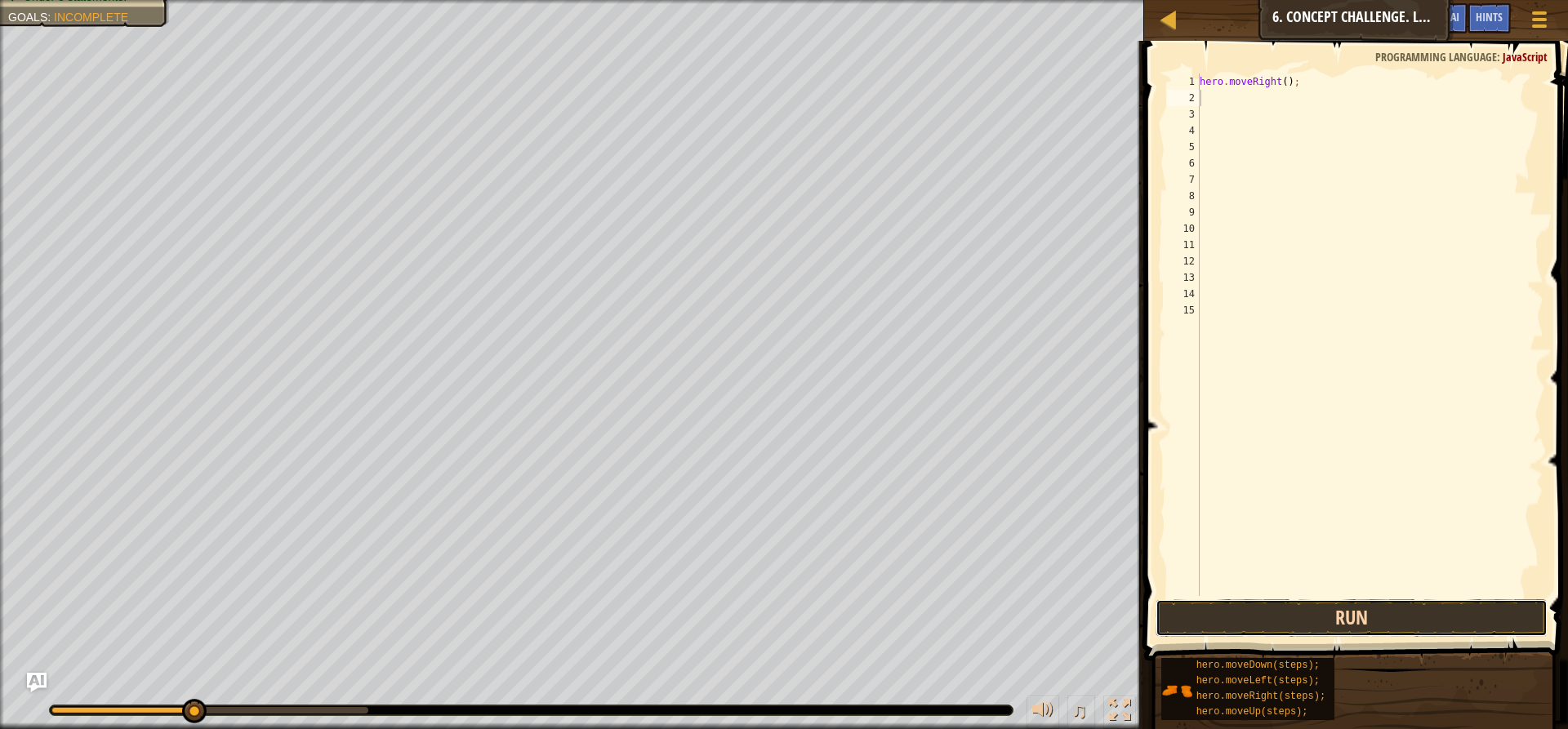
click at [1390, 609] on button "Run" at bounding box center [1352, 618] width 392 height 38
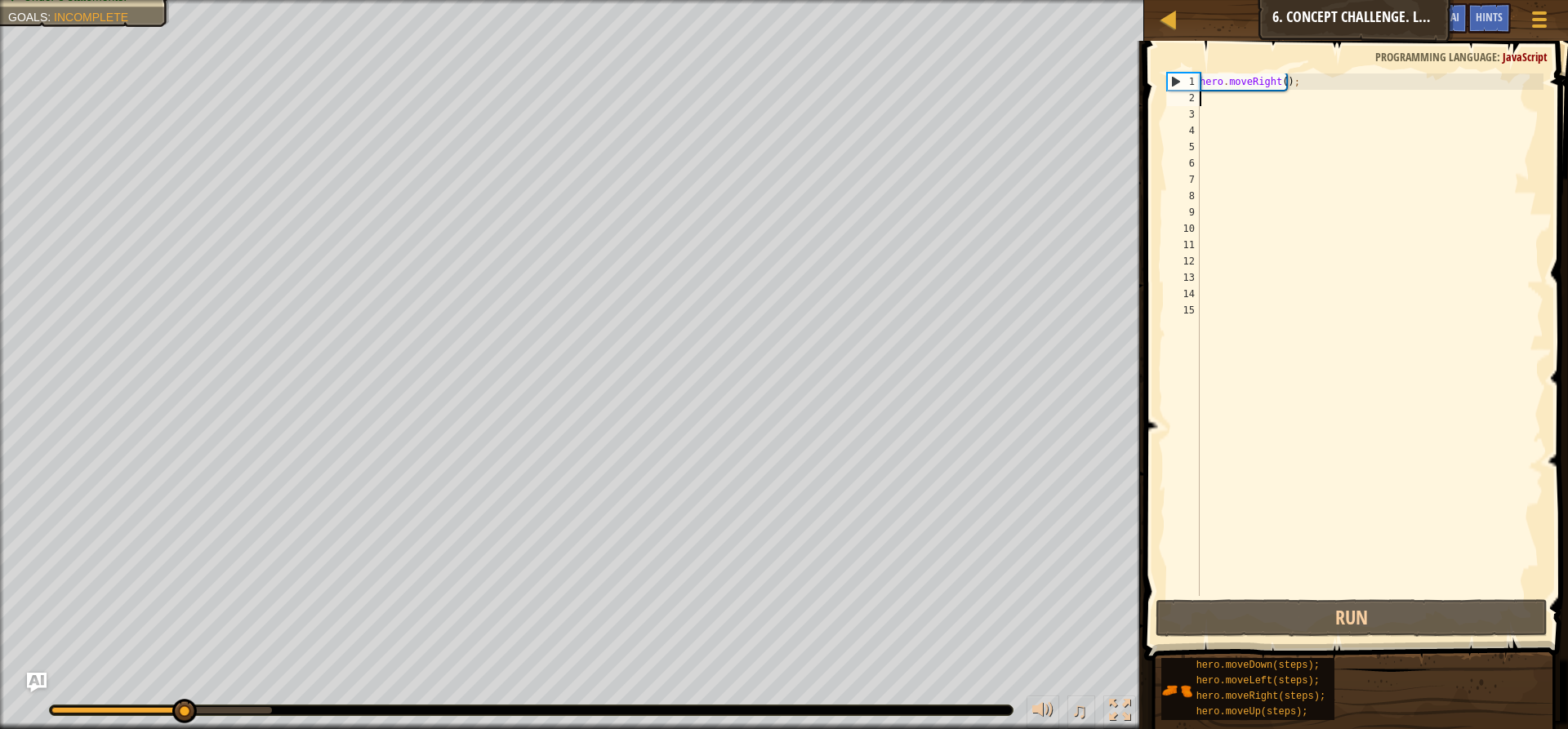
type textarea "h"
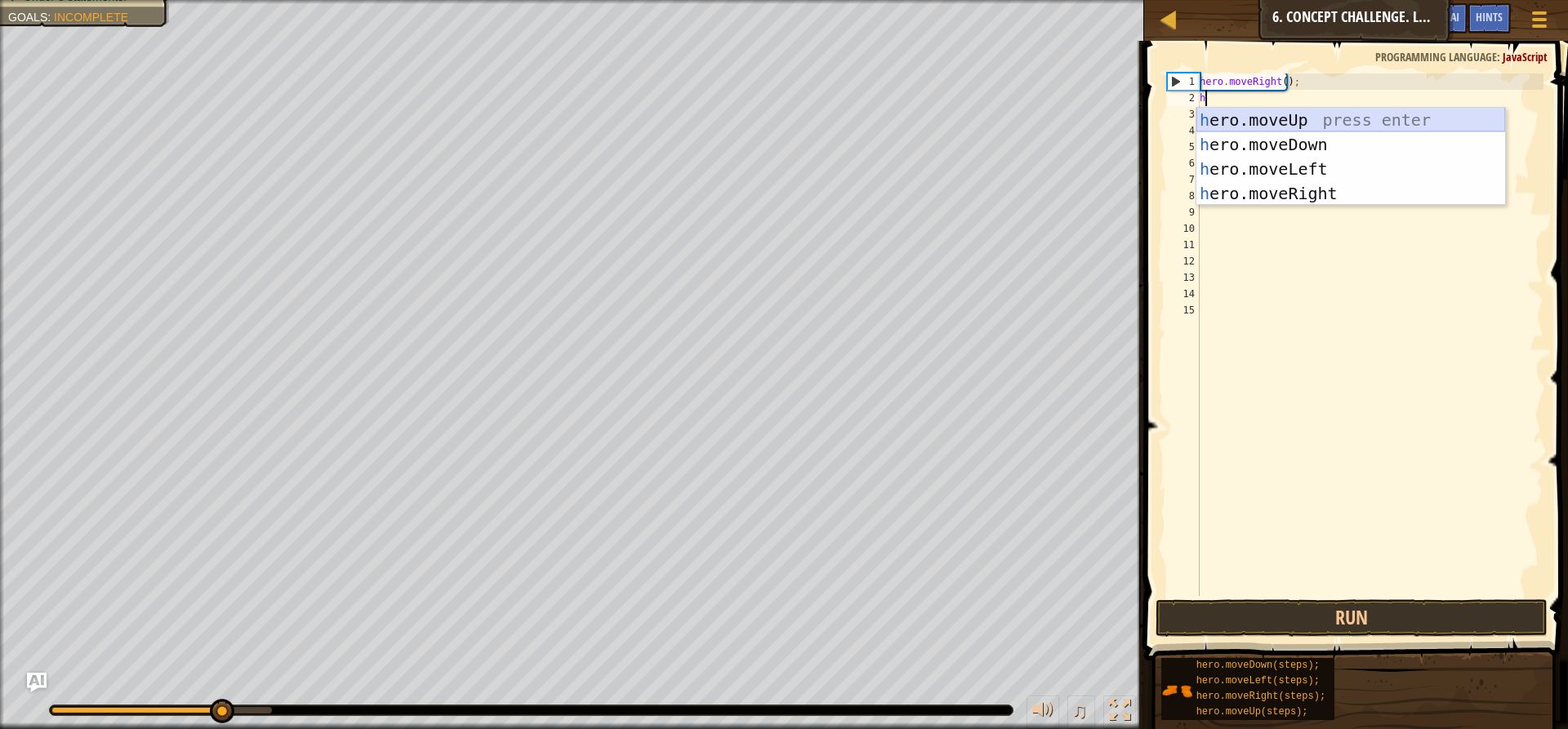
click at [1253, 122] on div "h ero.moveUp press enter h ero.moveDown press enter h ero.moveLeft press enter …" at bounding box center [1351, 181] width 309 height 147
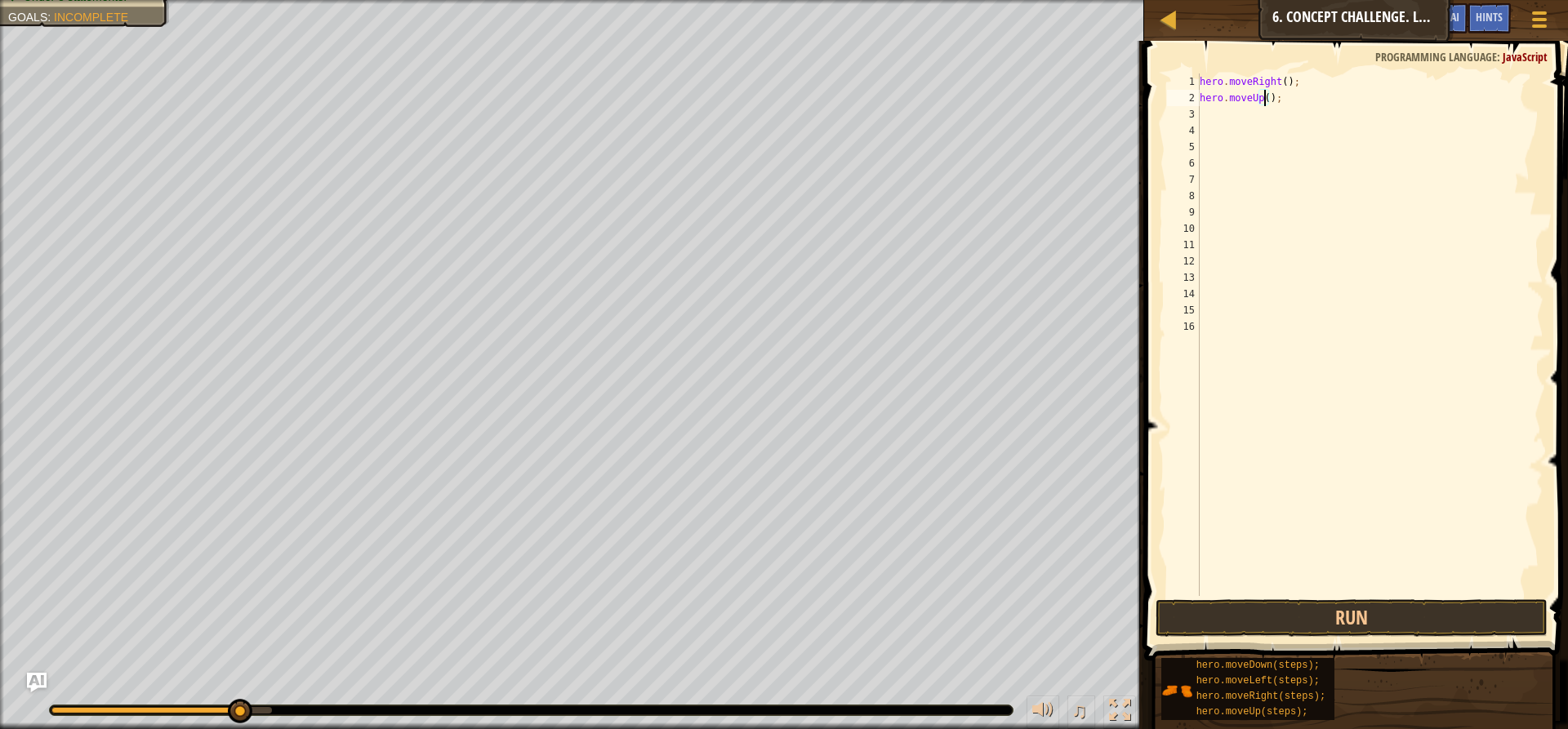
click at [1263, 96] on div "hero . moveRight ( ) ; hero . moveUp ( ) ;" at bounding box center [1369, 351] width 347 height 555
type textarea "hero.moveUp(3);"
click at [1450, 612] on button "Run" at bounding box center [1352, 618] width 392 height 38
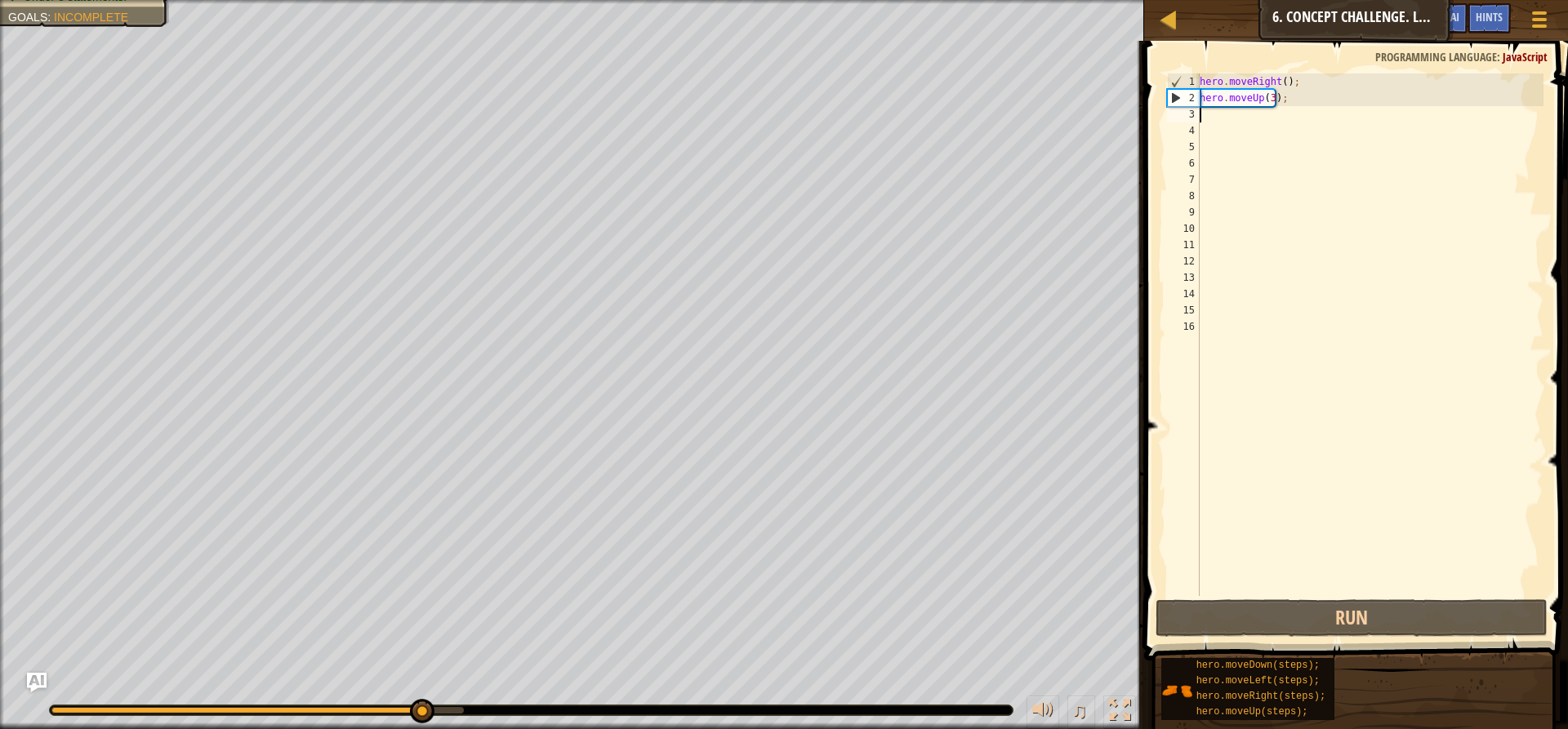
click at [1200, 112] on div "hero . moveRight ( ) ; hero . moveUp ( 3 ) ;" at bounding box center [1369, 351] width 347 height 555
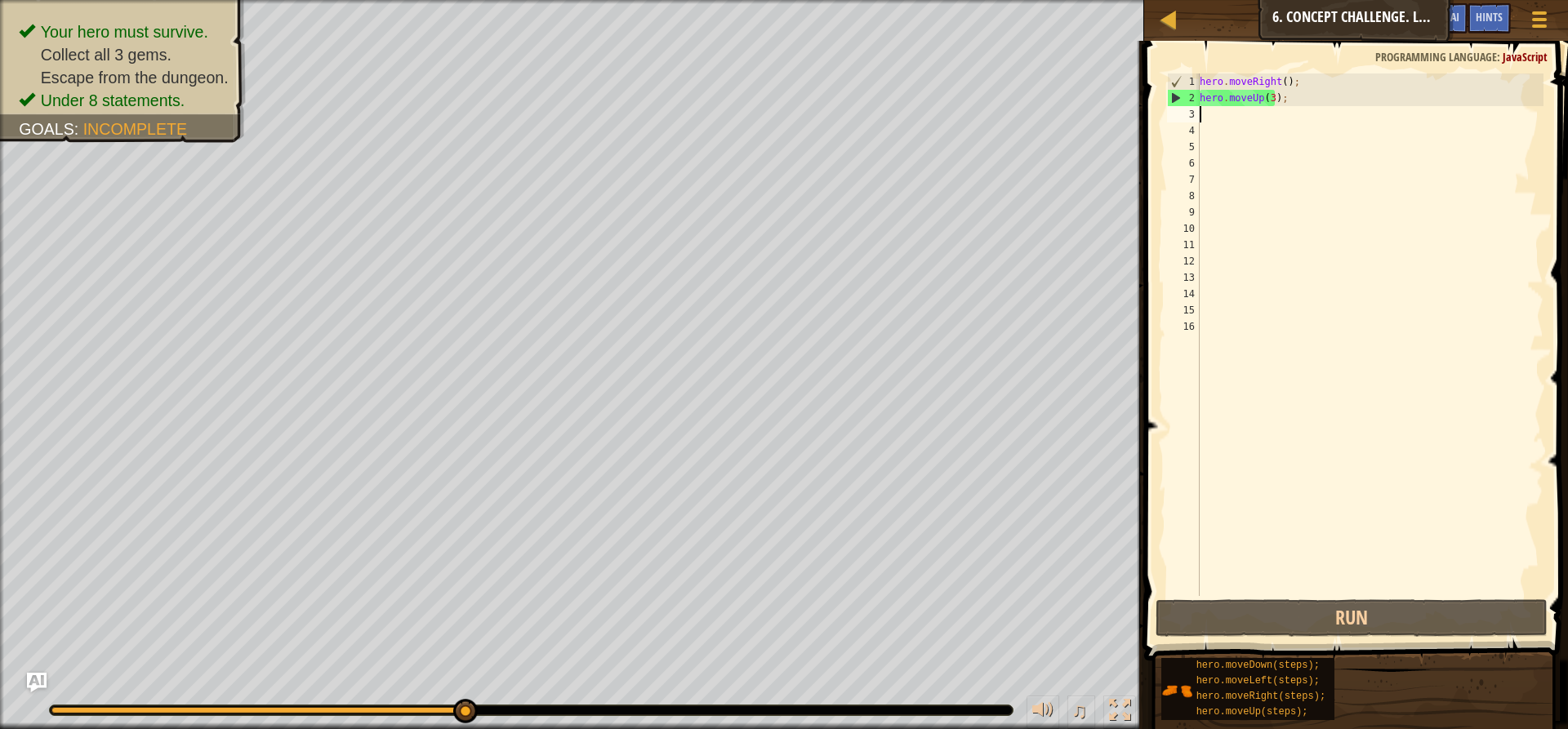
type textarea "h"
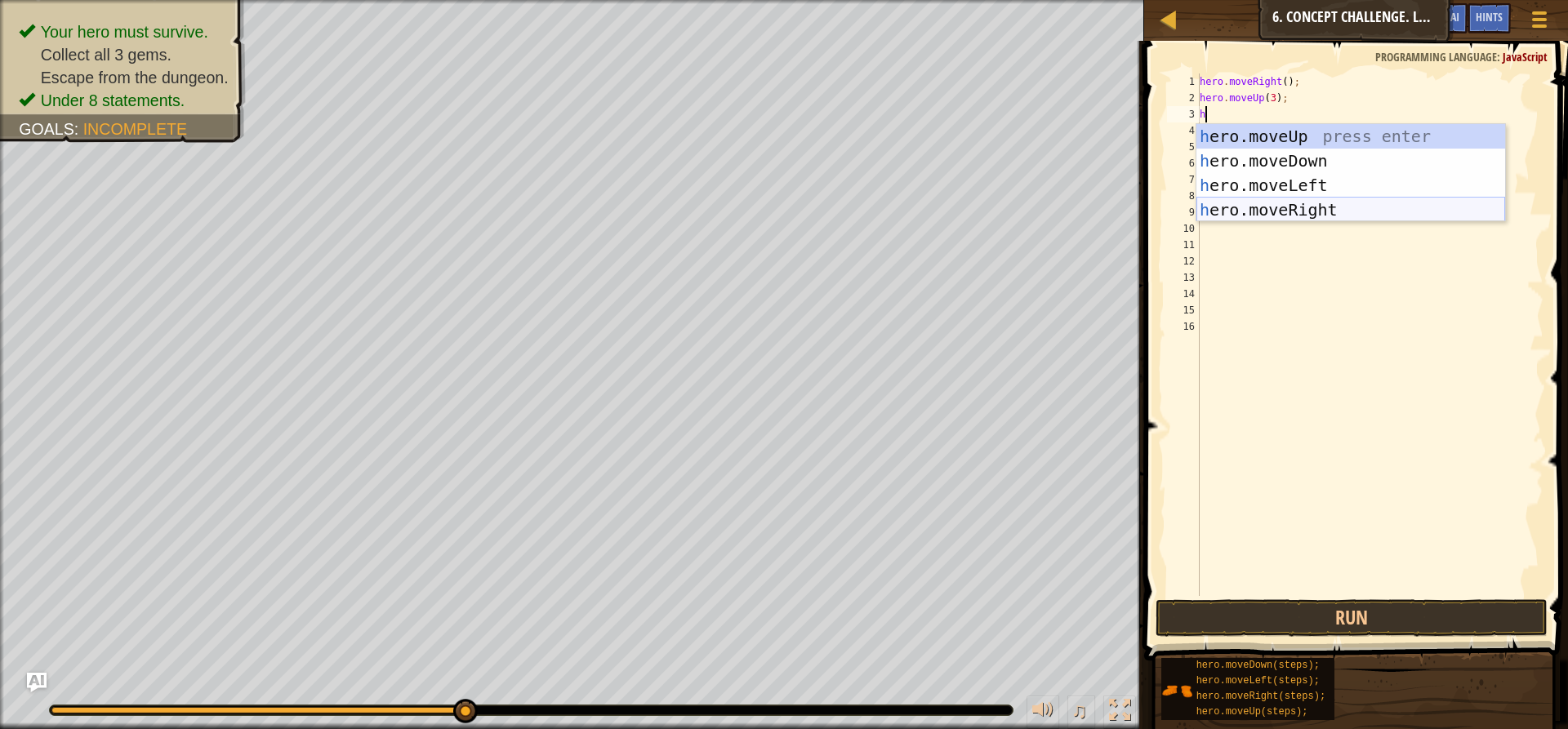
click at [1257, 210] on div "h ero.moveUp press enter h ero.moveDown press enter h ero.moveLeft press enter …" at bounding box center [1351, 197] width 309 height 147
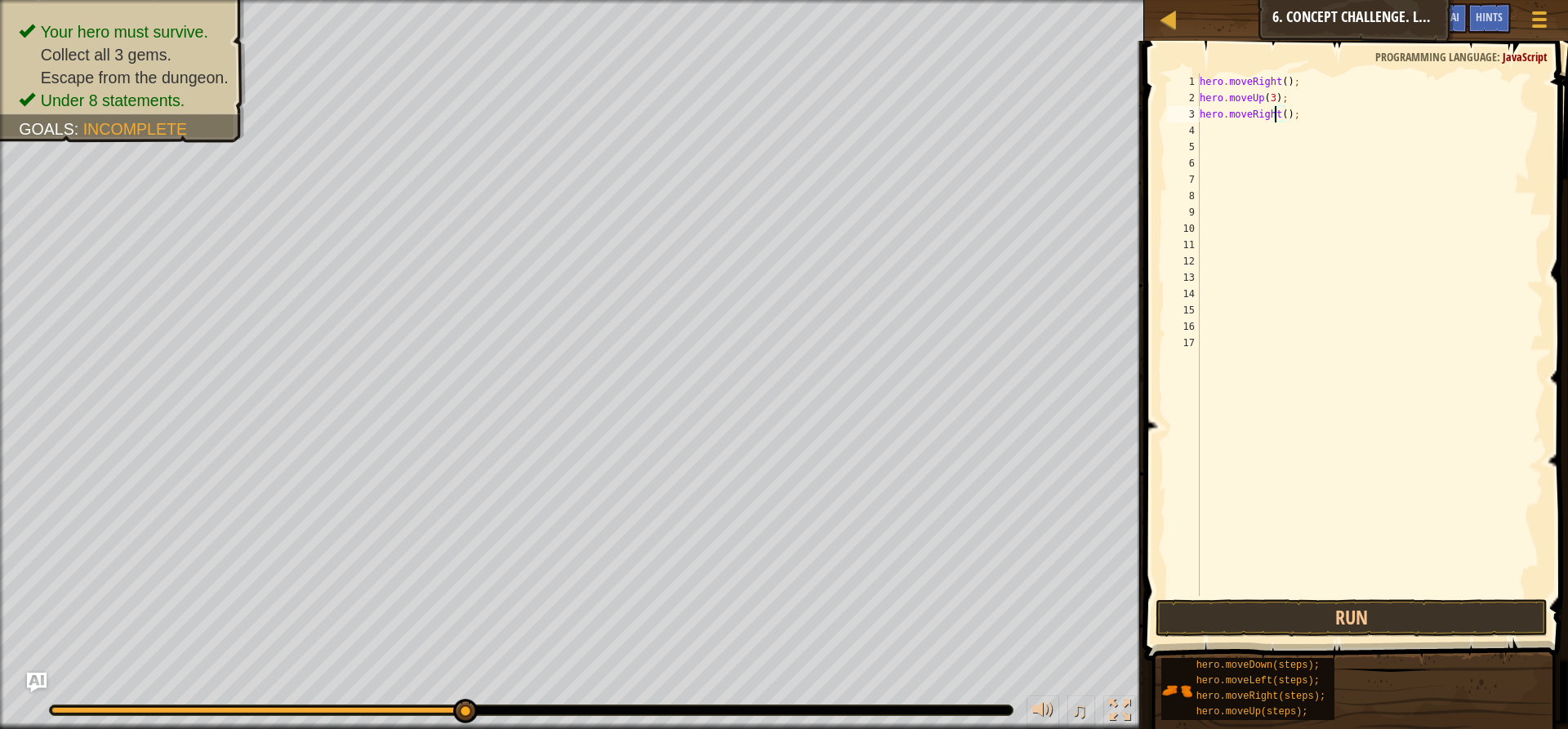
click at [1278, 114] on div "hero . moveRight ( ) ; hero . moveUp ( 3 ) ; hero . moveRight ( ) ;" at bounding box center [1369, 351] width 347 height 555
click at [1278, 114] on div "hero . moveRight ( ) ; hero . moveUp ( 3 ) ; hero . moveRight ( ) ;" at bounding box center [1369, 351] width 347 height 555
type textarea "hero.moveRight(2);"
click at [1346, 616] on button "Run" at bounding box center [1352, 618] width 392 height 38
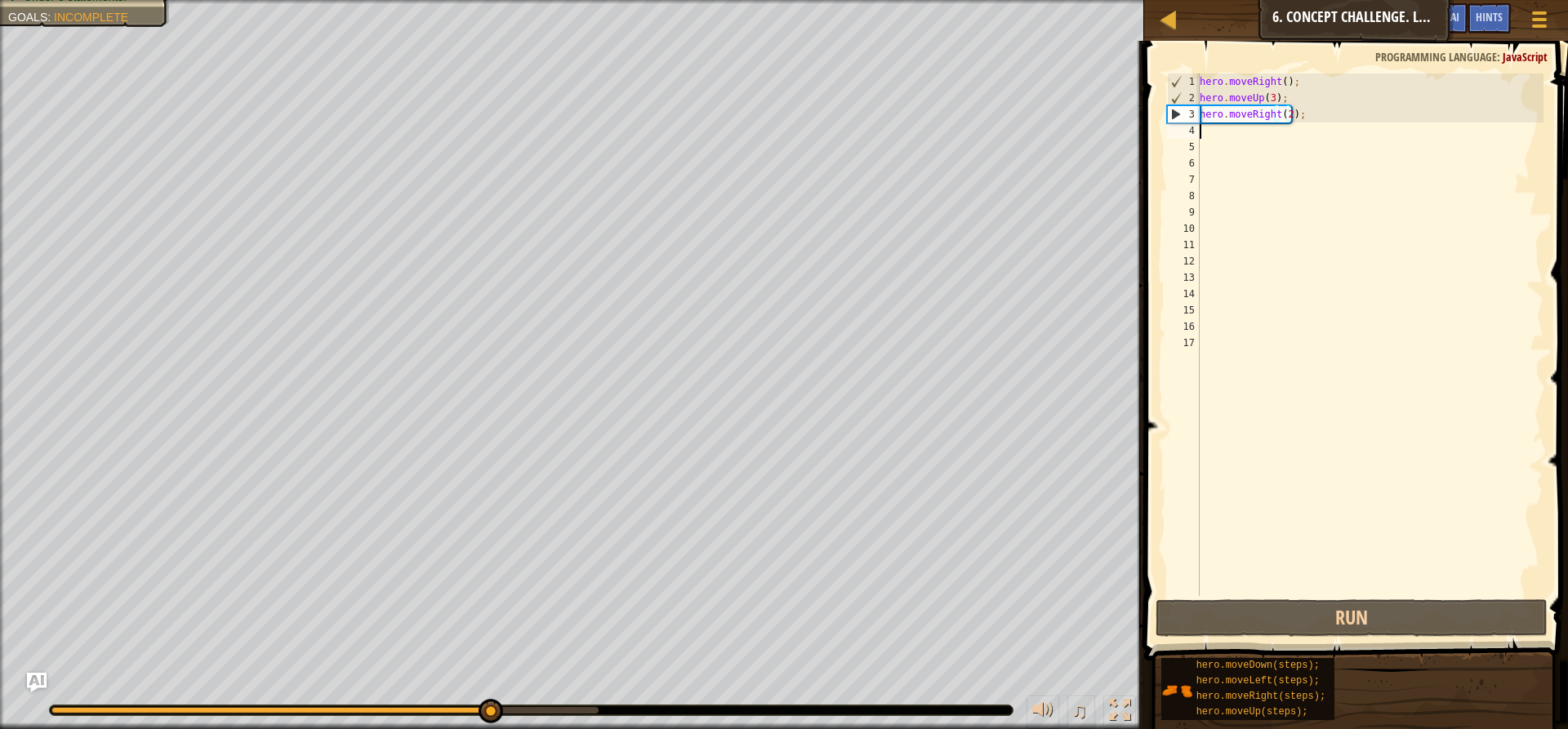
click at [1202, 130] on div "hero . moveRight ( ) ; hero . moveUp ( 3 ) ; hero . moveRight ( 2 ) ;" at bounding box center [1369, 351] width 347 height 555
type textarea "h"
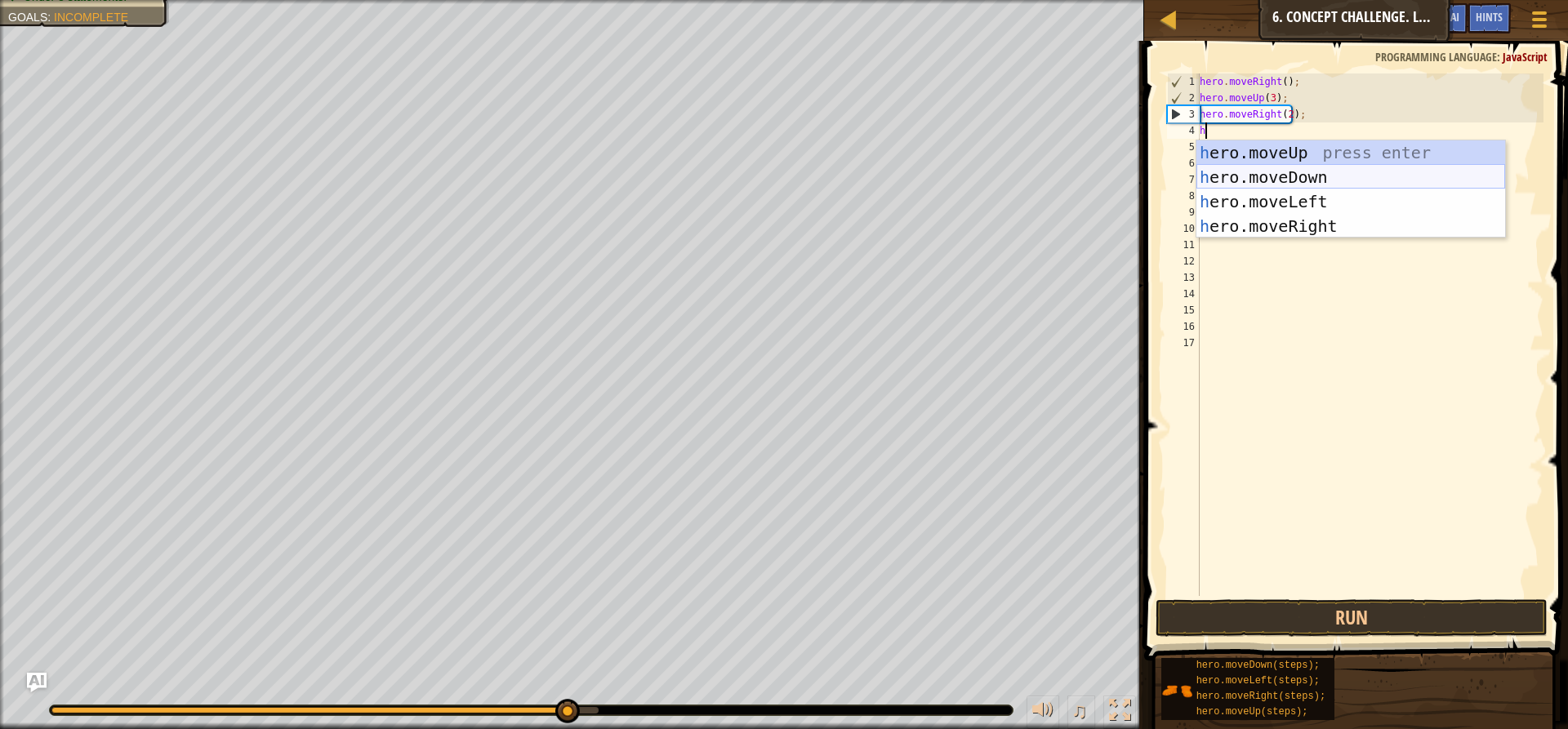
click at [1295, 174] on div "h ero.moveUp press enter h ero.moveDown press enter h ero.moveLeft press enter …" at bounding box center [1351, 214] width 309 height 147
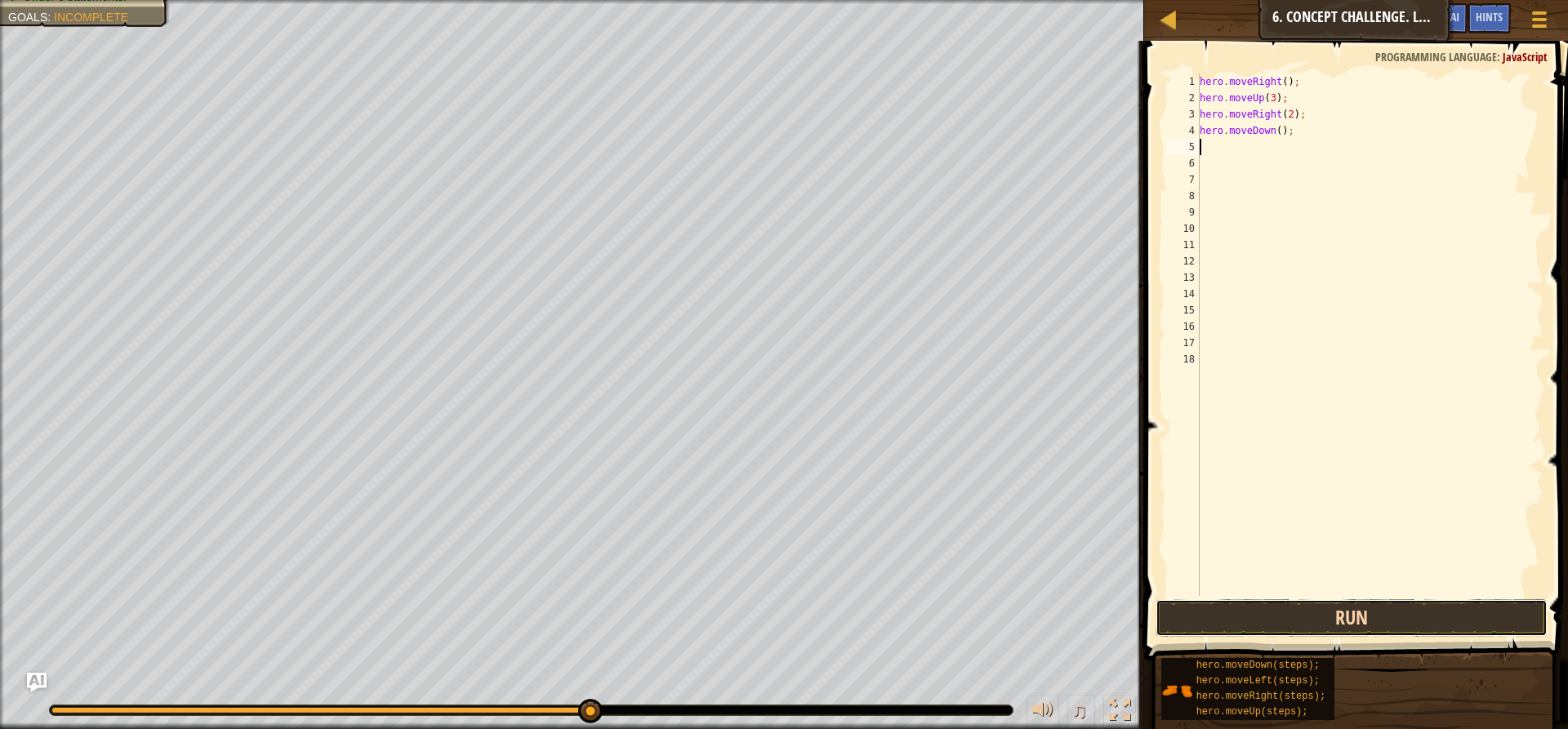
click at [1284, 626] on button "Run" at bounding box center [1352, 618] width 392 height 38
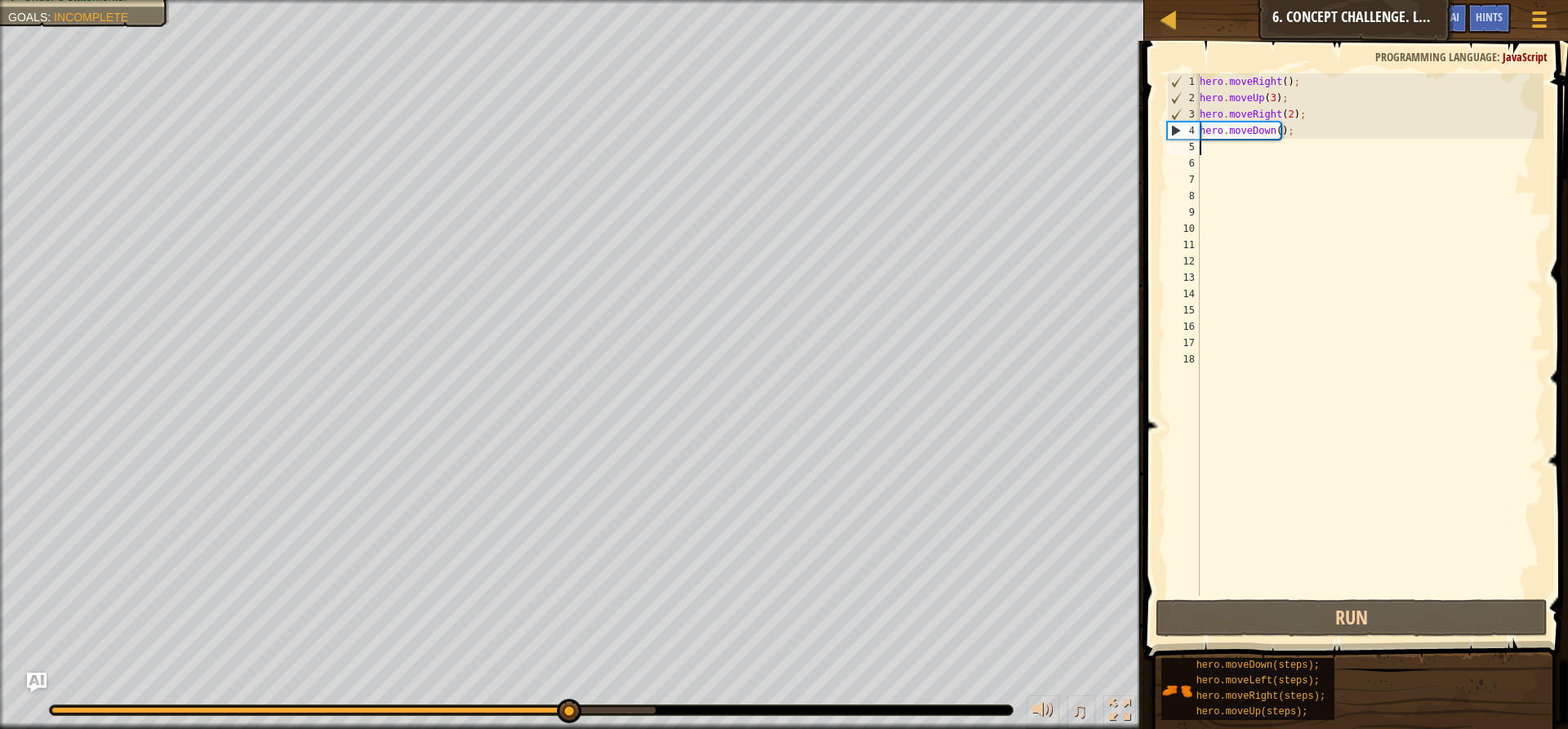
type textarea "h"
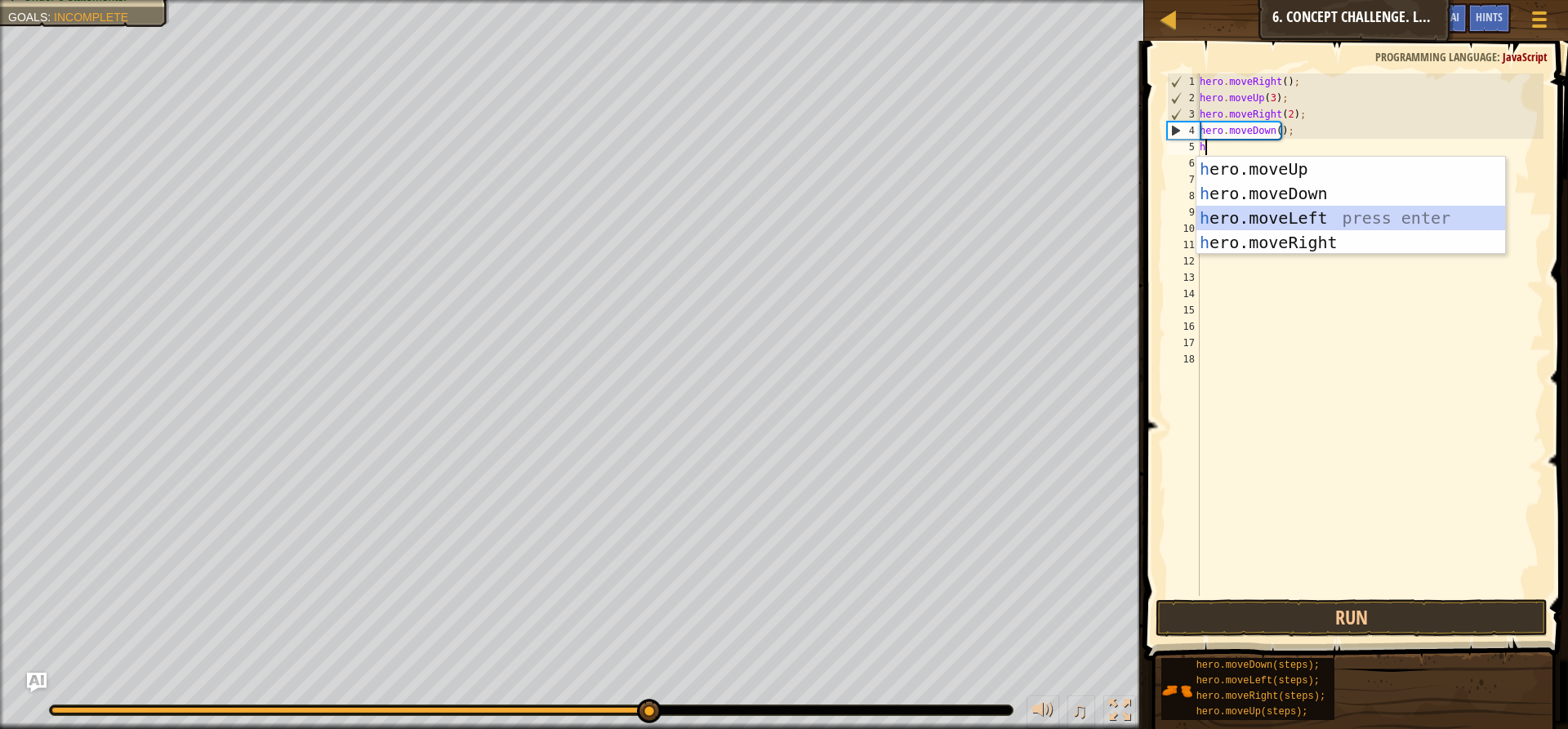
click at [1256, 213] on div "h ero.moveUp press enter h ero.moveDown press enter h ero.moveLeft press enter …" at bounding box center [1351, 229] width 309 height 147
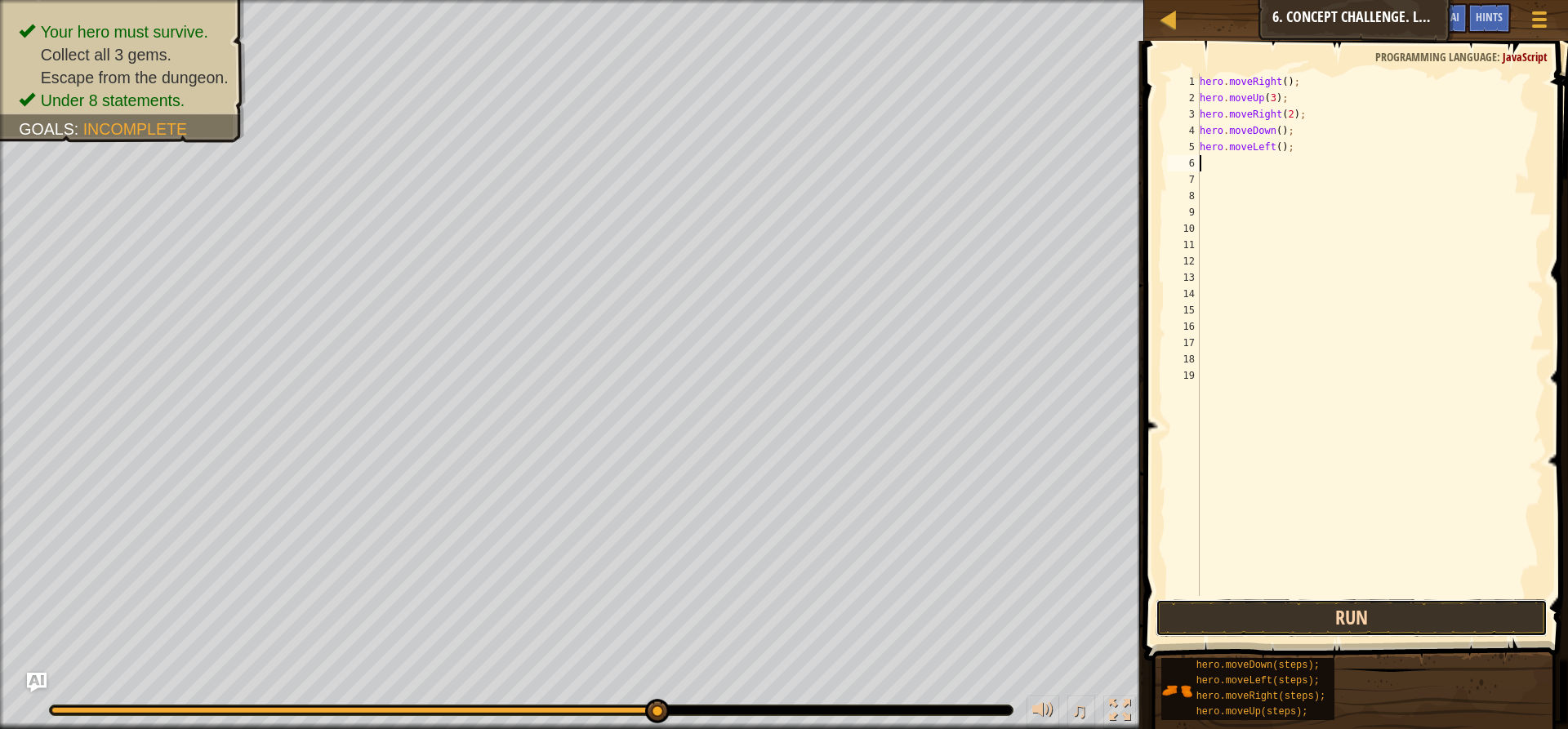
drag, startPoint x: 1269, startPoint y: 603, endPoint x: 1263, endPoint y: 610, distance: 9.2
click at [1264, 607] on button "Run" at bounding box center [1352, 618] width 392 height 38
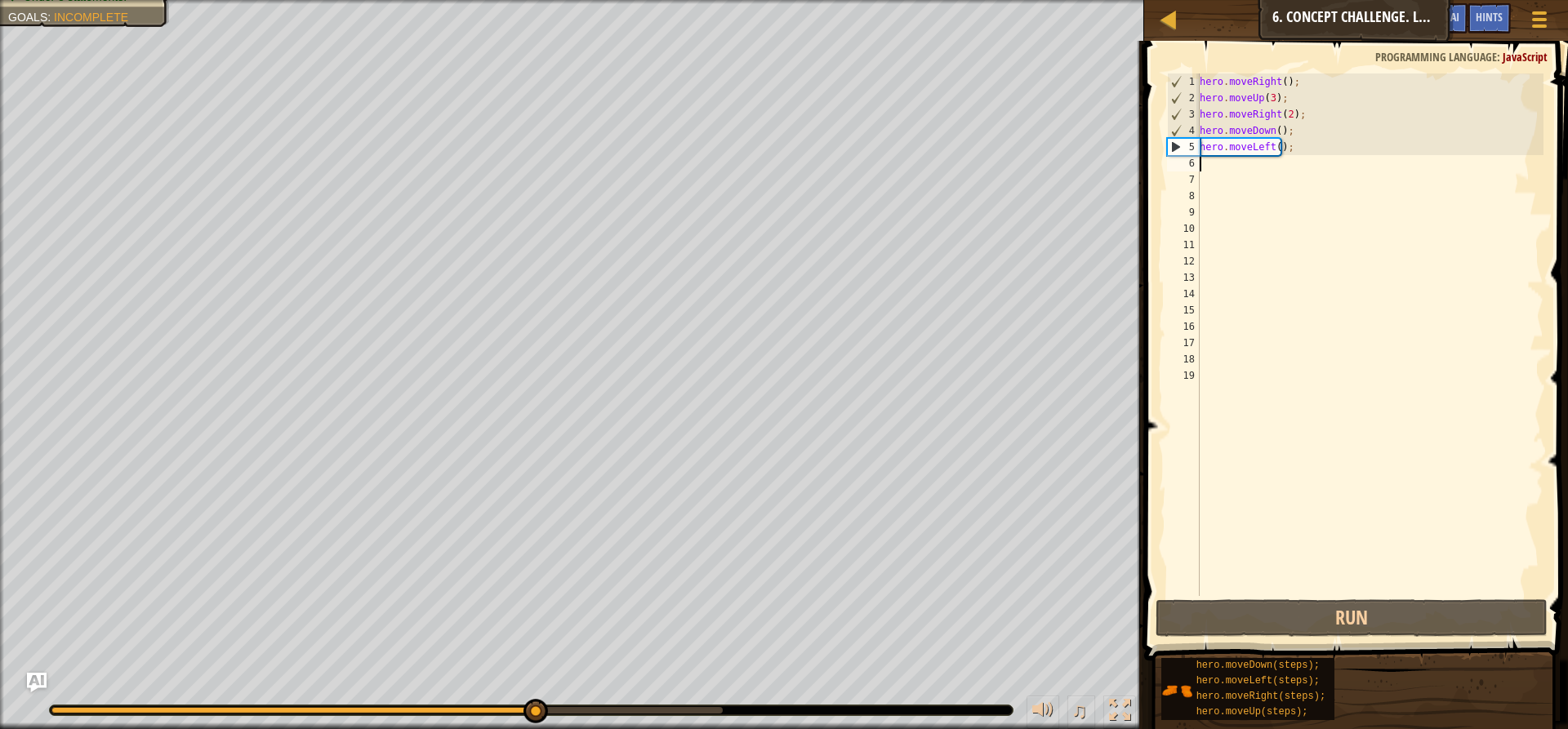
type textarea "h"
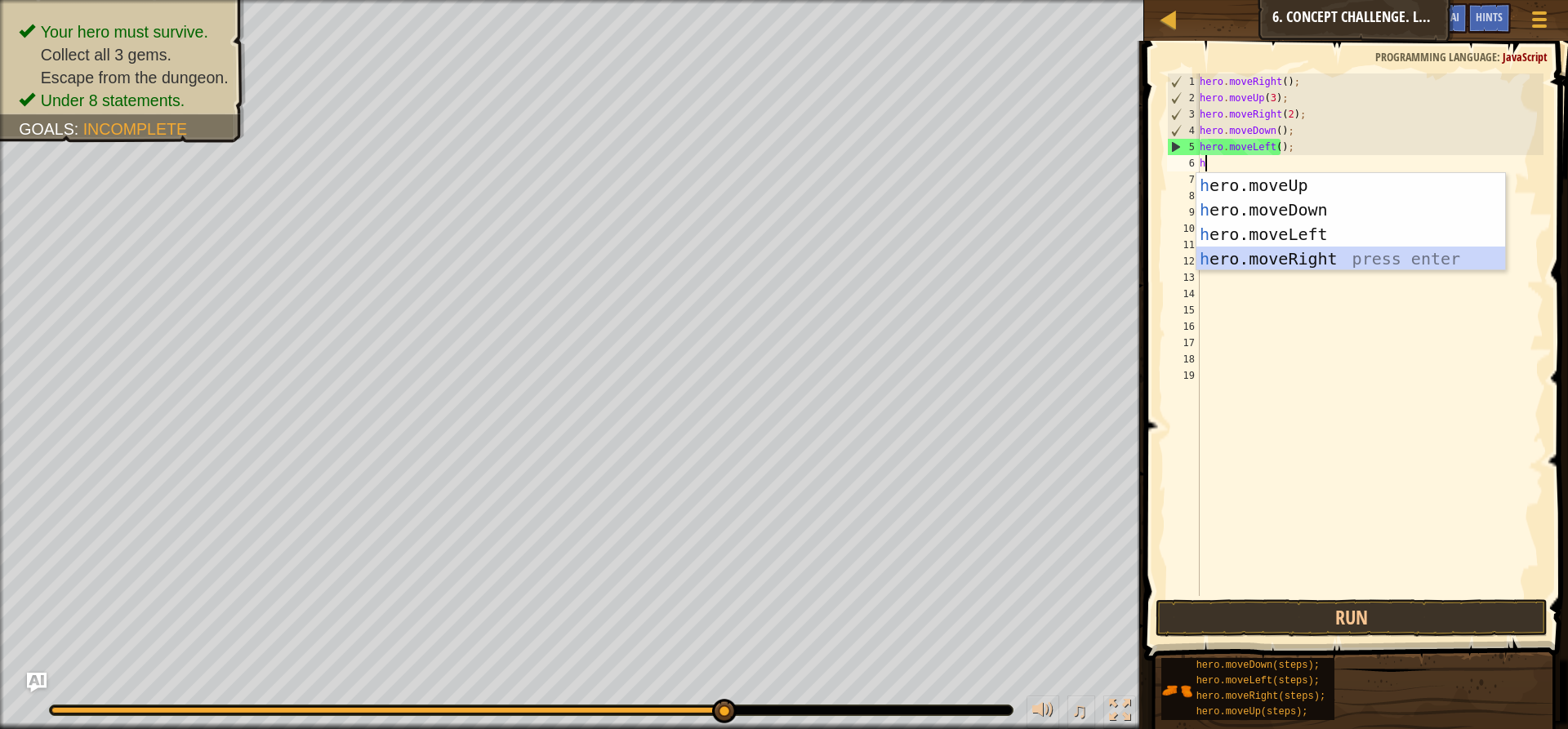
click at [1275, 249] on div "h ero.moveUp press enter h ero.moveDown press enter h ero.moveLeft press enter …" at bounding box center [1351, 246] width 309 height 147
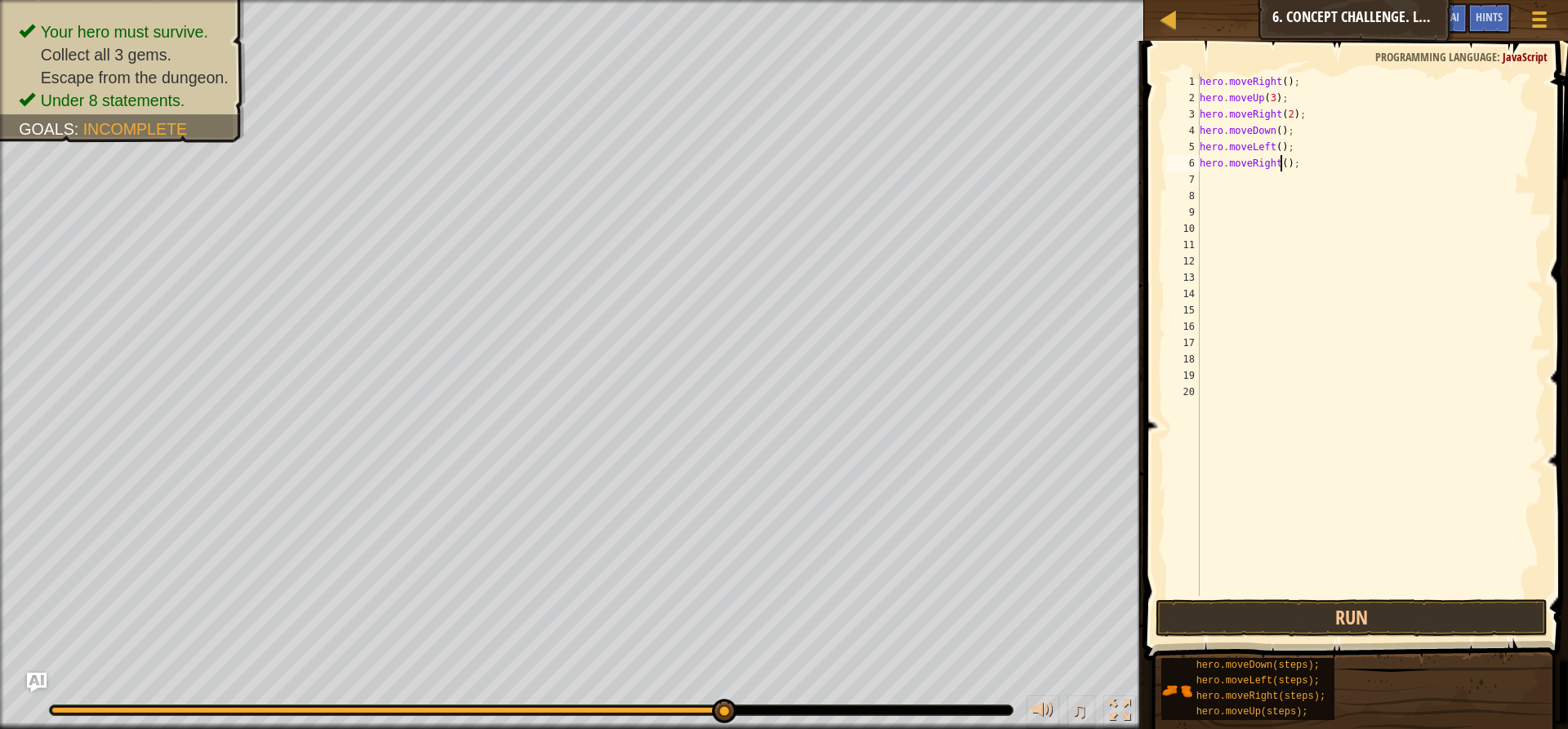
click at [1278, 156] on div "hero . moveRight ( ) ; hero . moveUp ( 3 ) ; hero . moveRight ( 2 ) ; hero . mo…" at bounding box center [1369, 351] width 347 height 555
click at [1256, 626] on button "Run" at bounding box center [1352, 618] width 392 height 38
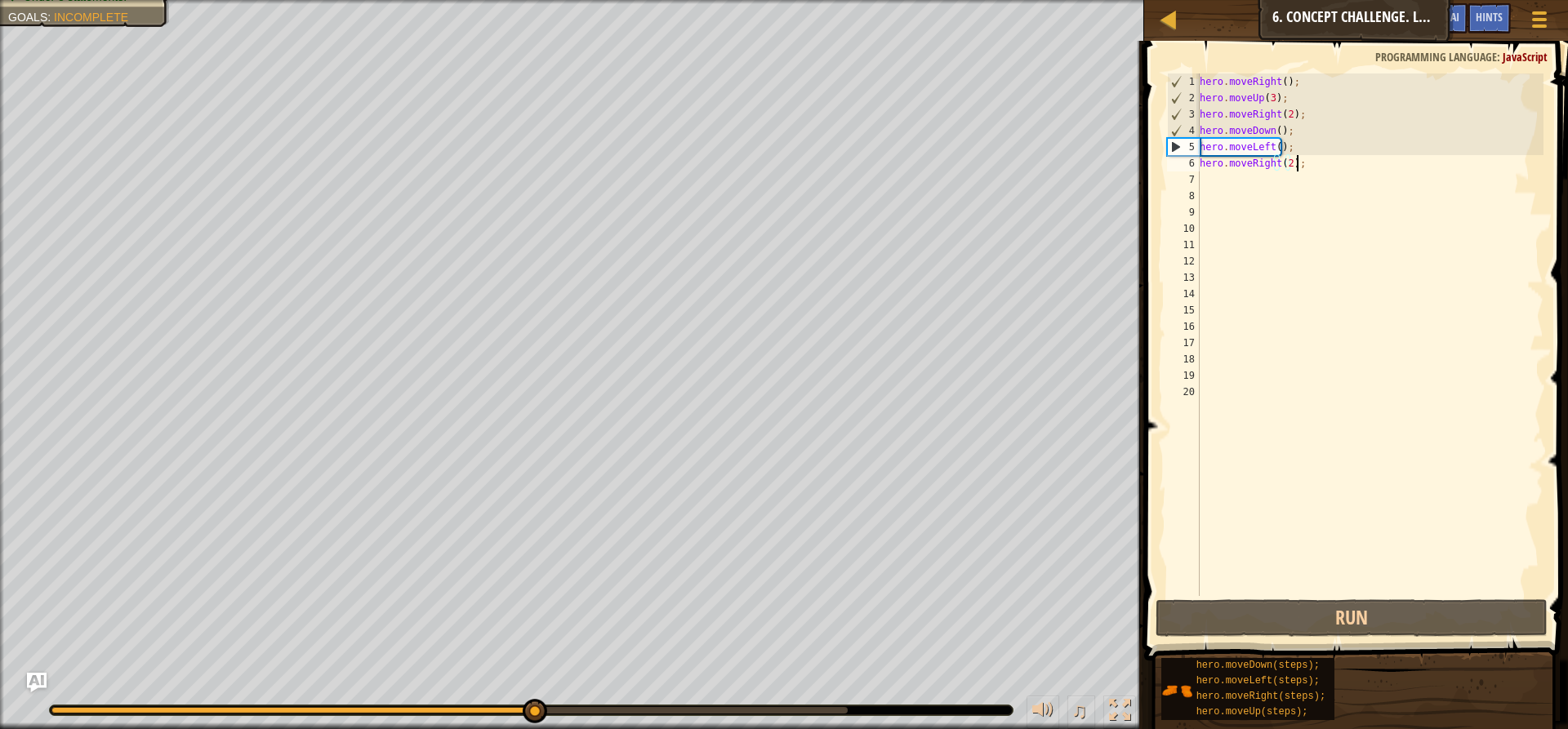
click at [1299, 164] on div "hero . moveRight ( ) ; hero . moveUp ( 3 ) ; hero . moveRight ( 2 ) ; hero . mo…" at bounding box center [1369, 351] width 347 height 555
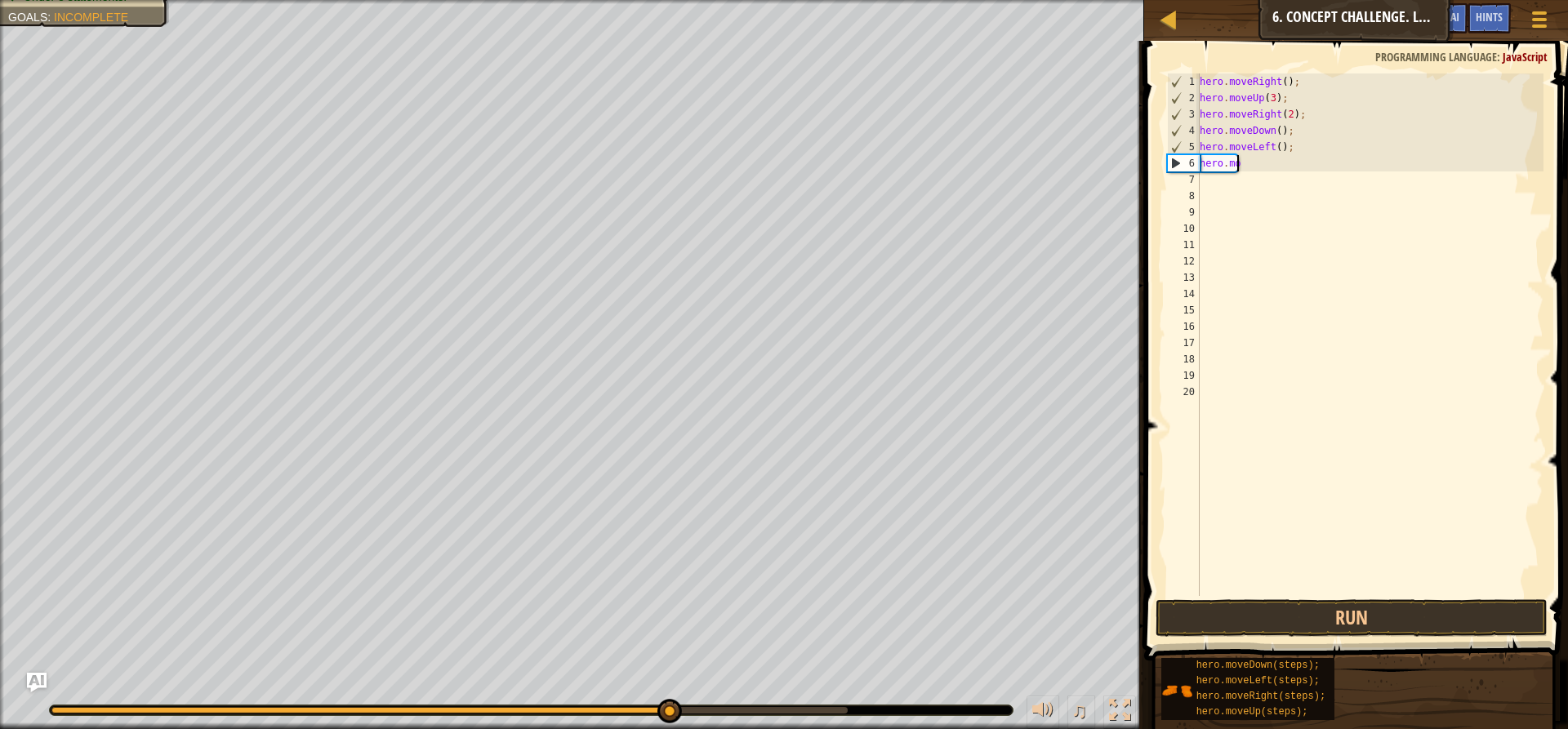
scroll to position [7, 2]
type textarea "h"
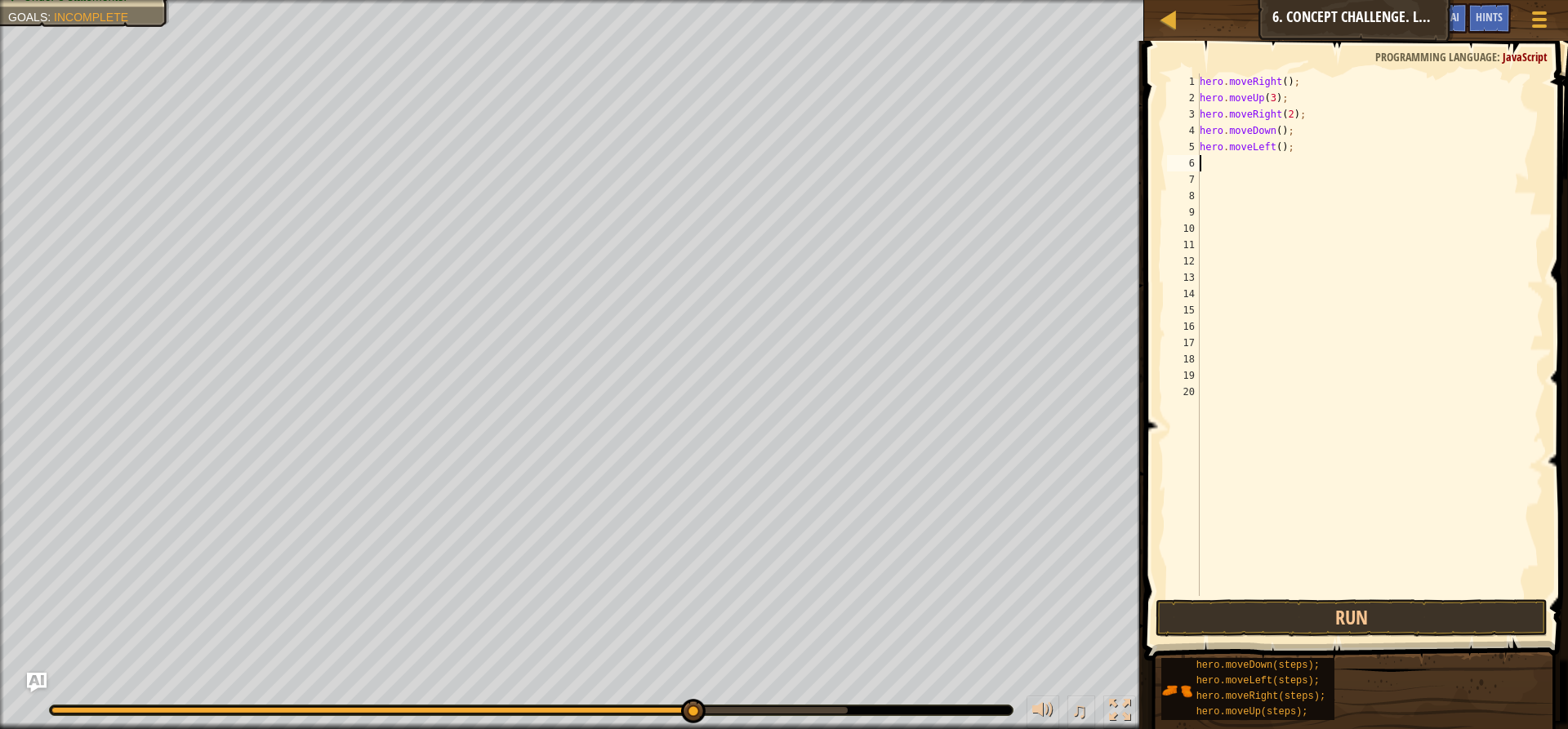
type textarea "h"
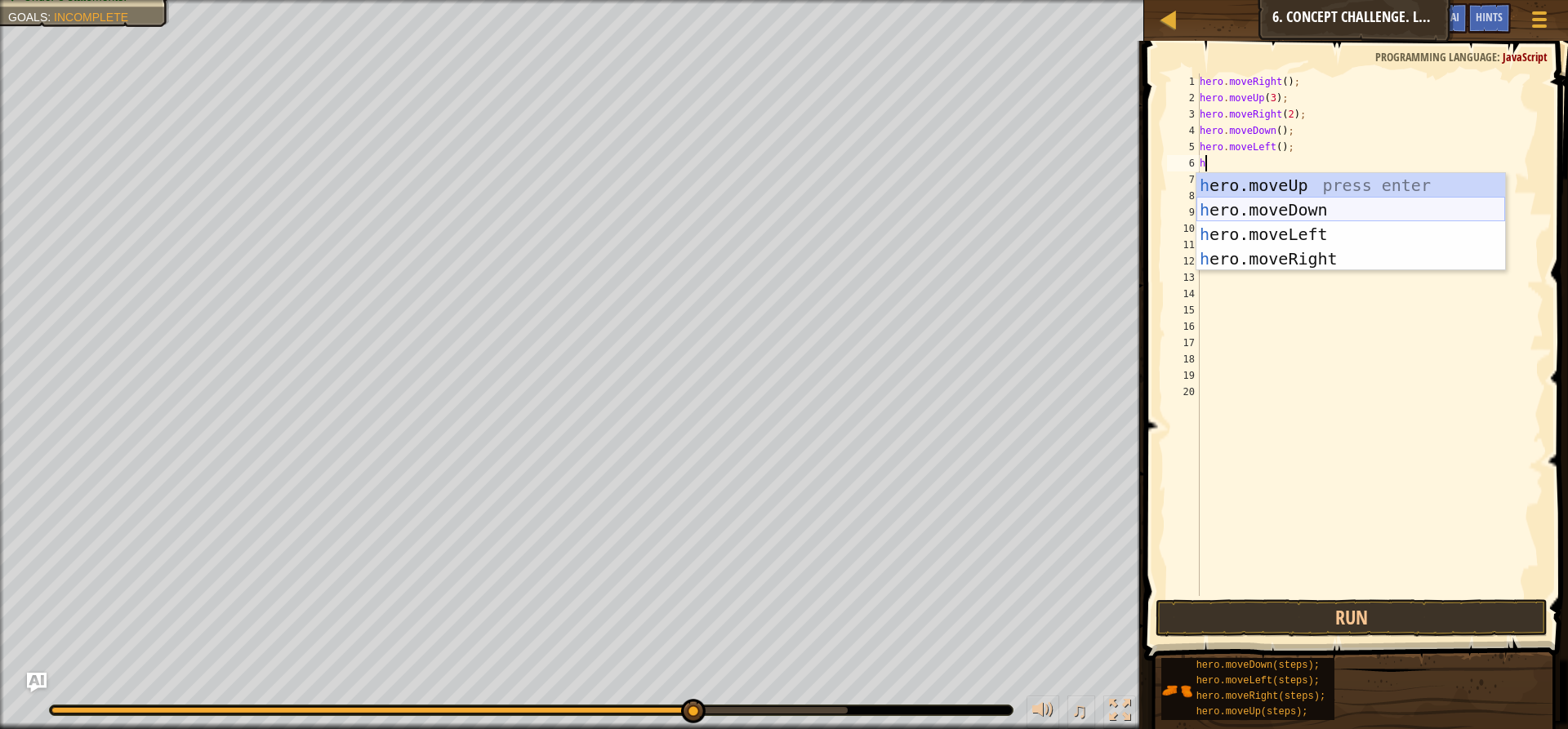
click at [1256, 213] on div "h ero.moveUp press enter h ero.moveDown press enter h ero.moveLeft press enter …" at bounding box center [1351, 246] width 309 height 147
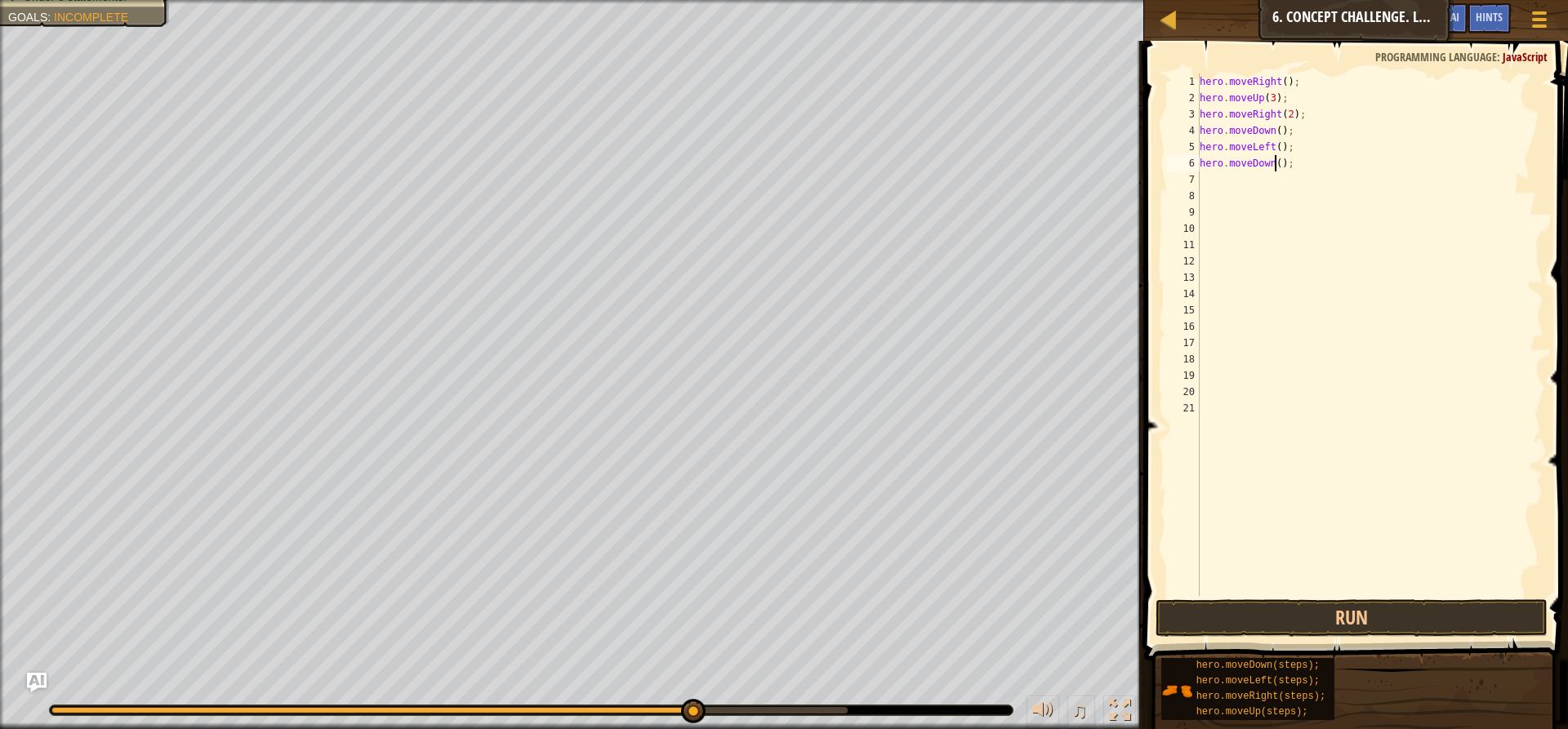
click at [1273, 164] on div "hero . moveRight ( ) ; hero . moveUp ( 3 ) ; hero . moveRight ( 2 ) ; hero . mo…" at bounding box center [1369, 351] width 347 height 555
type textarea "hero.moveDown(2);"
click at [1290, 608] on button "Run" at bounding box center [1352, 618] width 392 height 38
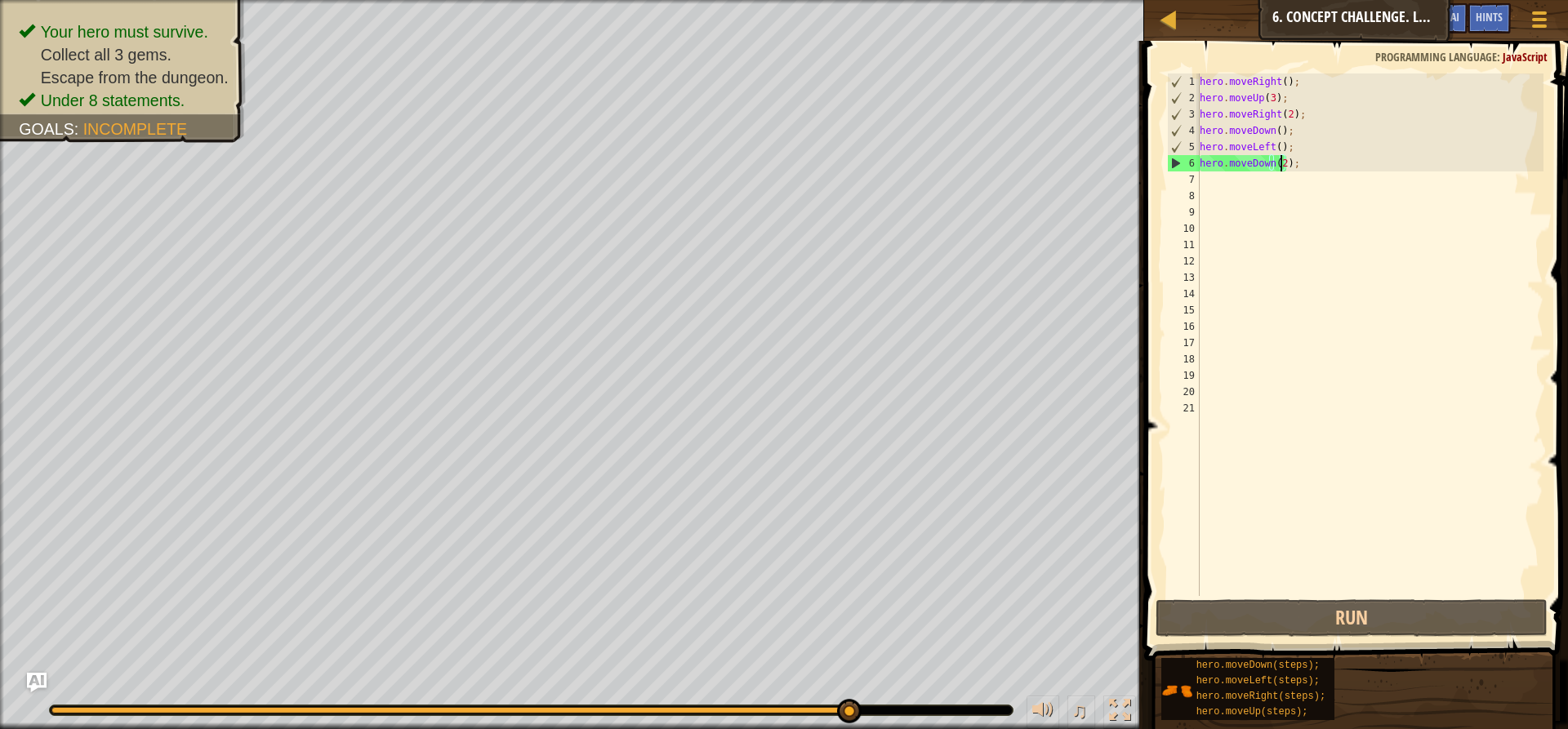
click at [1200, 185] on div "hero . moveRight ( ) ; hero . moveUp ( 3 ) ; hero . moveRight ( 2 ) ; hero . mo…" at bounding box center [1369, 351] width 347 height 555
type textarea "h"
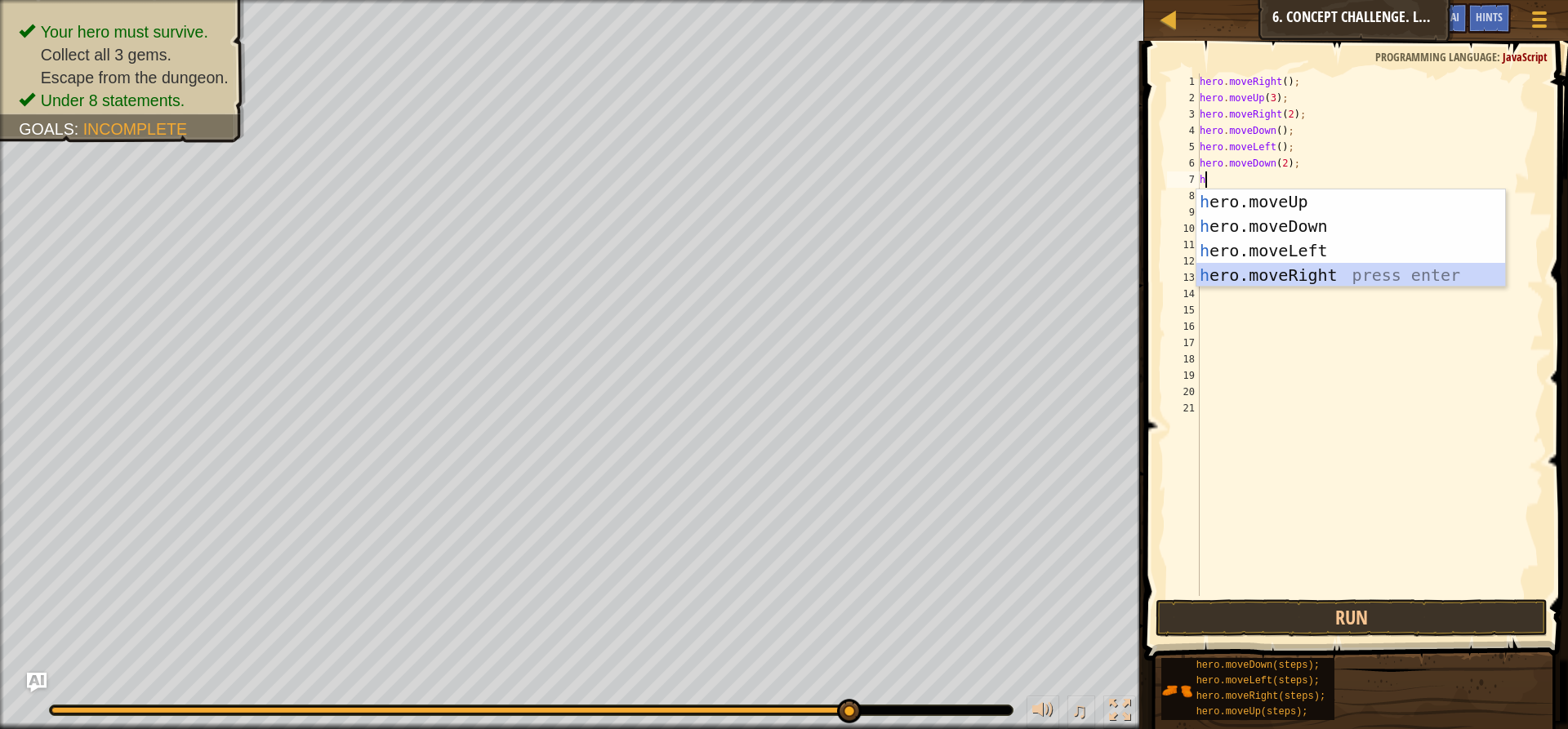
click at [1255, 268] on div "h ero.moveUp press enter h ero.moveDown press enter h ero.moveLeft press enter …" at bounding box center [1351, 263] width 309 height 147
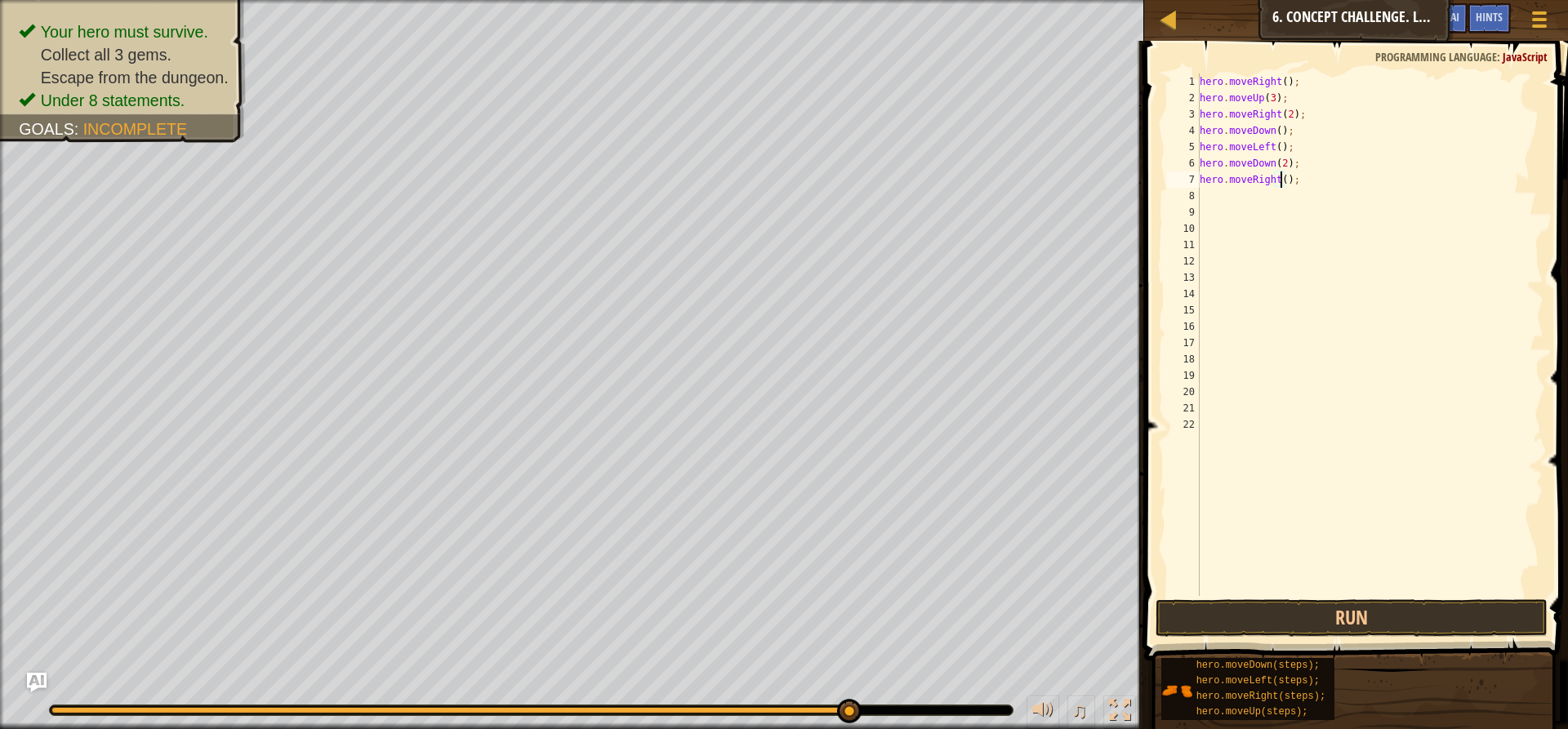
click at [1279, 180] on div "hero . moveRight ( ) ; hero . moveUp ( 3 ) ; hero . moveRight ( 2 ) ; hero . mo…" at bounding box center [1369, 351] width 347 height 555
type textarea "hero.moveRight(2);"
click at [1354, 612] on button "Run" at bounding box center [1352, 618] width 392 height 38
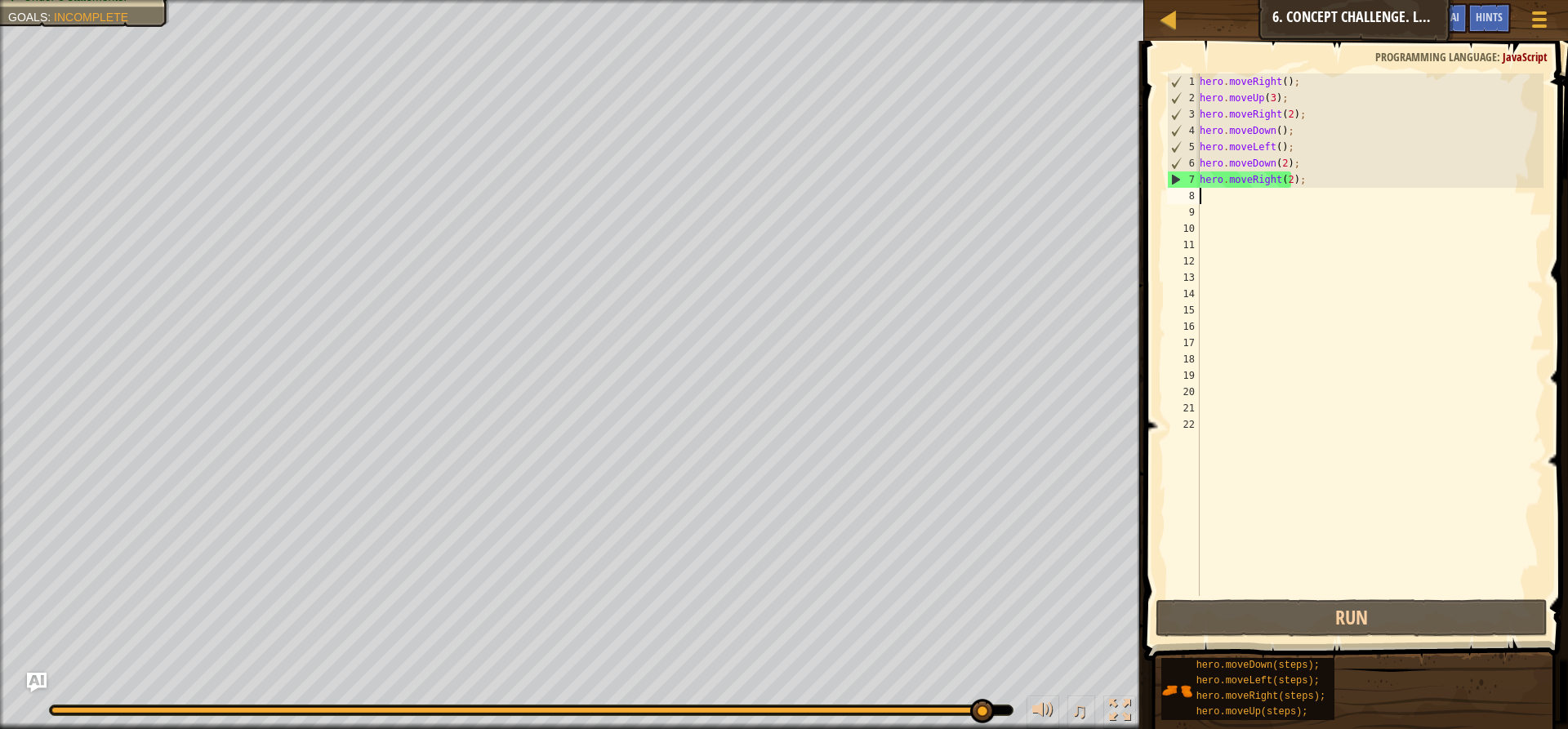
click at [1202, 197] on div "hero . moveRight ( ) ; hero . moveUp ( 3 ) ; hero . moveRight ( 2 ) ; hero . mo…" at bounding box center [1369, 351] width 347 height 555
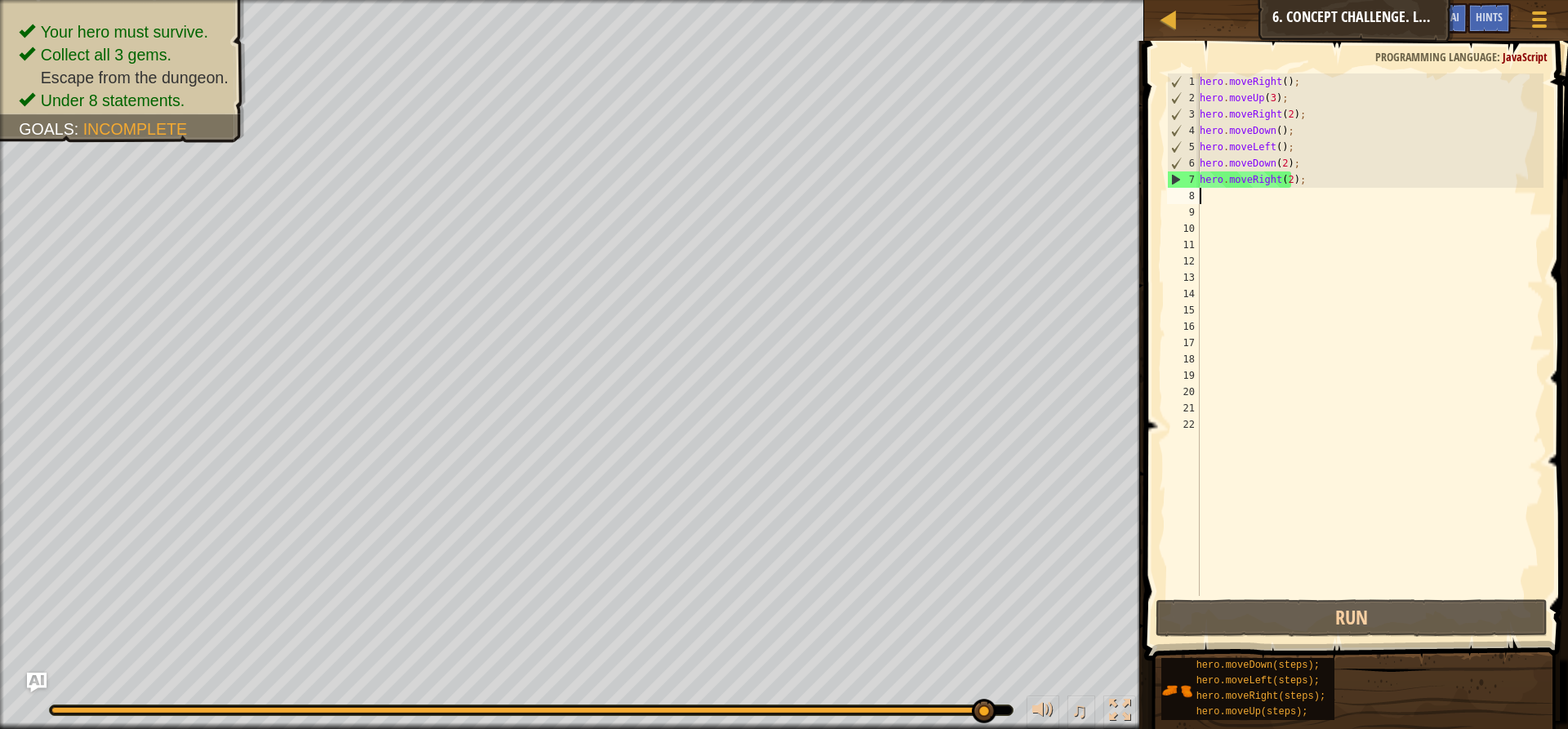
type textarea "h"
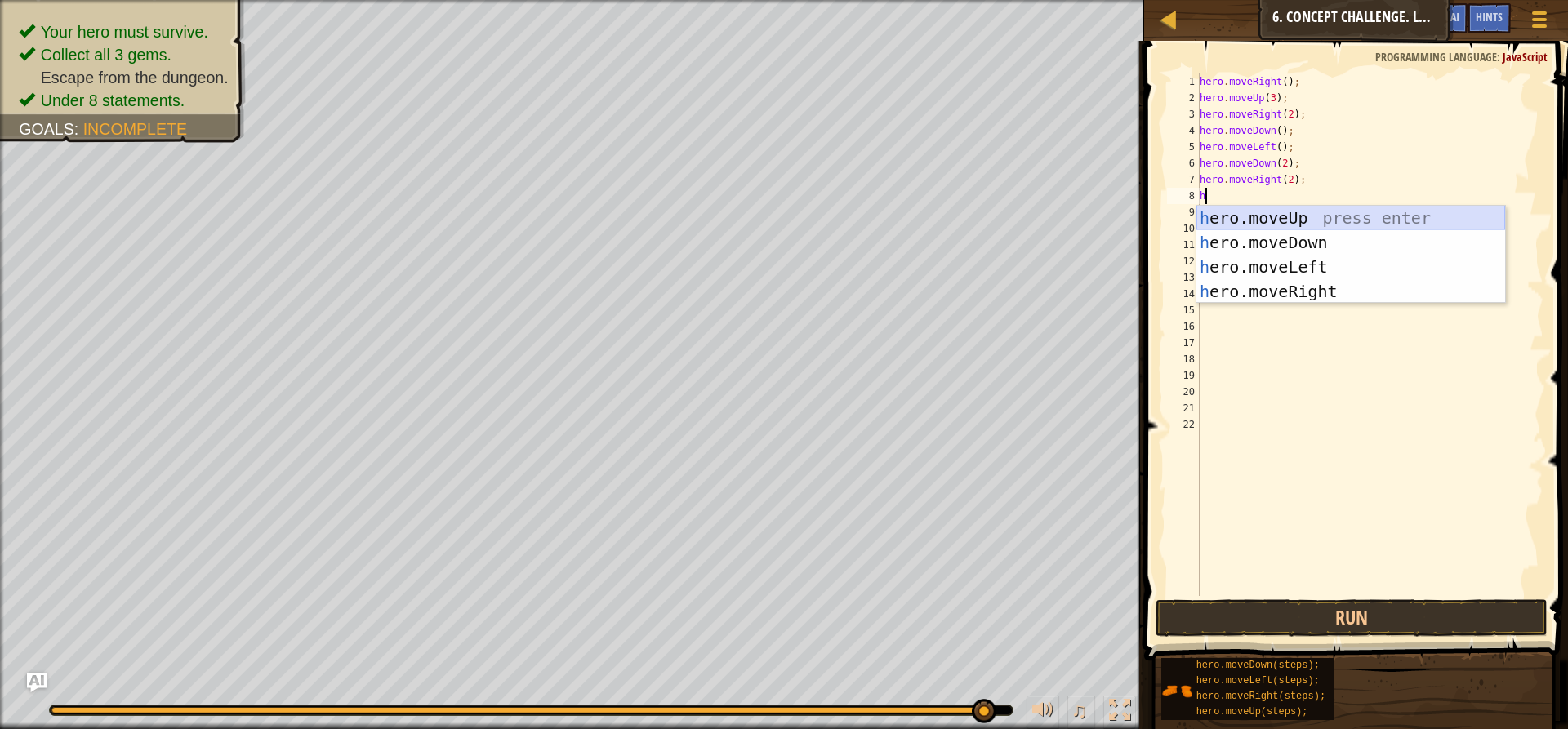
click at [1295, 216] on div "h ero.moveUp press enter h ero.moveDown press enter h ero.moveLeft press enter …" at bounding box center [1351, 278] width 309 height 147
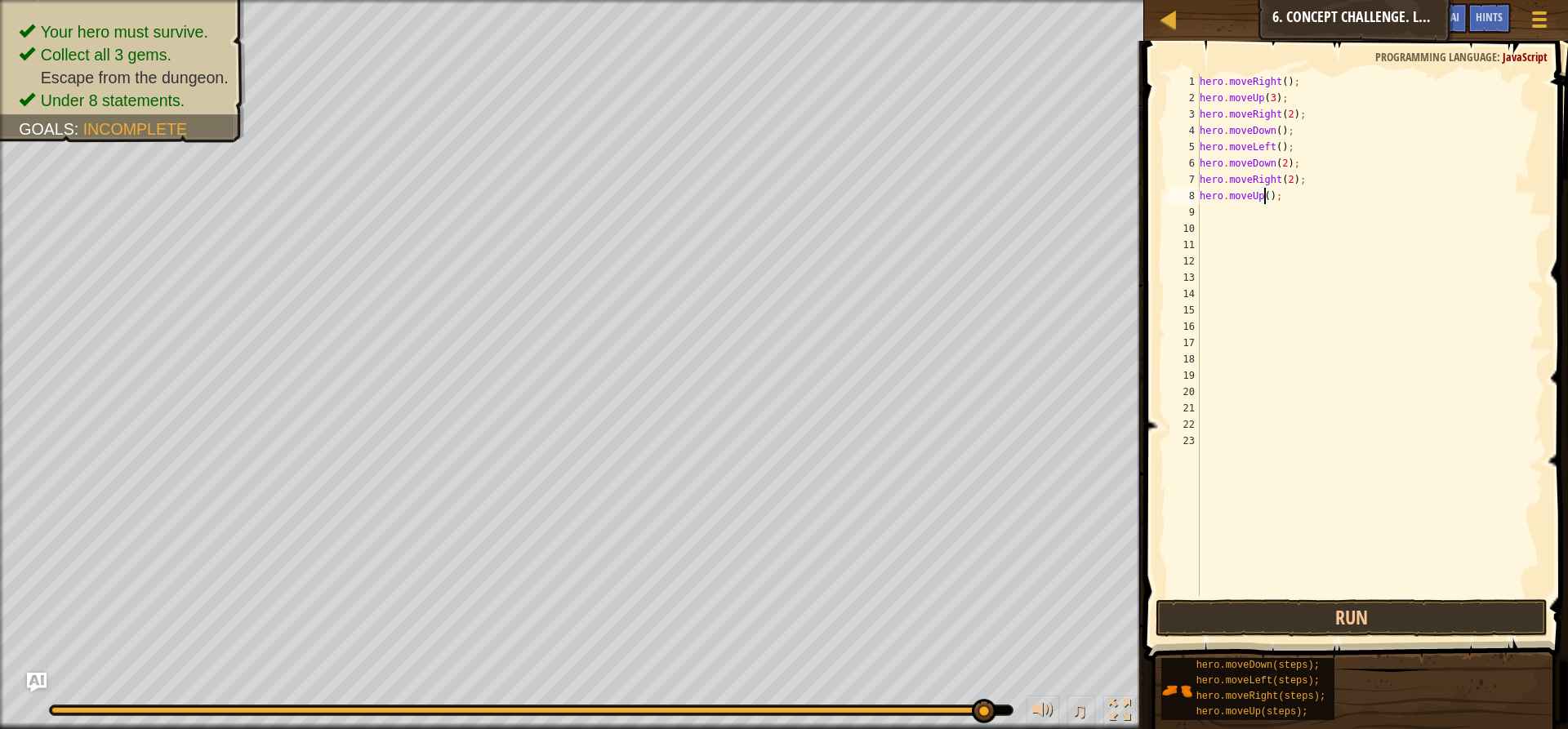
click at [1264, 193] on div "hero . moveRight ( ) ; hero . moveUp ( 3 ) ; hero . moveRight ( 2 ) ; hero . mo…" at bounding box center [1369, 351] width 347 height 555
click at [1320, 610] on button "Run" at bounding box center [1352, 618] width 392 height 38
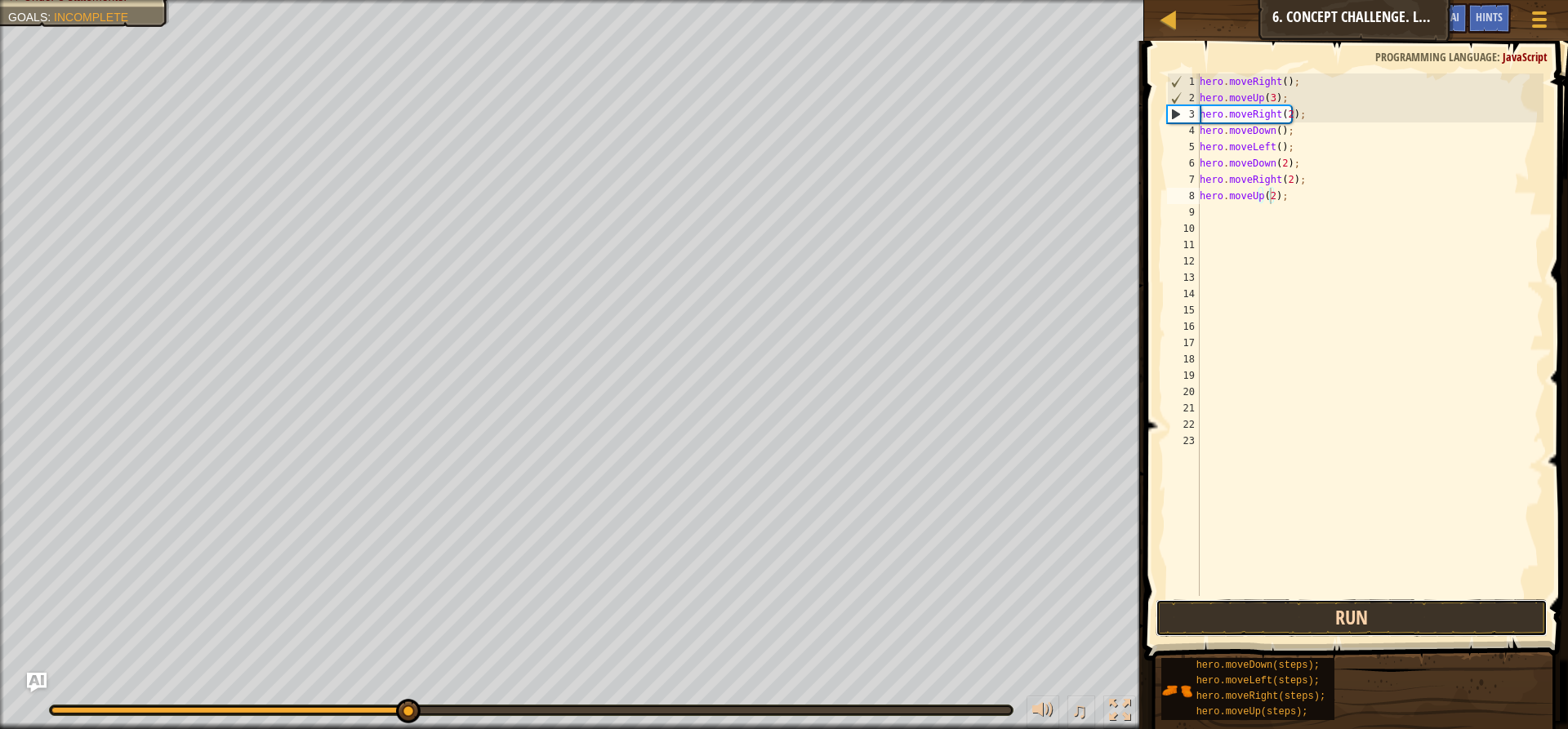
click at [1264, 612] on button "Run" at bounding box center [1352, 618] width 392 height 38
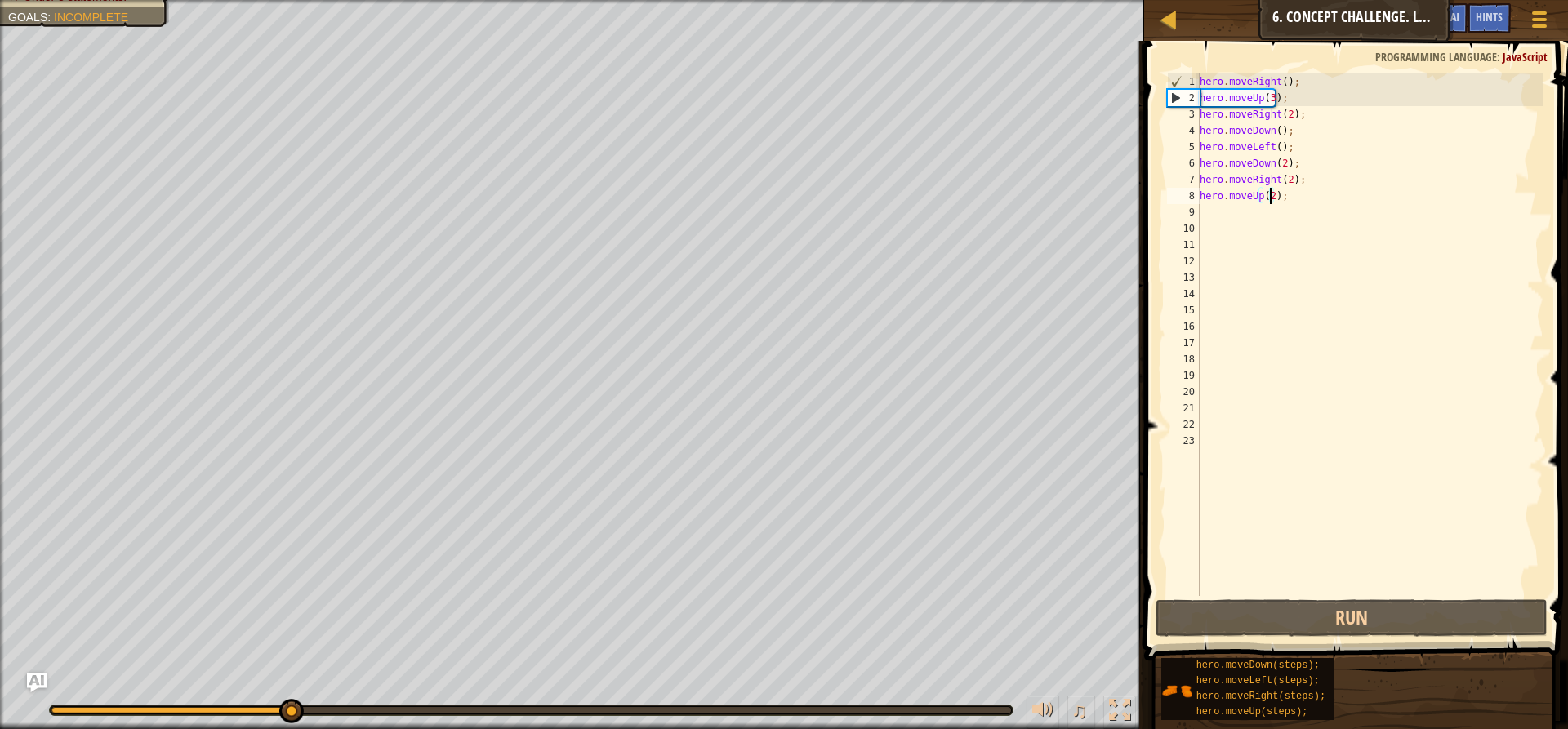
click at [1278, 196] on div "hero . moveRight ( ) ; hero . moveUp ( 3 ) ; hero . moveRight ( 2 ) ; hero . mo…" at bounding box center [1369, 351] width 347 height 555
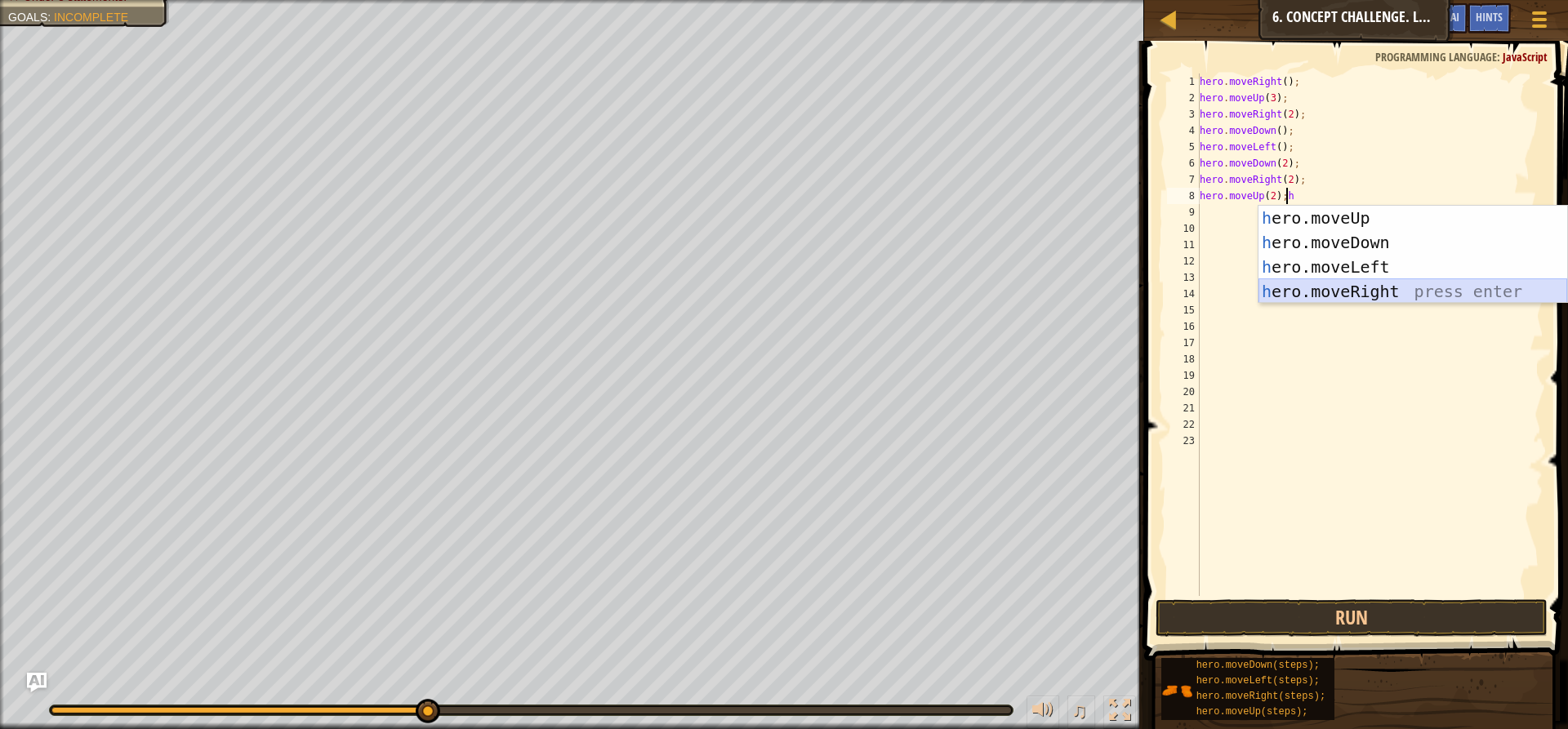
click at [1382, 287] on div "h ero.moveUp press enter h ero.moveDown press enter h ero.moveLeft press enter …" at bounding box center [1413, 278] width 309 height 147
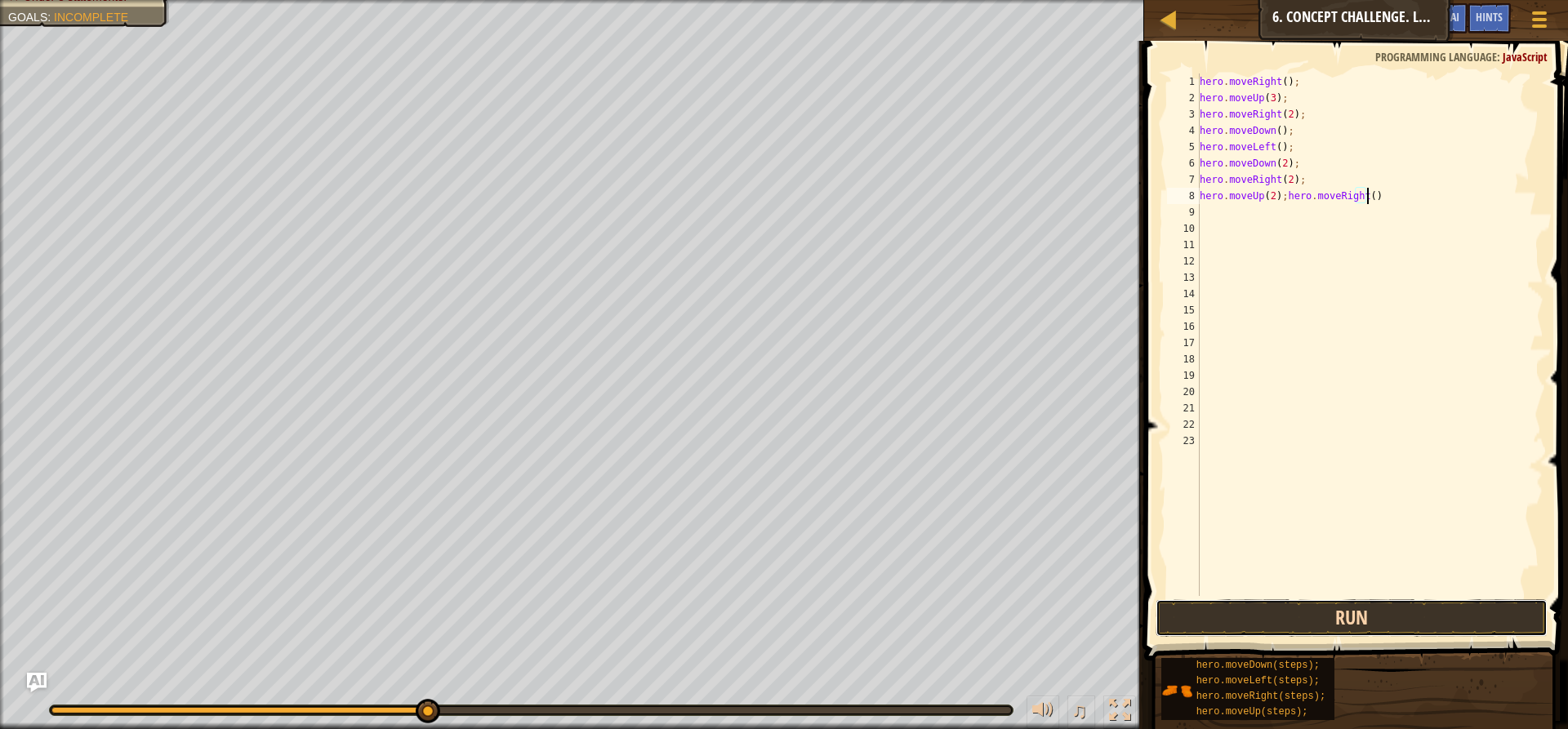
click at [1371, 623] on button "Run" at bounding box center [1352, 618] width 392 height 38
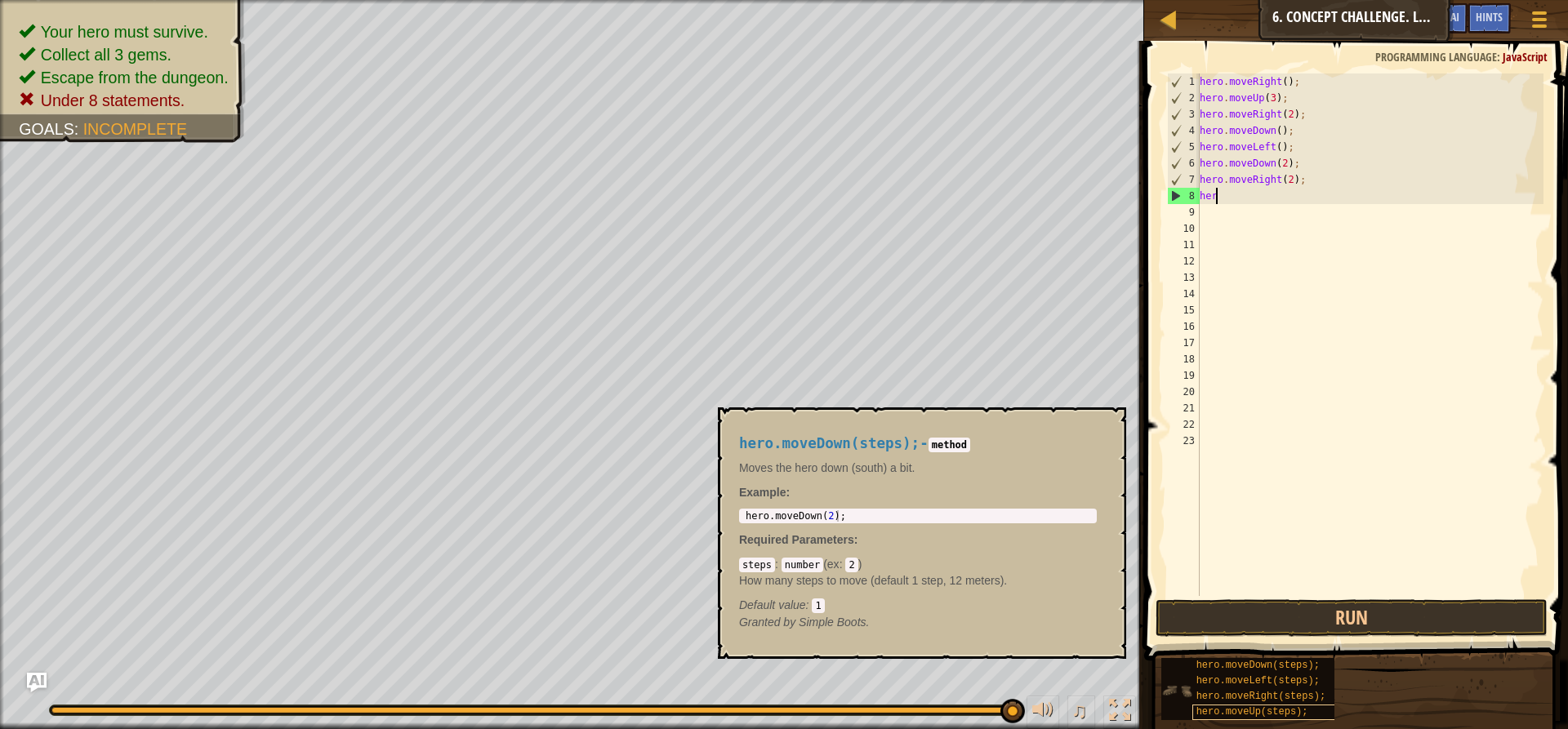
scroll to position [7, 0]
type textarea "h"
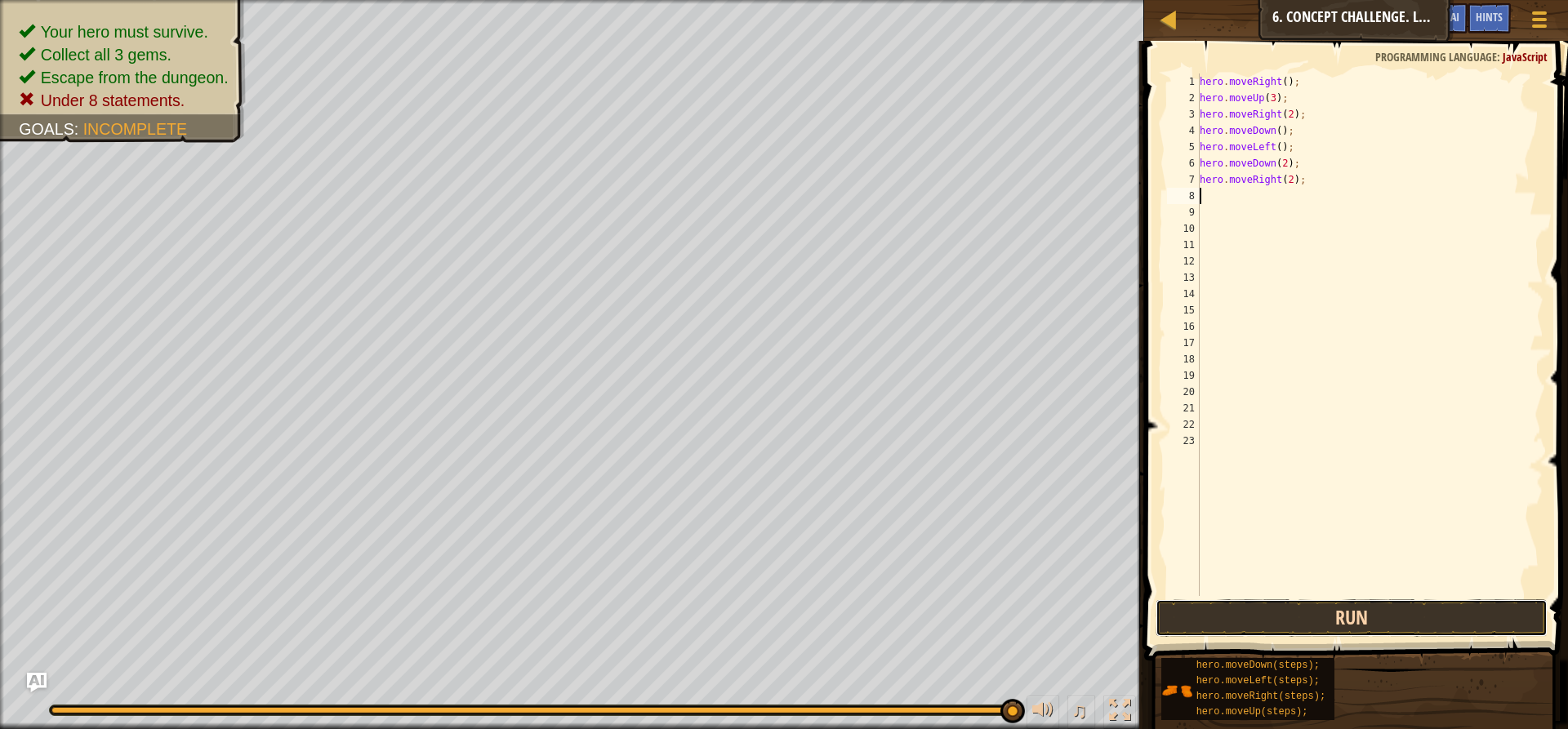
click at [1414, 624] on button "Run" at bounding box center [1352, 618] width 392 height 38
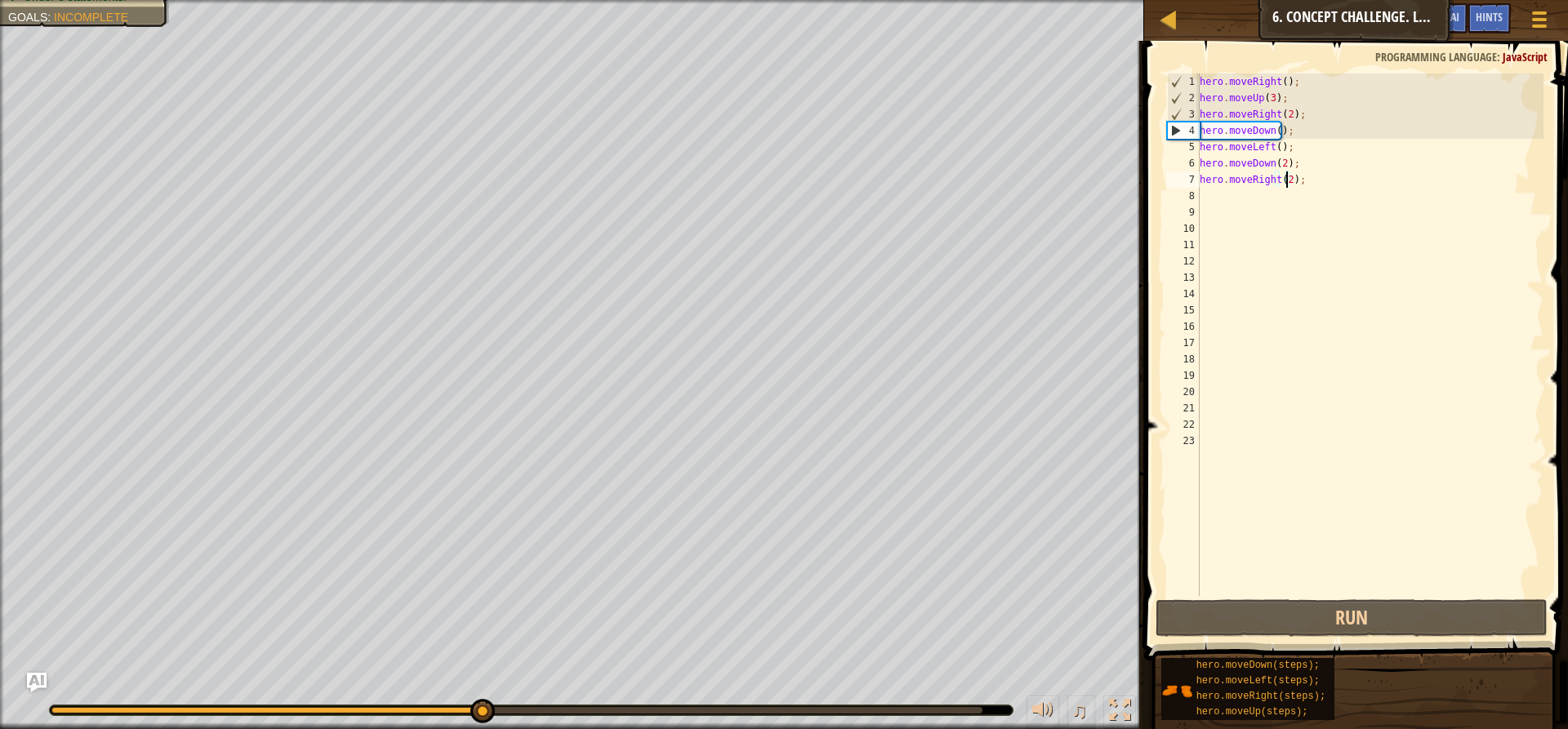
click at [1286, 179] on div "hero . moveRight ( ) ; hero . moveUp ( 3 ) ; hero . moveRight ( 2 ) ; hero . mo…" at bounding box center [1369, 351] width 347 height 555
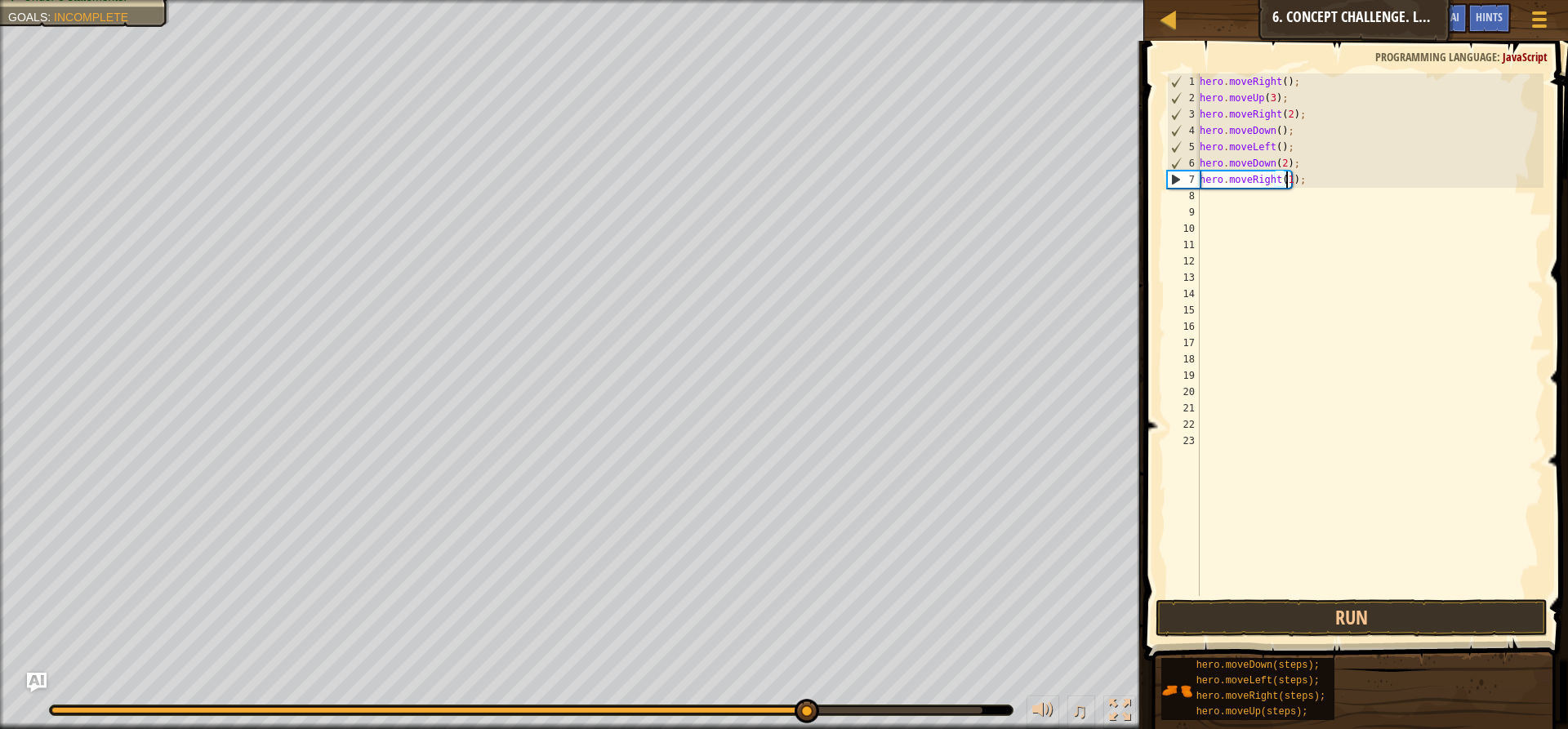
scroll to position [7, 6]
type textarea "hero.moveRight(1);"
drag, startPoint x: 1417, startPoint y: 612, endPoint x: 1256, endPoint y: 330, distance: 324.7
click at [1305, 412] on div "hero.moveRight(1); 1 2 3 4 5 6 7 8 9 10 11 12 13 14 15 16 17 18 19 20 21 22 23 …" at bounding box center [1352, 383] width 428 height 668
drag, startPoint x: 1368, startPoint y: 612, endPoint x: 1394, endPoint y: 596, distance: 30.5
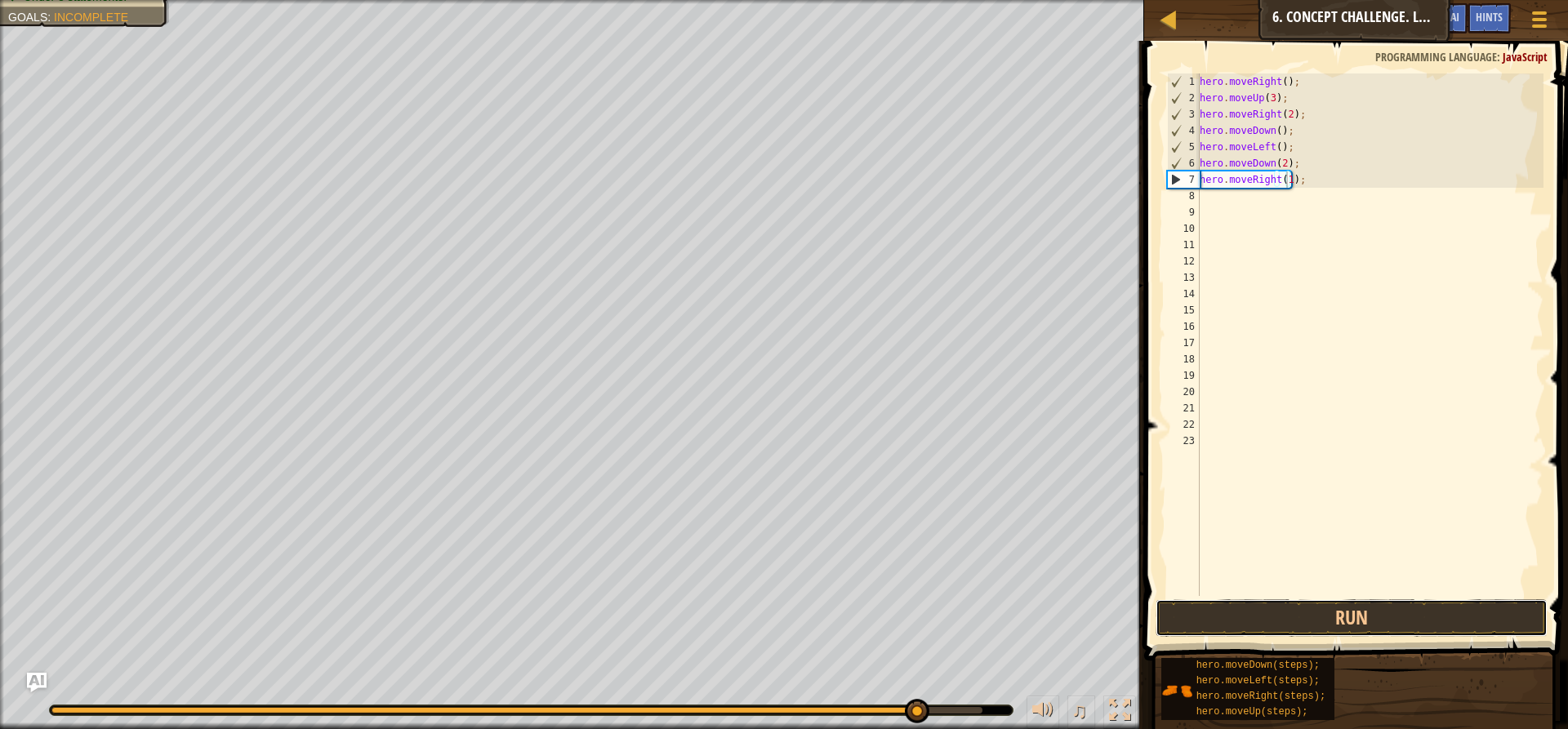
click at [1370, 611] on button "Run" at bounding box center [1352, 618] width 392 height 38
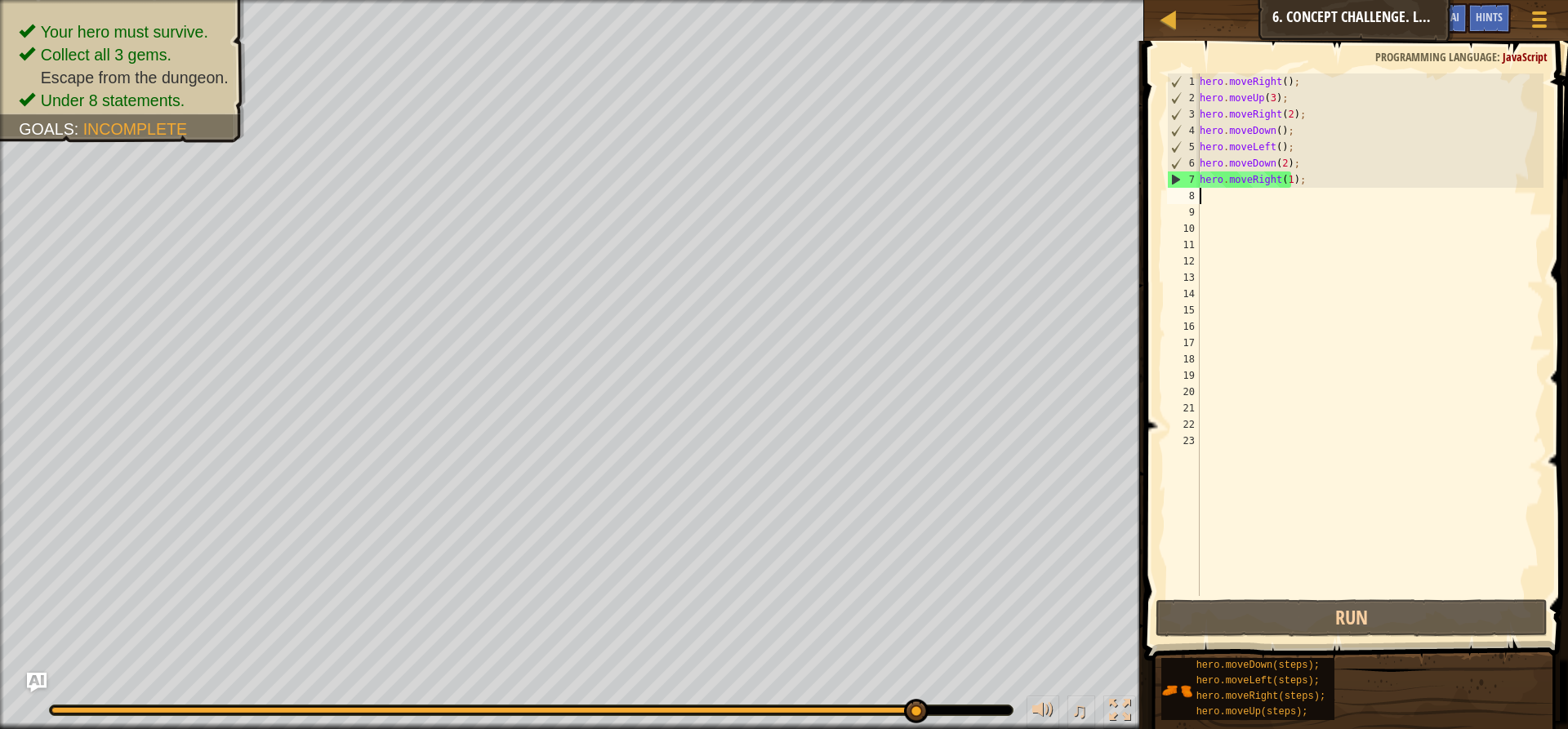
click at [1204, 201] on div "hero . moveRight ( ) ; hero . moveUp ( 3 ) ; hero . moveRight ( 2 ) ; hero . mo…" at bounding box center [1369, 351] width 347 height 555
click at [1497, 8] on div "Hints" at bounding box center [1488, 19] width 43 height 31
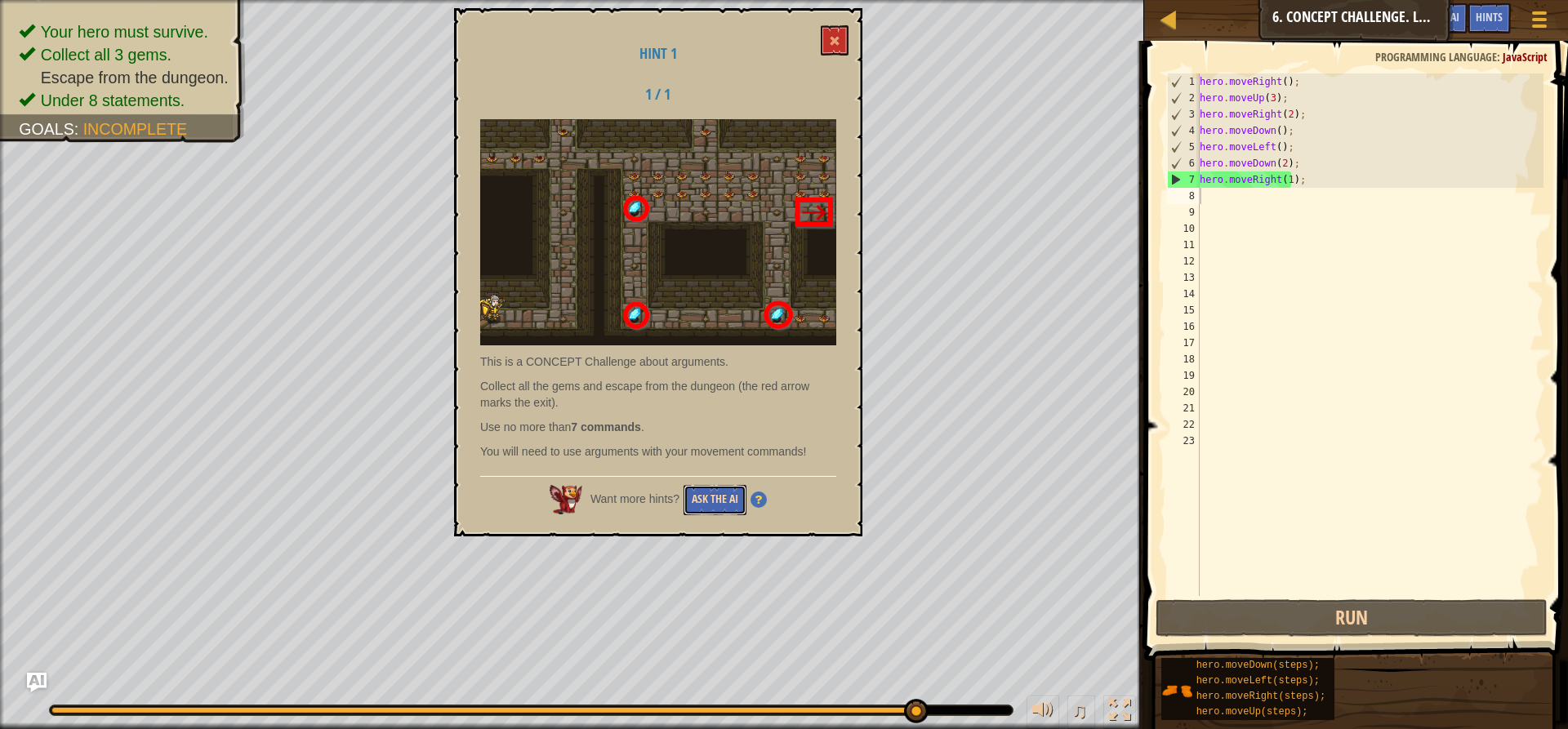
click at [703, 485] on button "Ask the AI" at bounding box center [715, 500] width 63 height 31
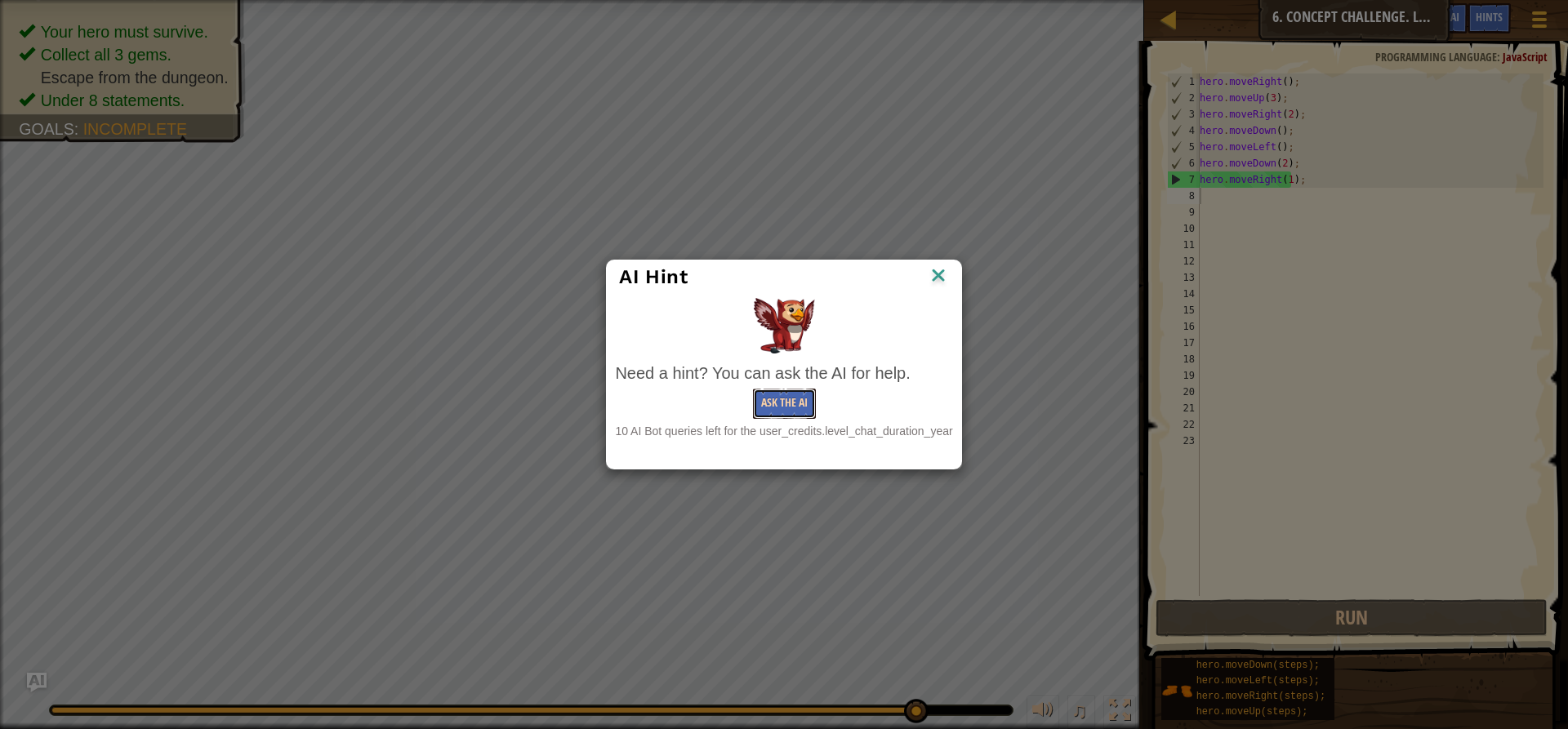
click at [774, 401] on button "Ask the AI" at bounding box center [784, 403] width 63 height 31
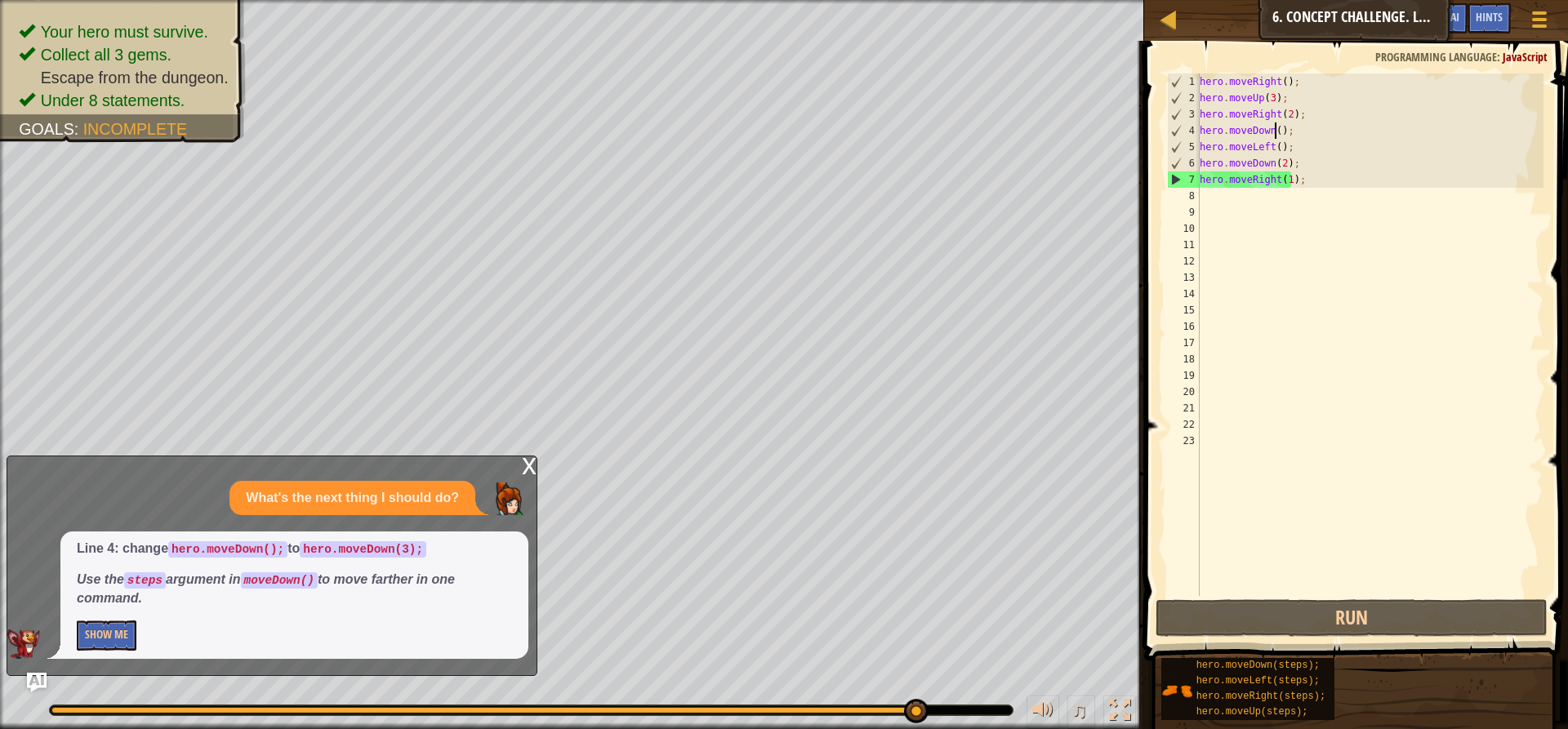
click at [1275, 129] on div "hero . moveRight ( ) ; hero . moveUp ( 3 ) ; hero . moveRight ( 2 ) ; hero . mo…" at bounding box center [1369, 351] width 347 height 555
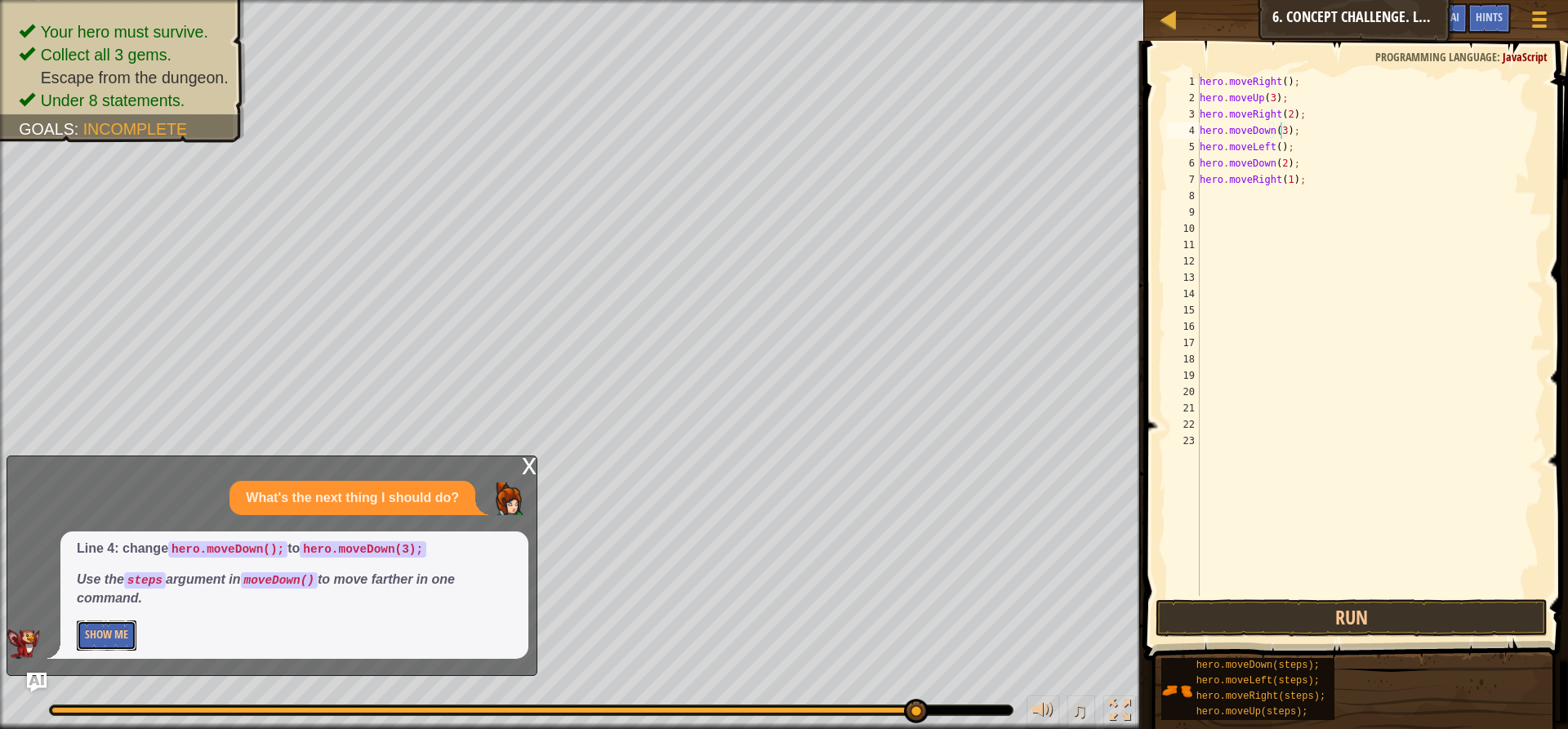
drag, startPoint x: 129, startPoint y: 630, endPoint x: 144, endPoint y: 630, distance: 15.0
click at [135, 630] on button "Show Me" at bounding box center [106, 636] width 59 height 31
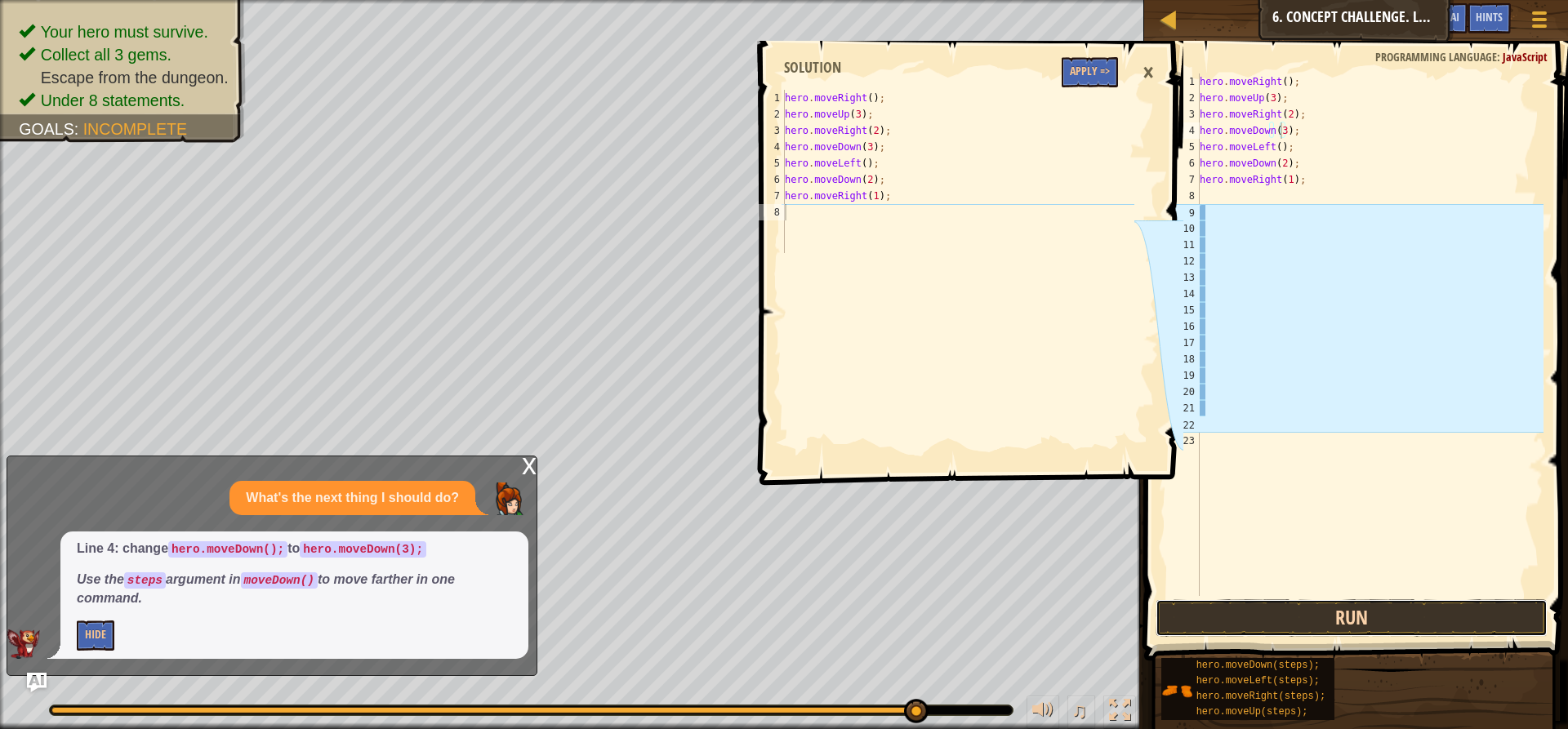
click at [1212, 607] on button "Run" at bounding box center [1352, 618] width 392 height 38
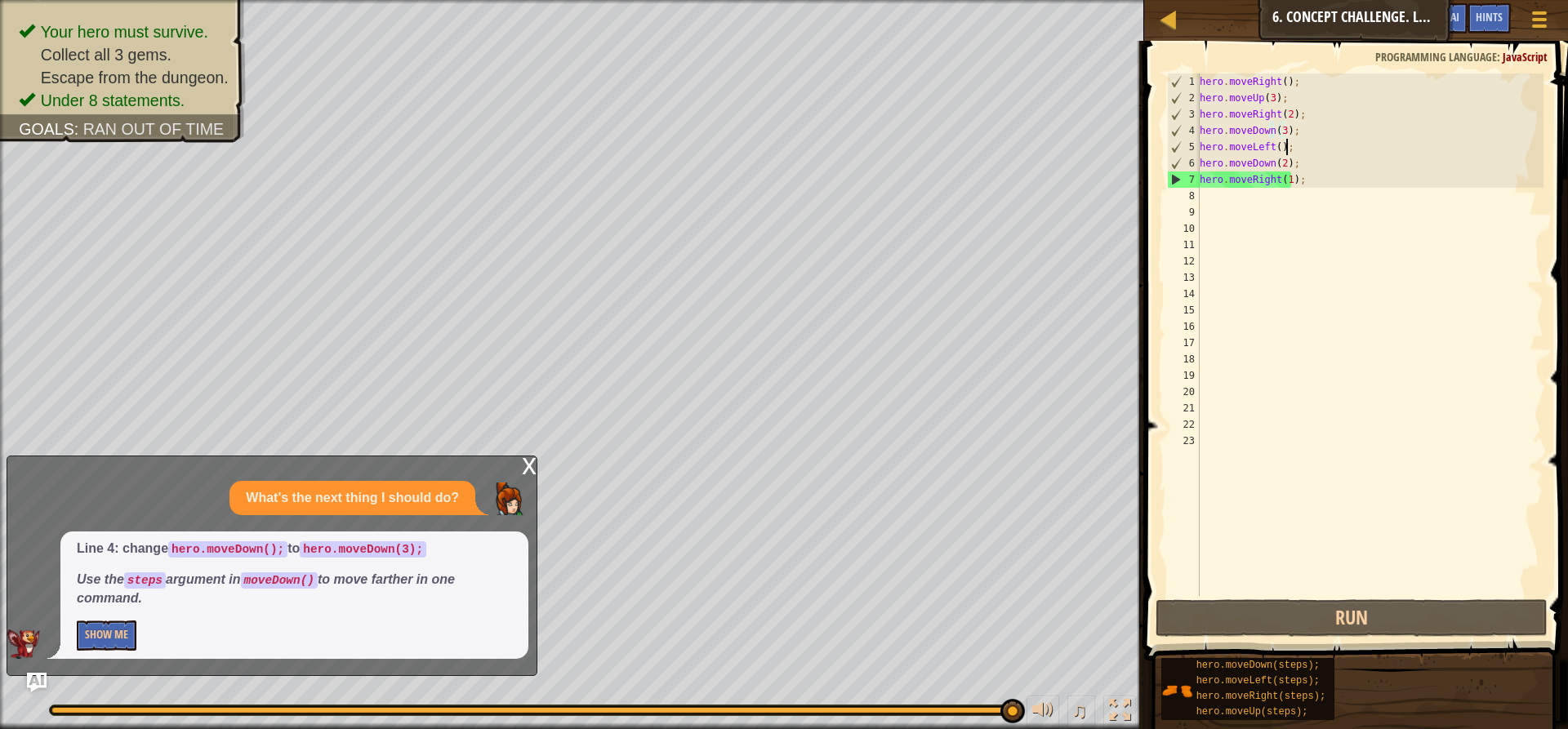
click at [1289, 144] on div "hero . moveRight ( ) ; hero . moveUp ( 3 ) ; hero . moveRight ( 2 ) ; hero . mo…" at bounding box center [1369, 351] width 347 height 555
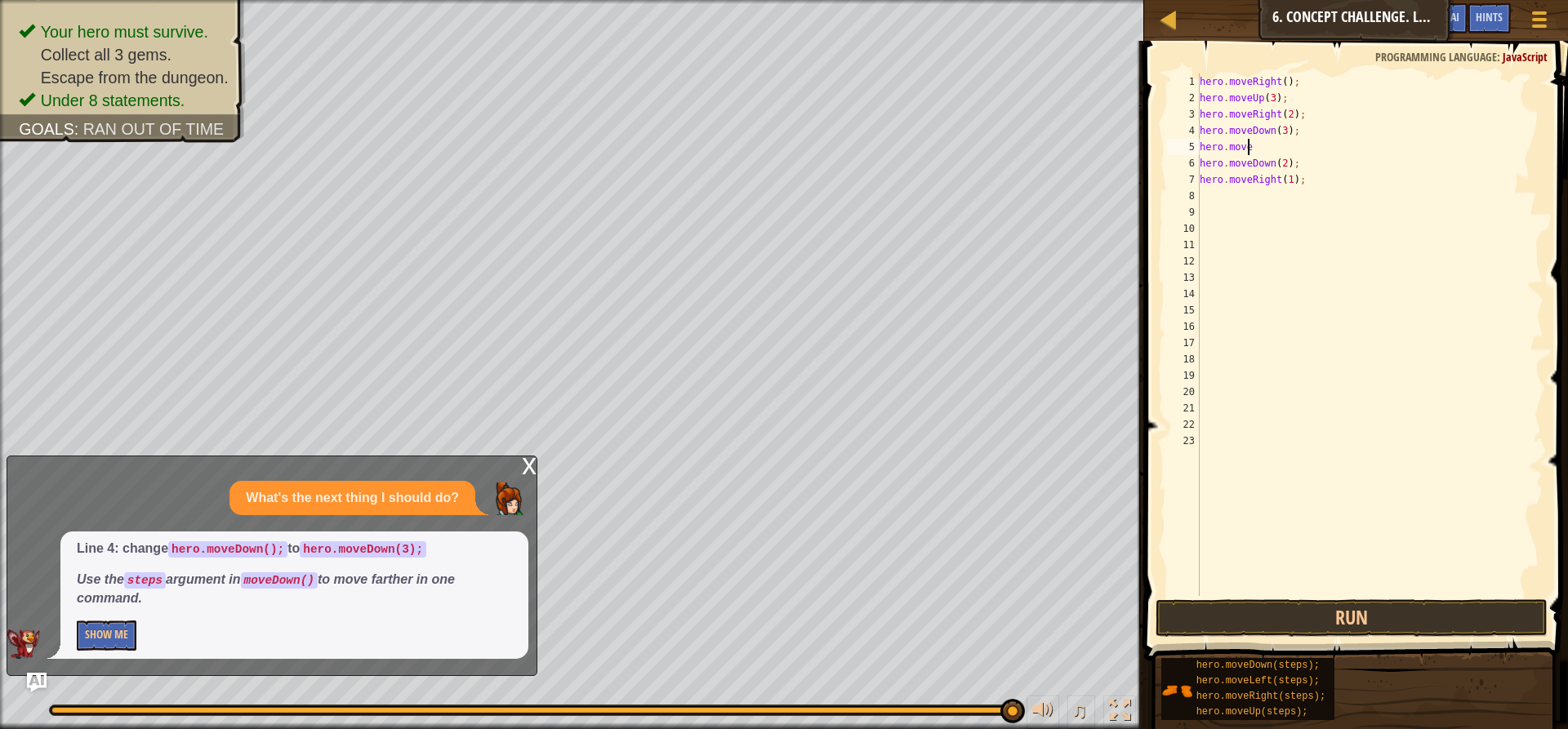
scroll to position [7, 0]
type textarea "h"
click at [1293, 162] on div "hero . moveRight ( ) ; hero . moveUp ( 3 ) ; hero . moveRight ( 2 ) ; hero . mo…" at bounding box center [1369, 351] width 347 height 555
type textarea "h"
click at [1296, 180] on div "hero . moveRight ( ) ; hero . moveUp ( 3 ) ; hero . moveRight ( 2 ) ; hero . mo…" at bounding box center [1369, 351] width 347 height 555
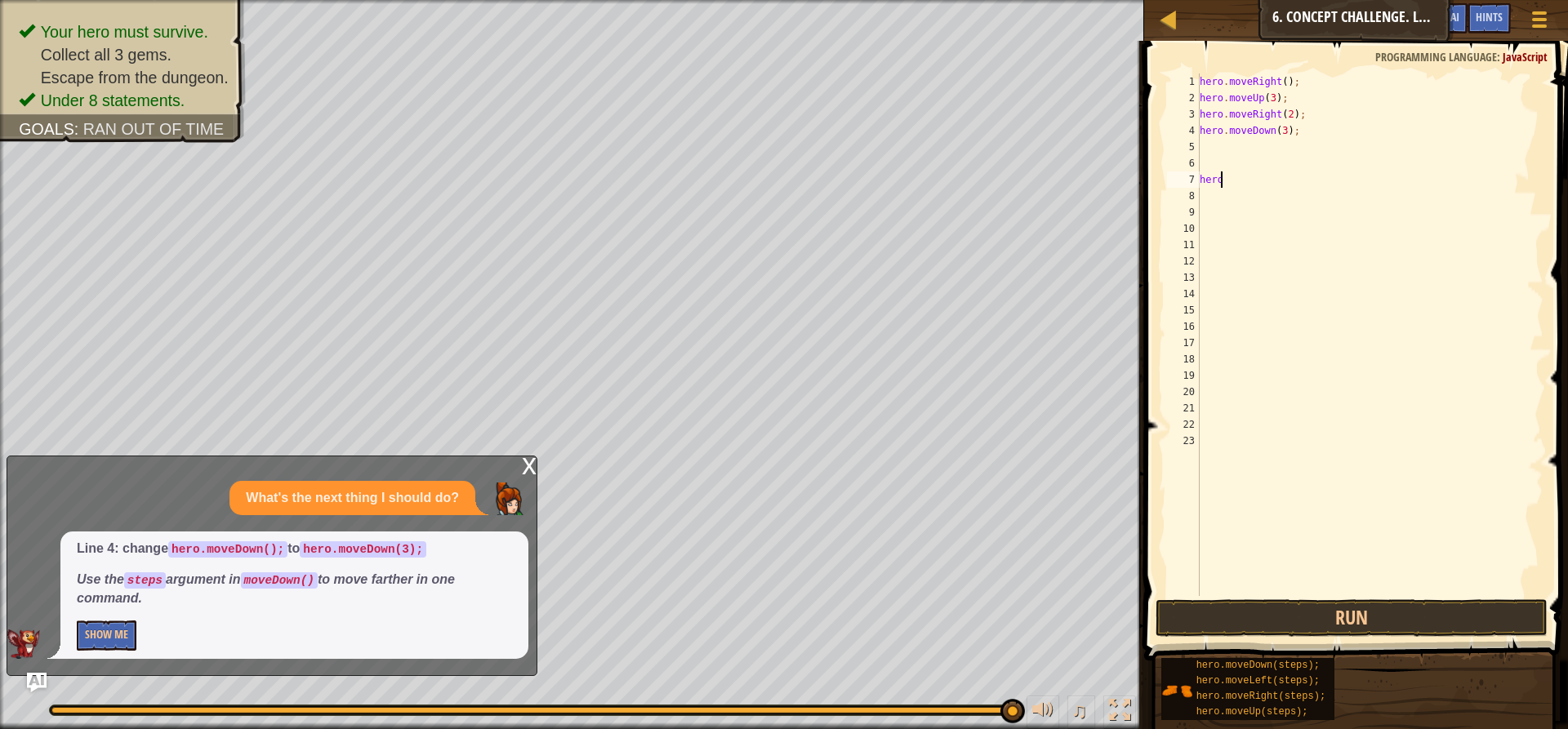
type textarea "h"
click at [94, 633] on button "Show Me" at bounding box center [106, 636] width 59 height 31
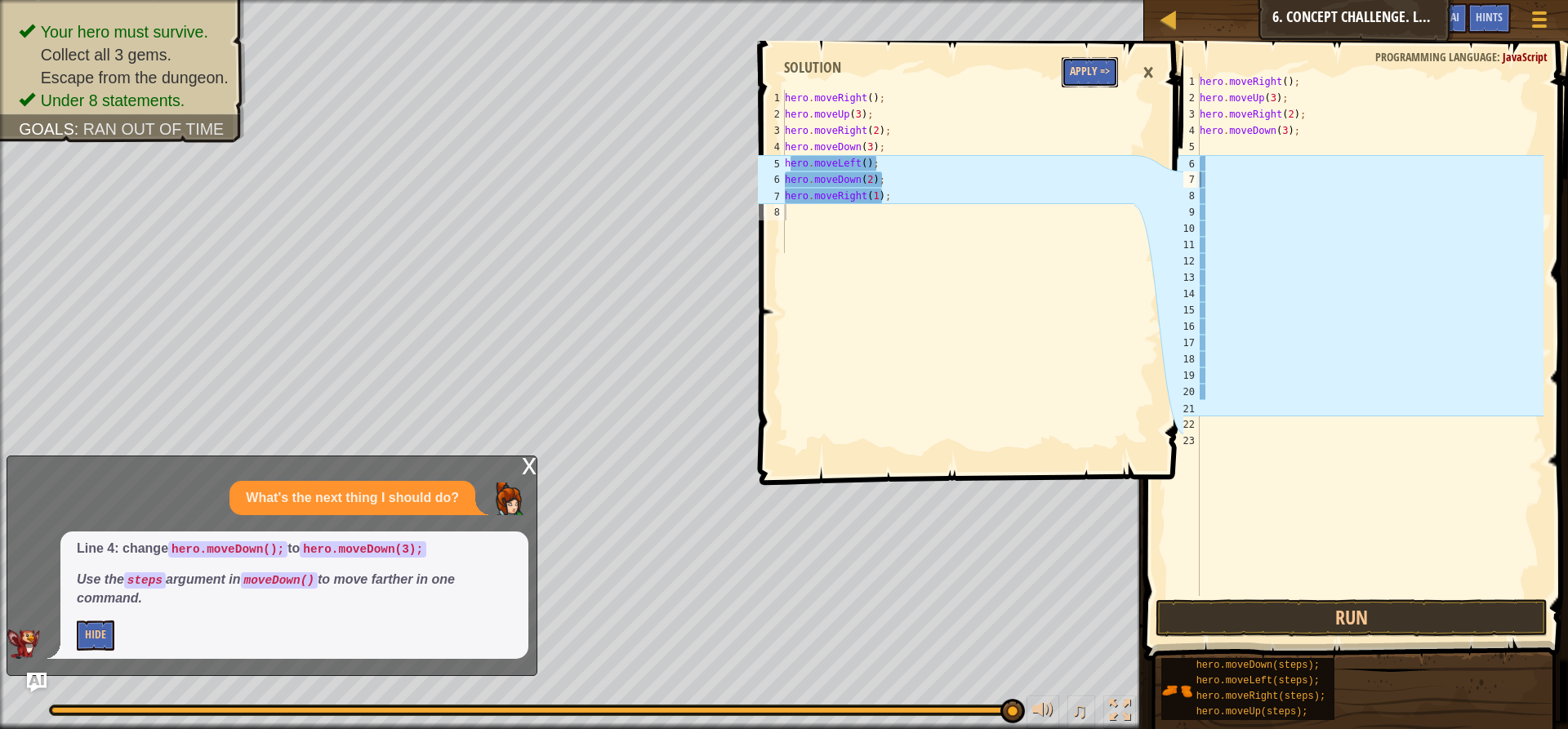
click at [1089, 74] on button "Apply =>" at bounding box center [1090, 72] width 56 height 31
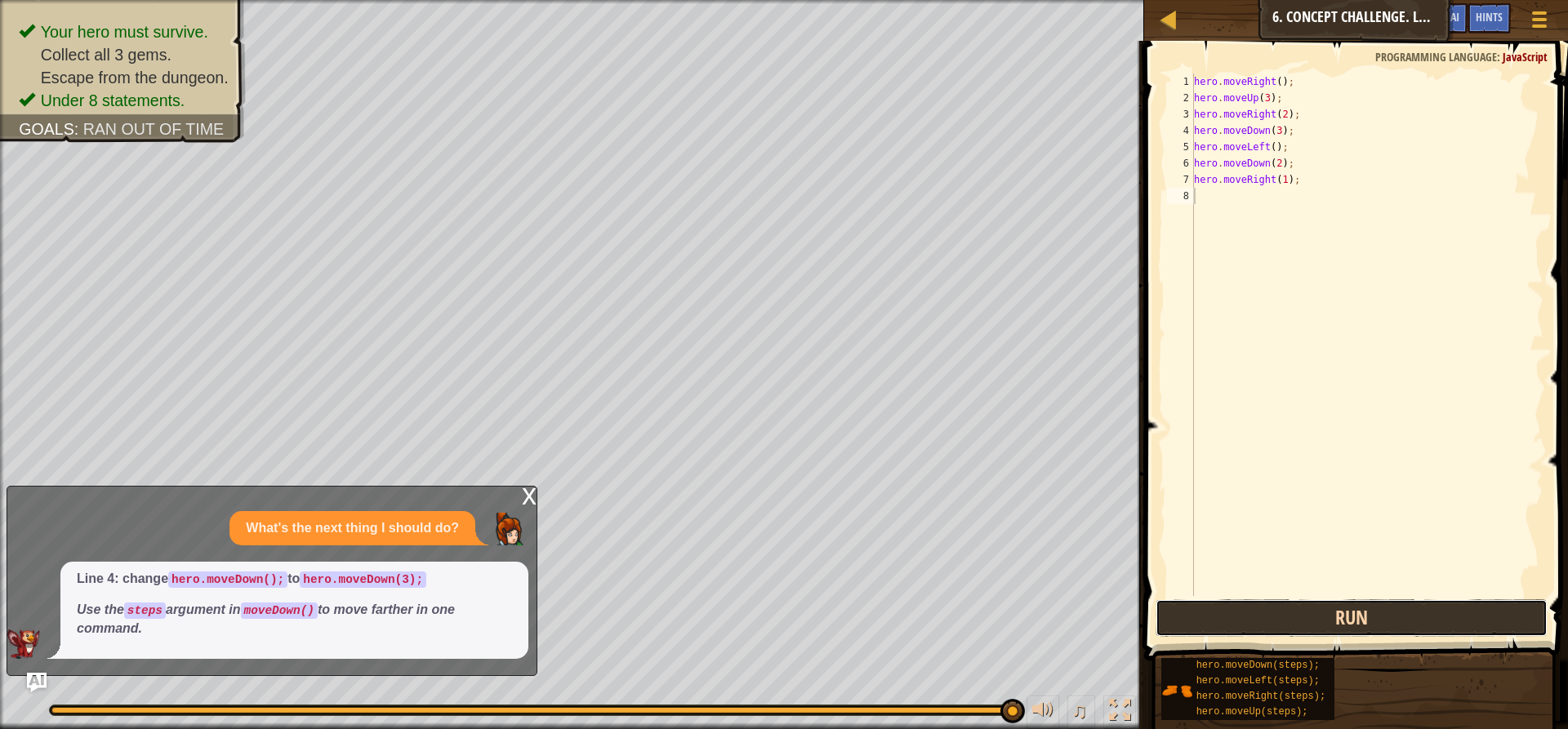
click at [1305, 612] on button "Run" at bounding box center [1352, 618] width 392 height 38
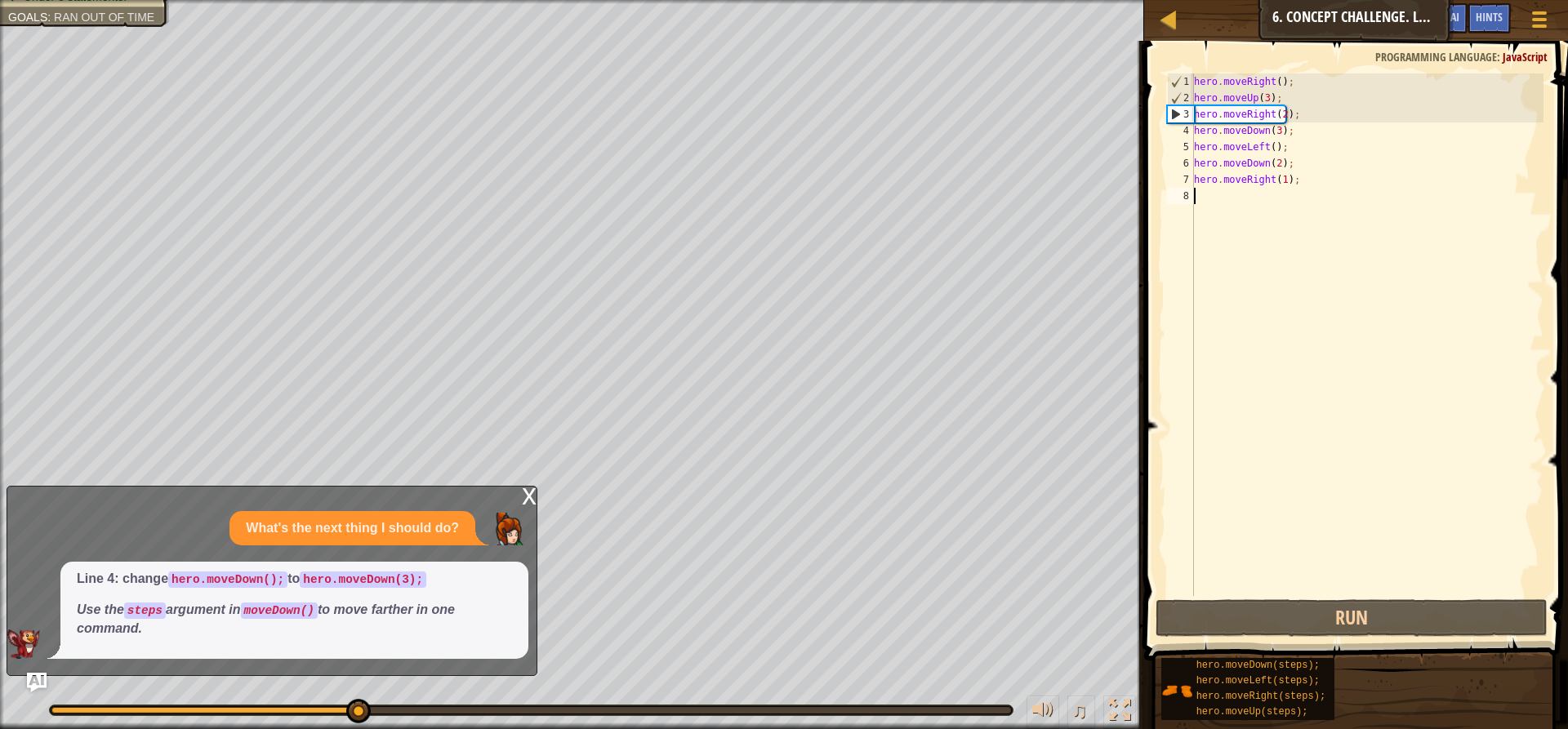
click at [1278, 150] on div "hero . moveRight ( ) ; hero . moveUp ( 3 ) ; hero . moveRight ( 2 ) ; hero . mo…" at bounding box center [1367, 351] width 353 height 555
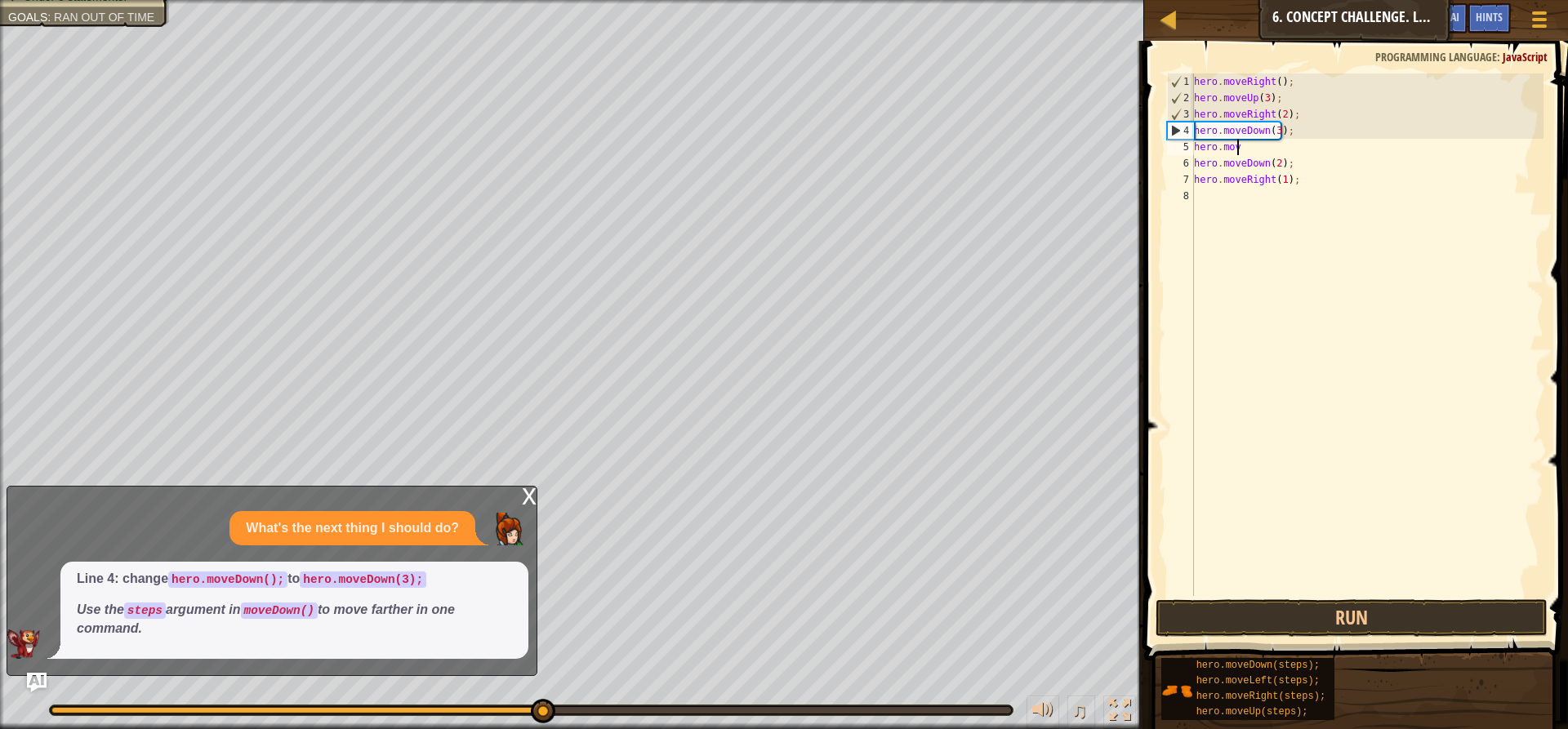
type textarea "h"
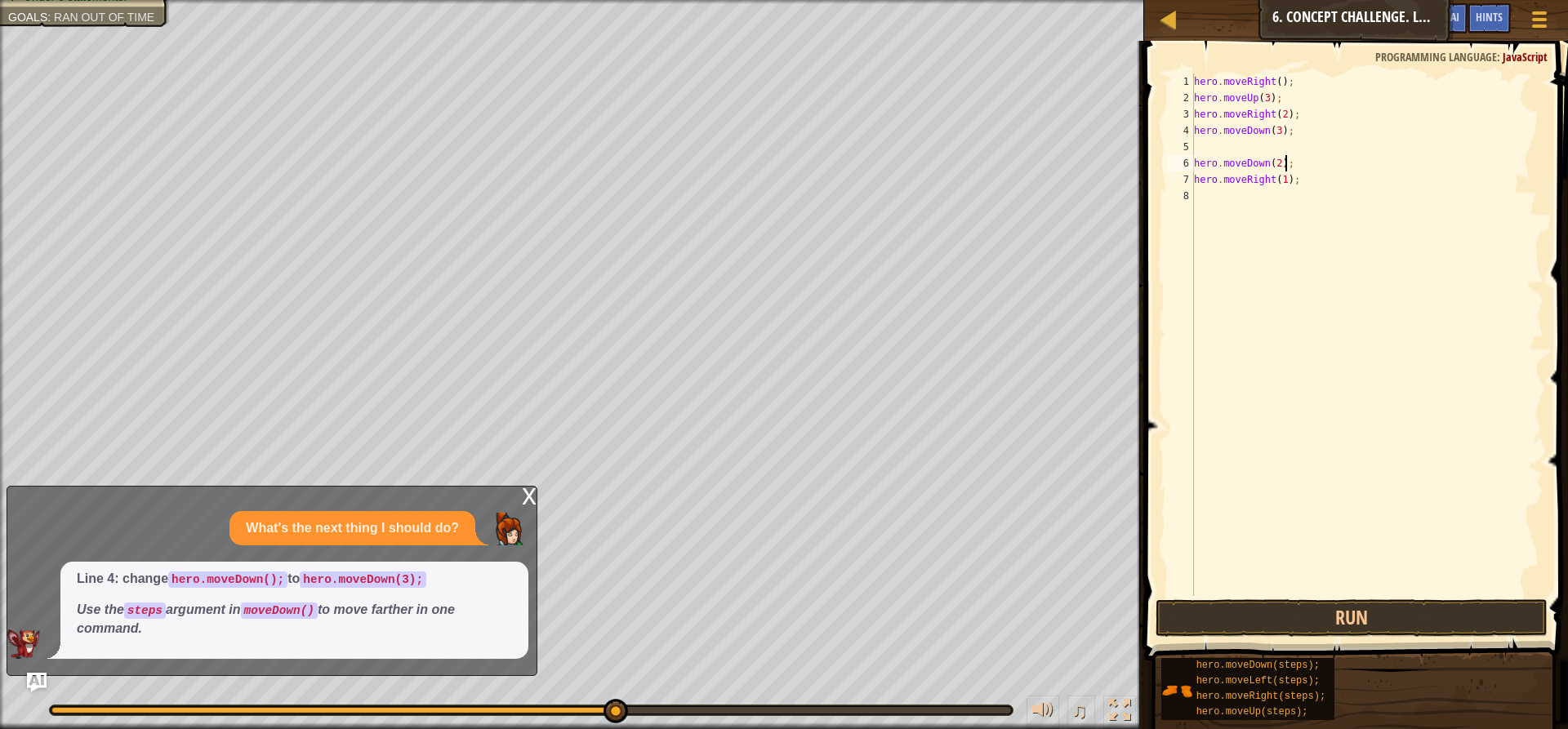
click at [1283, 170] on div "hero . moveRight ( ) ; hero . moveUp ( 3 ) ; hero . moveRight ( 2 ) ; hero . mo…" at bounding box center [1367, 351] width 353 height 555
type textarea "h"
click at [1288, 179] on div "hero . moveRight ( ) ; hero . moveUp ( 3 ) ; hero . moveRight ( 2 ) ; hero . mo…" at bounding box center [1367, 351] width 353 height 555
type textarea "h"
click at [38, 680] on img "Ask AI" at bounding box center [36, 682] width 21 height 21
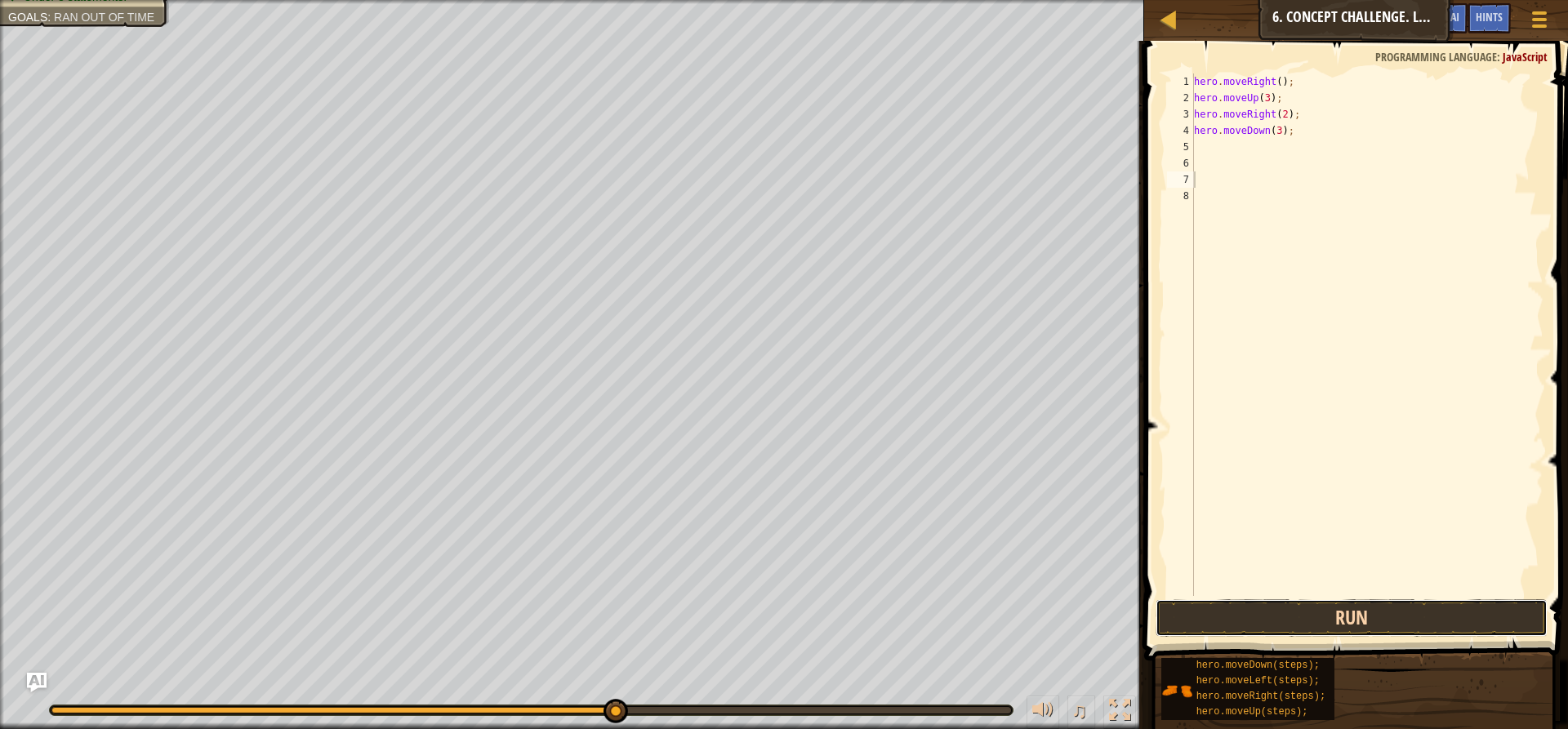
click at [1234, 615] on button "Run" at bounding box center [1352, 618] width 392 height 38
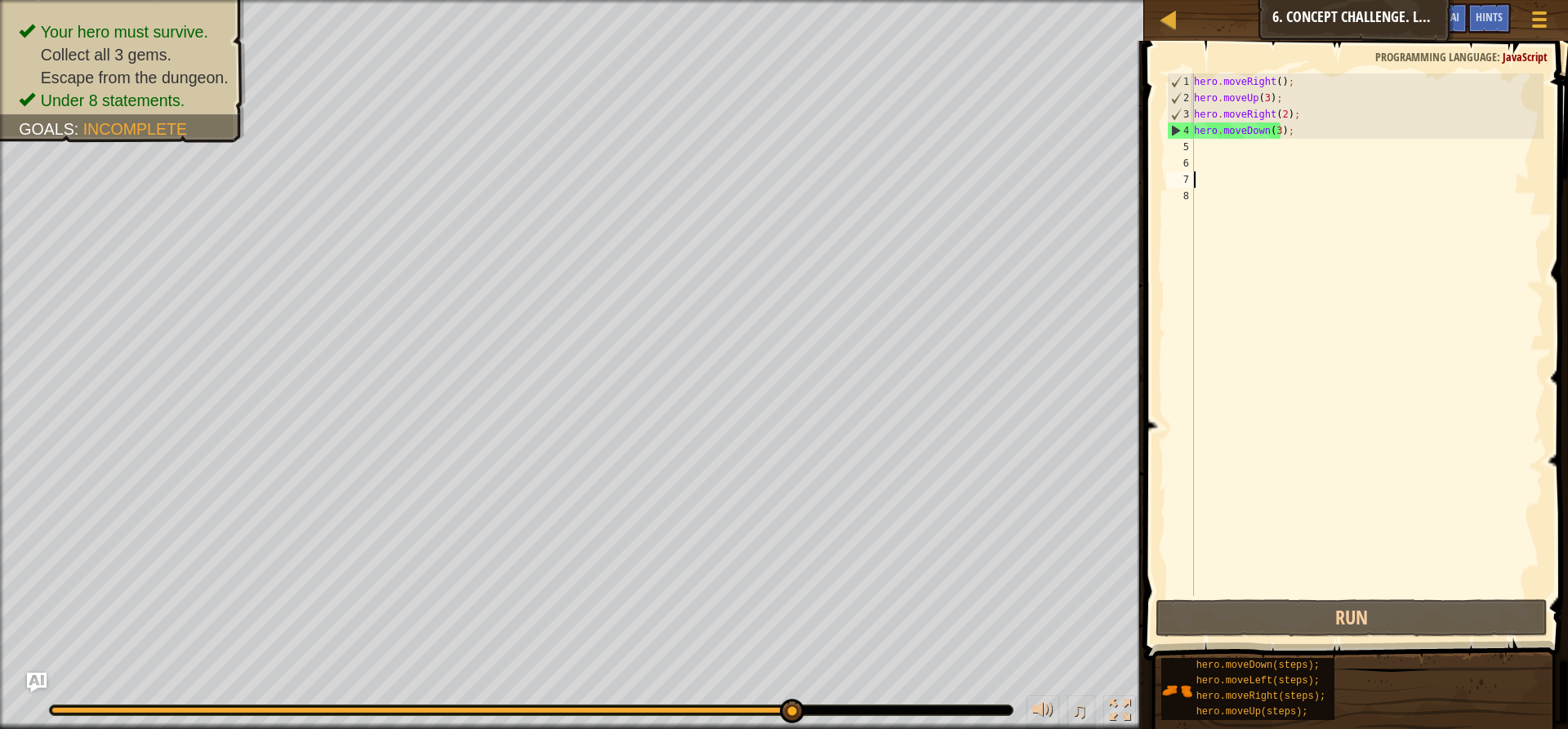
click at [1208, 160] on div "hero . moveRight ( ) ; hero . moveUp ( 3 ) ; hero . moveRight ( 2 ) ; hero . mo…" at bounding box center [1367, 351] width 353 height 555
click at [1200, 143] on div "hero . moveRight ( ) ; hero . moveUp ( 3 ) ; hero . moveRight ( 2 ) ; hero . mo…" at bounding box center [1367, 334] width 353 height 523
type textarea "h"
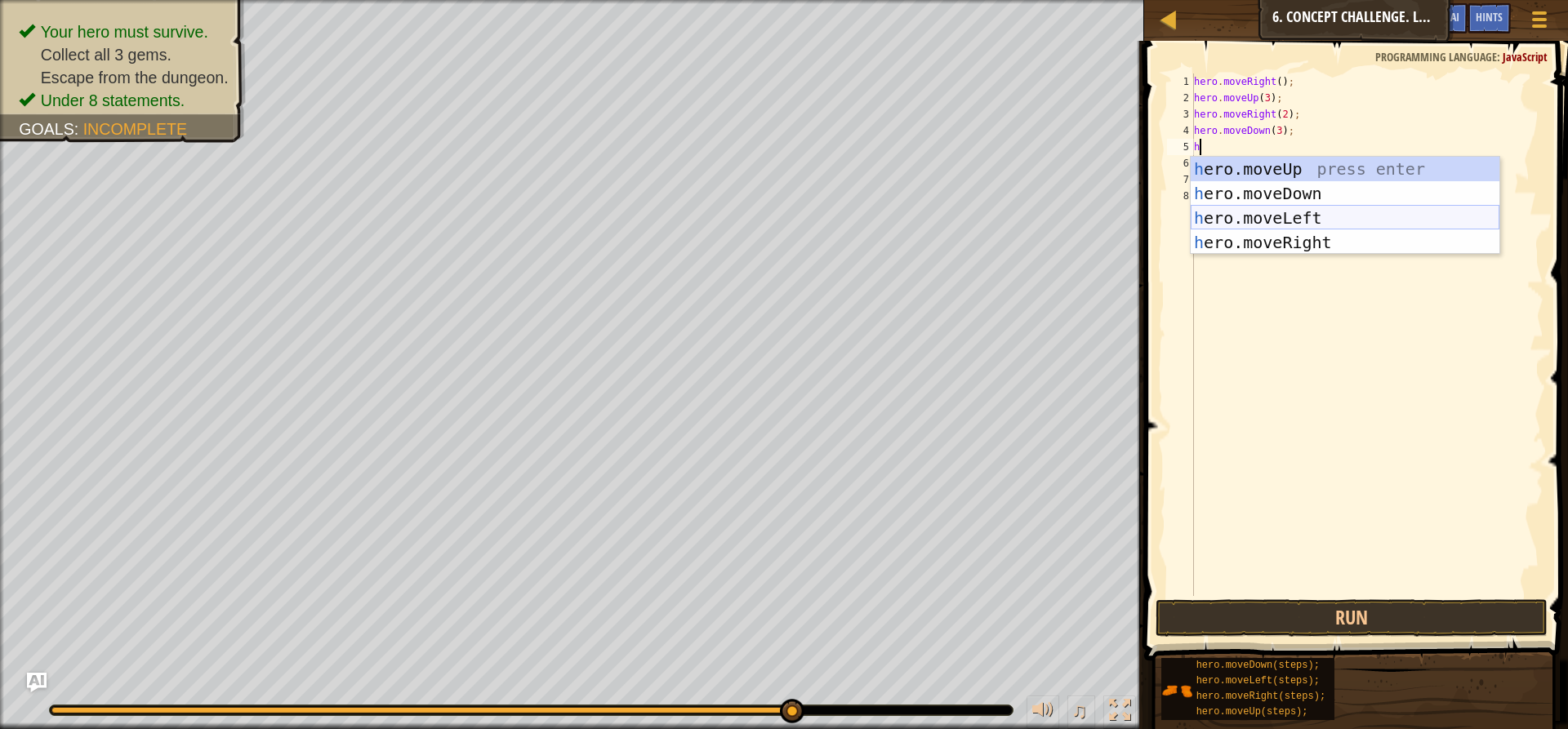
click at [1269, 224] on div "h ero.moveUp press enter h ero.moveDown press enter h ero.moveLeft press enter …" at bounding box center [1345, 229] width 309 height 147
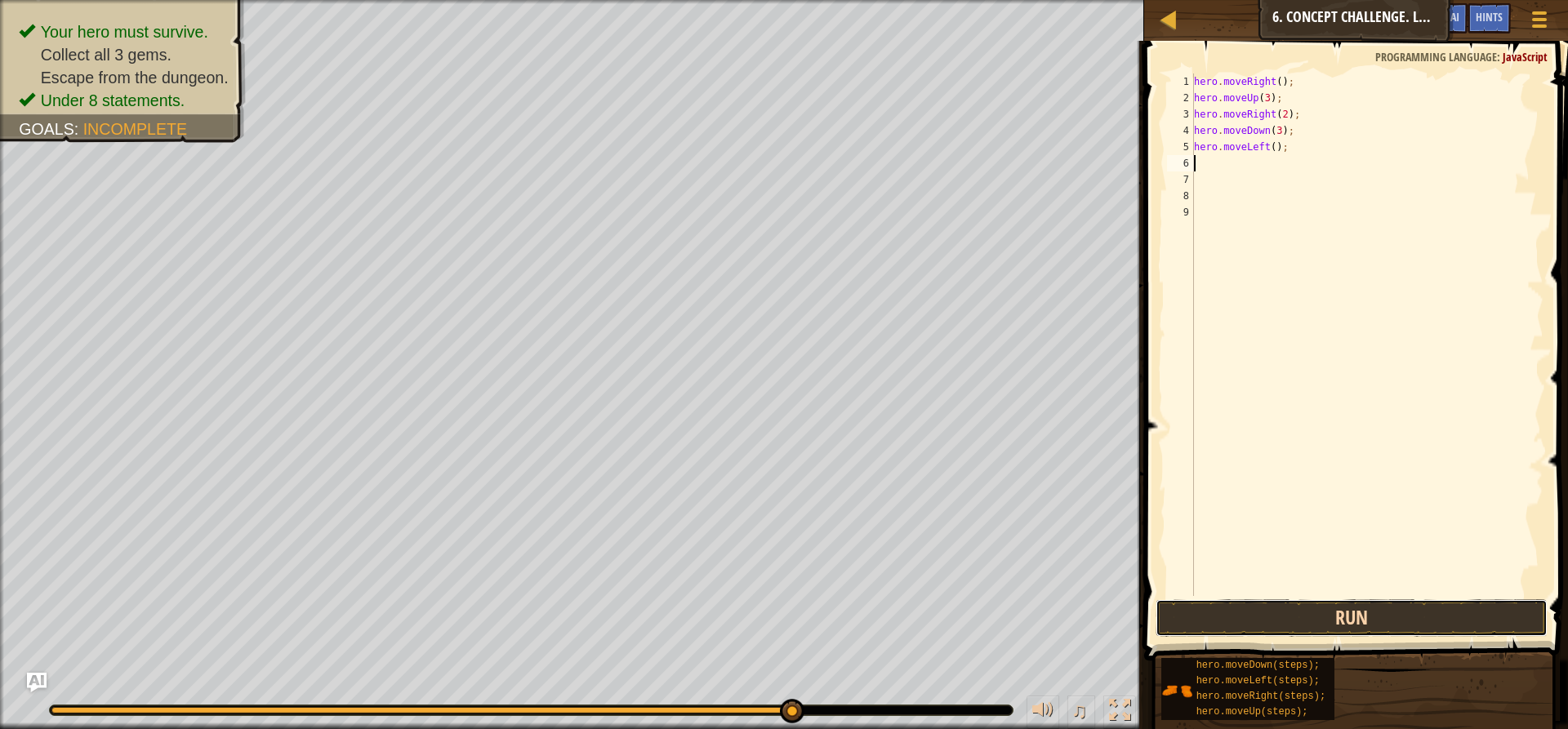
click at [1368, 624] on button "Run" at bounding box center [1352, 618] width 392 height 38
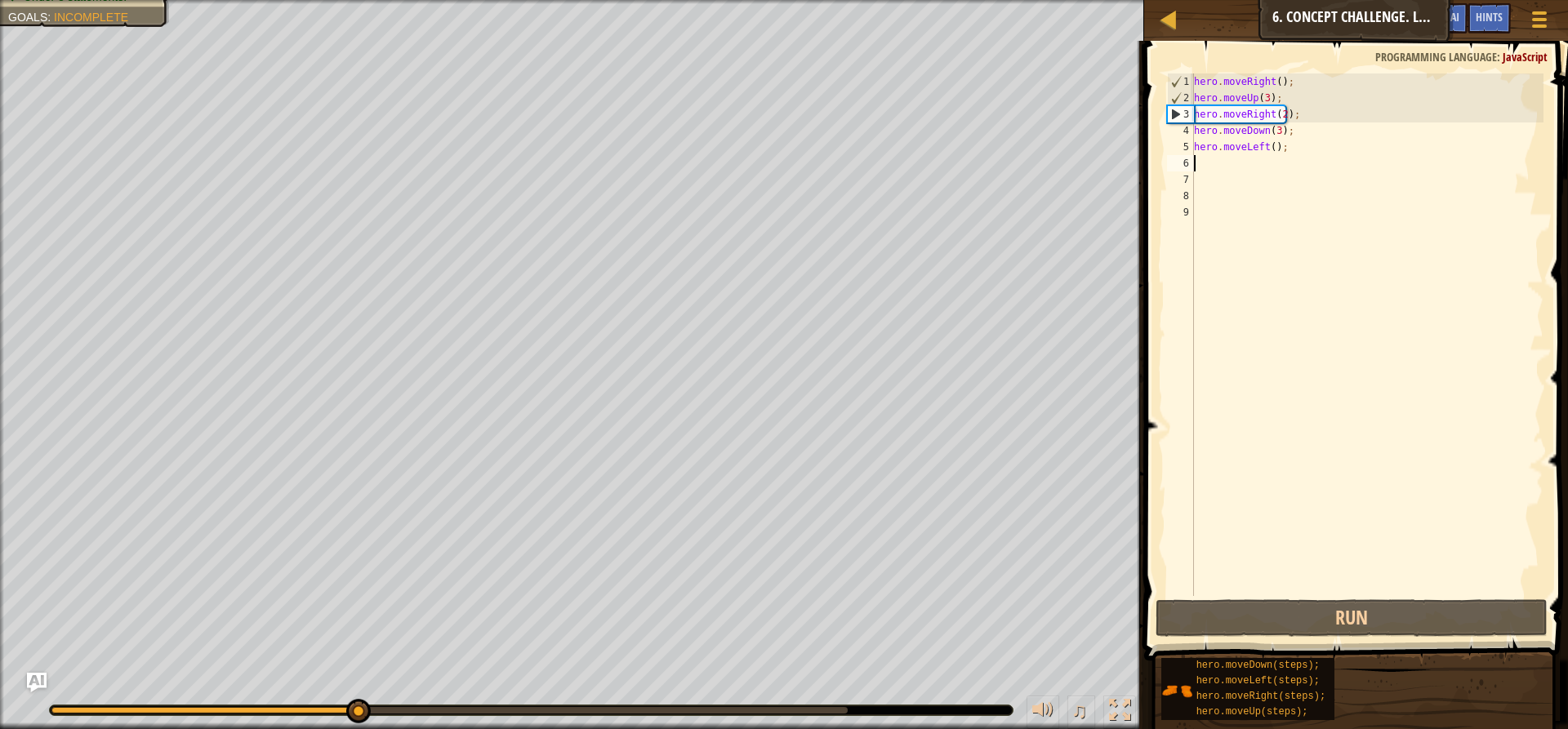
type textarea "h"
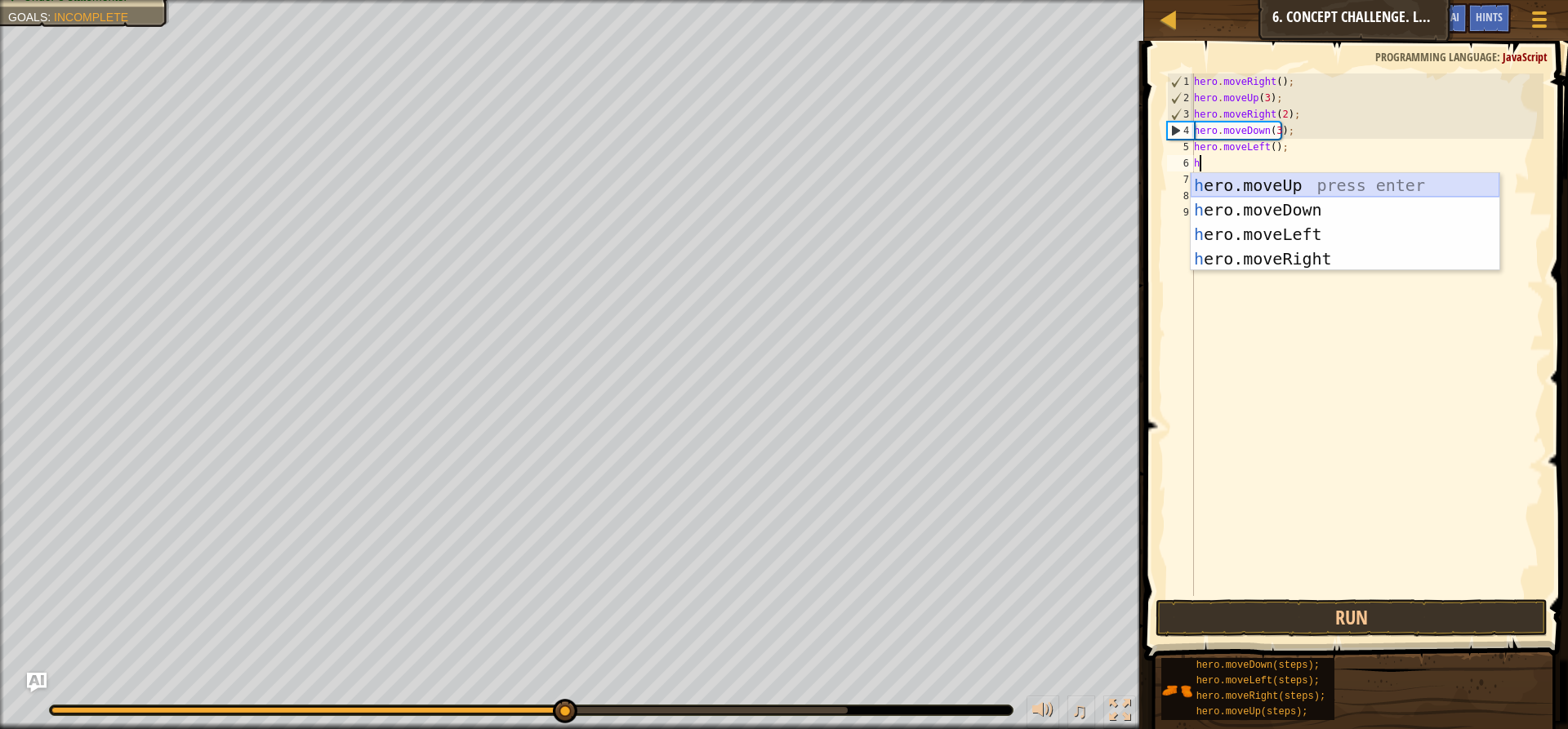
click at [1267, 184] on div "h ero.moveUp press enter h ero.moveDown press enter h ero.moveLeft press enter …" at bounding box center [1345, 246] width 309 height 147
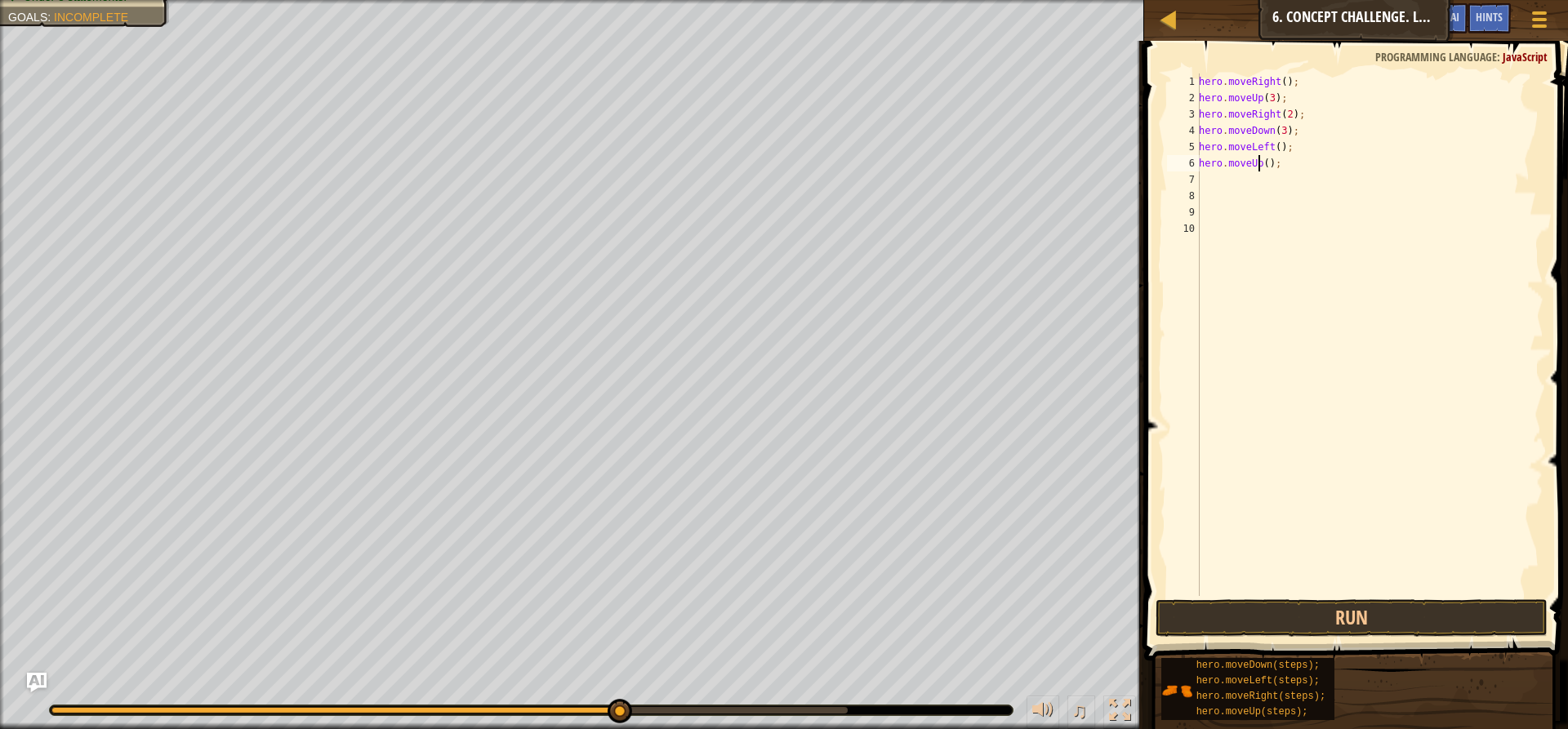
click at [1260, 164] on div "hero . moveRight ( ) ; hero . moveUp ( 3 ) ; hero . moveRight ( 2 ) ; hero . mo…" at bounding box center [1369, 351] width 348 height 555
click at [1261, 165] on div "hero . moveRight ( ) ; hero . moveUp ( 3 ) ; hero . moveRight ( 2 ) ; hero . mo…" at bounding box center [1369, 351] width 348 height 555
type textarea "hero.moveUp(2);"
click at [1346, 611] on button "Run" at bounding box center [1352, 618] width 392 height 38
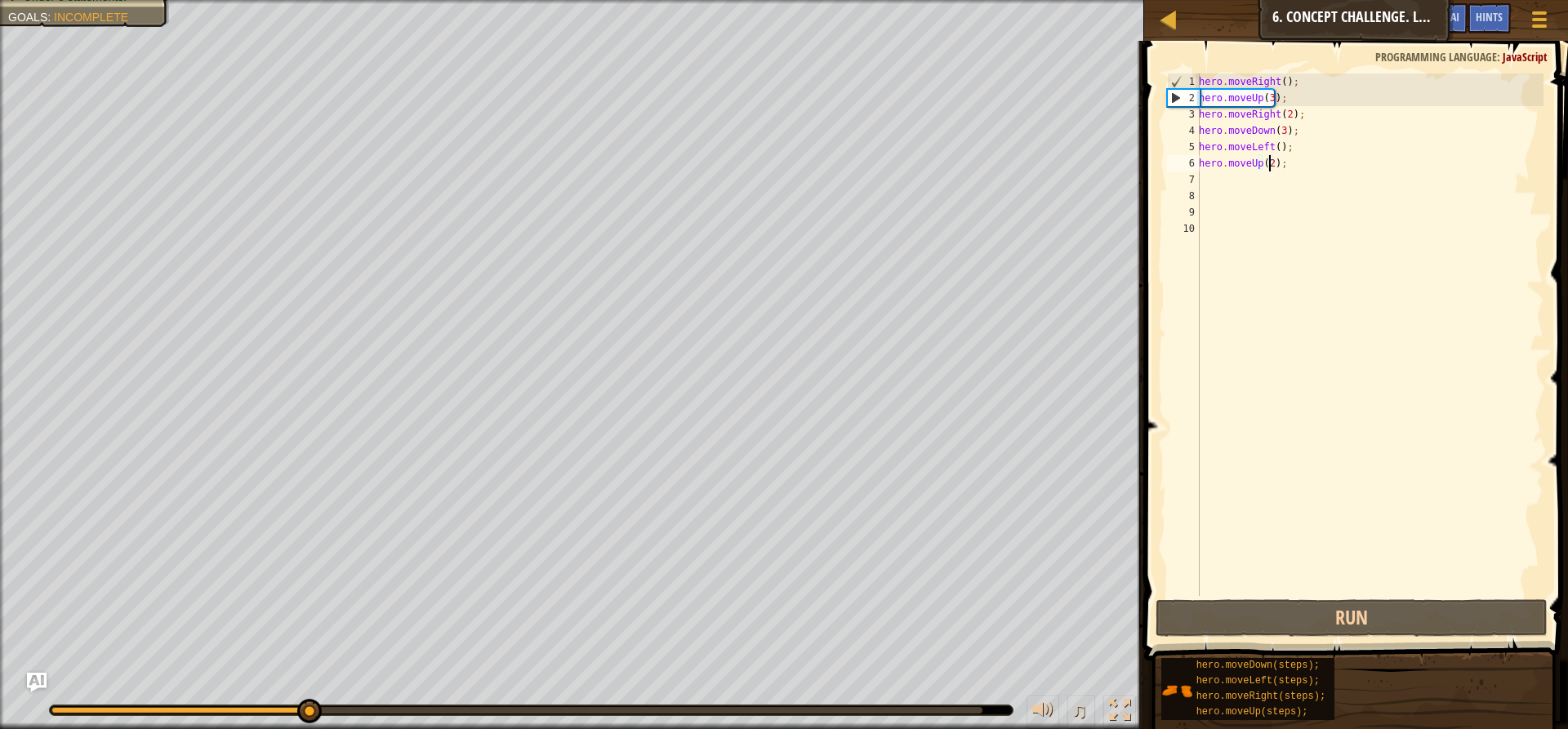
click at [1203, 184] on div "hero . moveRight ( ) ; hero . moveUp ( 3 ) ; hero . moveRight ( 2 ) ; hero . mo…" at bounding box center [1369, 351] width 348 height 555
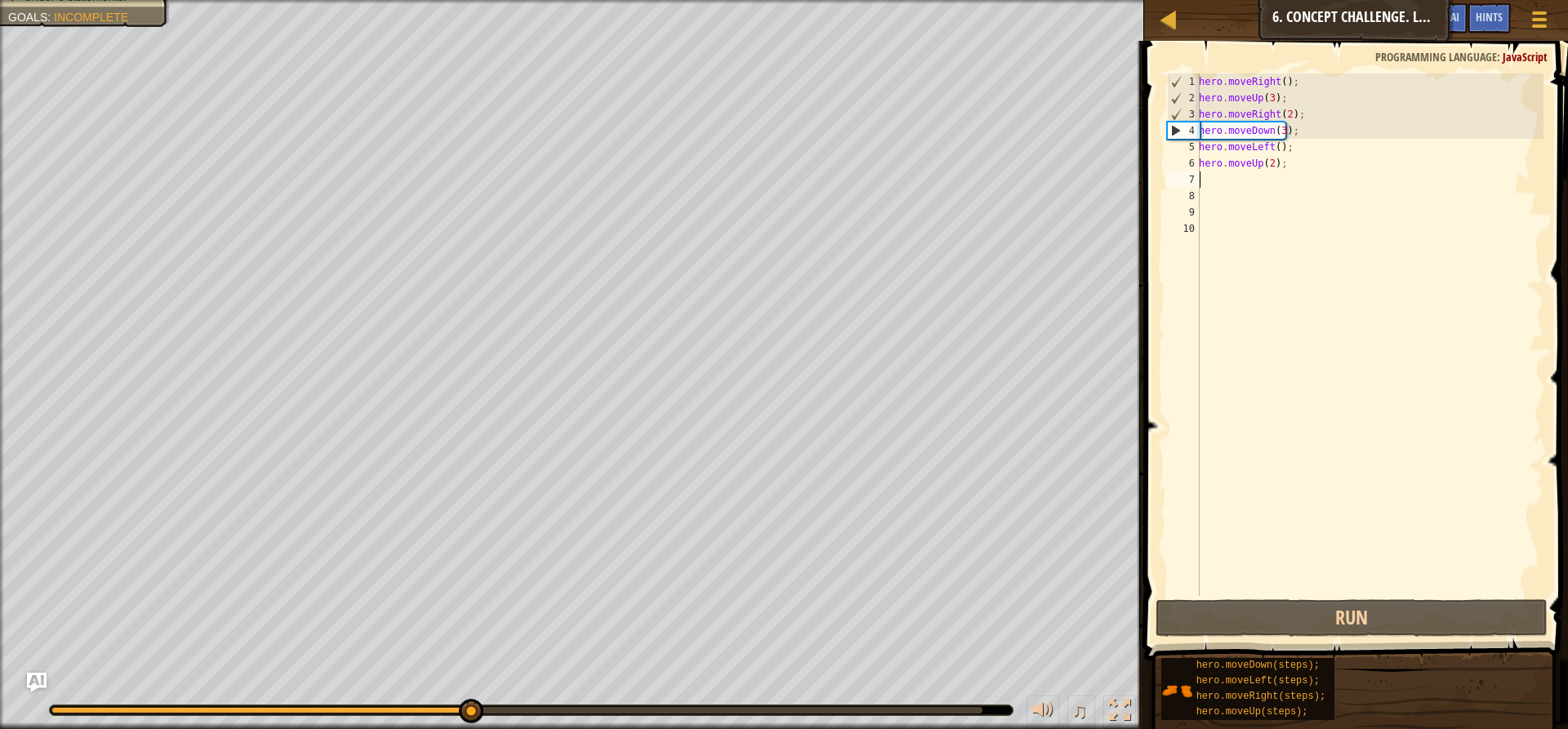
type textarea "h"
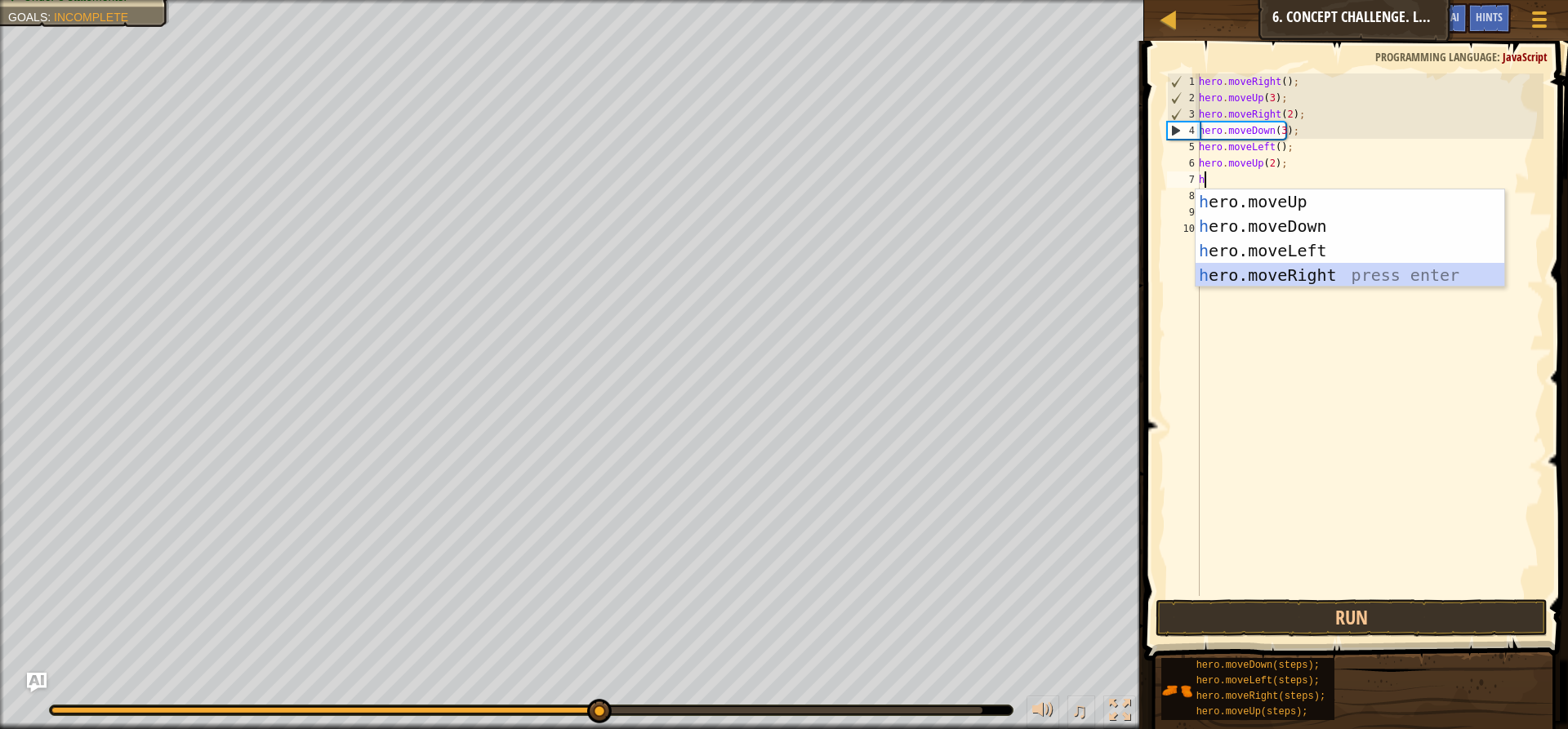
click at [1269, 272] on div "h ero.moveUp press enter h ero.moveDown press enter h ero.moveLeft press enter …" at bounding box center [1350, 263] width 309 height 147
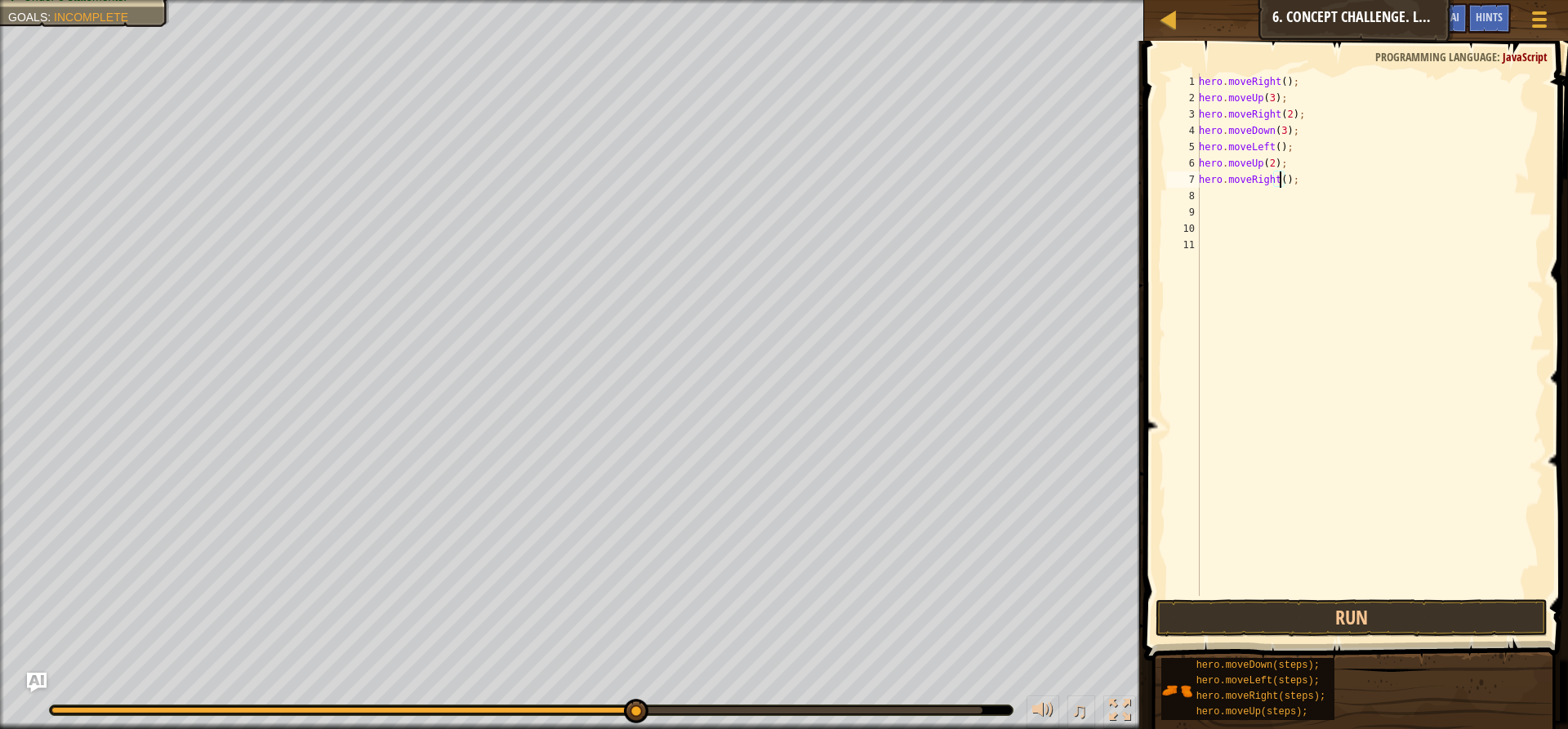
click at [1279, 180] on div "hero . moveRight ( ) ; hero . moveUp ( 3 ) ; hero . moveRight ( 2 ) ; hero . mo…" at bounding box center [1369, 351] width 348 height 555
type textarea "hero.moveRight(3);"
click at [1379, 608] on button "Run" at bounding box center [1352, 618] width 392 height 38
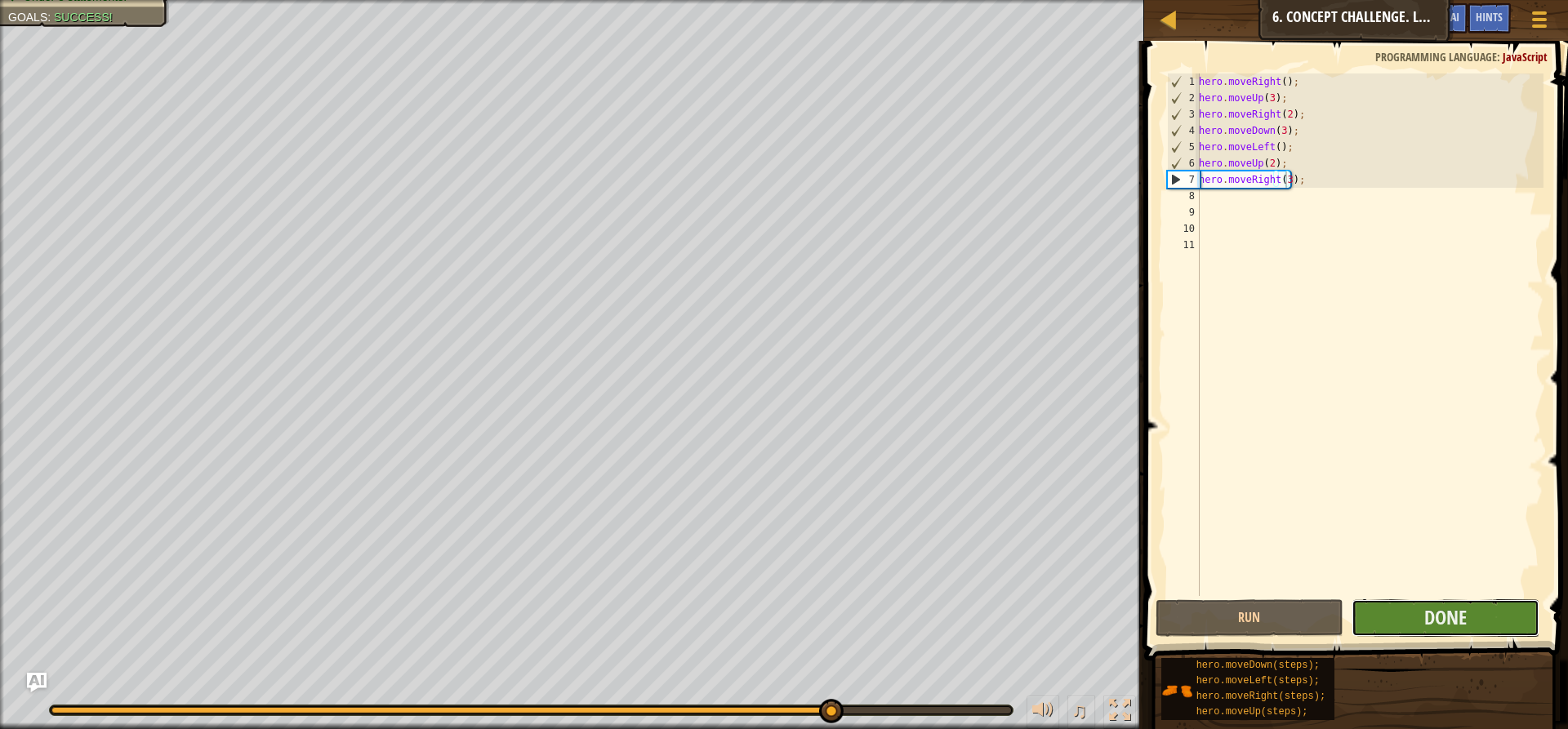
click at [1397, 620] on button "Done" at bounding box center [1445, 618] width 188 height 38
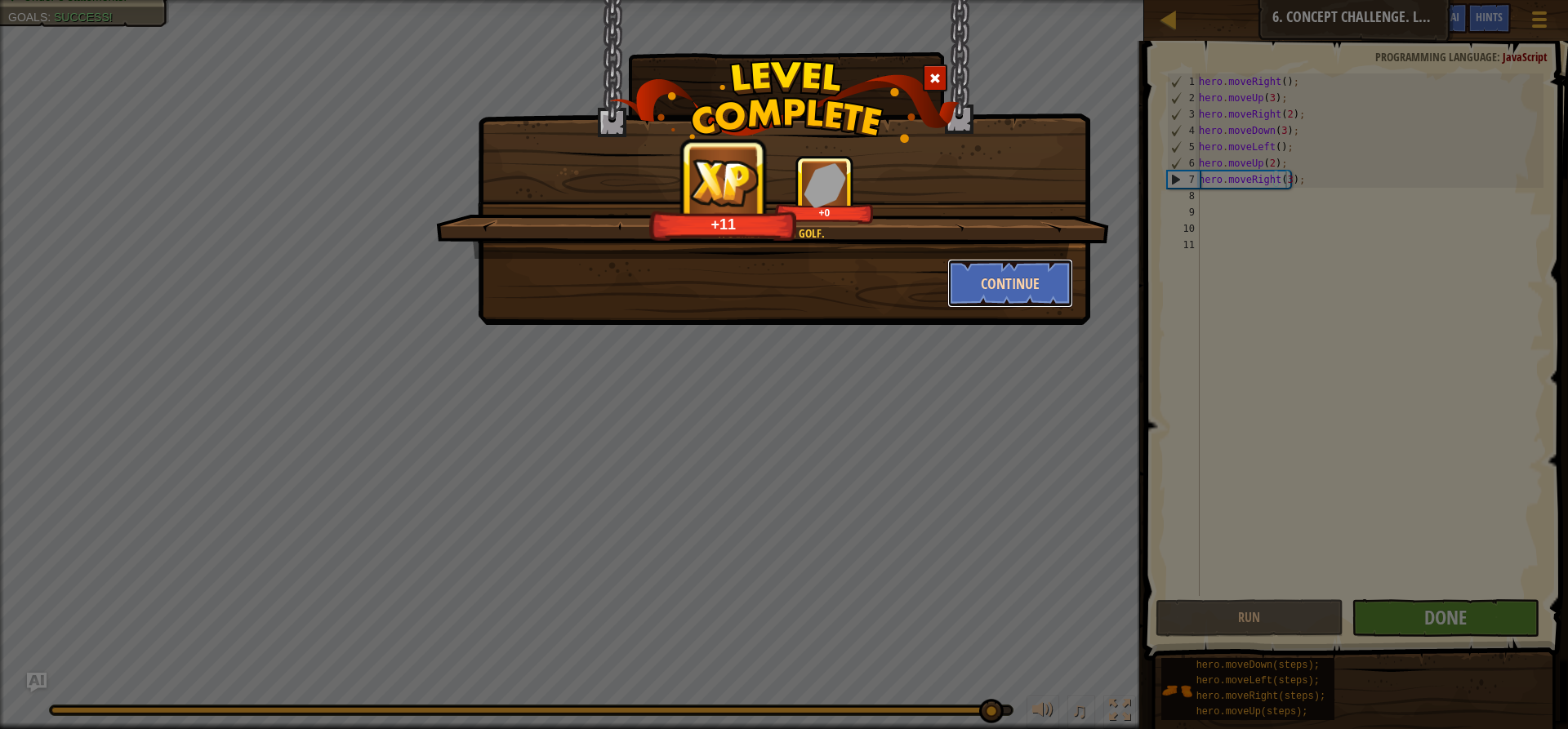
click at [993, 273] on button "Continue" at bounding box center [1010, 283] width 127 height 49
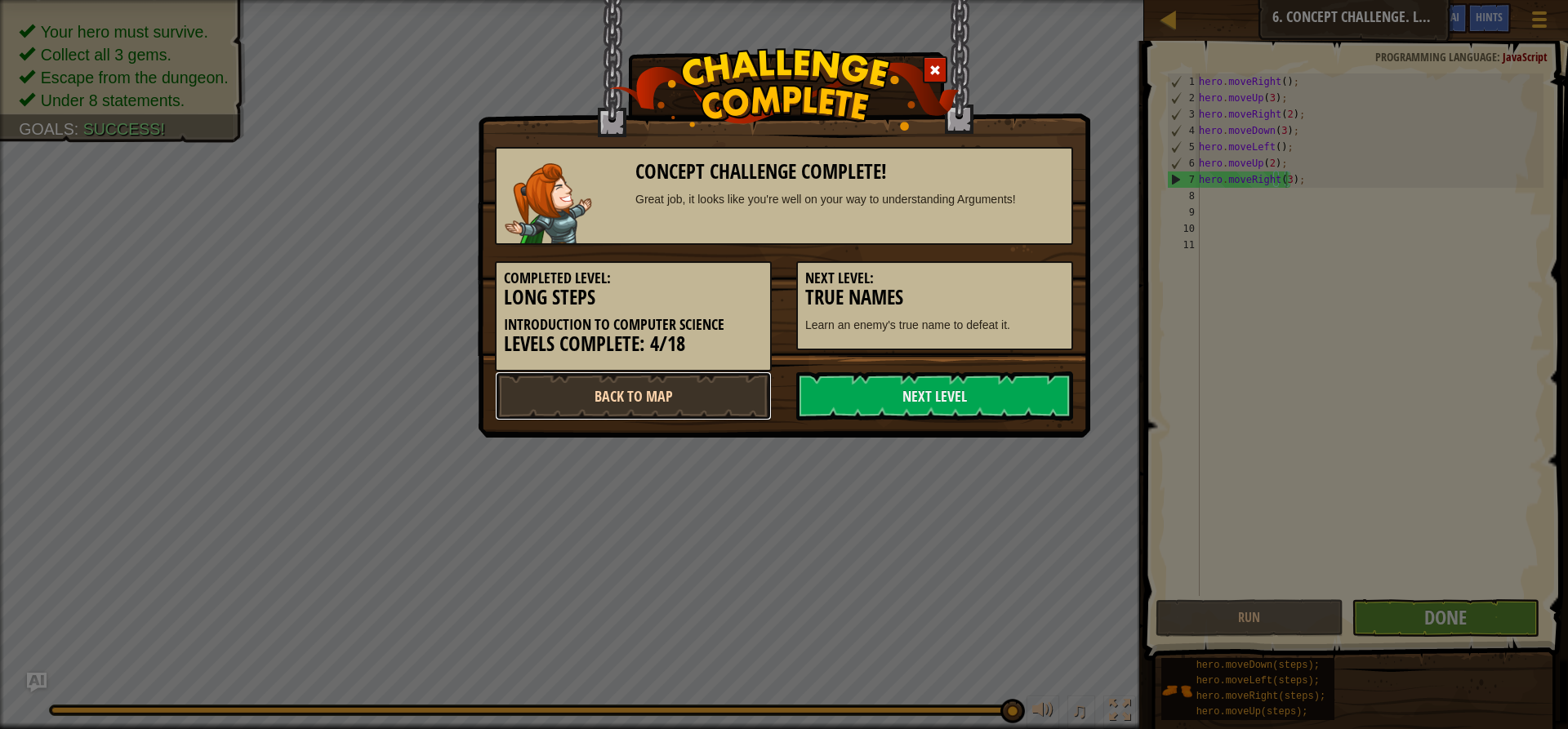
click at [579, 384] on link "Back to Map" at bounding box center [633, 396] width 277 height 49
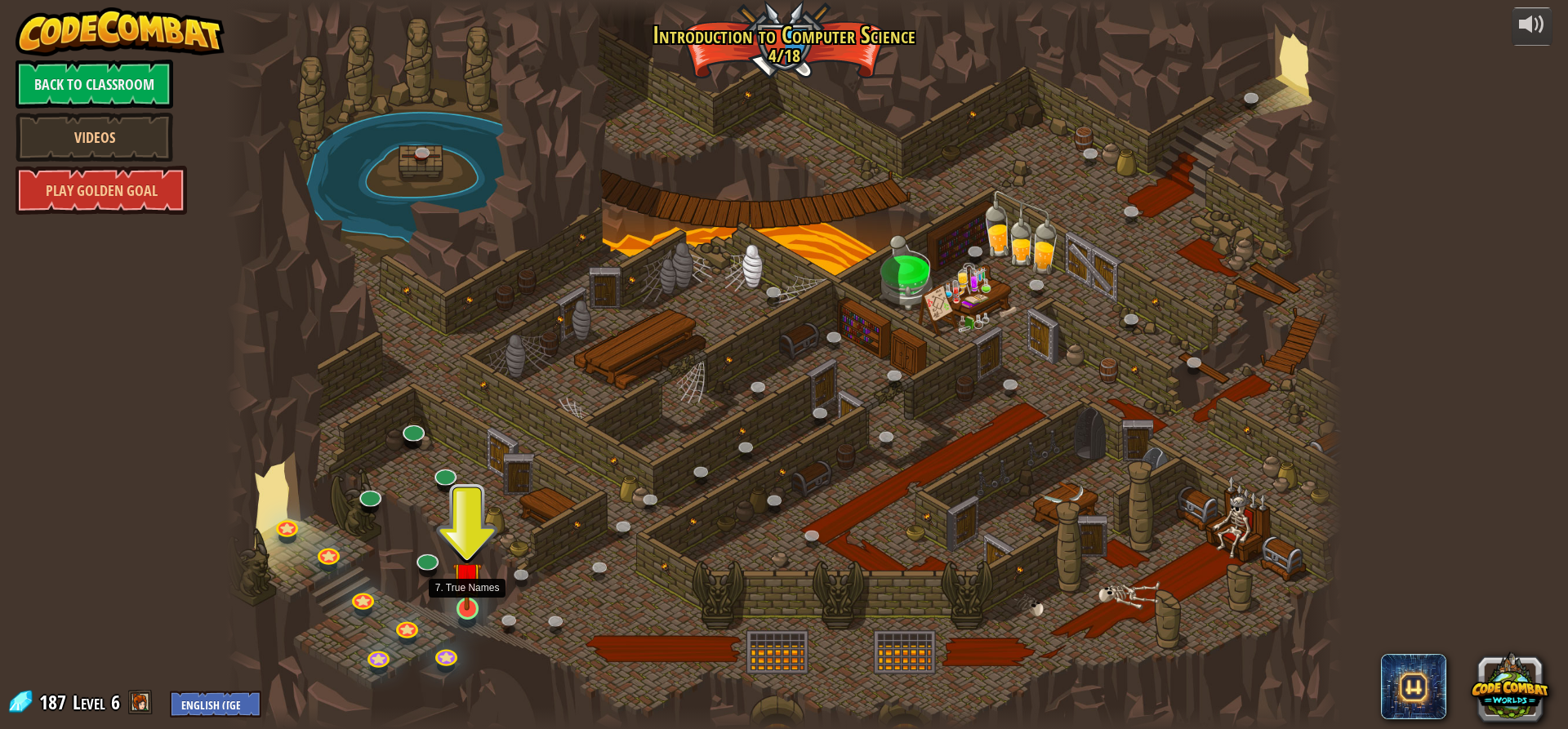
click at [475, 602] on img at bounding box center [467, 576] width 30 height 68
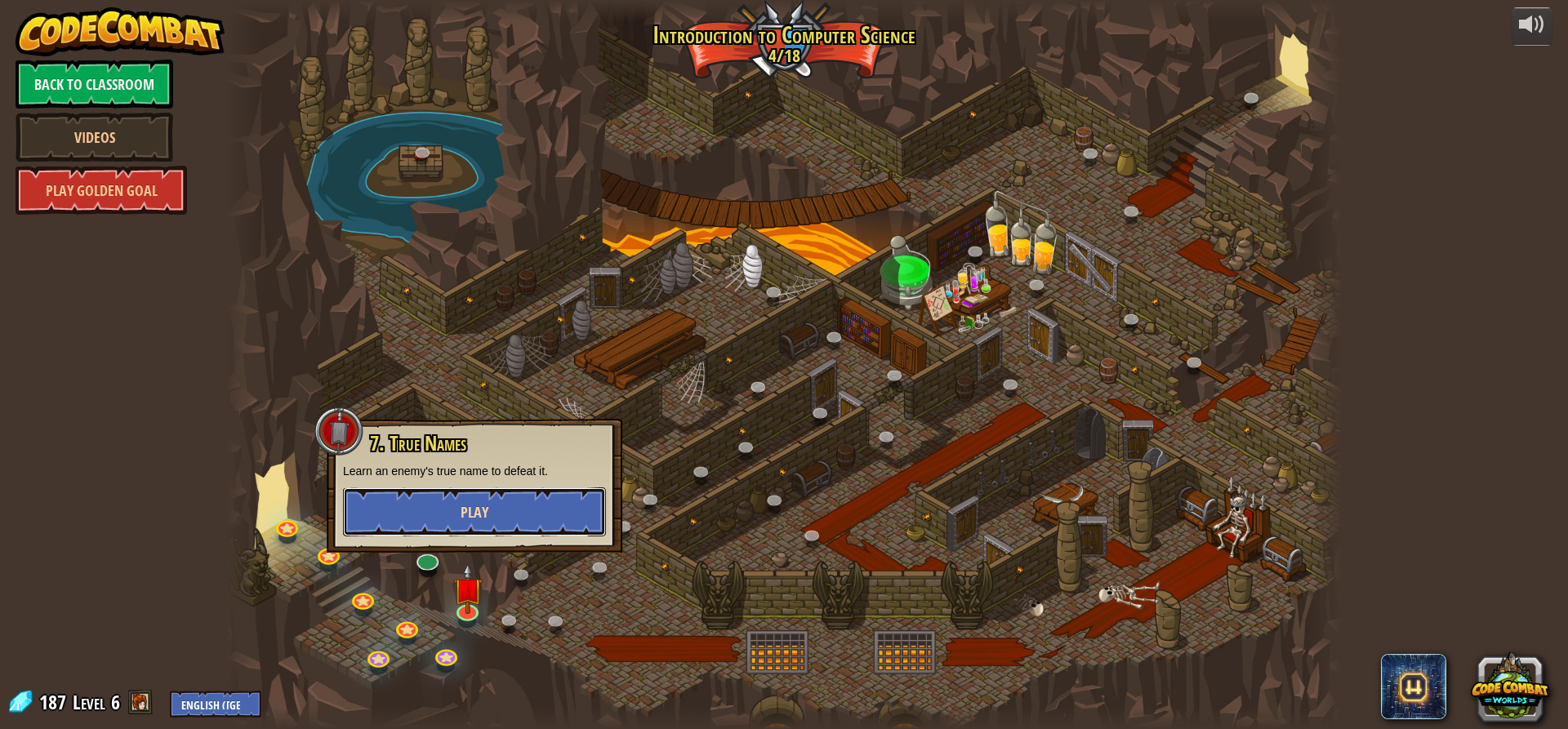
click at [486, 522] on button "Play" at bounding box center [475, 512] width 263 height 49
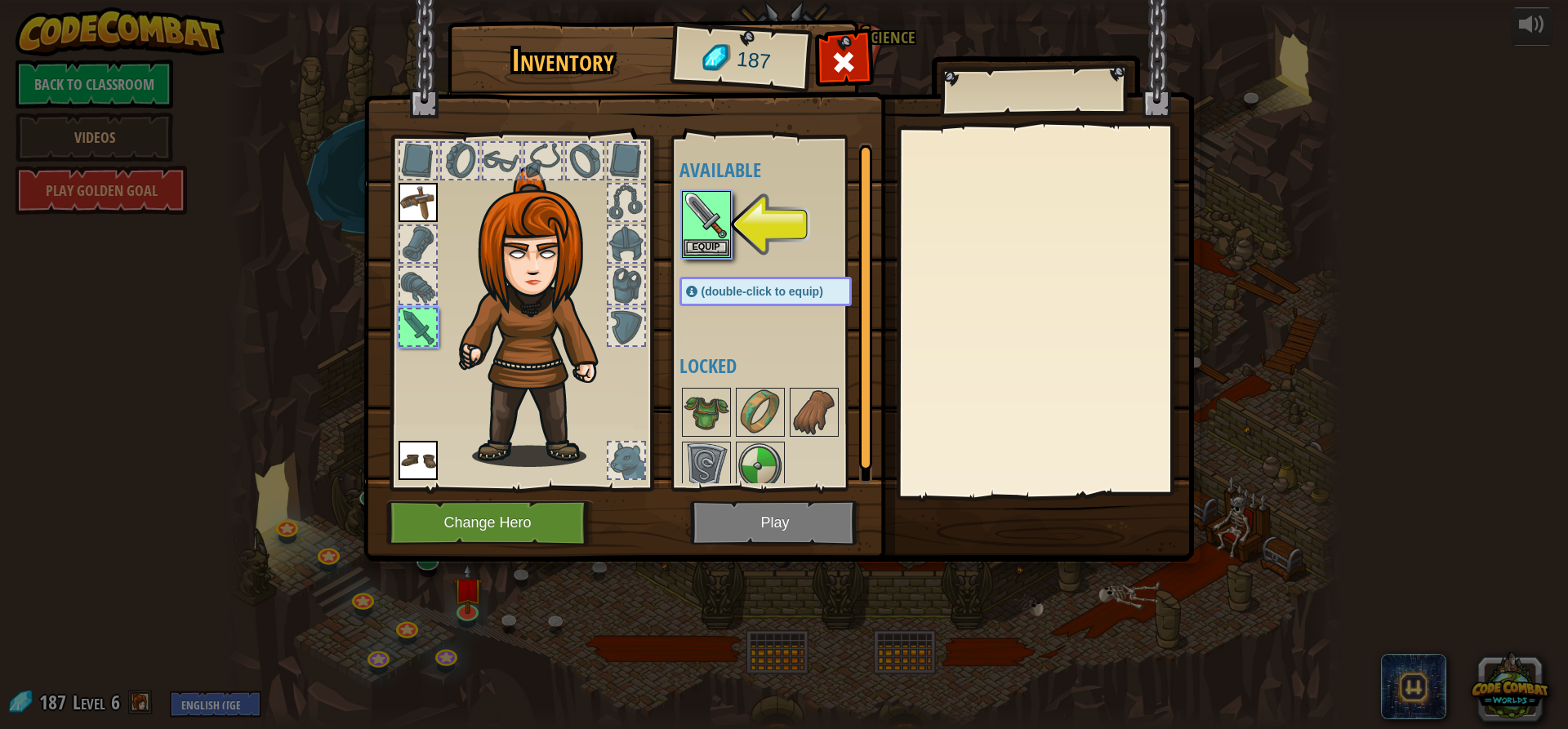
click at [510, 621] on div "Inventory 187 Available Equip Equip Equip (double-click to equip) Locked Equip …" at bounding box center [784, 364] width 1568 height 729
click at [501, 537] on button "Change Hero" at bounding box center [490, 523] width 207 height 45
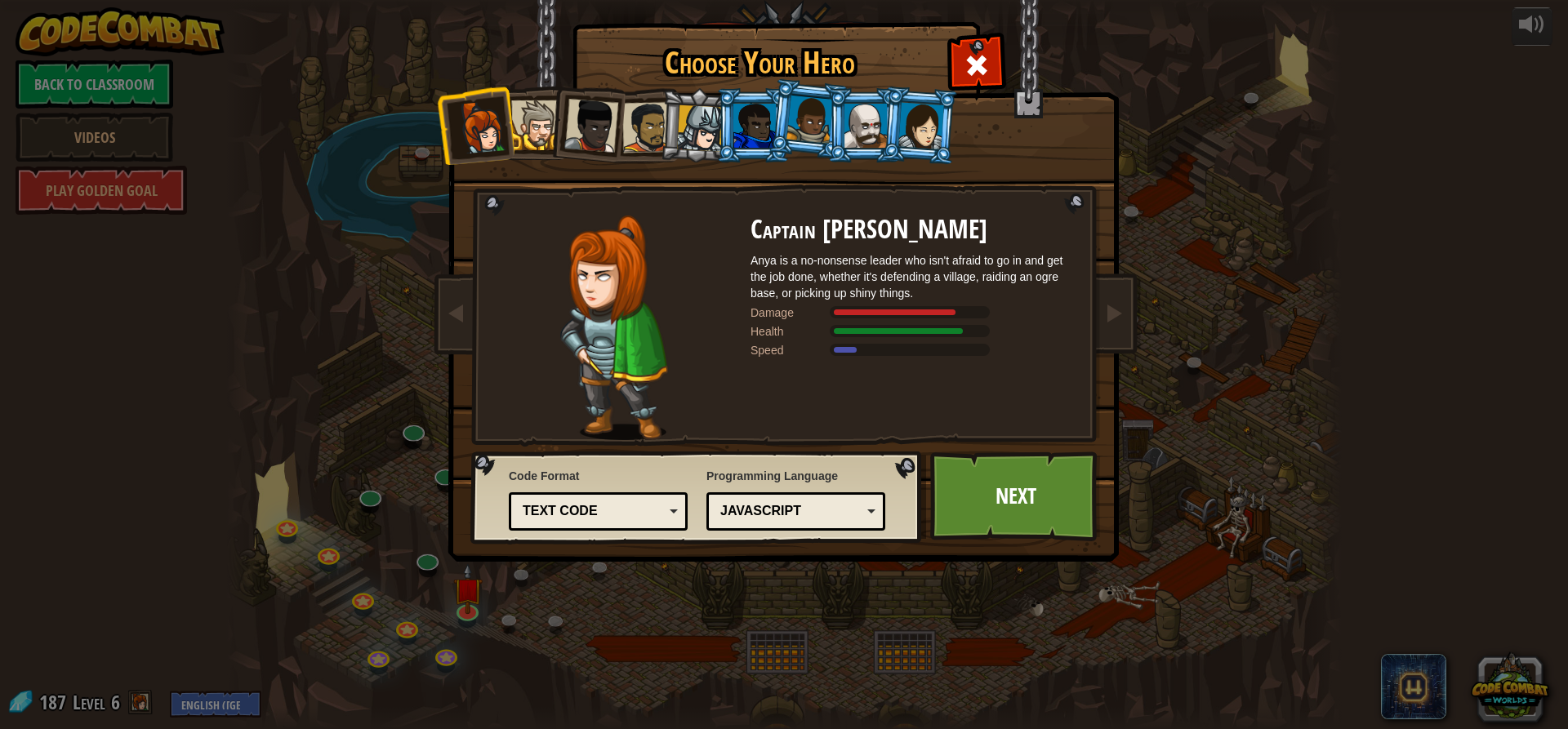
click at [591, 120] on div at bounding box center [591, 126] width 54 height 54
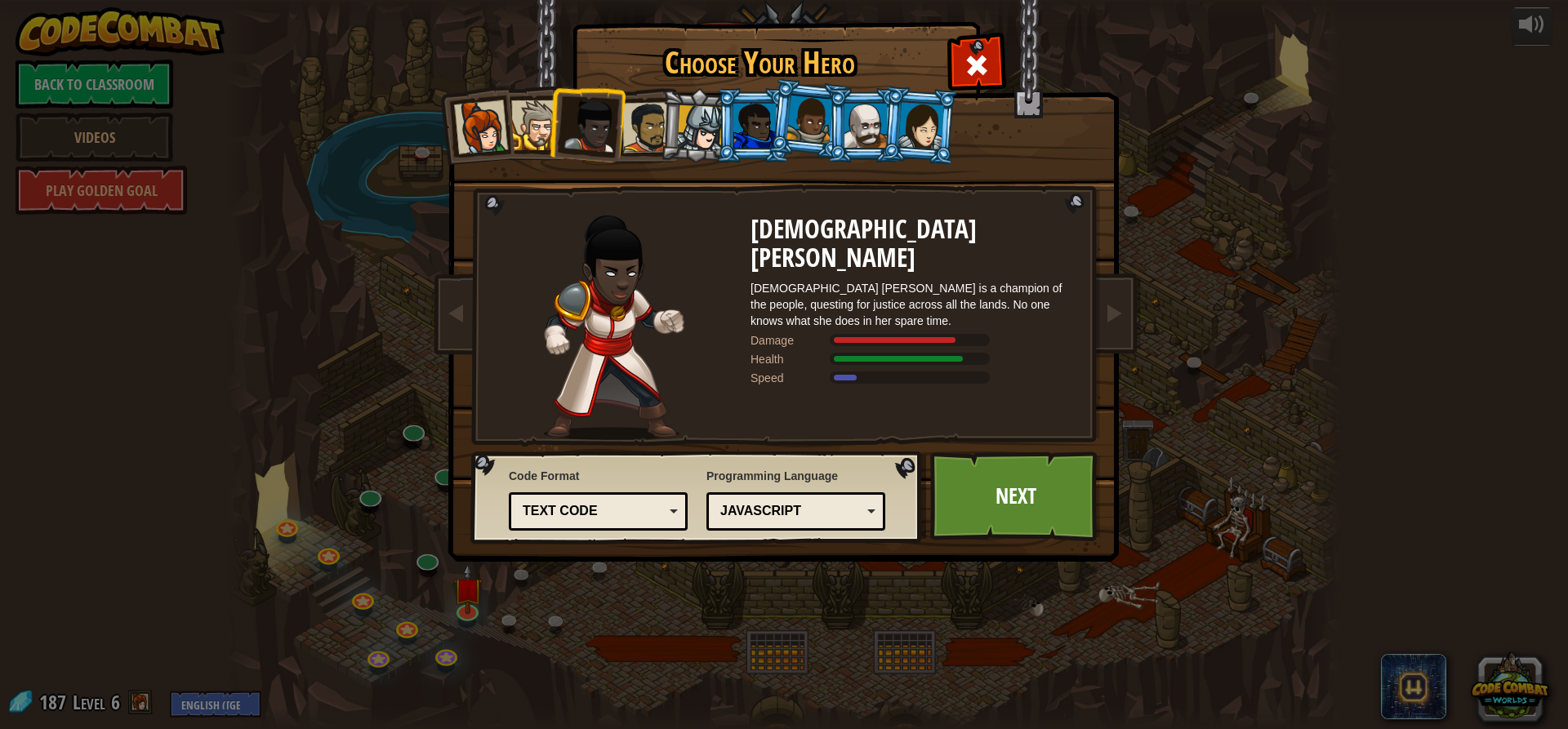
click at [624, 117] on div at bounding box center [648, 127] width 51 height 51
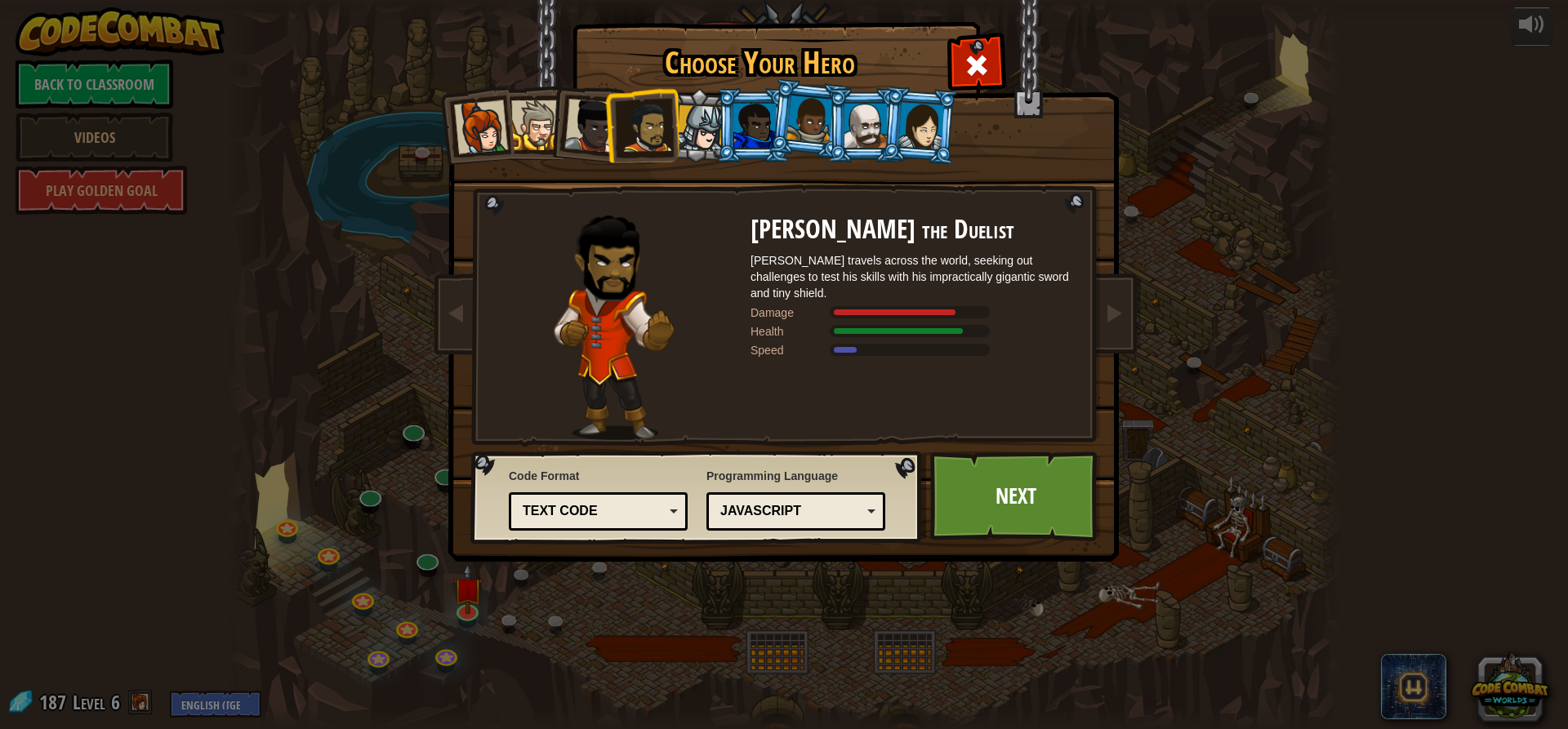
click at [856, 129] on div at bounding box center [866, 126] width 43 height 44
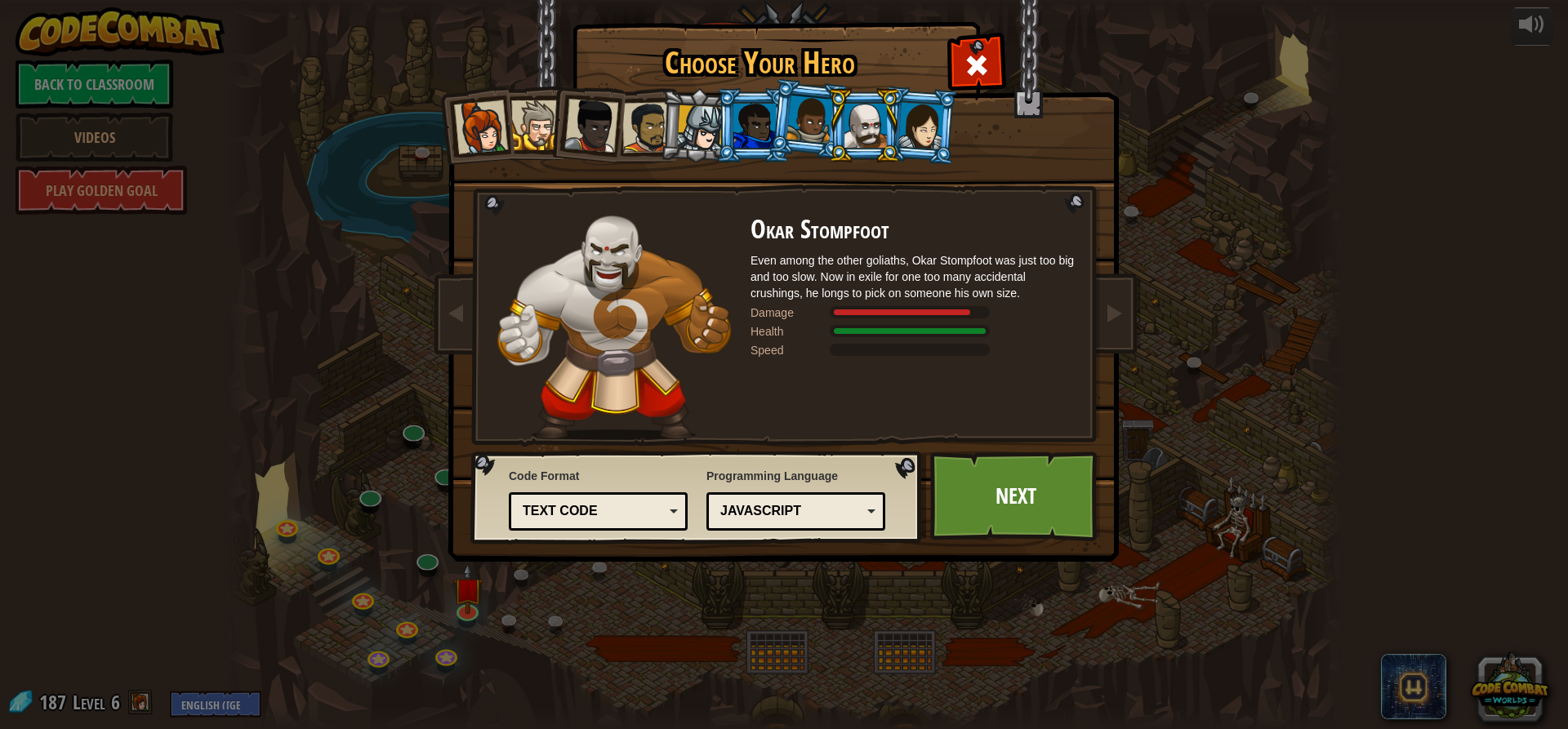
click at [928, 133] on div at bounding box center [920, 125] width 45 height 46
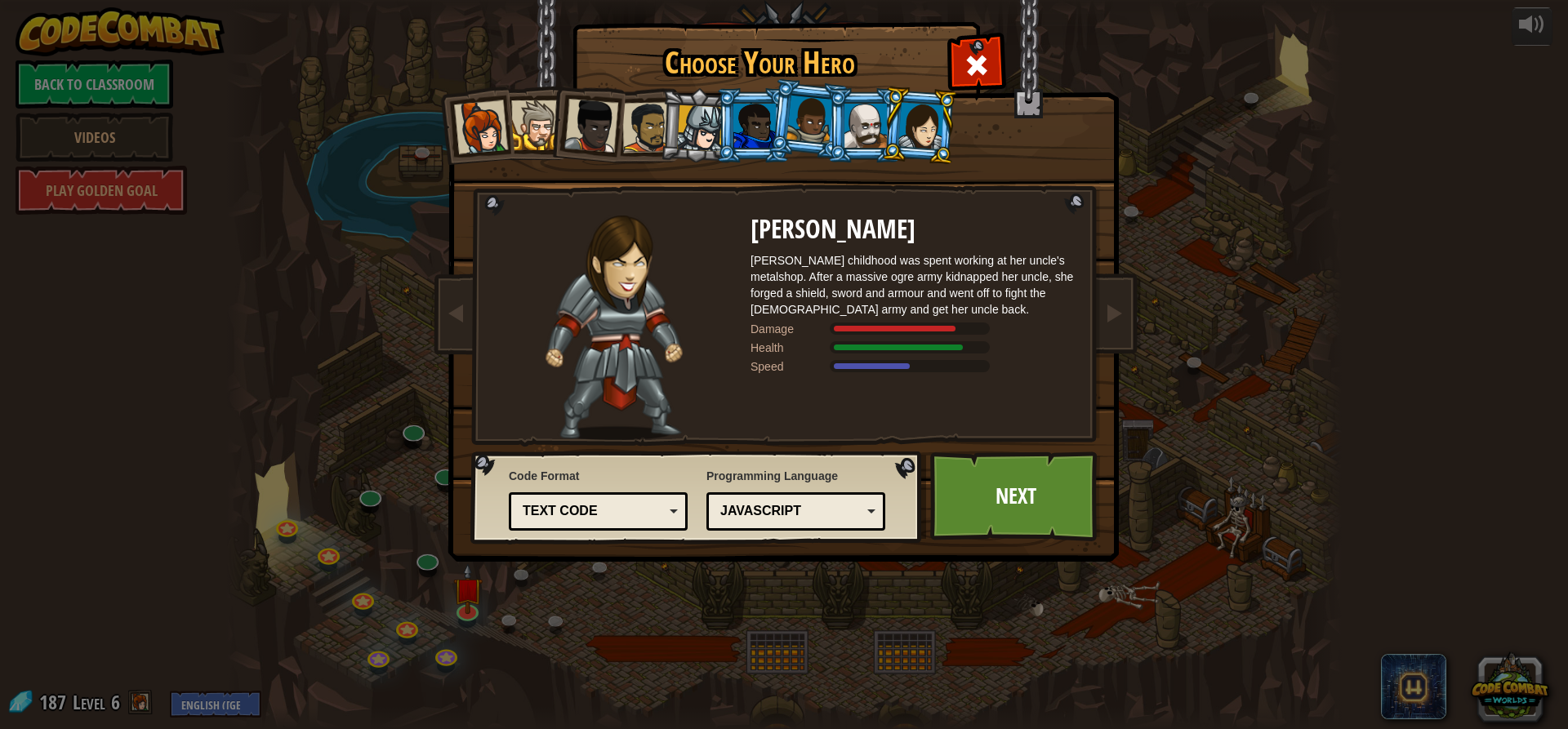
click at [879, 115] on div at bounding box center [866, 126] width 43 height 44
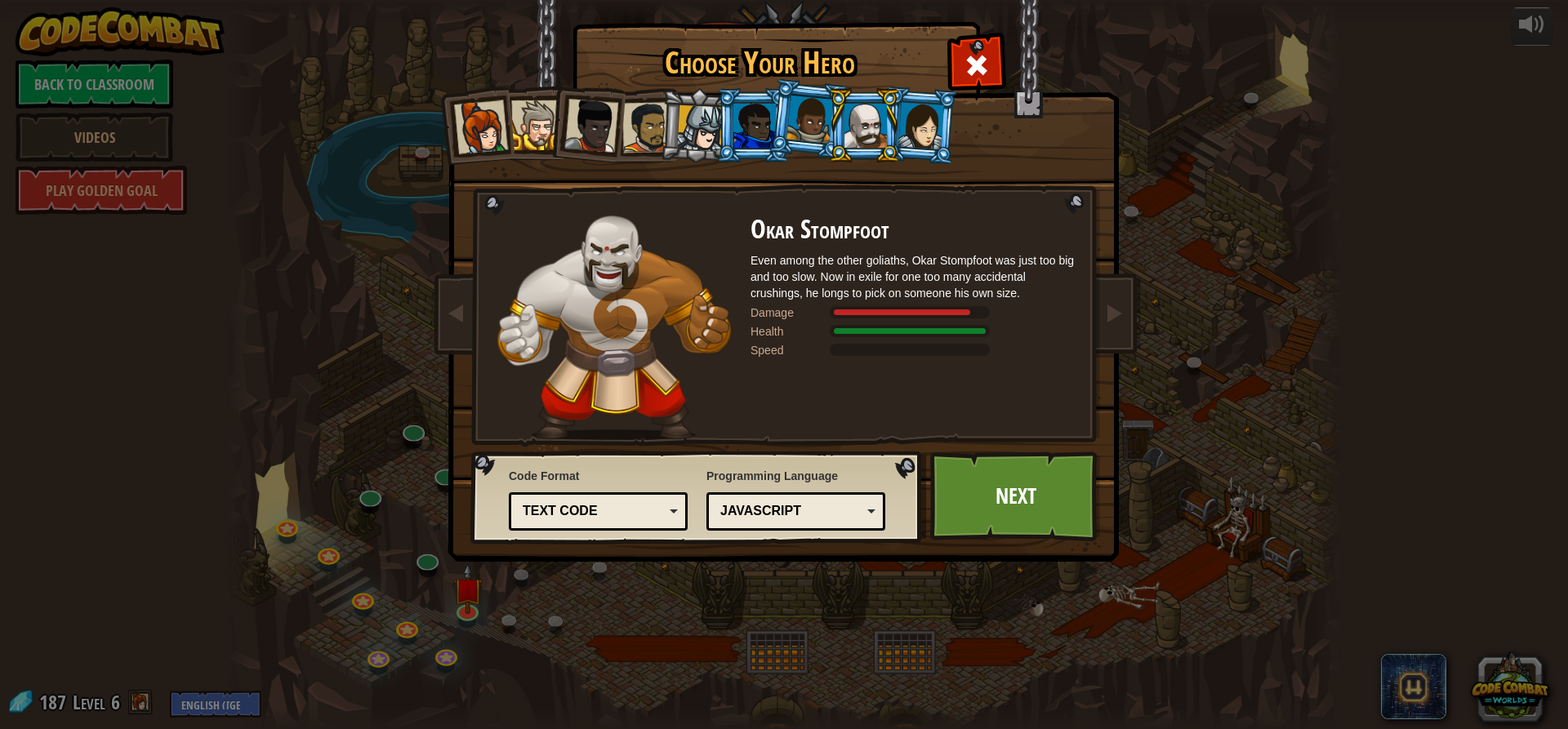
click at [814, 116] on div at bounding box center [809, 119] width 46 height 48
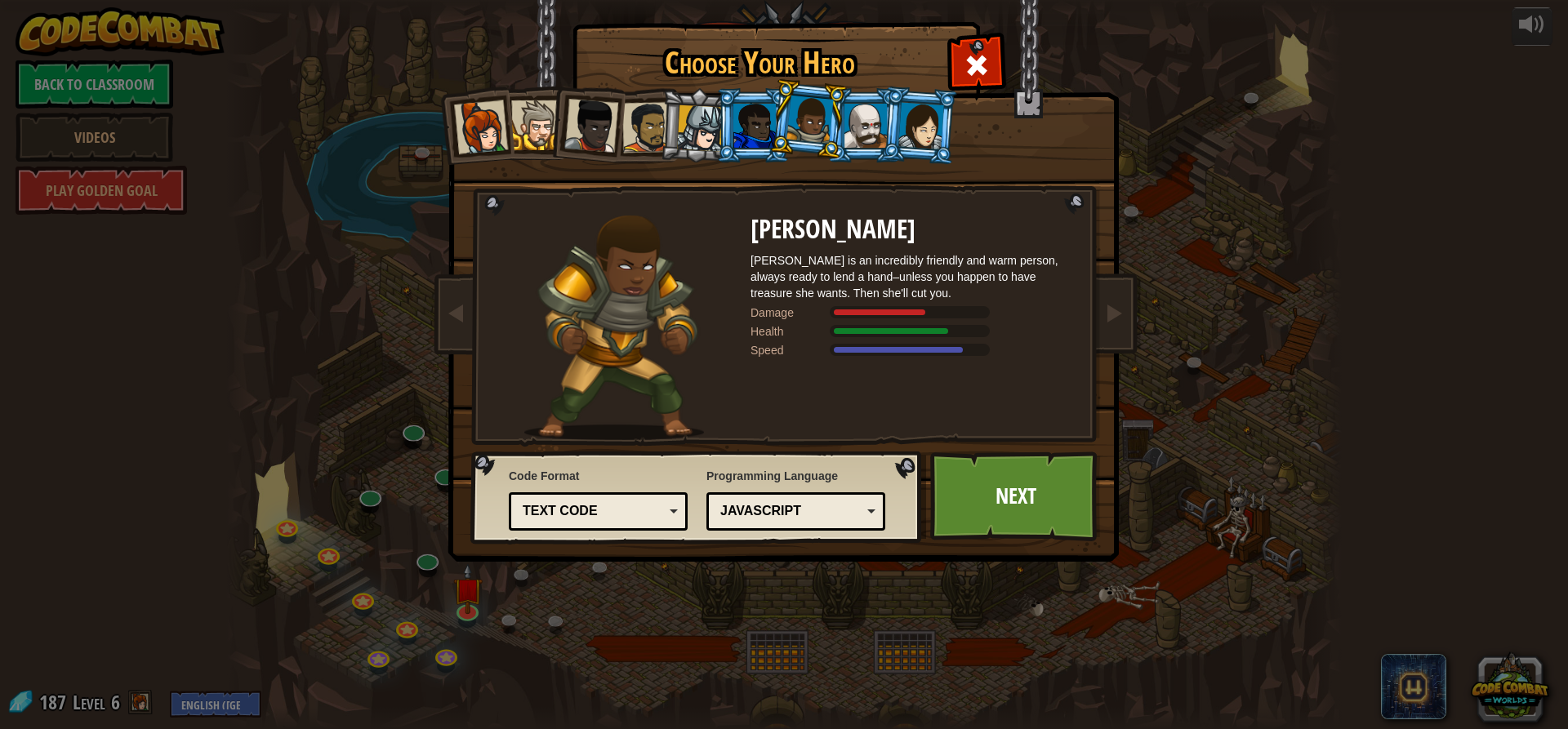
click at [754, 129] on div at bounding box center [755, 126] width 43 height 44
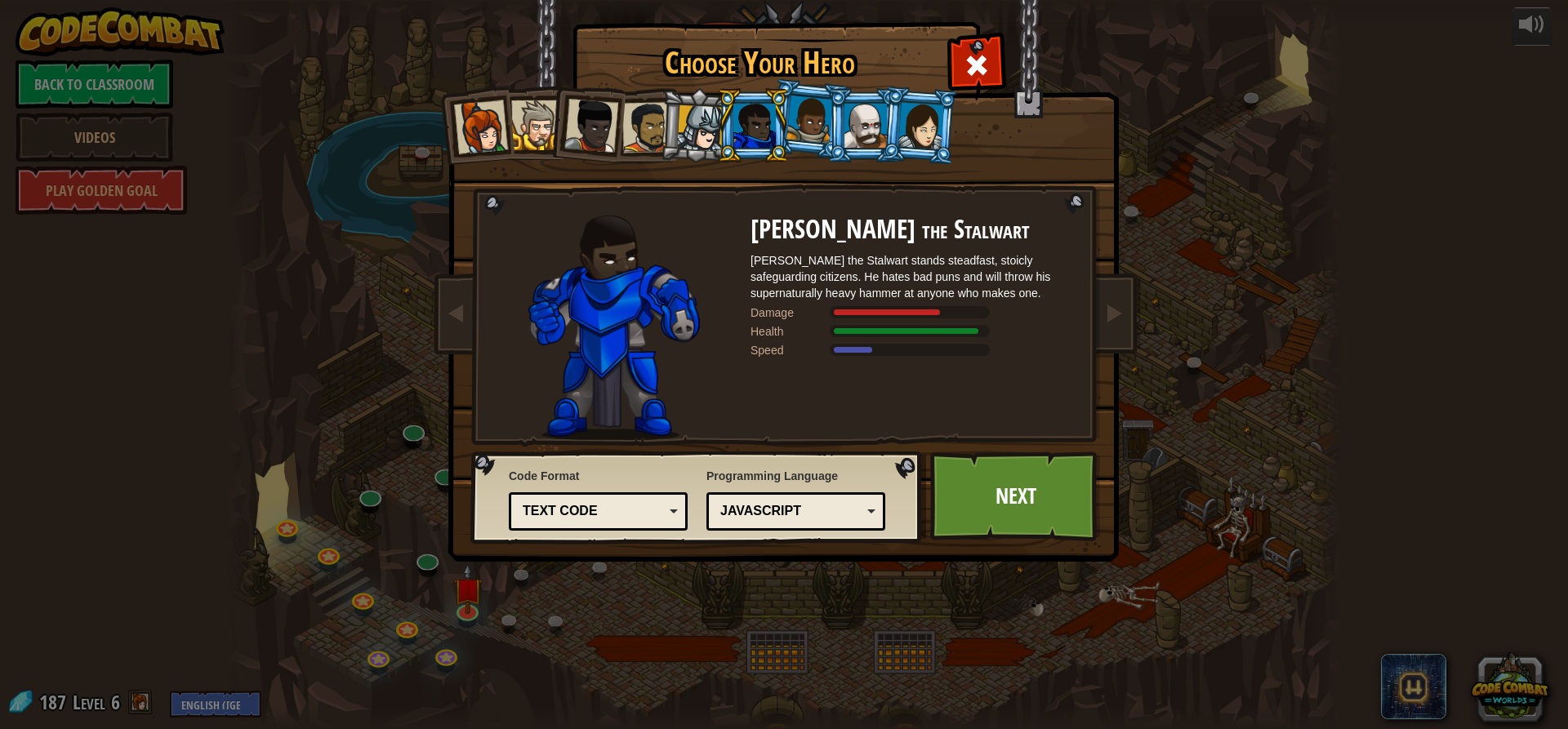
click at [783, 114] on li at bounding box center [752, 125] width 73 height 74
click at [640, 123] on div at bounding box center [648, 127] width 51 height 51
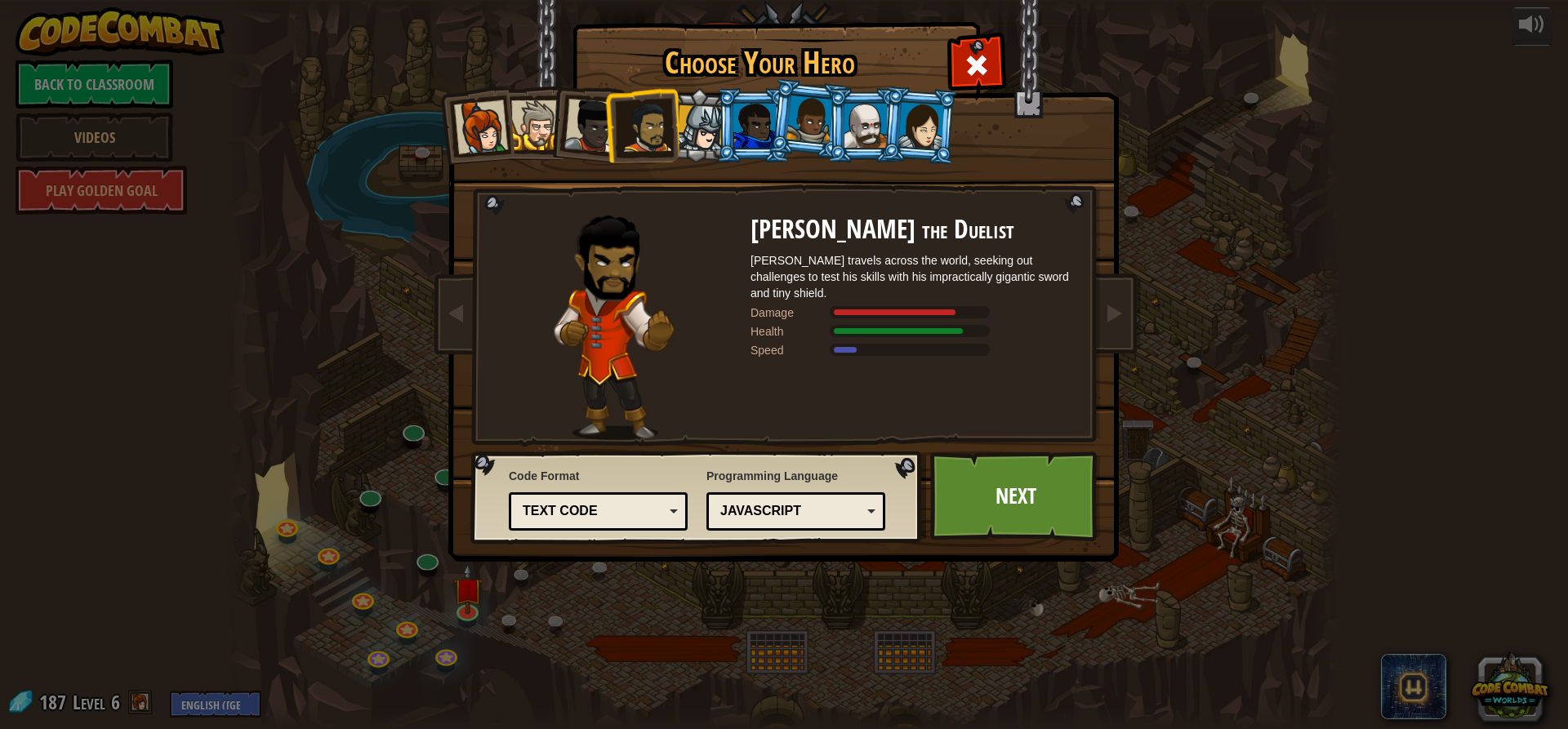
click at [808, 120] on div at bounding box center [809, 119] width 46 height 48
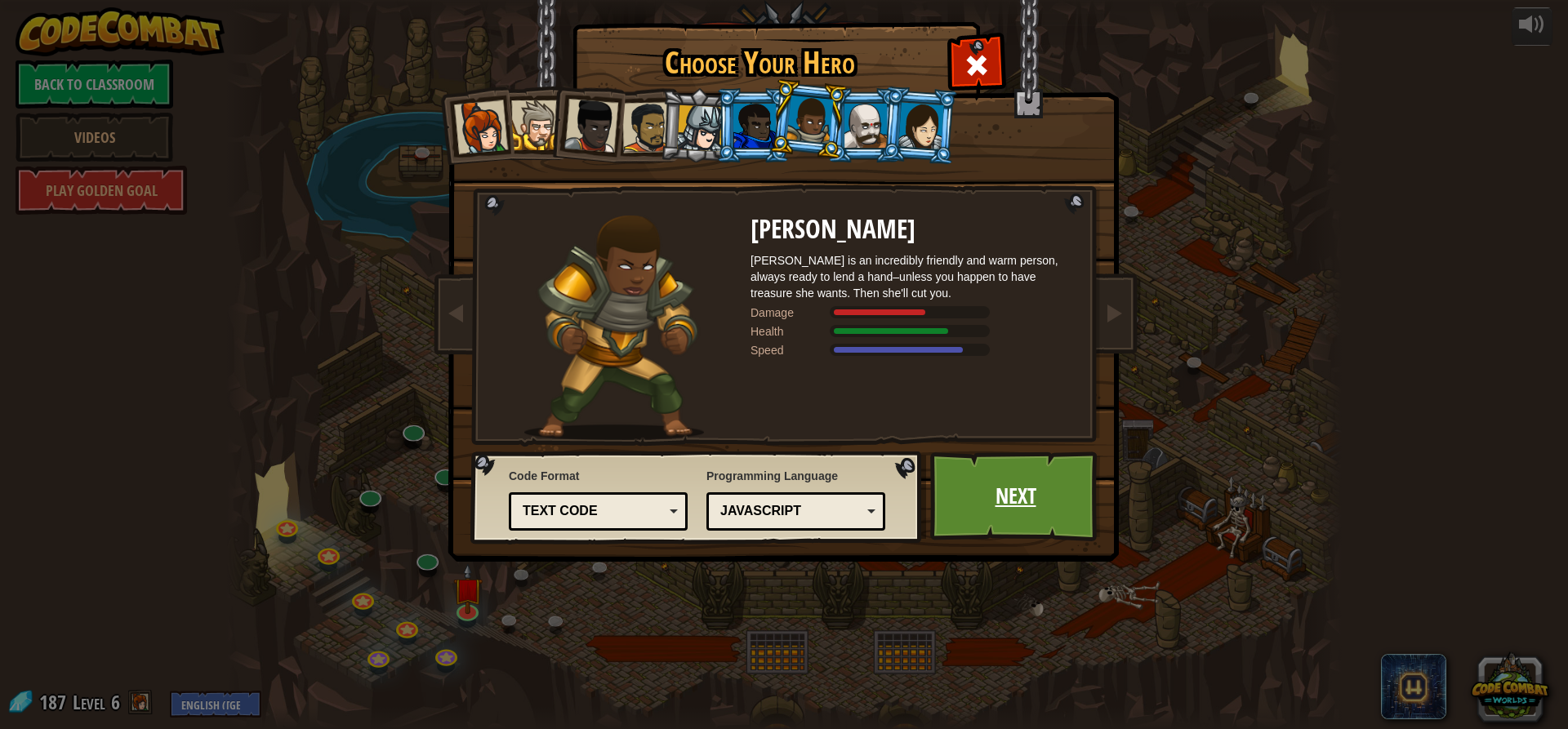
click at [1048, 505] on link "Next" at bounding box center [1015, 496] width 170 height 90
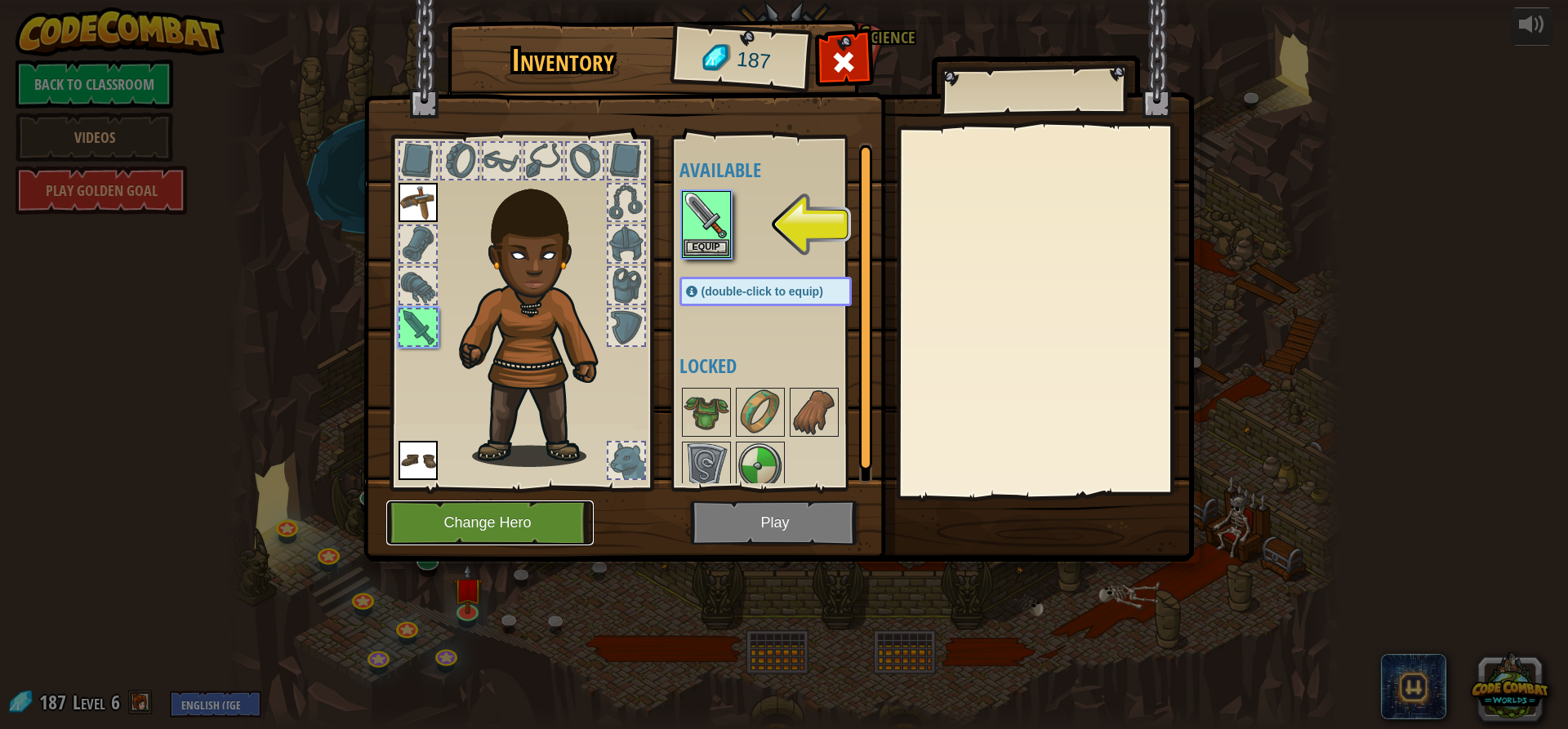
click at [494, 534] on button "Change Hero" at bounding box center [490, 523] width 207 height 45
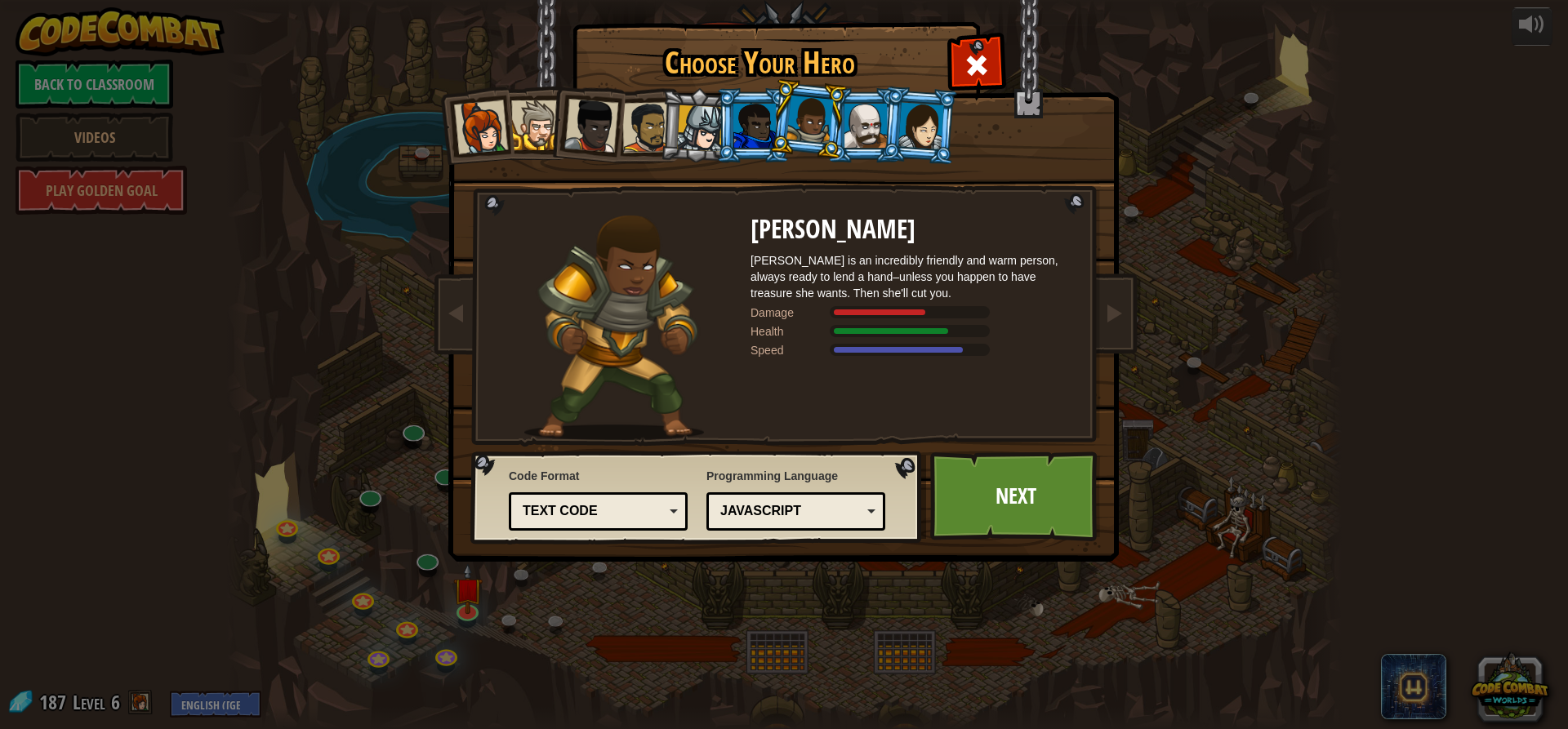
click at [760, 118] on div at bounding box center [755, 126] width 43 height 44
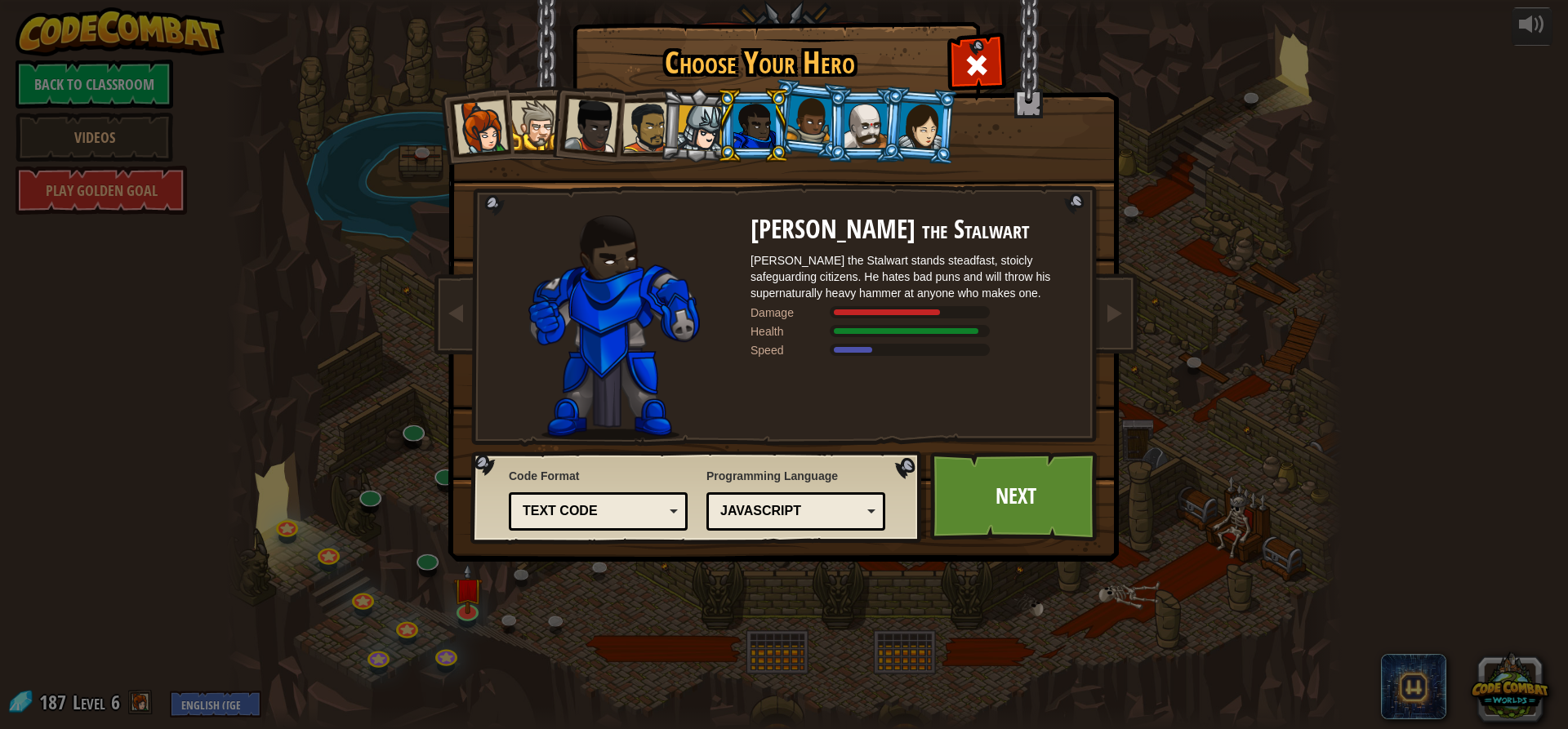
click at [1062, 546] on img at bounding box center [787, 269] width 707 height 585
click at [1037, 523] on link "Next" at bounding box center [1015, 496] width 170 height 90
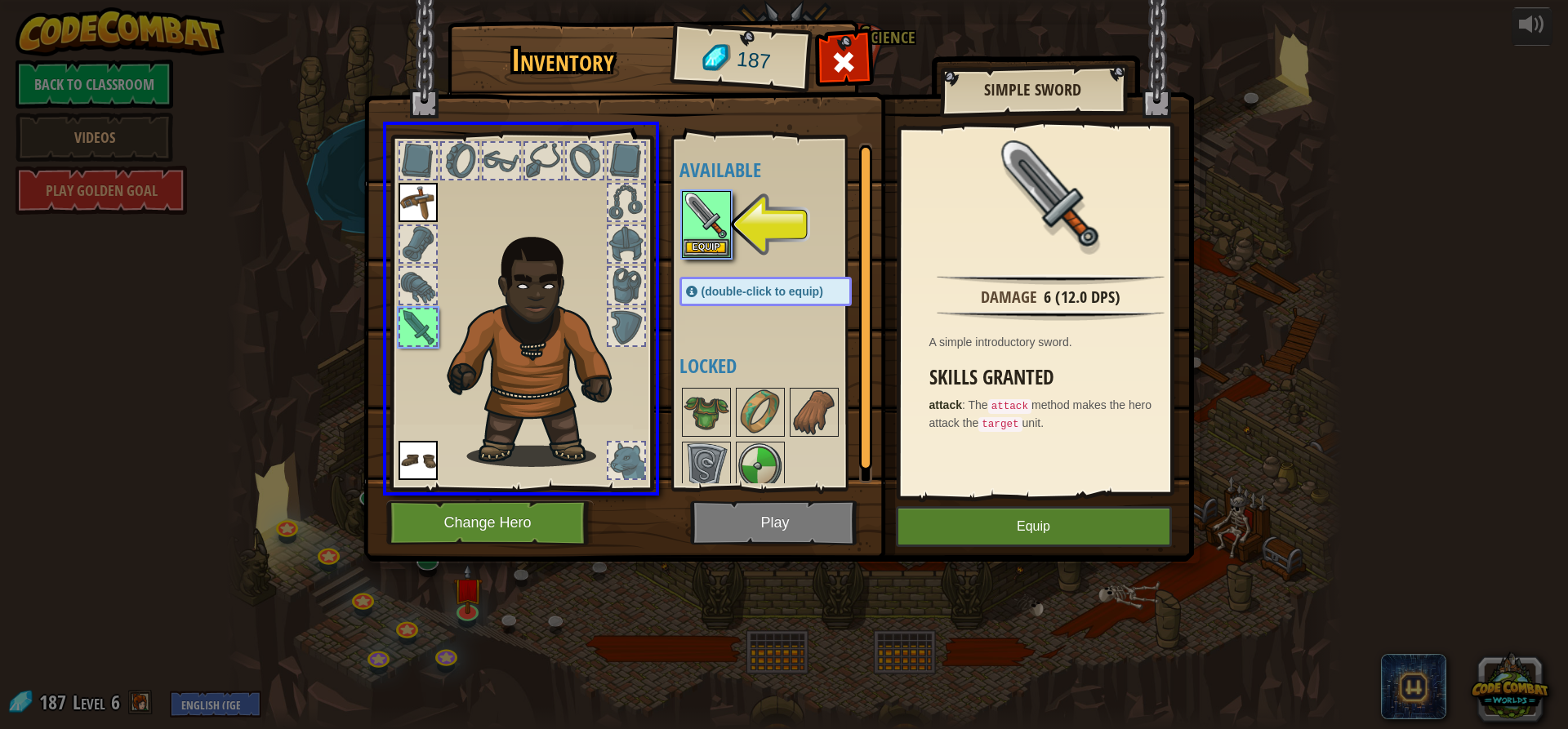
drag, startPoint x: 710, startPoint y: 233, endPoint x: 612, endPoint y: 278, distance: 107.8
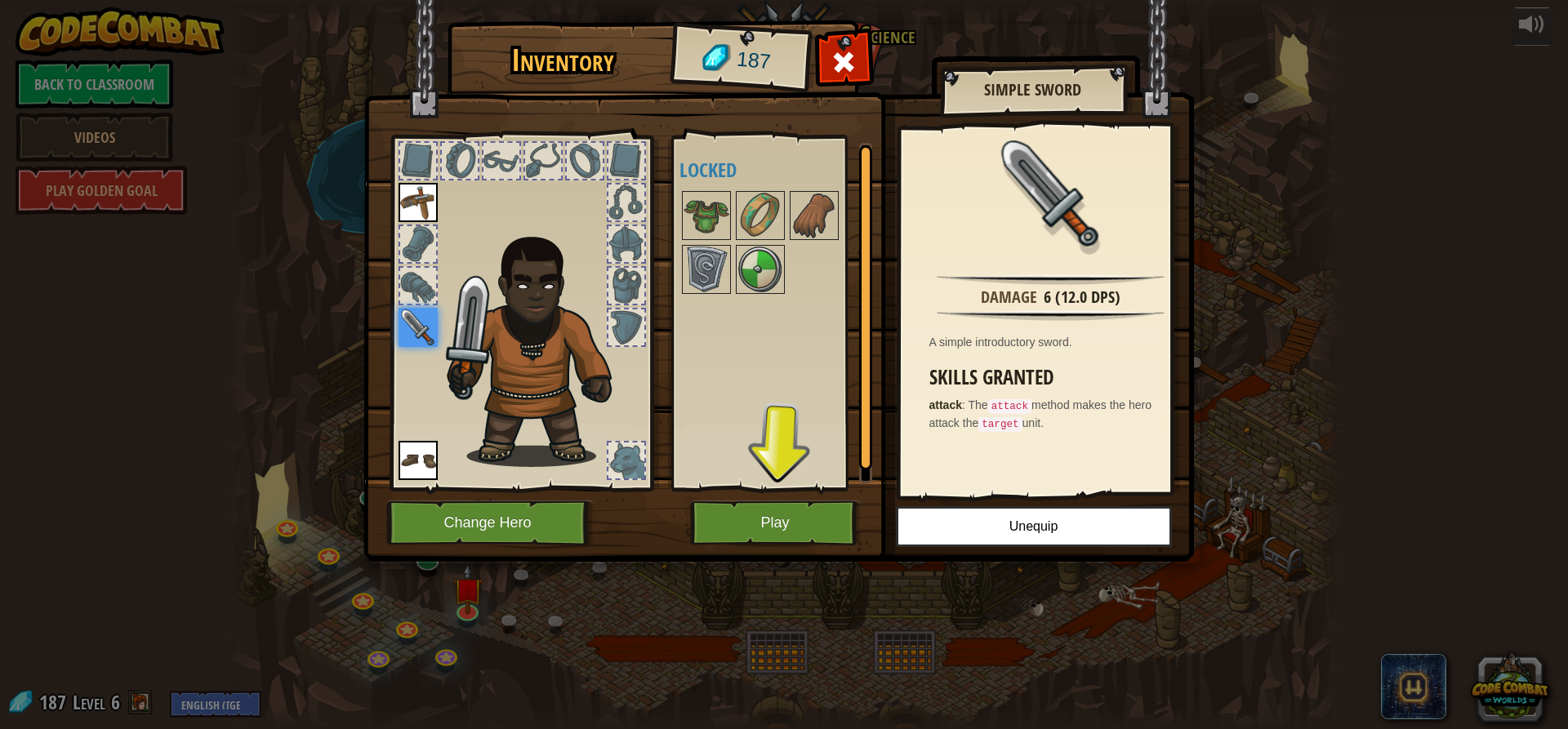
drag, startPoint x: 725, startPoint y: 493, endPoint x: 723, endPoint y: 513, distance: 20.1
click at [723, 513] on div "Inventory 187 Available Equip Equip Equip (double-click to equip) Locked Simple…" at bounding box center [784, 293] width 831 height 539
click at [722, 515] on button "Play" at bounding box center [775, 523] width 170 height 45
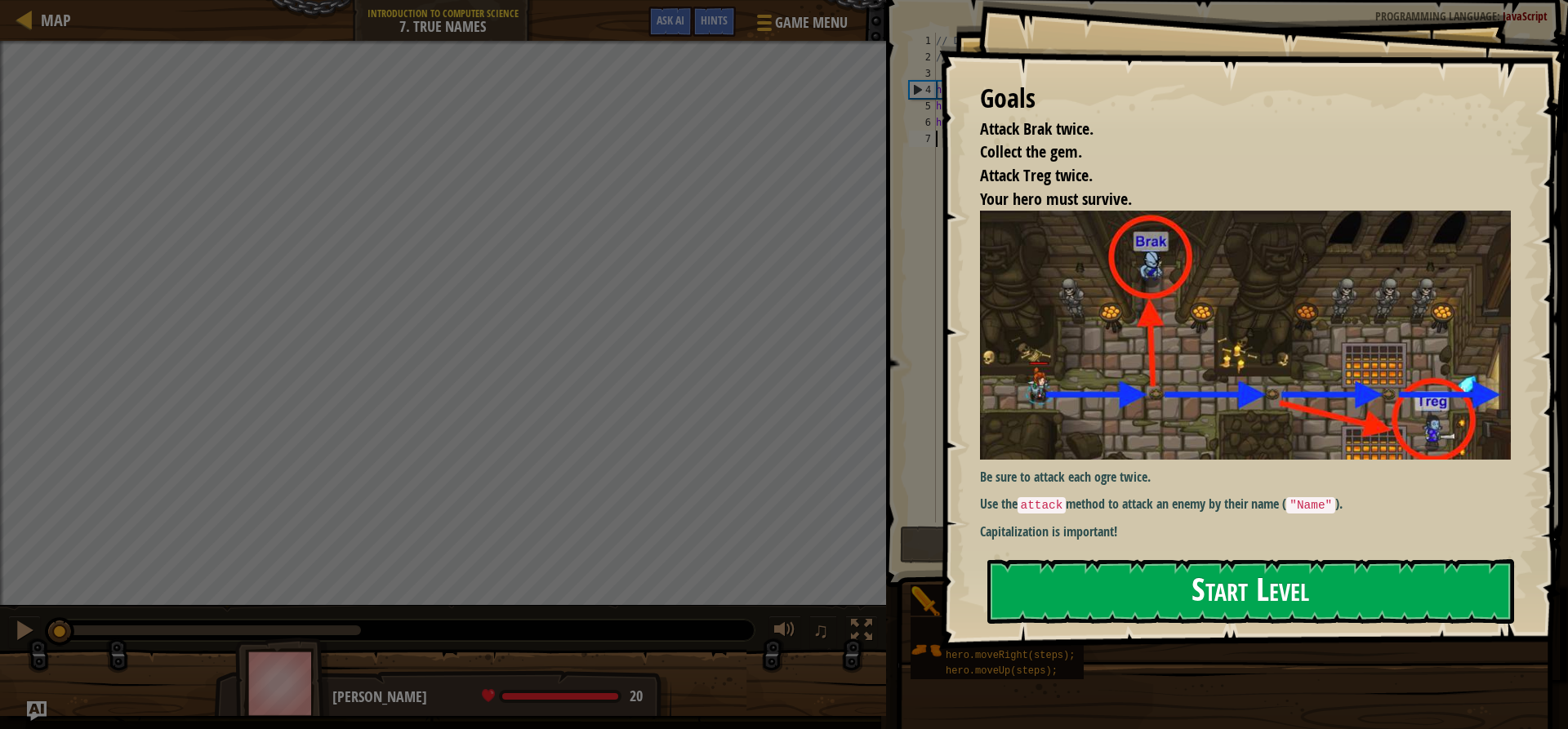
click at [1245, 615] on button "Start Level" at bounding box center [1250, 592] width 526 height 65
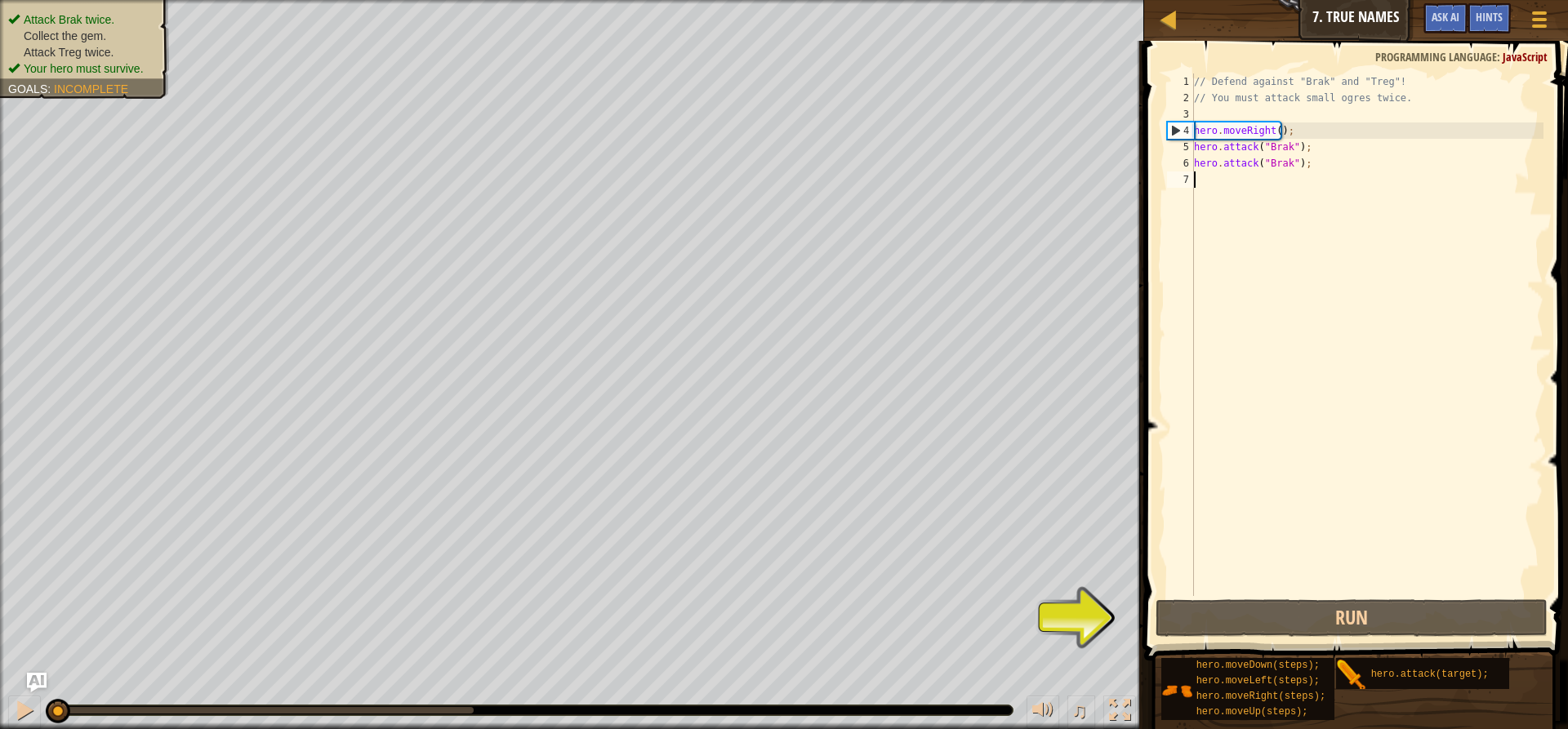
click at [1201, 179] on div "// Defend against "Brak" and "Treg"! // You must attack small ogres twice. hero…" at bounding box center [1366, 351] width 352 height 555
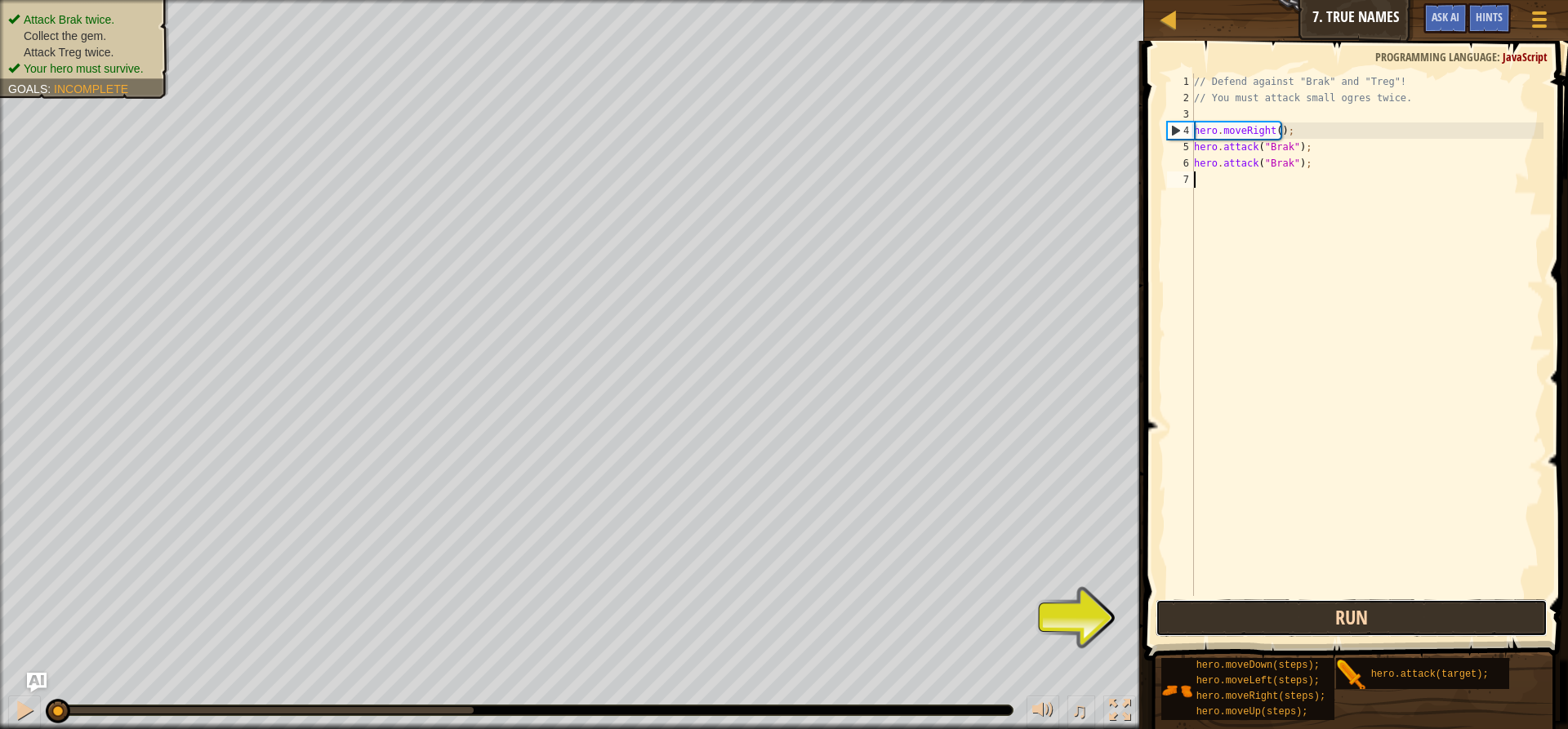
click at [1236, 631] on button "Run" at bounding box center [1352, 618] width 392 height 38
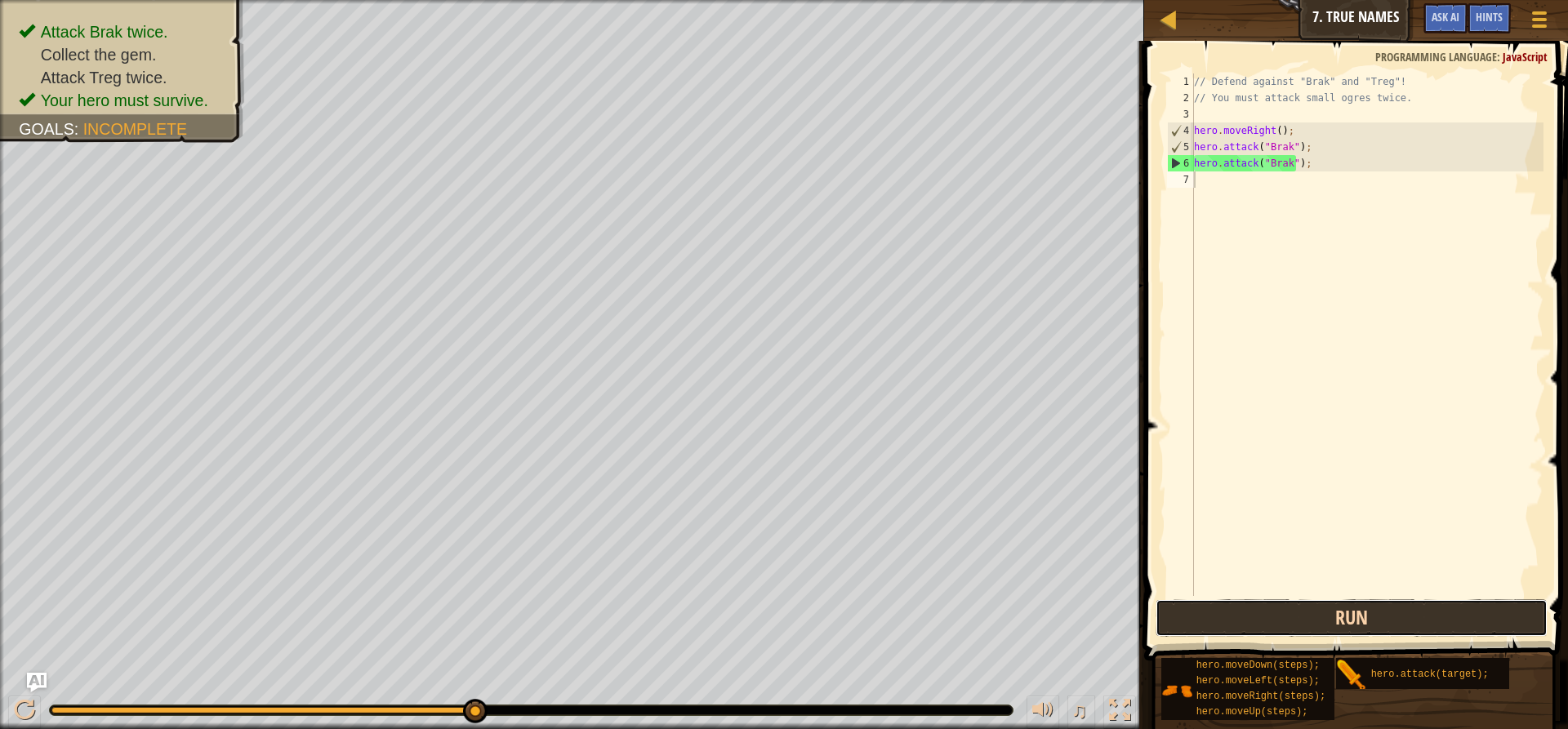
click at [1260, 620] on button "Run" at bounding box center [1352, 618] width 392 height 38
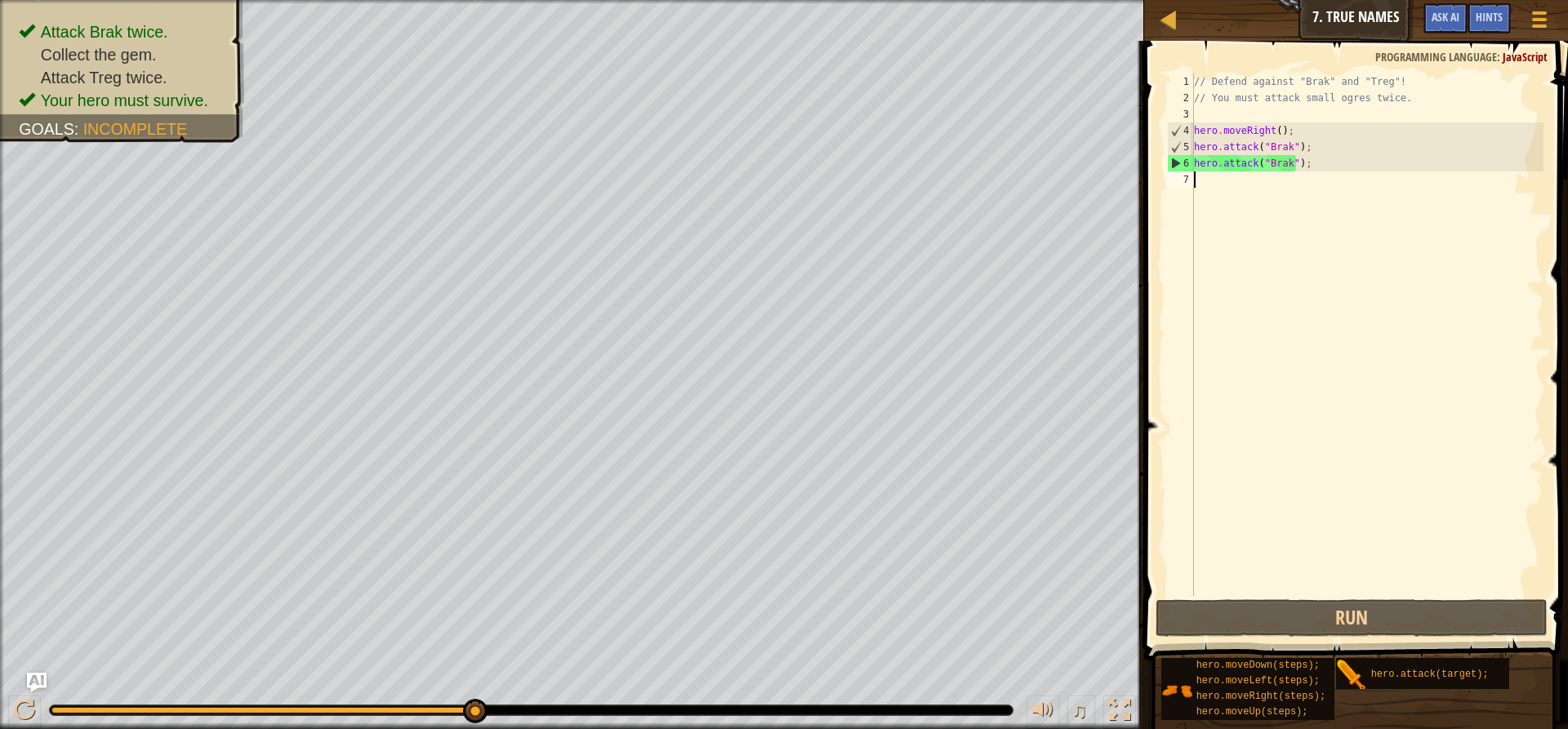
type textarea "h"
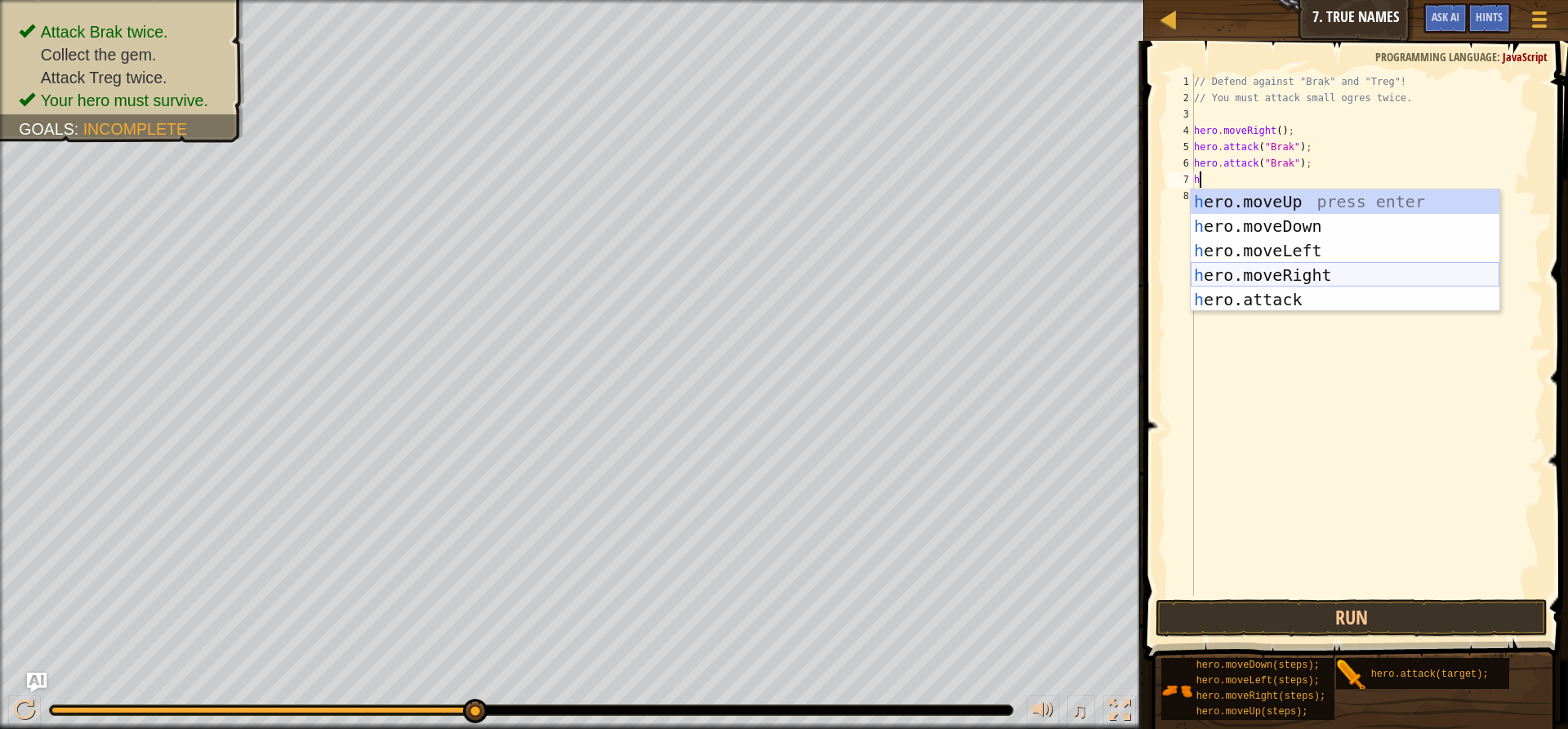
click at [1339, 268] on div "h ero.moveUp press enter h ero.moveDown press enter h ero.moveLeft press enter …" at bounding box center [1345, 275] width 309 height 171
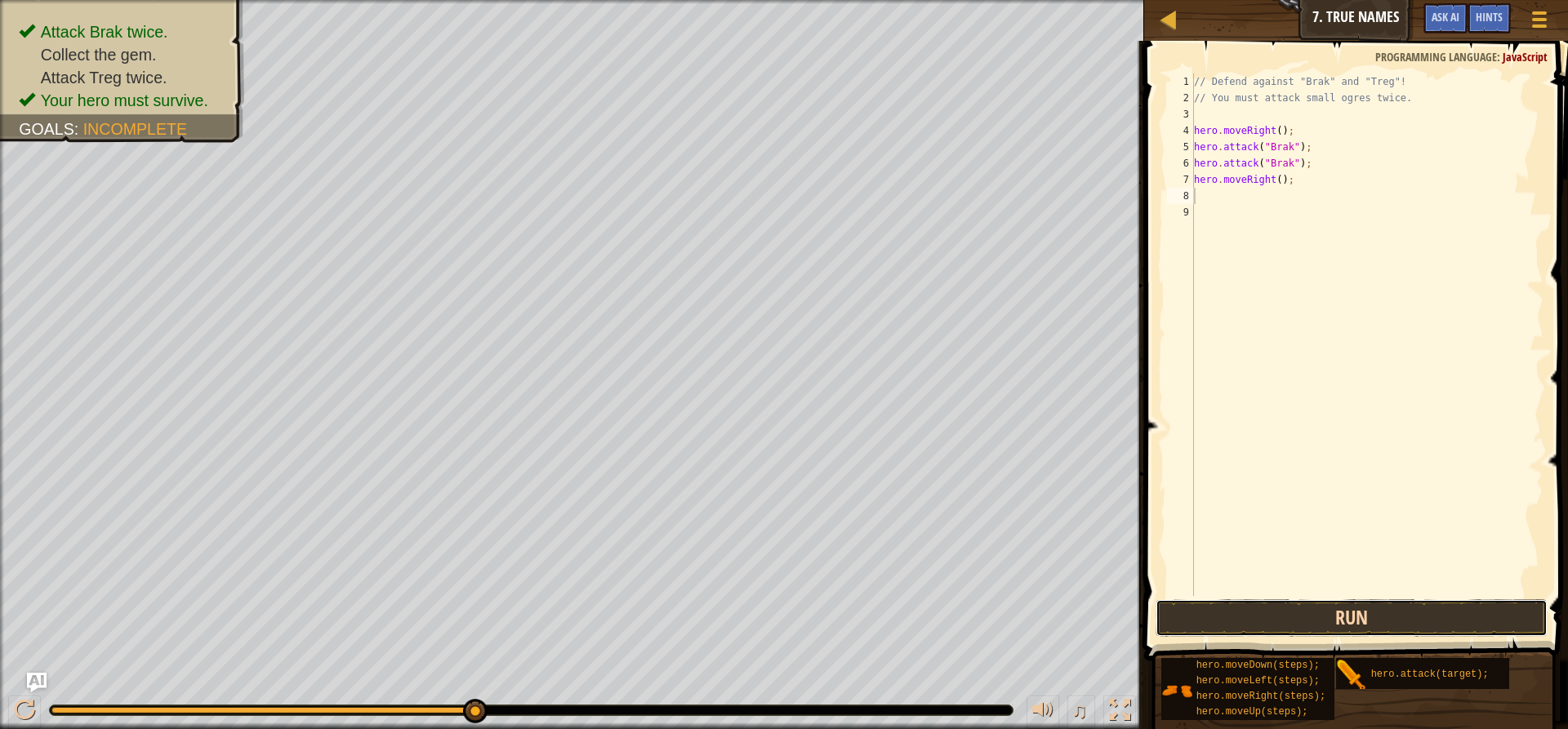
click at [1228, 604] on button "Run" at bounding box center [1352, 618] width 392 height 38
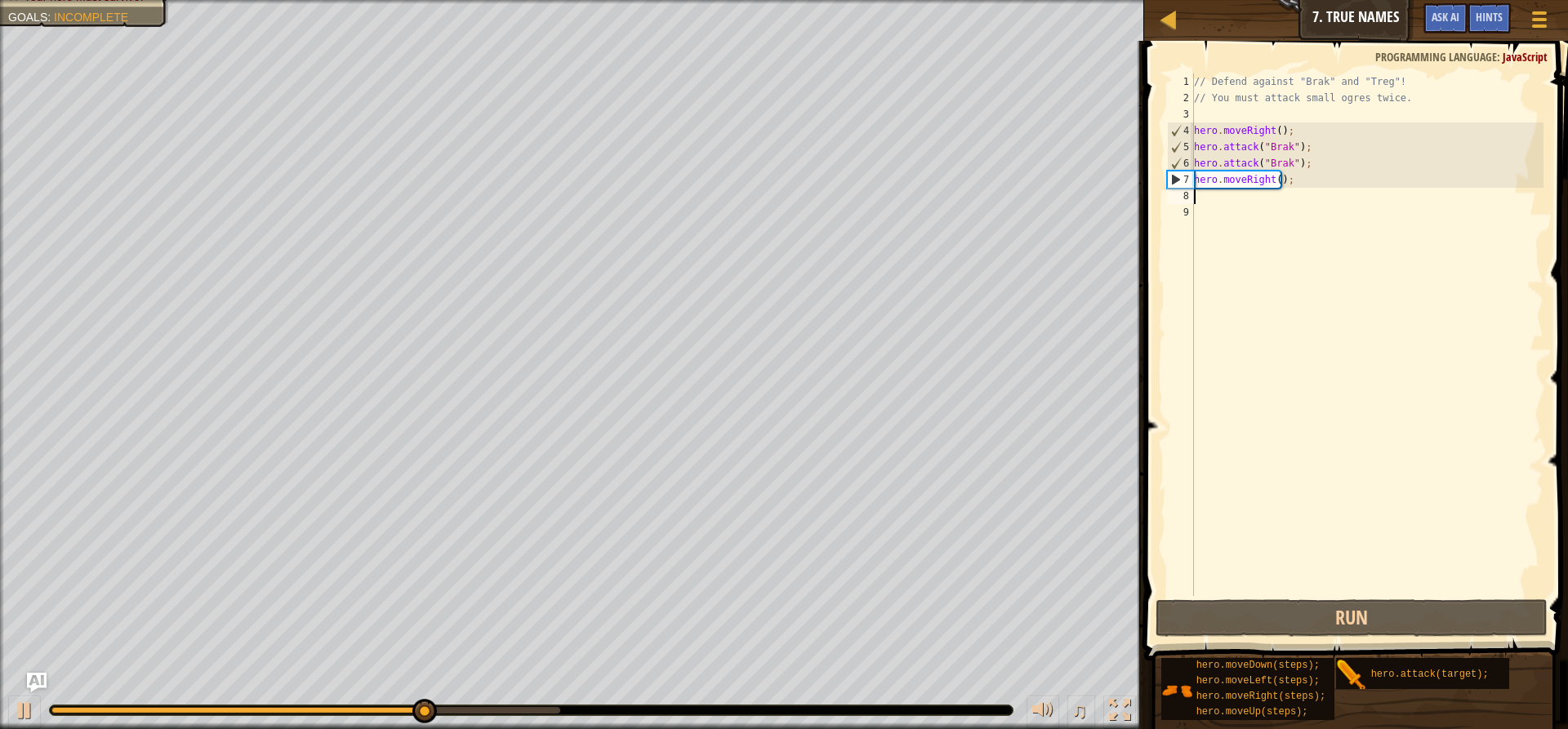
click at [1198, 193] on div "// Defend against "Brak" and "Treg"! // You must attack small ogres twice. hero…" at bounding box center [1366, 351] width 352 height 555
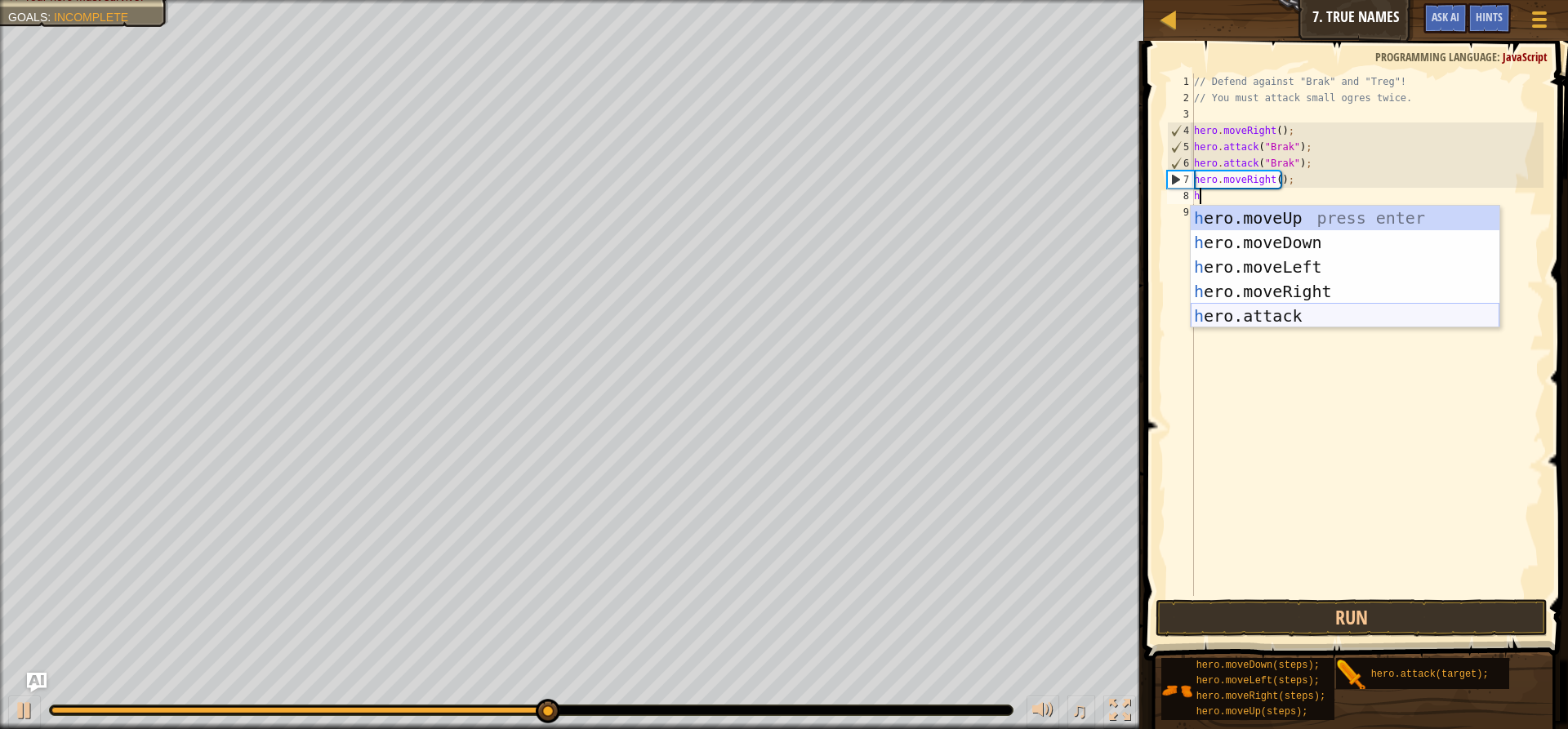
click at [1247, 312] on div "h ero.moveUp press enter h ero.moveDown press enter h ero.moveLeft press enter …" at bounding box center [1345, 290] width 309 height 171
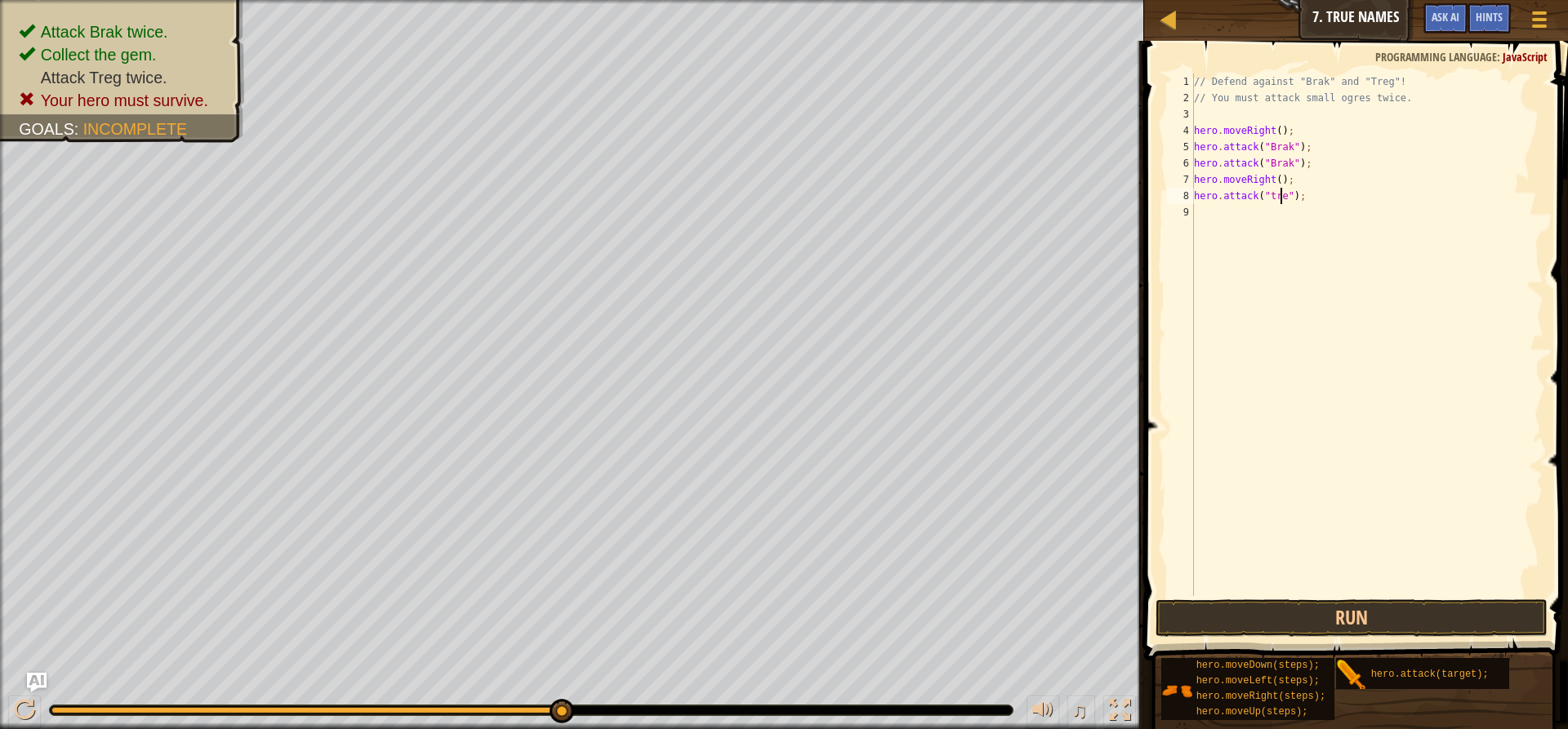
scroll to position [7, 7]
drag, startPoint x: 1250, startPoint y: 615, endPoint x: 1277, endPoint y: 590, distance: 36.8
click at [1250, 614] on button "Run" at bounding box center [1352, 618] width 392 height 38
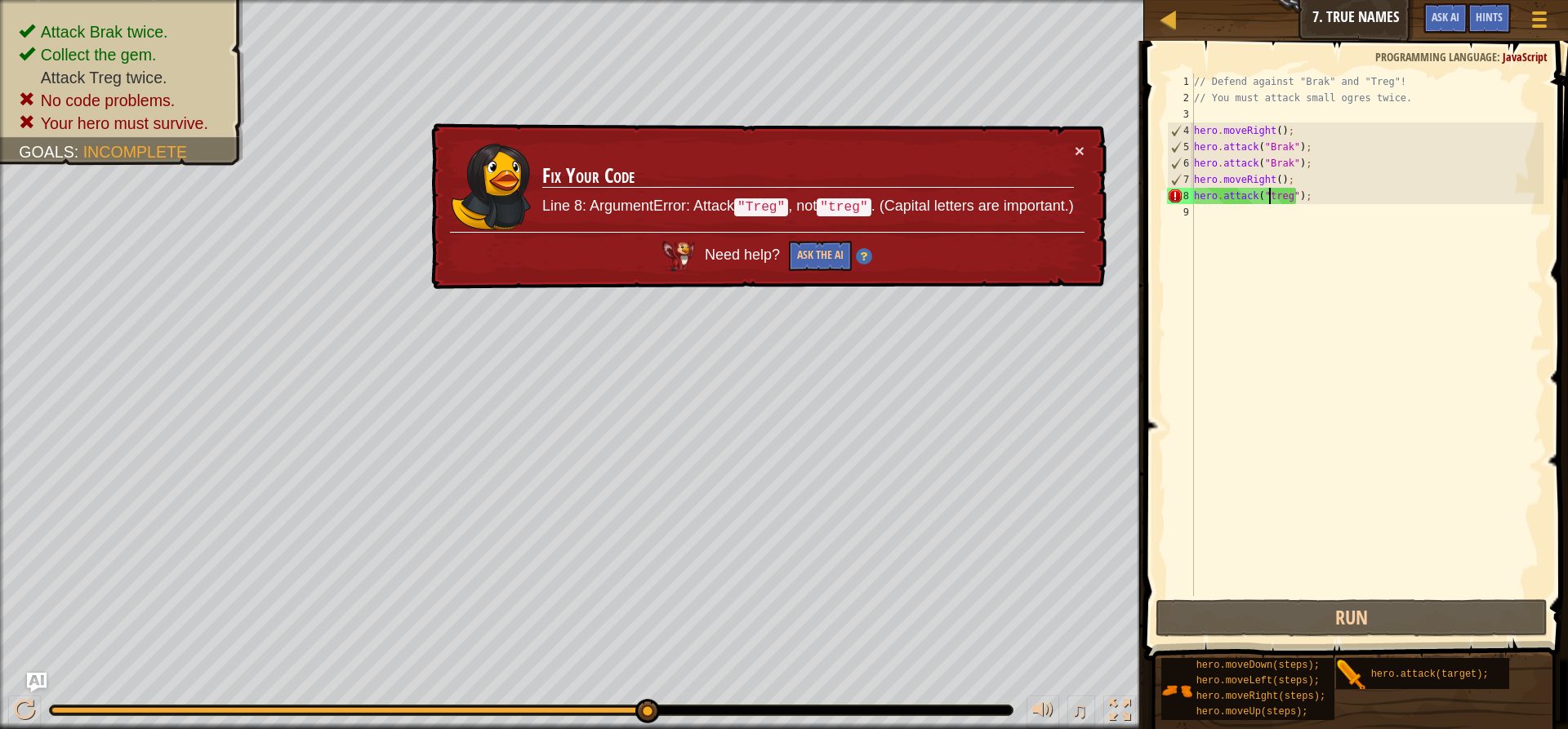
click at [1266, 198] on div "// Defend against "Brak" and "Treg"! // You must attack small ogres twice. hero…" at bounding box center [1366, 351] width 352 height 555
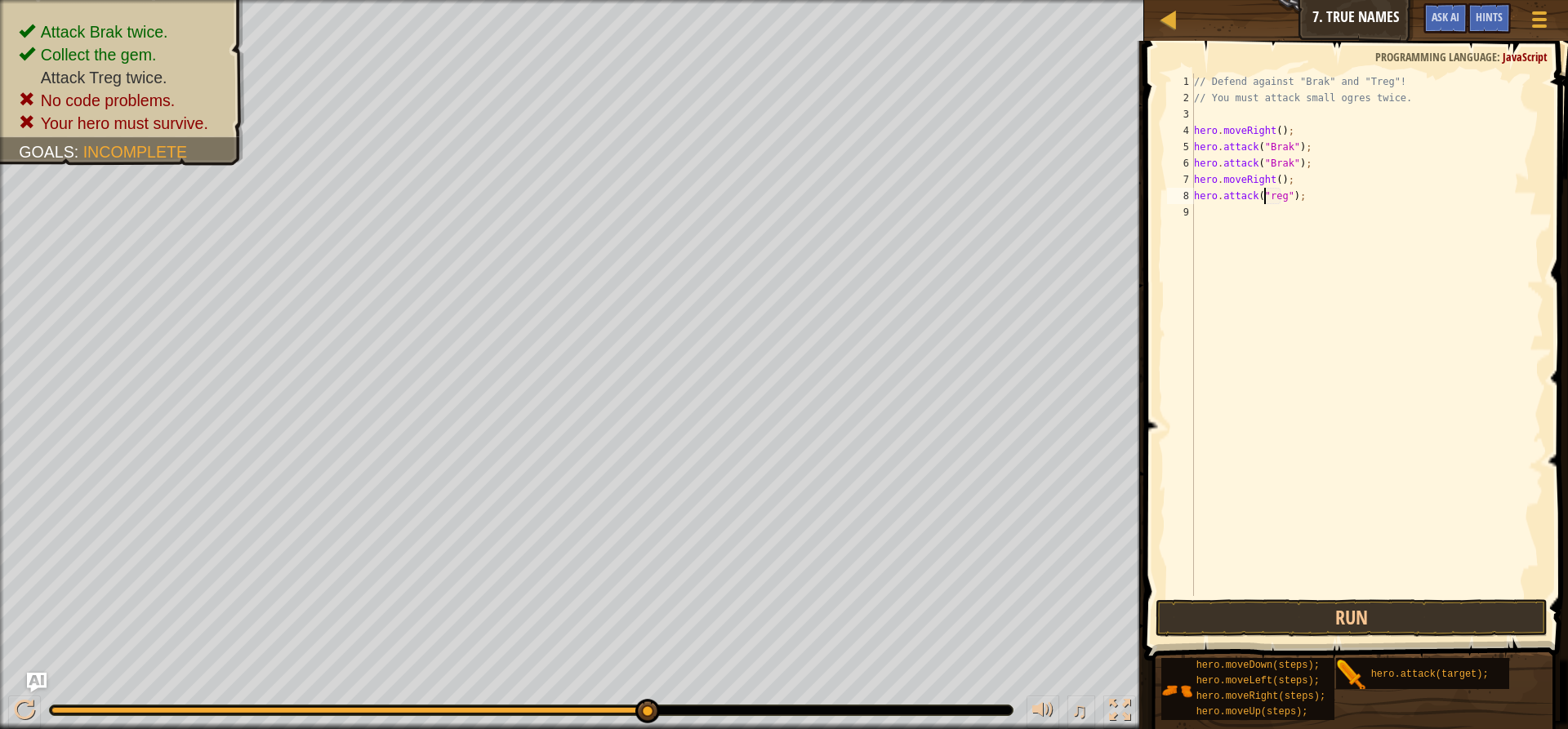
scroll to position [7, 6]
type textarea "hero.attack("Treg");"
click at [1316, 620] on button "Run" at bounding box center [1352, 618] width 392 height 38
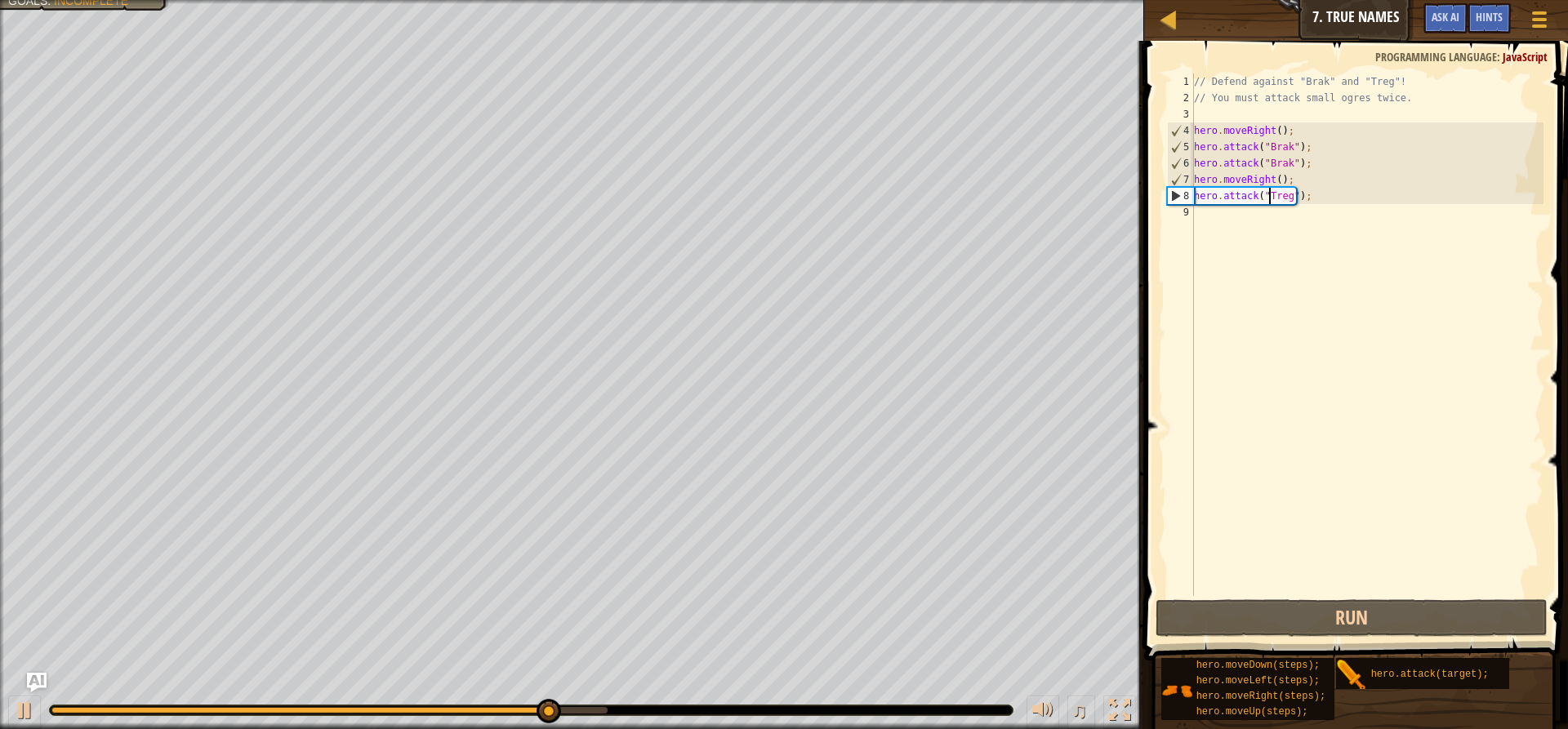
click at [1195, 213] on div "// Defend against "Brak" and "Treg"! // You must attack small ogres twice. hero…" at bounding box center [1366, 351] width 352 height 555
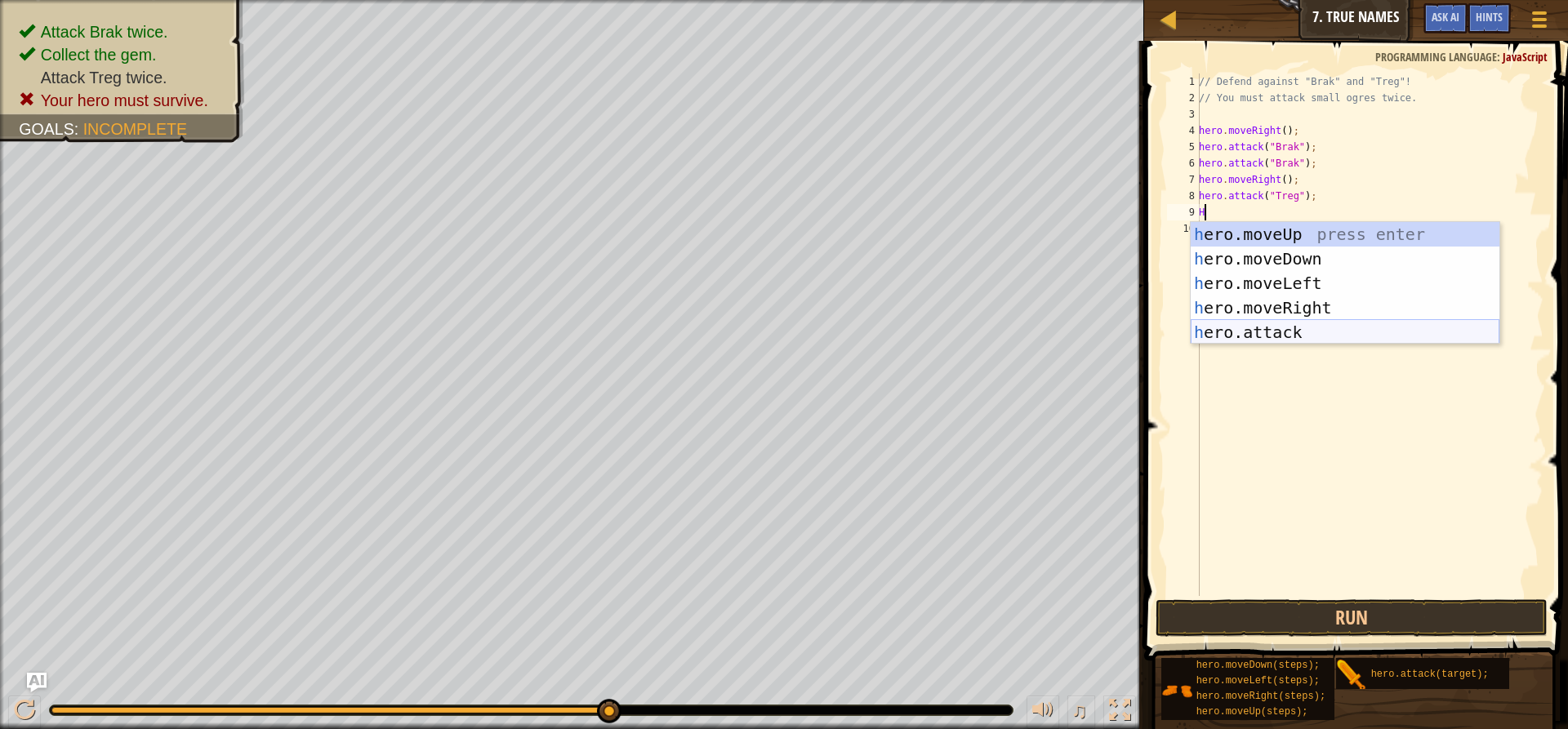
type textarea "H"
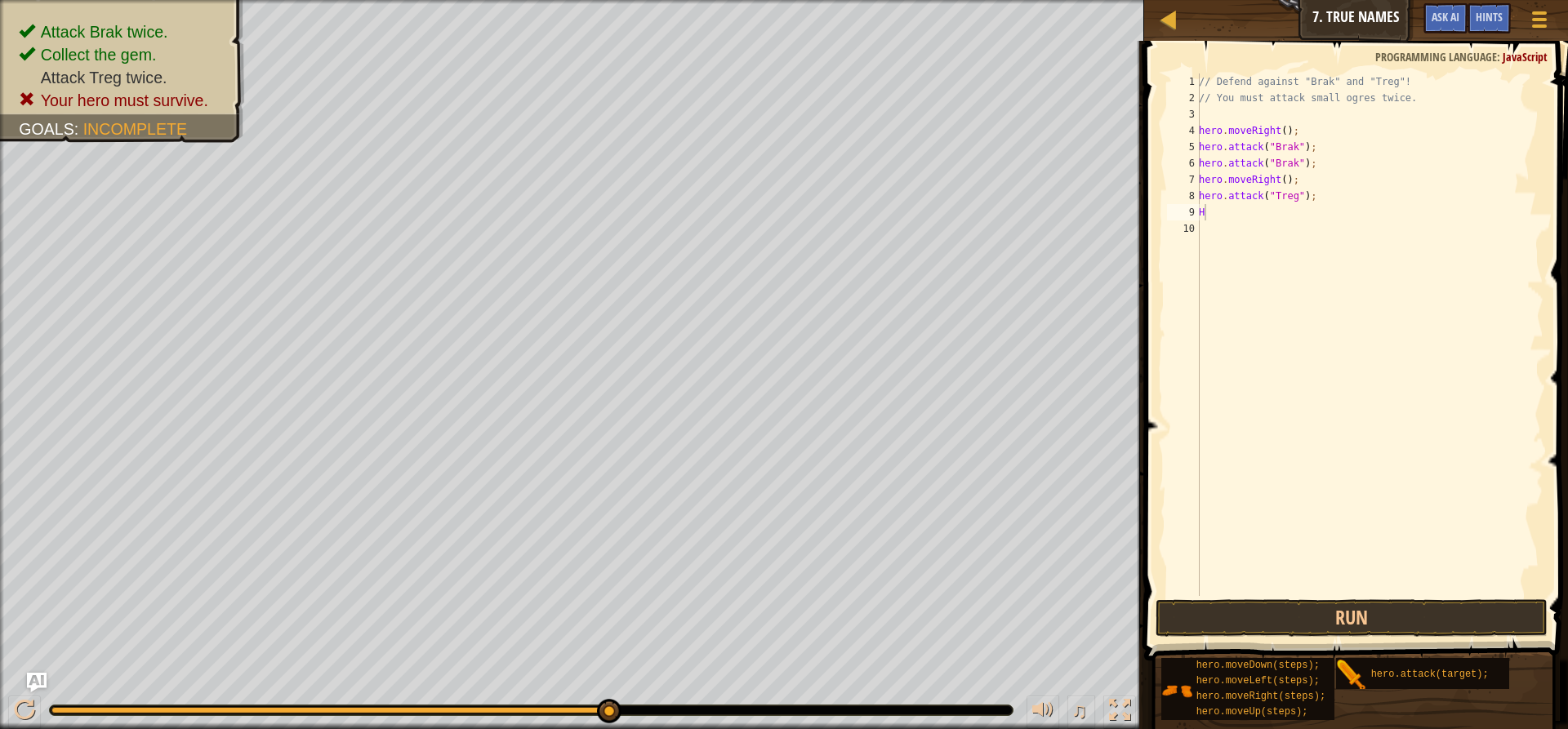
click at [1236, 0] on body "Map Introduction to Computer Science 7. True Names Game Menu Done Hints Ask AI …" at bounding box center [784, 0] width 1568 height 0
click at [1210, 214] on div "// Defend against "Brak" and "Treg"! // You must attack small ogres twice. hero…" at bounding box center [1369, 351] width 348 height 555
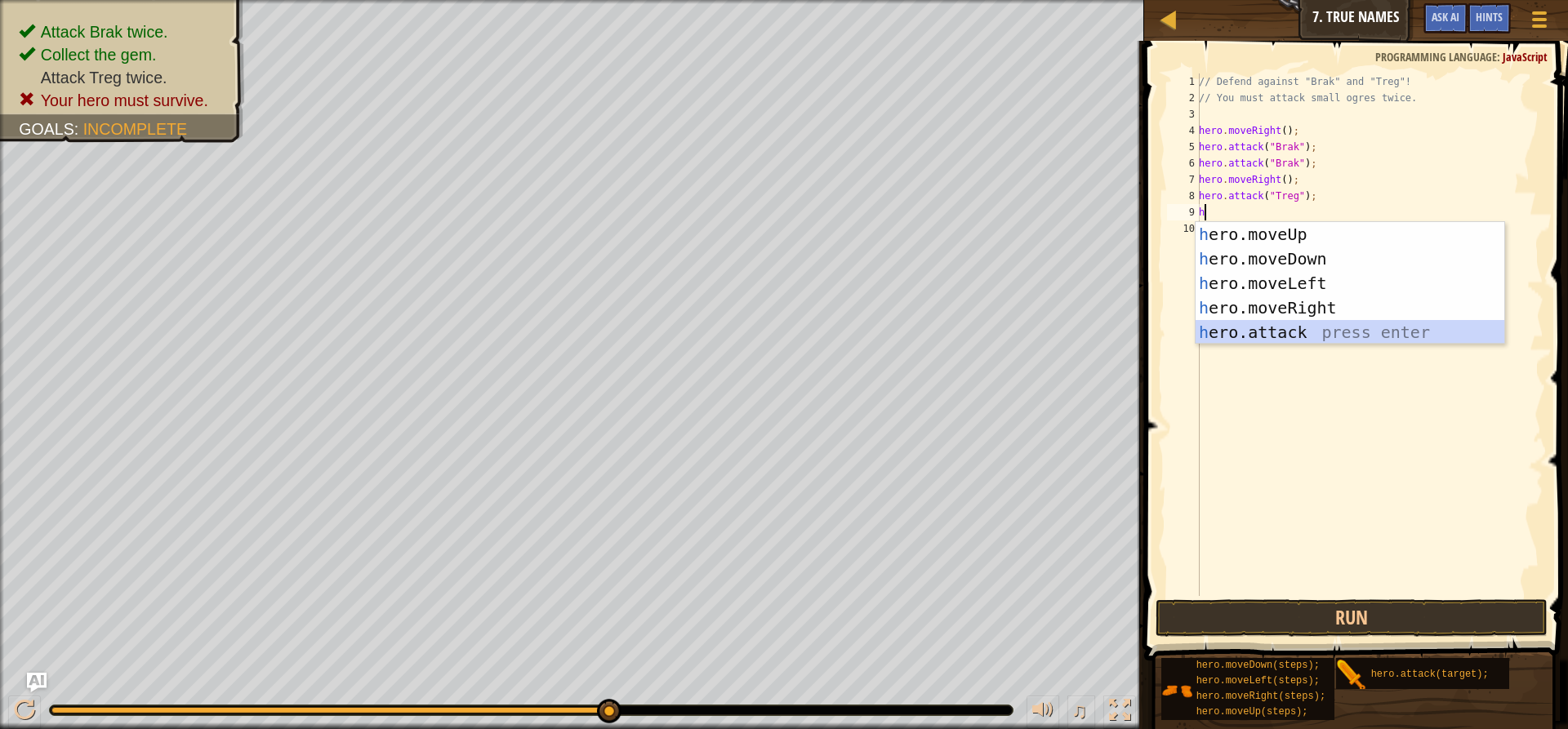
click at [1307, 326] on div "h ero.moveUp press enter h ero.moveDown press enter h ero.moveLeft press enter …" at bounding box center [1350, 307] width 309 height 171
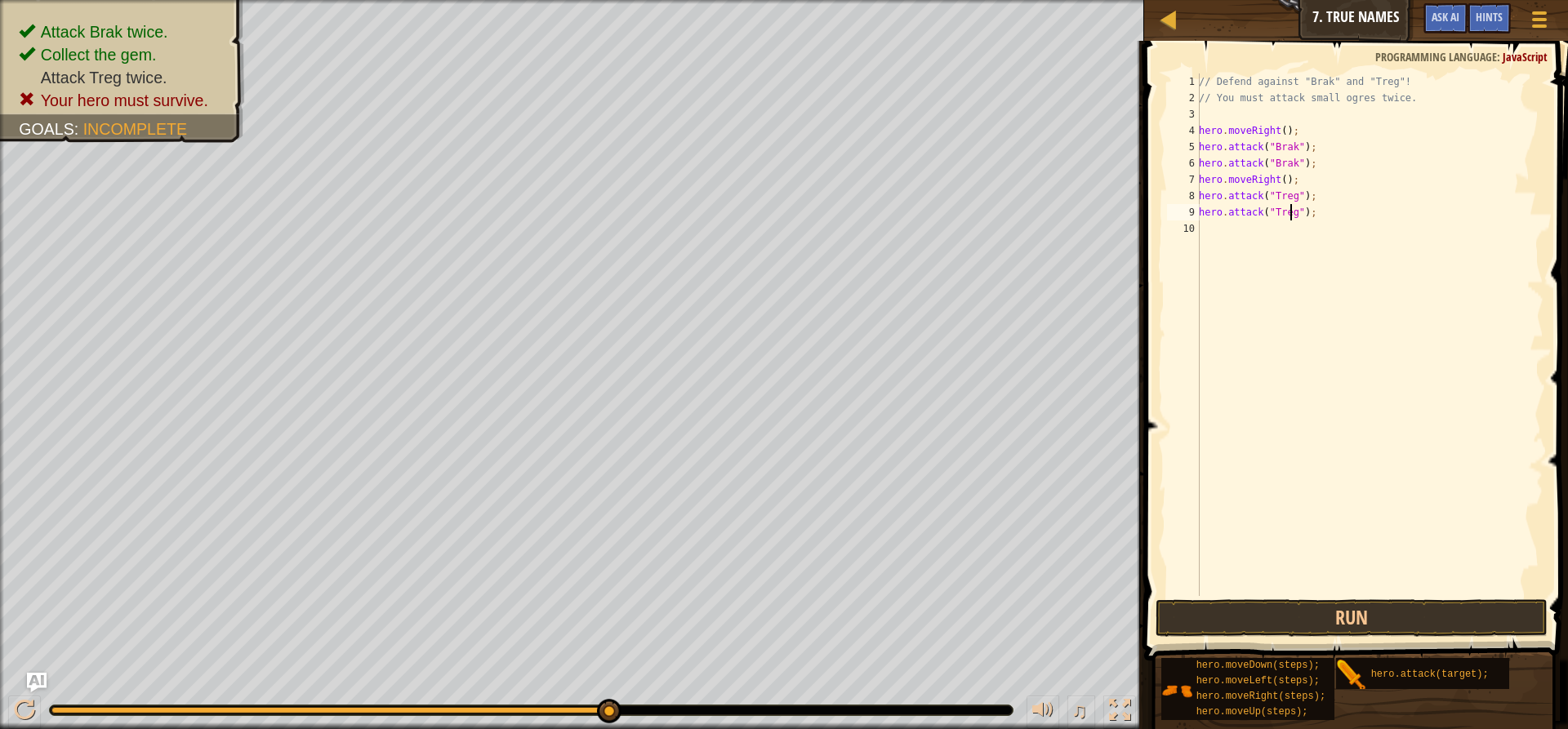
scroll to position [7, 7]
type textarea "hero.attack("Treg");"
click at [1410, 605] on button "Run" at bounding box center [1352, 618] width 392 height 38
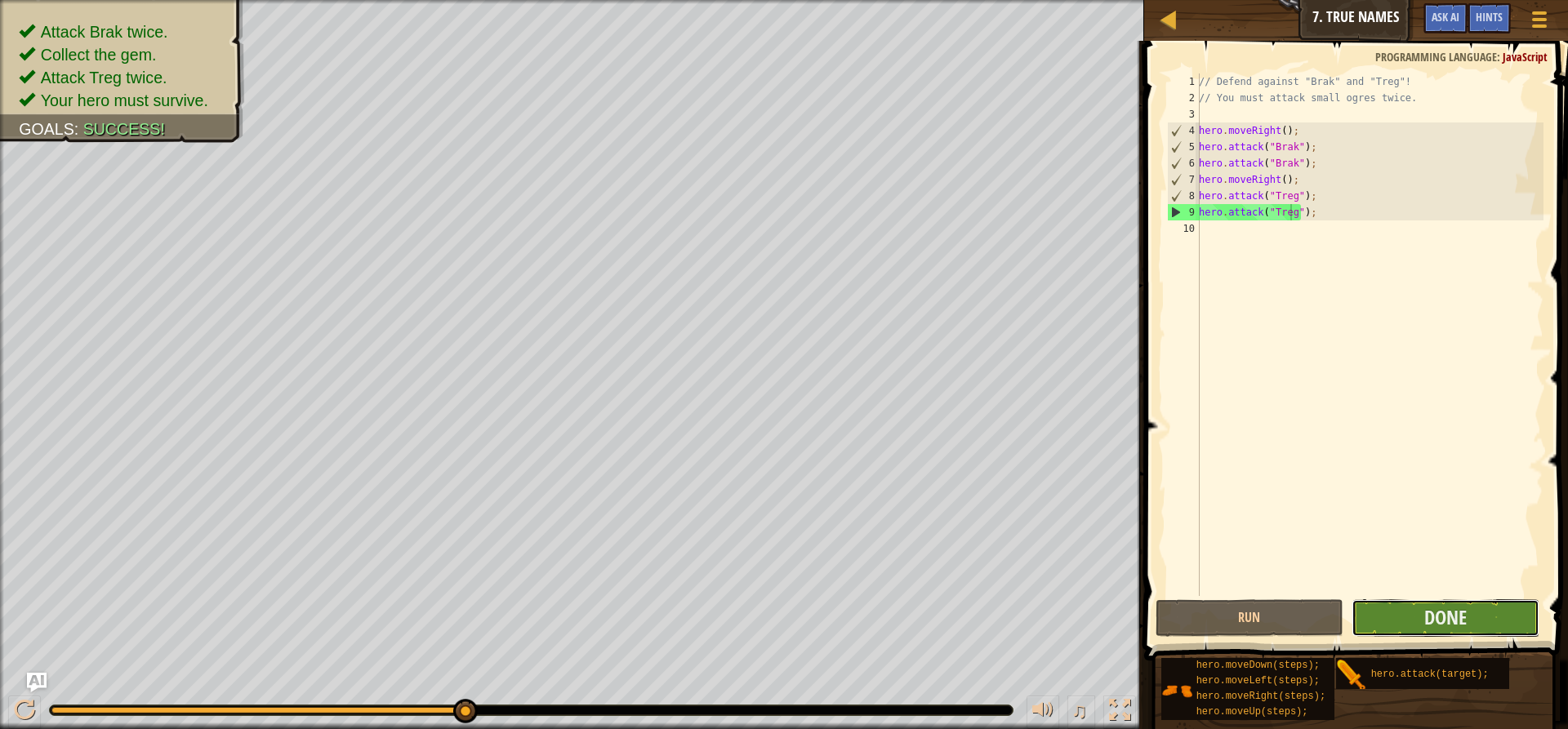
click at [1408, 624] on button "Done" at bounding box center [1445, 618] width 188 height 38
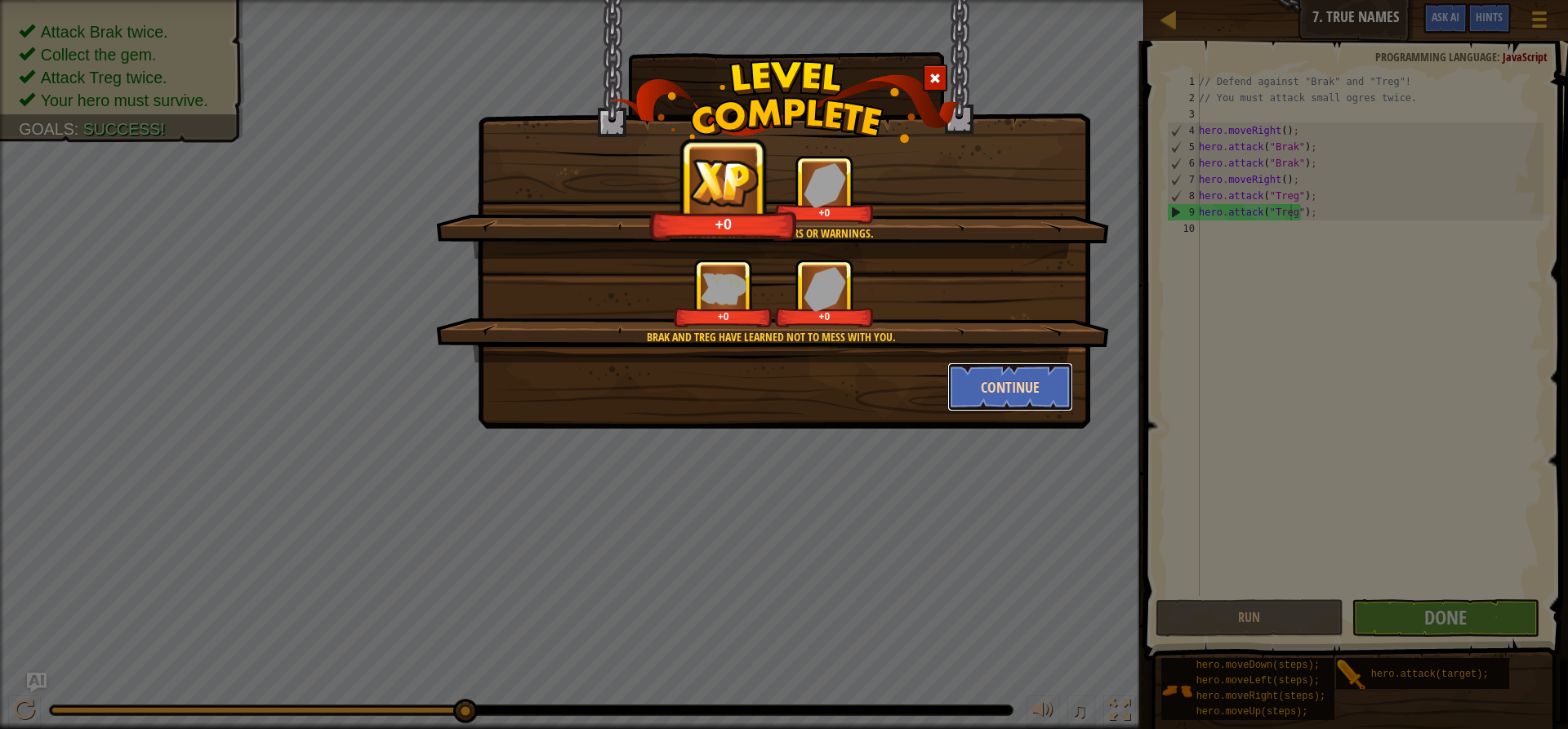
click at [1038, 393] on button "Continue" at bounding box center [1010, 387] width 127 height 49
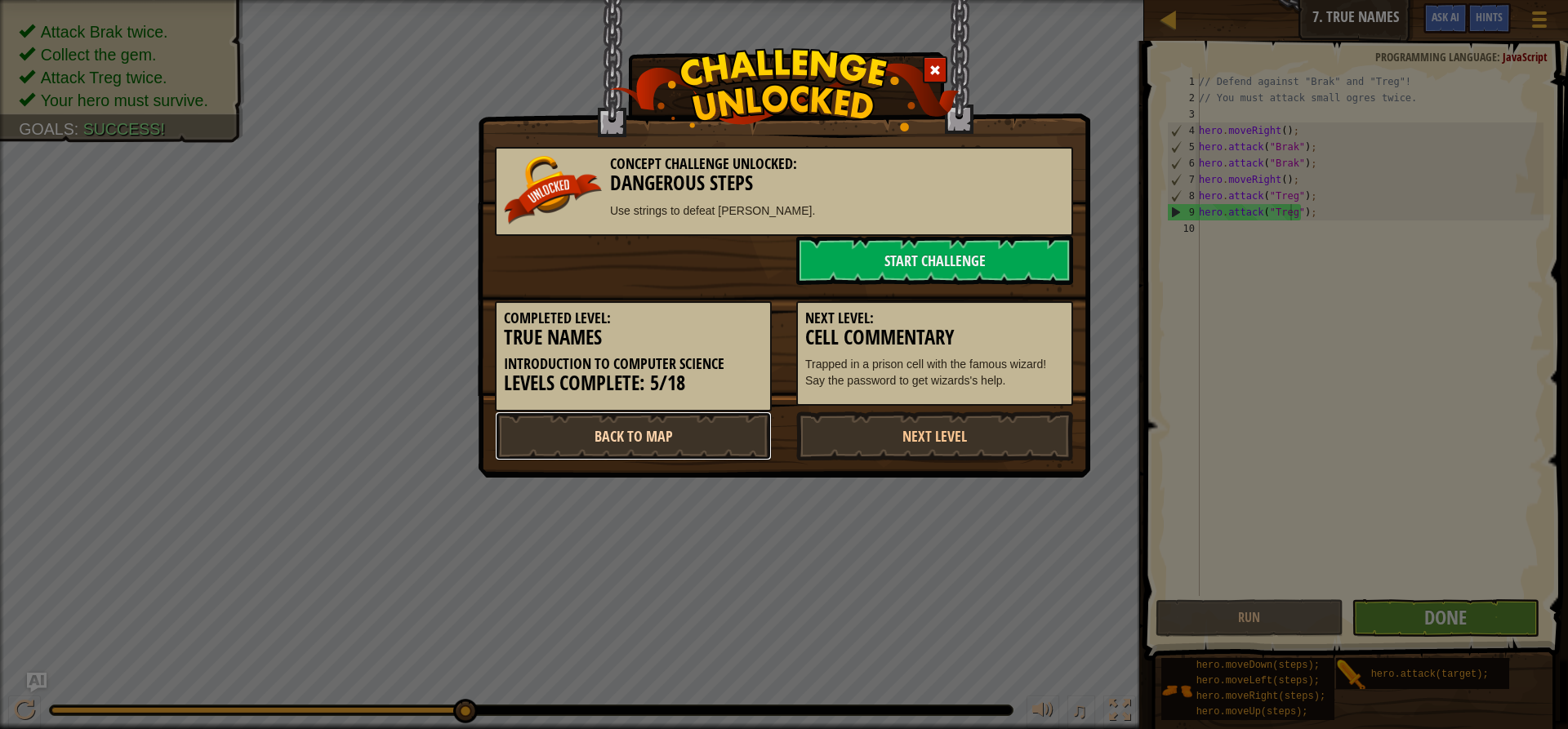
click at [718, 438] on link "Back to Map" at bounding box center [633, 436] width 277 height 49
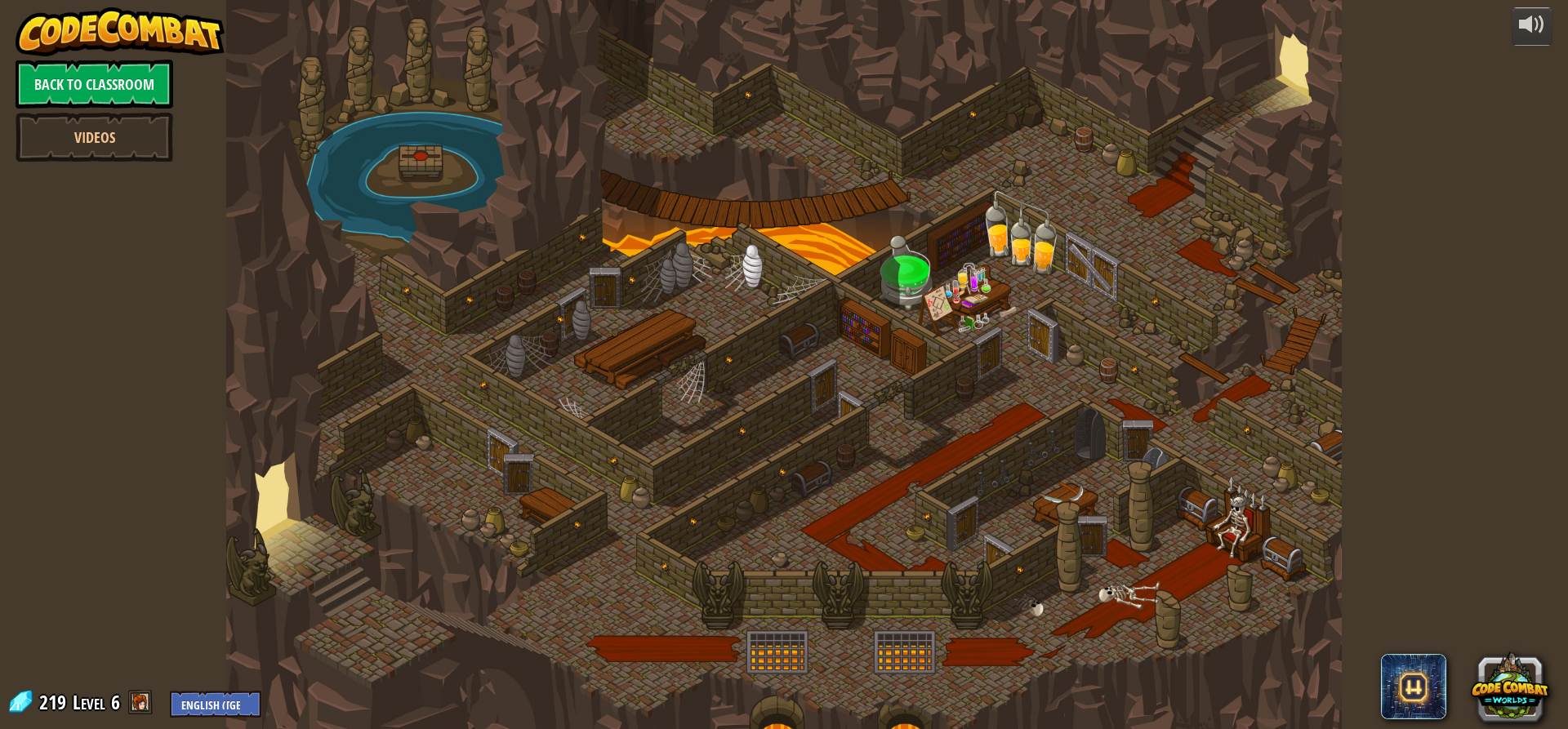
click at [441, 401] on div at bounding box center [784, 364] width 1116 height 729
drag, startPoint x: 623, startPoint y: 351, endPoint x: 668, endPoint y: 344, distance: 45.5
click at [648, 351] on div at bounding box center [784, 364] width 1116 height 729
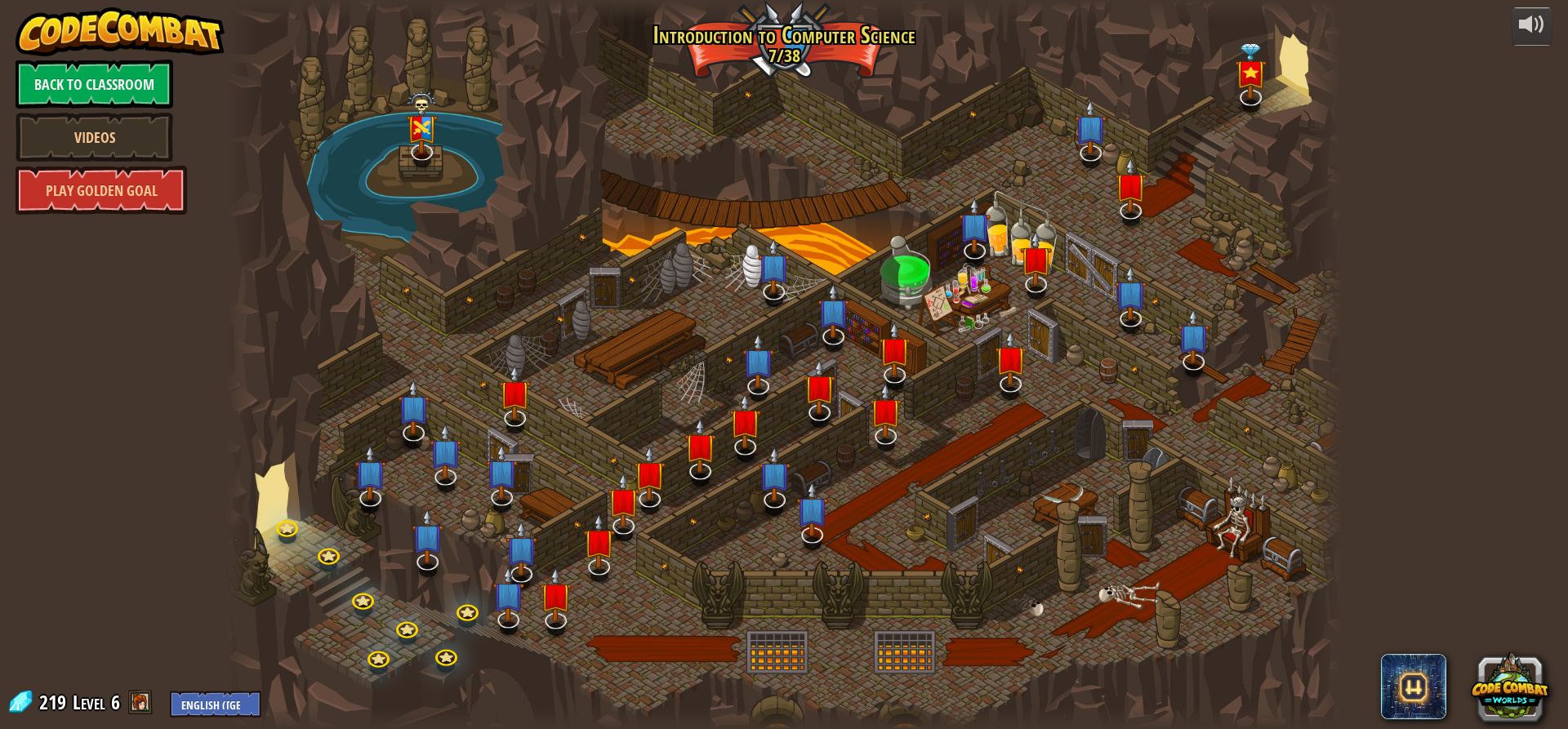
click at [662, 345] on div at bounding box center [784, 364] width 1116 height 729
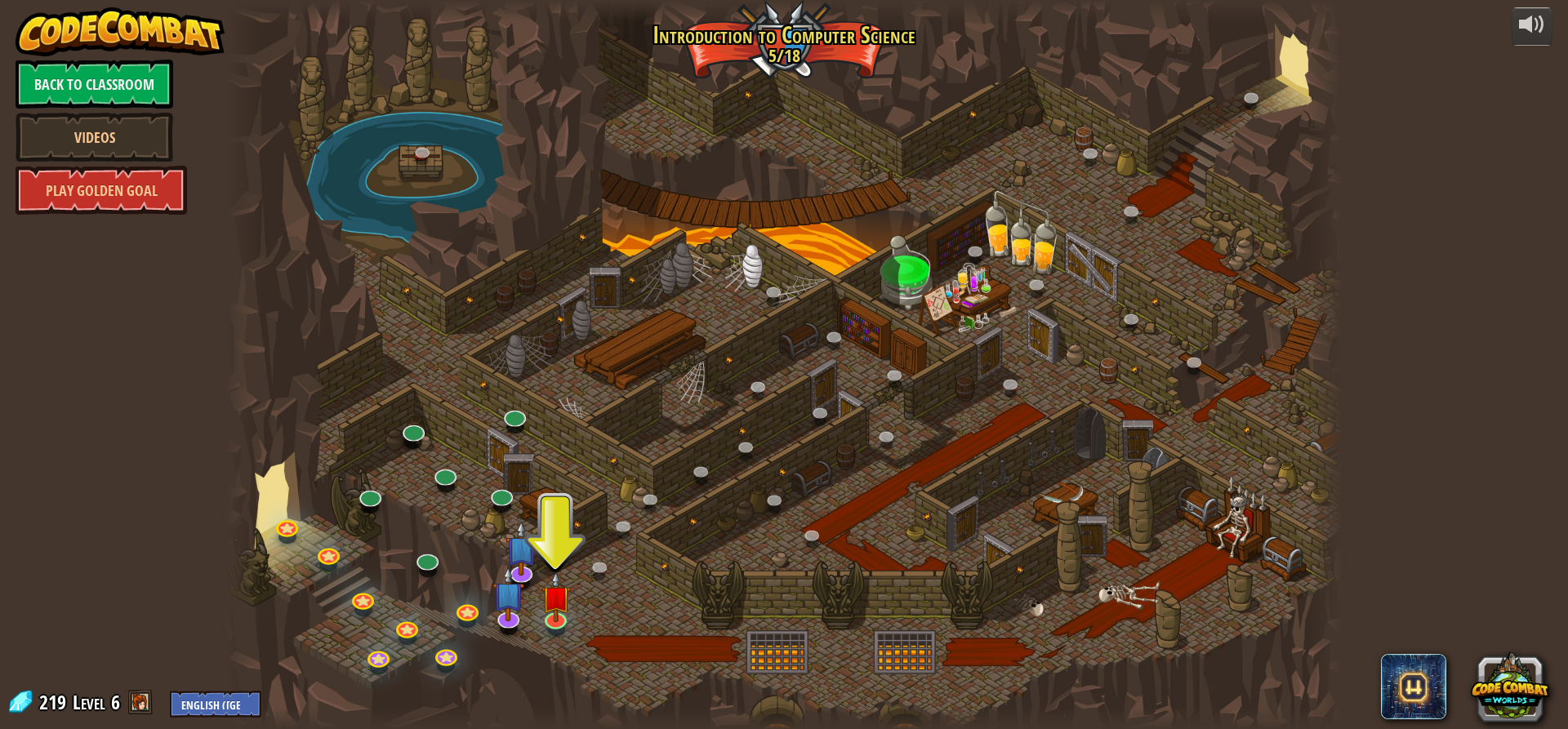
click at [658, 346] on div at bounding box center [784, 364] width 1116 height 729
click at [654, 351] on div at bounding box center [784, 364] width 1116 height 729
drag, startPoint x: 824, startPoint y: 442, endPoint x: 811, endPoint y: 431, distance: 17.0
click at [816, 435] on div at bounding box center [784, 364] width 1116 height 729
drag, startPoint x: 758, startPoint y: 405, endPoint x: 741, endPoint y: 406, distance: 17.0
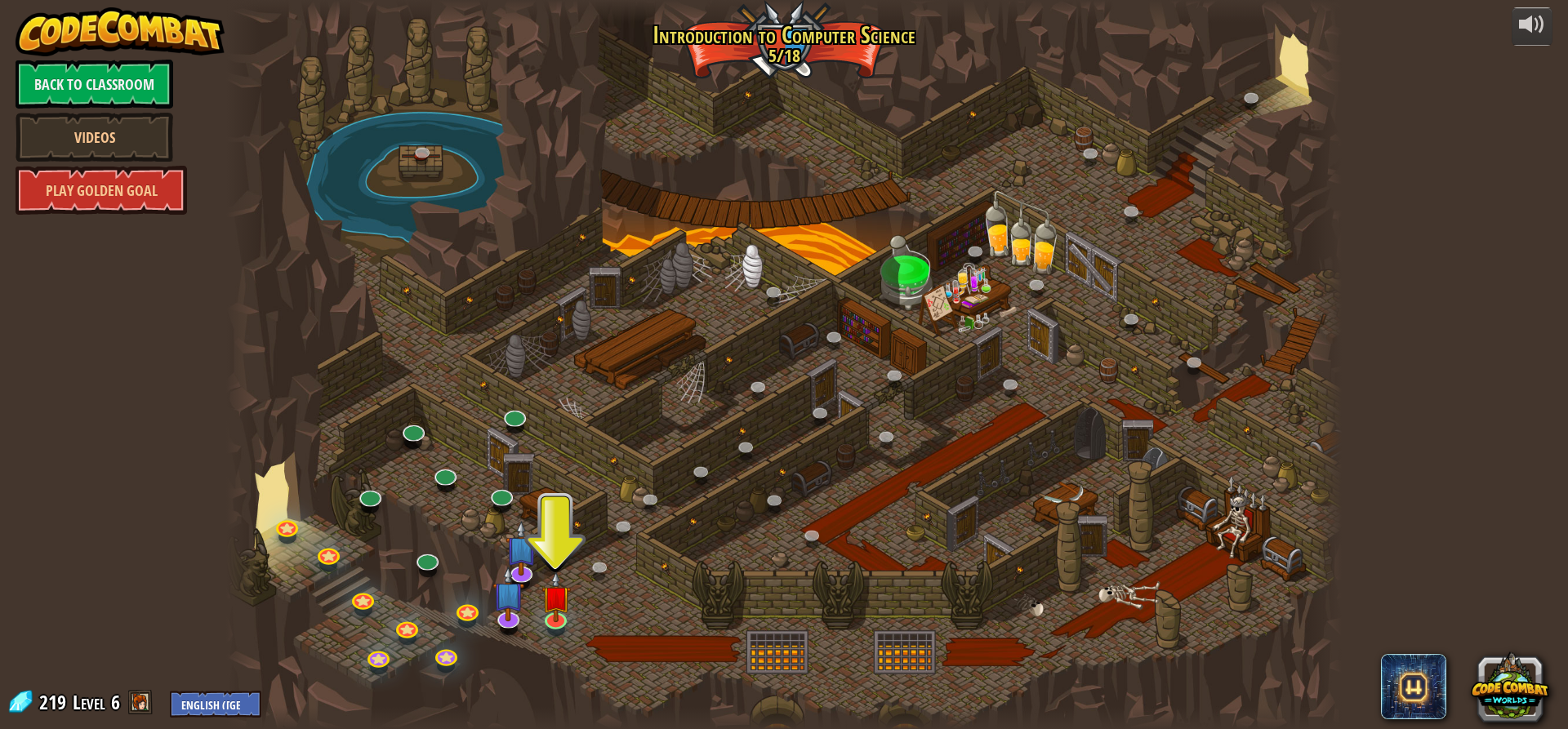
click at [745, 406] on div at bounding box center [784, 364] width 1116 height 729
drag, startPoint x: 766, startPoint y: 374, endPoint x: 750, endPoint y: 378, distance: 16.5
click at [756, 375] on div at bounding box center [784, 364] width 1116 height 729
click at [509, 619] on link at bounding box center [507, 614] width 32 height 32
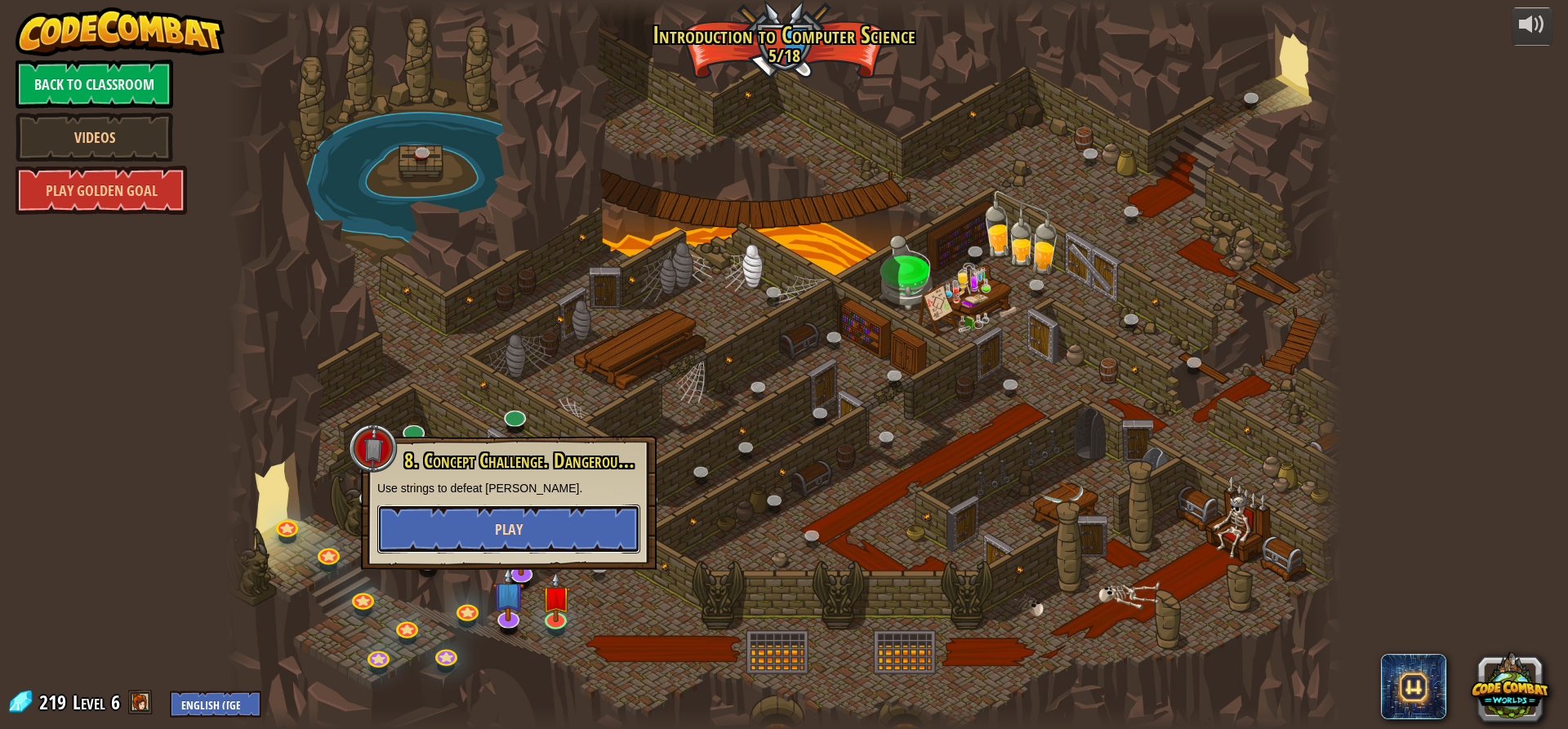
click at [596, 517] on button "Play" at bounding box center [509, 529] width 263 height 49
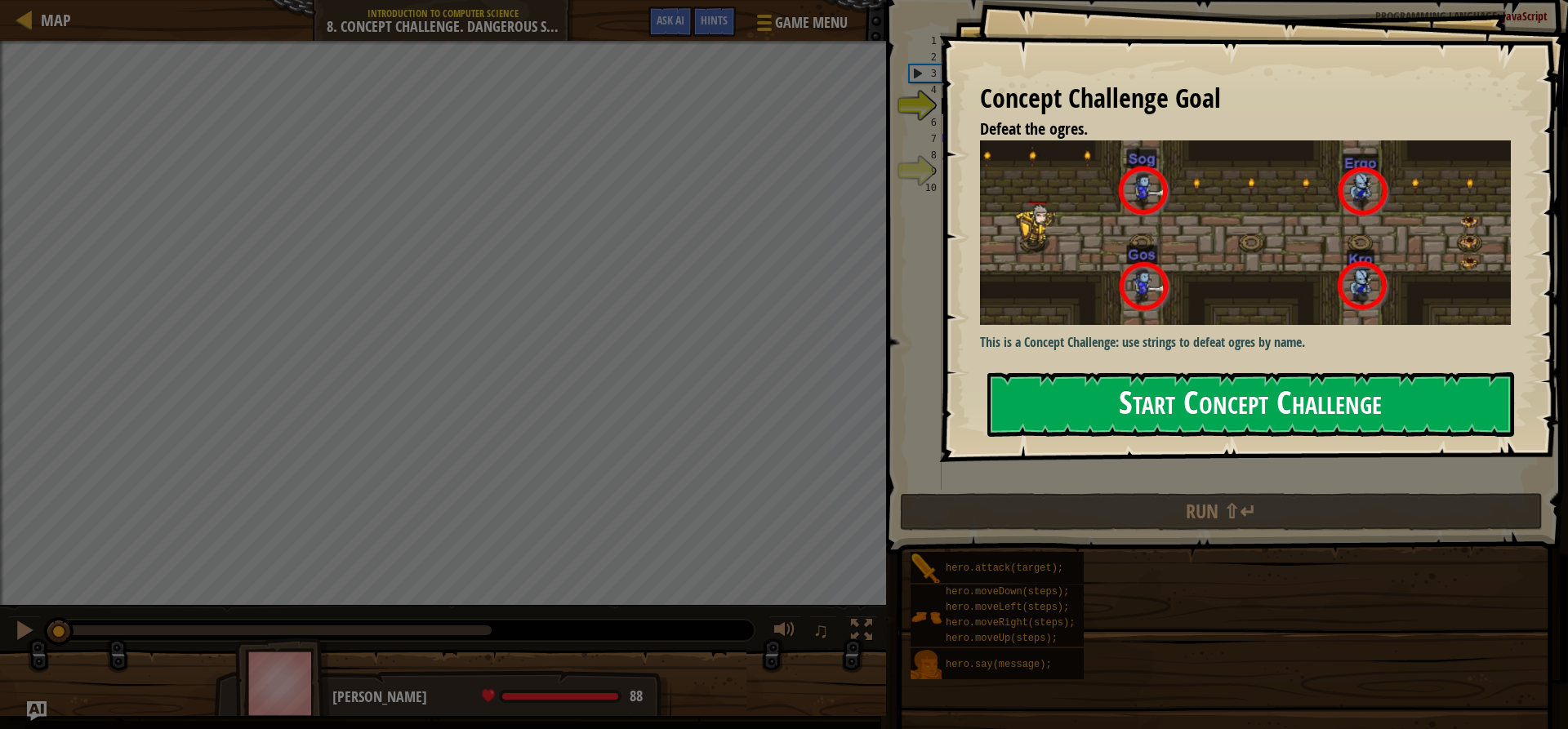
click at [1114, 418] on button "Start Concept Challenge" at bounding box center [1250, 405] width 526 height 65
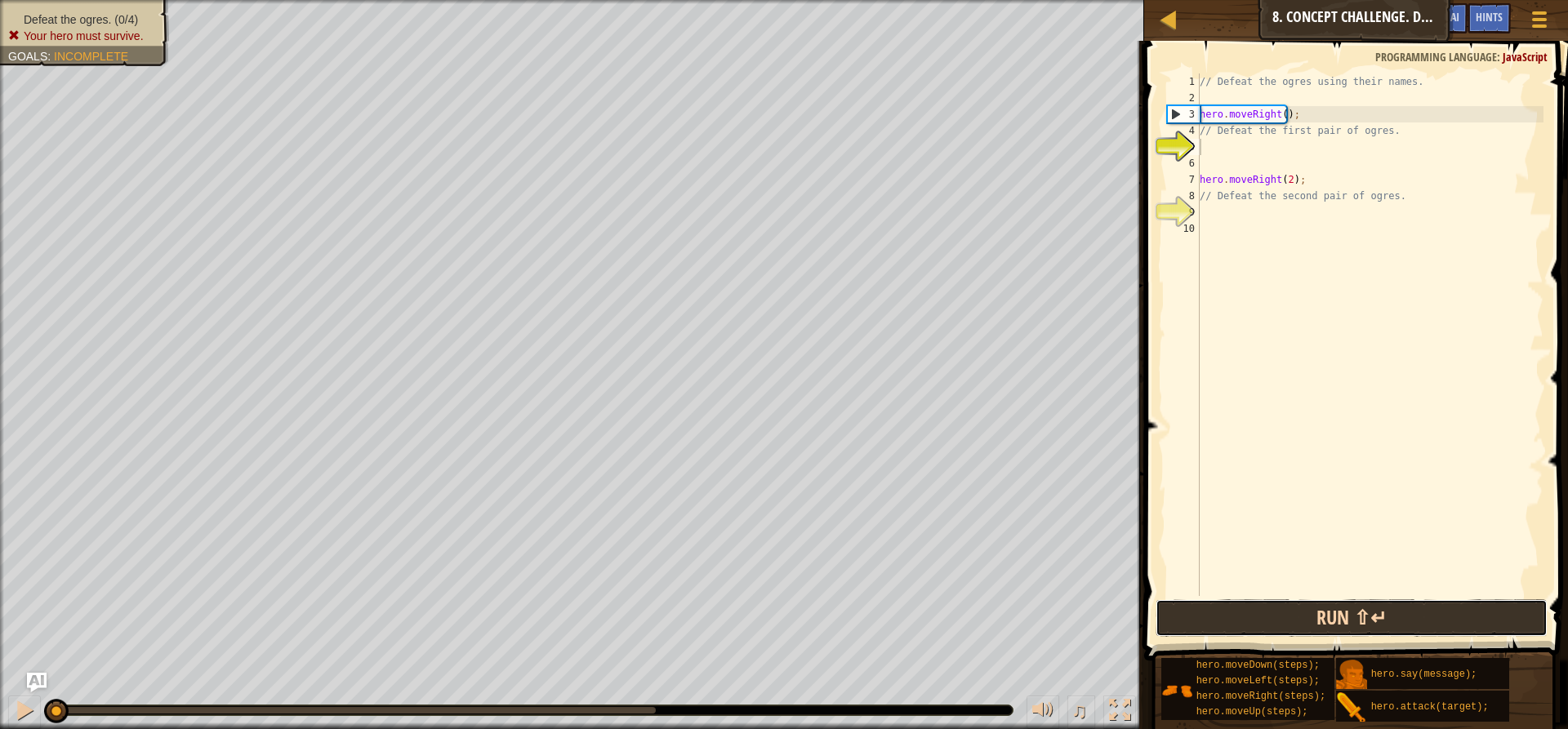
click at [1253, 610] on button "Run ⇧↵" at bounding box center [1352, 618] width 392 height 38
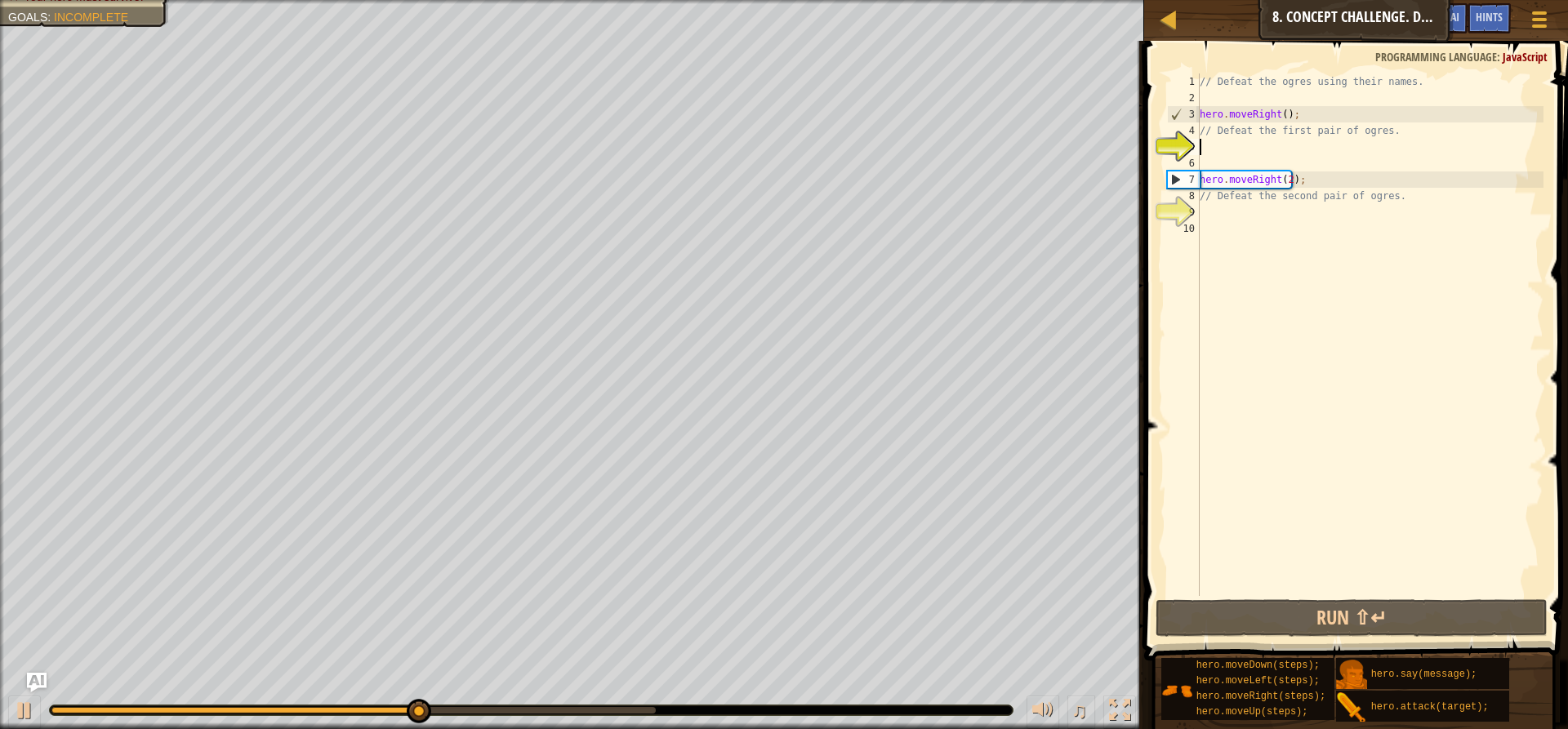
click at [1202, 143] on div "// Defeat the ogres using their names. hero . moveRight ( ) ; // Defeat the fir…" at bounding box center [1369, 351] width 347 height 555
click at [1207, 210] on div "// Defeat the ogres using their names. hero . moveRight ( ) ; // Defeat the fir…" at bounding box center [1369, 351] width 347 height 555
click at [1489, 10] on div "Hints" at bounding box center [1488, 19] width 43 height 31
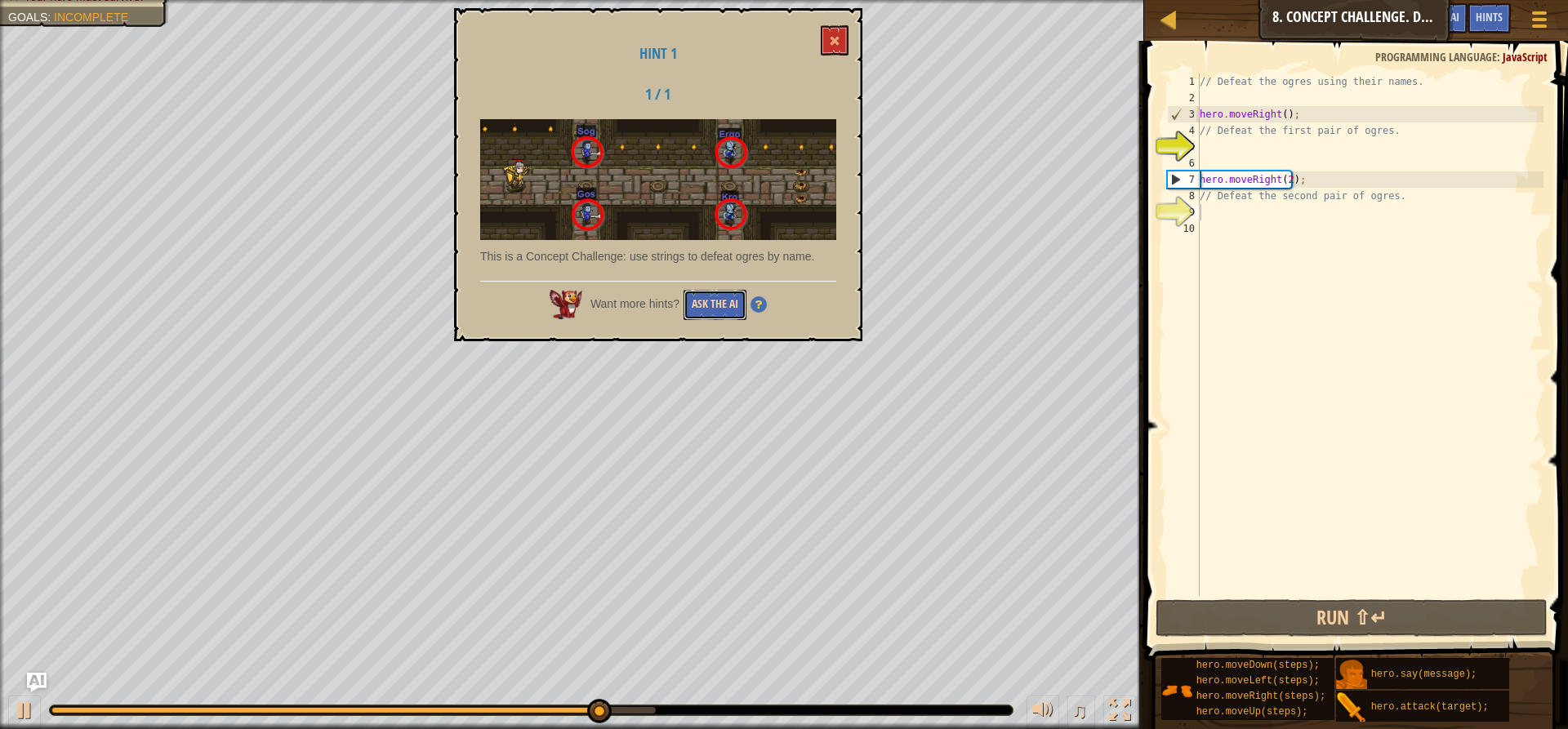
click at [704, 305] on button "Ask the AI" at bounding box center [715, 304] width 63 height 31
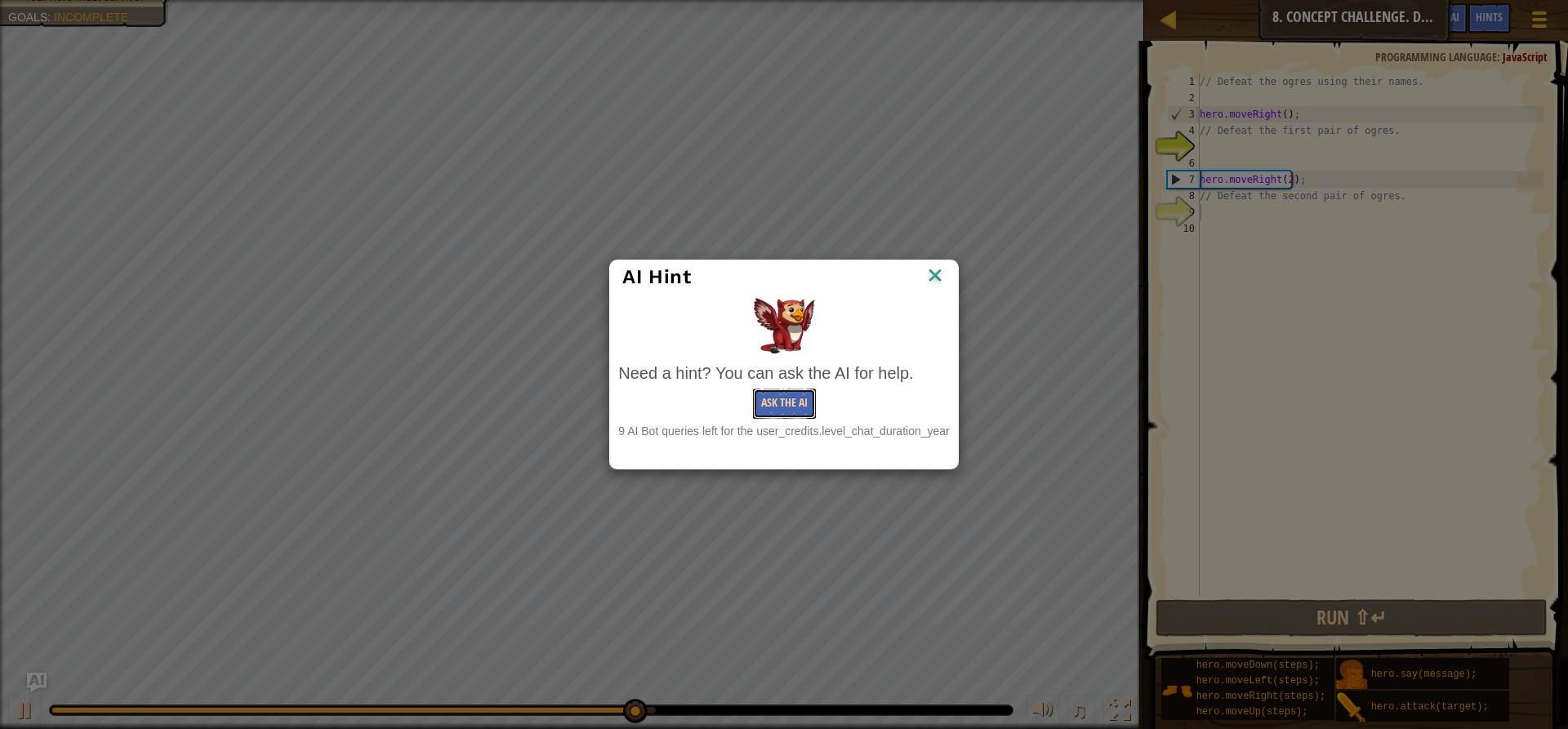
click at [796, 401] on button "Ask the AI" at bounding box center [784, 403] width 63 height 31
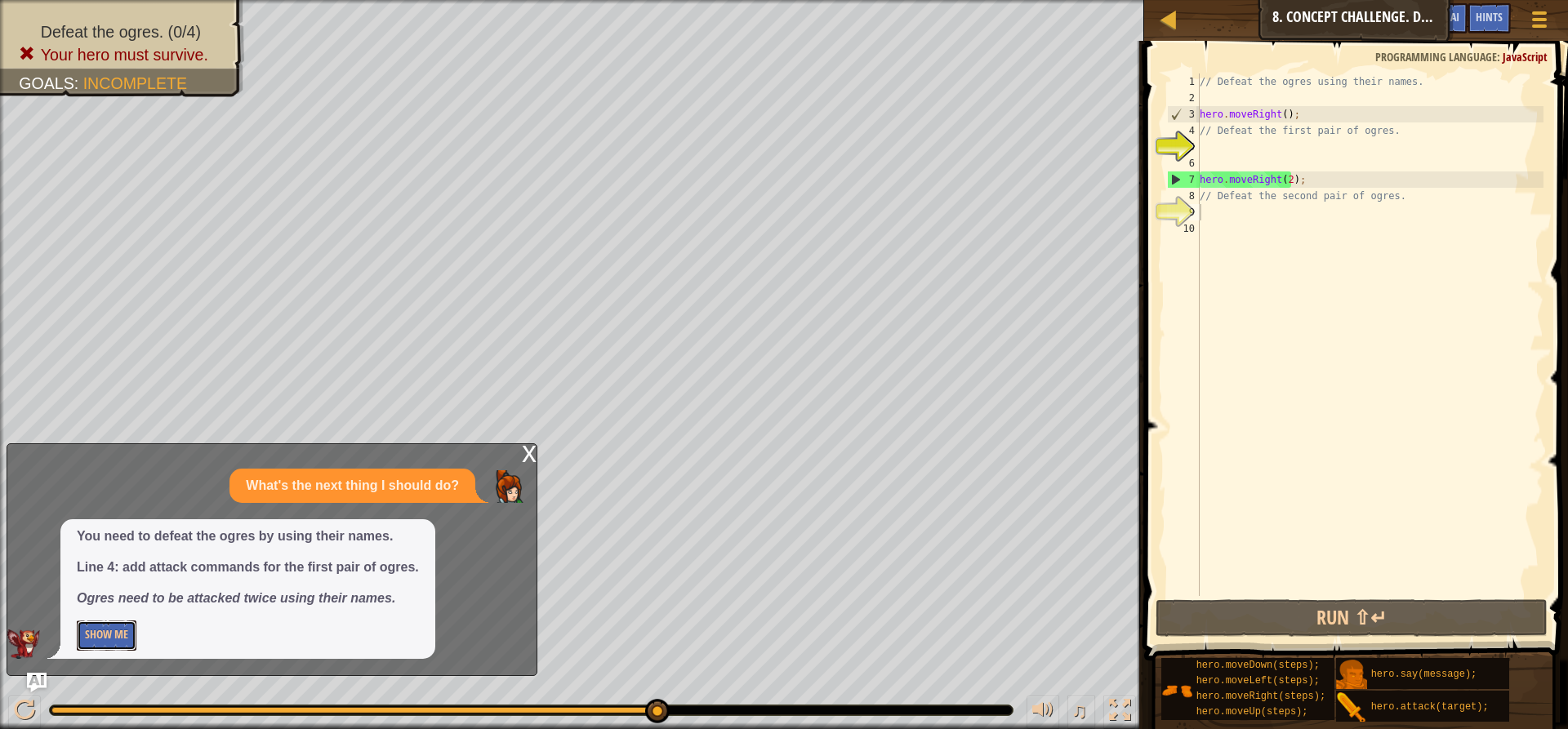
click at [119, 631] on button "Show Me" at bounding box center [106, 636] width 59 height 31
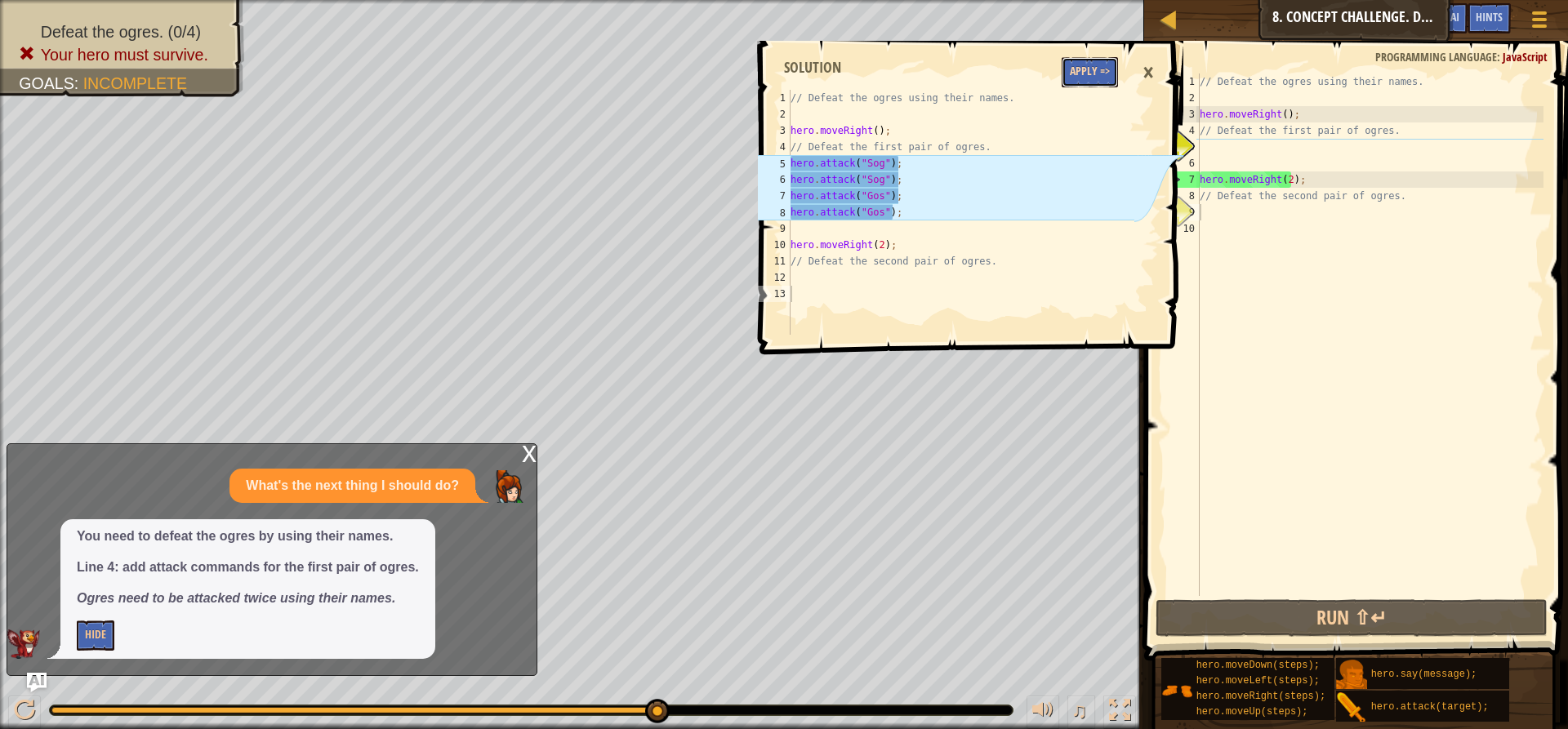
click at [1100, 73] on button "Apply =>" at bounding box center [1090, 72] width 56 height 31
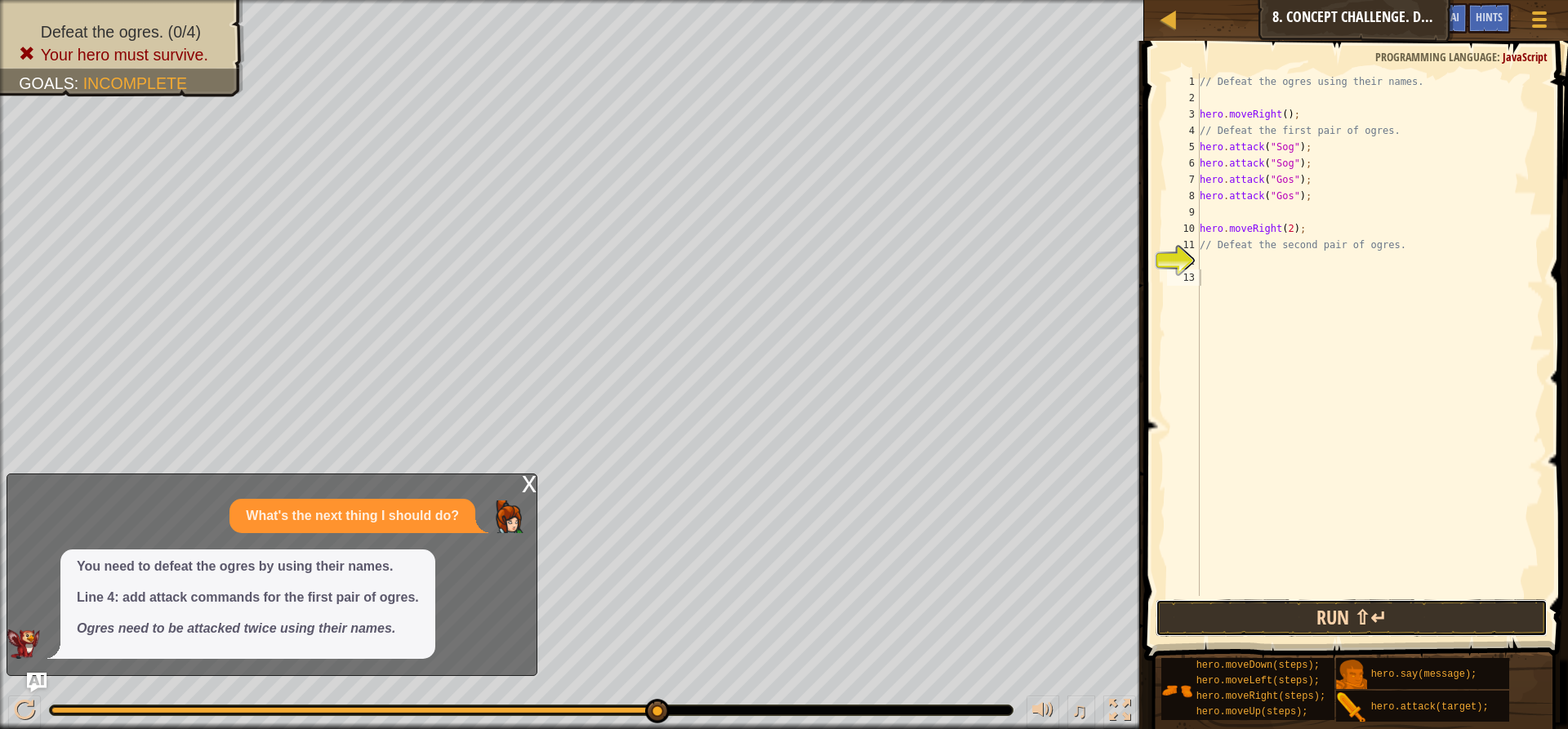
click at [1340, 616] on button "Run ⇧↵" at bounding box center [1352, 618] width 392 height 38
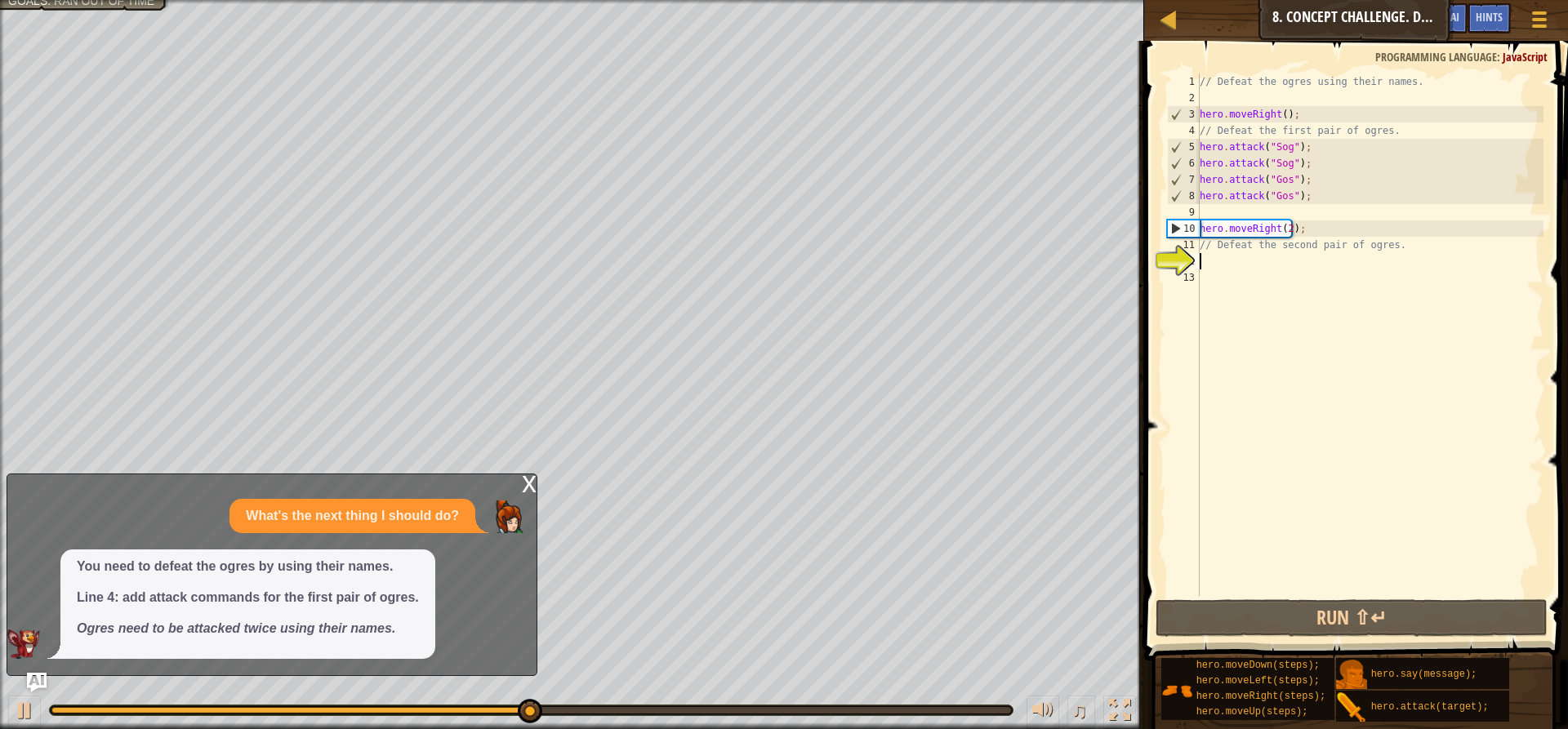
click at [1205, 259] on div "// Defeat the ogres using their names. hero . moveRight ( ) ; // Defeat the fir…" at bounding box center [1369, 351] width 347 height 555
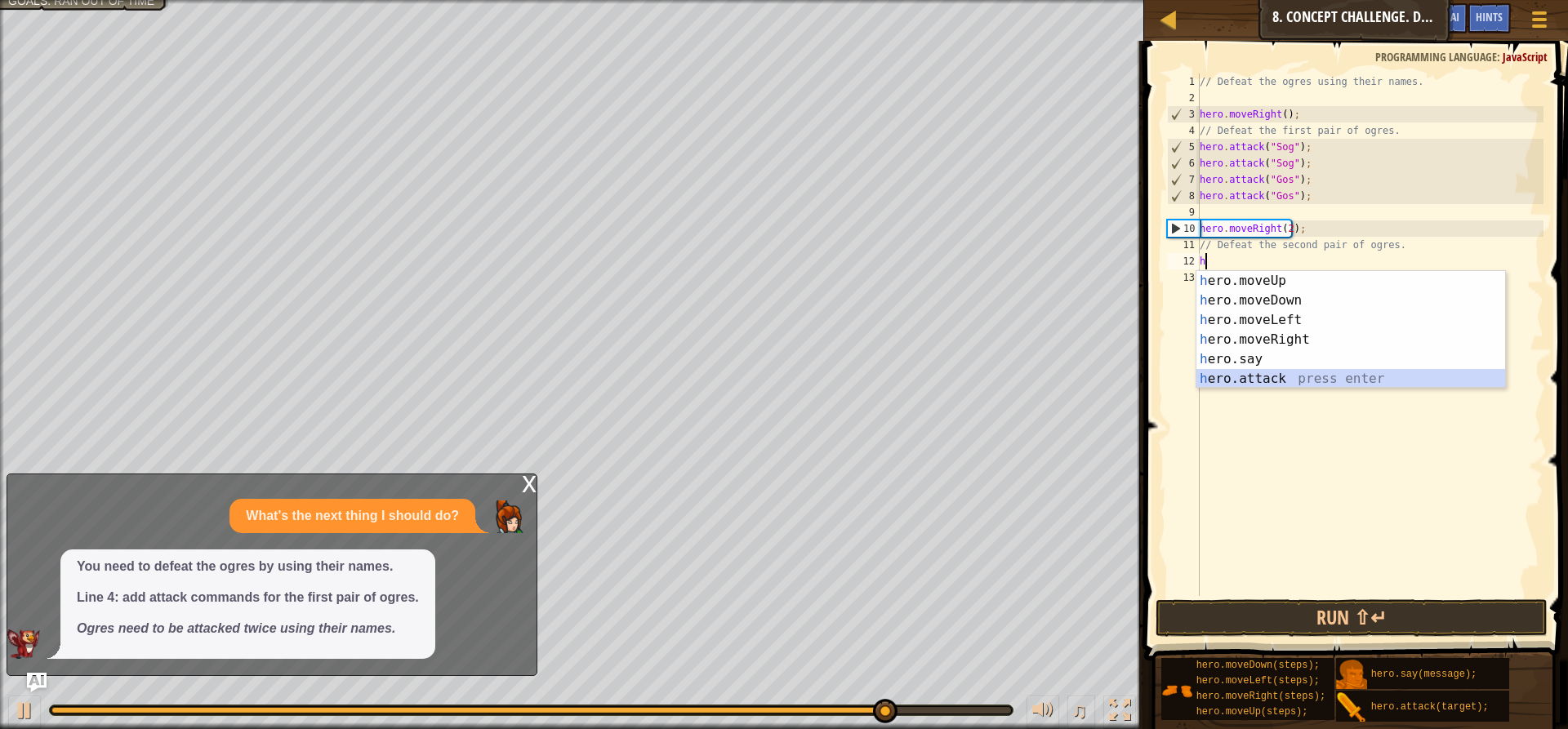
click at [1249, 386] on div "h ero.moveUp press enter h ero.moveDown press enter h ero.moveLeft press enter …" at bounding box center [1351, 349] width 309 height 156
type textarea "hero.attack("Enemy Name");"
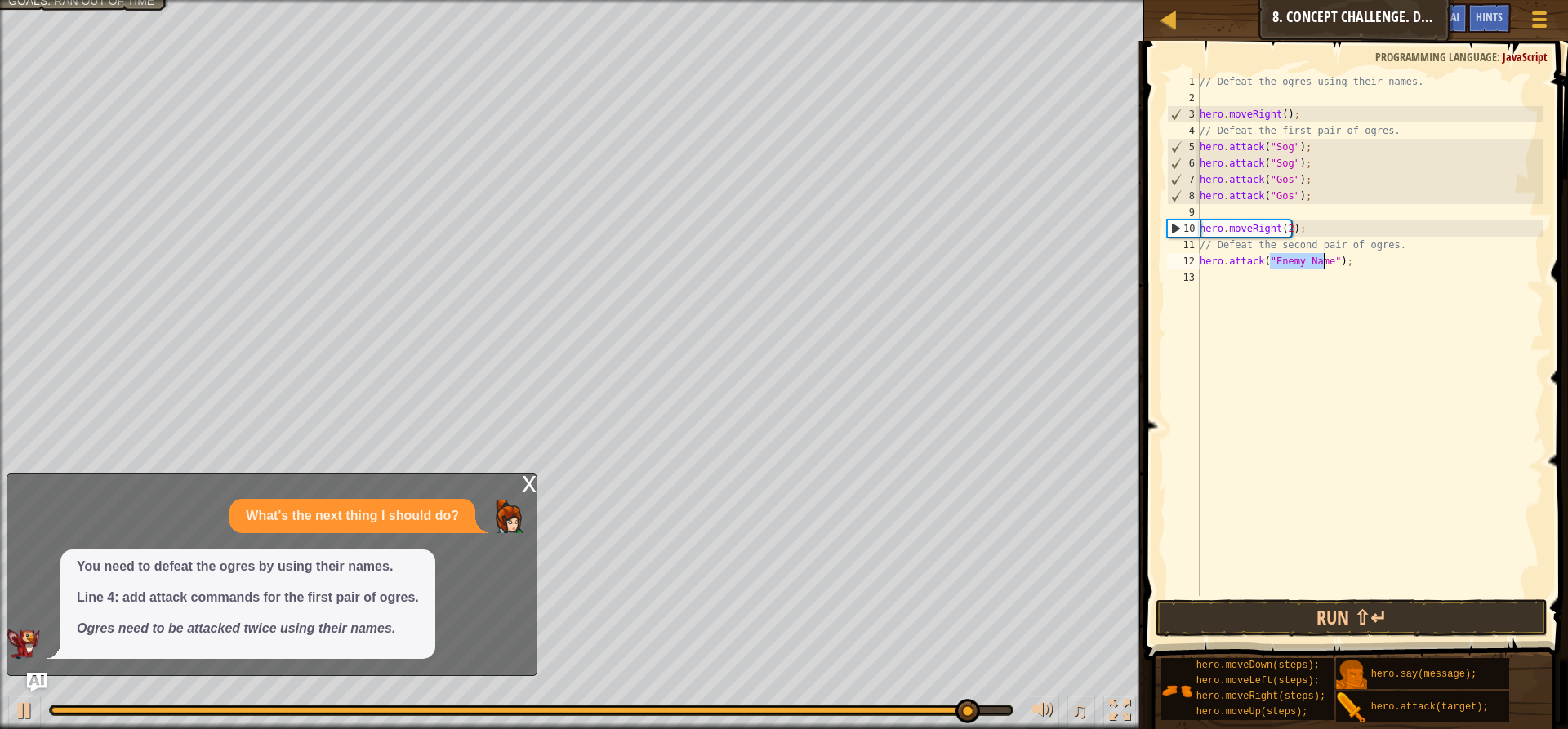
click at [1204, 273] on div "// Defeat the ogres using their names. hero . moveRight ( ) ; // Defeat the fir…" at bounding box center [1369, 351] width 347 height 555
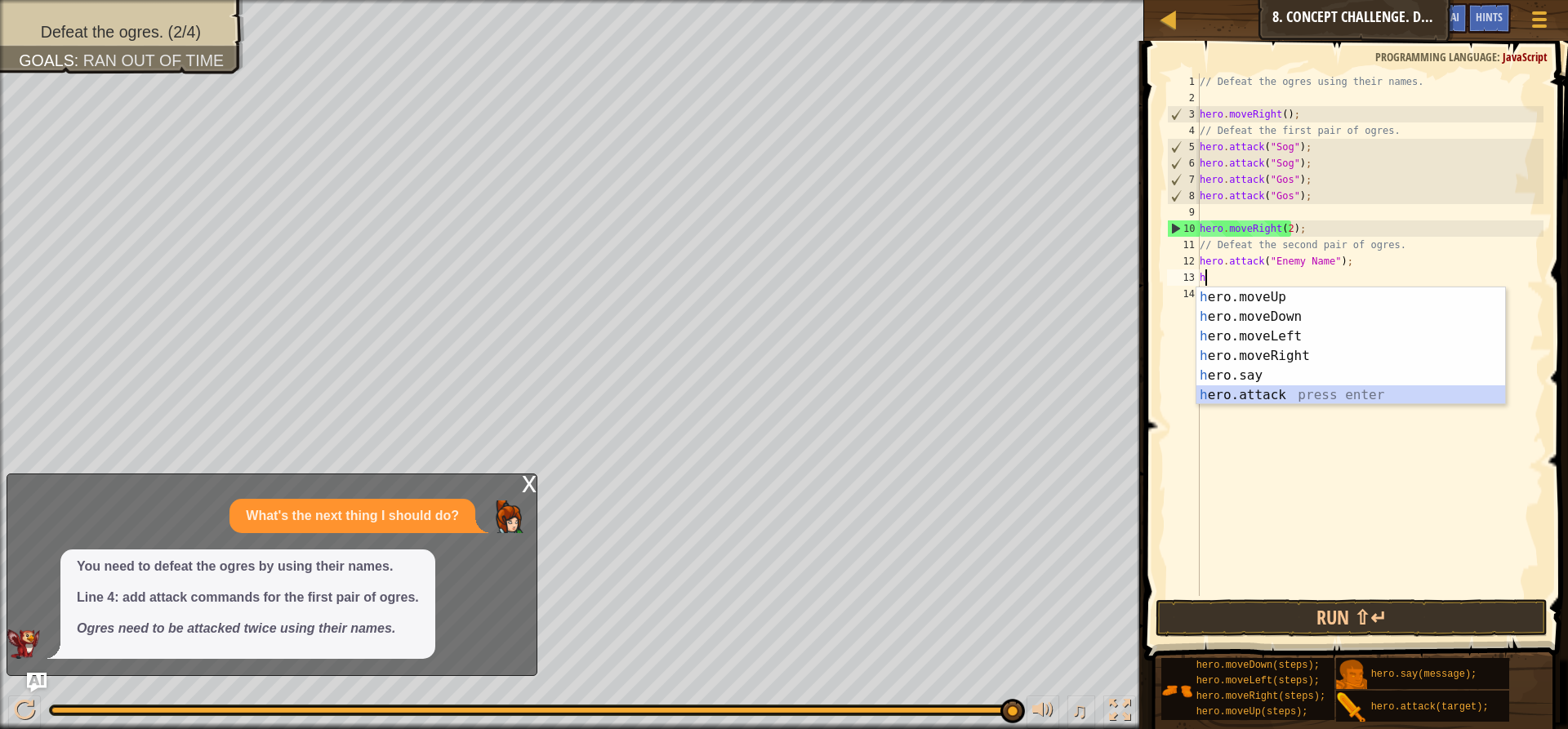
click at [1256, 392] on div "h ero.moveUp press enter h ero.moveDown press enter h ero.moveLeft press enter …" at bounding box center [1351, 365] width 309 height 156
type textarea "hero.attack("Enemy Name");"
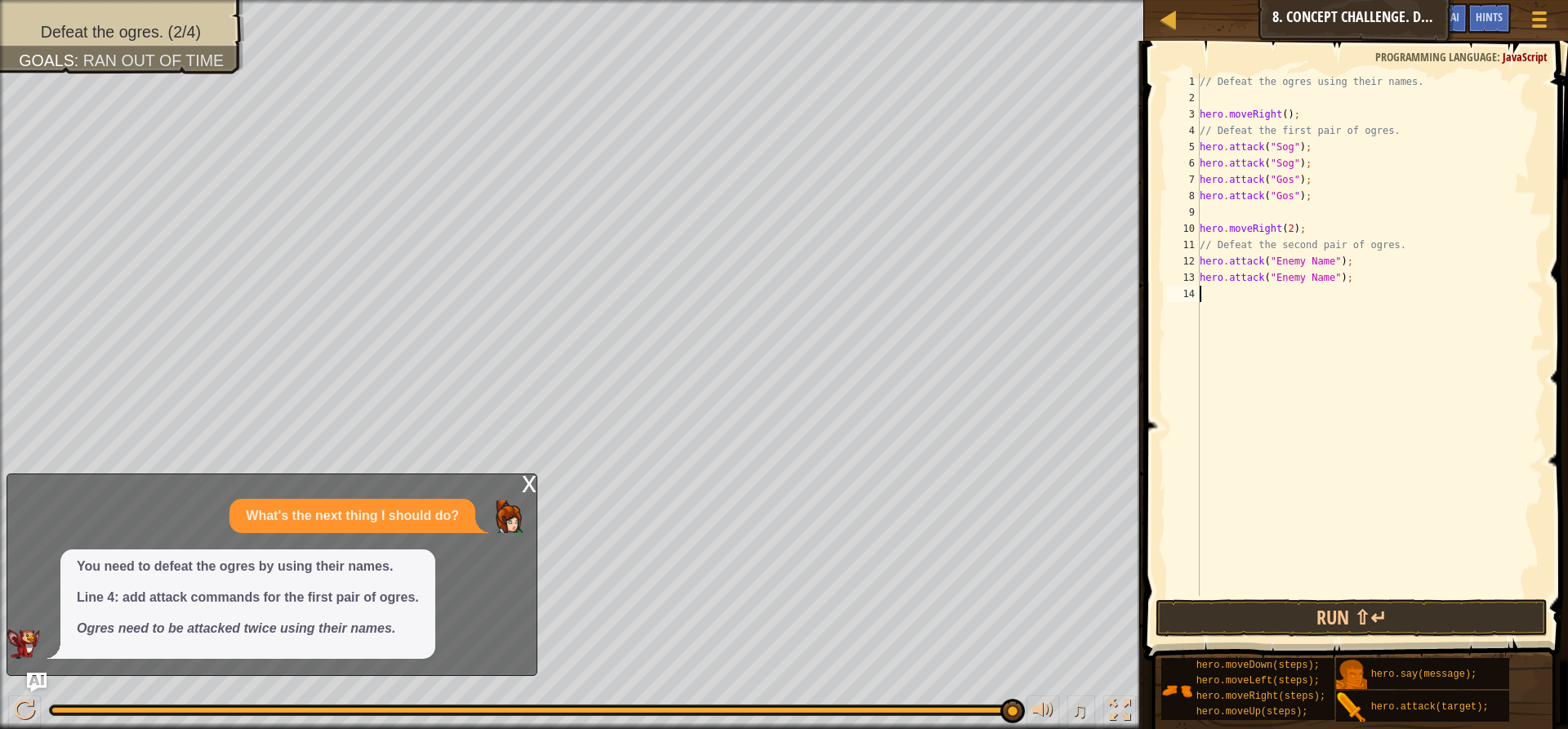
click at [1208, 296] on div "// Defeat the ogres using their names. hero . moveRight ( ) ; // Defeat the fir…" at bounding box center [1369, 351] width 347 height 555
type textarea "h"
click at [1232, 423] on div "// Defeat the ogres using their names. hero . moveRight ( ) ; // Defeat the fir…" at bounding box center [1369, 351] width 347 height 555
click at [1207, 296] on div "// Defeat the ogres using their names. hero . moveRight ( ) ; // Defeat the fir…" at bounding box center [1369, 351] width 347 height 555
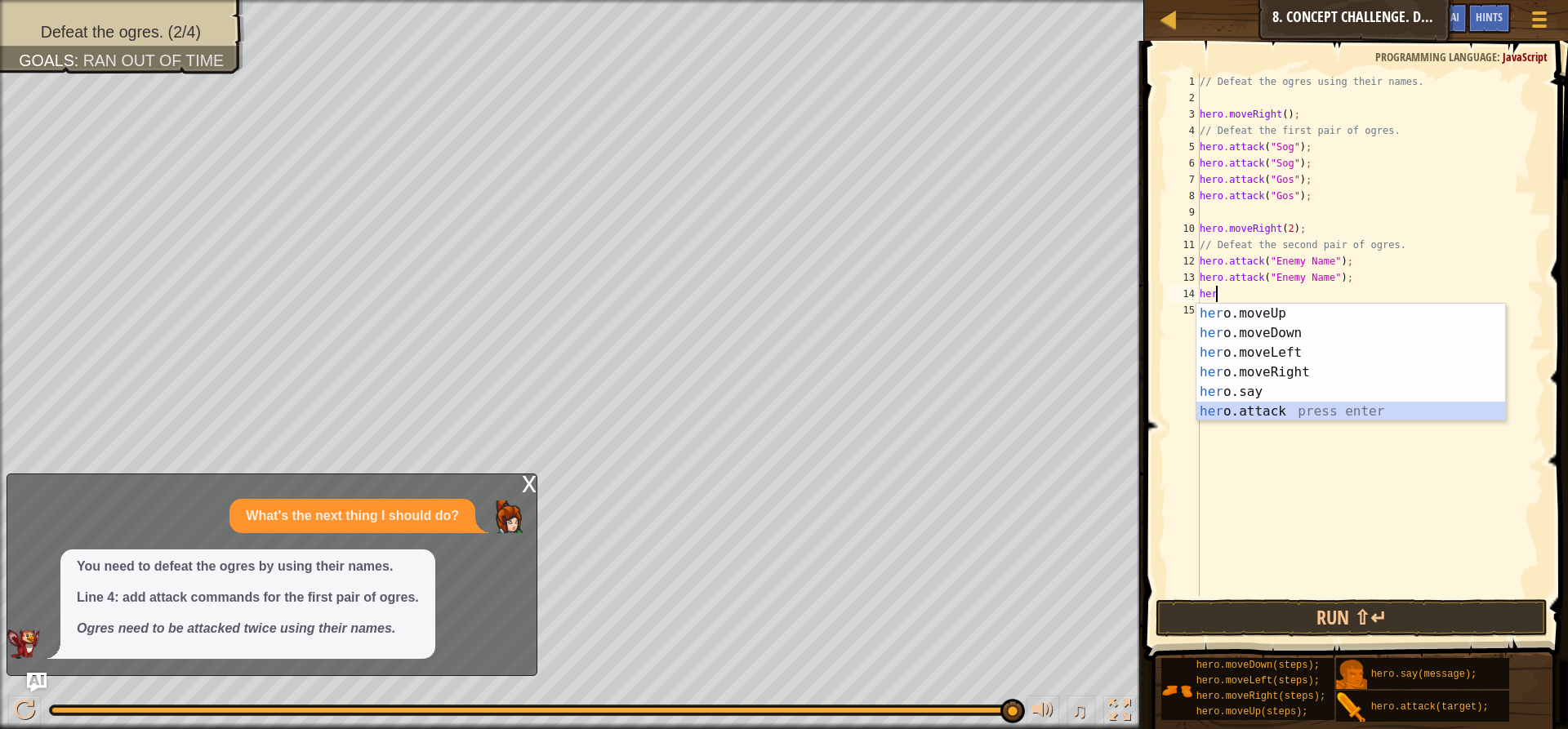
click at [1262, 409] on div "her o.moveUp press enter her o.moveDown press enter her o.moveLeft press enter …" at bounding box center [1351, 381] width 309 height 156
type textarea "hero.attack("Enemy Name");"
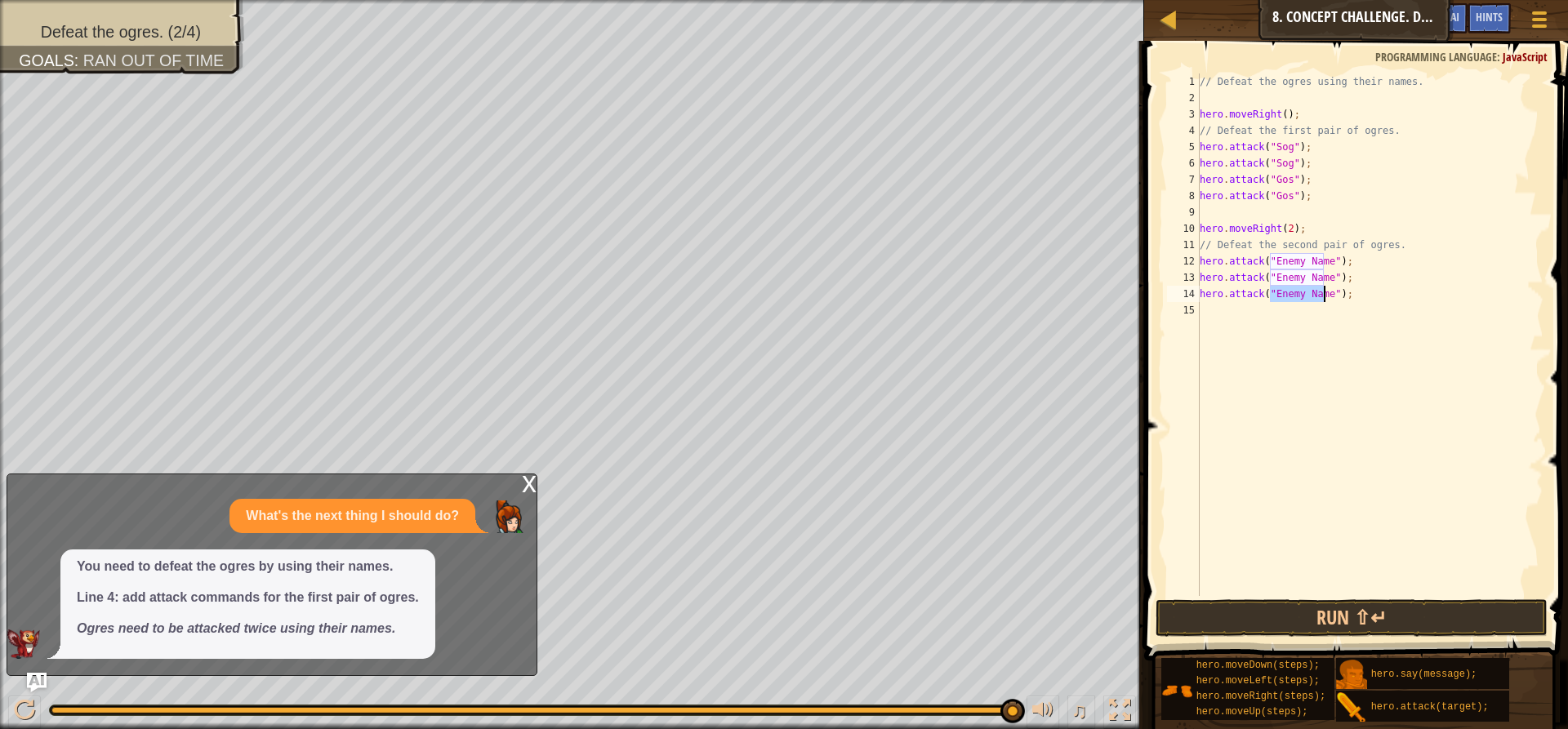
click at [1201, 303] on div "// Defeat the ogres using their names. hero . moveRight ( ) ; // Defeat the fir…" at bounding box center [1369, 351] width 347 height 555
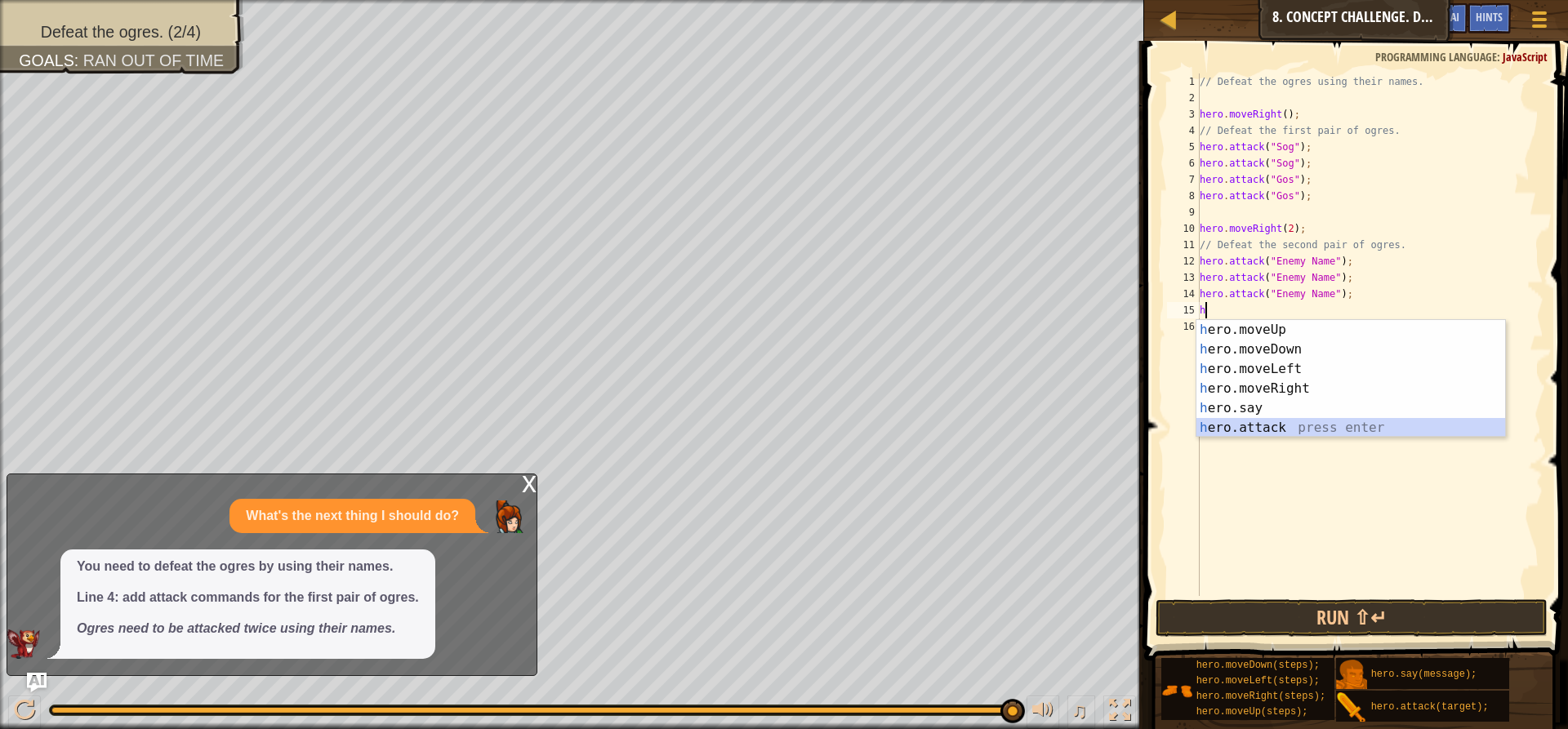
drag, startPoint x: 1249, startPoint y: 430, endPoint x: 1285, endPoint y: 374, distance: 66.6
click at [1257, 414] on div "h ero.moveUp press enter h ero.moveDown press enter h ero.moveLeft press enter …" at bounding box center [1351, 398] width 309 height 156
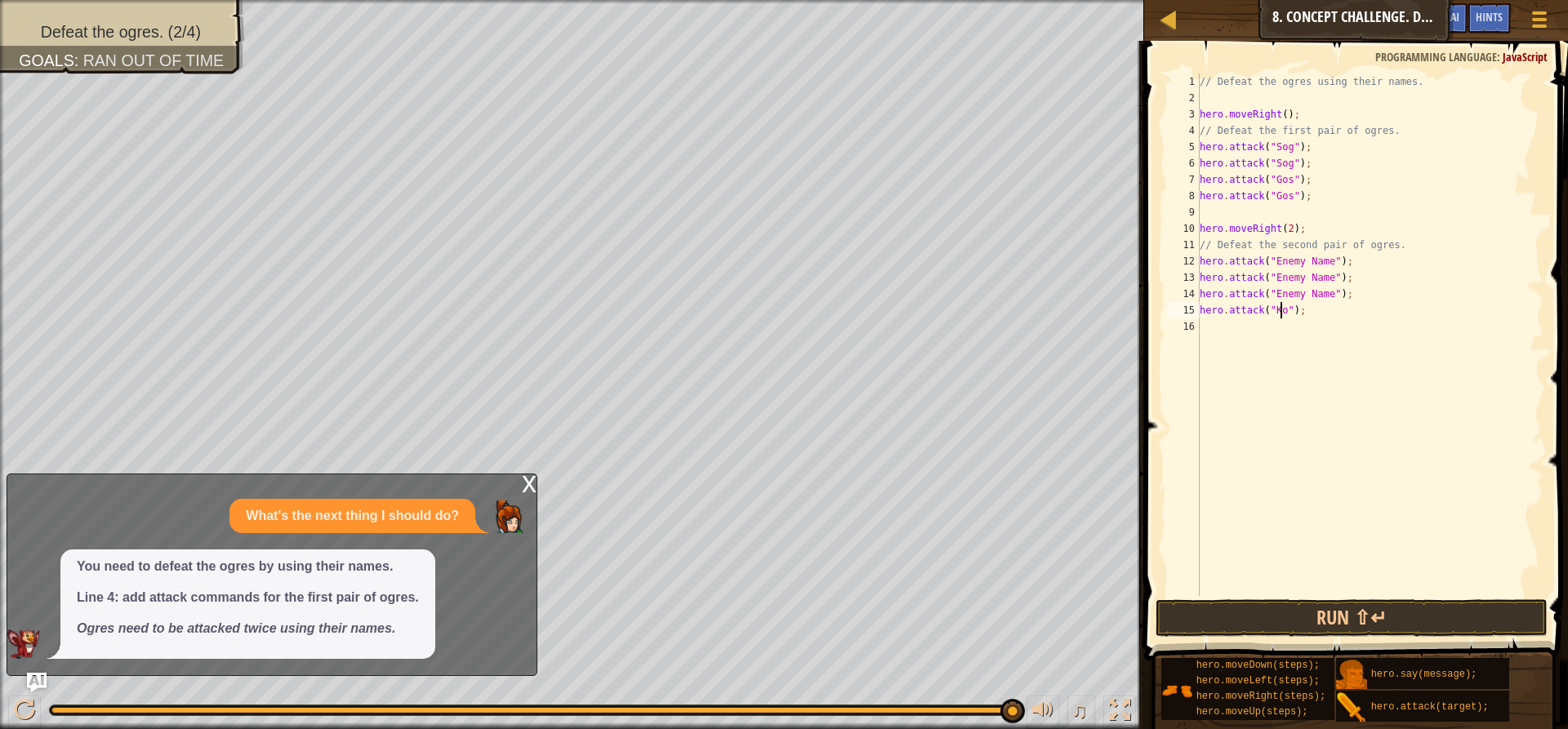
scroll to position [7, 6]
click at [1323, 296] on div "// Defeat the ogres using their names. hero . moveRight ( ) ; // Defeat the fir…" at bounding box center [1369, 351] width 347 height 555
click at [1323, 278] on div "// Defeat the ogres using their names. hero . moveRight ( ) ; // Defeat the fir…" at bounding box center [1369, 351] width 347 height 555
click at [1323, 260] on div "// Defeat the ogres using their names. hero . moveRight ( ) ; // Defeat the fir…" at bounding box center [1369, 351] width 347 height 555
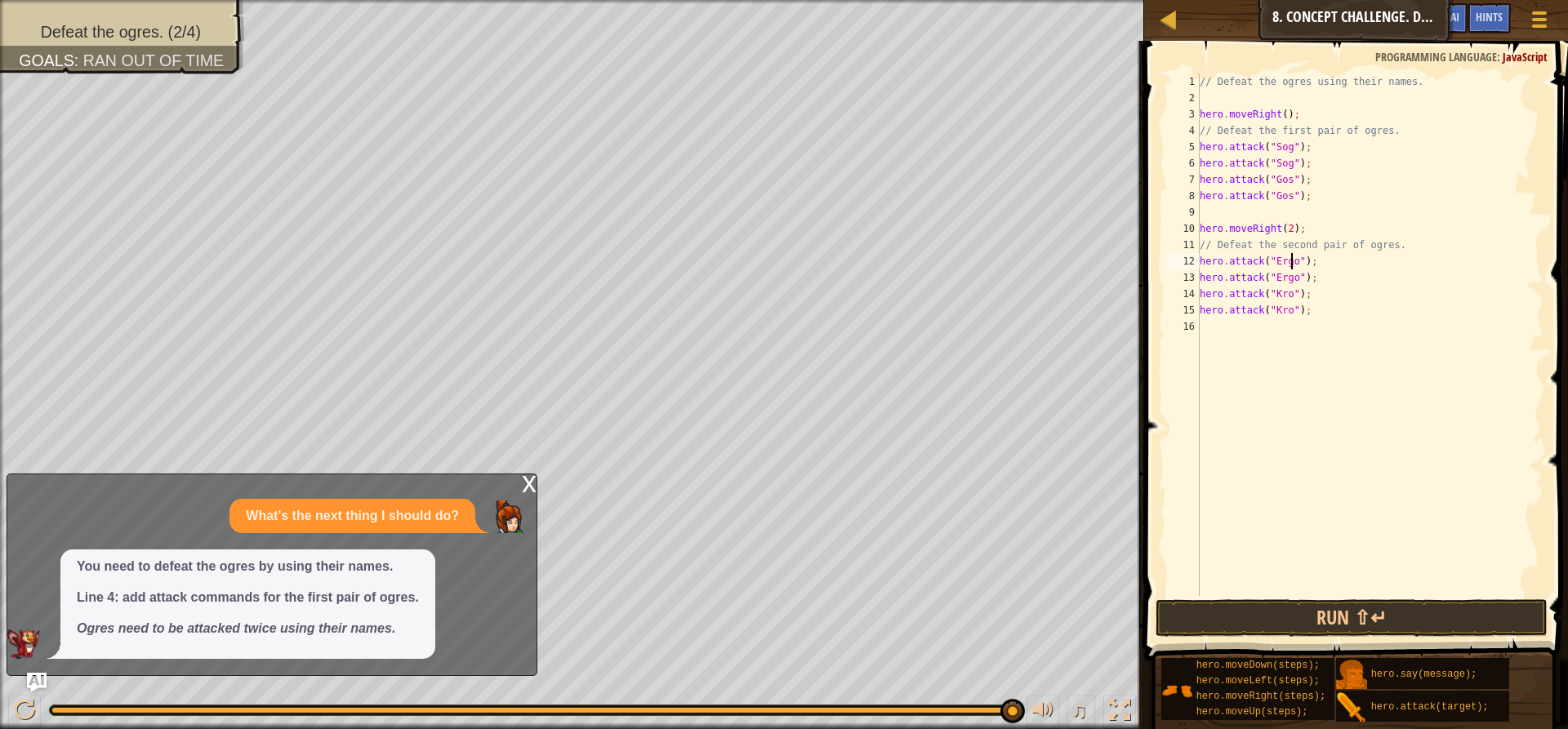
type textarea "hero.attack("Ergo");"
click at [1222, 598] on span at bounding box center [1357, 327] width 437 height 668
click at [1221, 603] on button "Run ⇧↵" at bounding box center [1352, 618] width 392 height 38
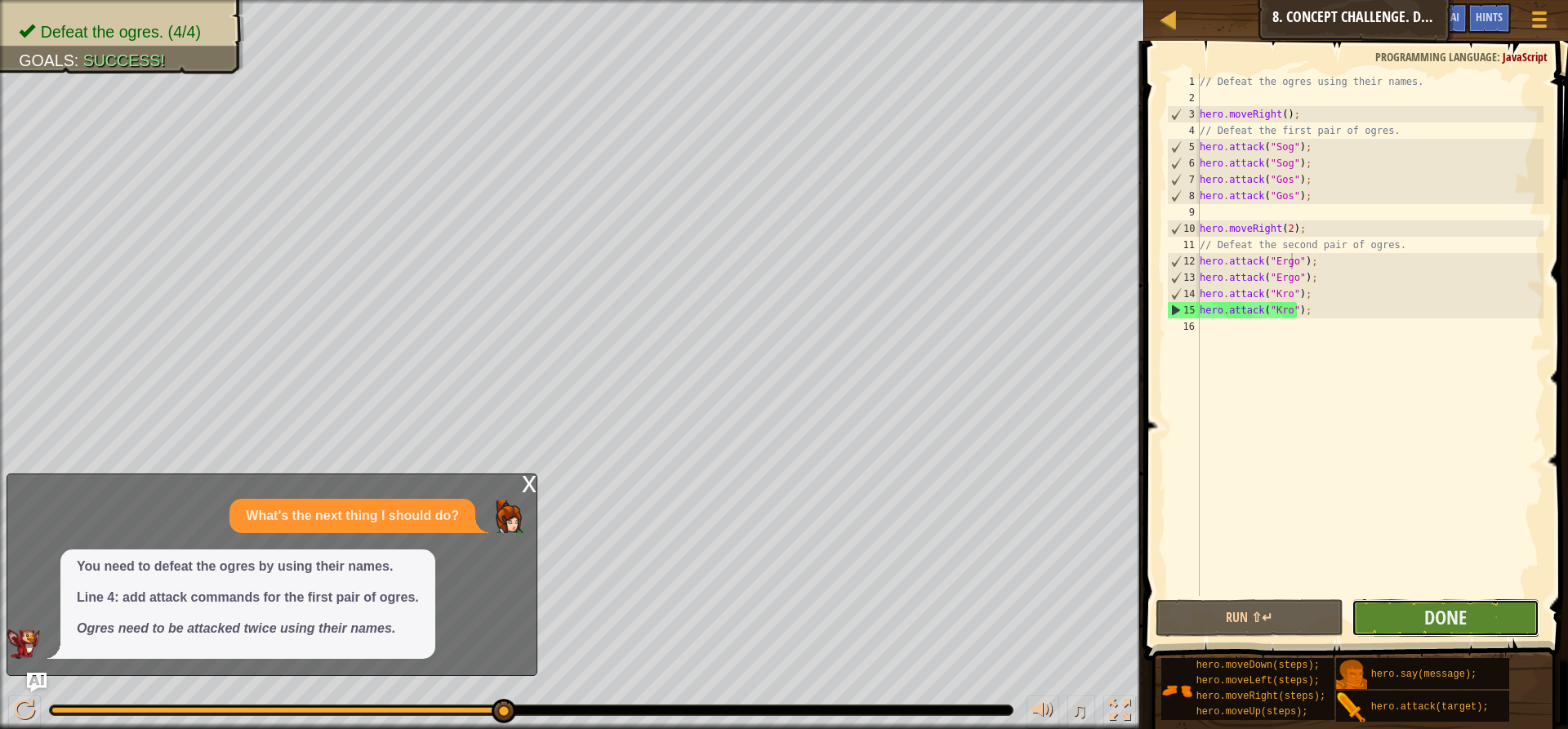
click at [1410, 621] on button "Done" at bounding box center [1445, 618] width 188 height 38
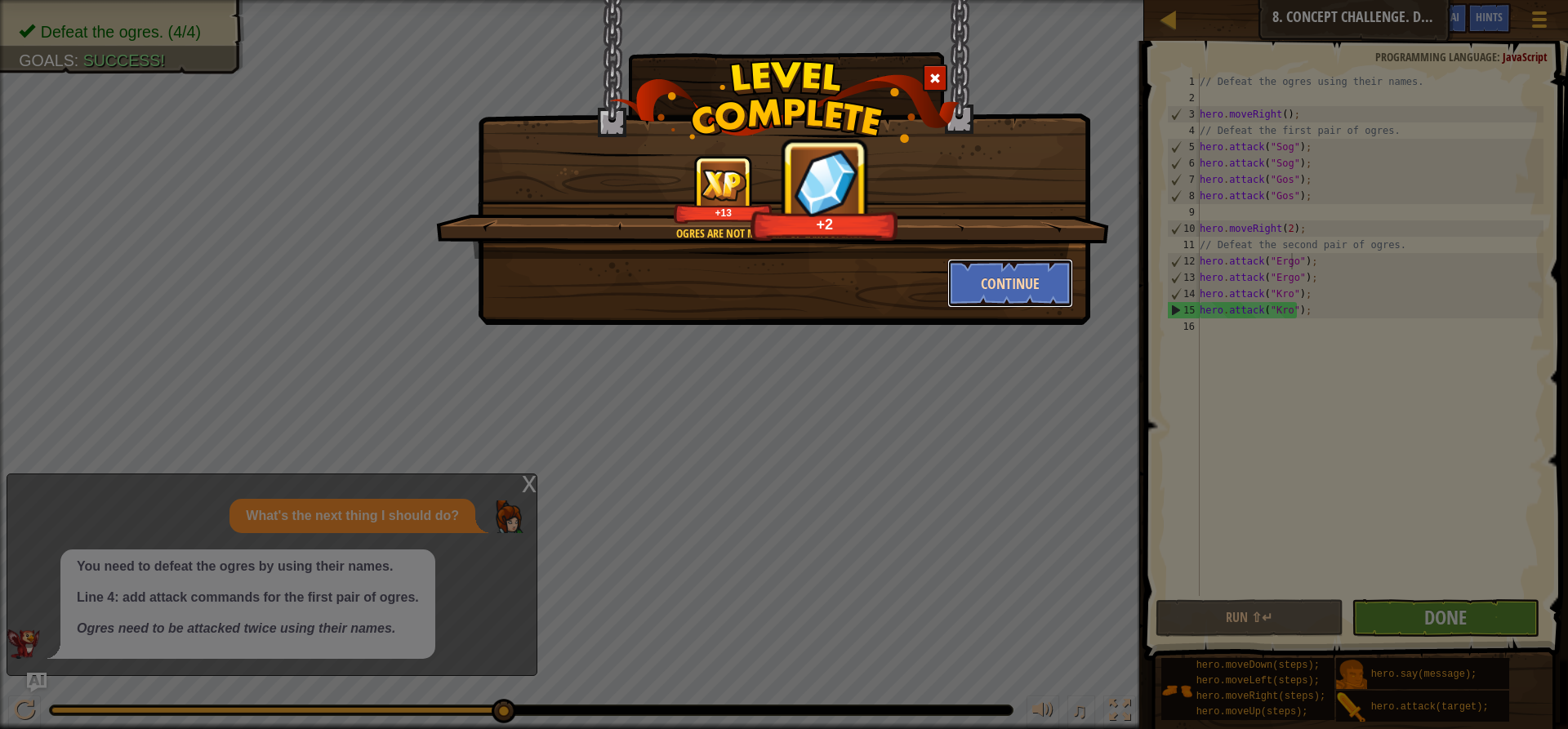
click at [1047, 275] on button "Continue" at bounding box center [1010, 283] width 127 height 49
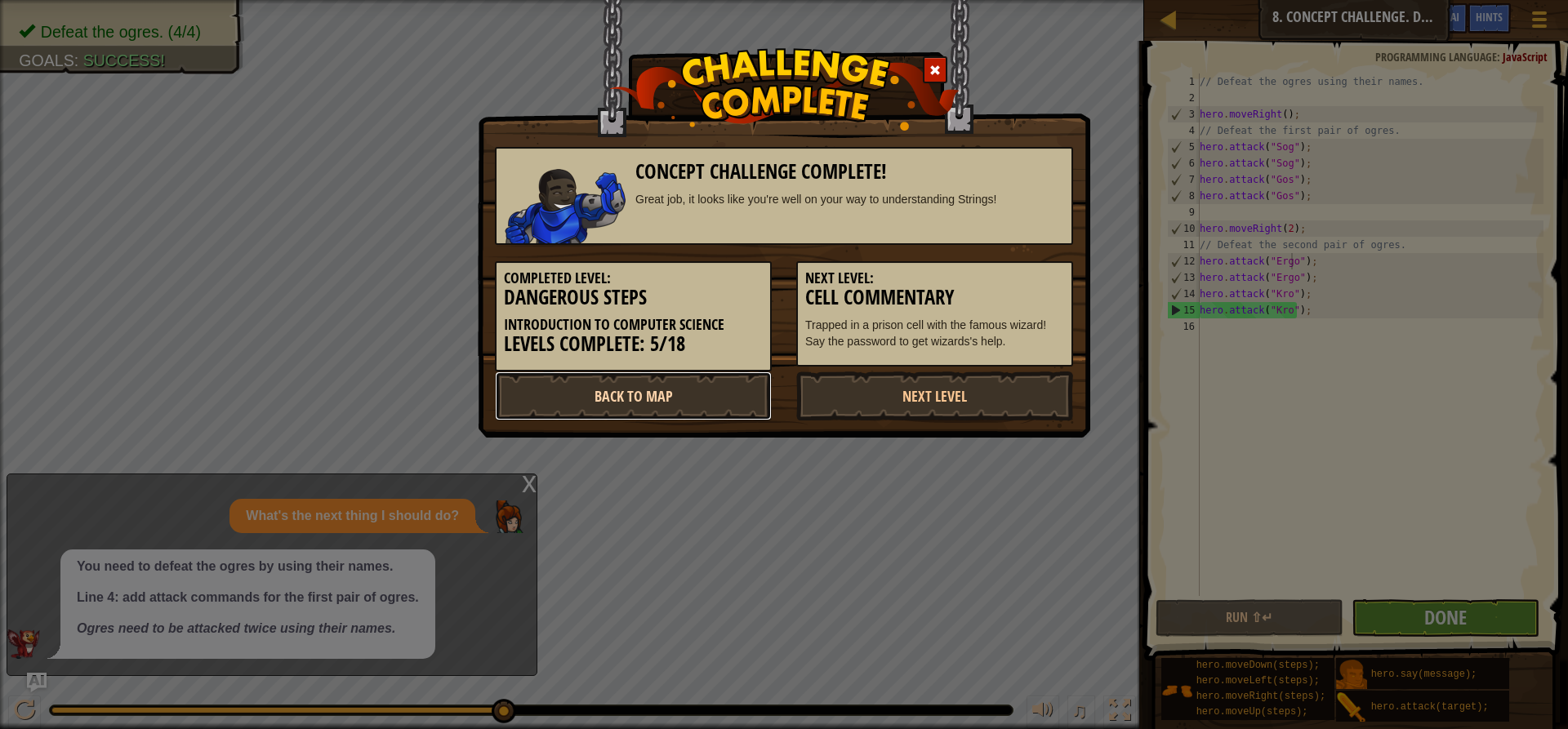
click at [703, 401] on link "Back to Map" at bounding box center [633, 396] width 277 height 49
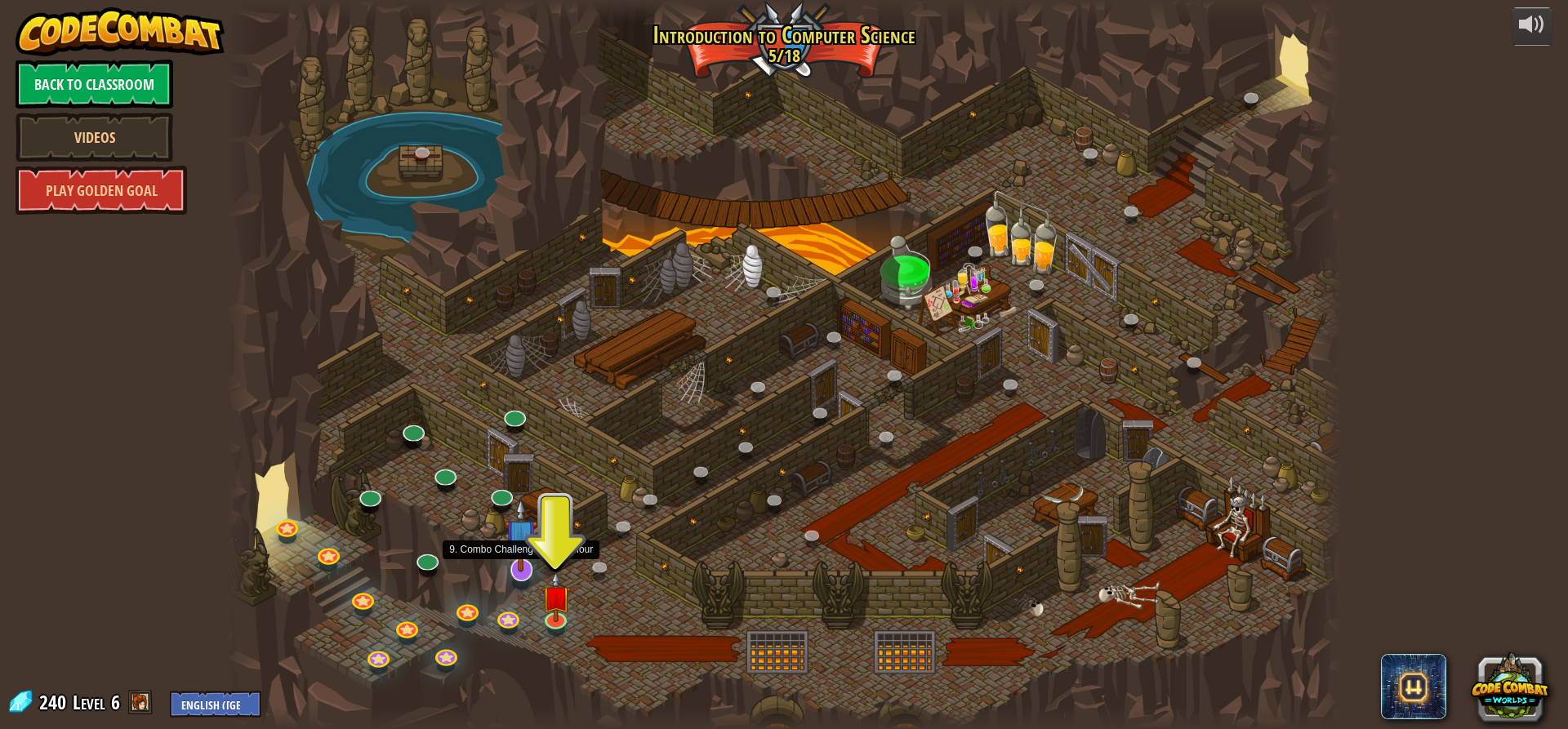
click at [519, 564] on img at bounding box center [521, 535] width 32 height 74
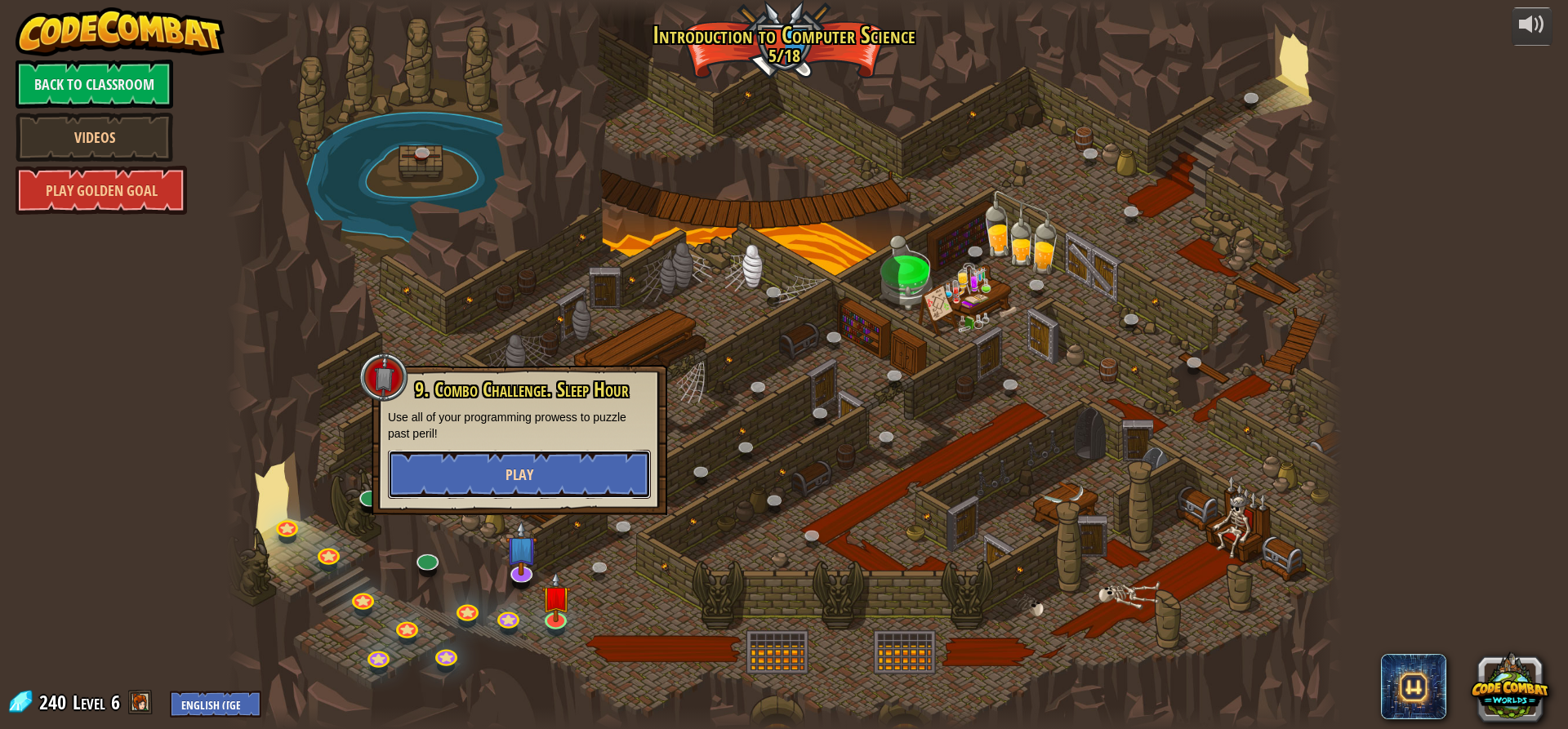
click at [532, 457] on button "Play" at bounding box center [519, 474] width 263 height 49
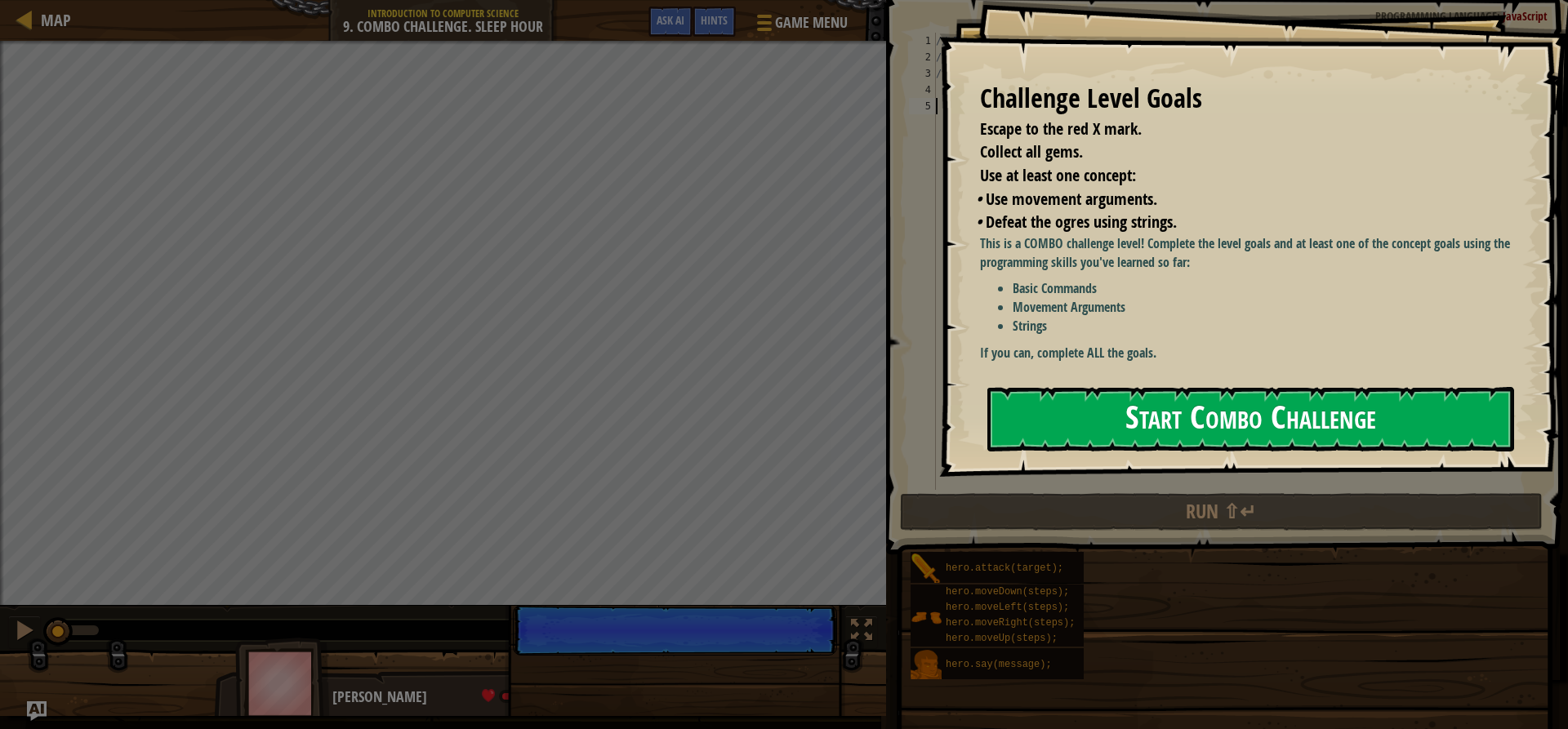
click at [1423, 408] on button "Start Combo Challenge" at bounding box center [1250, 419] width 526 height 65
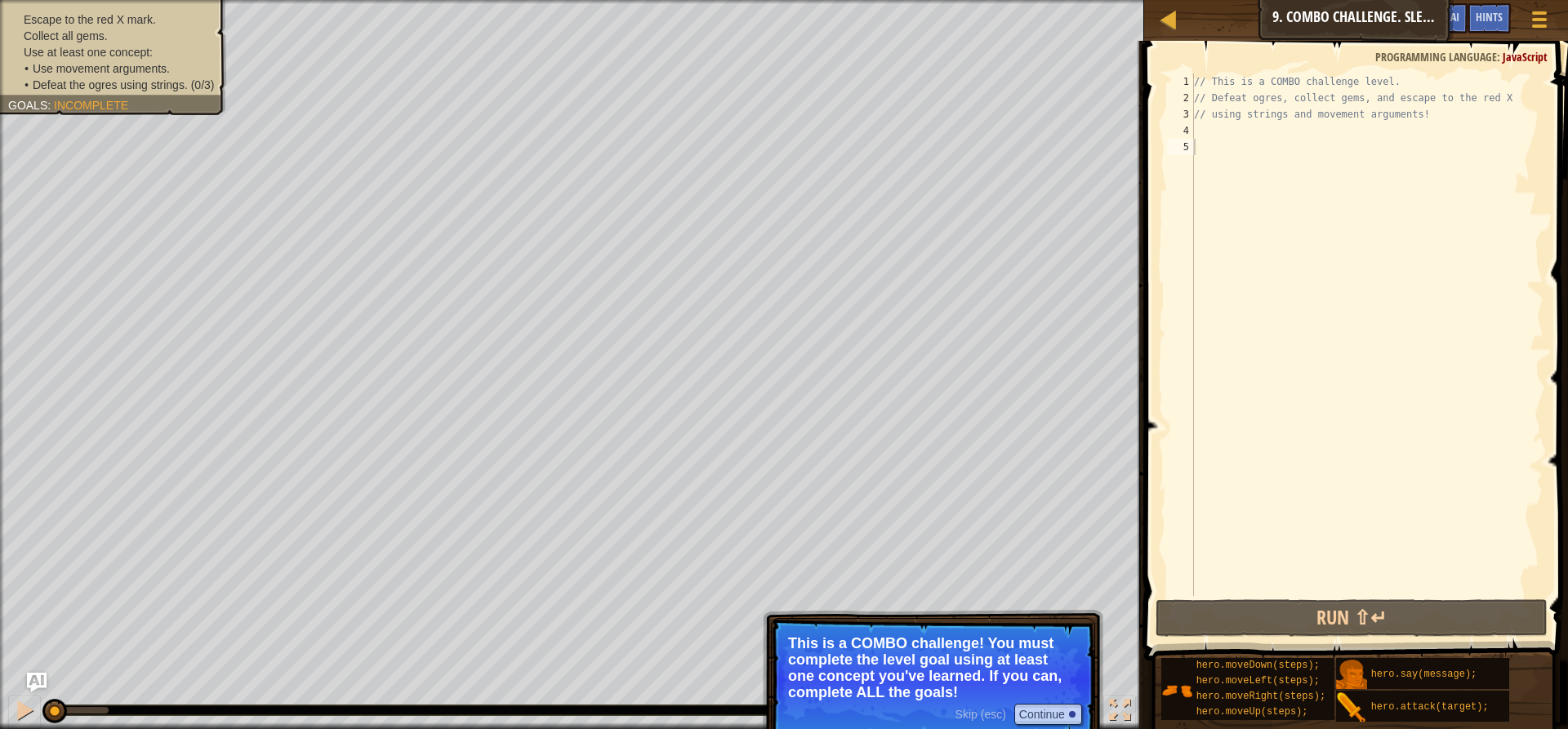
click at [1477, 3] on div "Map Introduction to Computer Science 9. Combo Challenge. Sleep Hour Game Menu D…" at bounding box center [1356, 20] width 424 height 41
click at [1499, 21] on span "Hints" at bounding box center [1488, 17] width 27 height 16
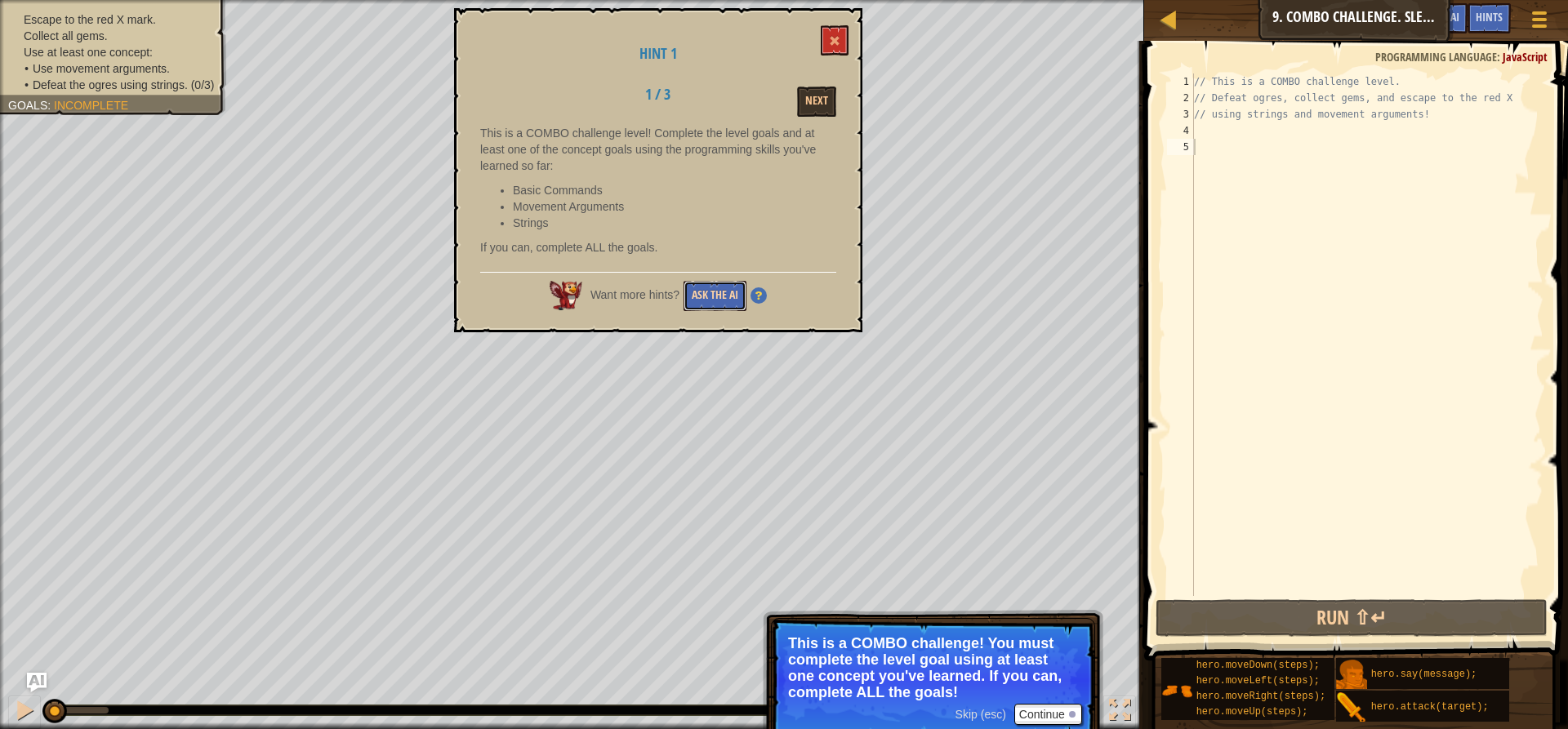
click at [728, 293] on button "Ask the AI" at bounding box center [715, 296] width 63 height 31
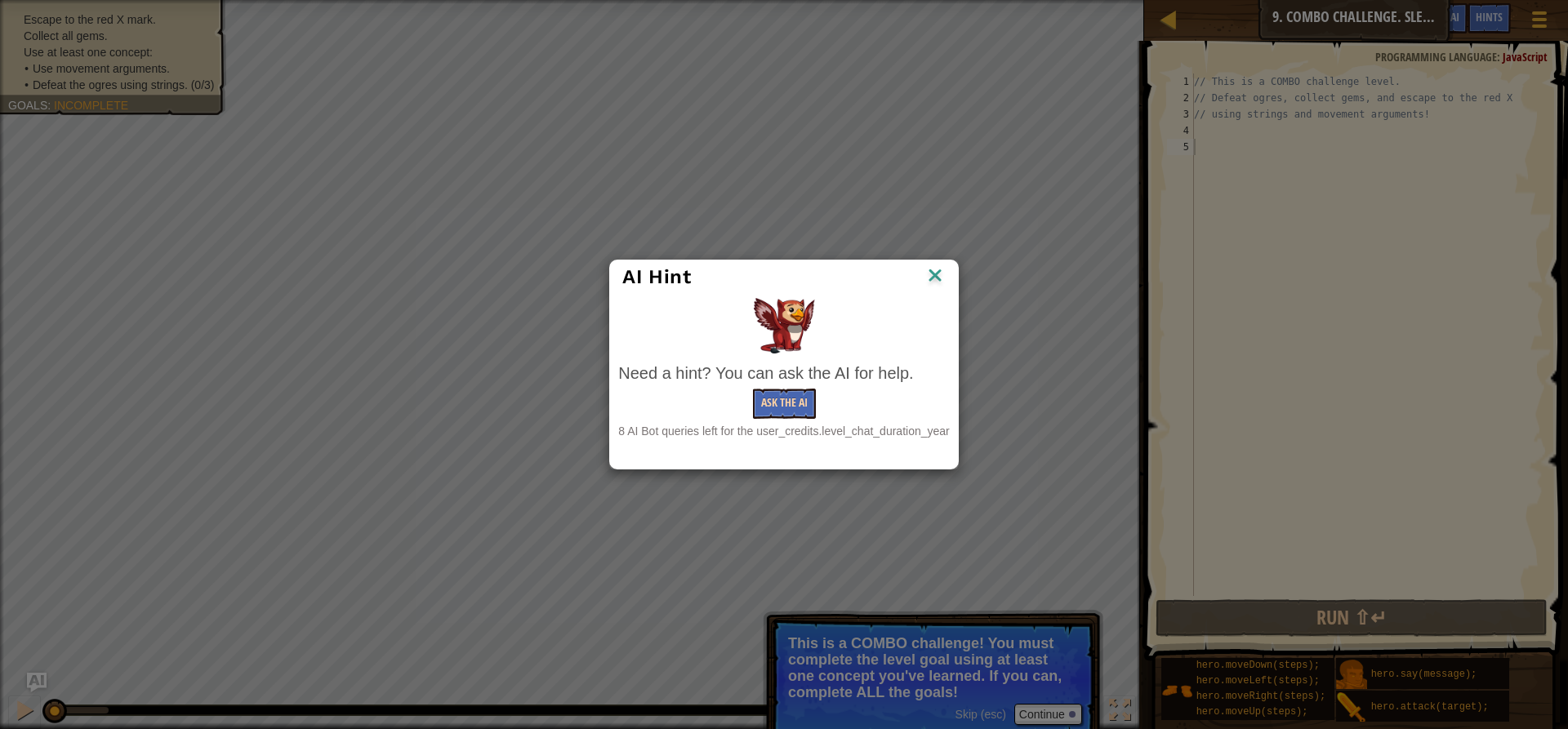
click at [781, 393] on div "Need a hint? You can ask the AI for help. Ask the AI 8 AI Bot queries left for …" at bounding box center [783, 401] width 330 height 79
click at [783, 396] on button "Ask the AI" at bounding box center [784, 403] width 63 height 31
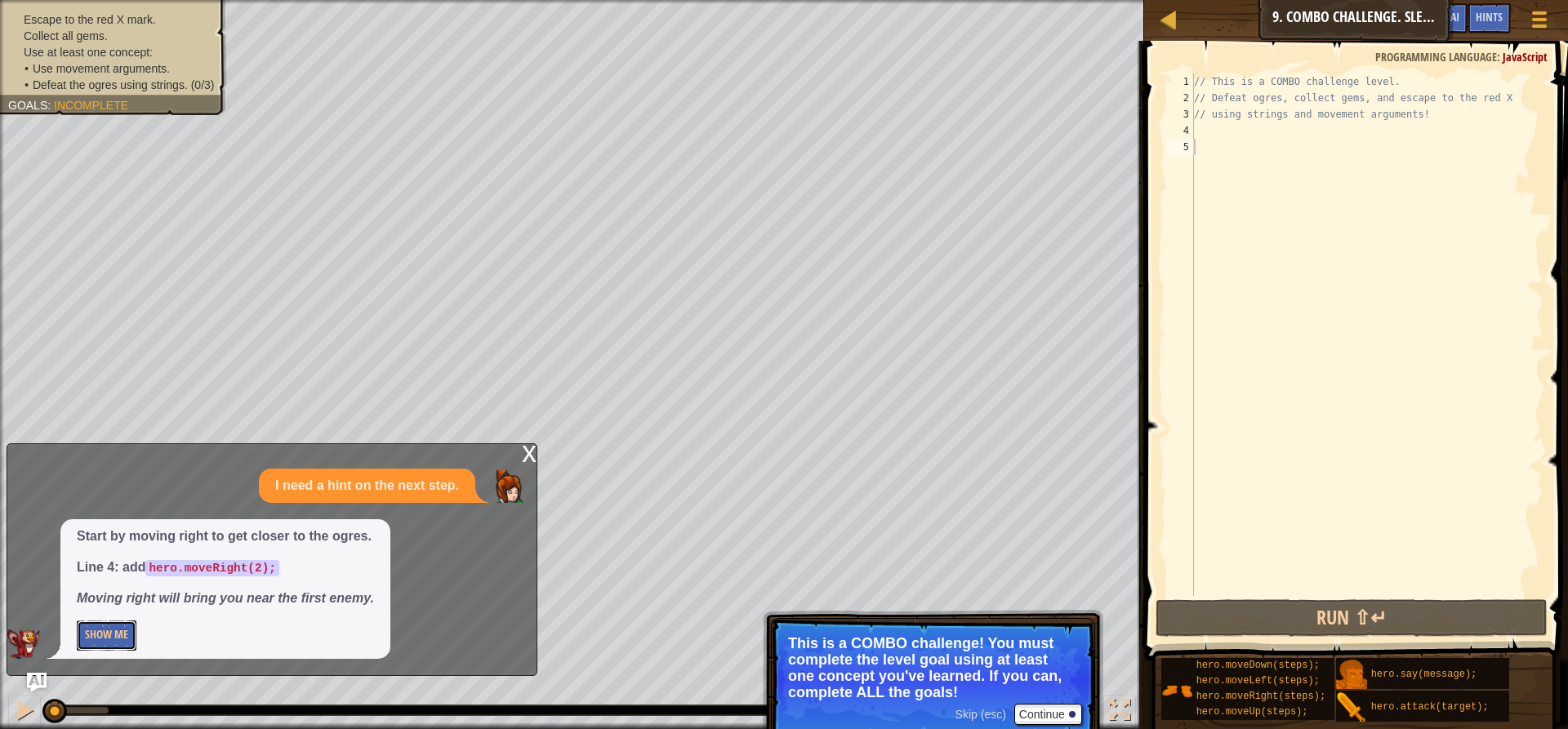
click at [114, 634] on button "Show Me" at bounding box center [106, 636] width 59 height 31
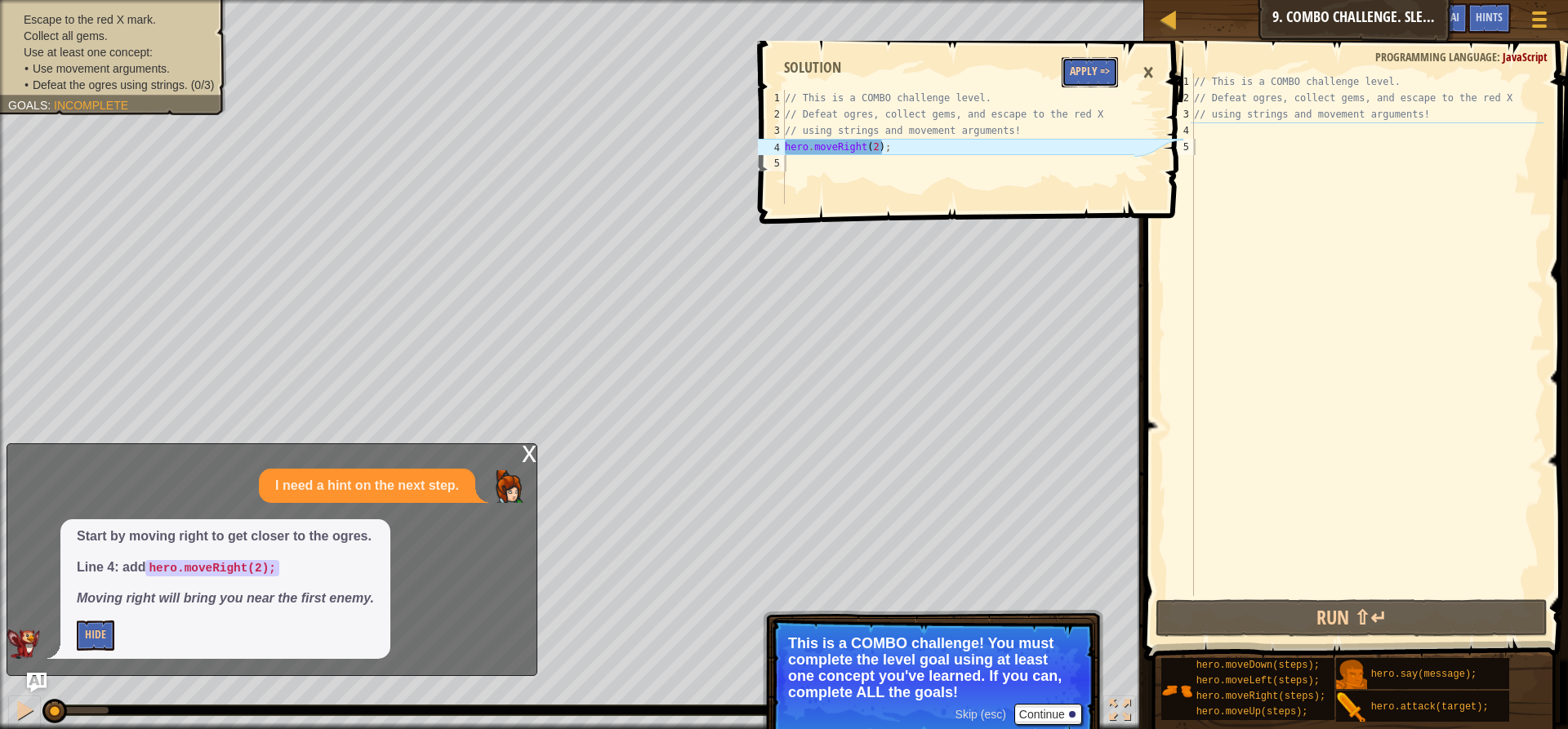
click at [1095, 66] on button "Apply =>" at bounding box center [1090, 72] width 56 height 31
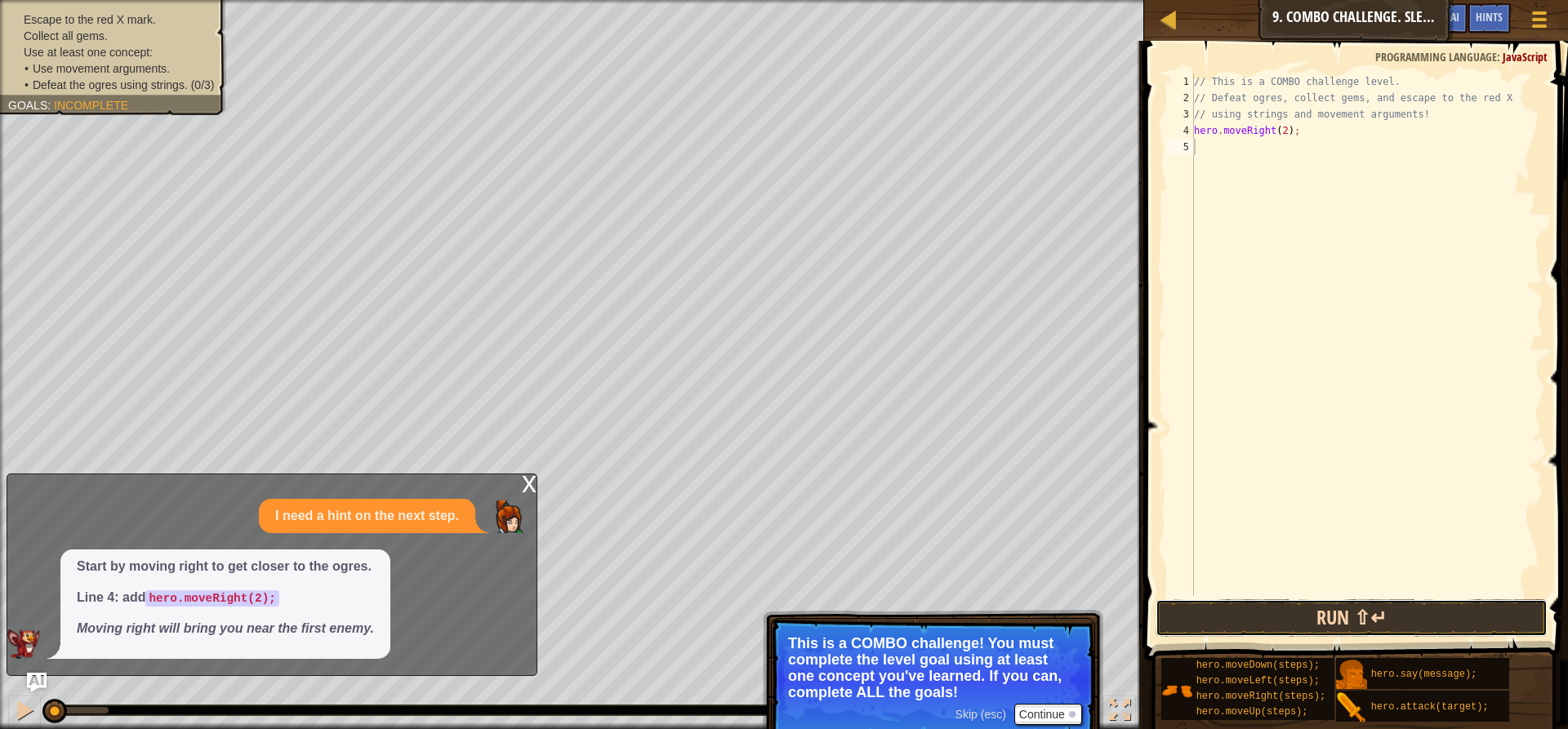
click at [1239, 612] on button "Run ⇧↵" at bounding box center [1352, 618] width 392 height 38
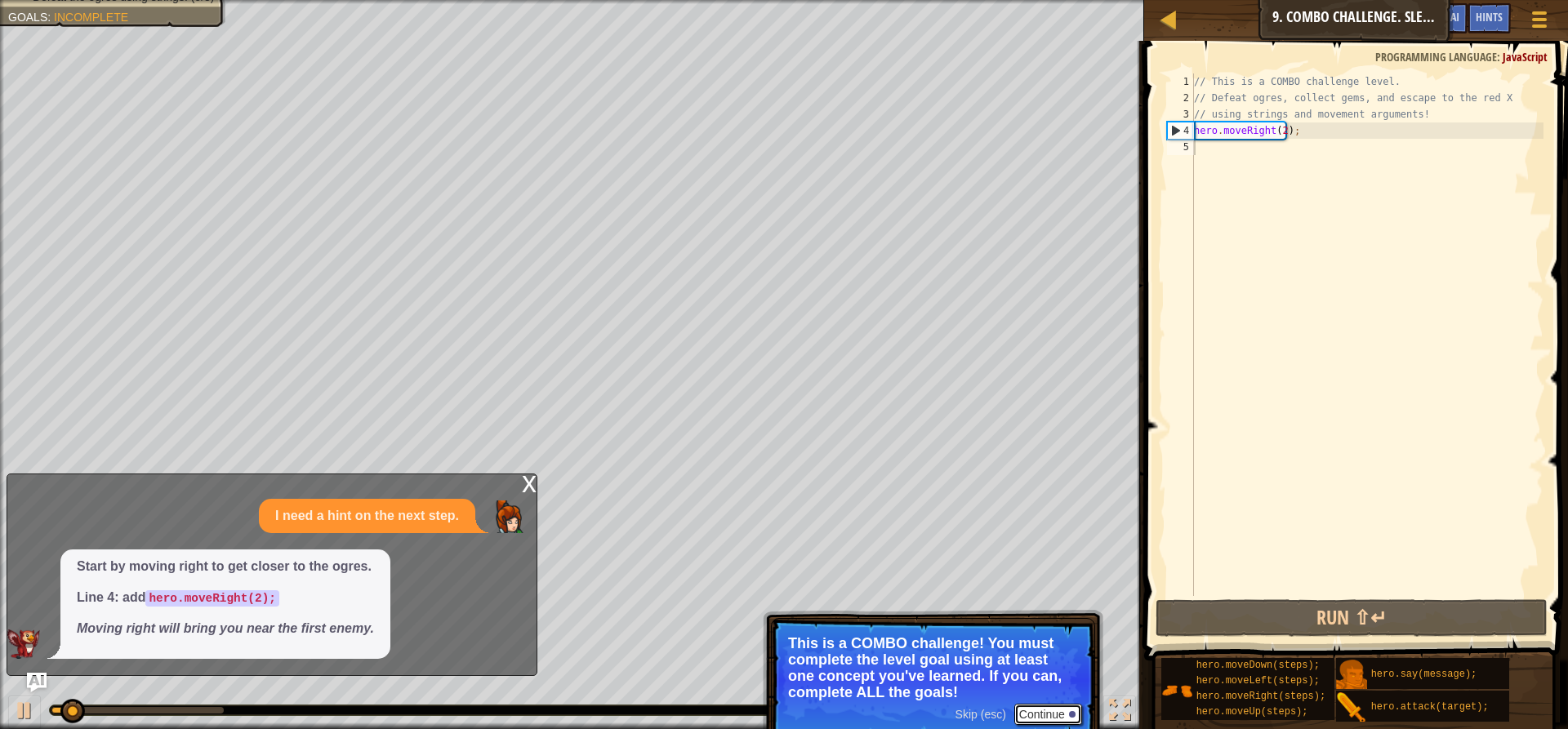
click at [1043, 715] on button "Continue" at bounding box center [1047, 714] width 68 height 21
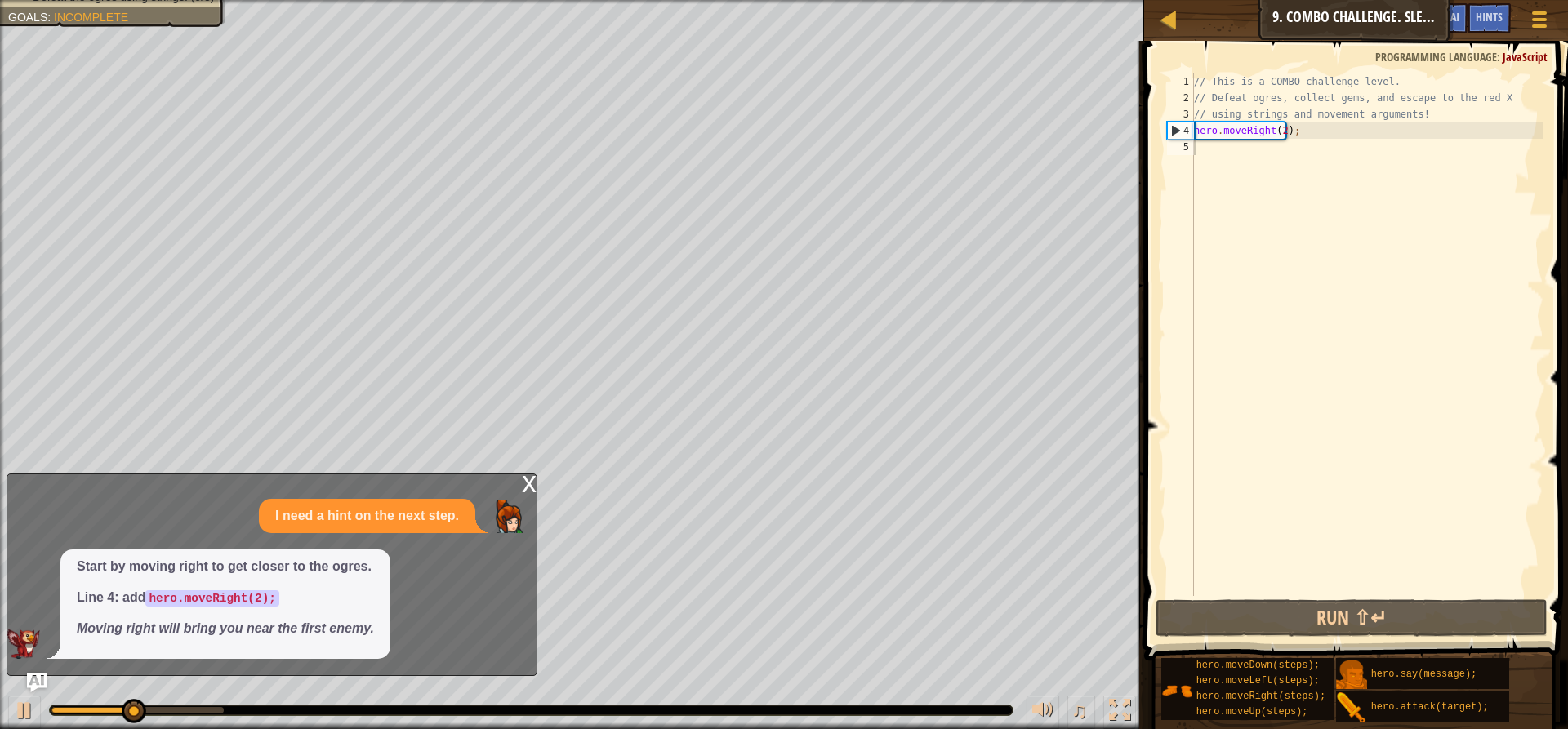
click at [523, 477] on div "x" at bounding box center [529, 483] width 15 height 17
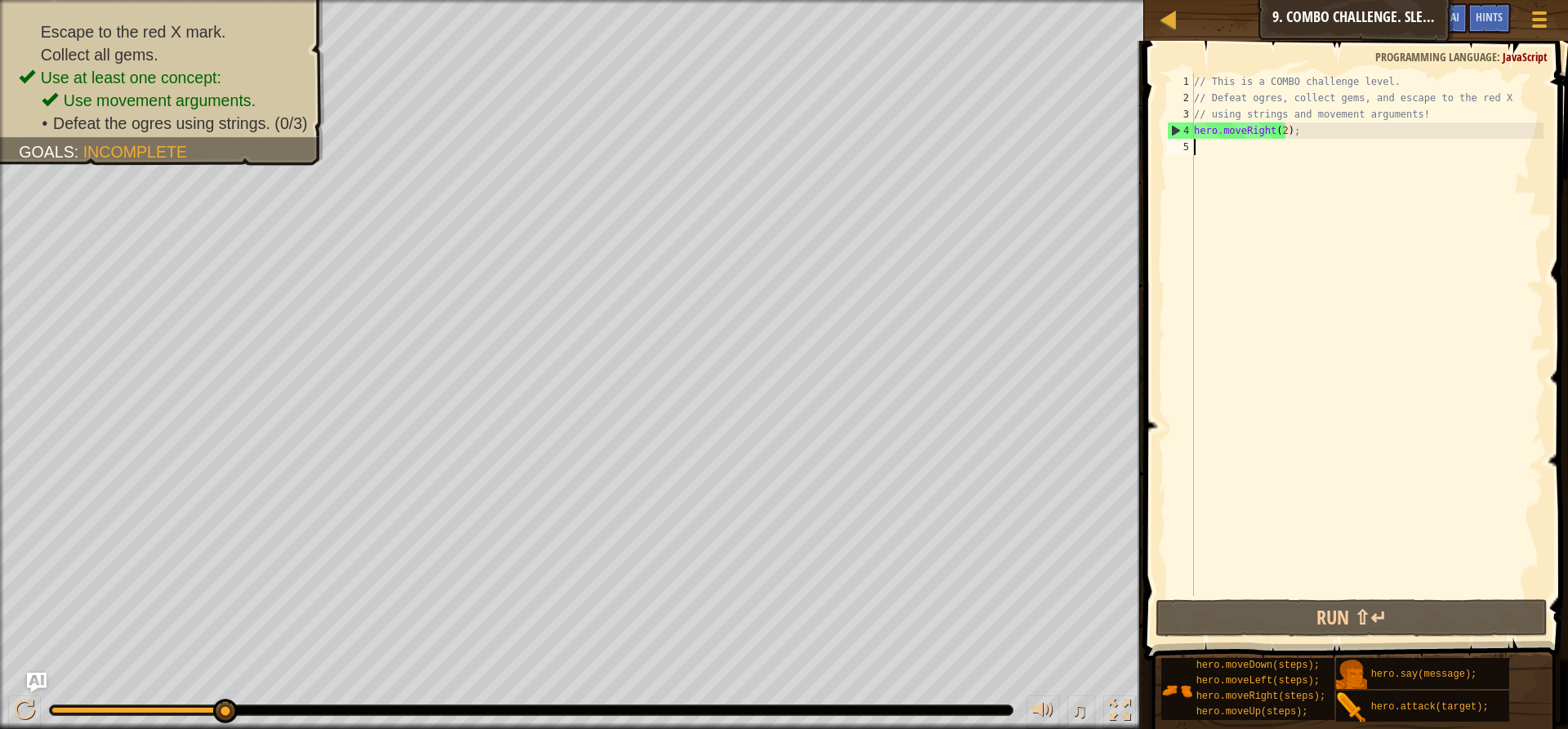
click at [1193, 138] on div "4" at bounding box center [1180, 130] width 26 height 17
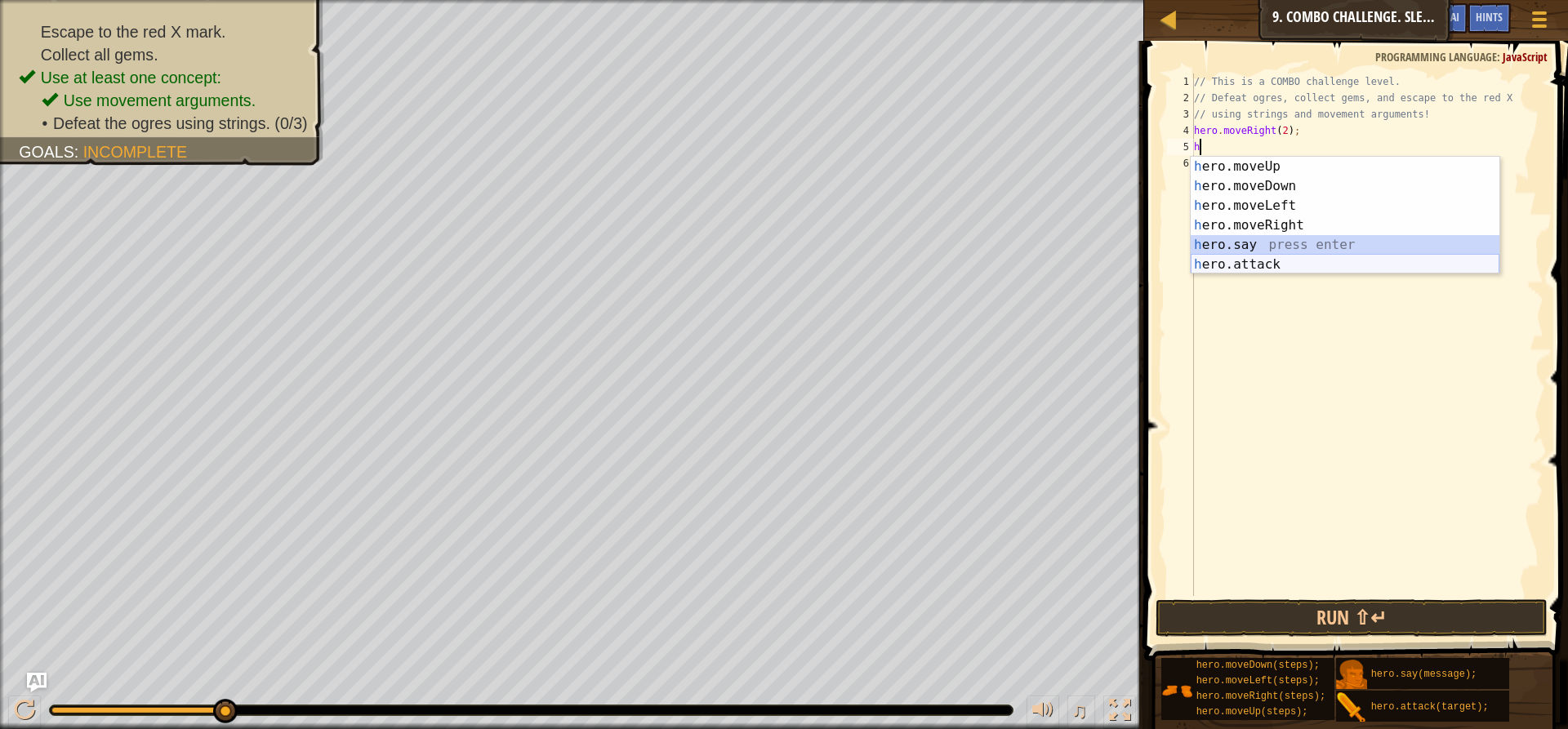
drag, startPoint x: 1294, startPoint y: 253, endPoint x: 1291, endPoint y: 273, distance: 20.2
click at [1291, 273] on div "1 2 3 4 5 6 h ero.moveUp press enter h ero.moveDown press enter h ero.moveLeft …" at bounding box center [1344, 215] width 310 height 117
click at [1285, 263] on div "h ero.moveUp press enter h ero.moveDown press enter h ero.moveLeft press enter …" at bounding box center [1345, 234] width 309 height 156
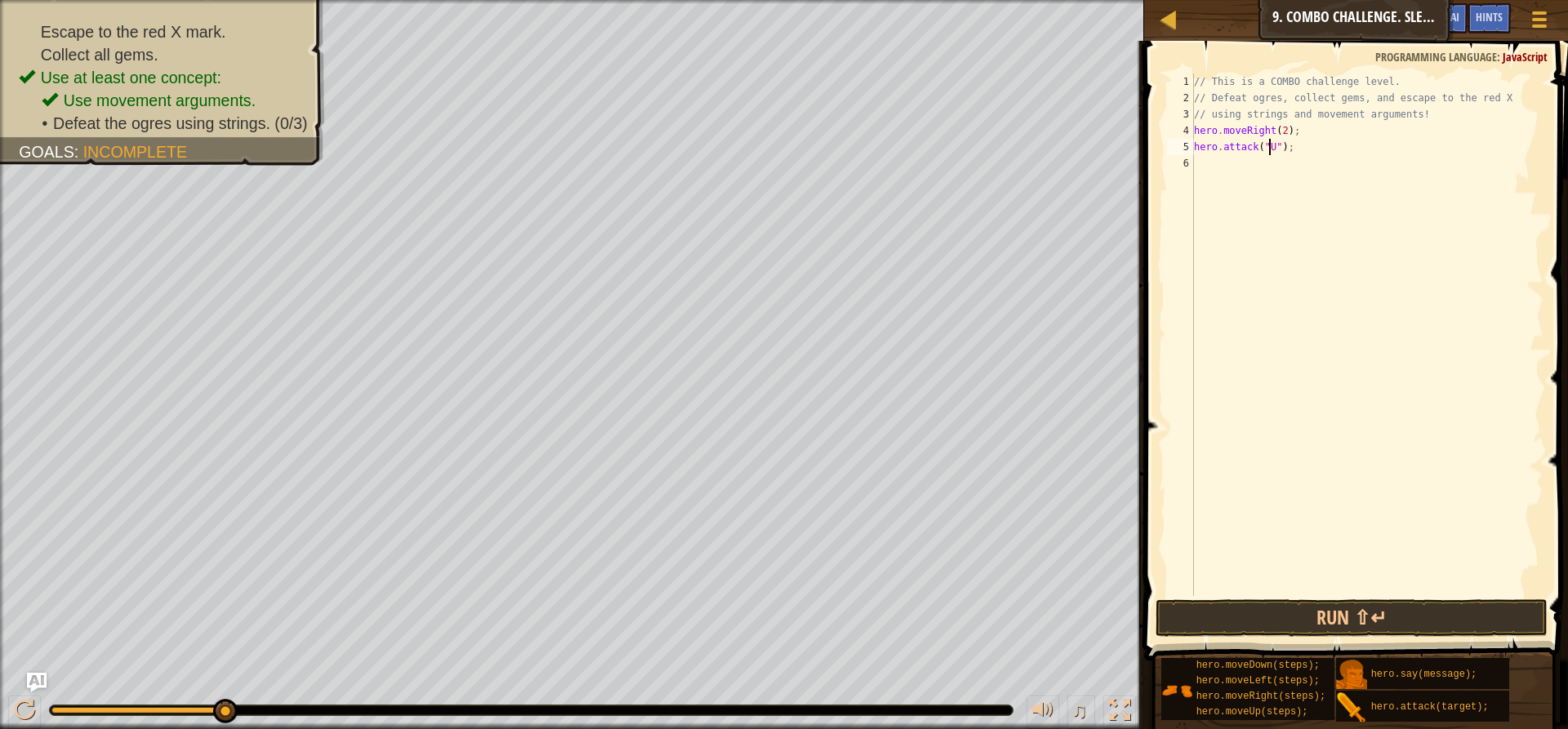
scroll to position [7, 6]
type textarea "hero.attack("Ursa");"
click at [1197, 165] on div "// This is a COMBO challenge level. // Defeat ogres, collect gems, and escape t…" at bounding box center [1366, 351] width 352 height 555
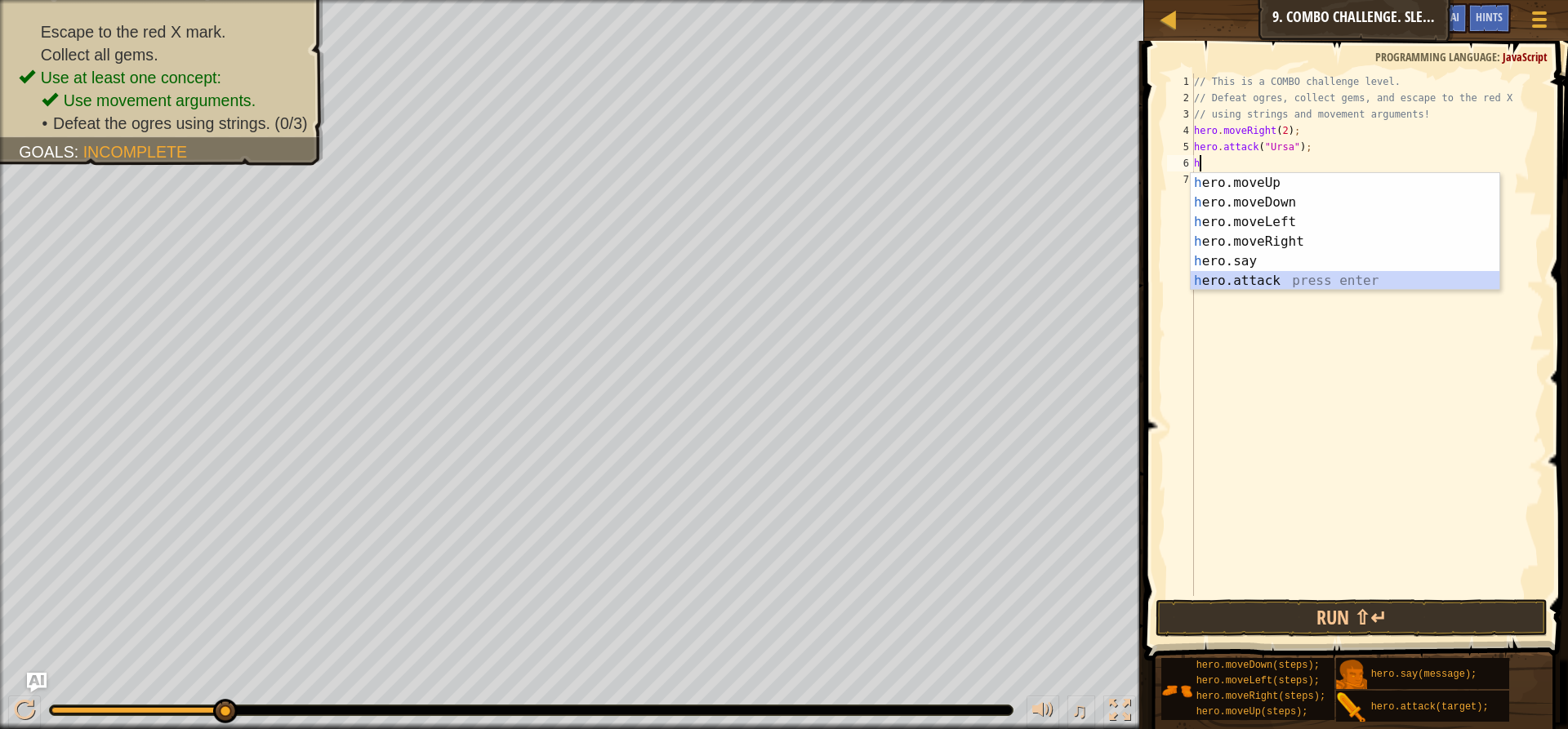
click at [1278, 278] on div "h ero.moveUp press enter h ero.moveDown press enter h ero.moveLeft press enter …" at bounding box center [1345, 251] width 309 height 156
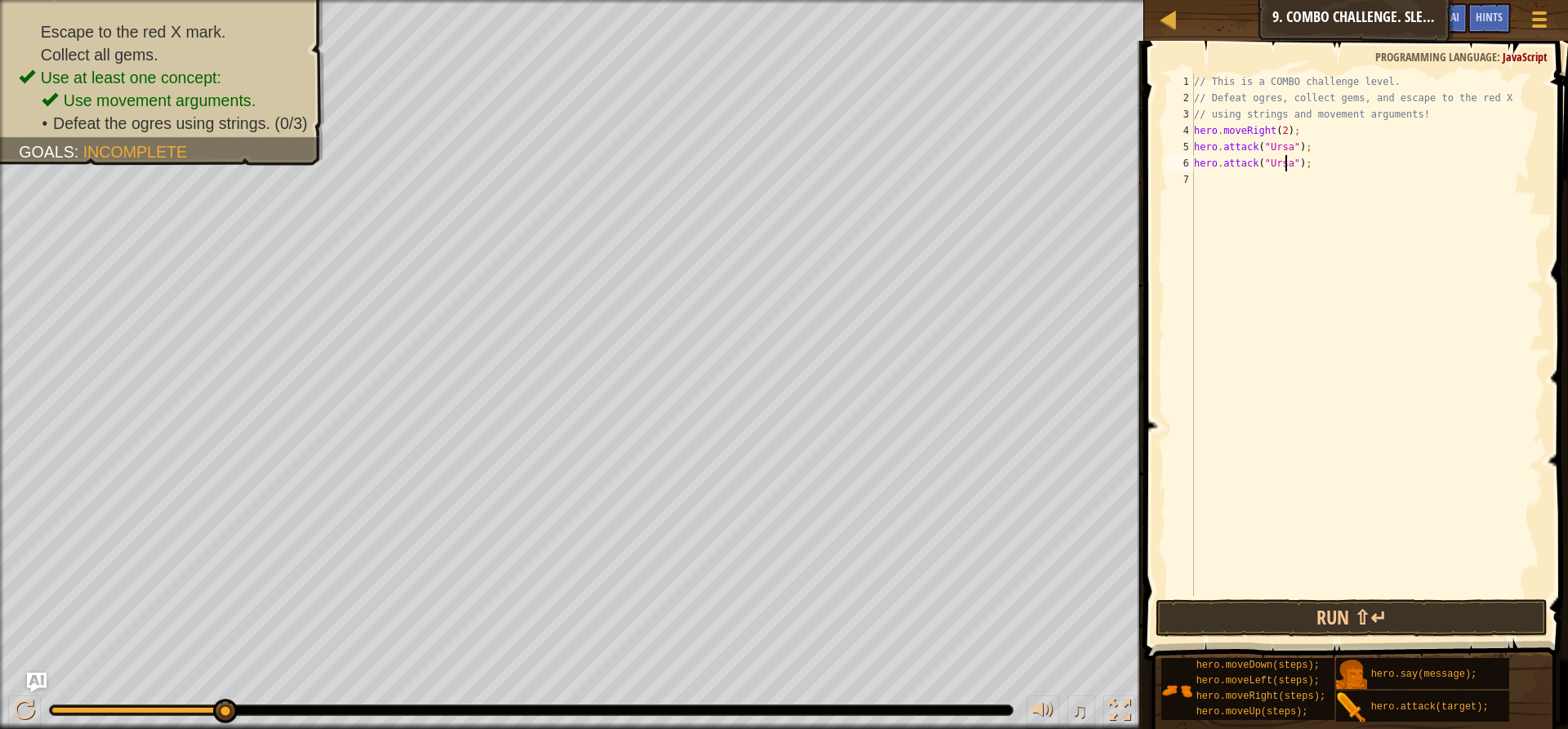
scroll to position [7, 7]
type textarea "hero.attack("Ursa");"
click at [1365, 621] on button "Run ⇧↵" at bounding box center [1352, 618] width 392 height 38
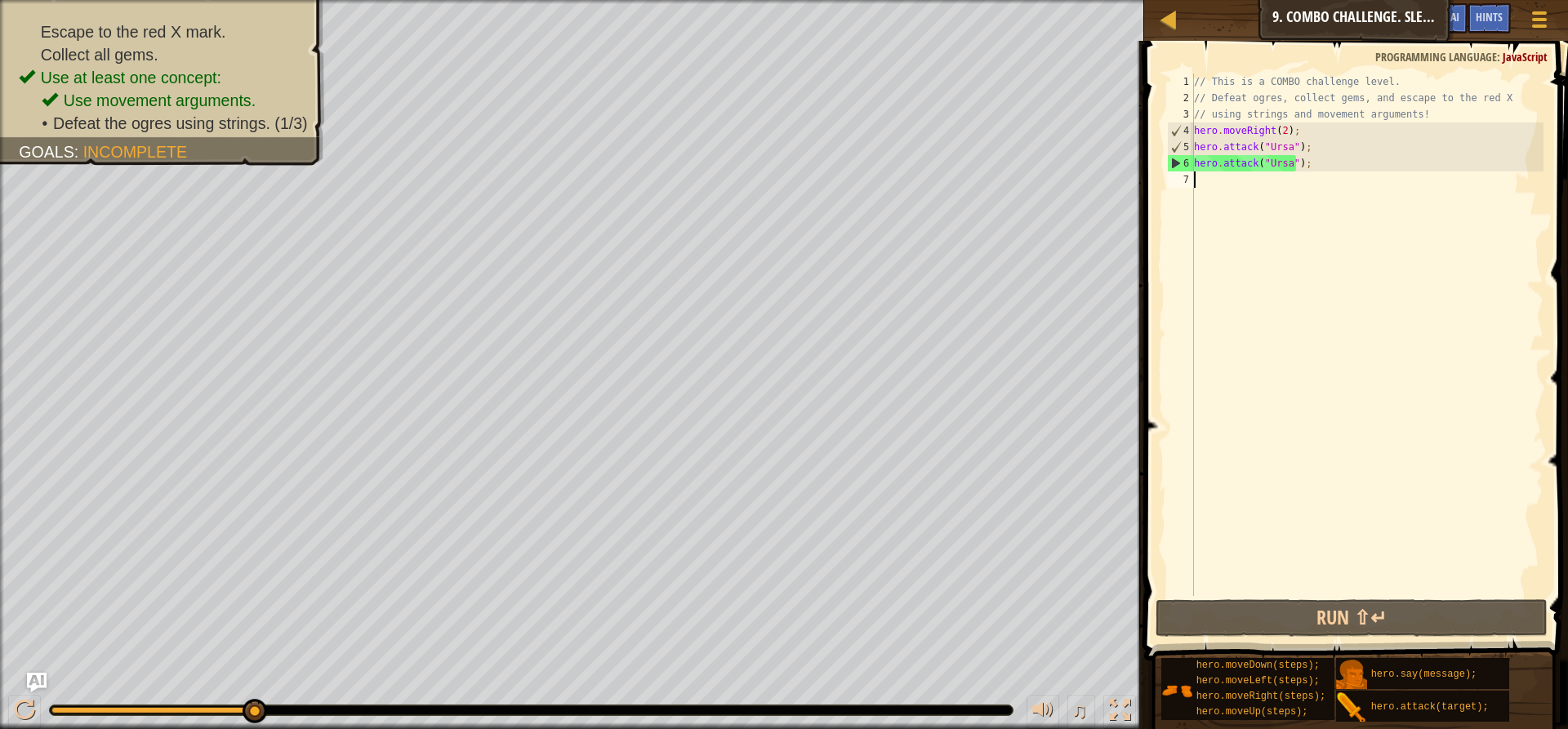
click at [1202, 184] on div "// This is a COMBO challenge level. // Defeat ogres, collect gems, and escape t…" at bounding box center [1366, 351] width 352 height 555
type textarea "h"
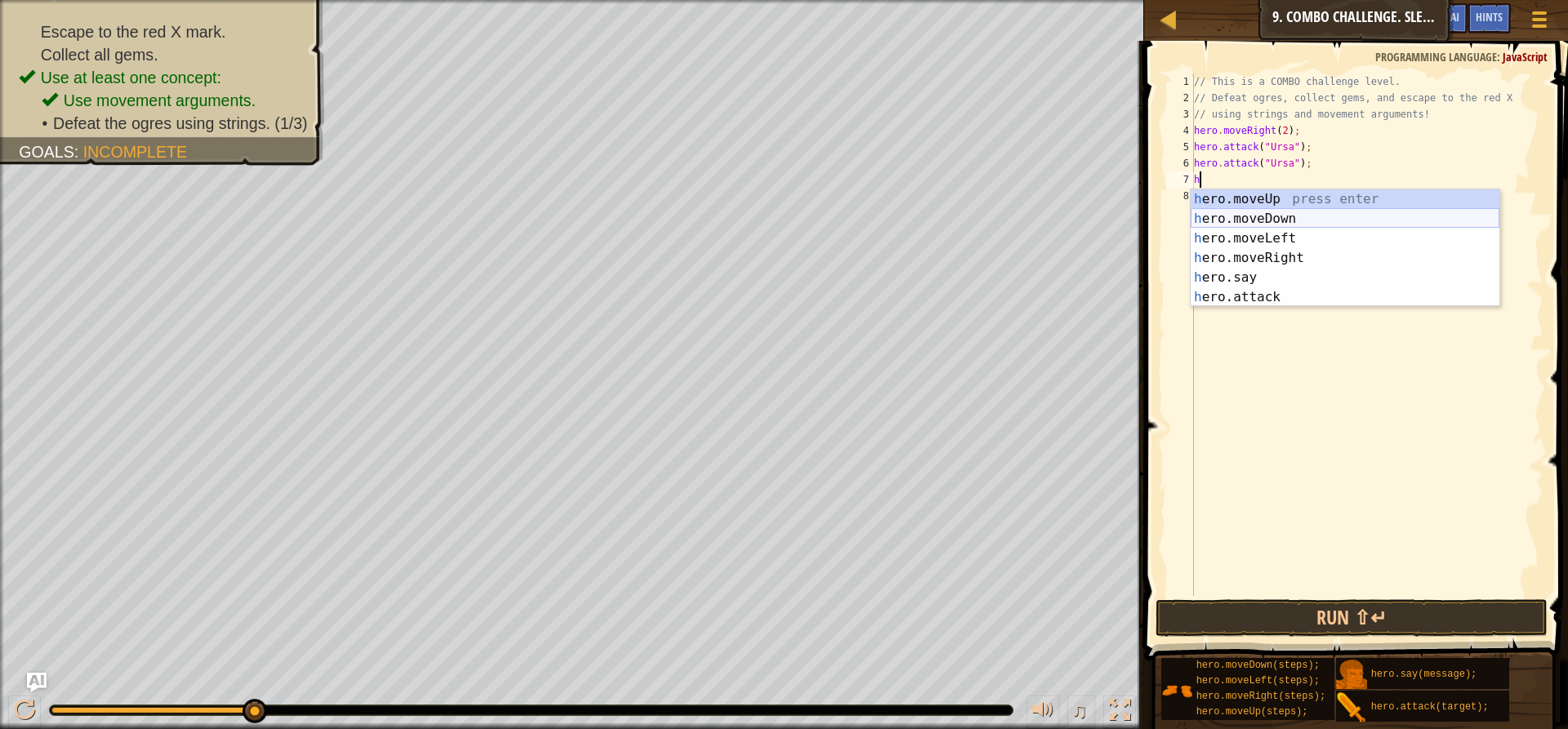
click at [1272, 211] on div "h ero.moveUp press enter h ero.moveDown press enter h ero.moveLeft press enter …" at bounding box center [1345, 267] width 309 height 156
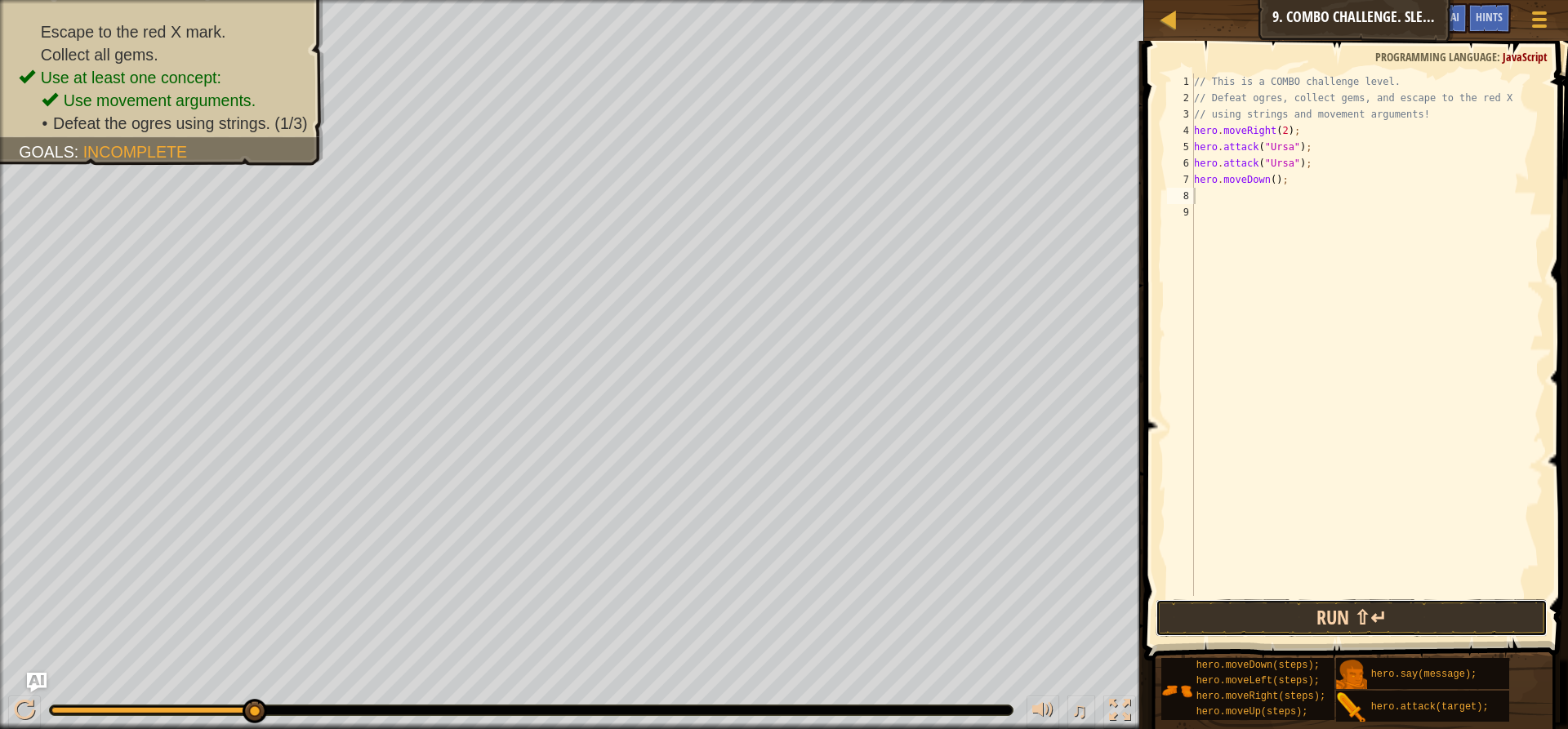
click at [1233, 610] on button "Run ⇧↵" at bounding box center [1352, 618] width 392 height 38
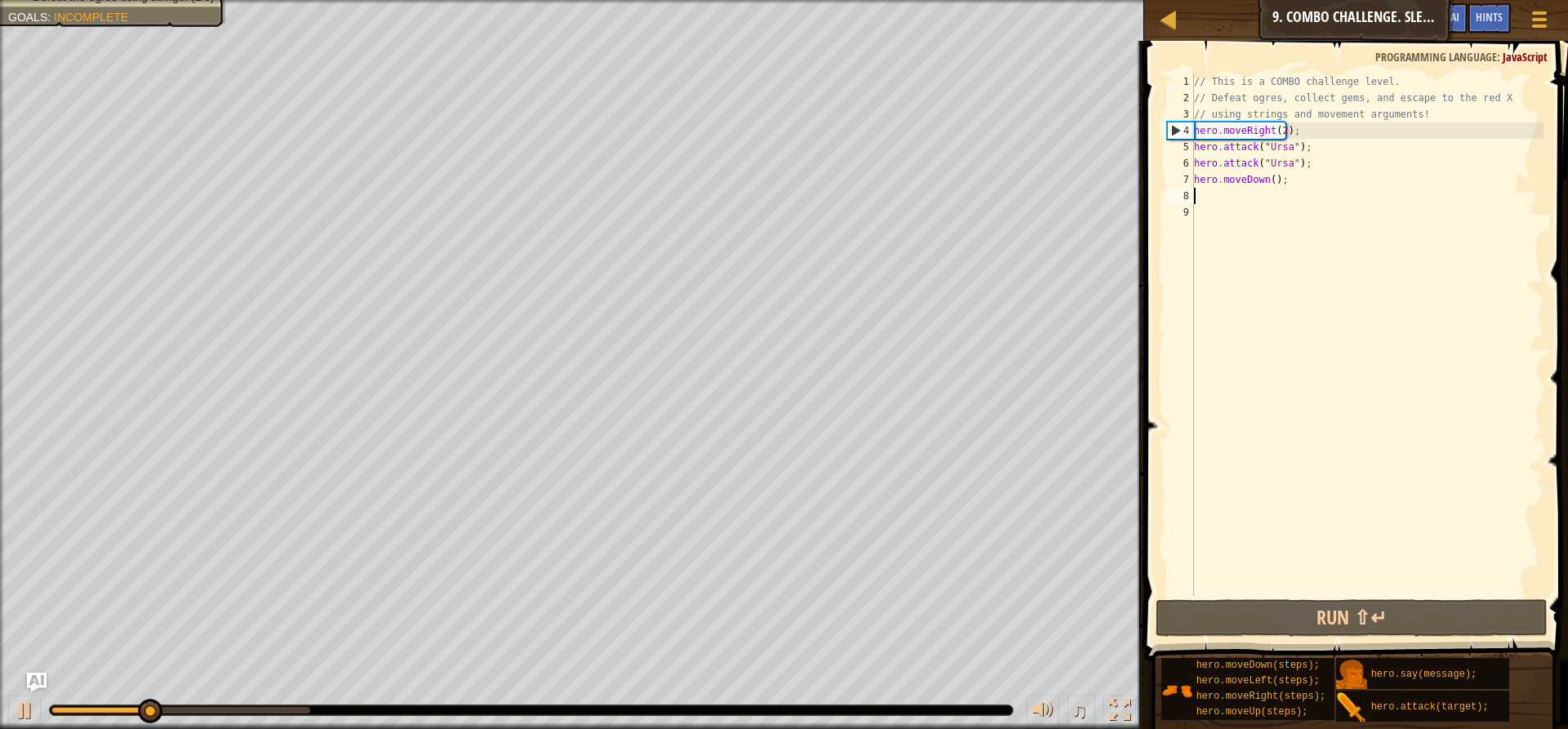
click at [1198, 192] on div "// This is a COMBO challenge level. // Defeat ogres, collect gems, and escape t…" at bounding box center [1366, 351] width 352 height 555
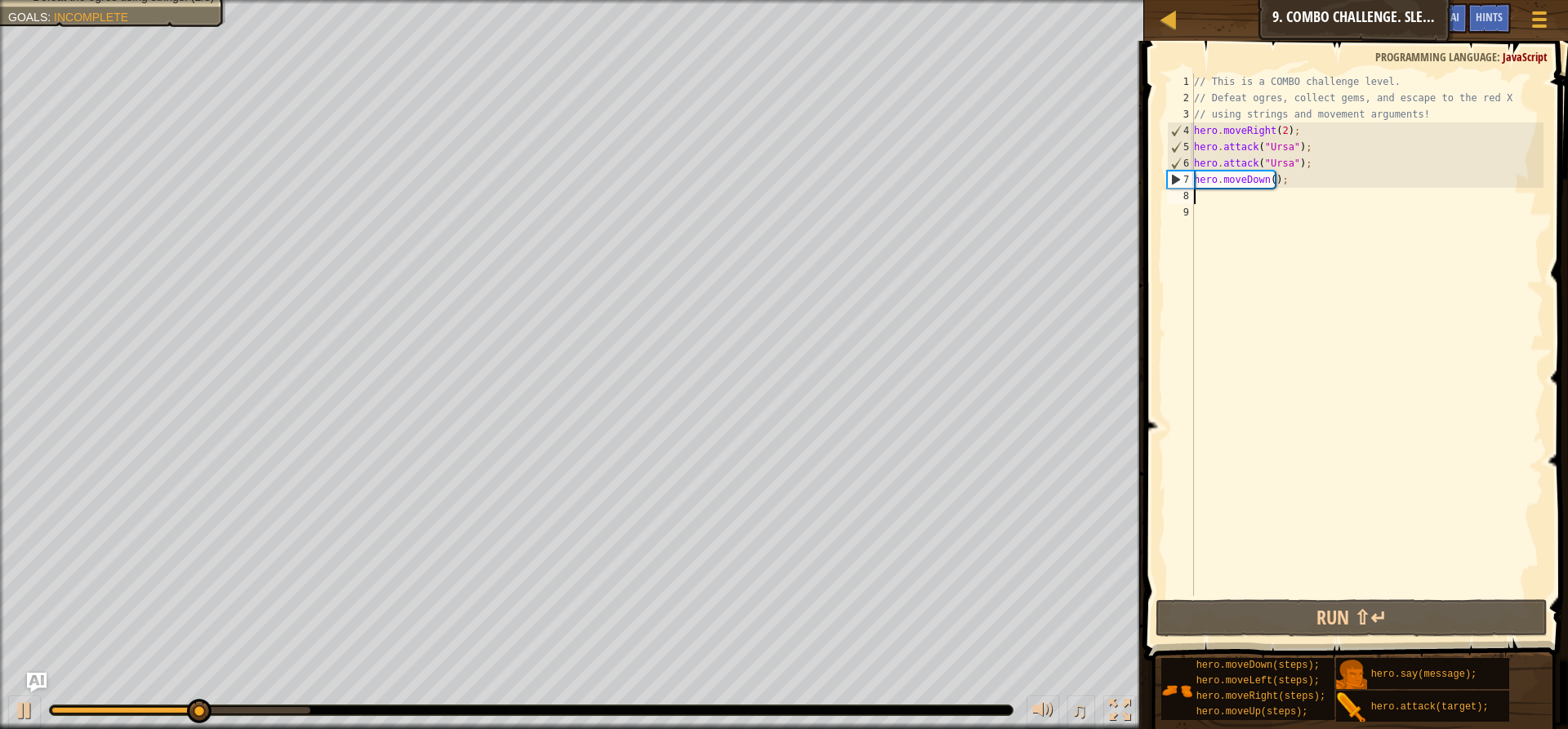
type textarea "h"
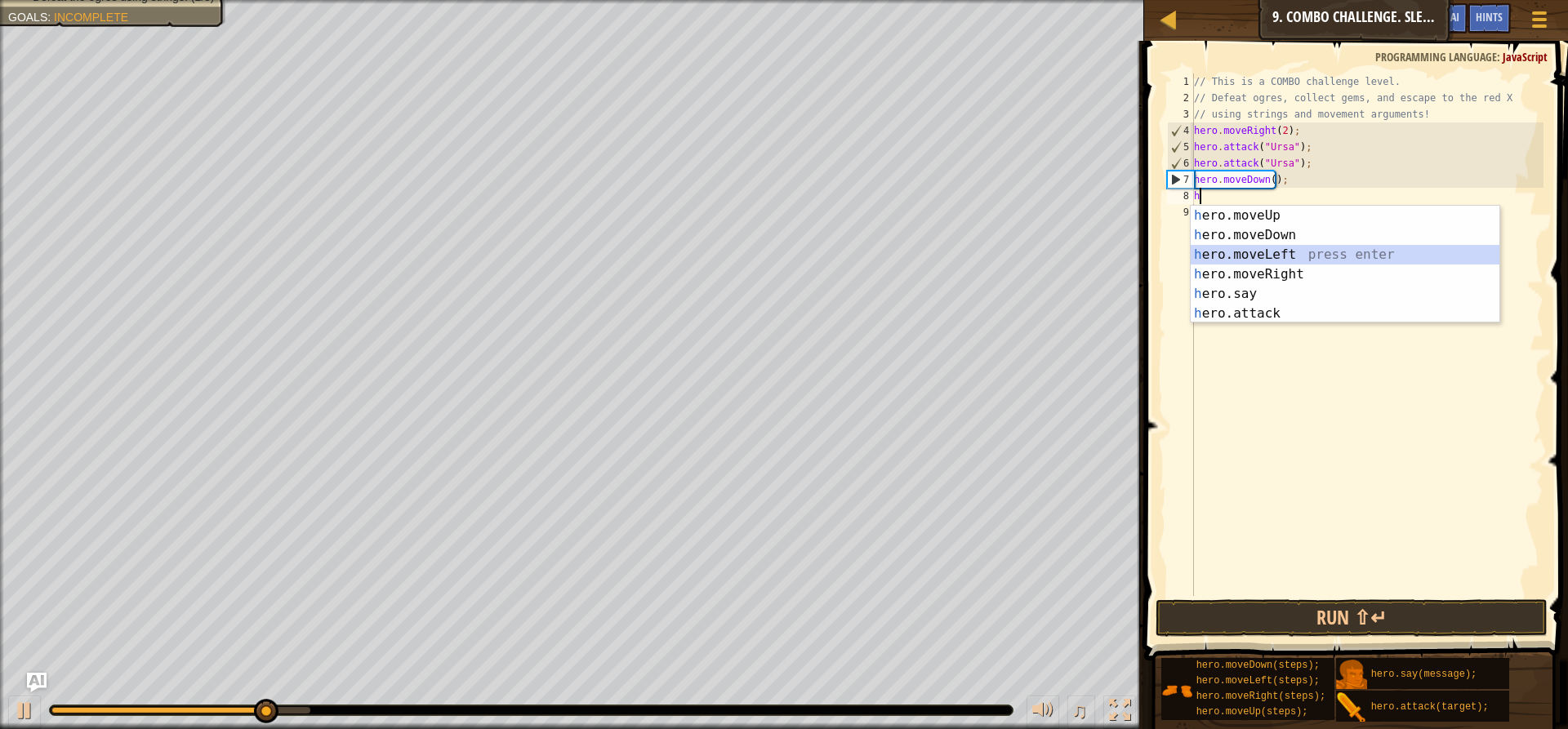
click at [1243, 247] on div "h ero.moveUp press enter h ero.moveDown press enter h ero.moveLeft press enter …" at bounding box center [1345, 283] width 309 height 156
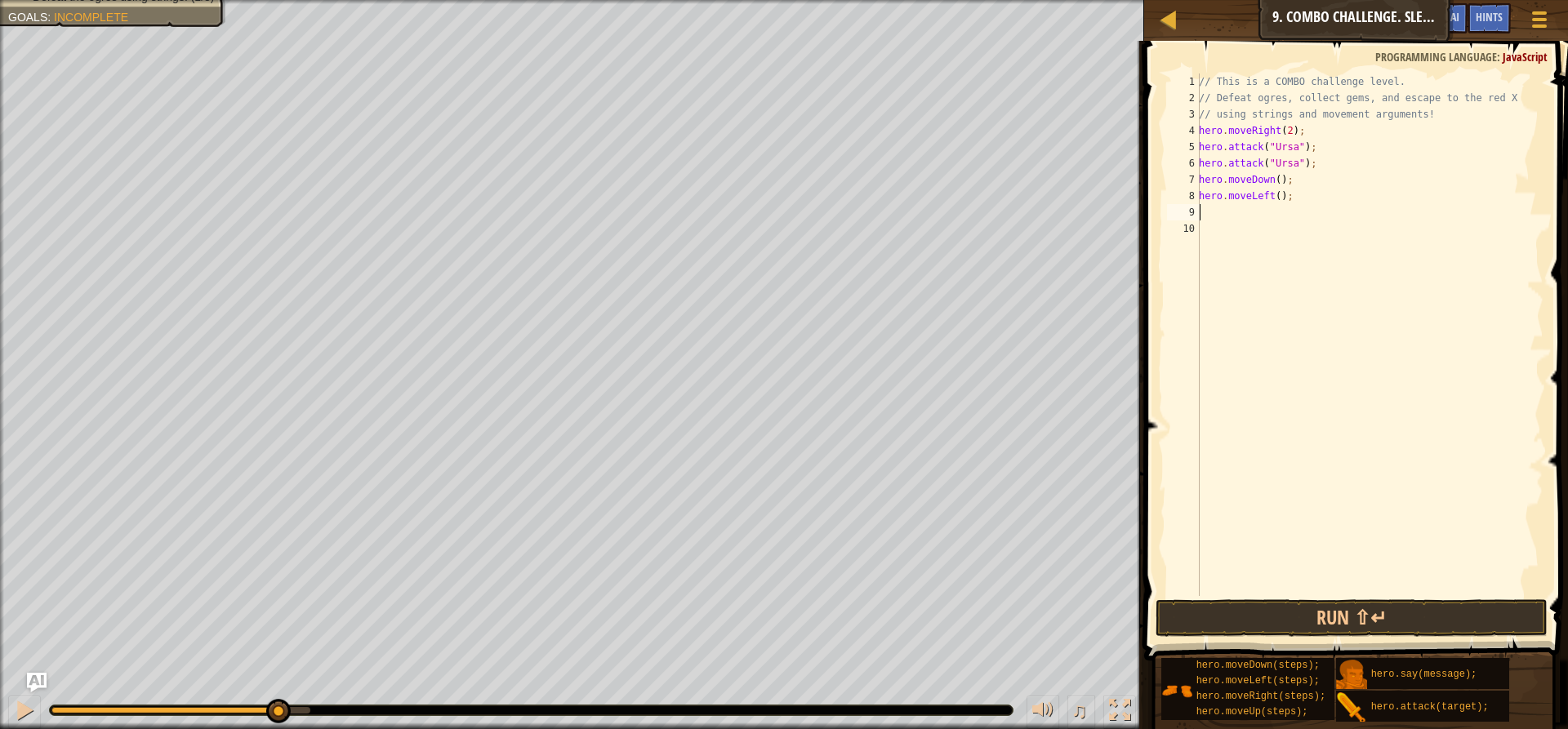
click at [1272, 197] on div "// This is a COMBO challenge level. // Defeat ogres, collect gems, and escape t…" at bounding box center [1369, 351] width 348 height 555
type textarea "hero.moveLeft(2);"
click at [1237, 620] on button "Run ⇧↵" at bounding box center [1352, 618] width 392 height 38
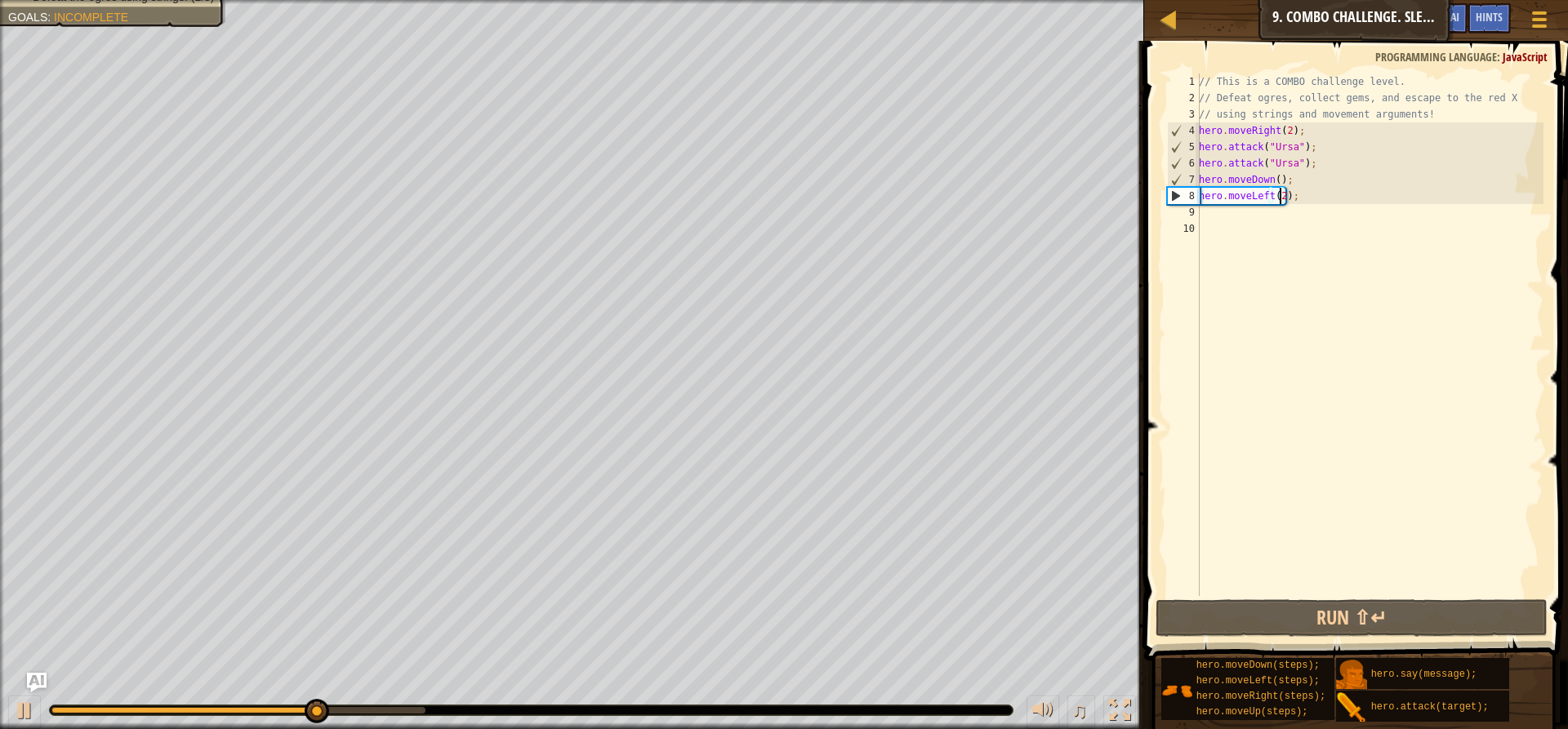
click at [1203, 213] on div "// This is a COMBO challenge level. // Defeat ogres, collect gems, and escape t…" at bounding box center [1369, 351] width 348 height 555
type textarea "h"
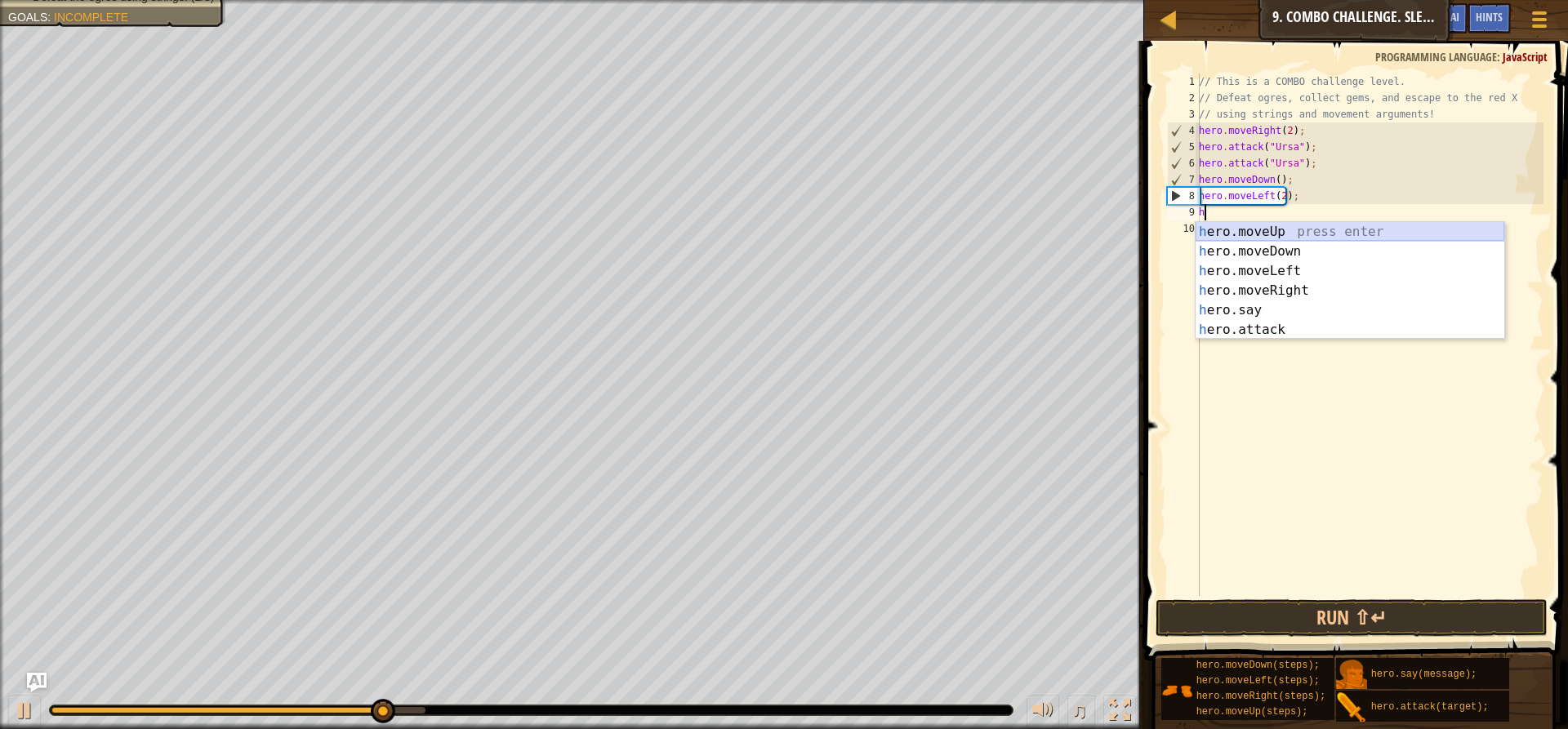
click at [1270, 228] on div "h ero.moveUp press enter h ero.moveDown press enter h ero.moveLeft press enter …" at bounding box center [1350, 300] width 309 height 156
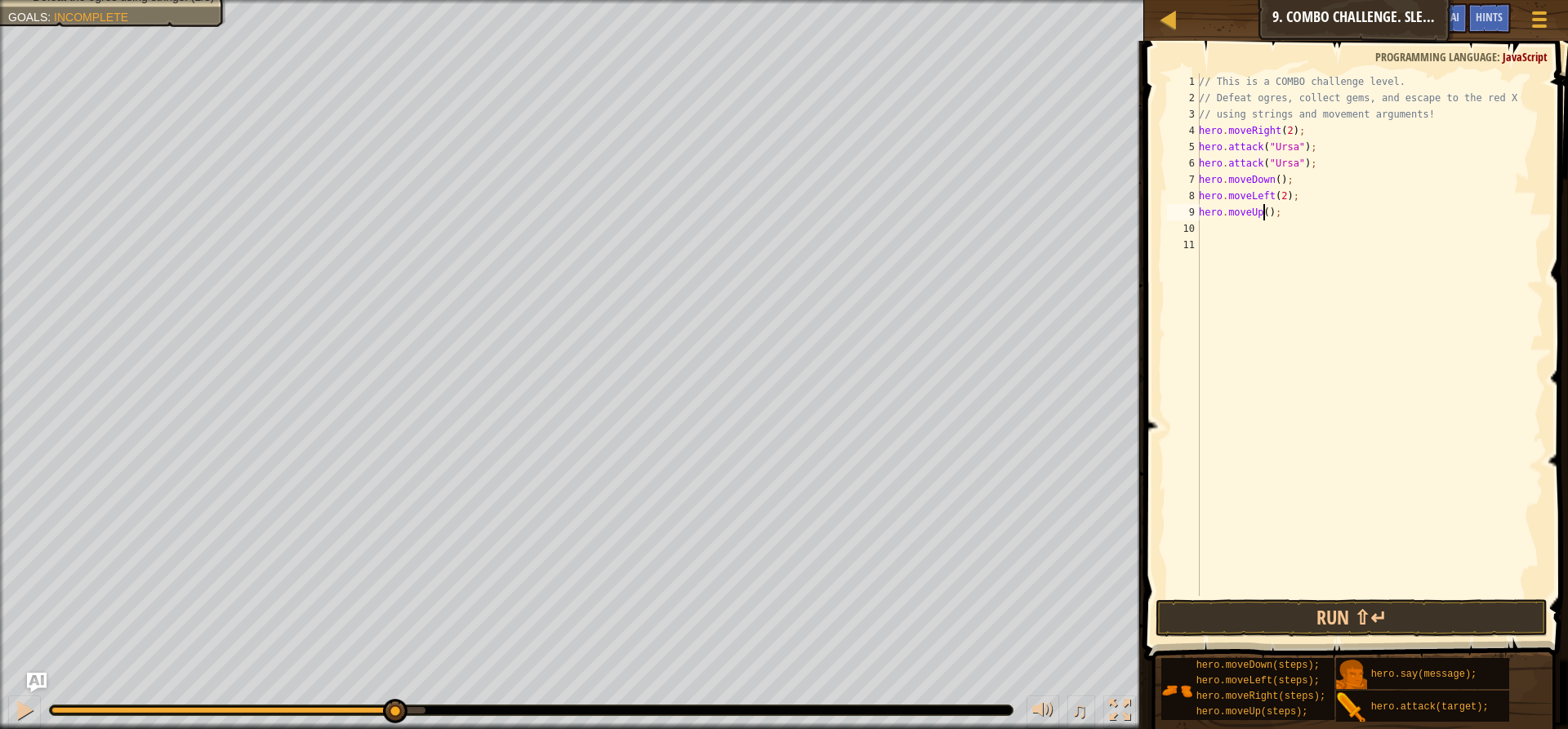
click at [1262, 214] on div "// This is a COMBO challenge level. // Defeat ogres, collect gems, and escape t…" at bounding box center [1369, 351] width 348 height 555
type textarea "hero.moveUp(2);"
click at [1334, 606] on button "Run ⇧↵" at bounding box center [1352, 618] width 392 height 38
